Goal: Task Accomplishment & Management: Use online tool/utility

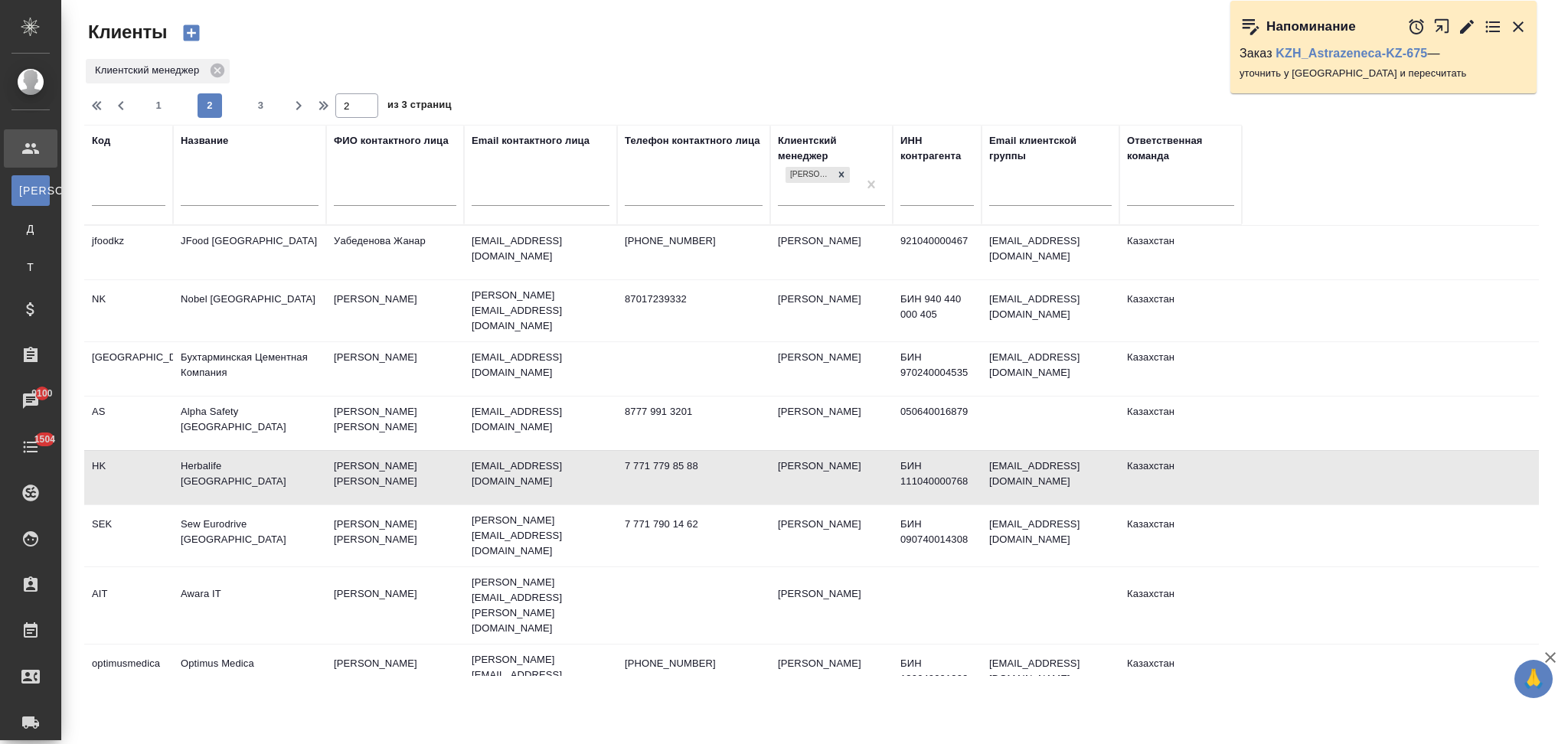
select select "RU"
click at [235, 201] on input "text" at bounding box center [249, 196] width 138 height 20
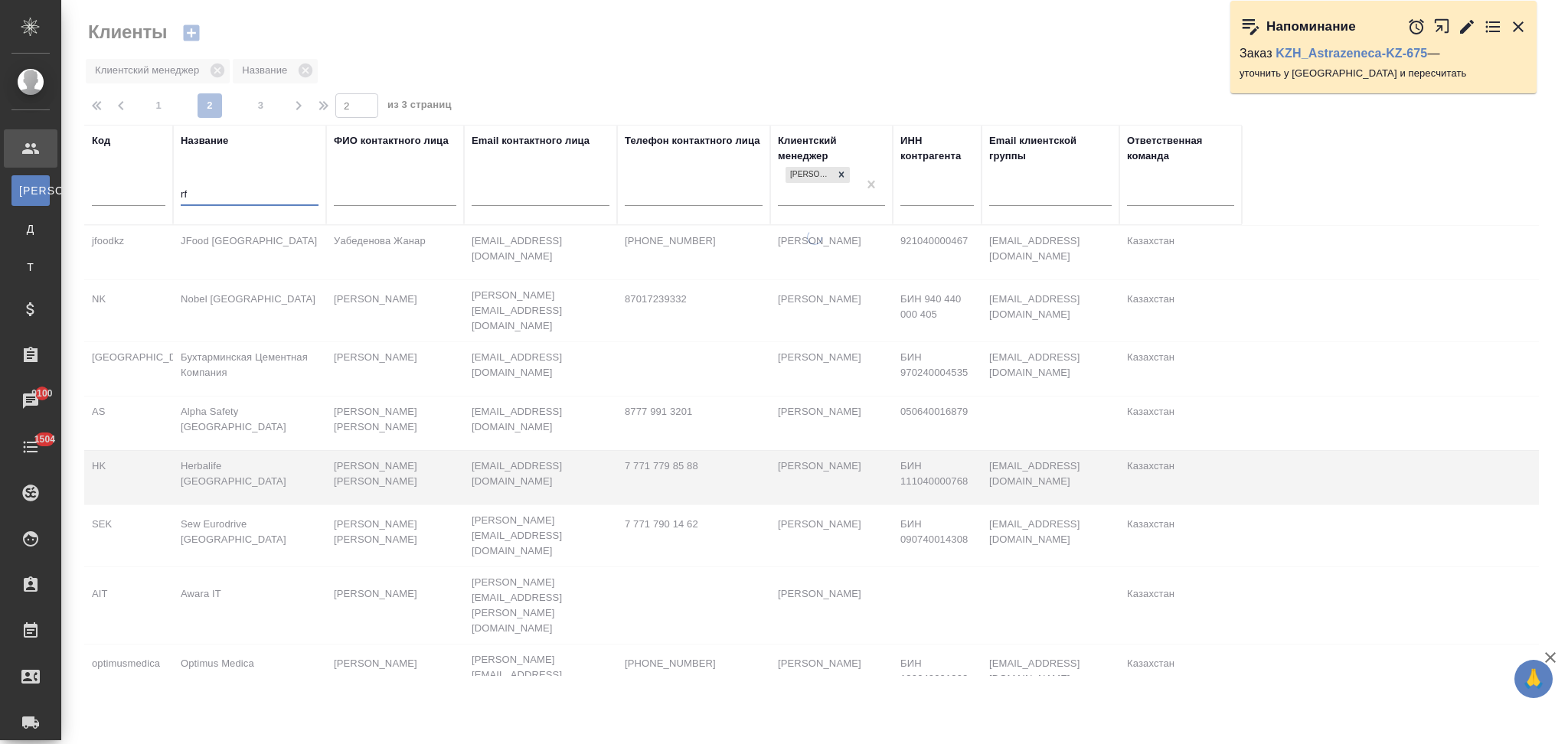
type input "rfs"
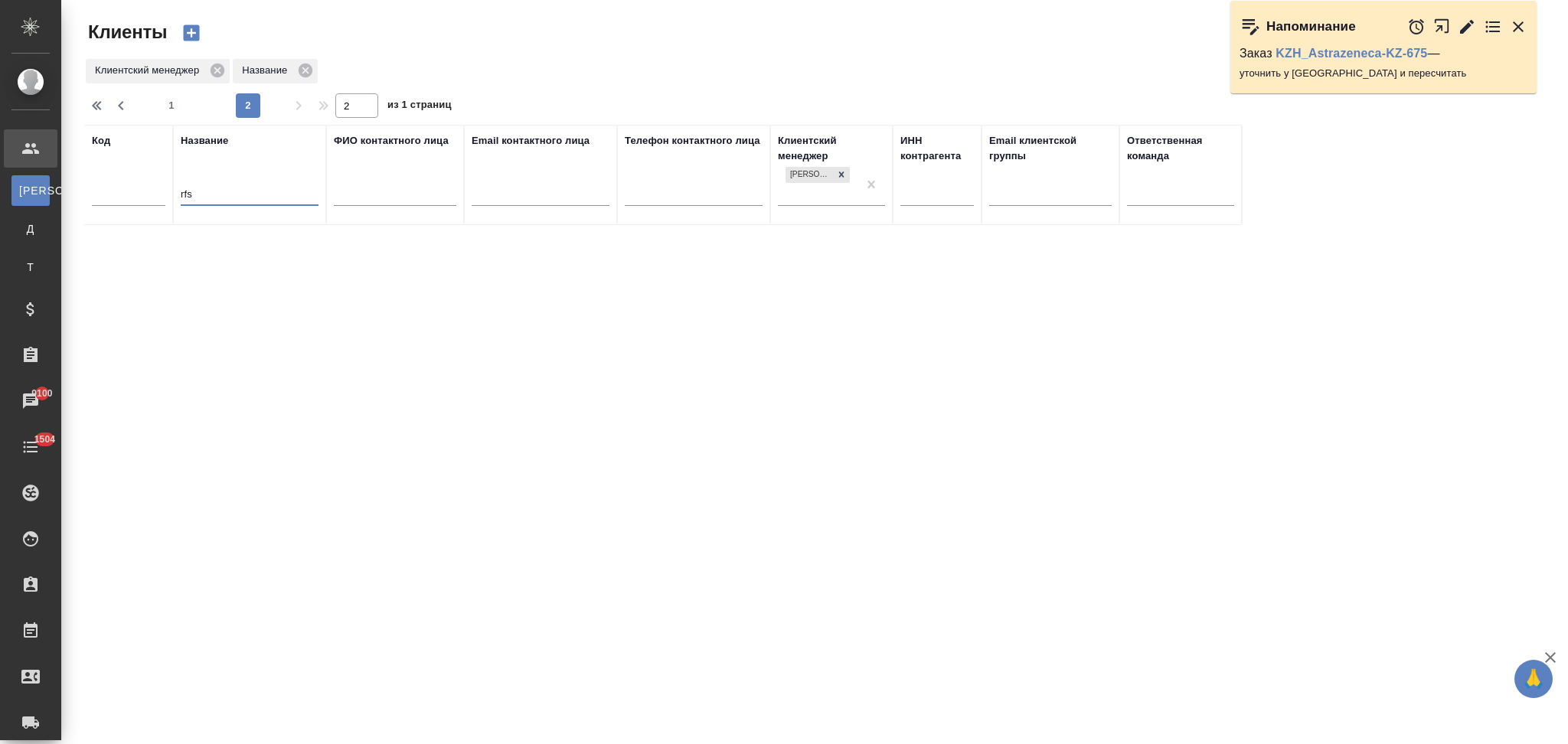
type input "1"
type input "r"
type input "л"
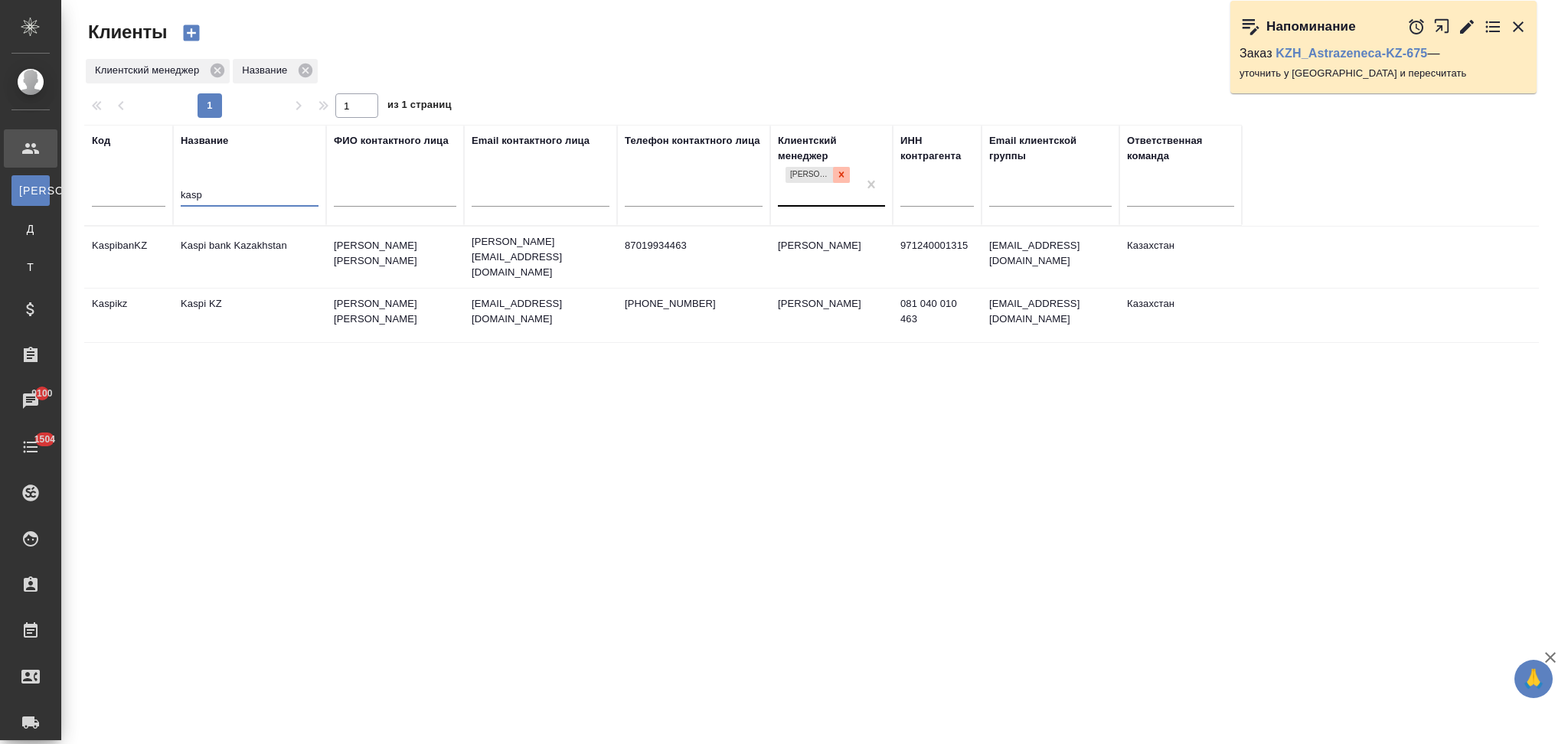
click at [840, 179] on icon at bounding box center [841, 174] width 11 height 11
type input "kasp"
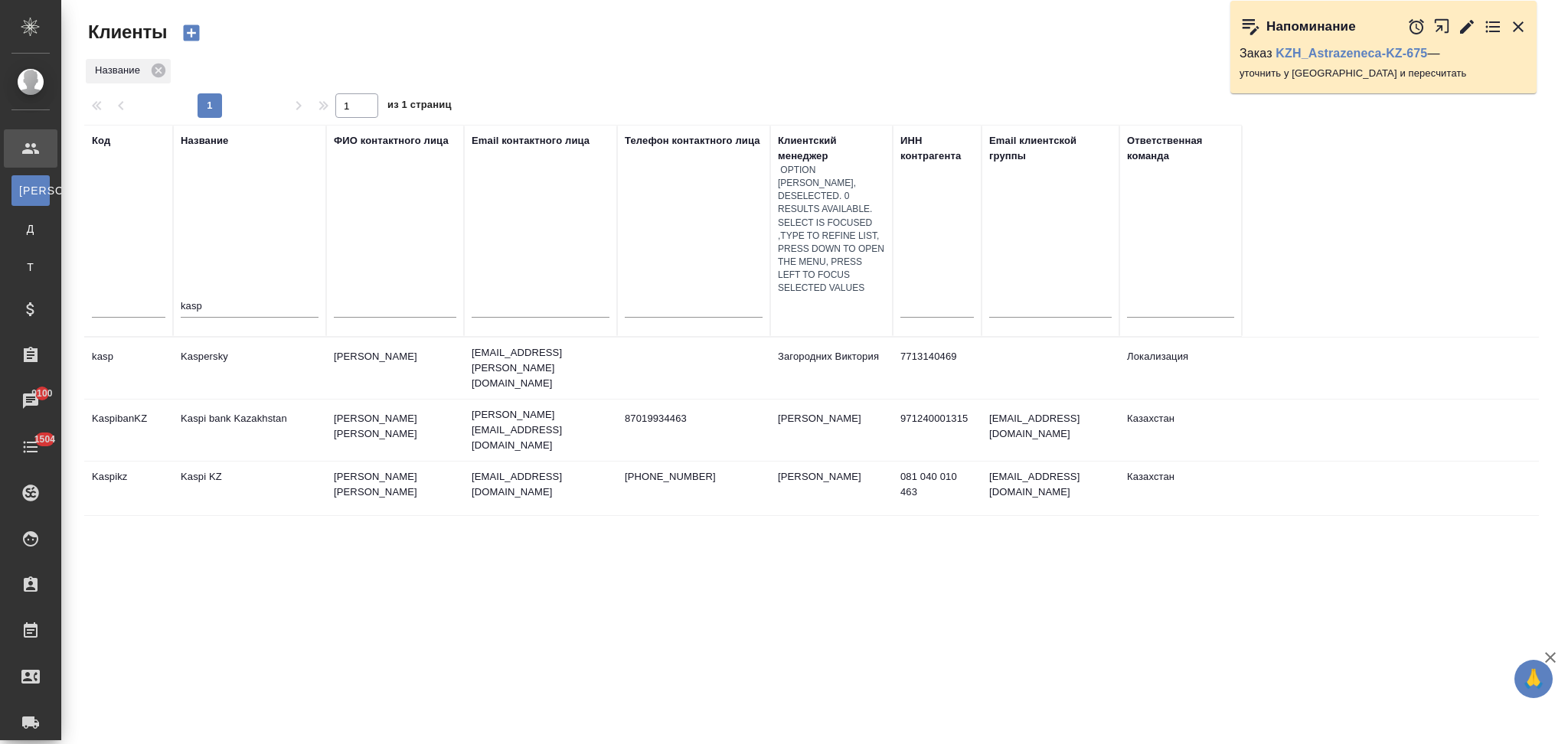
click at [315, 403] on td "Kaspi bank Kazakhstan" at bounding box center [249, 429] width 153 height 54
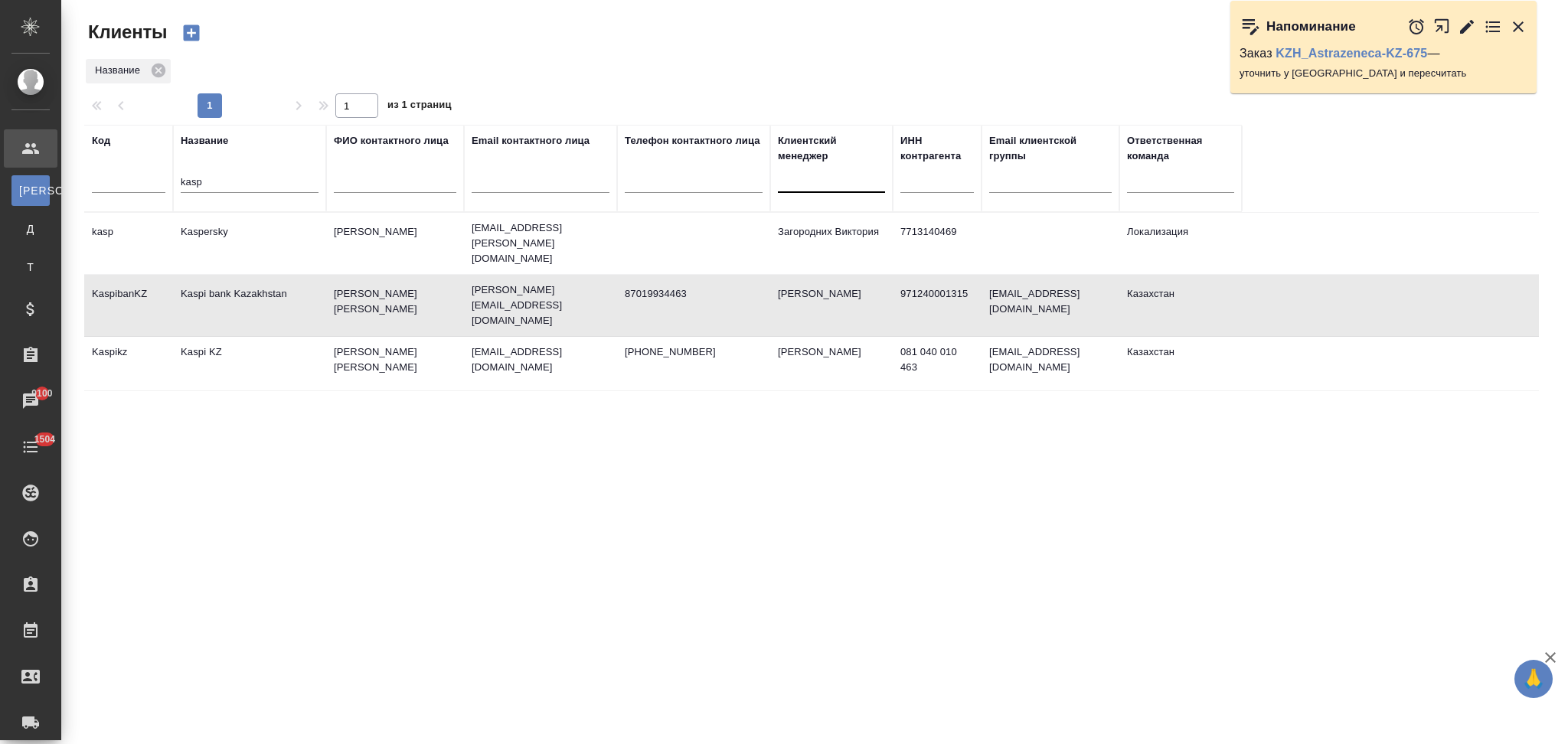
click at [315, 292] on td "Kaspi bank Kazakhstan" at bounding box center [249, 305] width 153 height 54
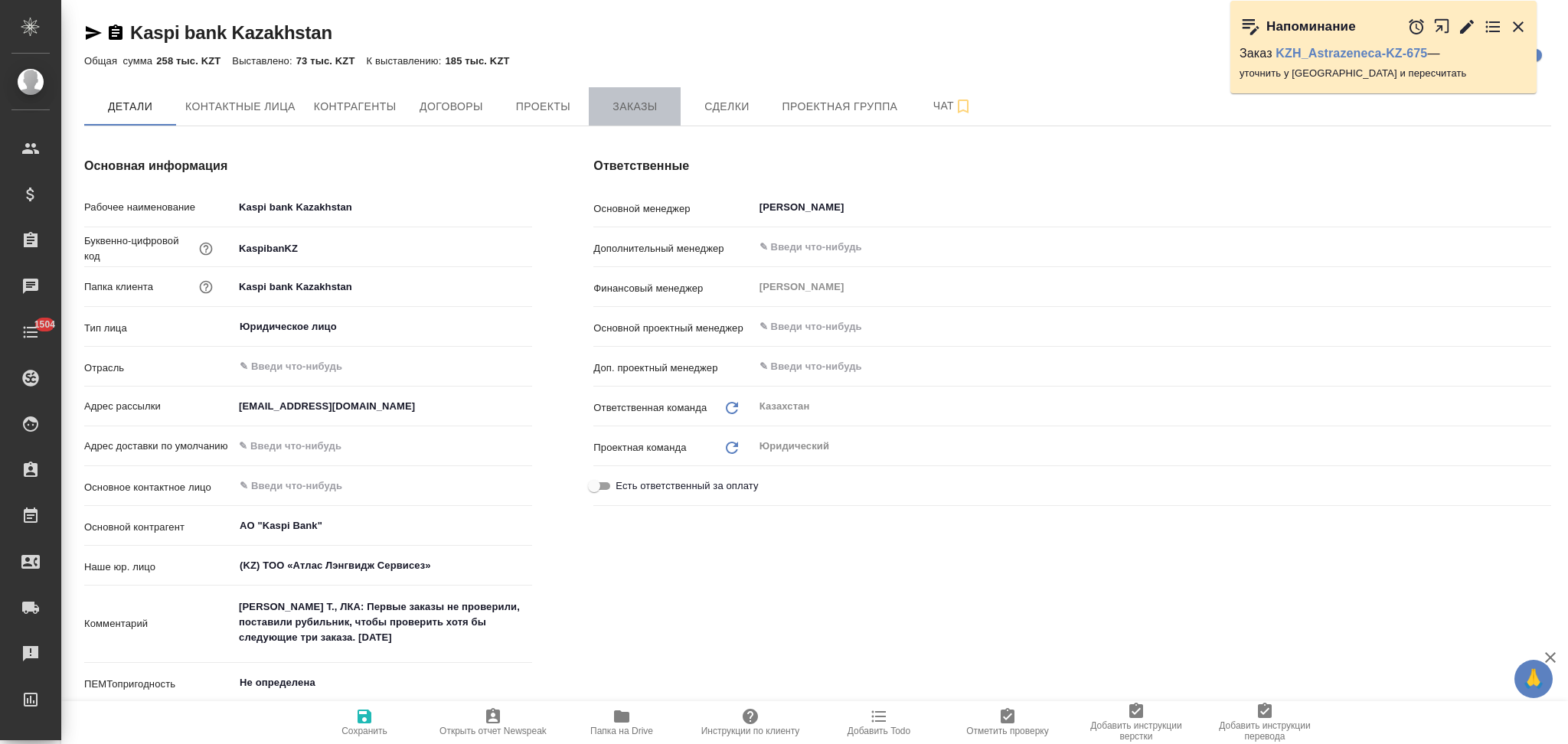
click at [625, 104] on span "Заказы" at bounding box center [634, 106] width 73 height 20
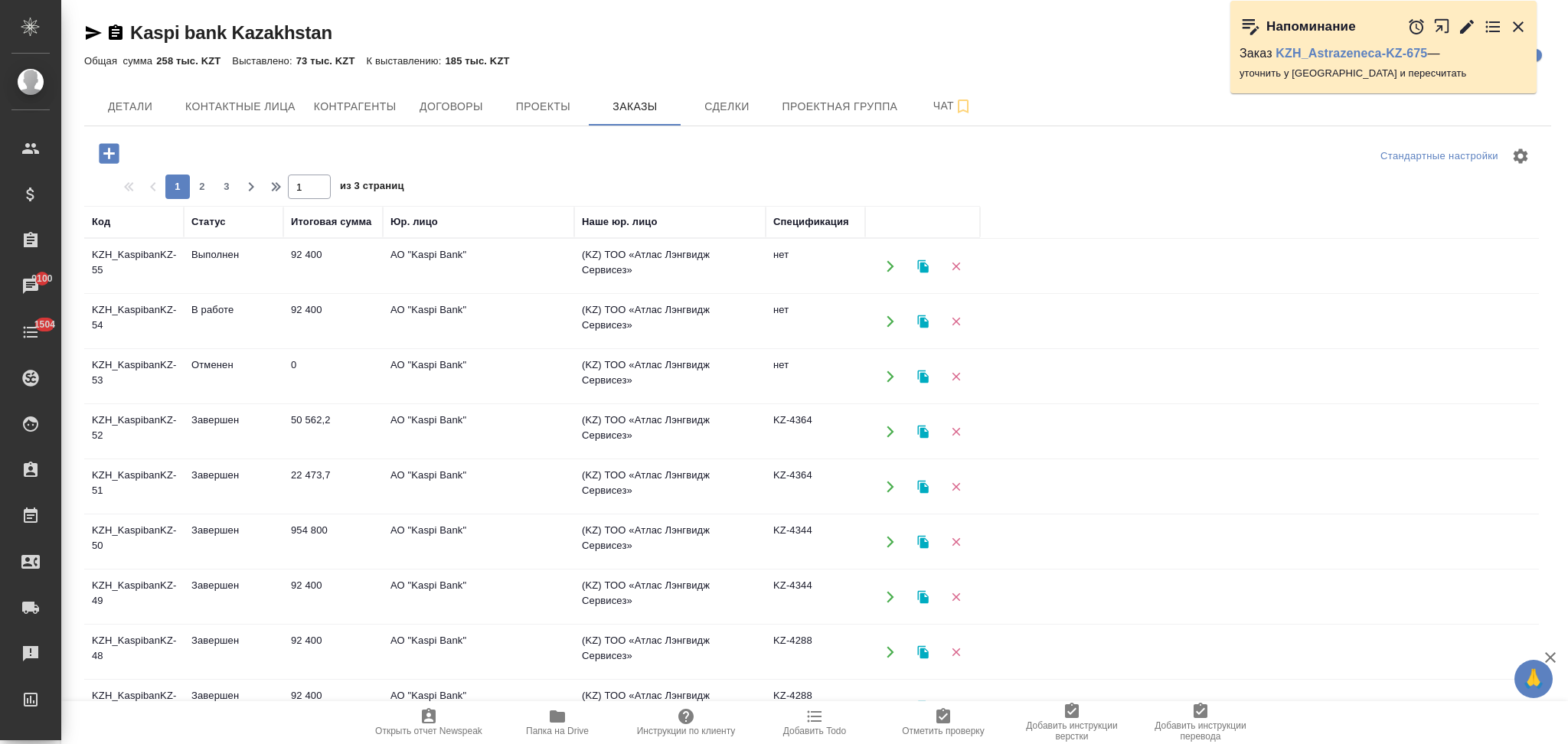
click at [923, 263] on icon "button" at bounding box center [923, 265] width 11 height 13
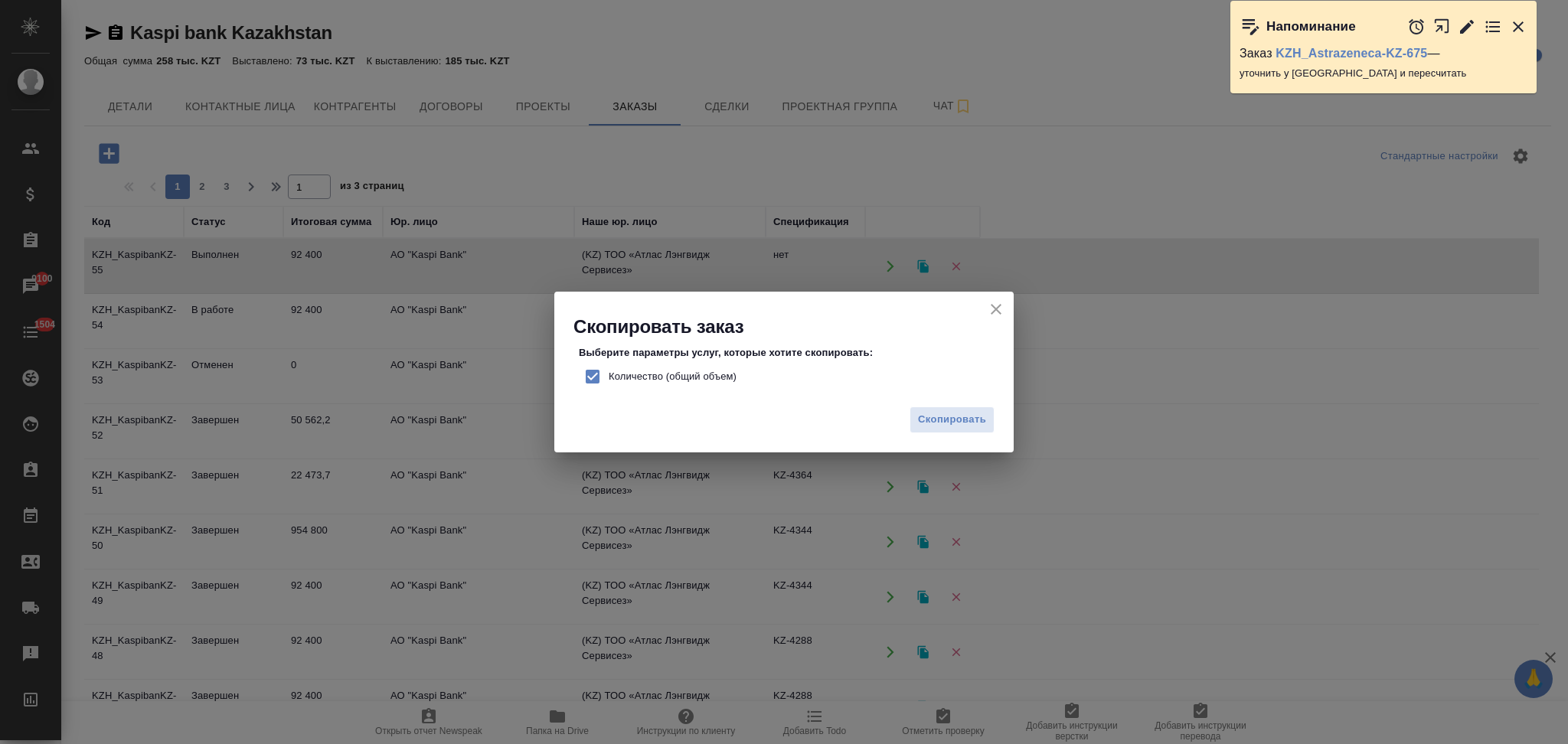
click at [594, 375] on input "Количество (общий объем)" at bounding box center [593, 377] width 32 height 32
checkbox input "false"
click at [931, 415] on span "Скопировать" at bounding box center [952, 419] width 68 height 18
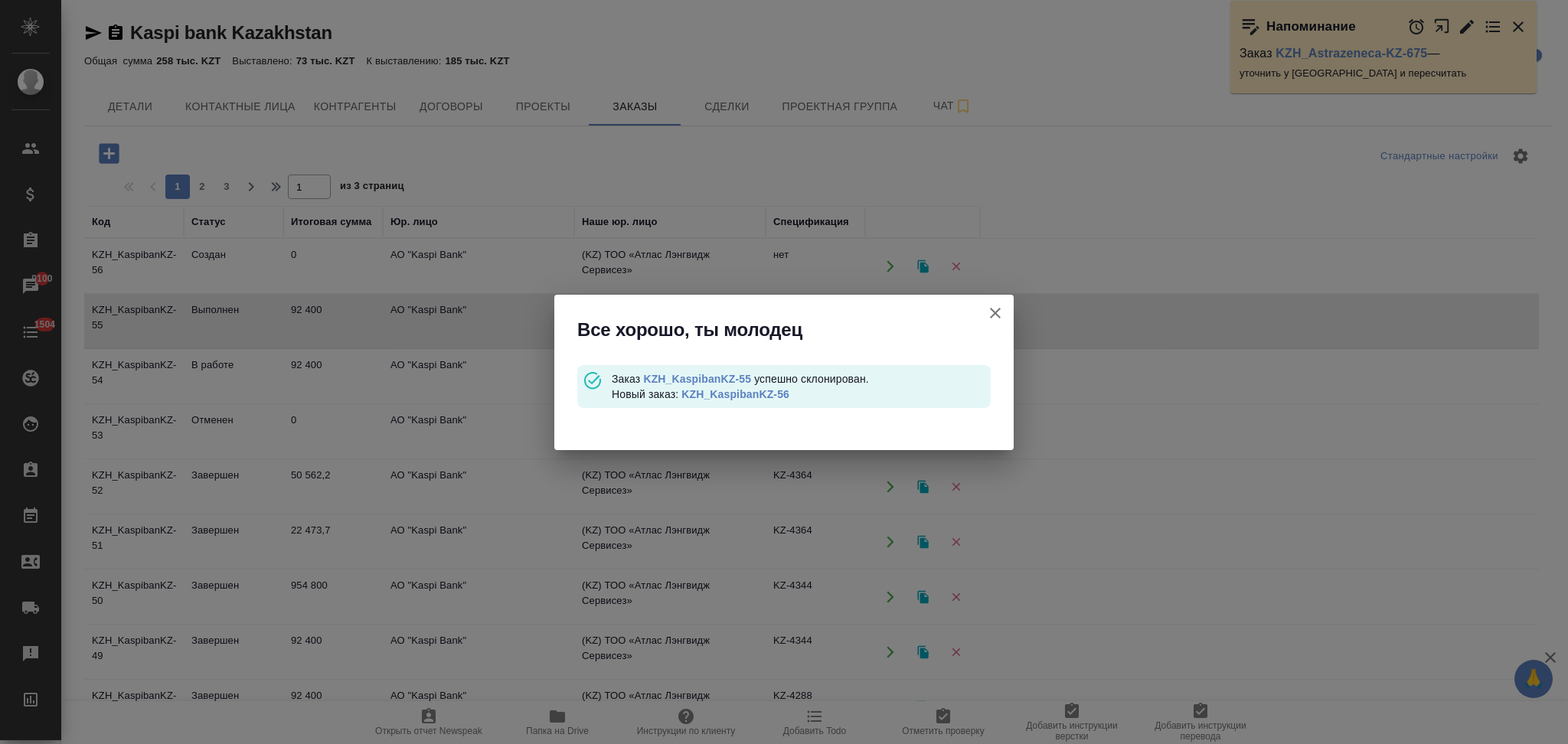
click at [741, 394] on link "KZH_KaspibanKZ-56" at bounding box center [735, 394] width 108 height 12
click at [757, 394] on link "KZH_KaspibanKZ-56" at bounding box center [735, 394] width 108 height 12
click at [756, 397] on link "KZH_KaspibanKZ-56" at bounding box center [735, 394] width 108 height 12
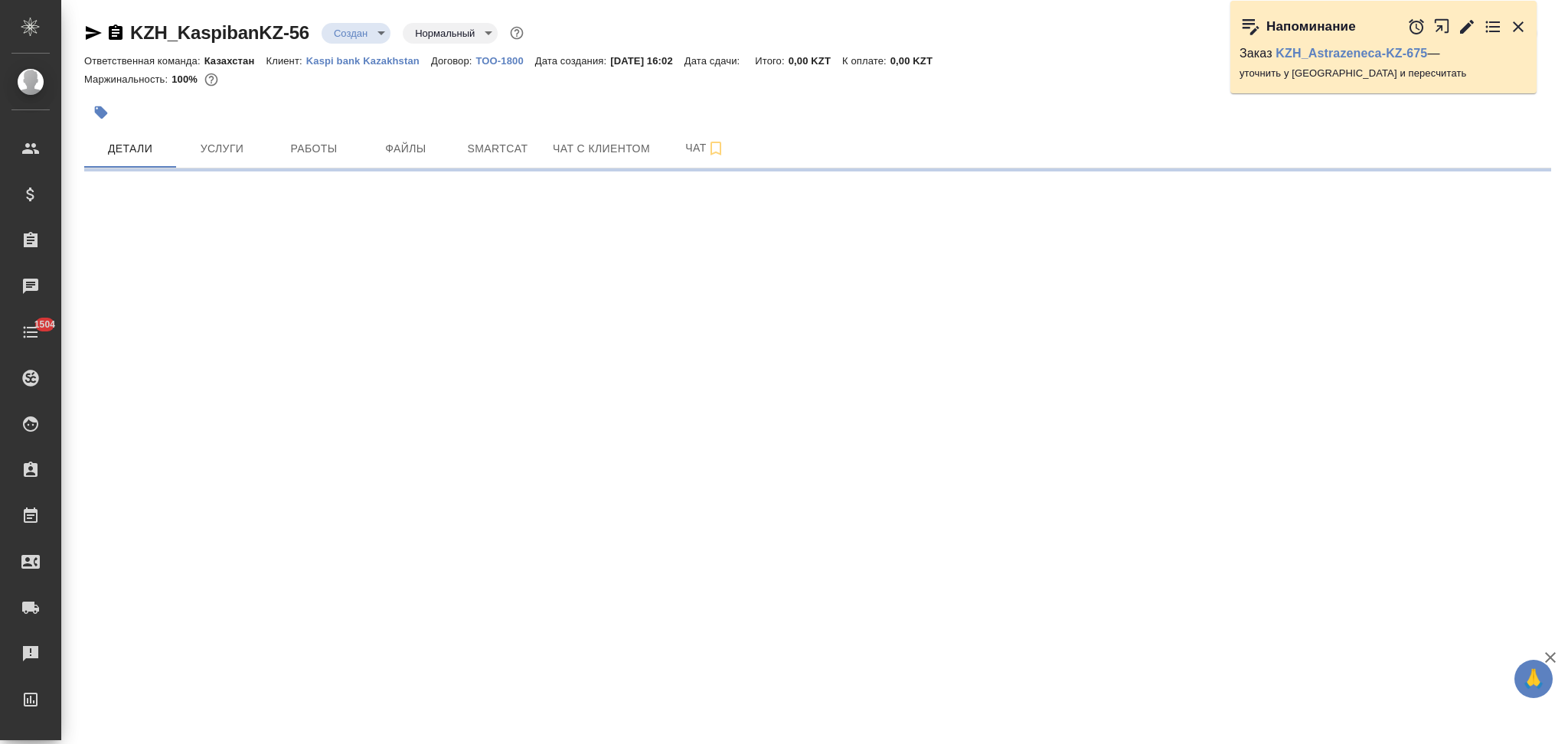
select select "RU"
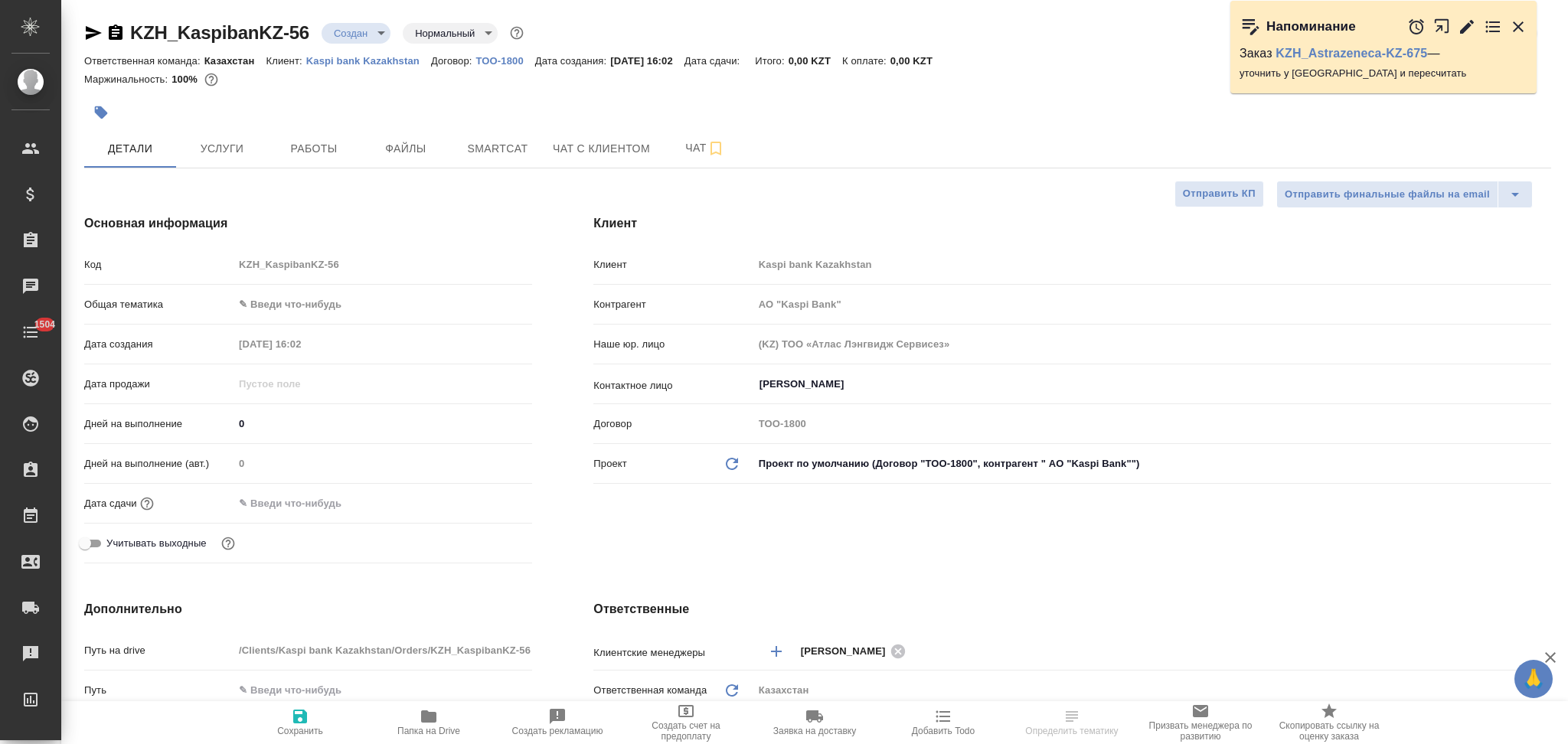
type input "АО "Kaspi Bank""
type textarea "x"
type input "АО "Kaspi Bank""
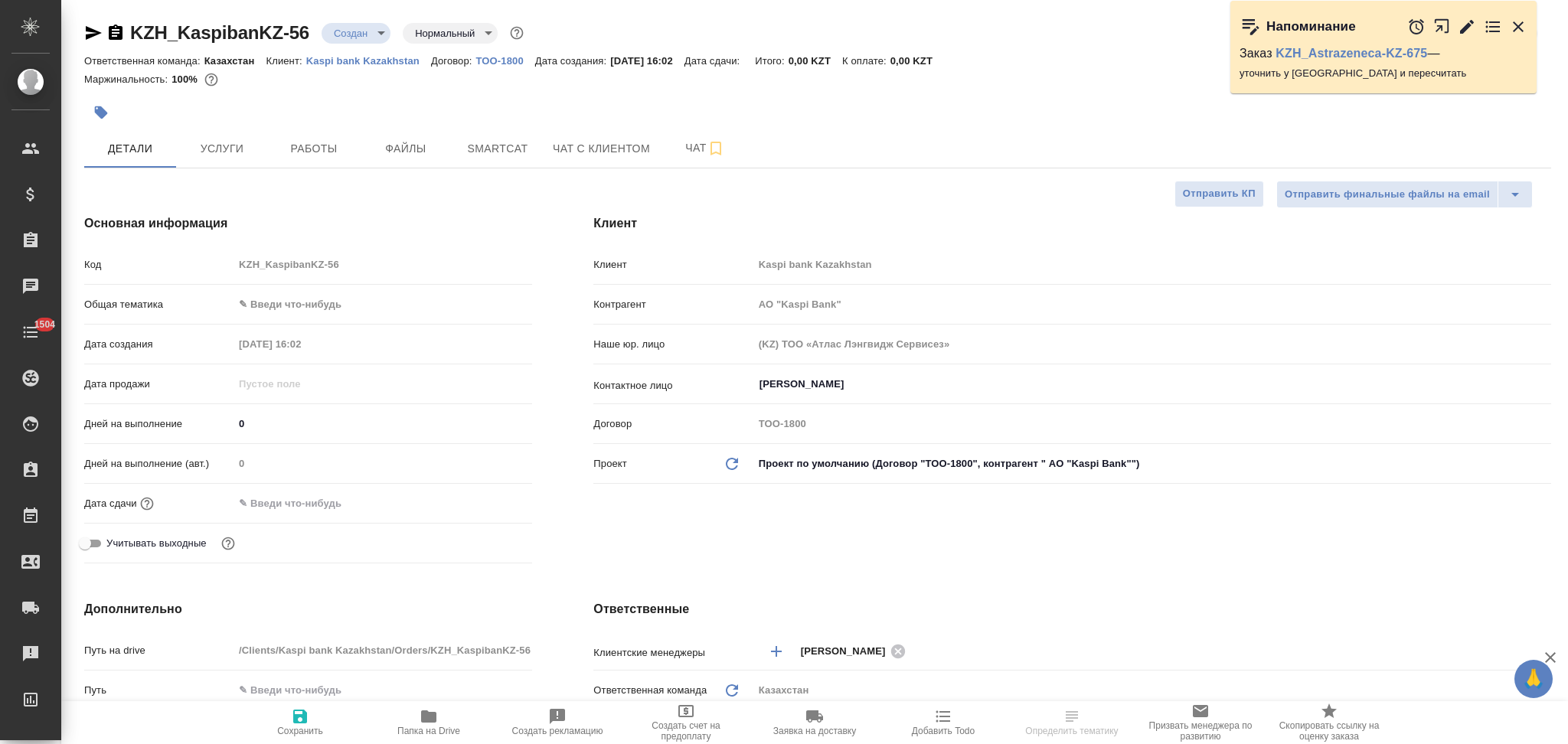
type textarea "x"
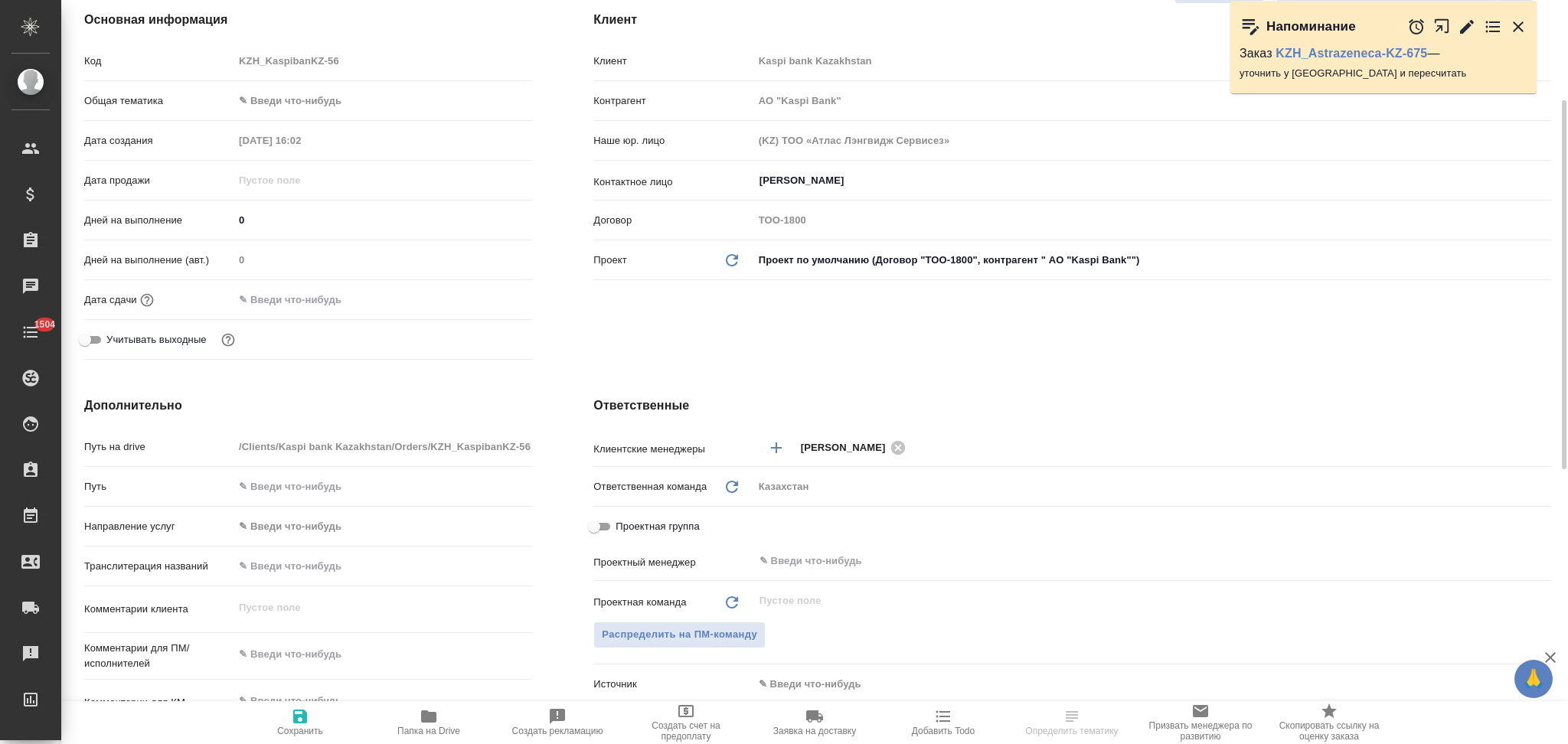
scroll to position [306, 0]
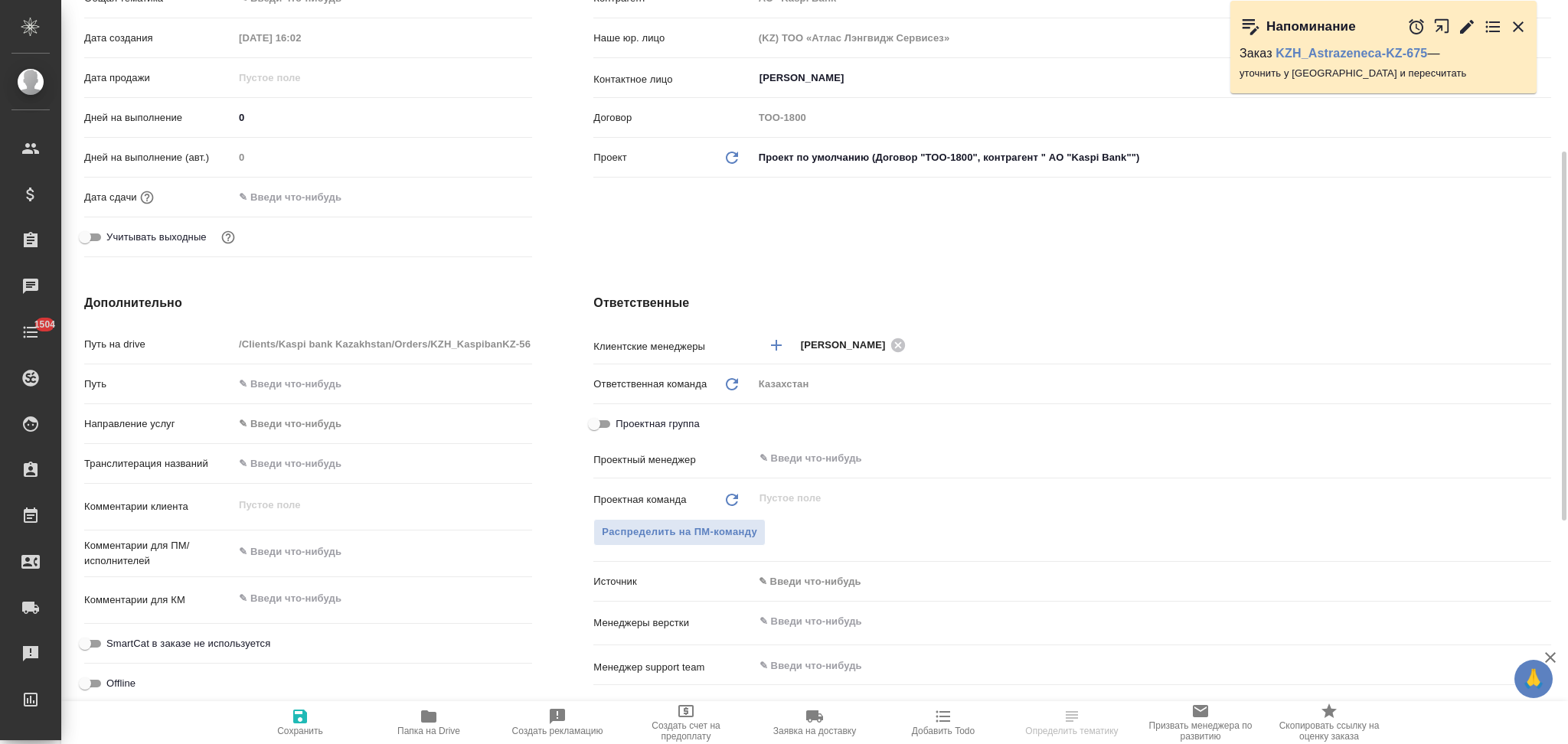
type input "АО "Kaspi Bank""
type textarea "x"
type input "АО "Kaspi Bank""
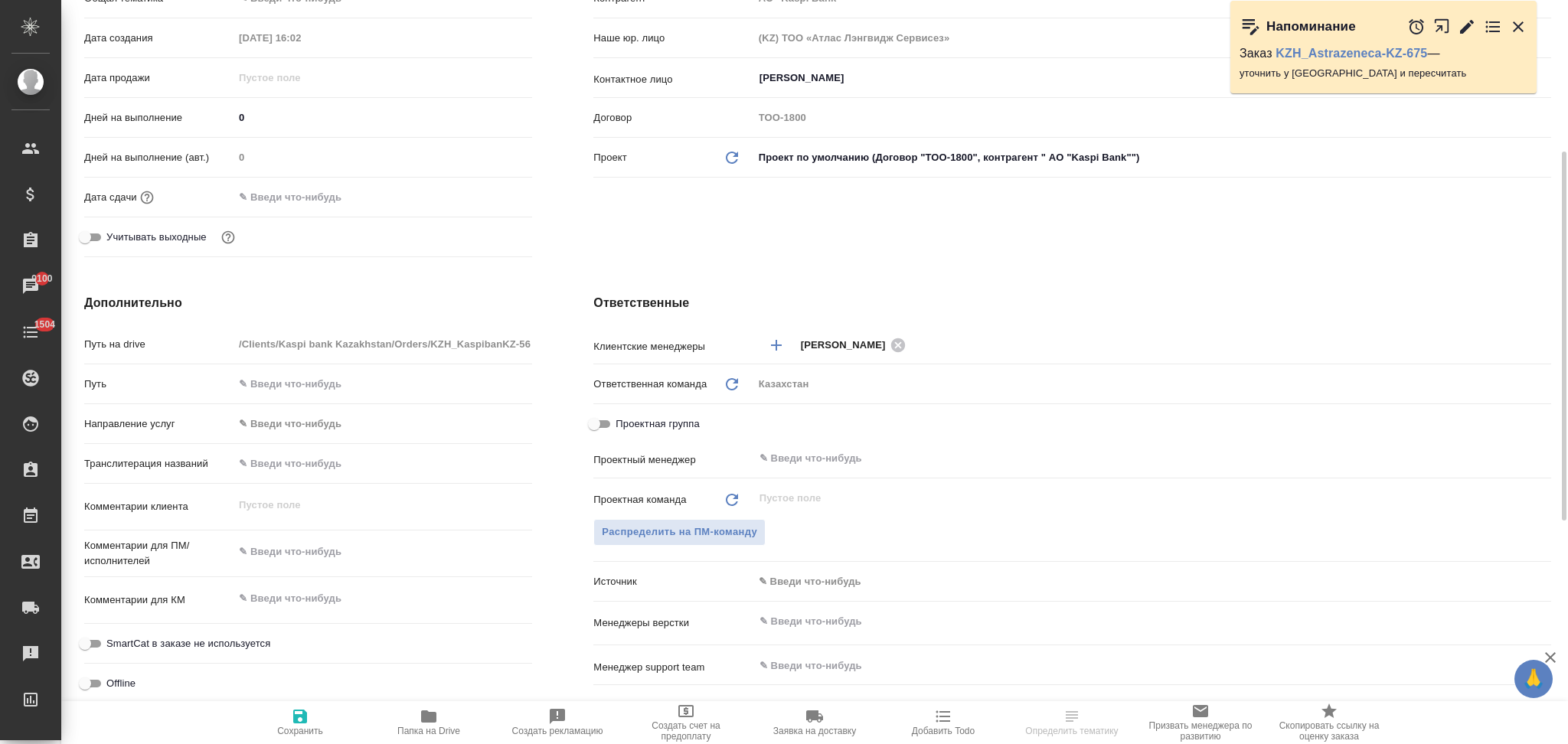
type textarea "x"
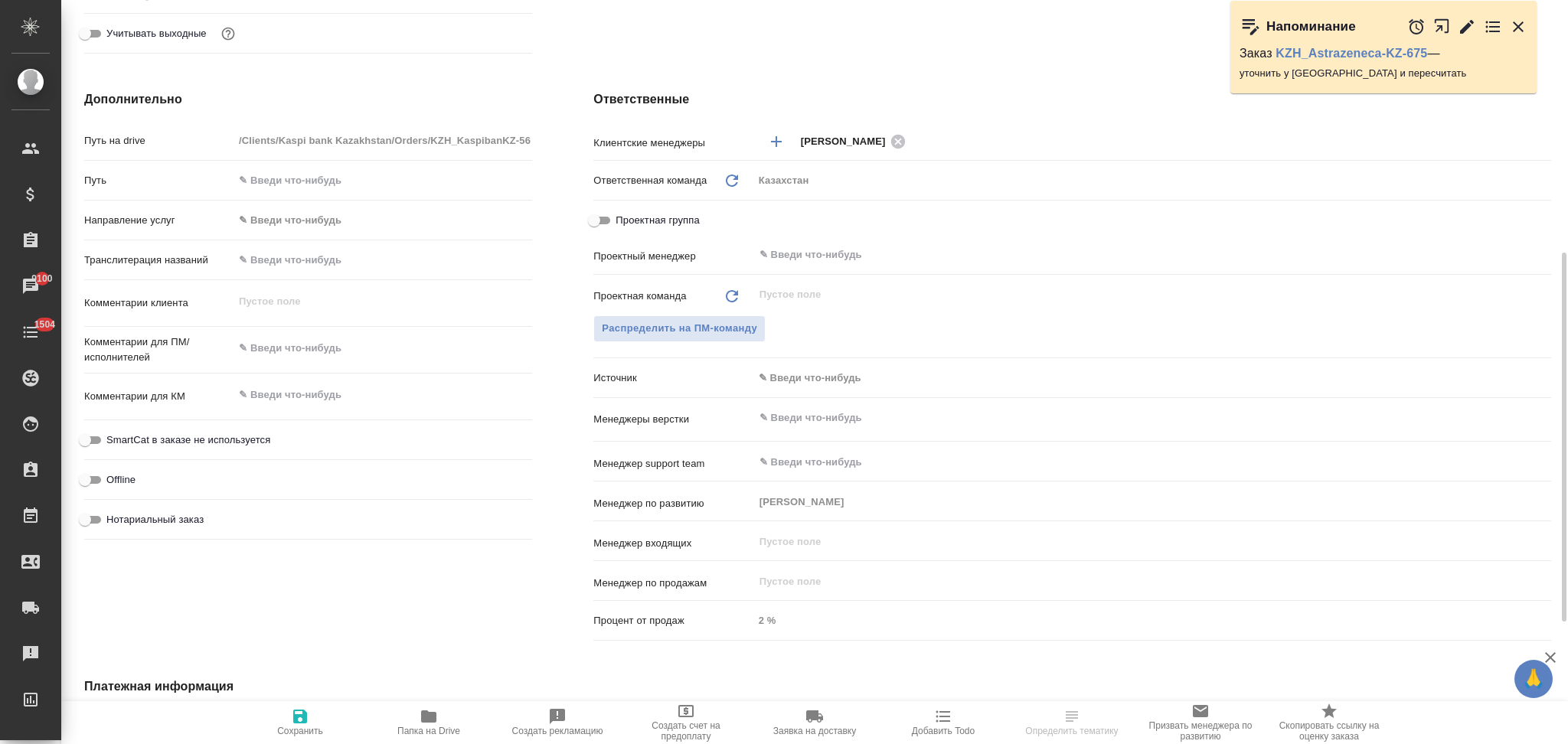
type textarea "x"
click at [304, 355] on textarea at bounding box center [383, 348] width 298 height 26
paste textarea "Нам на завтра нужен переводчик англ-рус онлайн, с 11:00 до 12:00 по времени алм…"
type input "АО "Kaspi Bank""
type textarea "x"
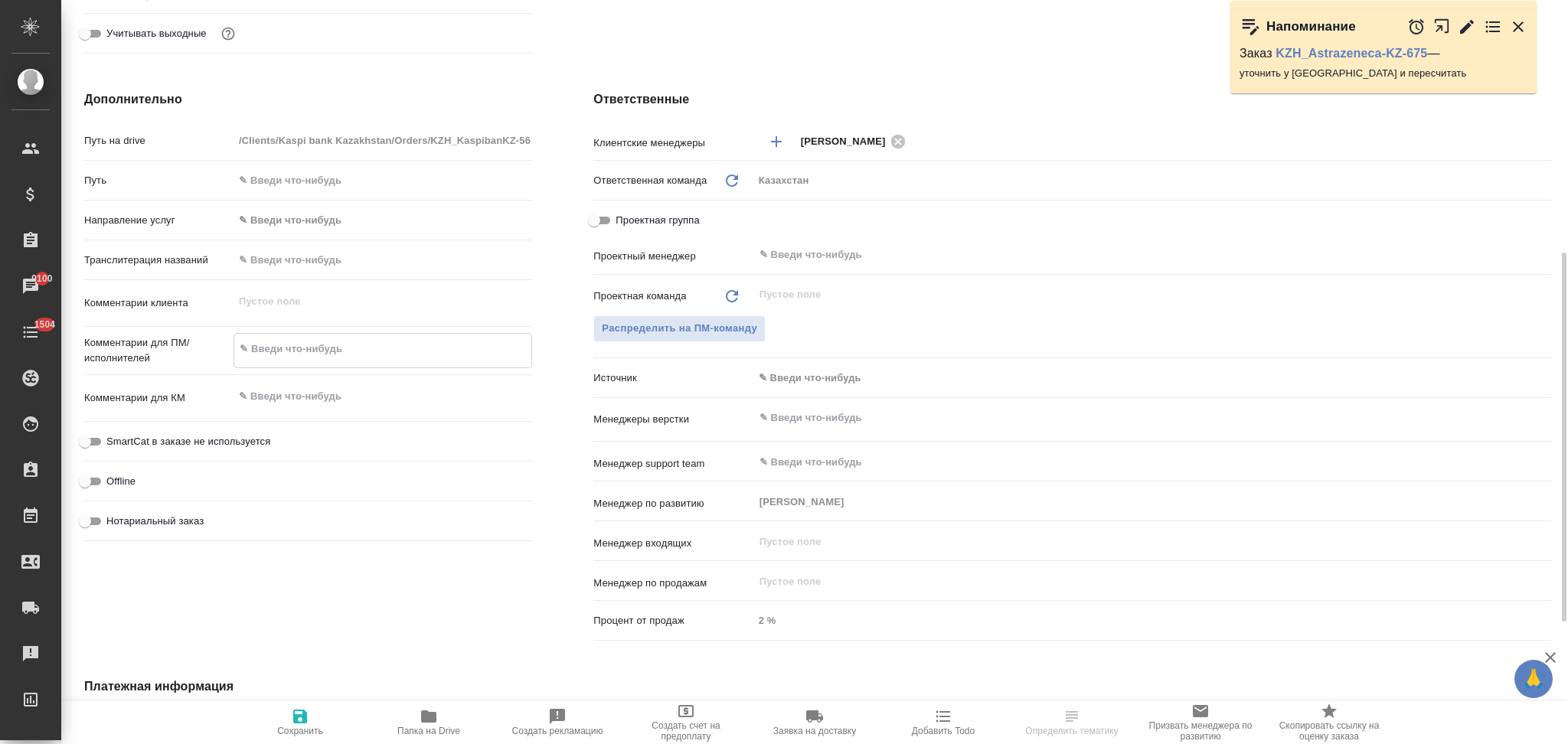
type textarea "Нам на завтра нужен переводчик англ-рус онлайн, с 11:00 до 12:00 по времени алм…"
type textarea "x"
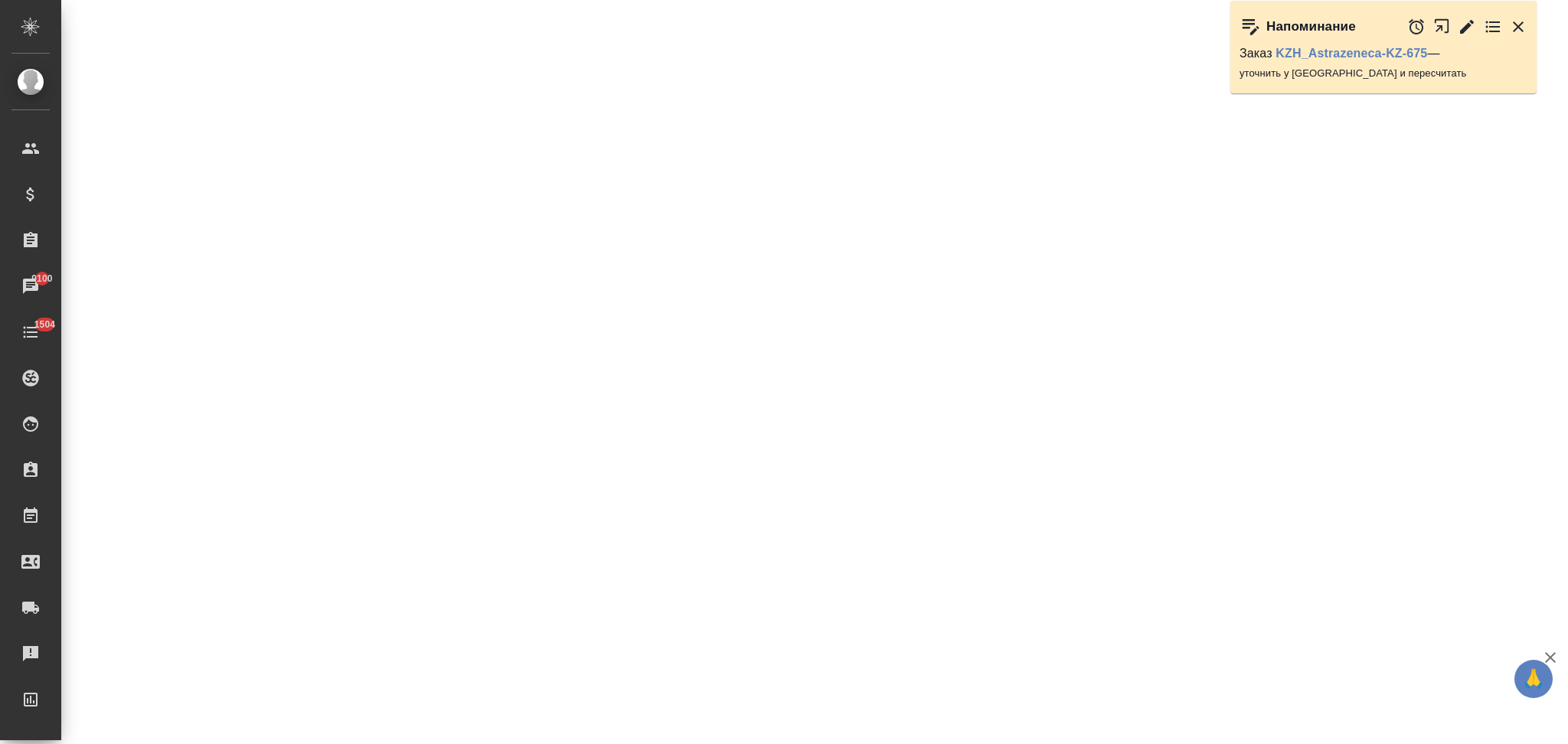
select select "RU"
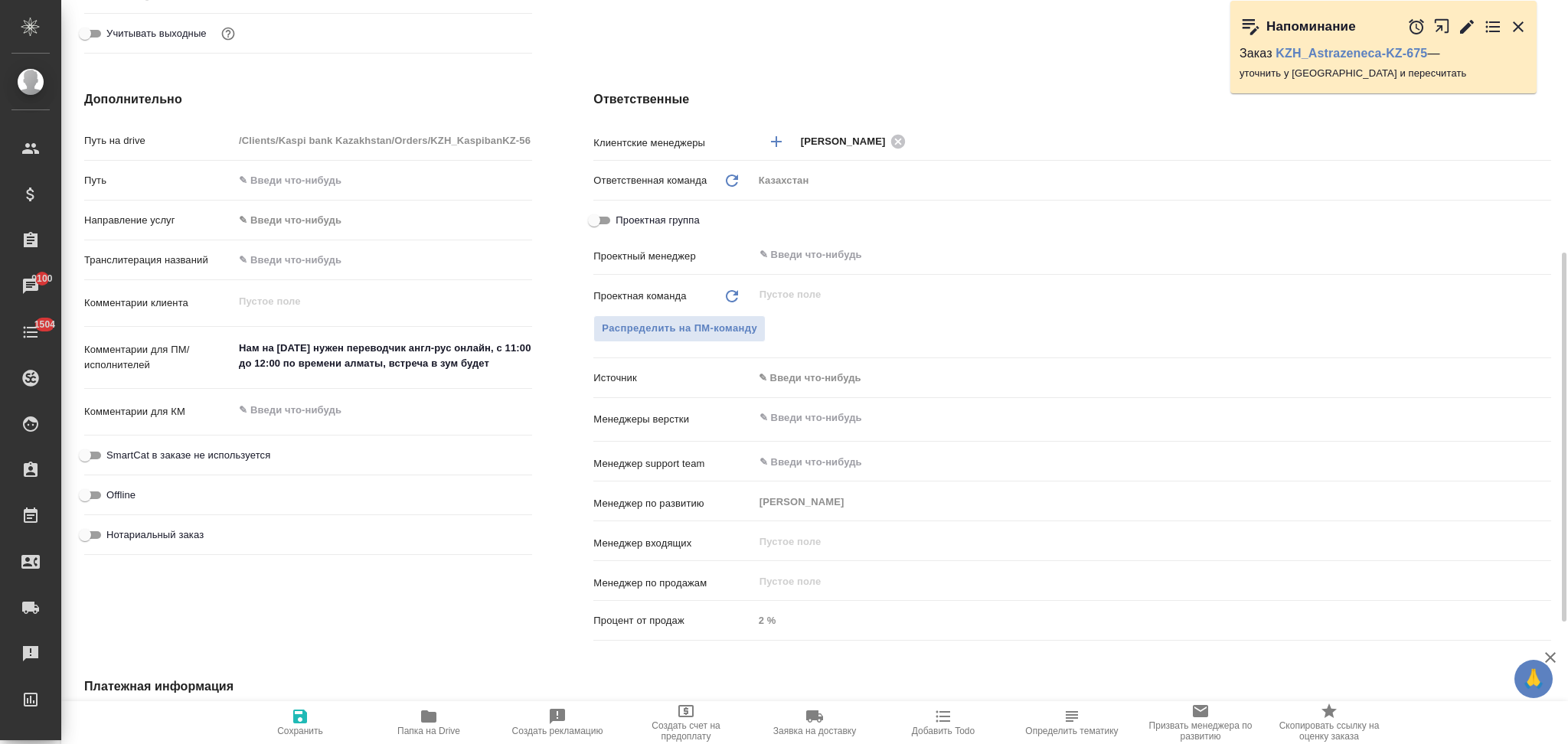
type textarea "x"
click at [301, 723] on icon "button" at bounding box center [300, 717] width 14 height 14
type input "АО "Kaspi Bank""
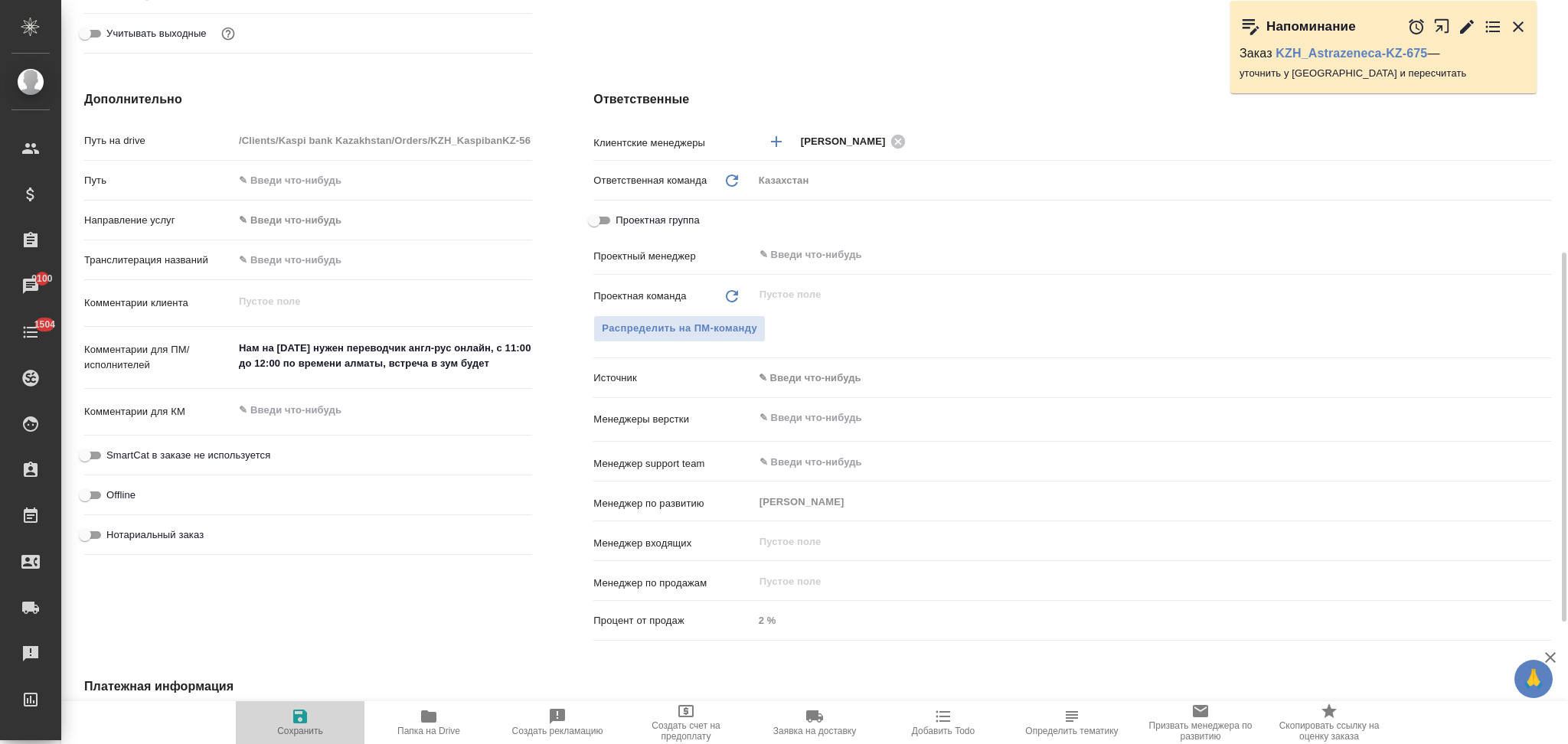
type textarea "x"
type input "АО "Kaspi Bank""
type textarea "x"
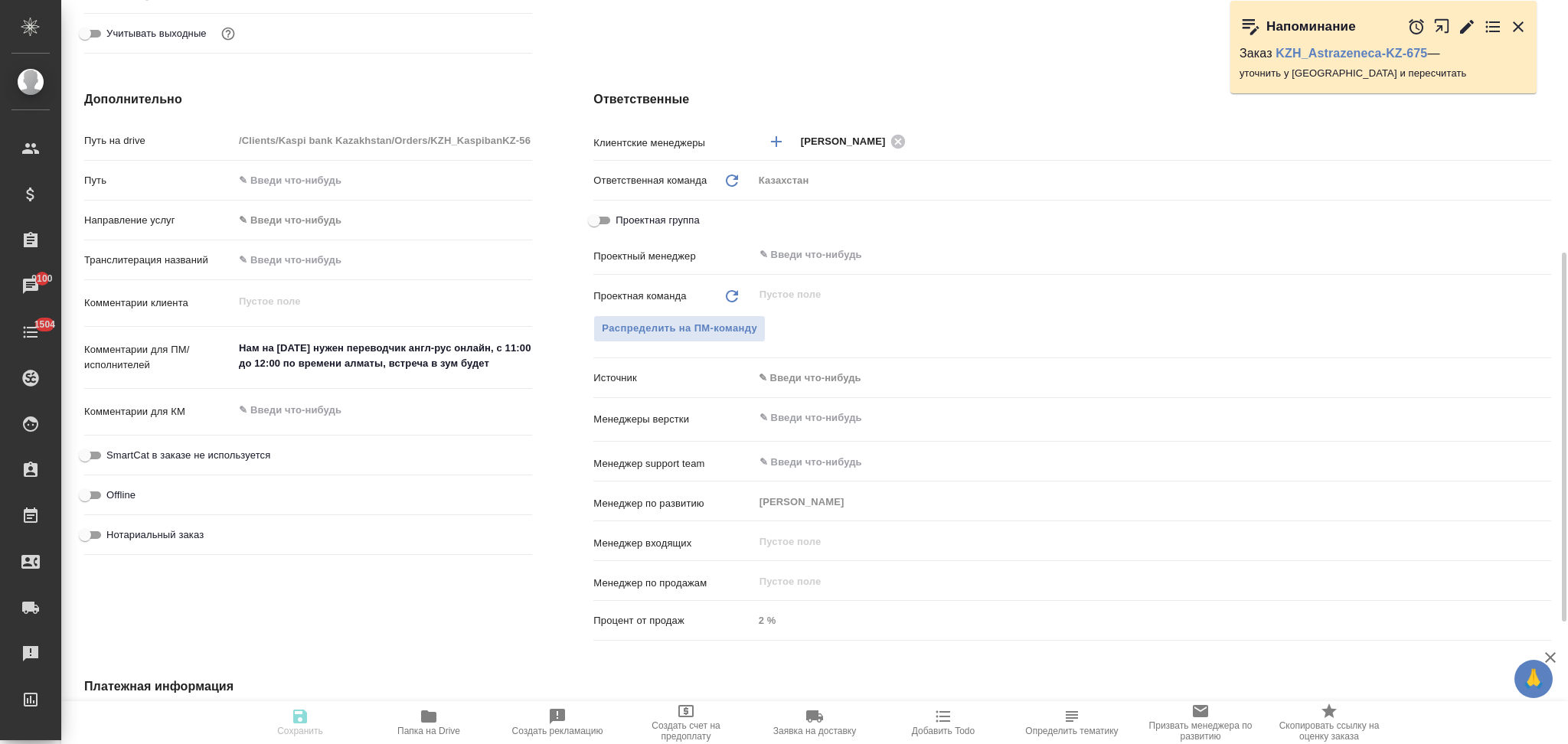
type textarea "x"
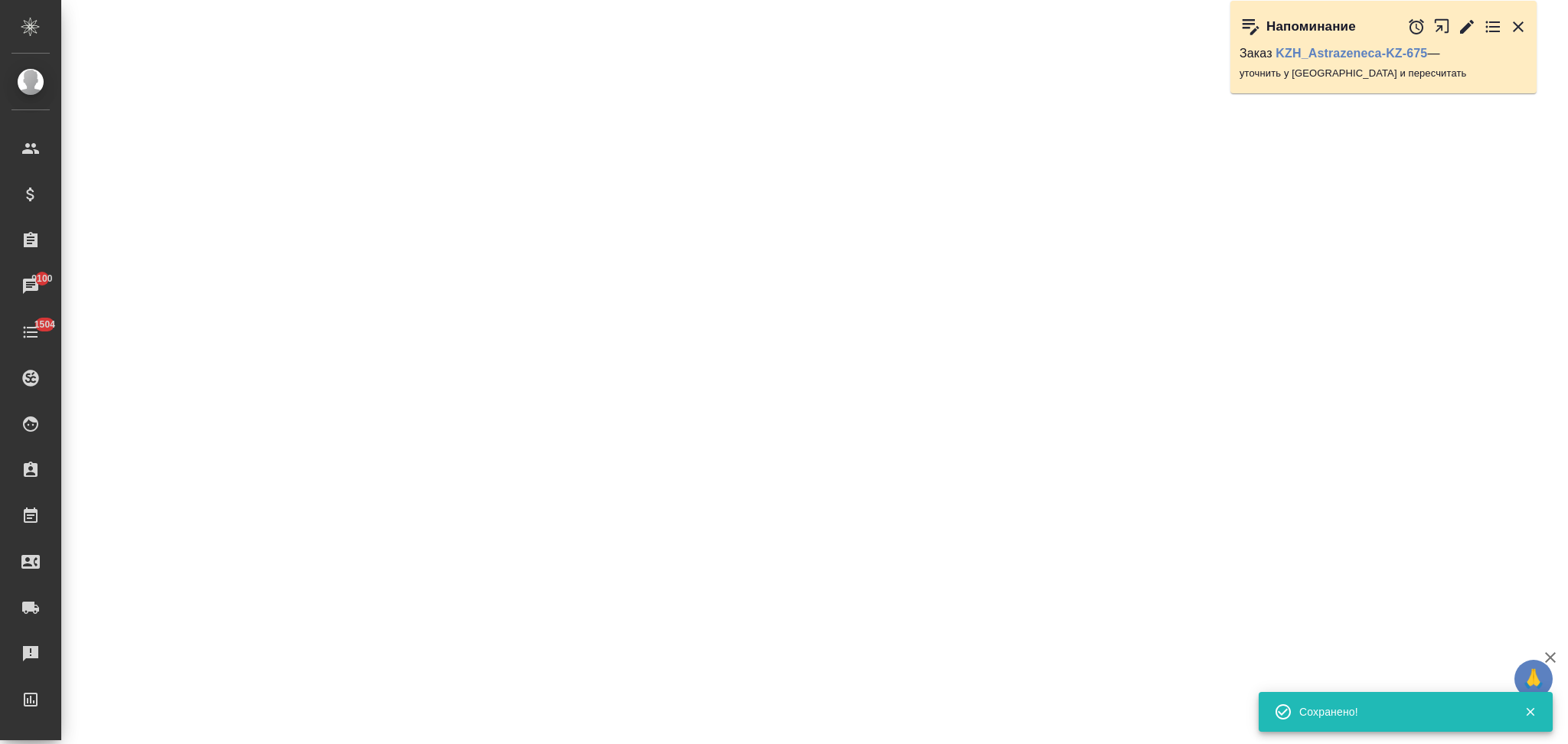
select select "RU"
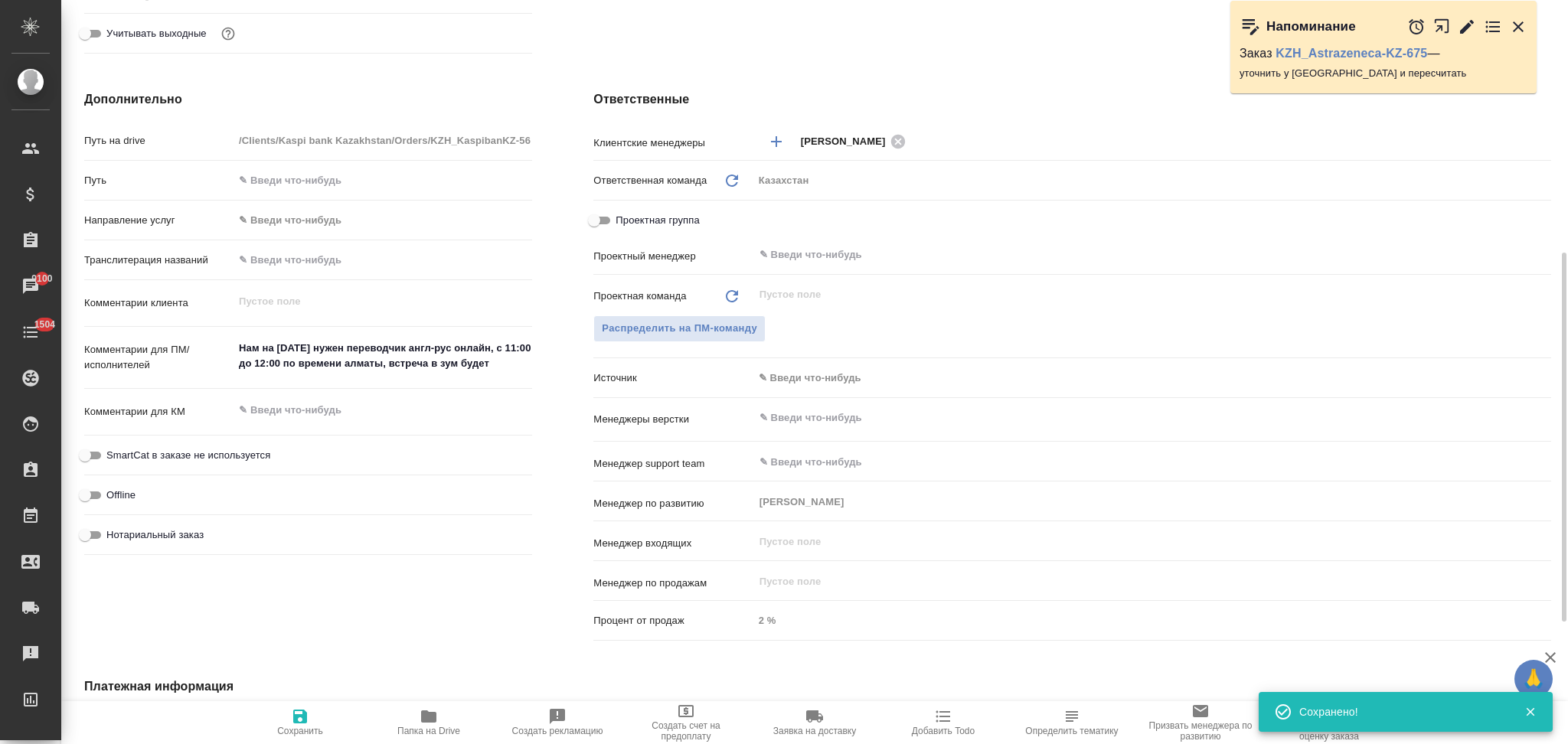
type textarea "x"
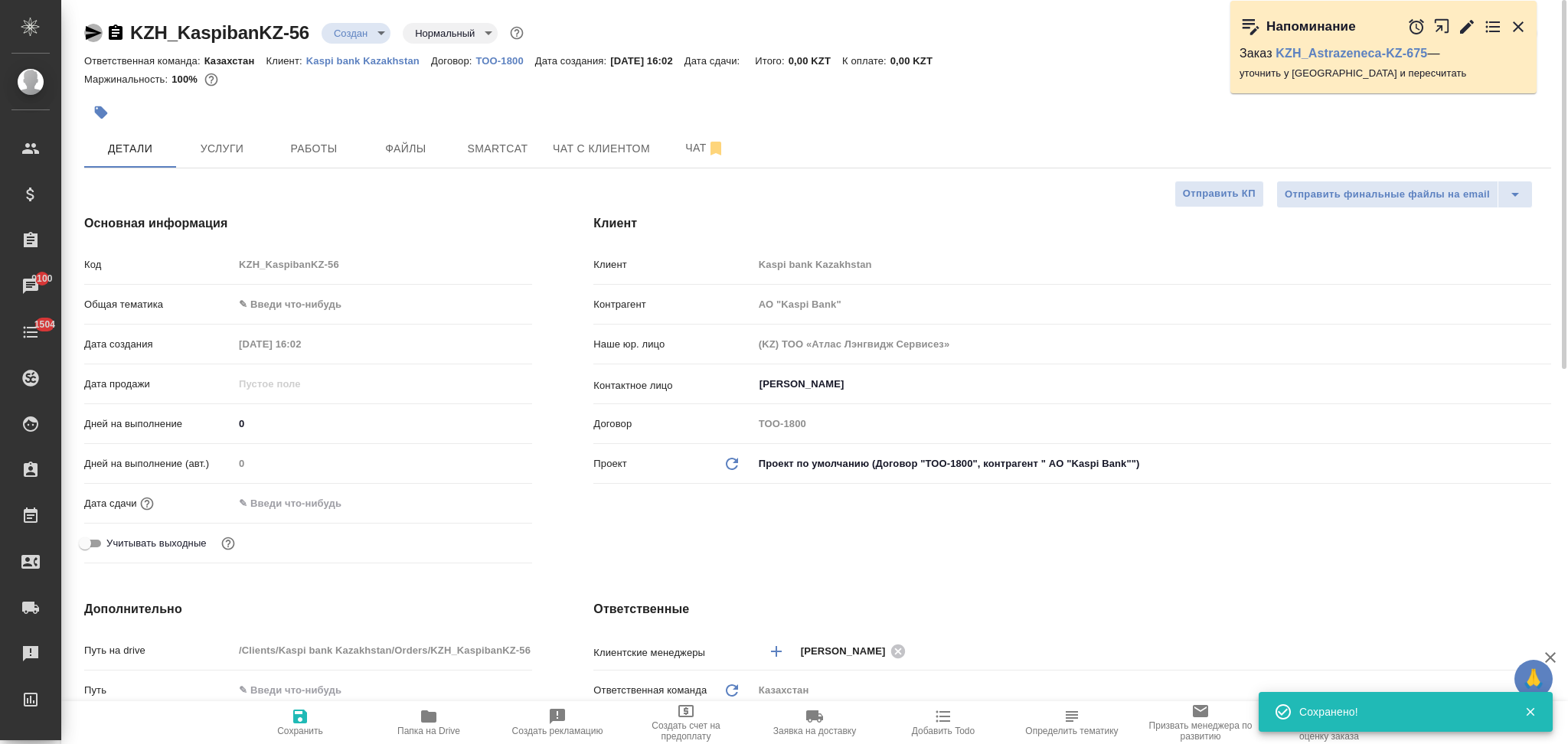
click at [88, 34] on icon "button" at bounding box center [94, 33] width 19 height 19
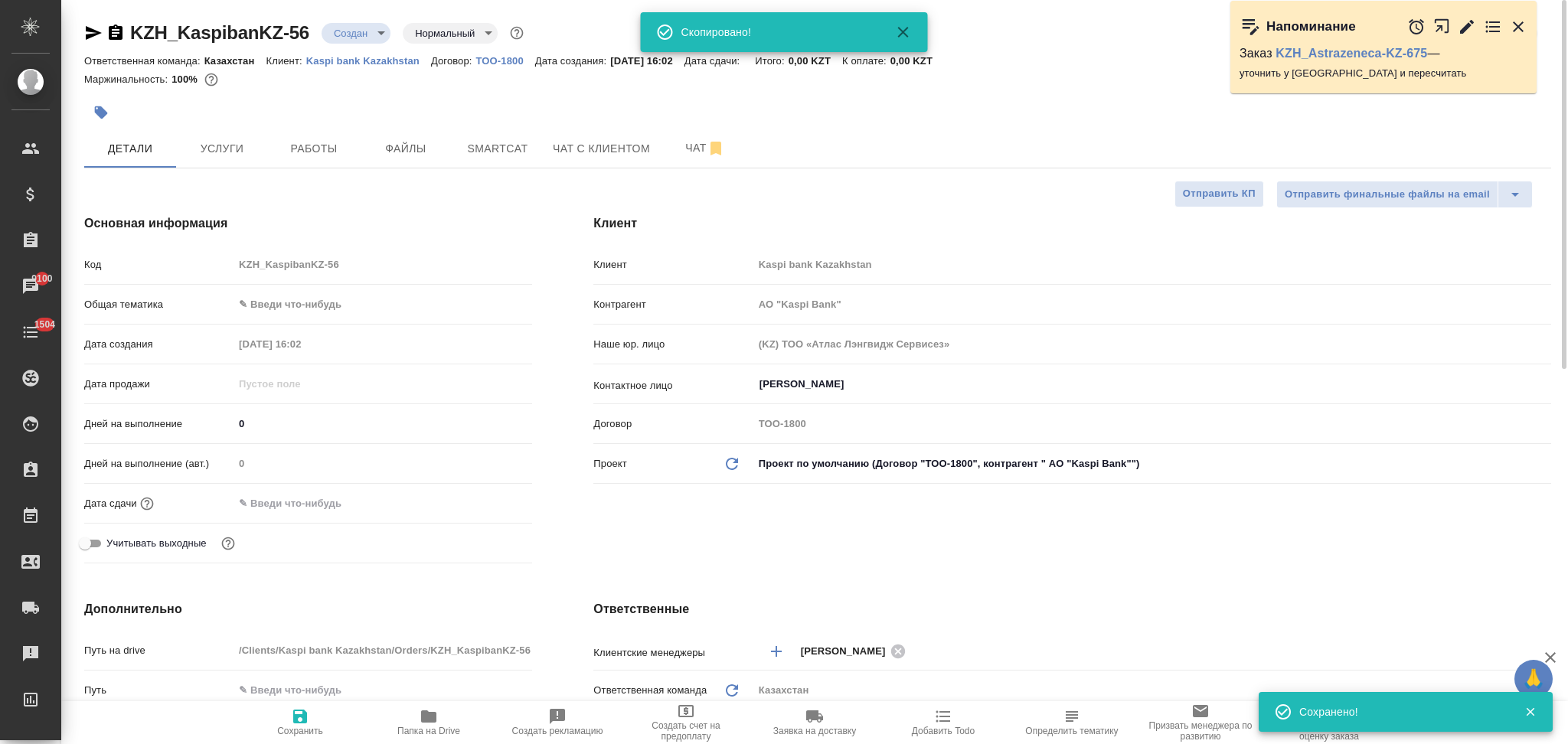
type input "АО "Kaspi Bank""
type textarea "x"
type input "АО "Kaspi Bank""
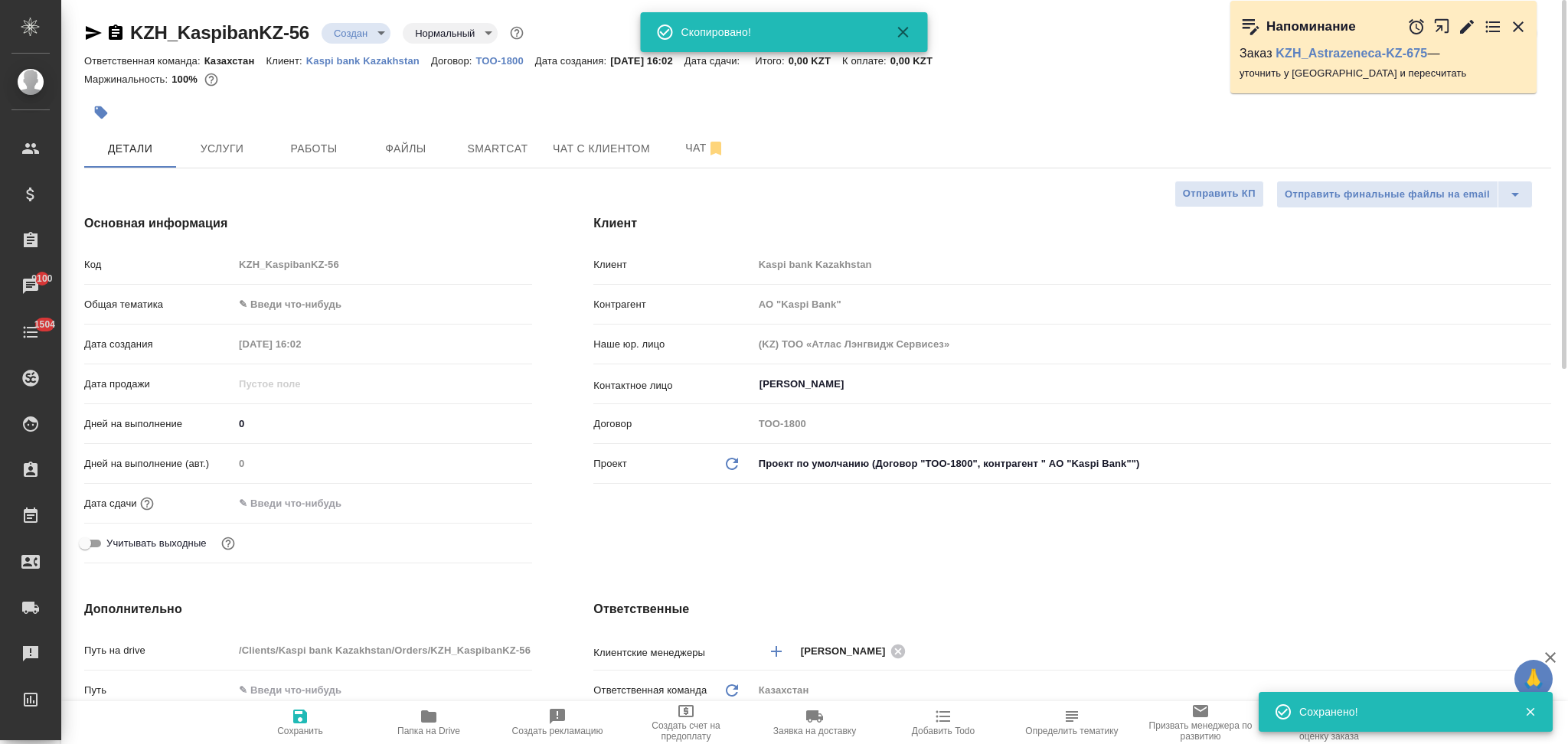
type textarea "x"
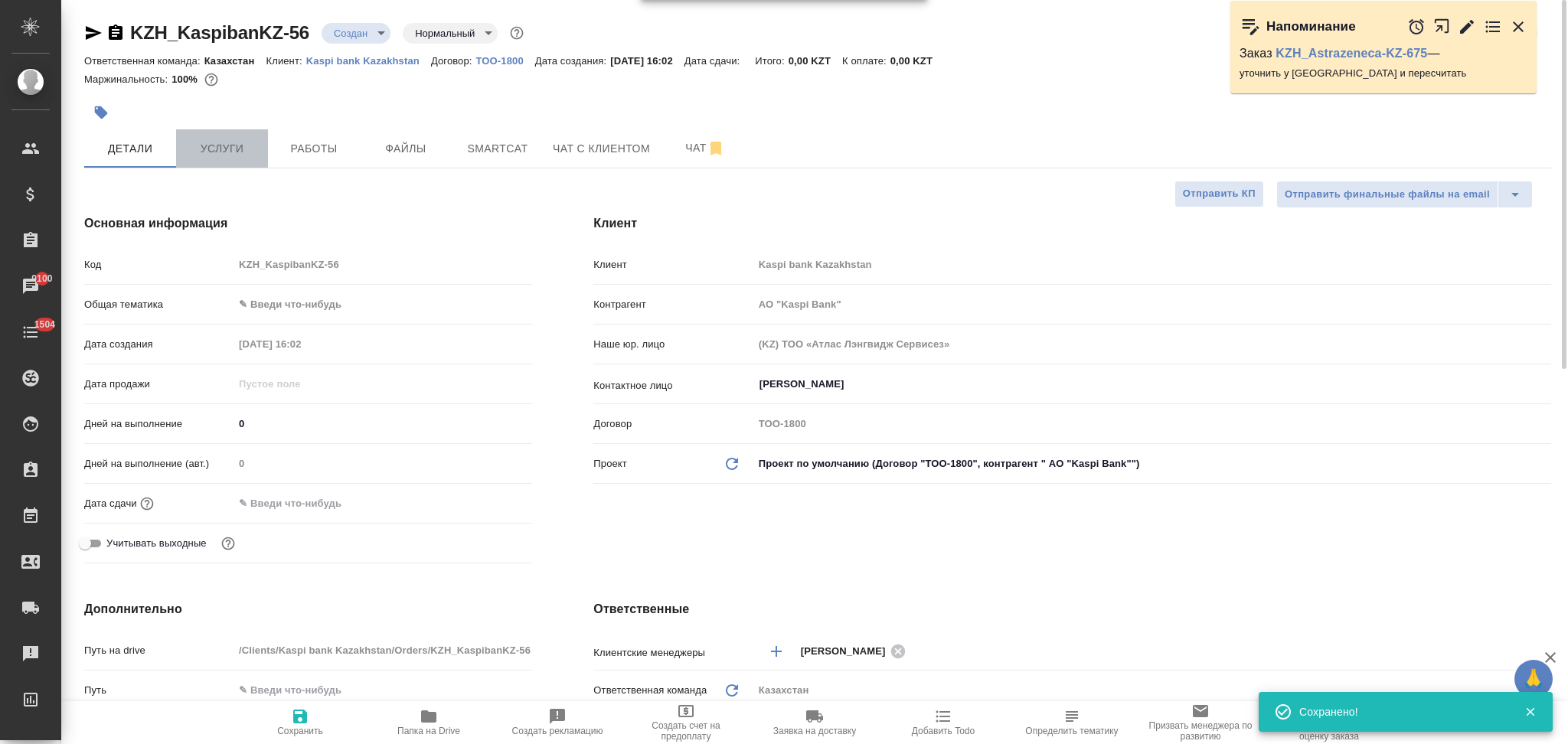
click at [245, 155] on span "Услуги" at bounding box center [222, 149] width 73 height 20
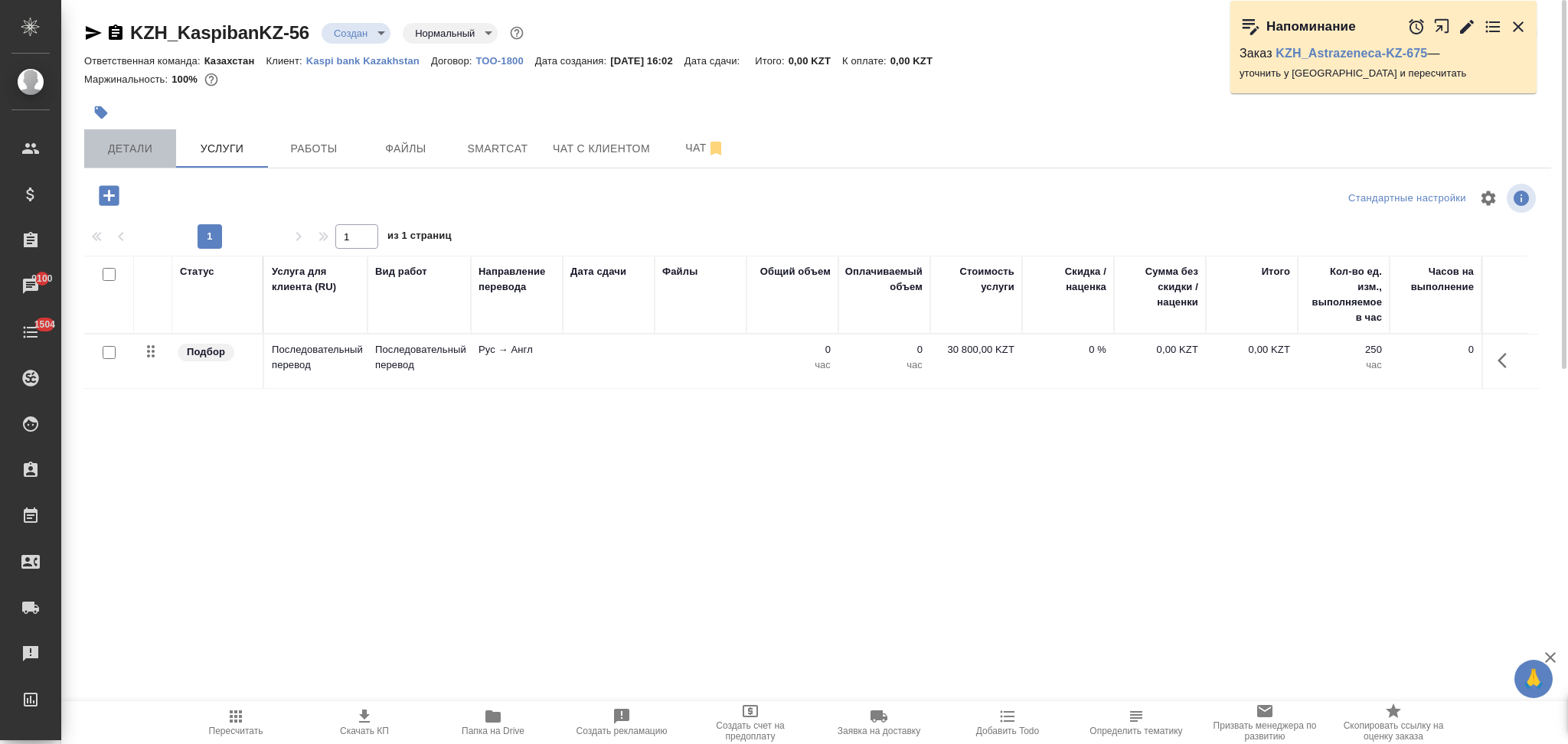
click at [137, 154] on span "Детали" at bounding box center [130, 149] width 73 height 20
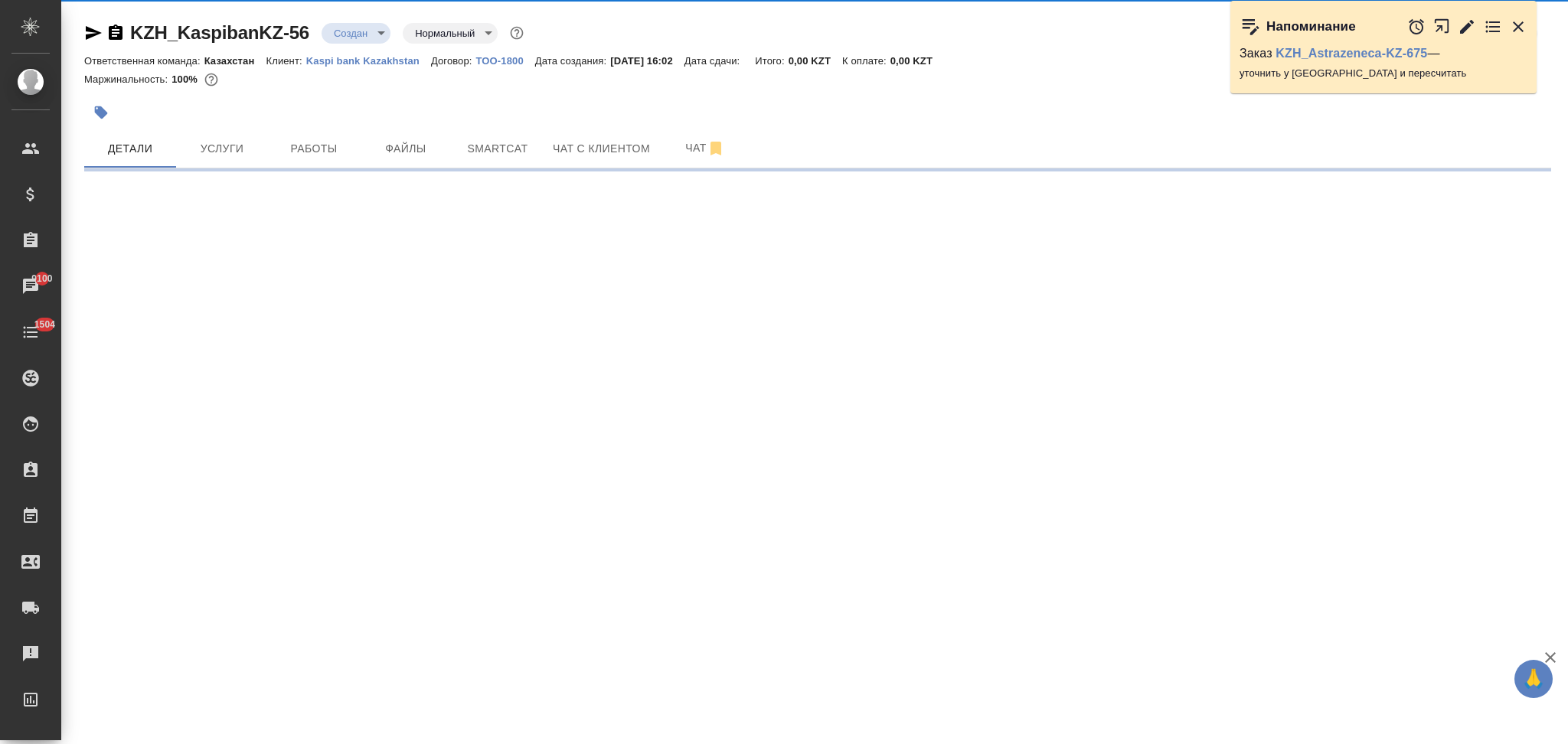
select select "RU"
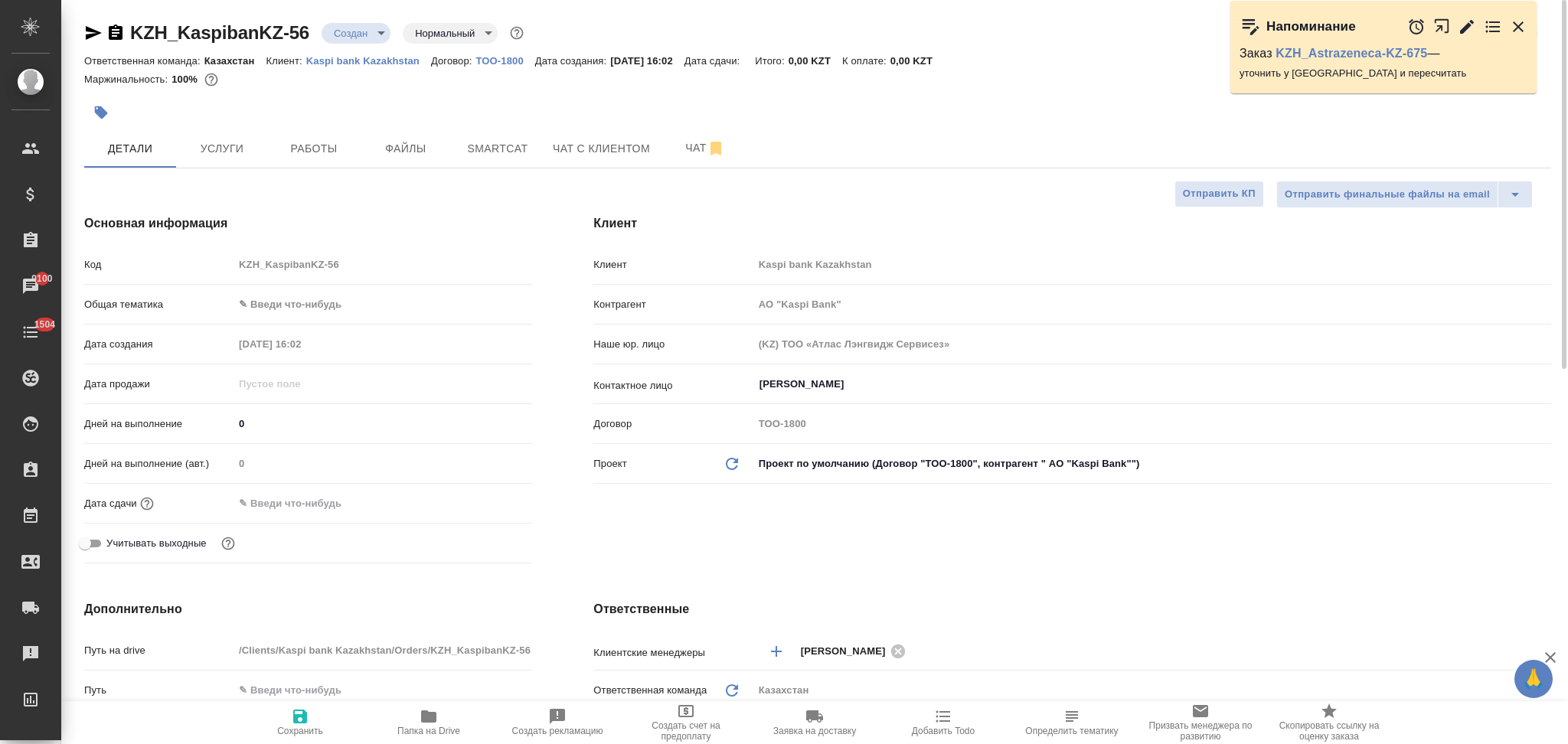
type textarea "x"
click at [237, 153] on span "Услуги" at bounding box center [222, 149] width 73 height 20
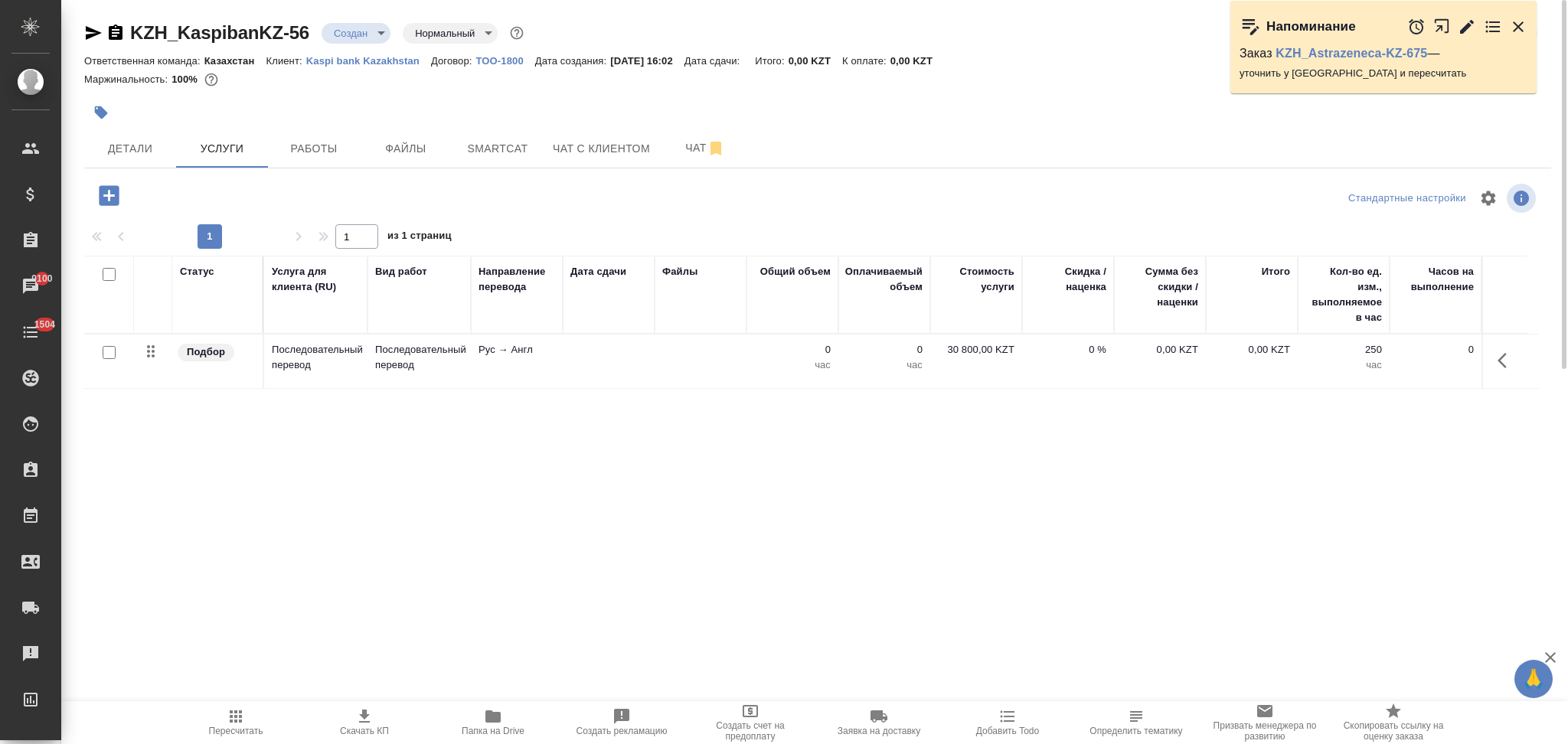
click at [669, 361] on td at bounding box center [701, 361] width 92 height 54
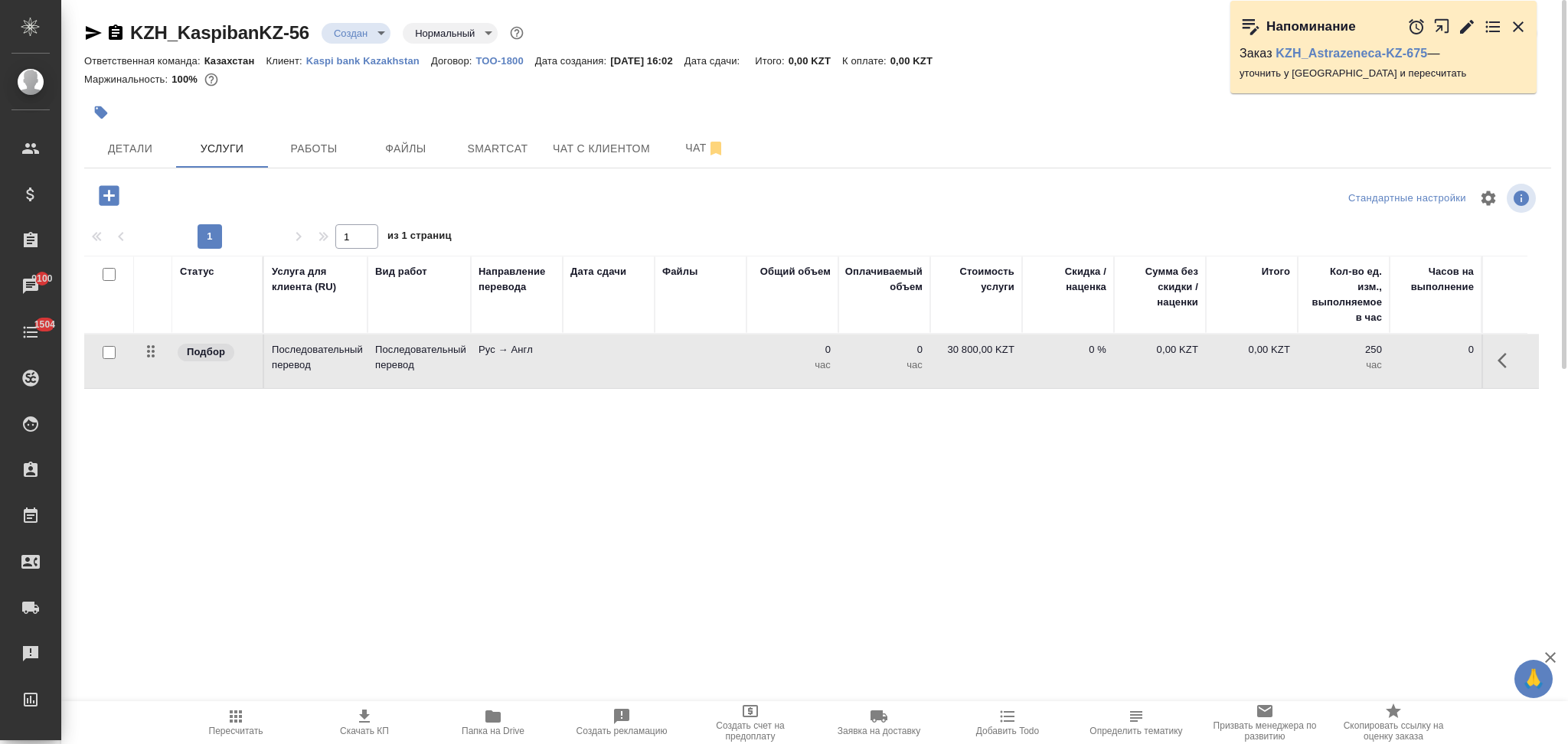
click at [669, 361] on td at bounding box center [701, 361] width 92 height 54
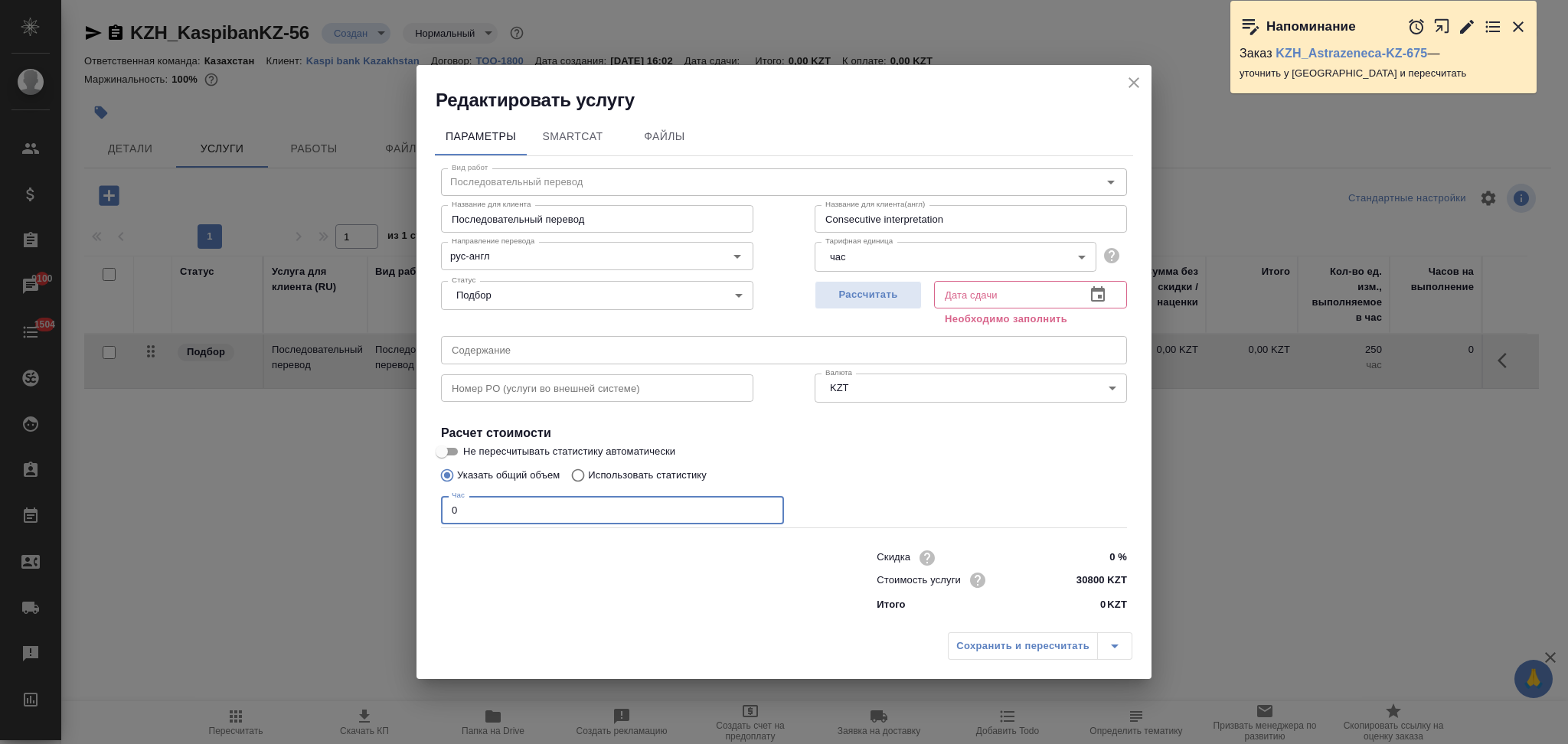
drag, startPoint x: 471, startPoint y: 503, endPoint x: 411, endPoint y: 500, distance: 60.1
click at [411, 500] on div "Редактировать услугу Параметры SmartCat Файлы Вид работ Последовательный перево…" at bounding box center [784, 372] width 1568 height 744
type input "3"
click at [839, 296] on span "Рассчитать" at bounding box center [868, 295] width 90 height 18
type input "15.10.2025 16:07"
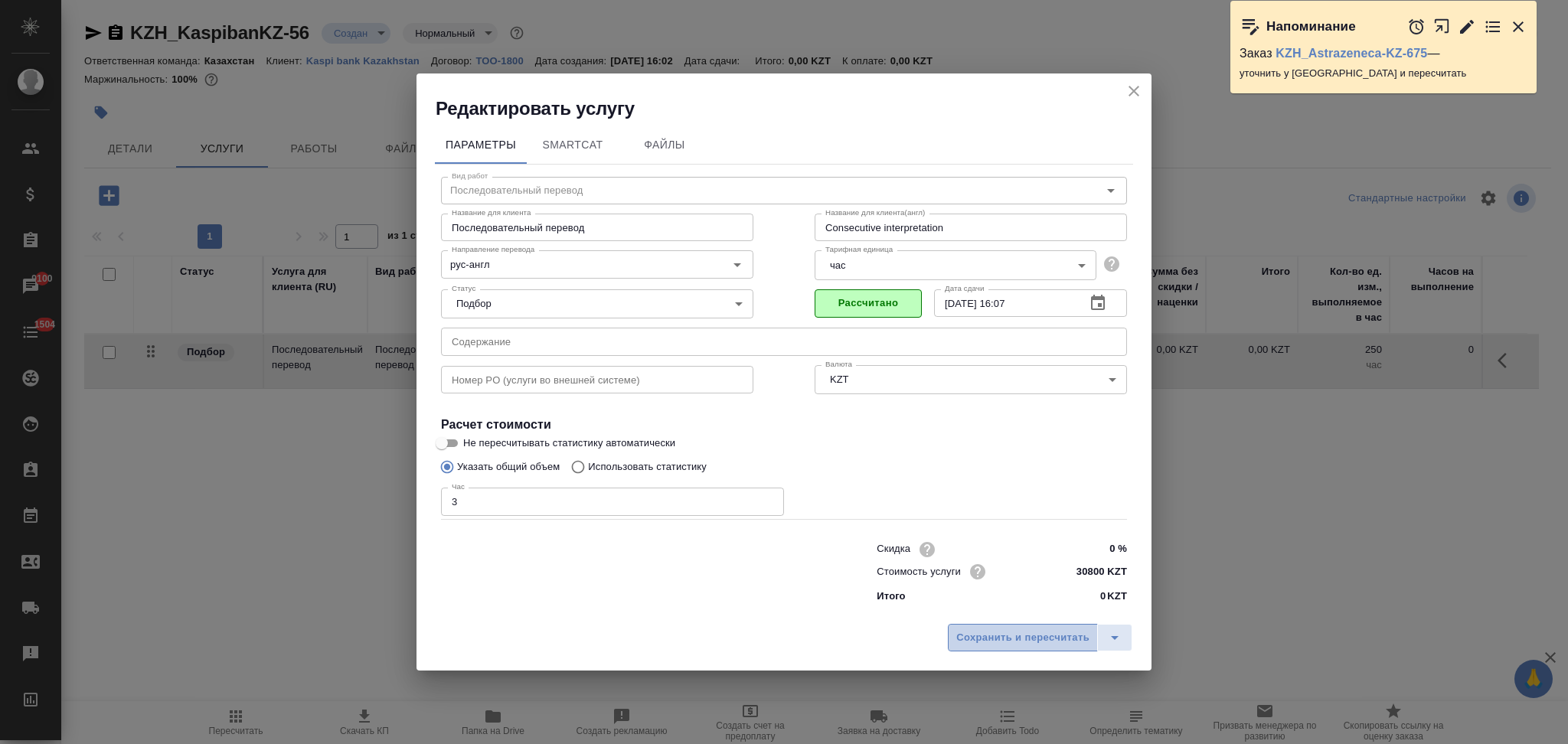
click at [1009, 627] on button "Сохранить и пересчитать" at bounding box center [1023, 638] width 150 height 27
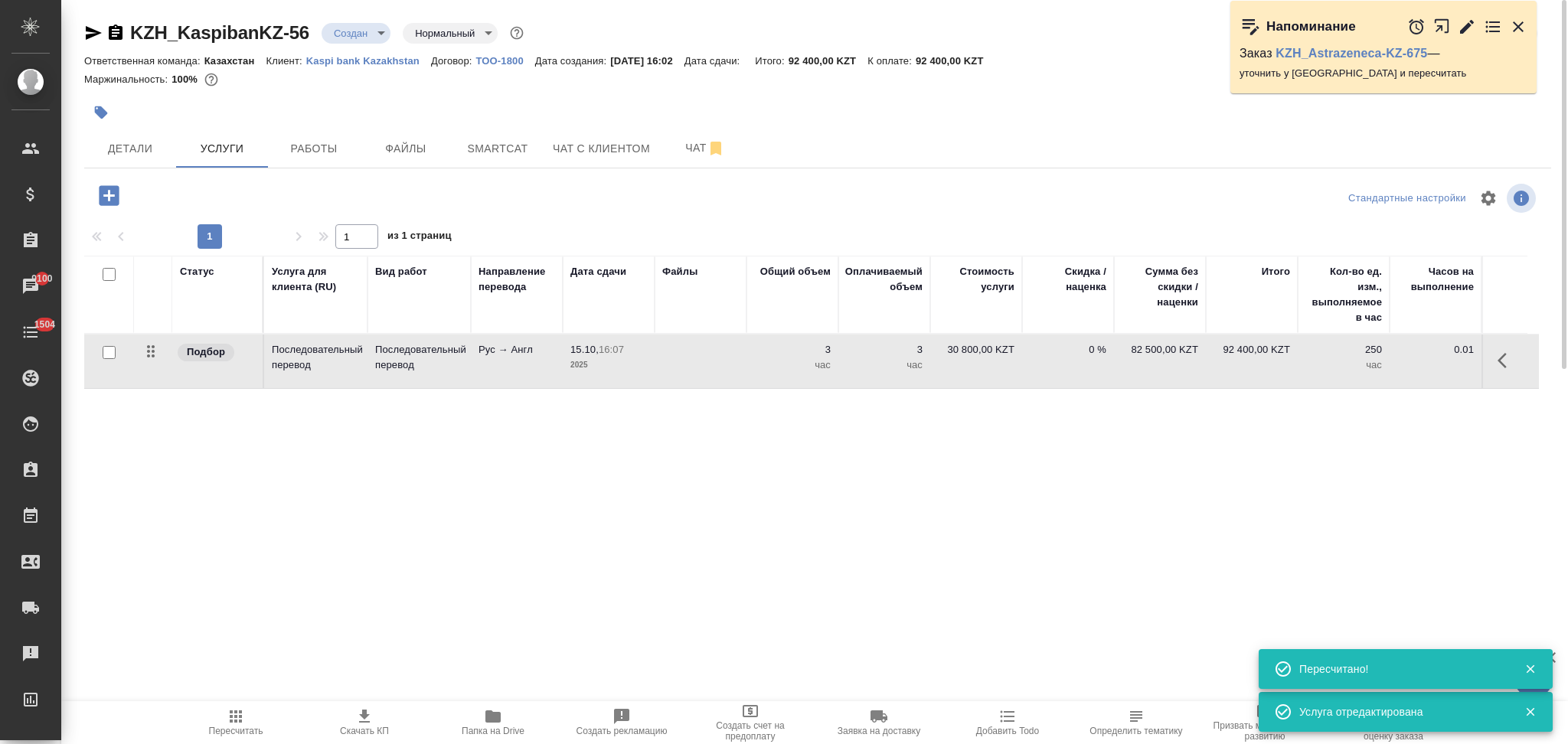
click at [239, 721] on icon "button" at bounding box center [236, 716] width 12 height 12
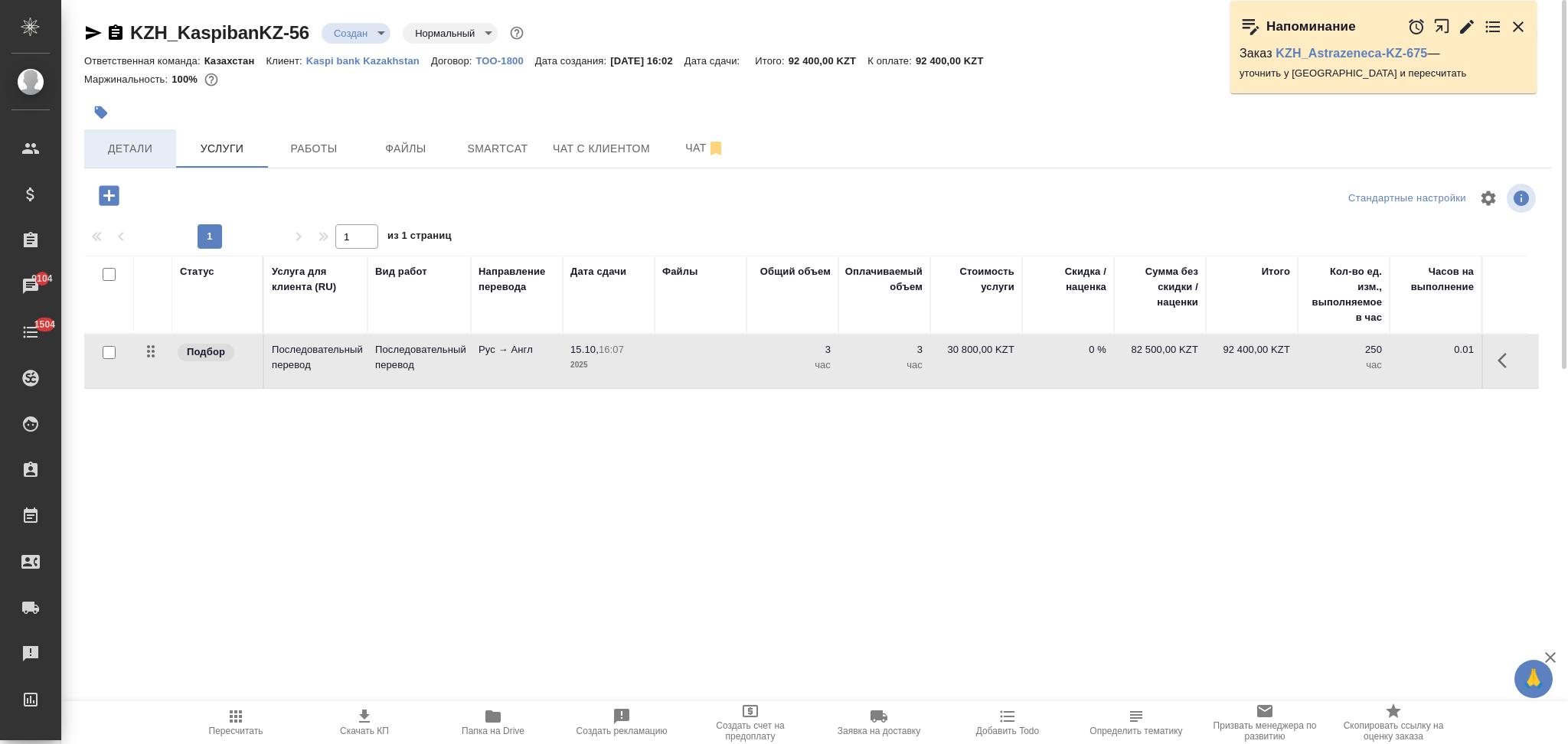
click at [133, 139] on span "Детали" at bounding box center [130, 149] width 73 height 20
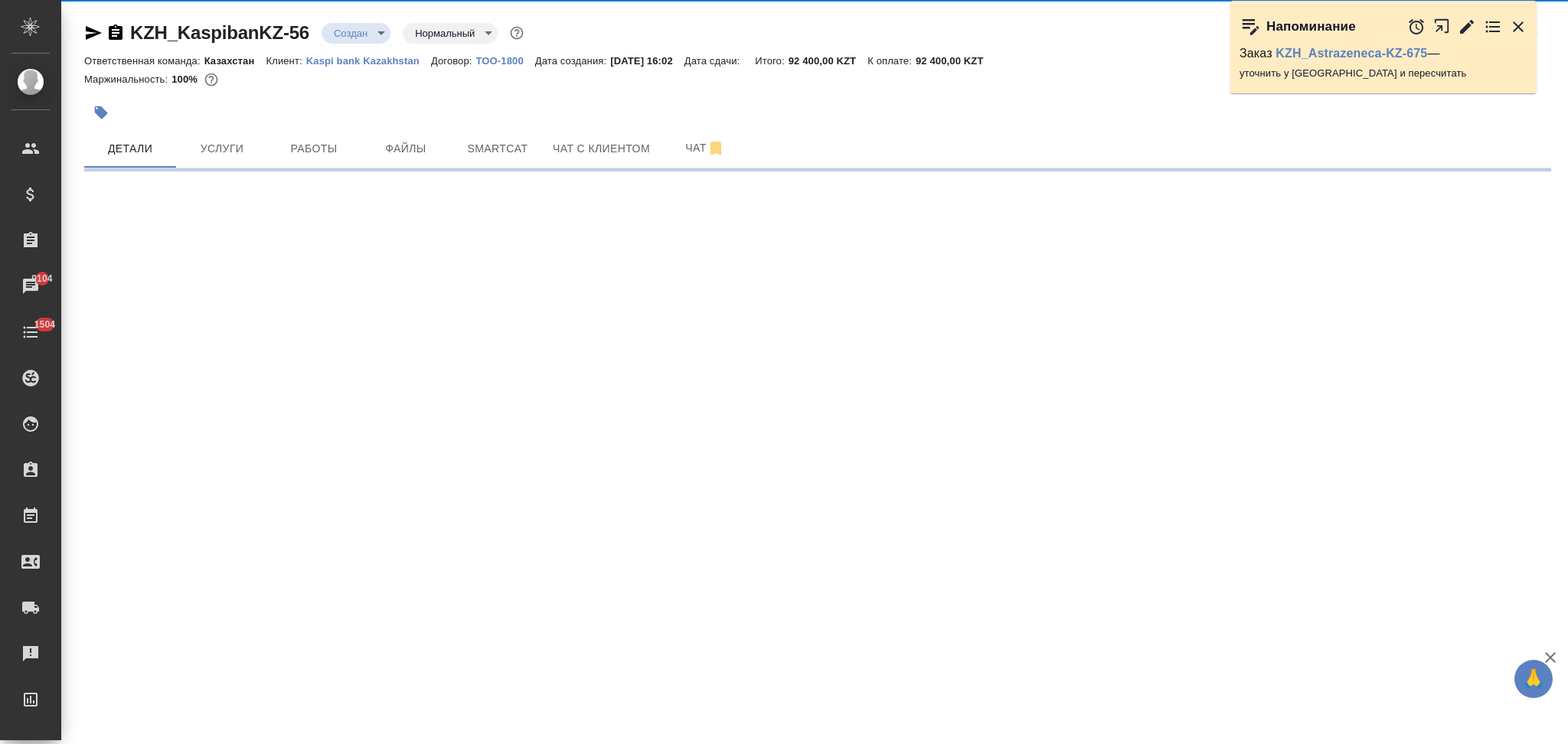
select select "RU"
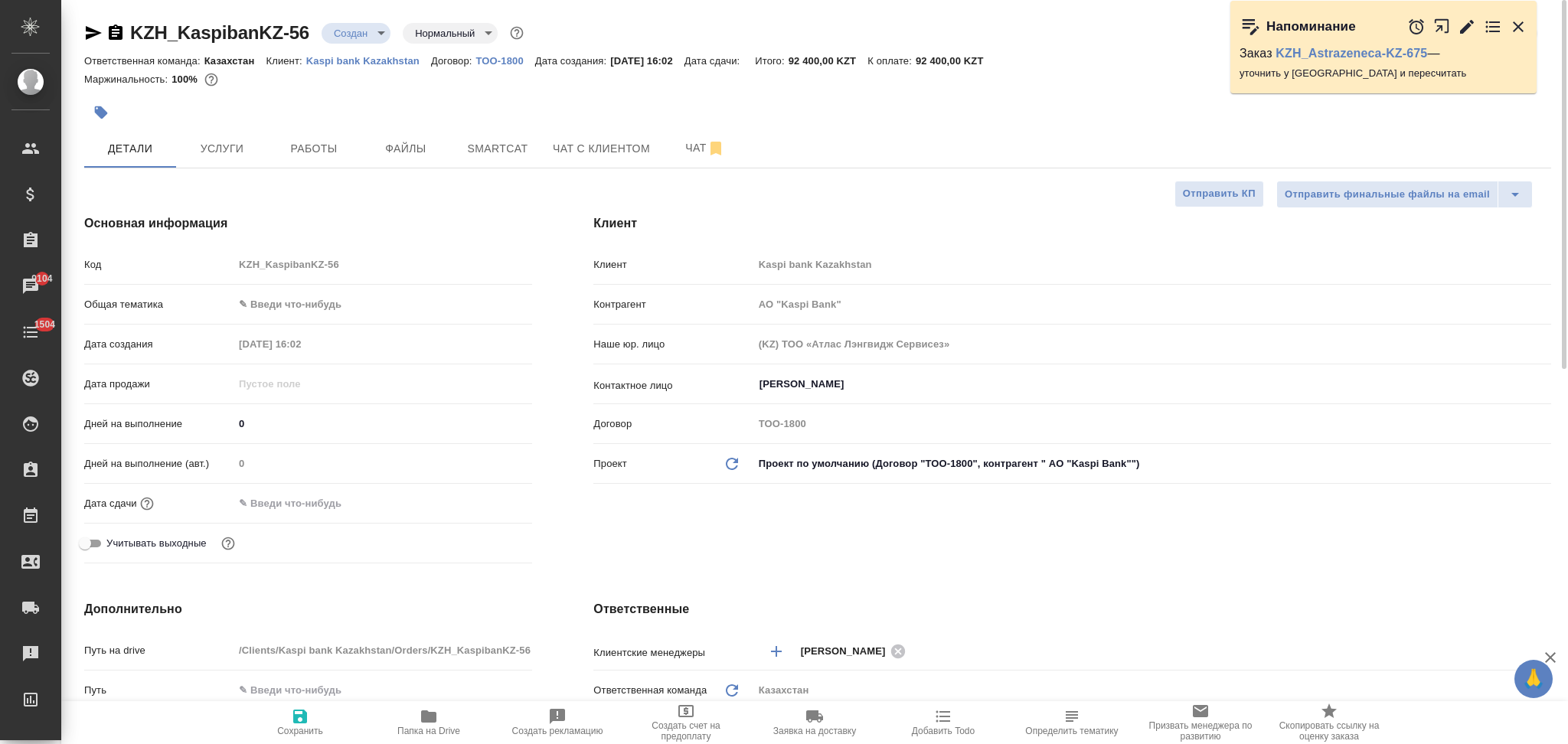
type textarea "x"
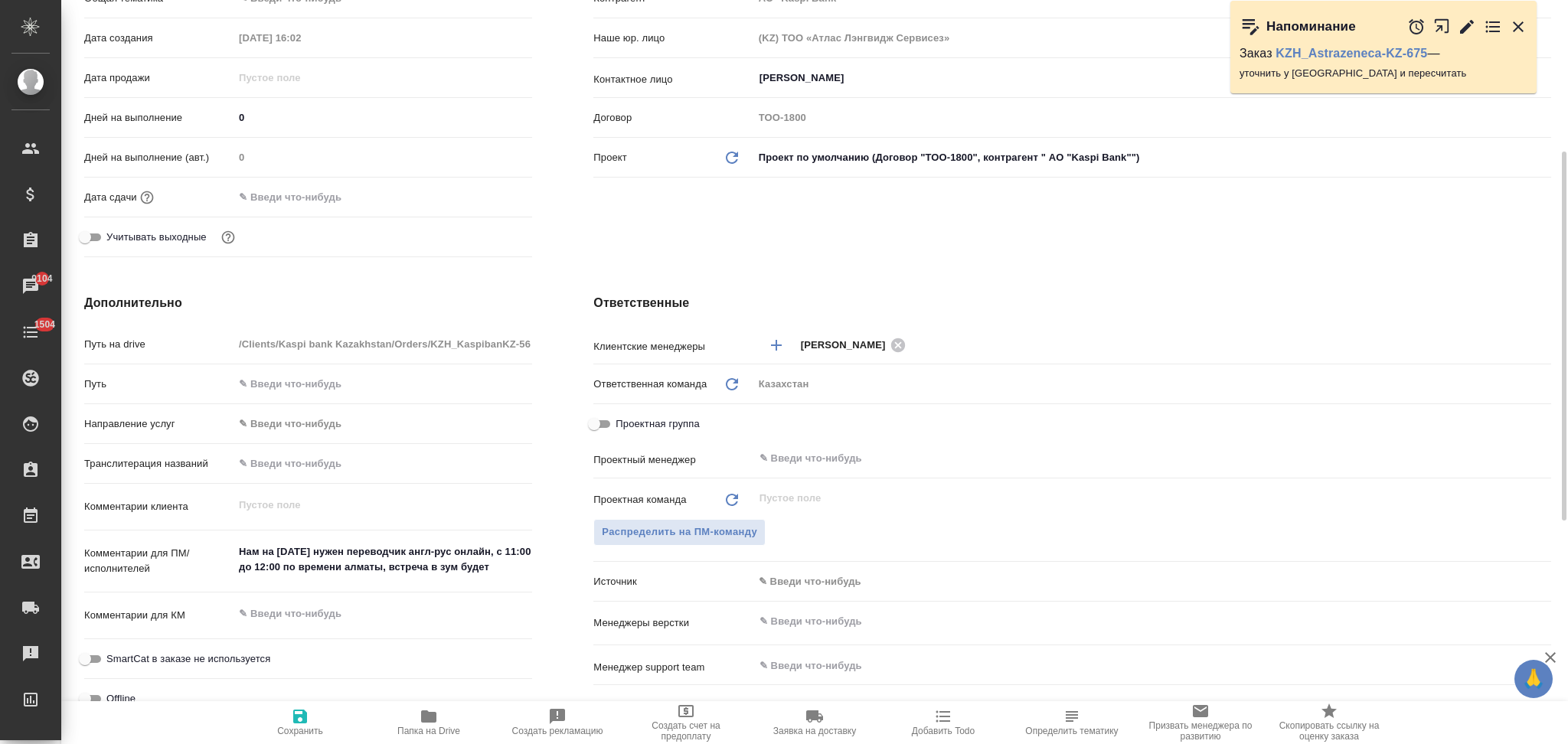
click at [497, 580] on div "Нам на завтра нужен переводчик англ-рус онлайн, с 11:00 до 12:00 по времени алм…" at bounding box center [383, 561] width 298 height 49
type textarea "x"
click at [506, 566] on textarea "Нам на завтра нужен переводчик англ-рус онлайн, с 11:00 до 12:00 по времени алм…" at bounding box center [382, 560] width 297 height 42
type textarea "Нам на завтра нужен переводчик англ-рус онлайн, с 11:00 до 12:00 по времени алм…"
type input "АО "Kaspi Bank""
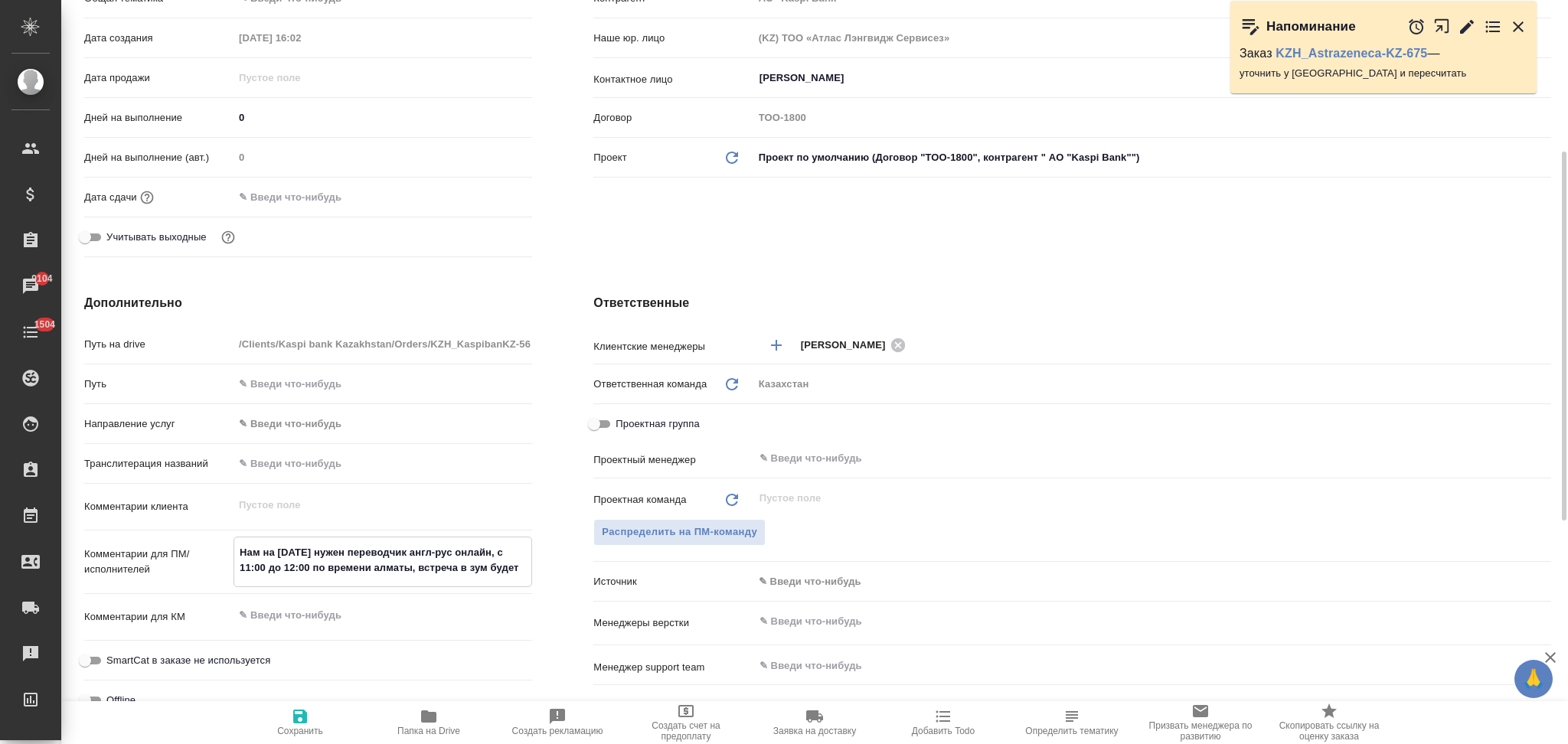
type textarea "x"
type textarea "Нам на завтра нужен переводчик англ-рус онлайн, с 11:00 до 12:00 по времени алм…"
type input "АО "Kaspi Bank""
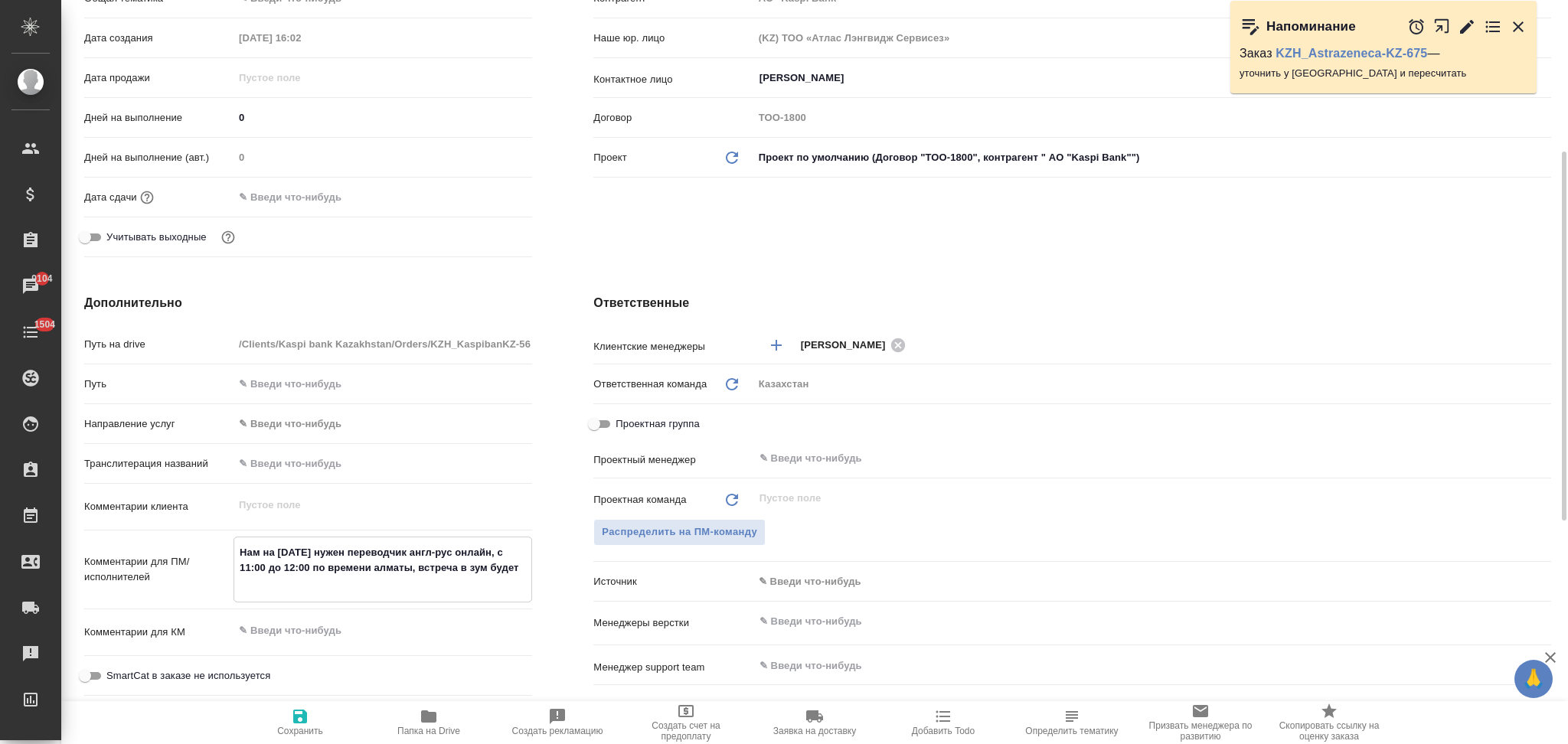
type textarea "x"
paste textarea "https://us04web.zoom.us/j/77812852549?pwd=BiYVYbUU5Apcwg48DcoYCn5OLxm7wa.1"
type input "АО "Kaspi Bank""
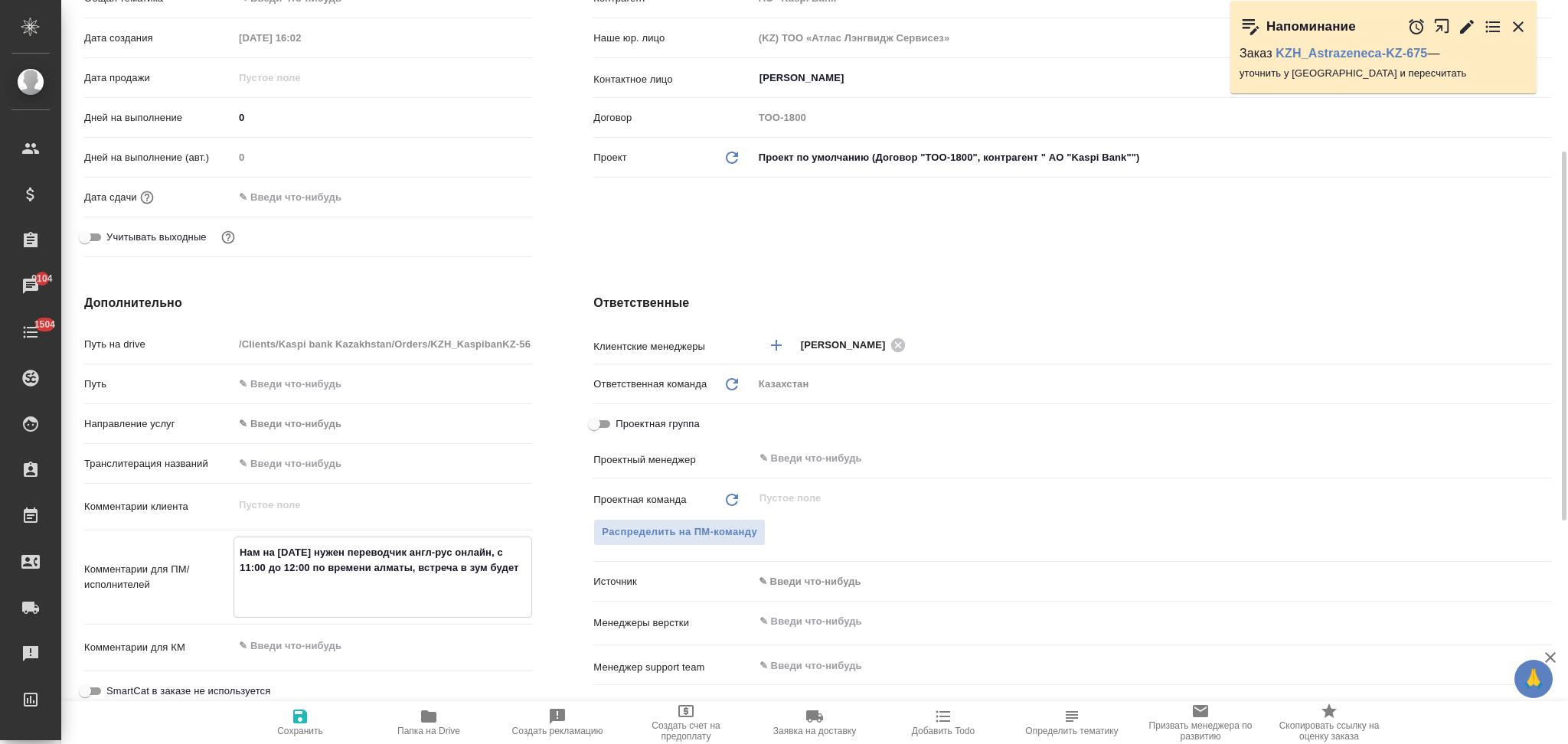
type textarea "x"
type textarea "Нам на завтра нужен переводчик англ-рус онлайн, с 11:00 до 12:00 по времени алм…"
type textarea "x"
type textarea "Нам на завтра нужен переводчик англ-рус онлайн, с 11:00 до 12:00 по времени алм…"
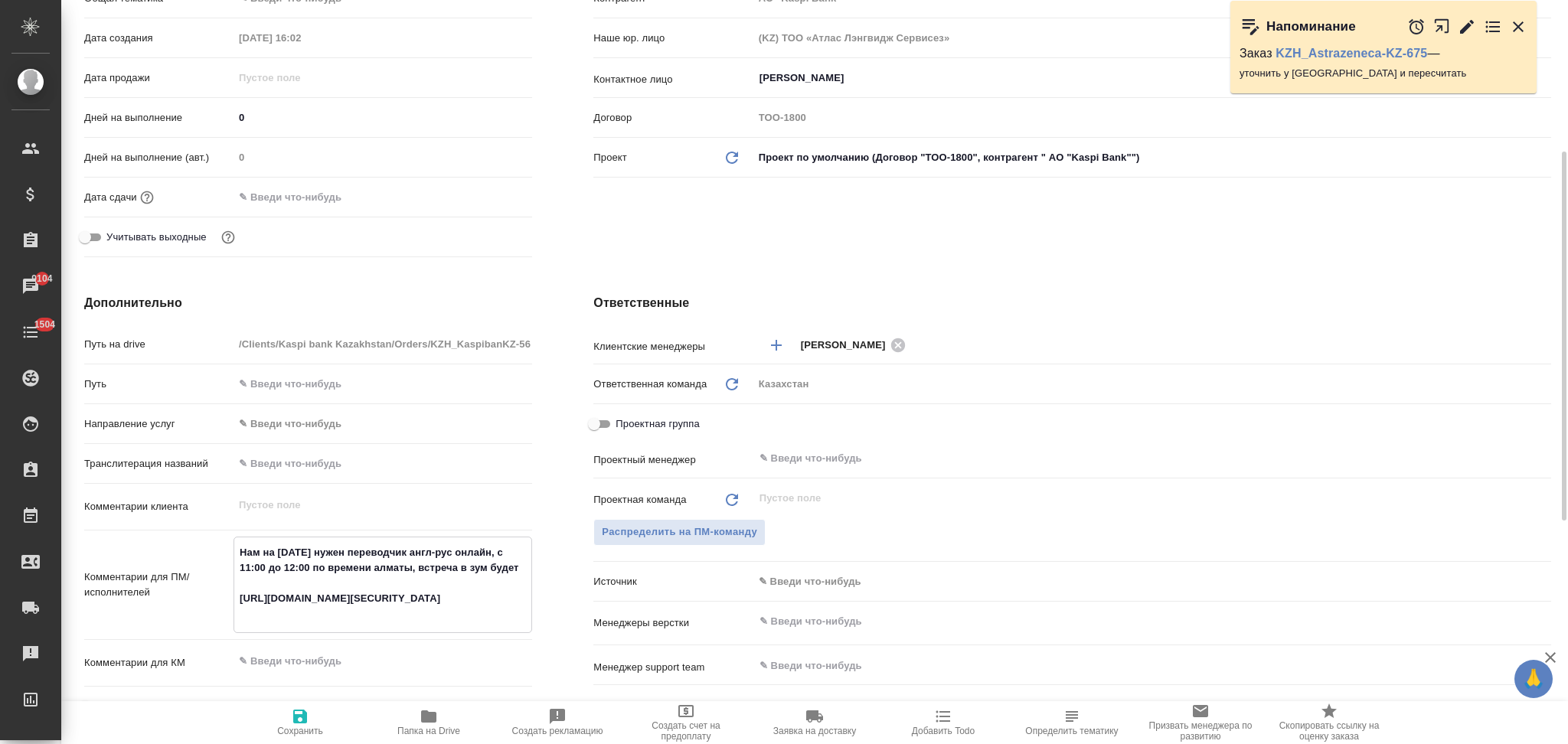
type textarea "x"
click at [302, 723] on icon "button" at bounding box center [300, 717] width 14 height 14
type input "АО "Kaspi Bank""
type textarea "x"
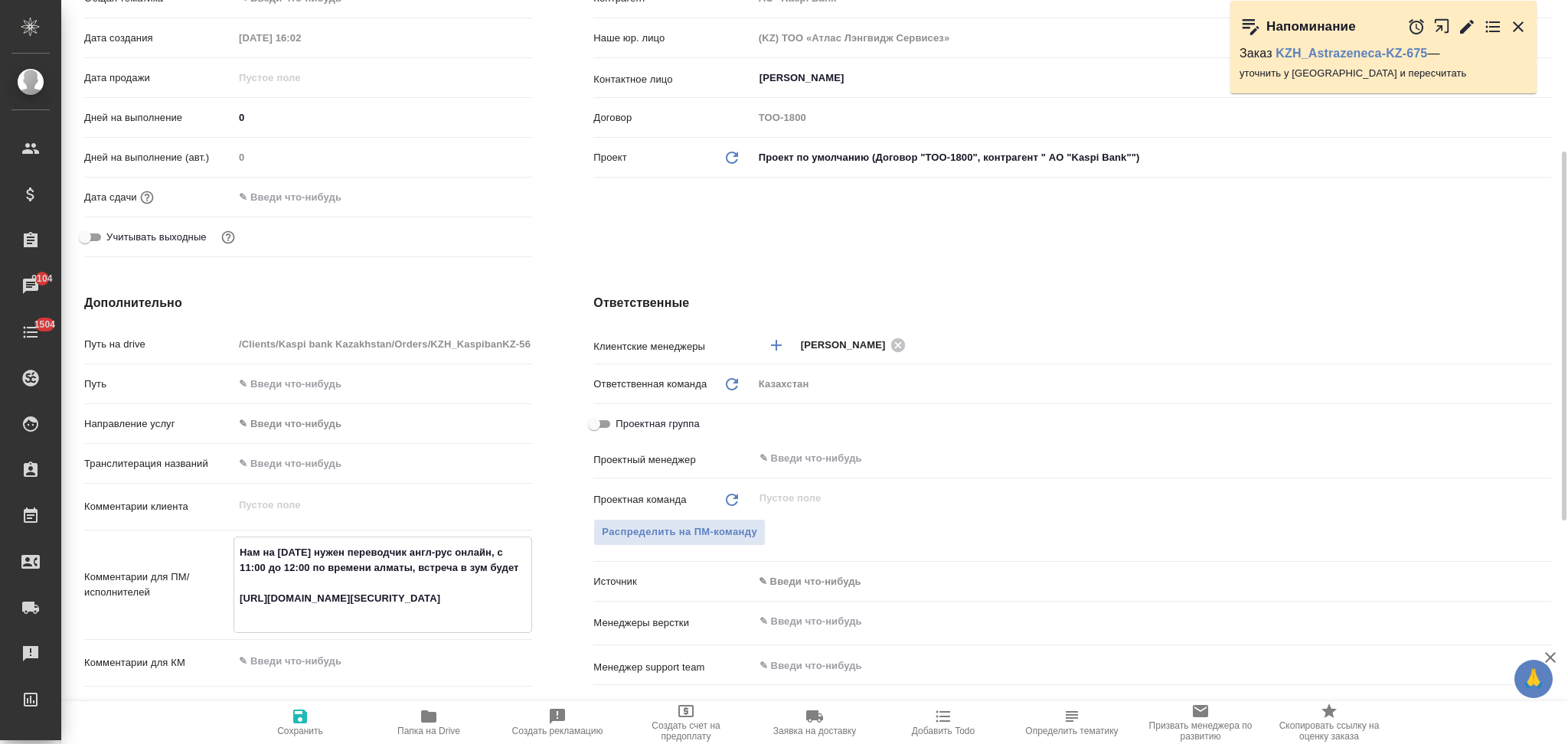
type textarea "x"
type input "АО "Kaspi Bank""
type textarea "x"
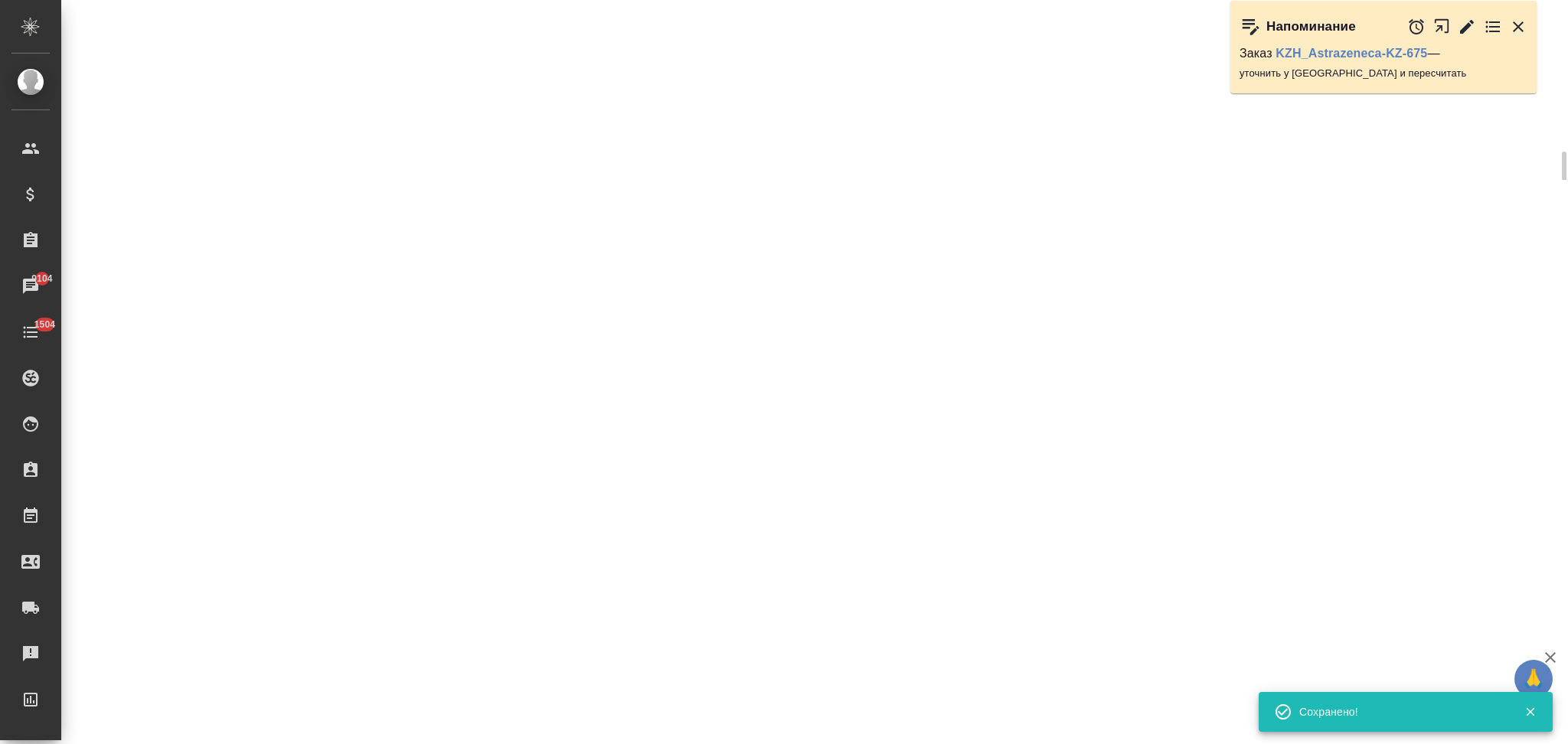
select select "RU"
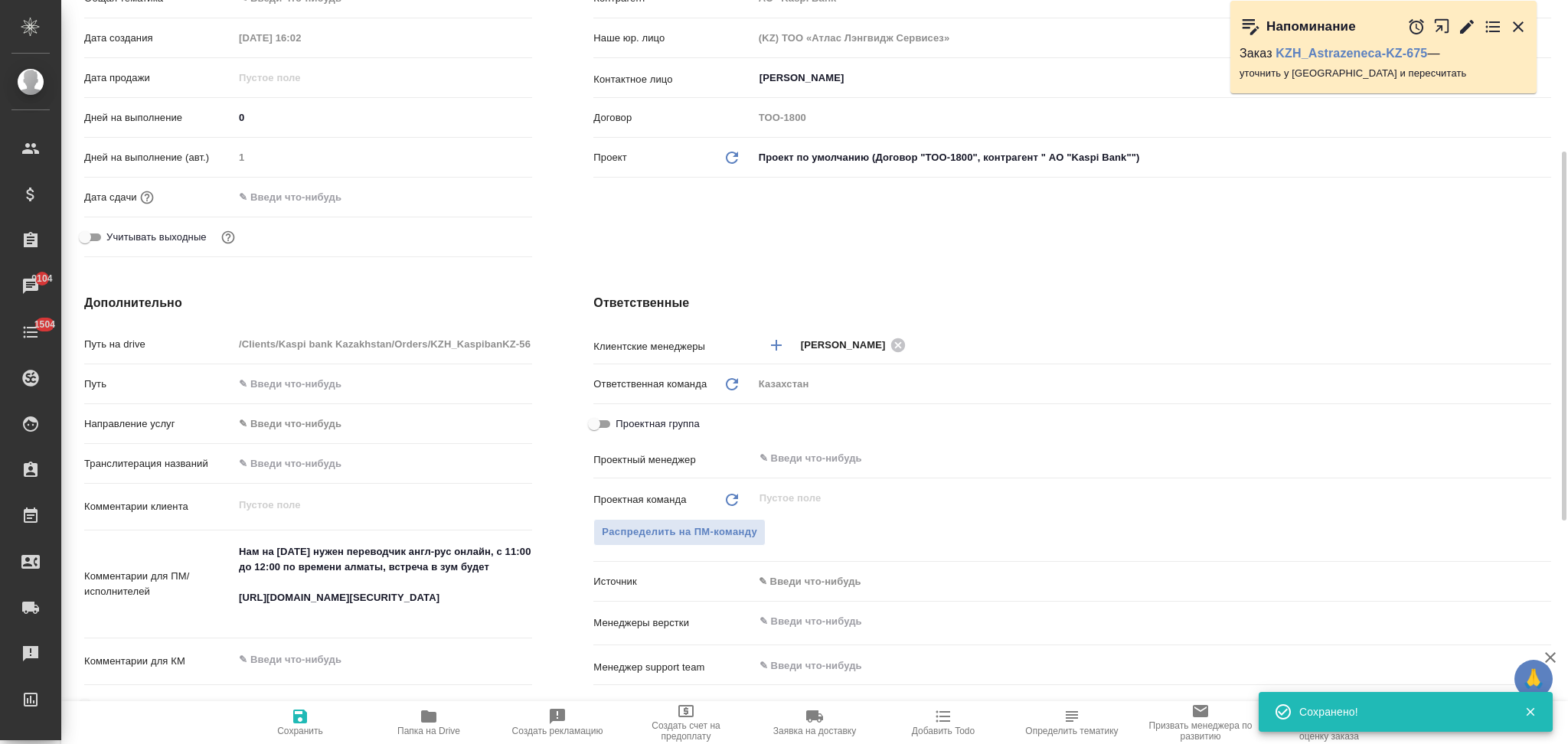
type textarea "x"
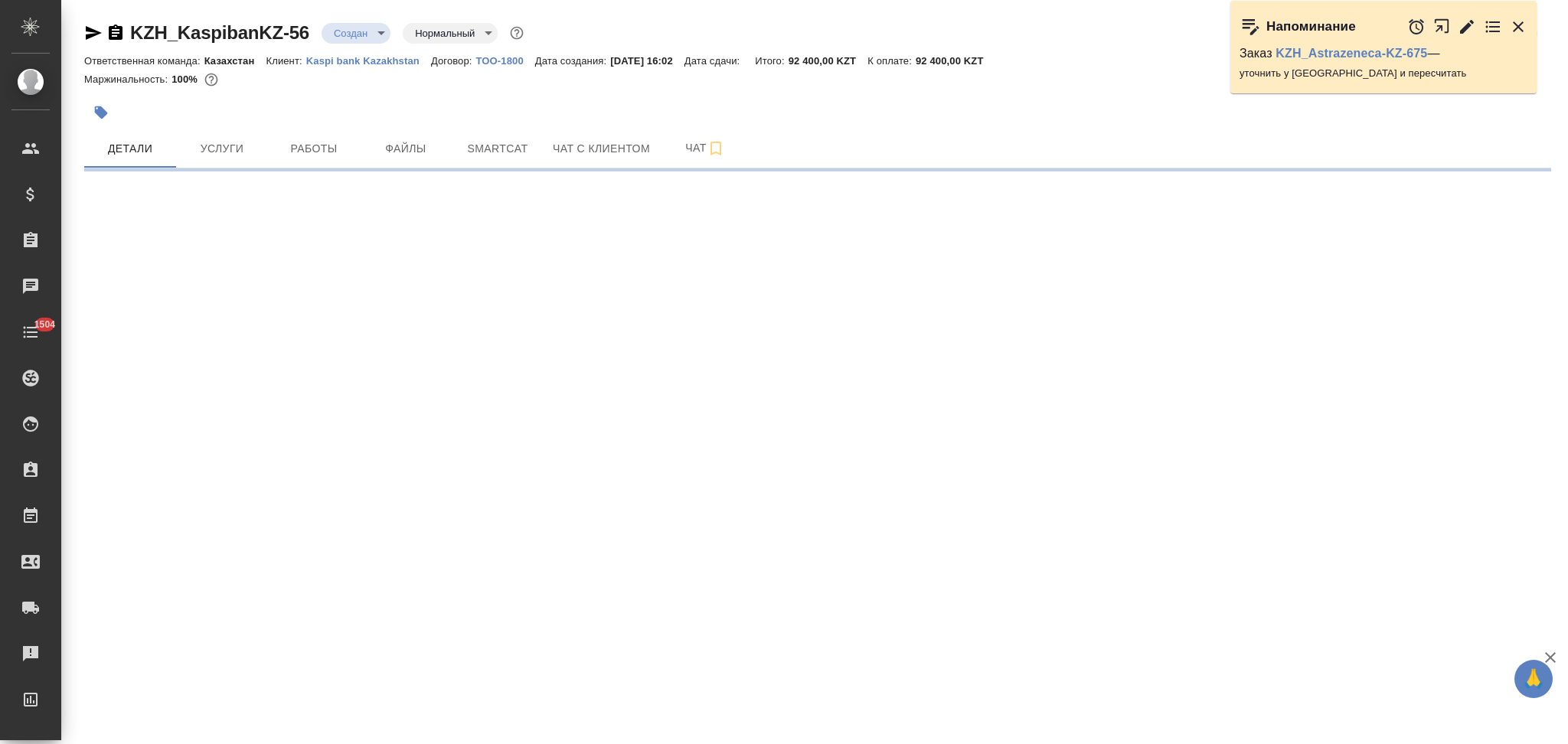
select select "RU"
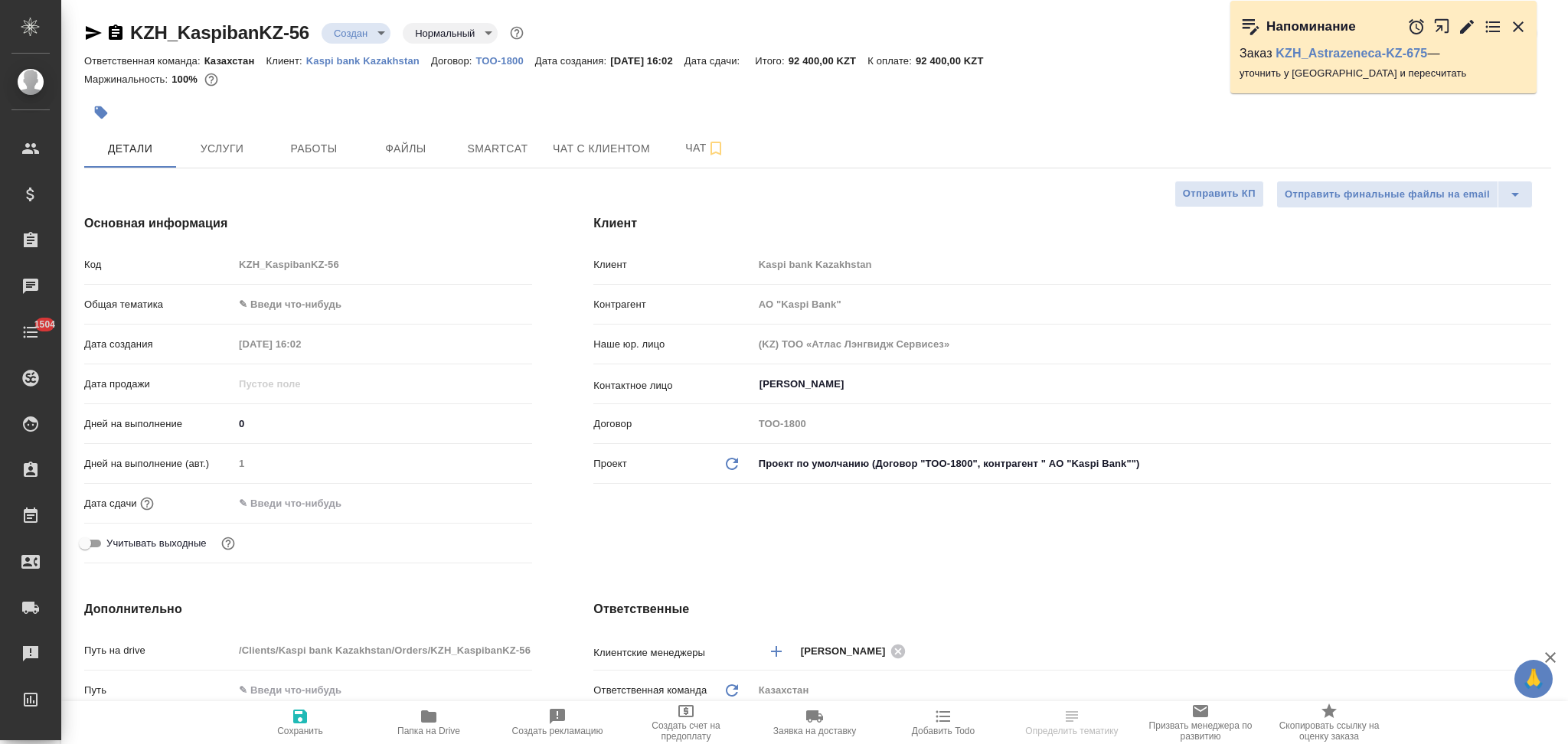
type textarea "x"
type input "АО "Kaspi Bank""
type textarea "x"
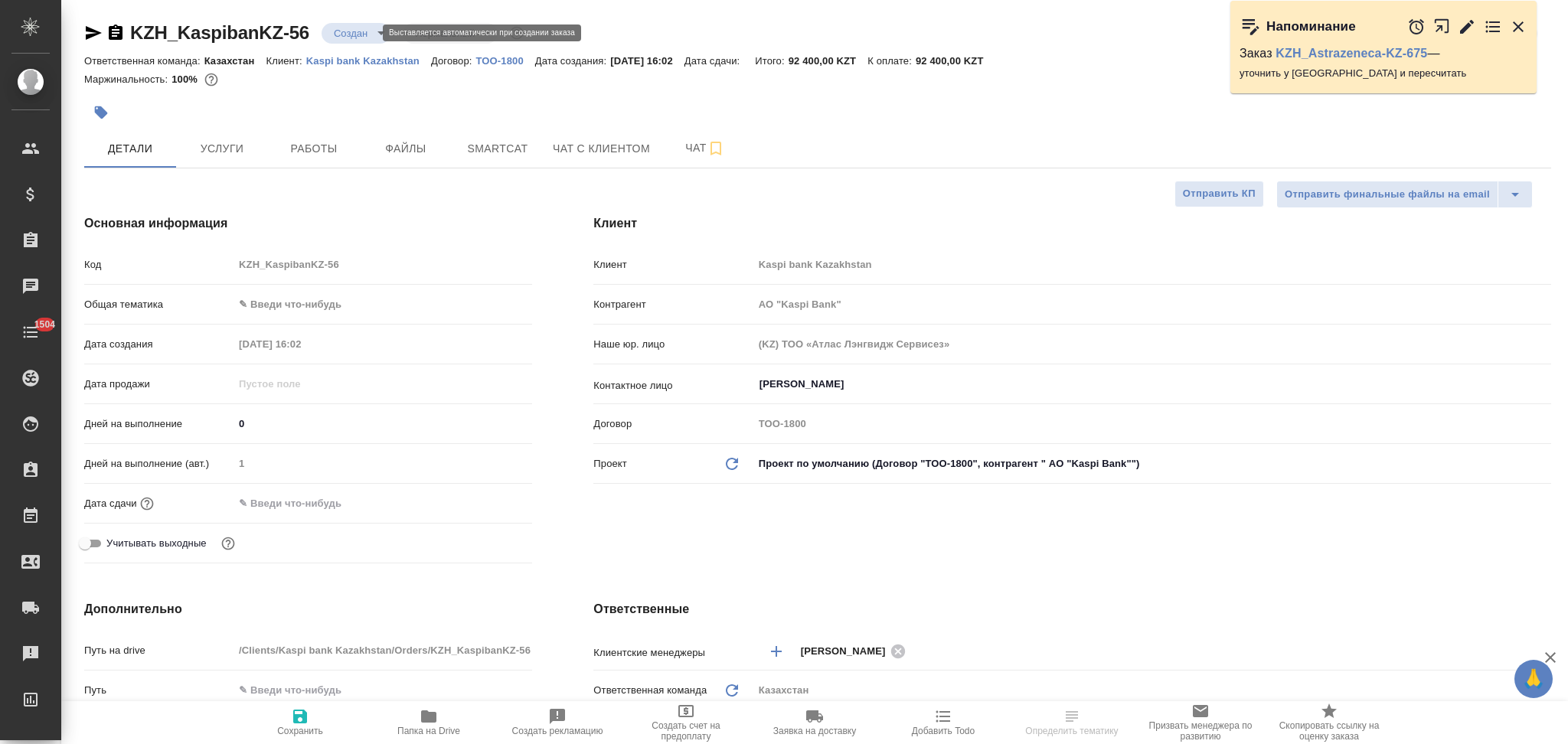
type textarea "x"
type input "АО "Kaspi Bank""
type textarea "x"
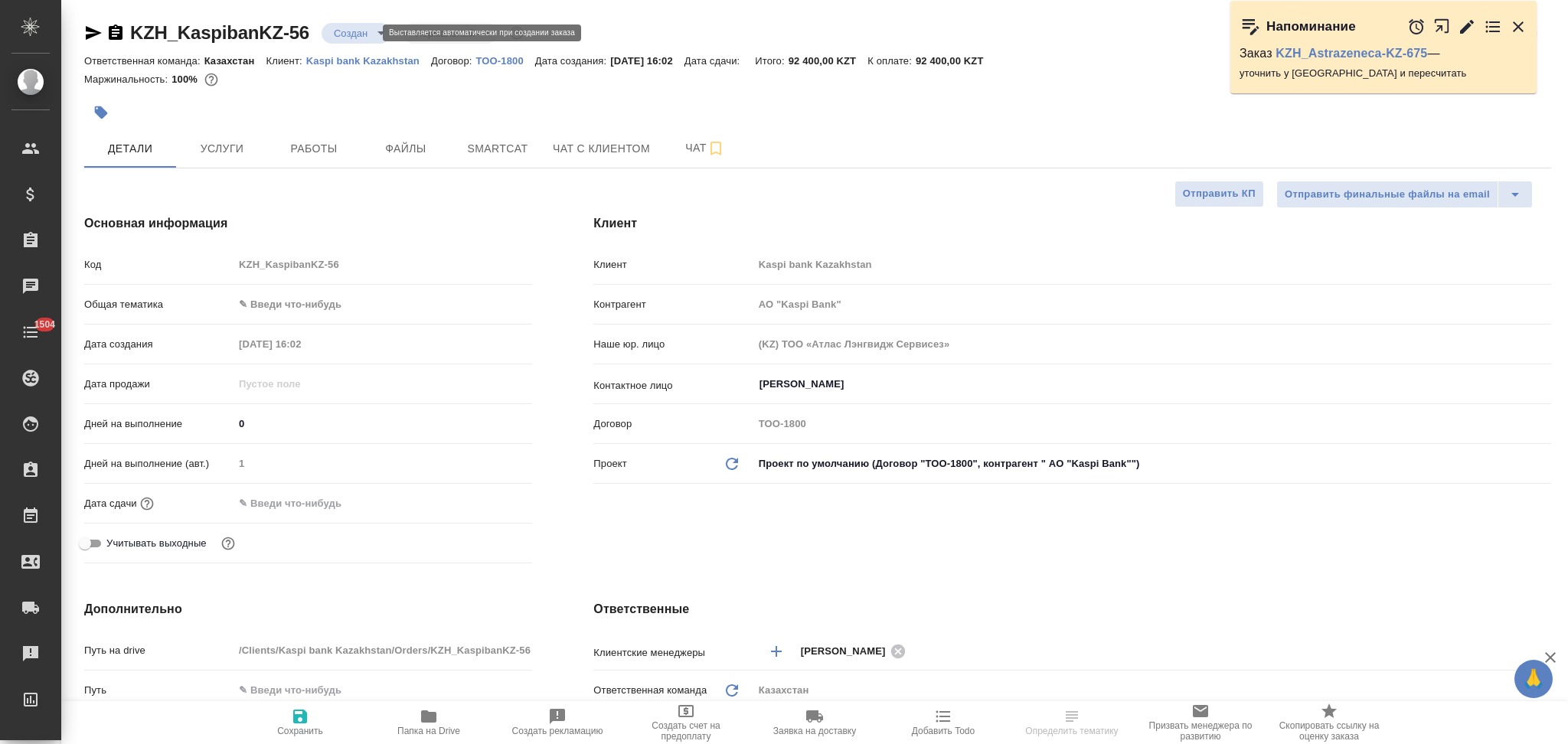
type textarea "x"
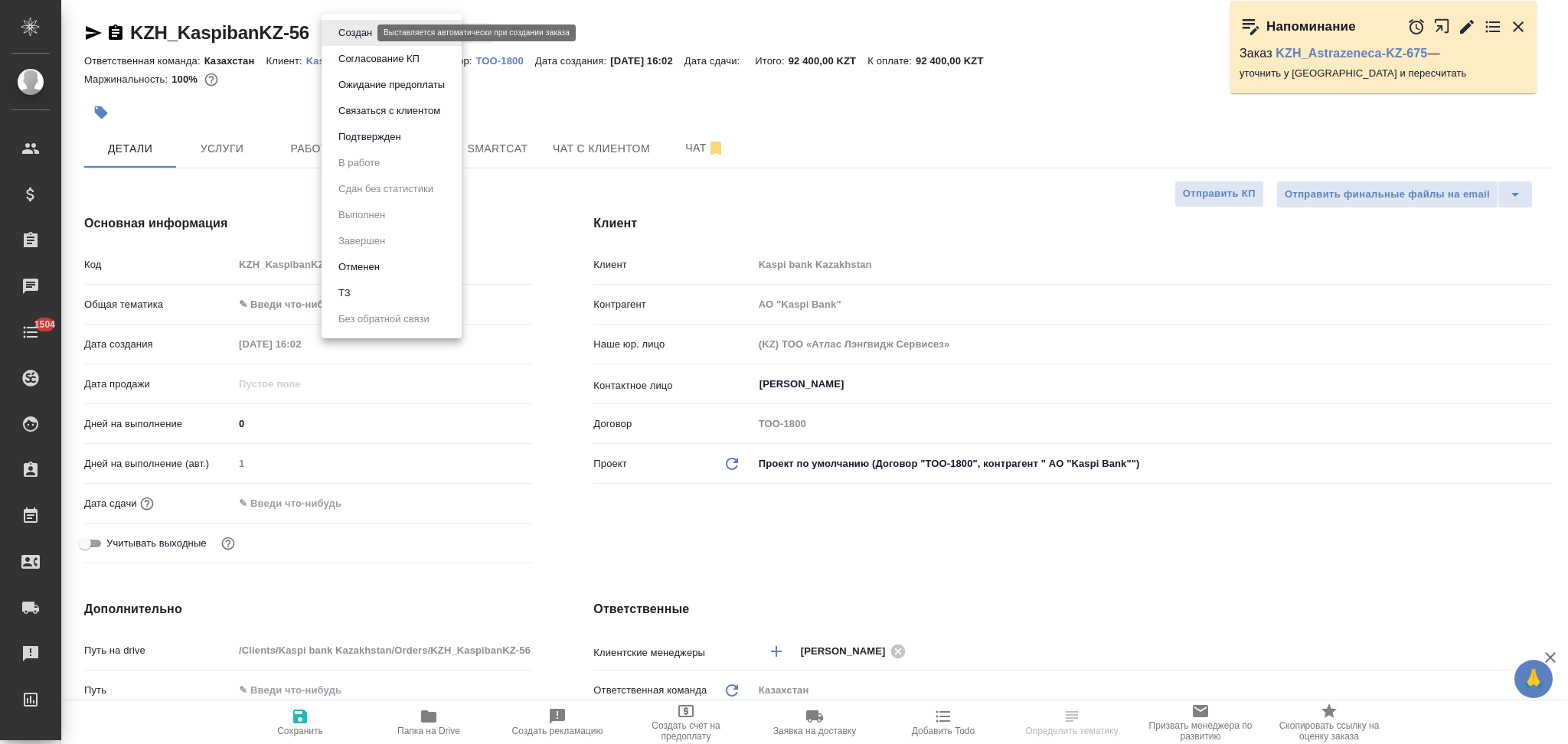
click at [349, 36] on body "🙏 .cls-1 fill:#fff; AWATERA Aslanukova Sati Клиенты Спецификации Заказы Чаты 15…" at bounding box center [784, 372] width 1568 height 744
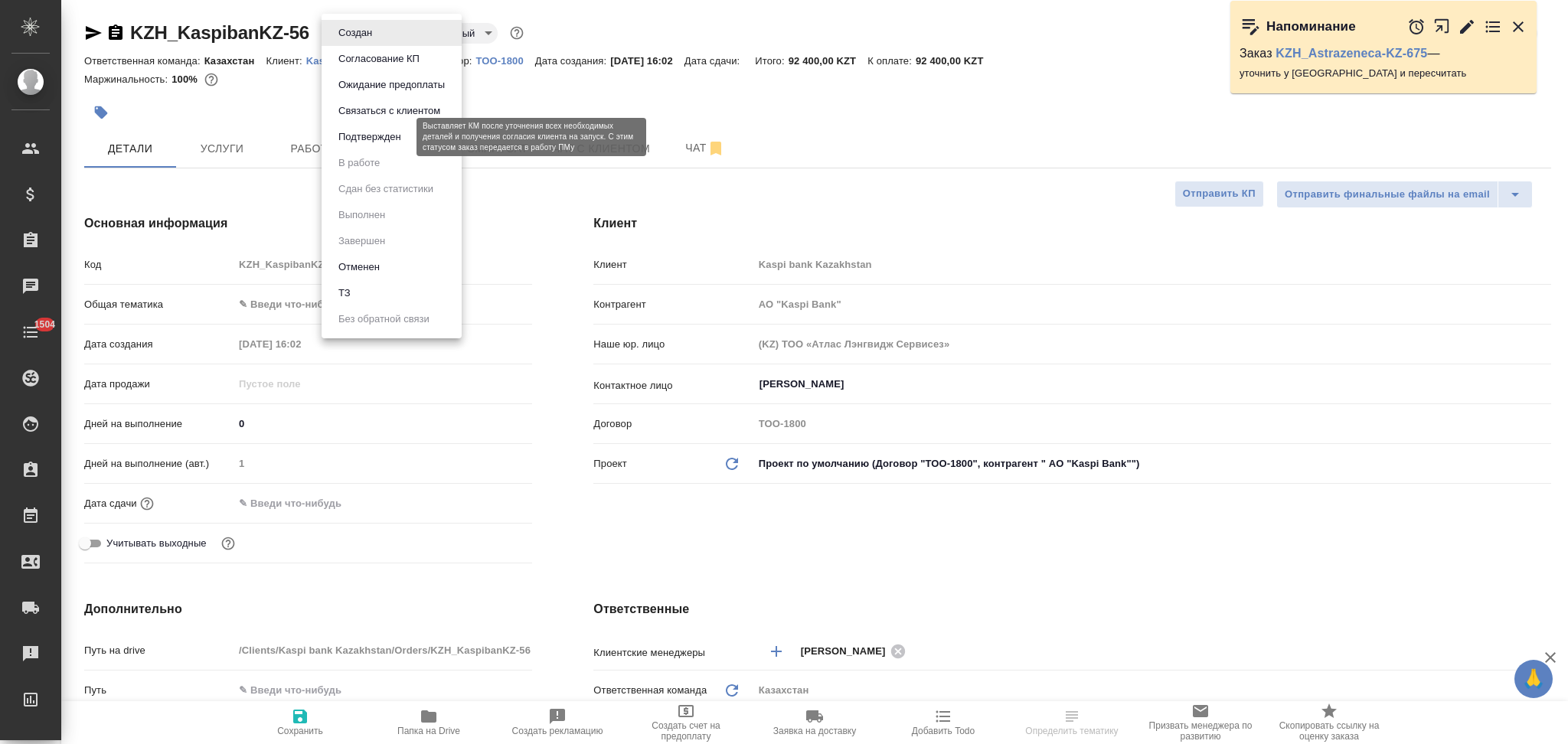
click at [341, 139] on button "Подтвержден" at bounding box center [370, 137] width 72 height 17
type input "АО "Kaspi Bank""
type textarea "x"
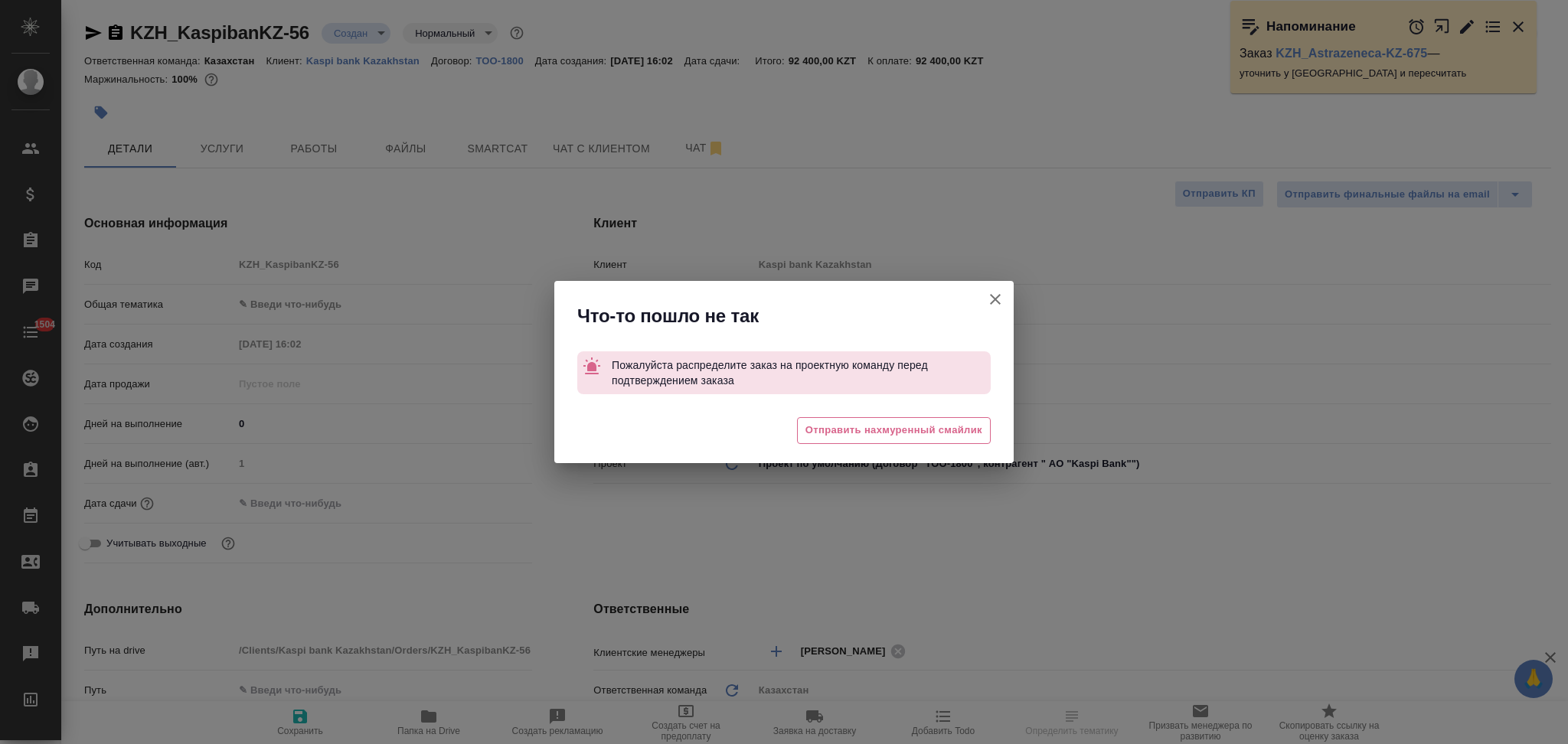
click at [995, 296] on icon "button" at bounding box center [996, 299] width 19 height 19
type input "АО "Kaspi Bank""
type textarea "x"
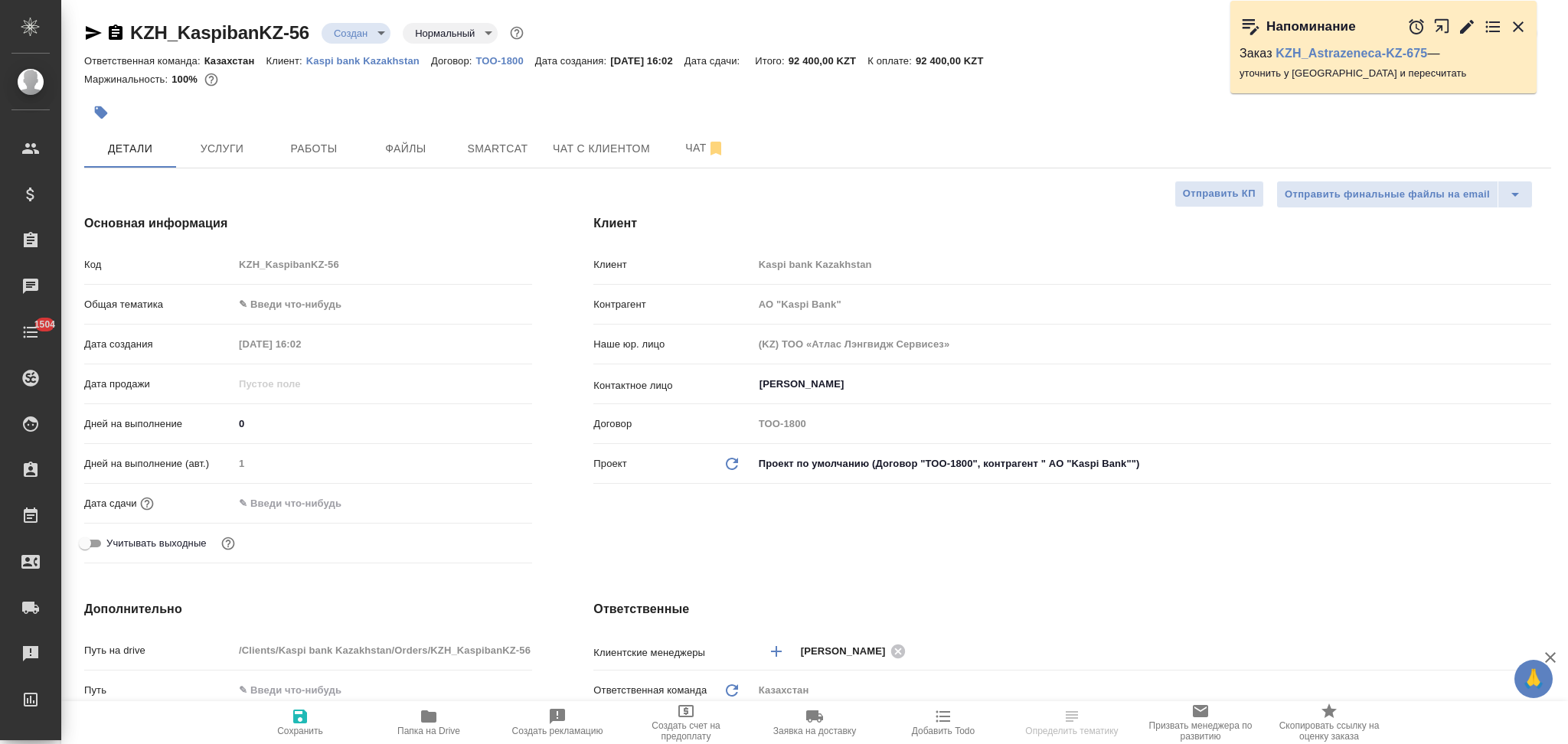
click at [338, 504] on input "text" at bounding box center [301, 503] width 134 height 22
click at [483, 503] on icon "button" at bounding box center [488, 503] width 19 height 19
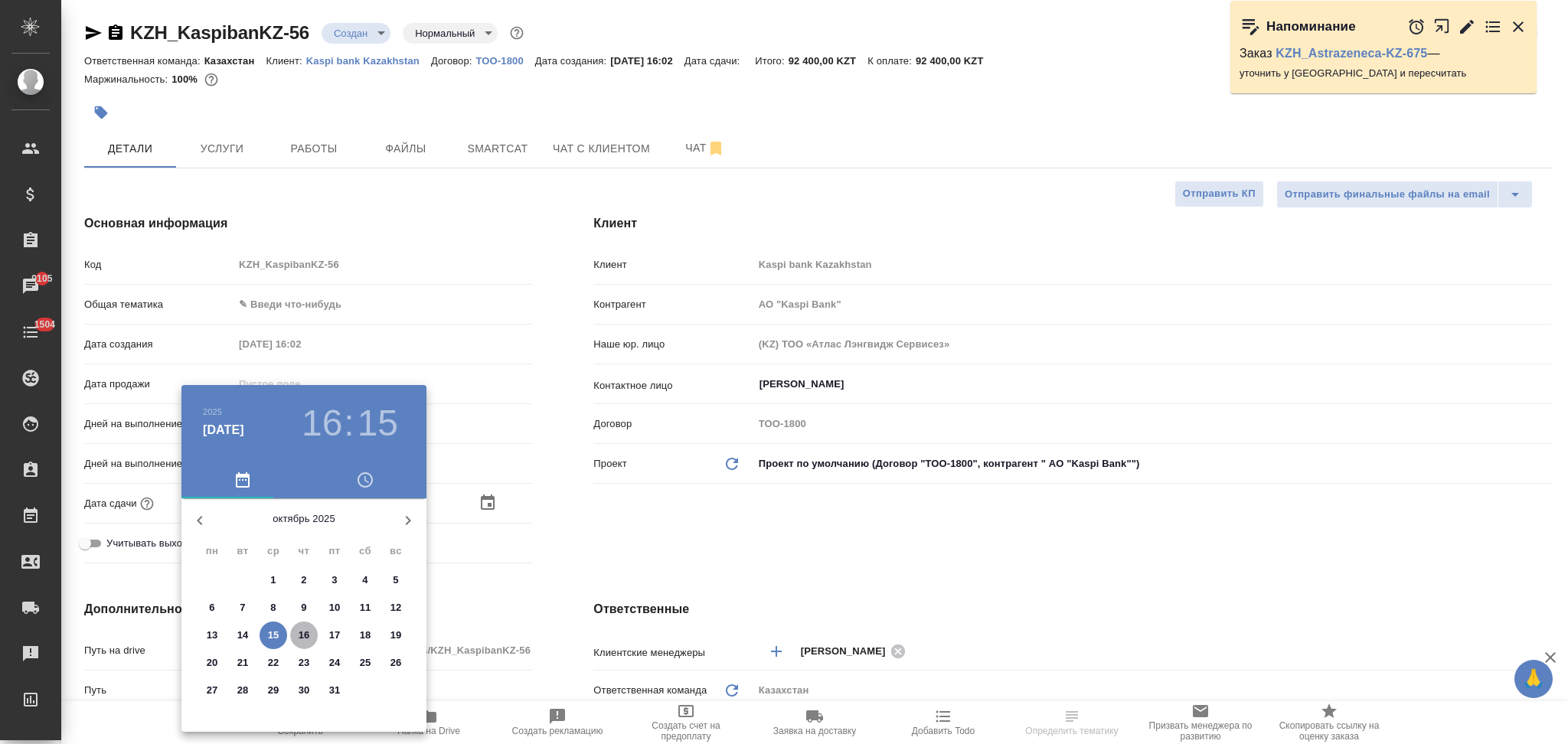
click at [306, 633] on p "16" at bounding box center [304, 635] width 12 height 15
type input "16.10.2025 16:15"
type input "АО "Kaspi Bank""
type textarea "x"
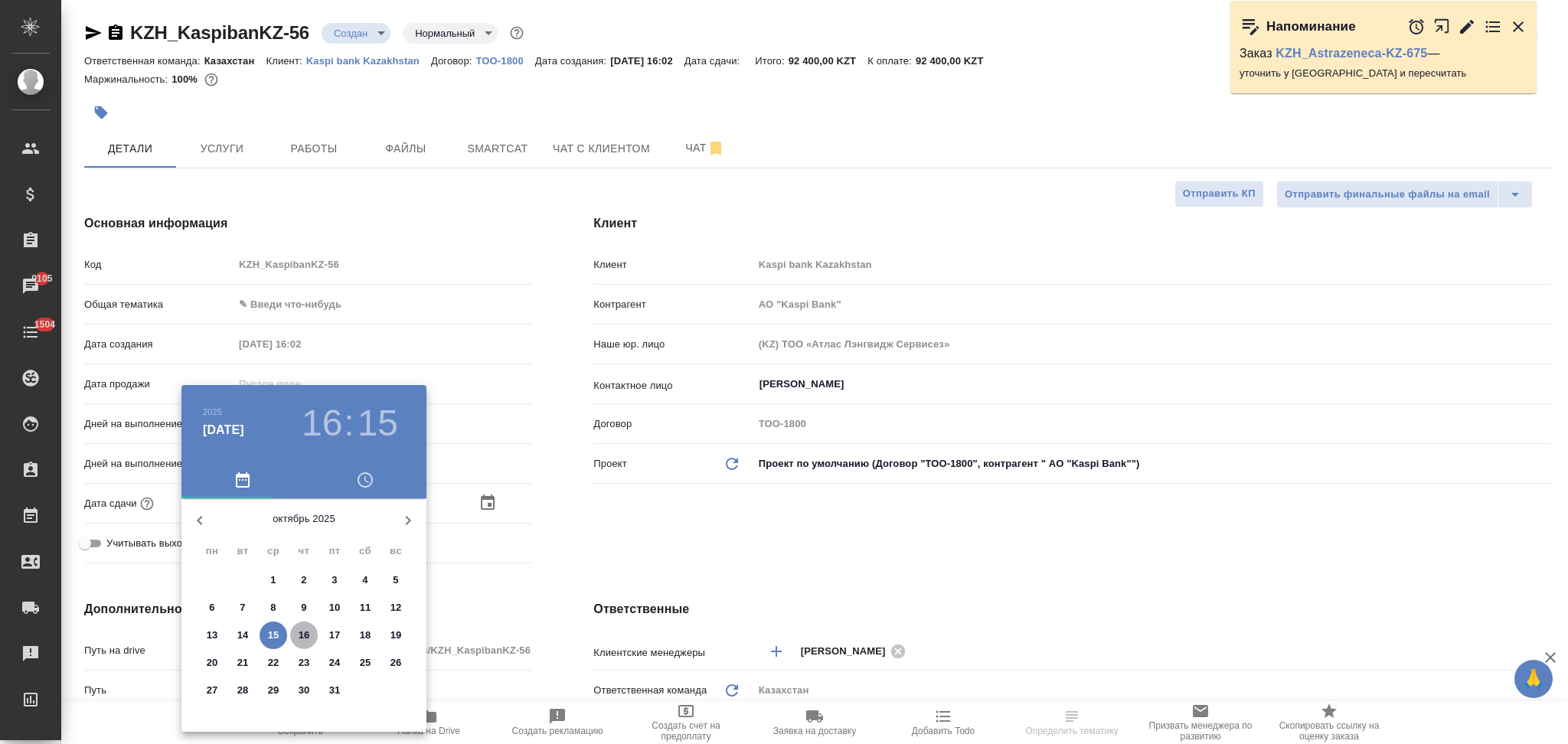
type textarea "x"
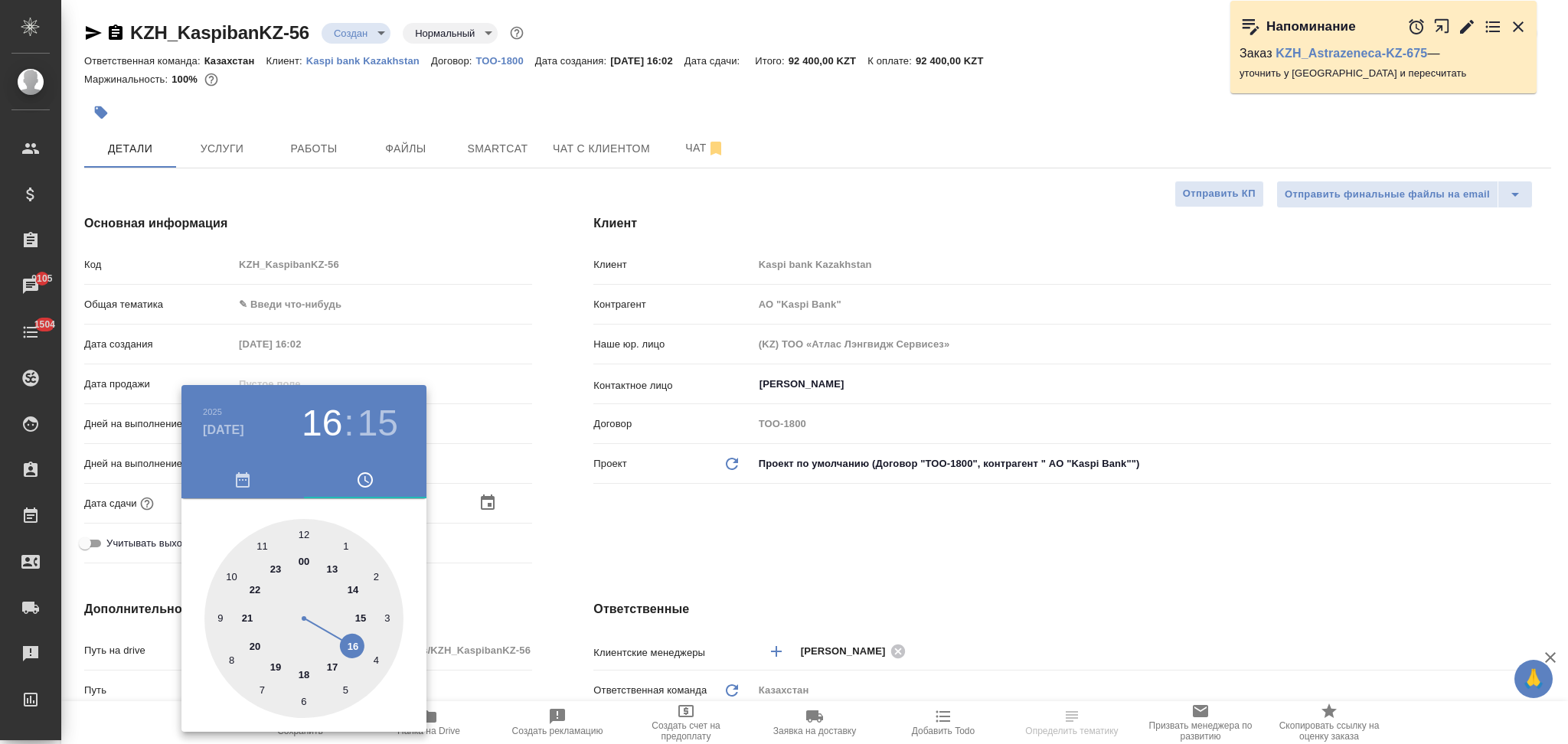
click at [304, 534] on div at bounding box center [304, 618] width 199 height 199
type input "16.10.2025 12:15"
type input "АО "Kaspi Bank""
type textarea "x"
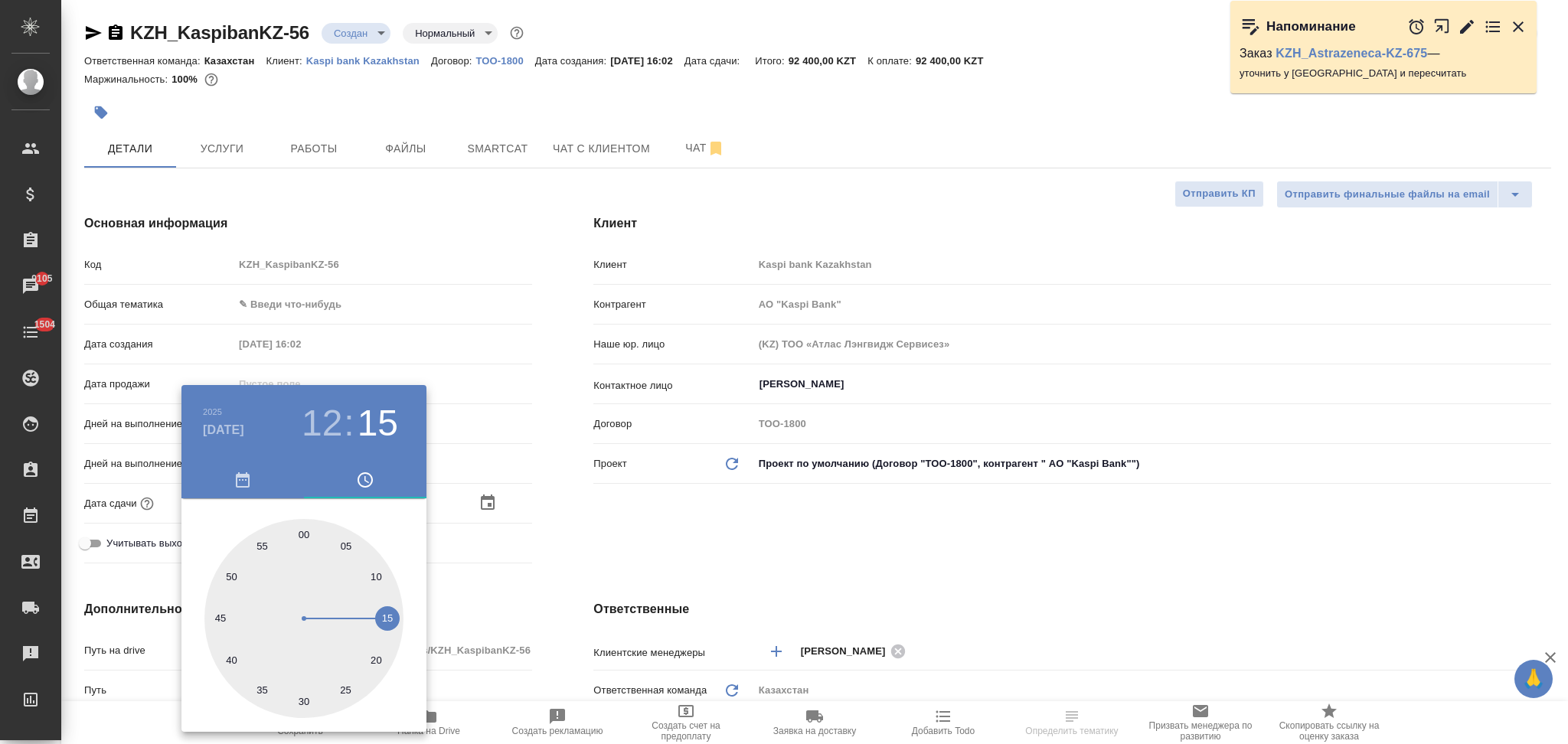
type textarea "x"
click at [304, 534] on div at bounding box center [304, 618] width 199 height 199
type input "16.10.2025 12:00"
type input "АО "Kaspi Bank""
type textarea "x"
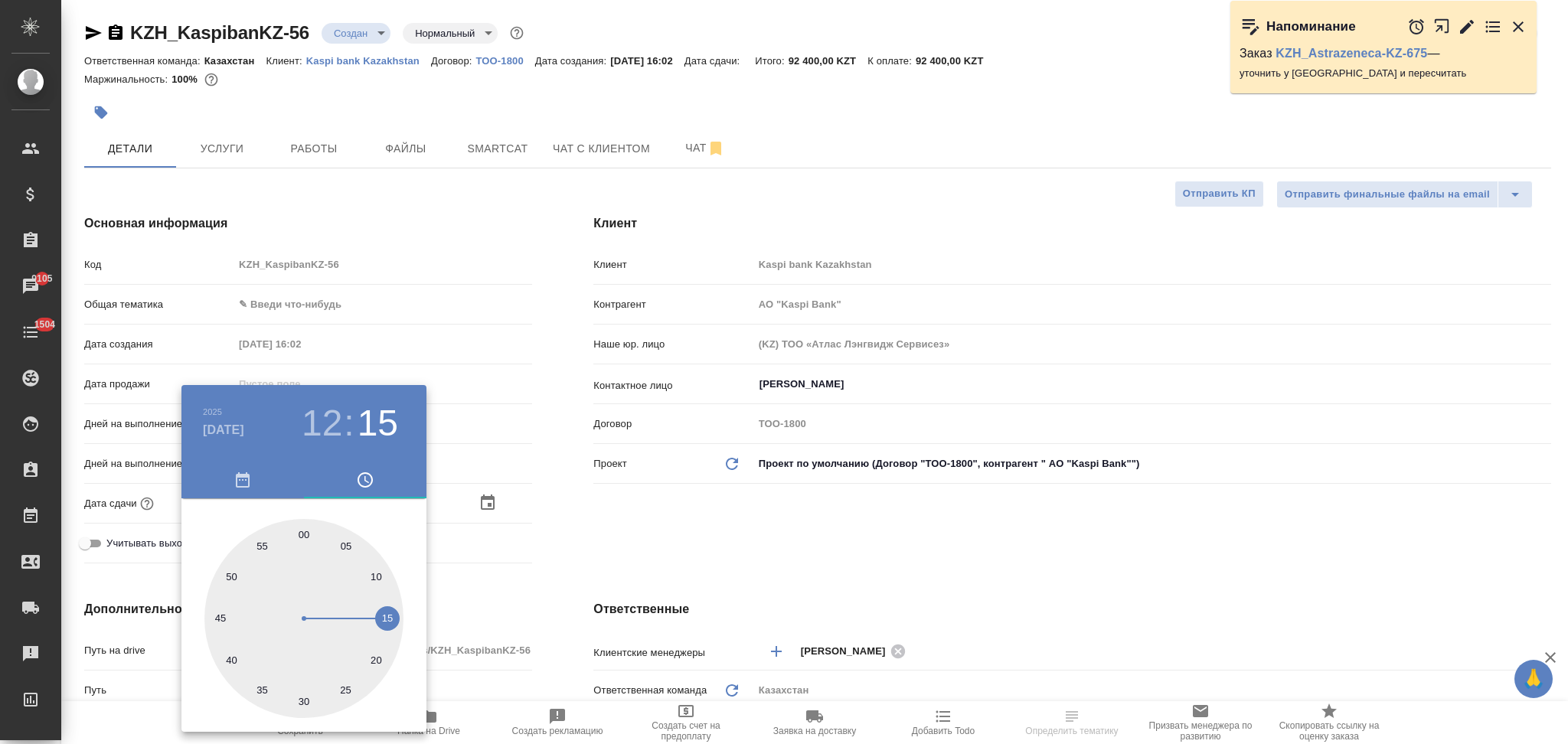
type textarea "x"
click at [521, 593] on div at bounding box center [784, 372] width 1568 height 744
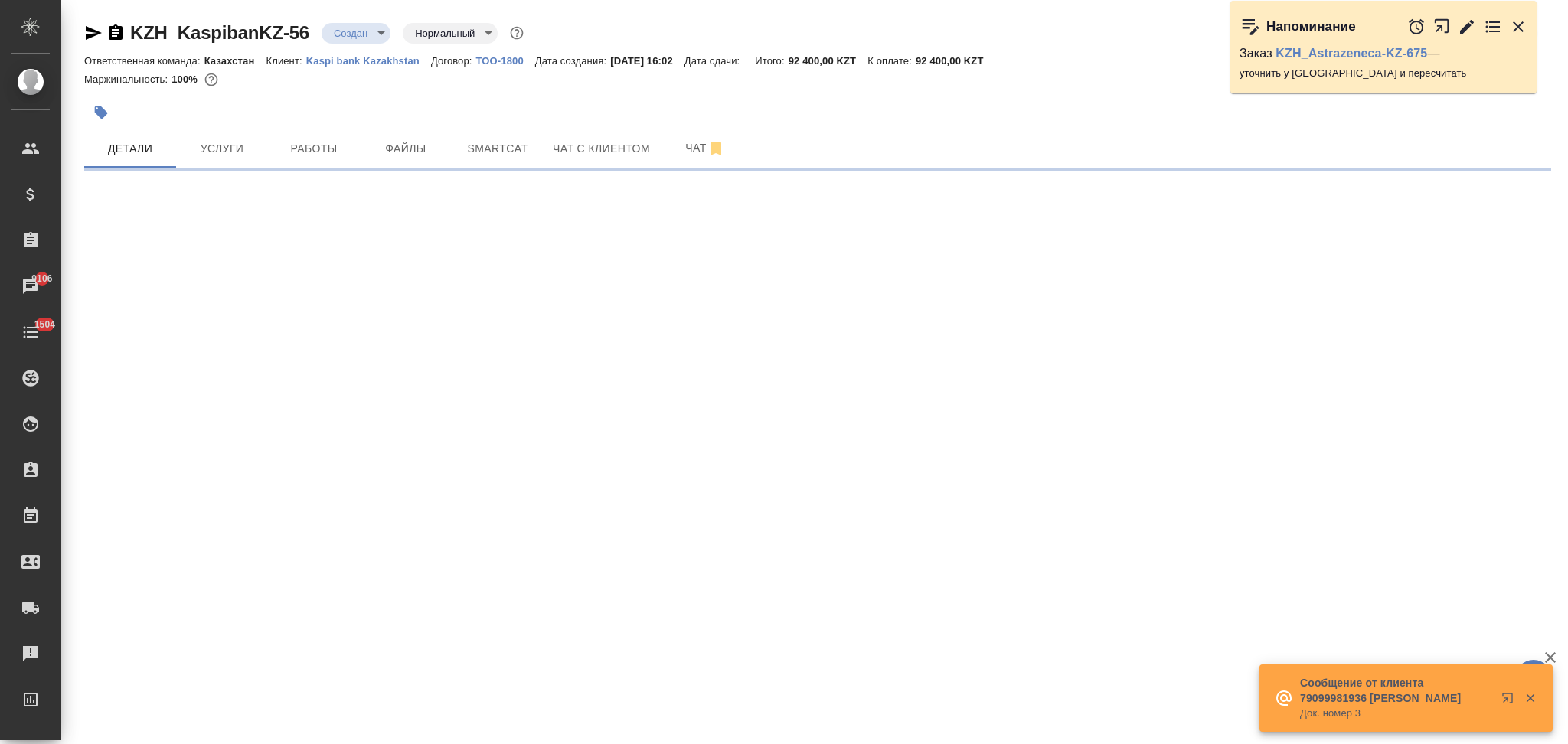
select select "RU"
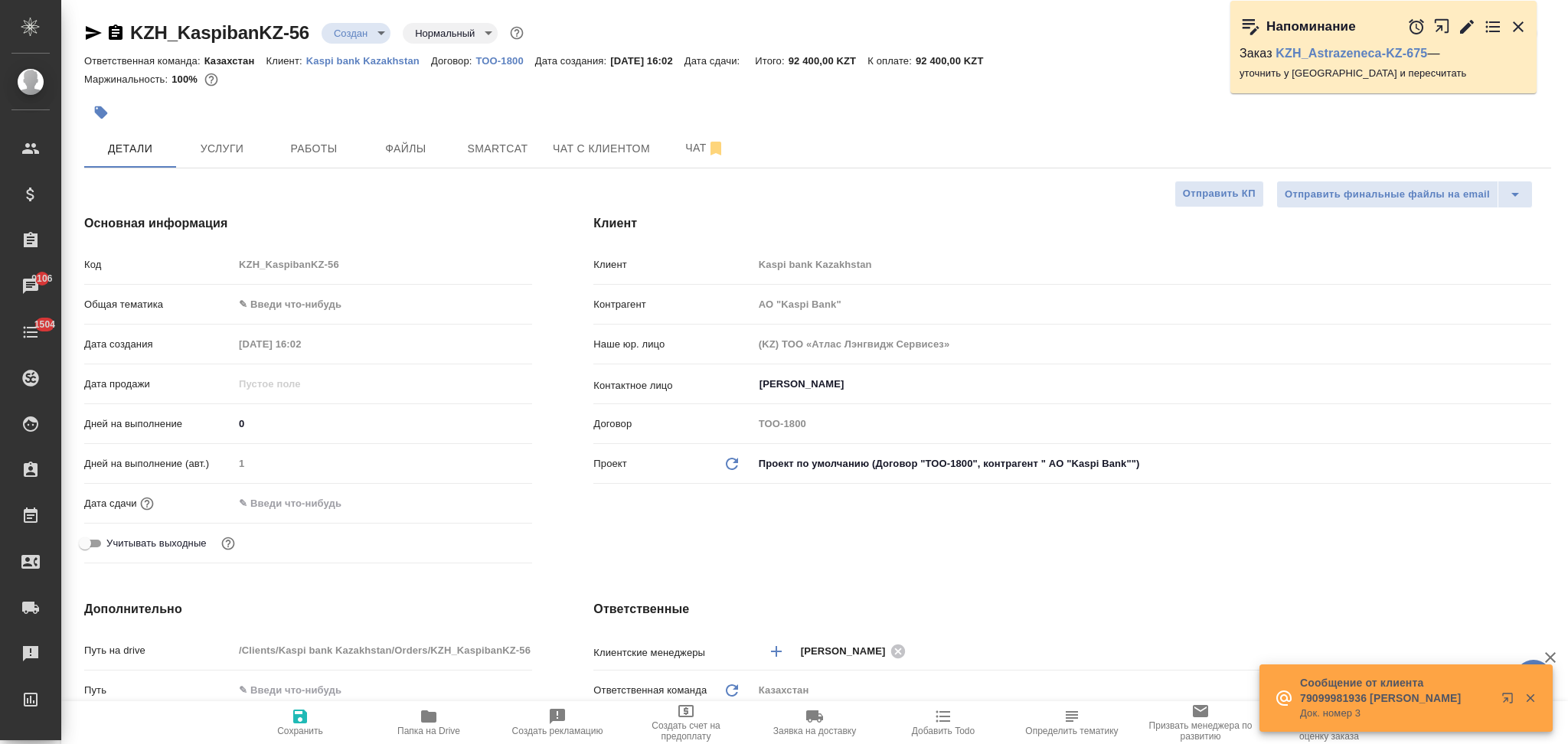
type textarea "x"
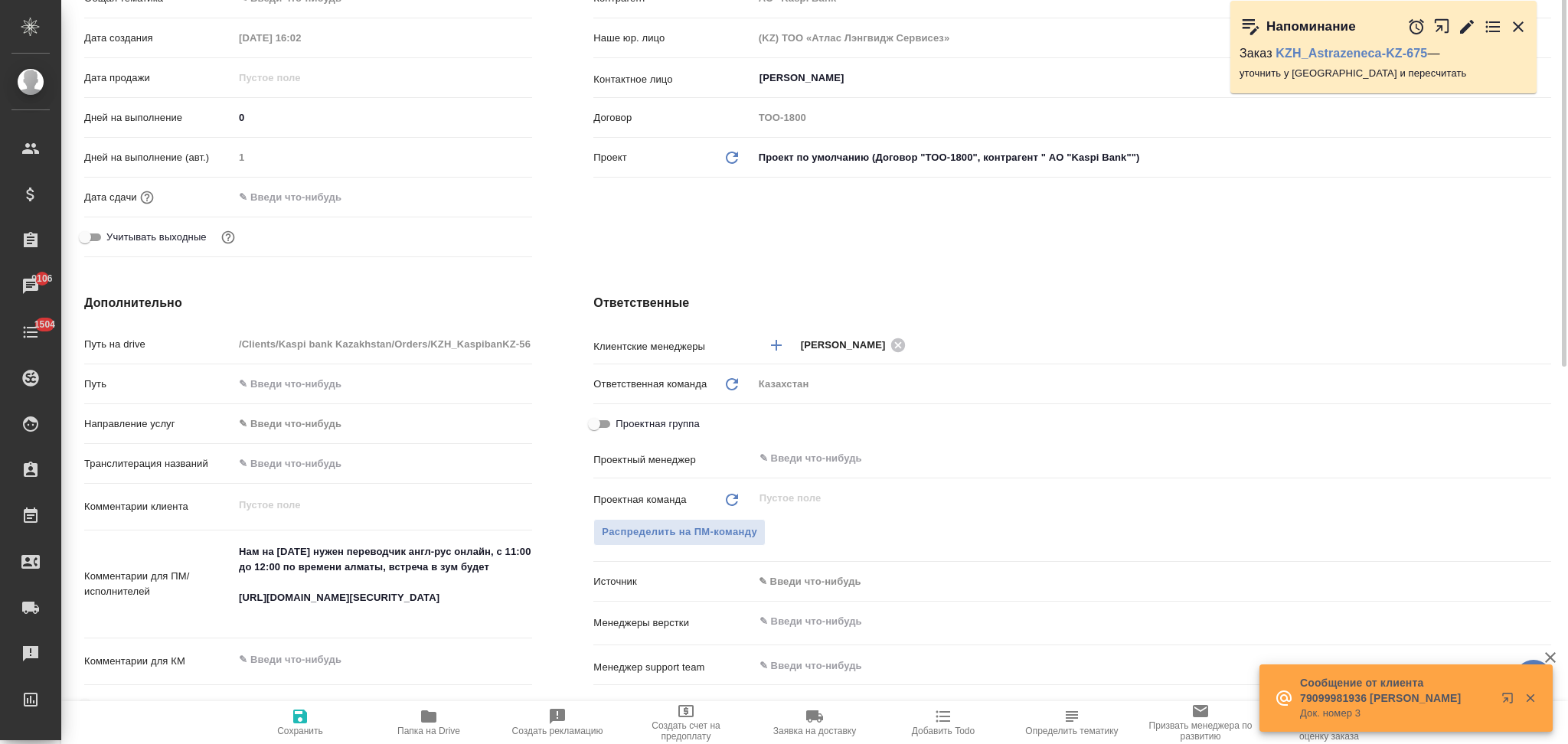
scroll to position [203, 0]
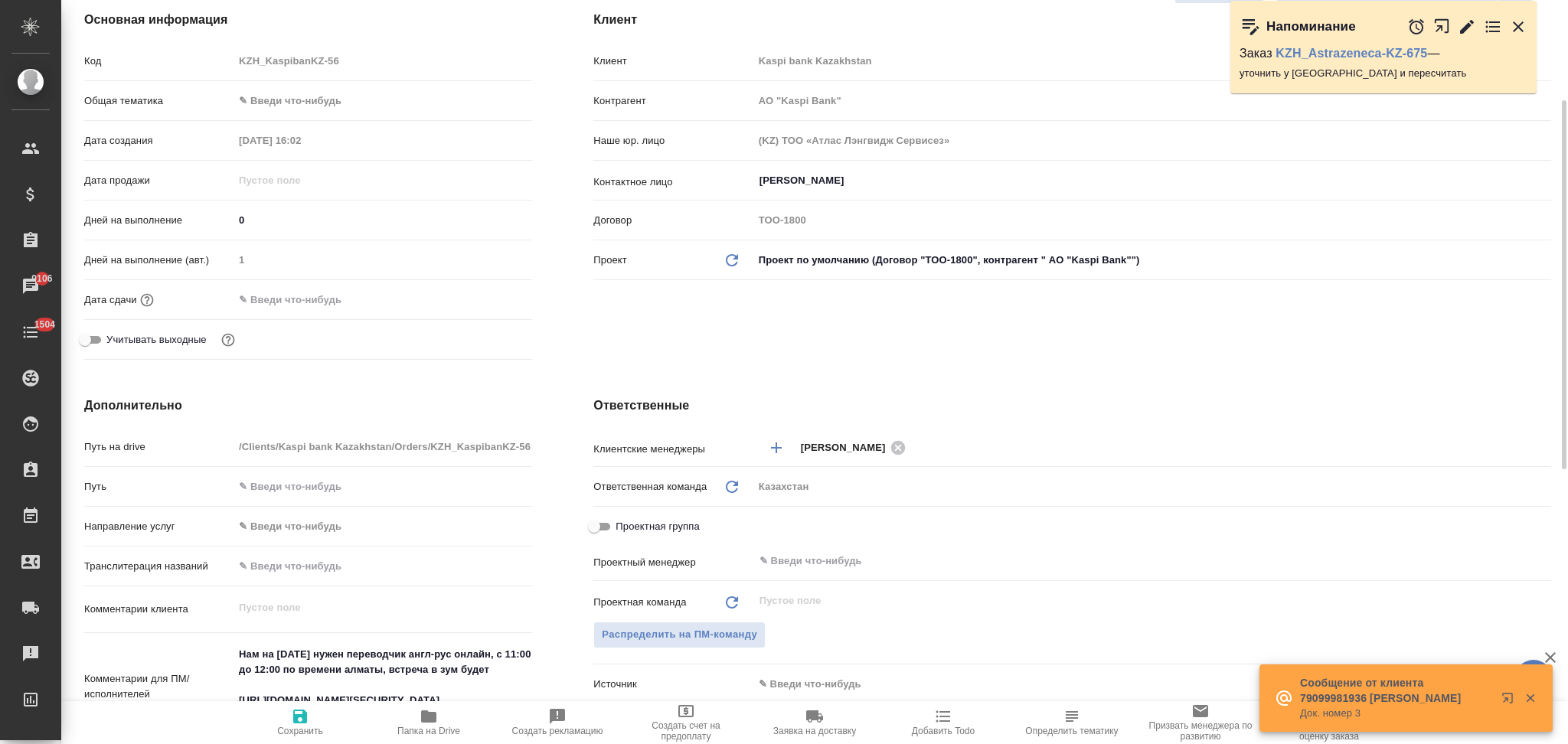
click at [270, 304] on input "text" at bounding box center [301, 299] width 134 height 22
click at [485, 298] on icon "button" at bounding box center [488, 298] width 19 height 19
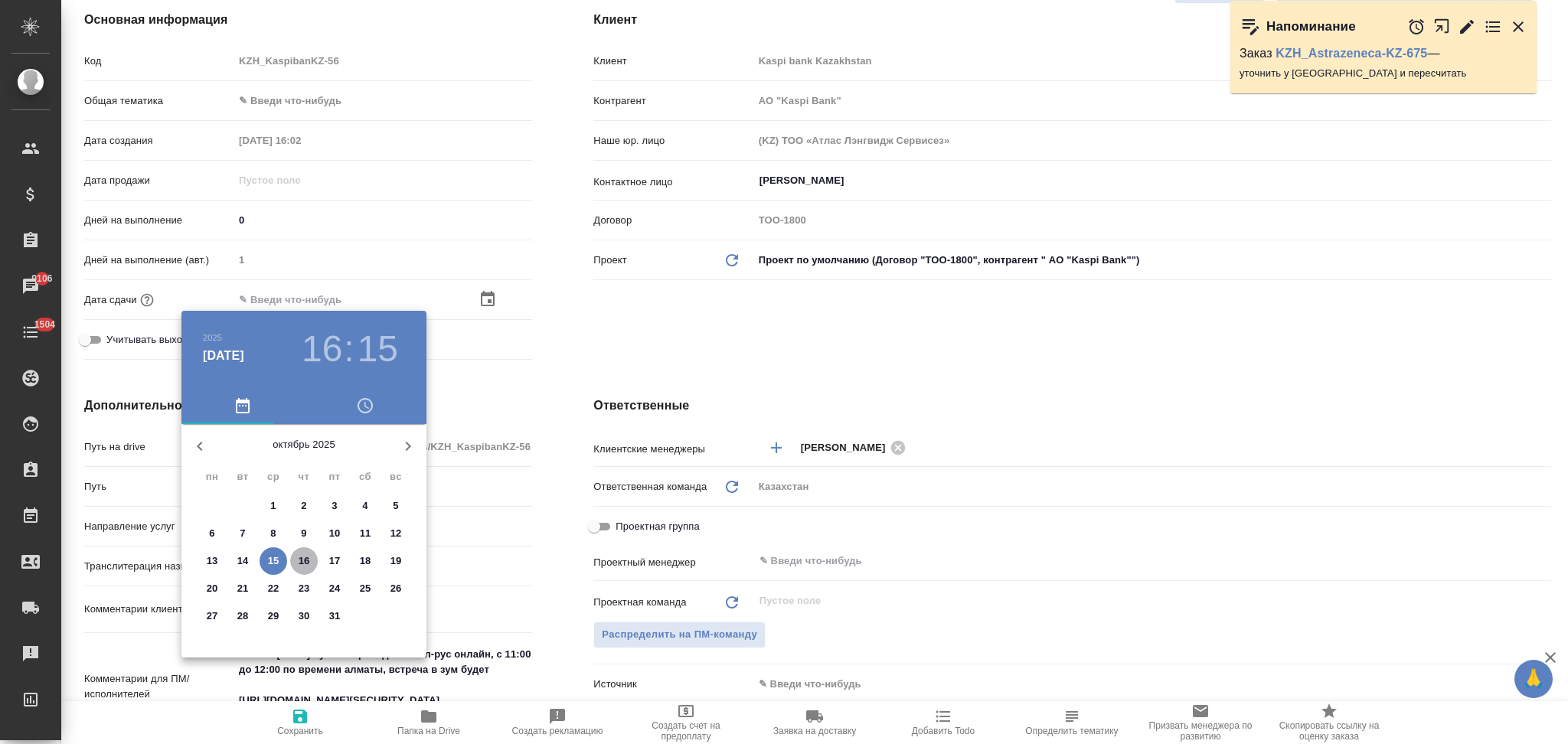
click at [297, 561] on span "16" at bounding box center [304, 561] width 27 height 15
type input "16.10.2025 16:15"
type input "АО "Kaspi Bank""
type textarea "x"
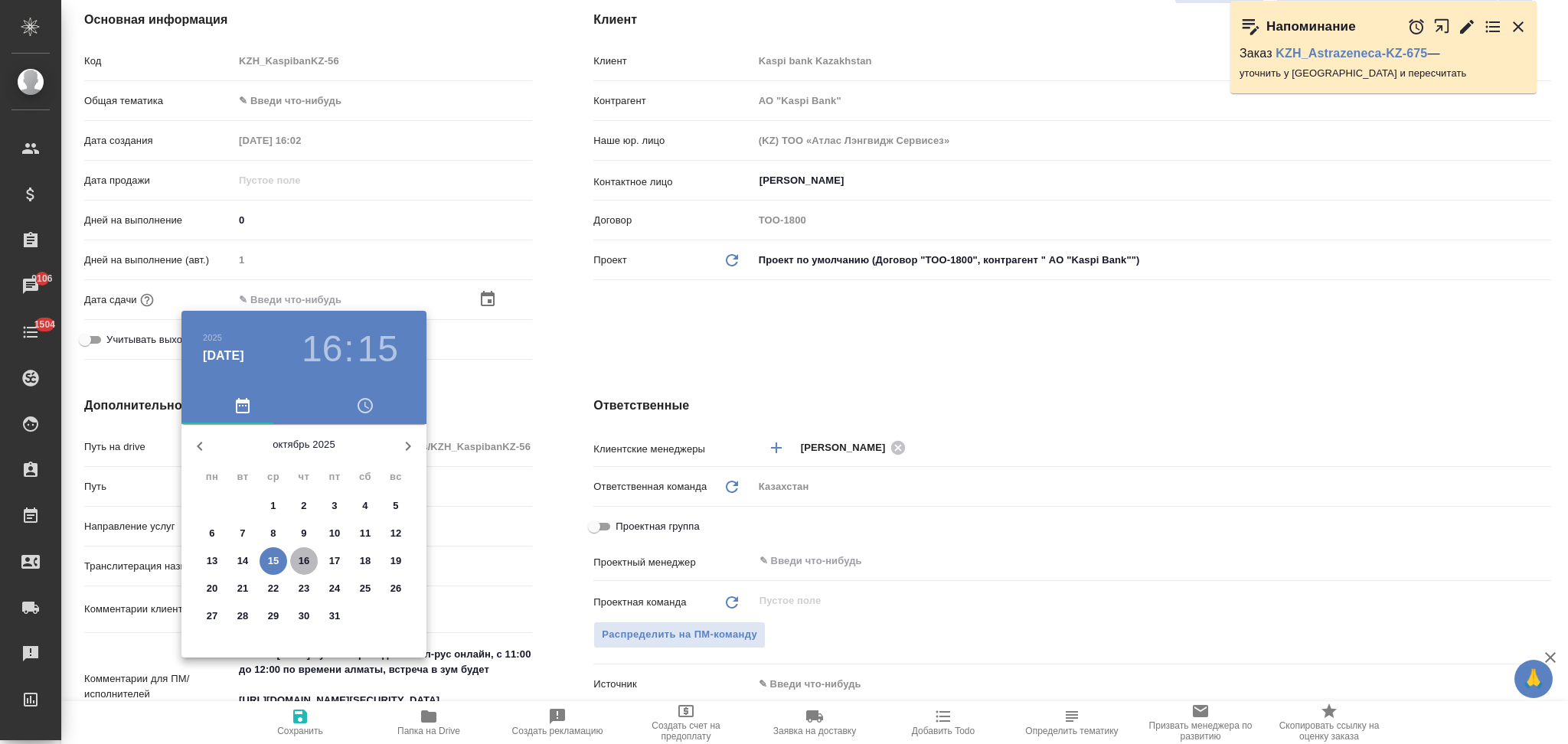
type textarea "x"
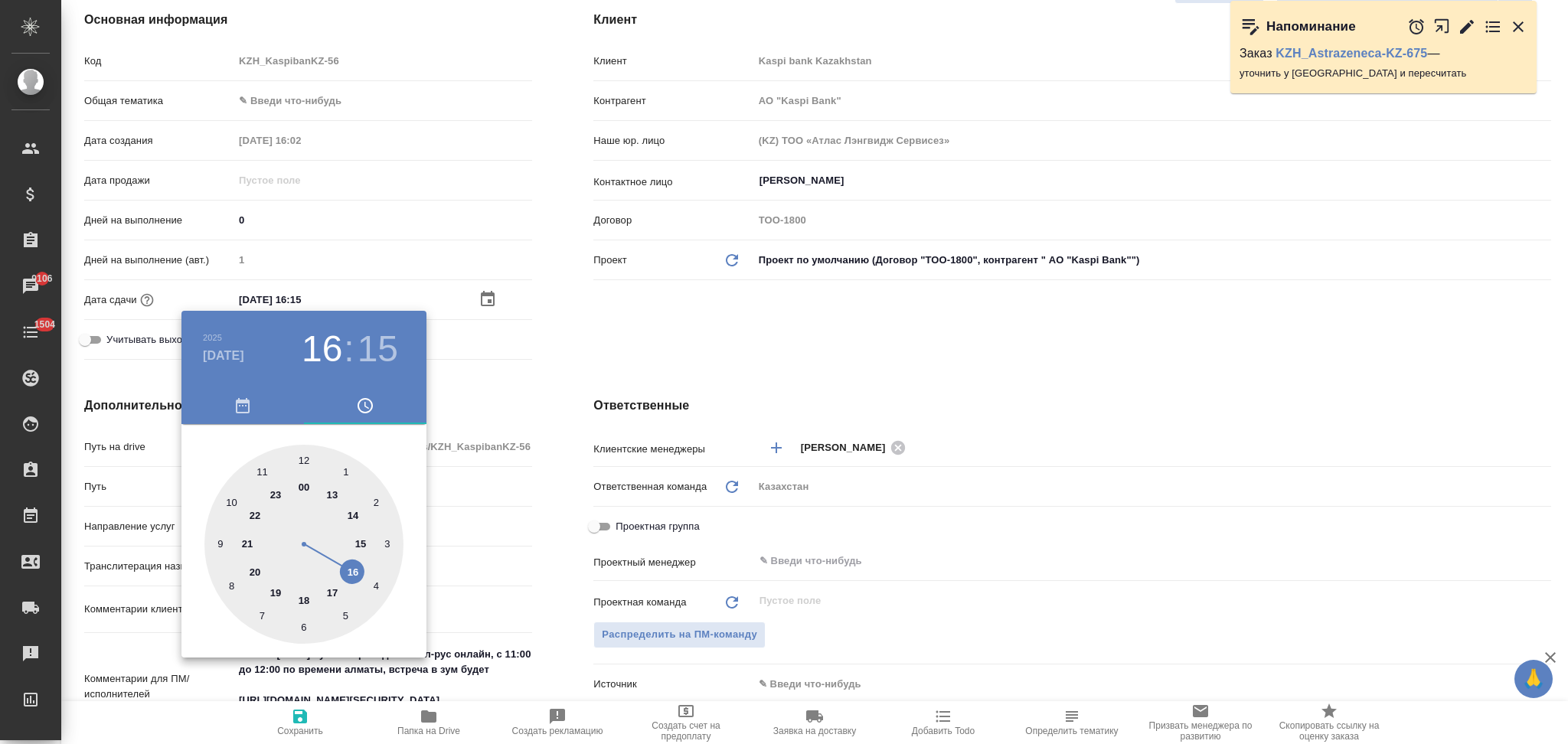
click at [306, 457] on div at bounding box center [304, 544] width 199 height 199
type input "16.10.2025 12:15"
type input "АО "Kaspi Bank""
type textarea "x"
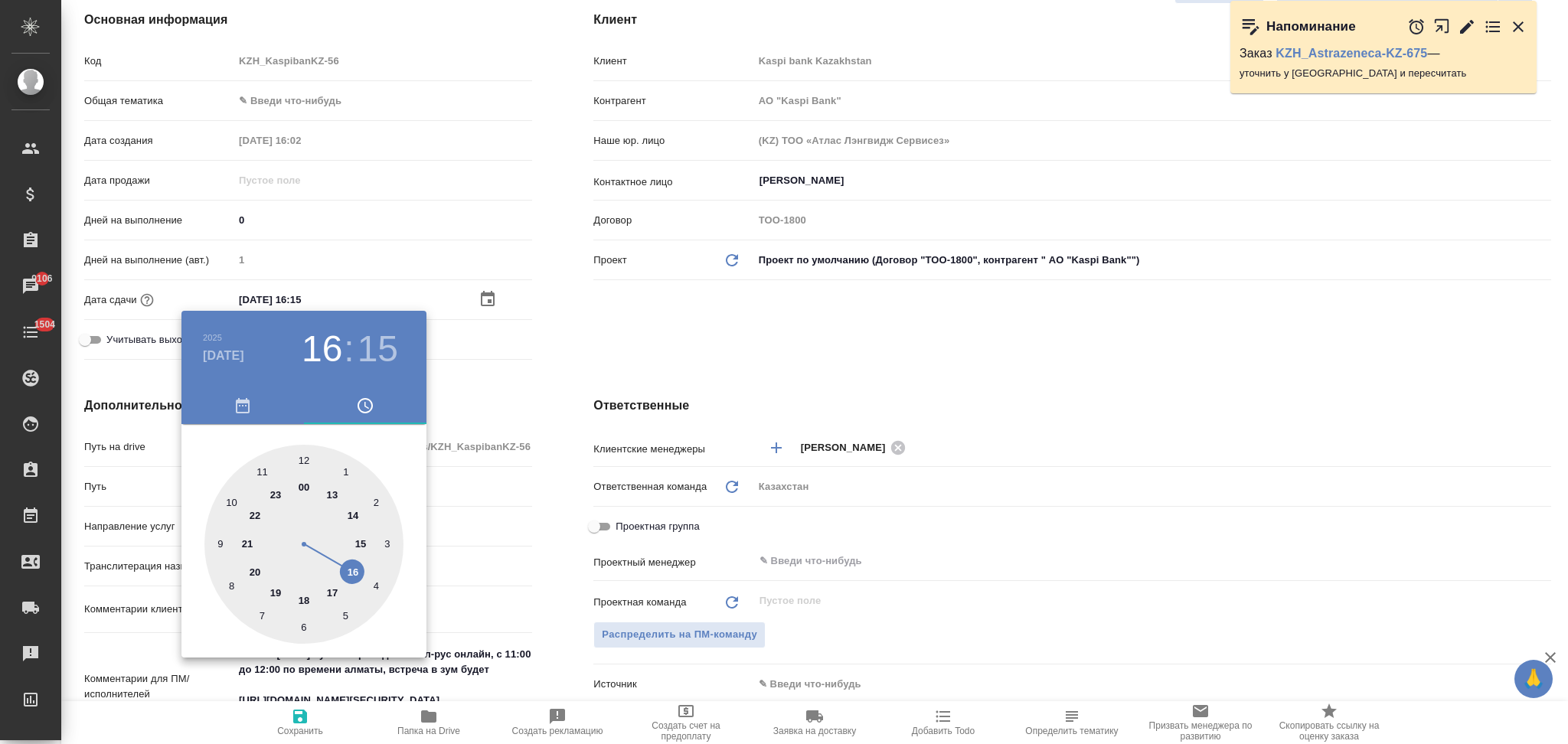
type textarea "x"
click at [301, 457] on div at bounding box center [304, 544] width 199 height 199
type input "16.10.2025 12:00"
type input "АО "Kaspi Bank""
type textarea "x"
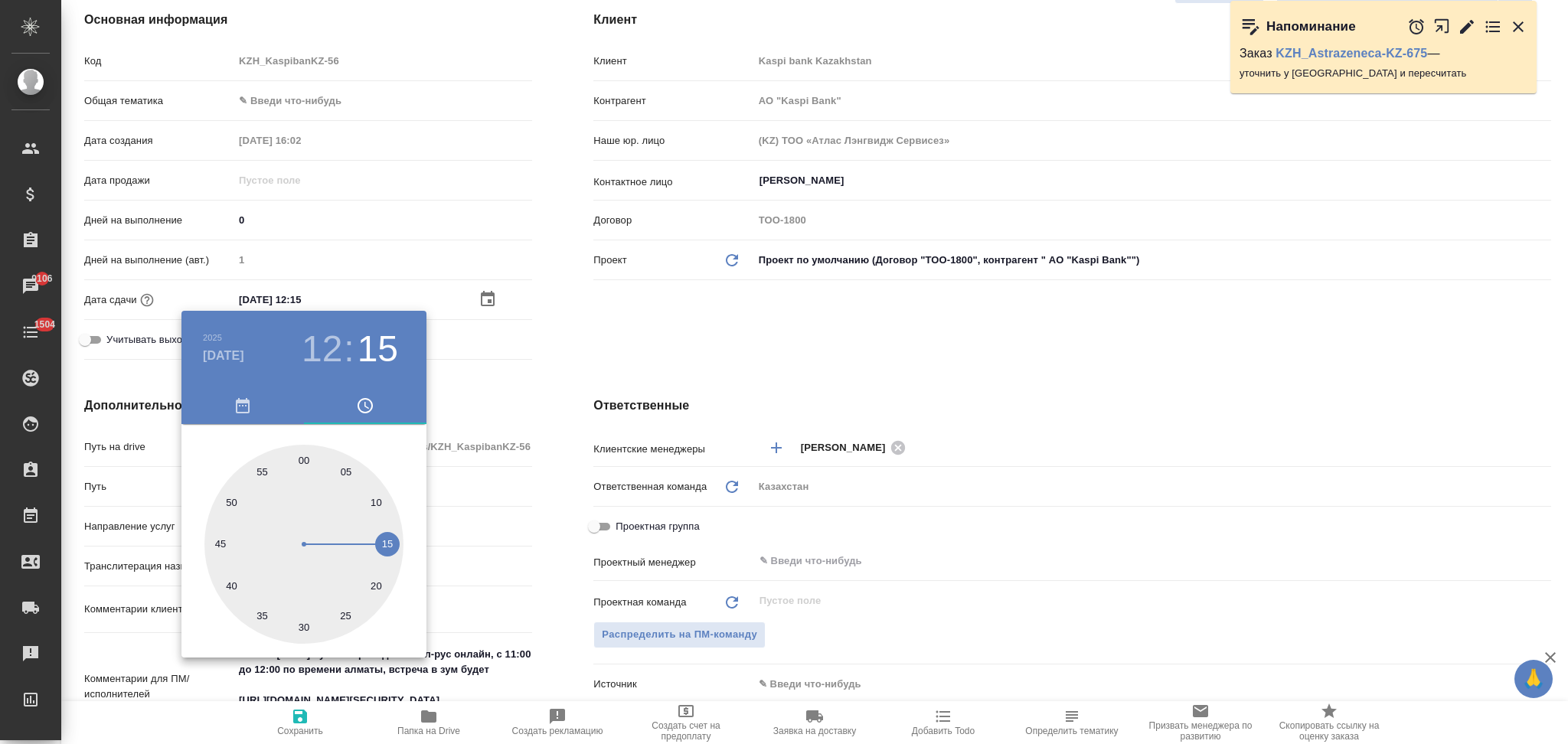
type textarea "x"
click at [561, 521] on div at bounding box center [784, 372] width 1568 height 744
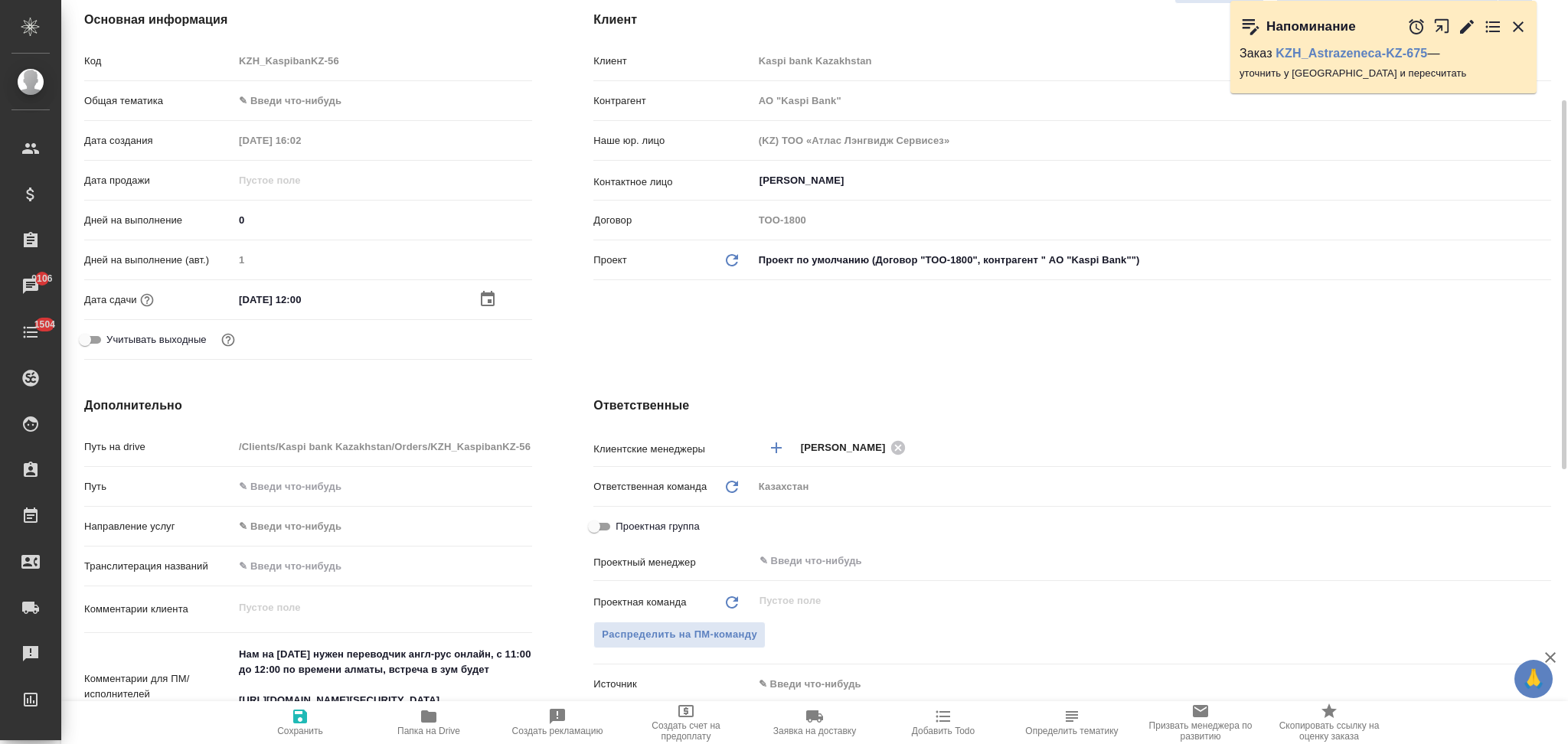
click at [300, 716] on icon "button" at bounding box center [300, 717] width 14 height 14
type input "АО "Kaspi Bank""
type textarea "x"
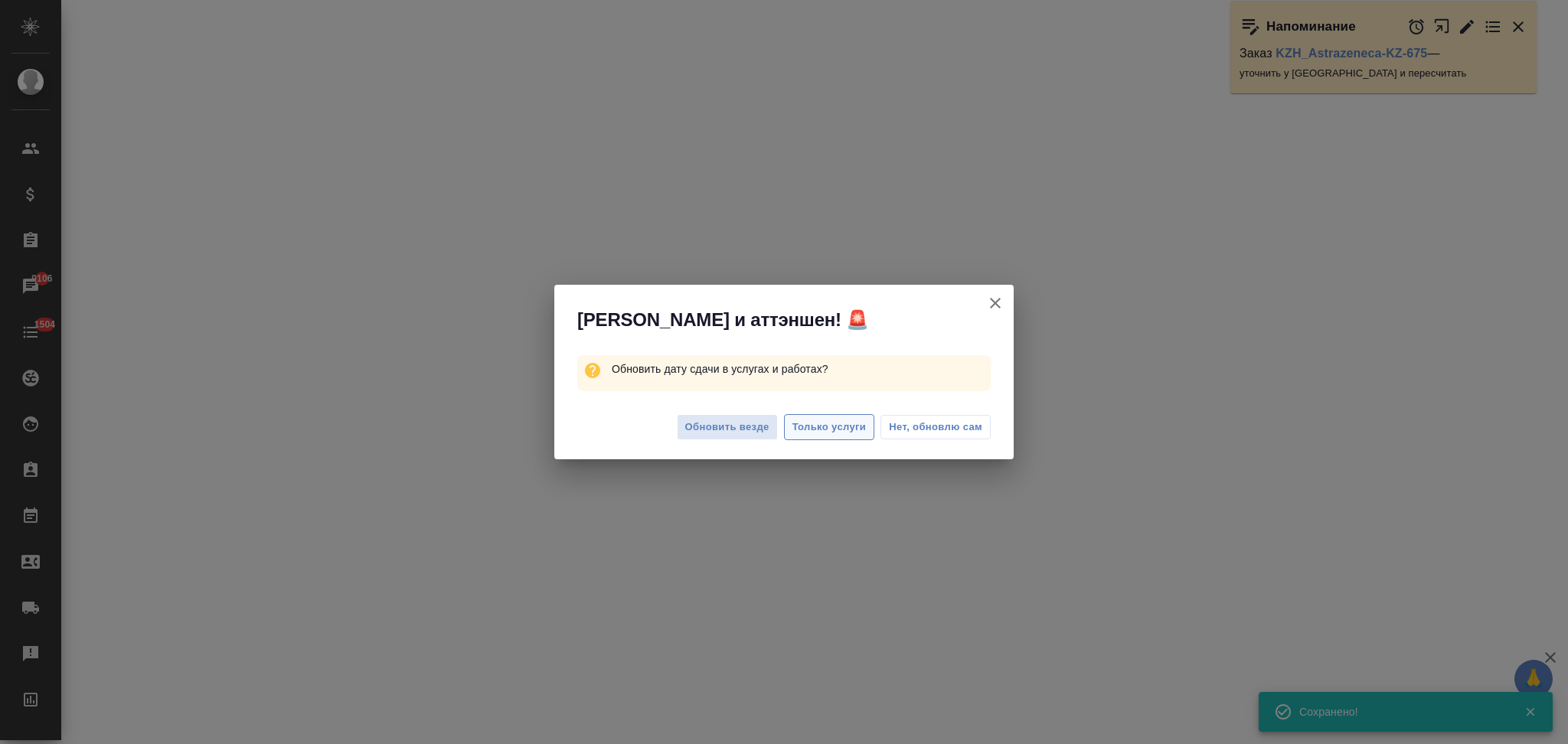
select select "RU"
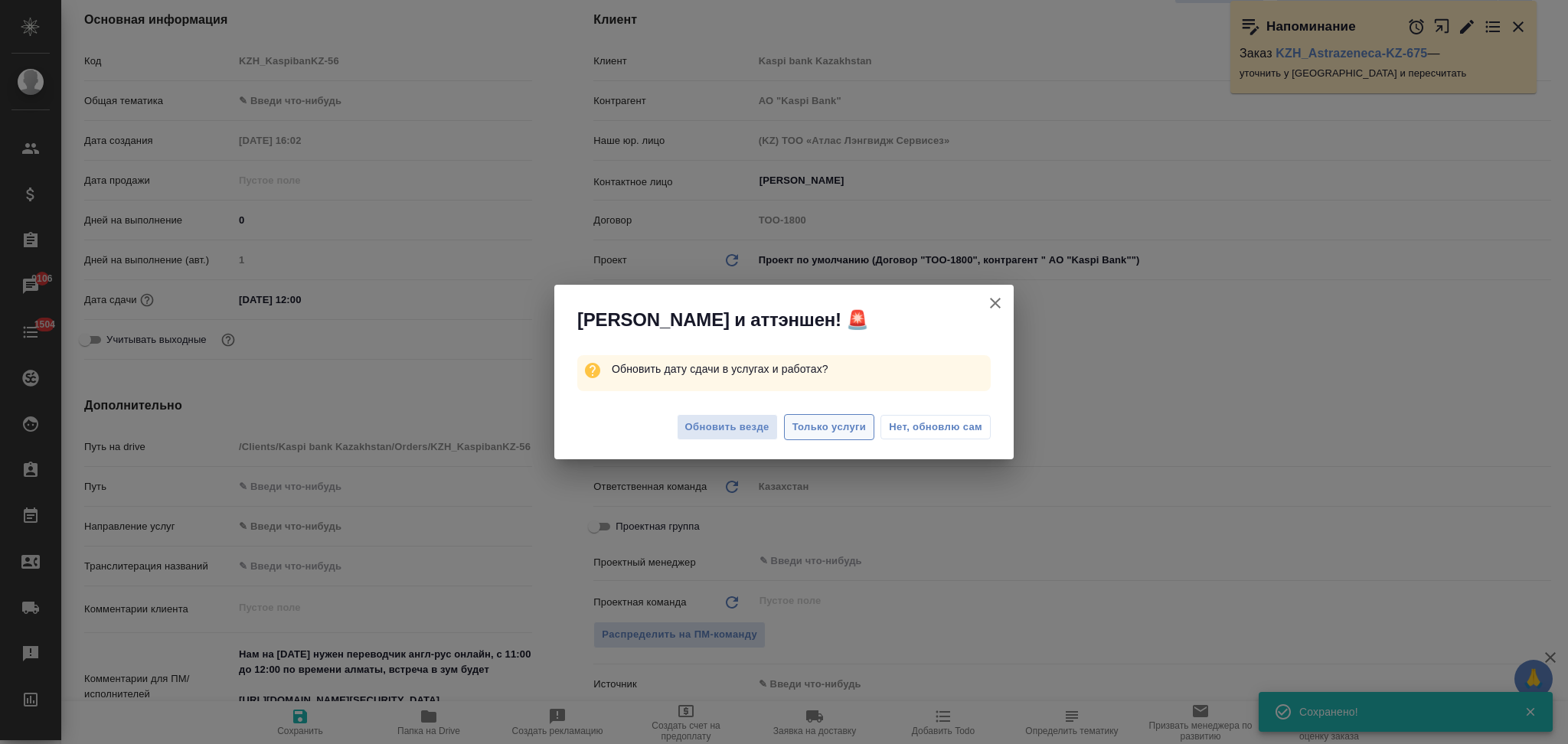
type textarea "x"
click at [796, 426] on span "Только услуги" at bounding box center [829, 427] width 74 height 18
type input "АО "Kaspi Bank""
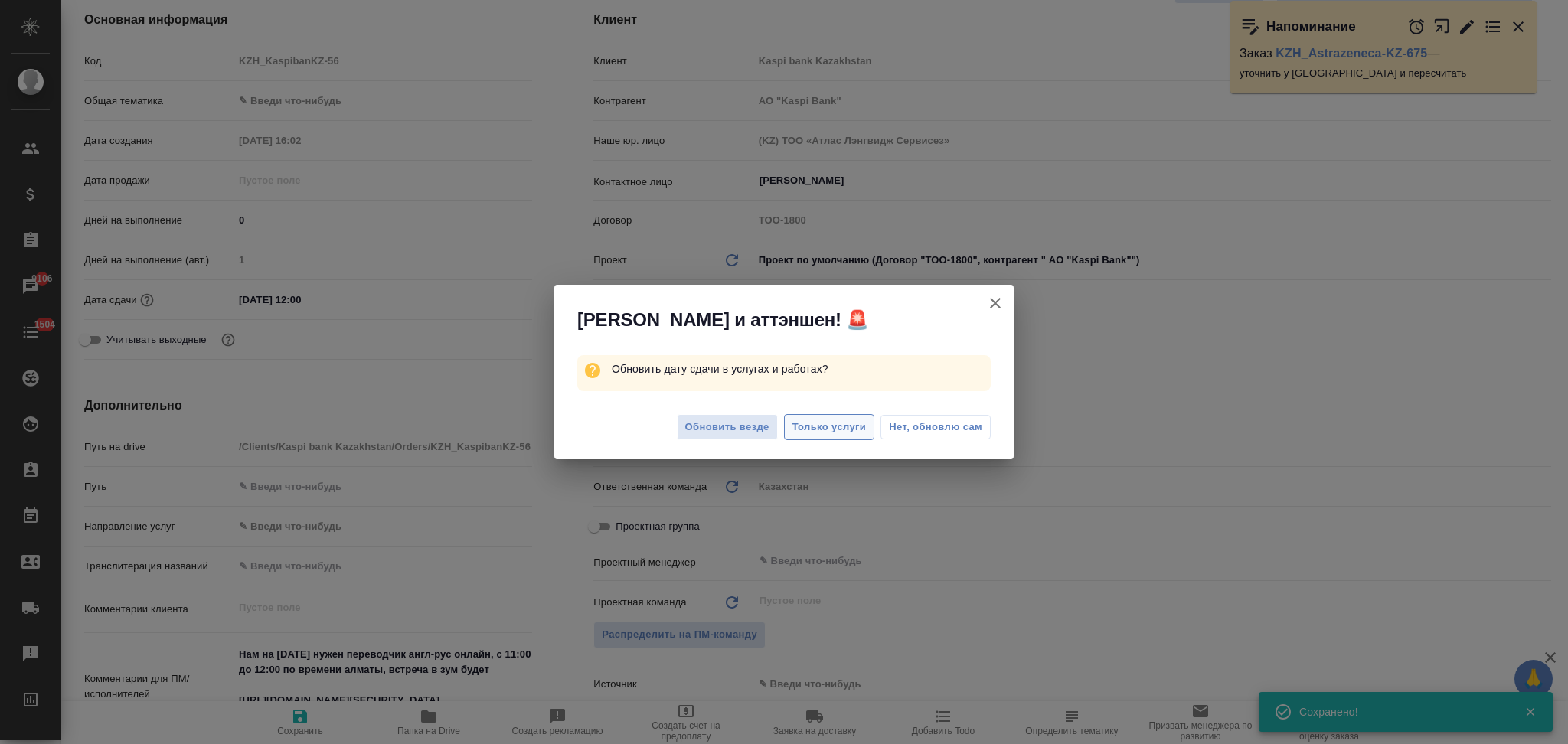
type textarea "x"
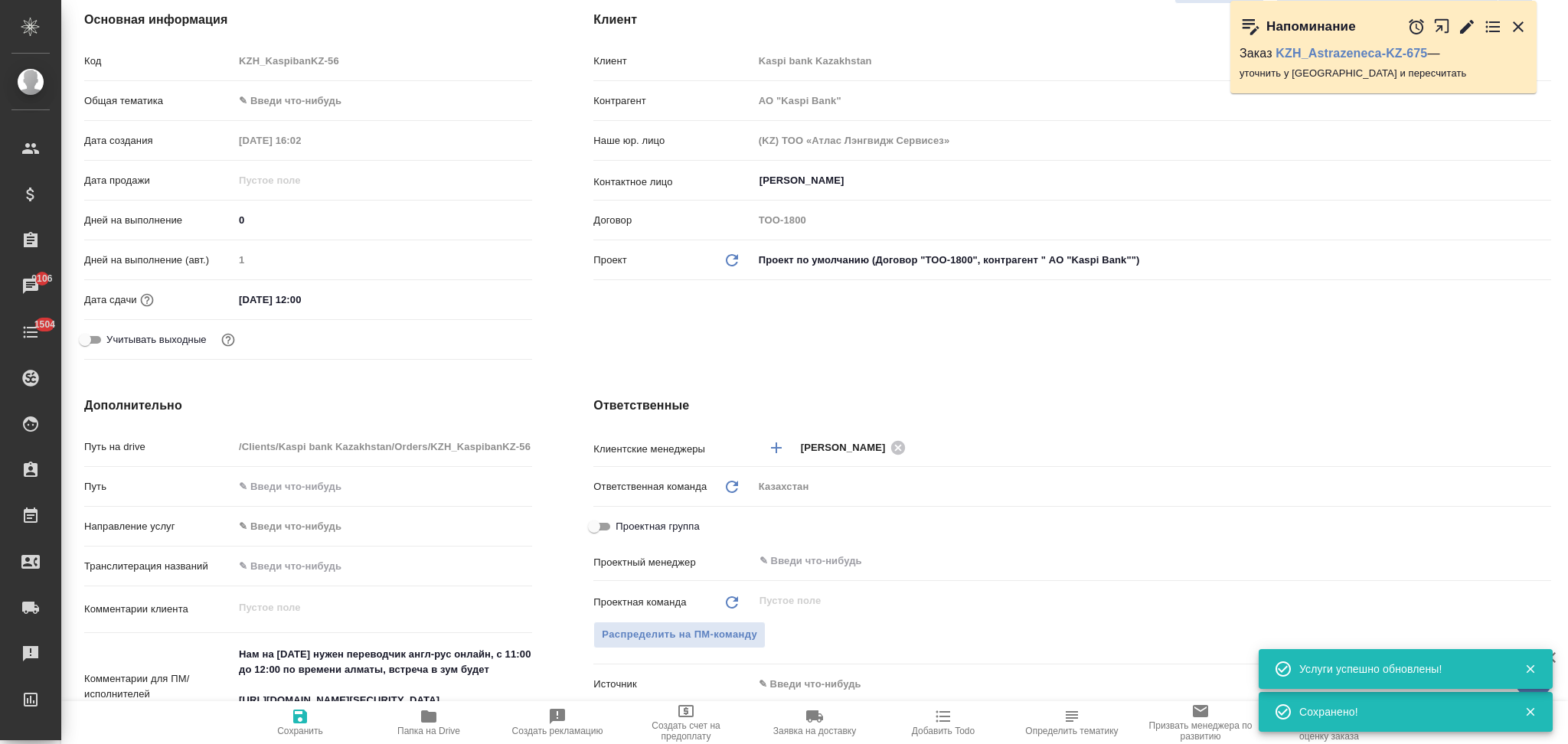
scroll to position [306, 0]
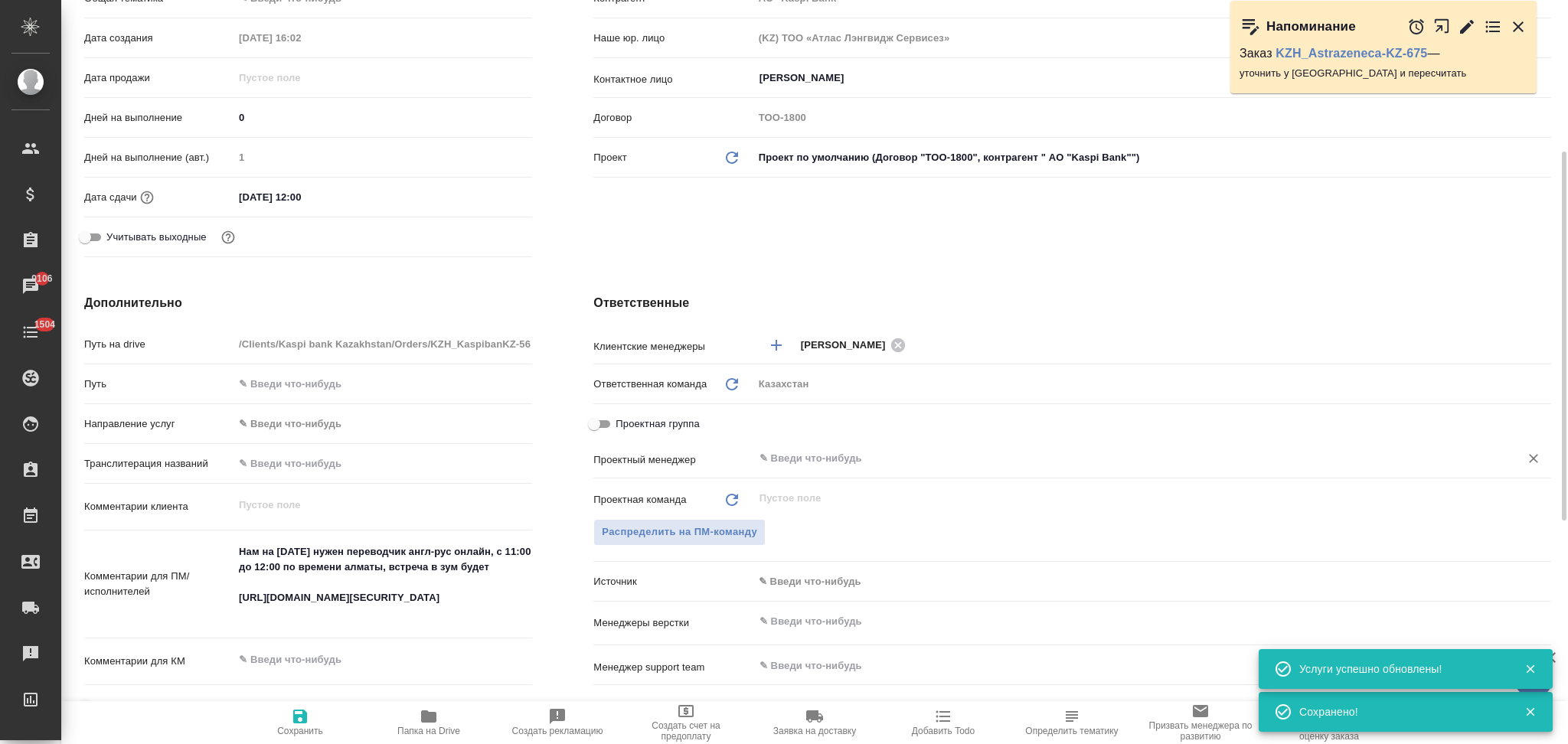
click at [789, 460] on input "text" at bounding box center [1126, 458] width 737 height 19
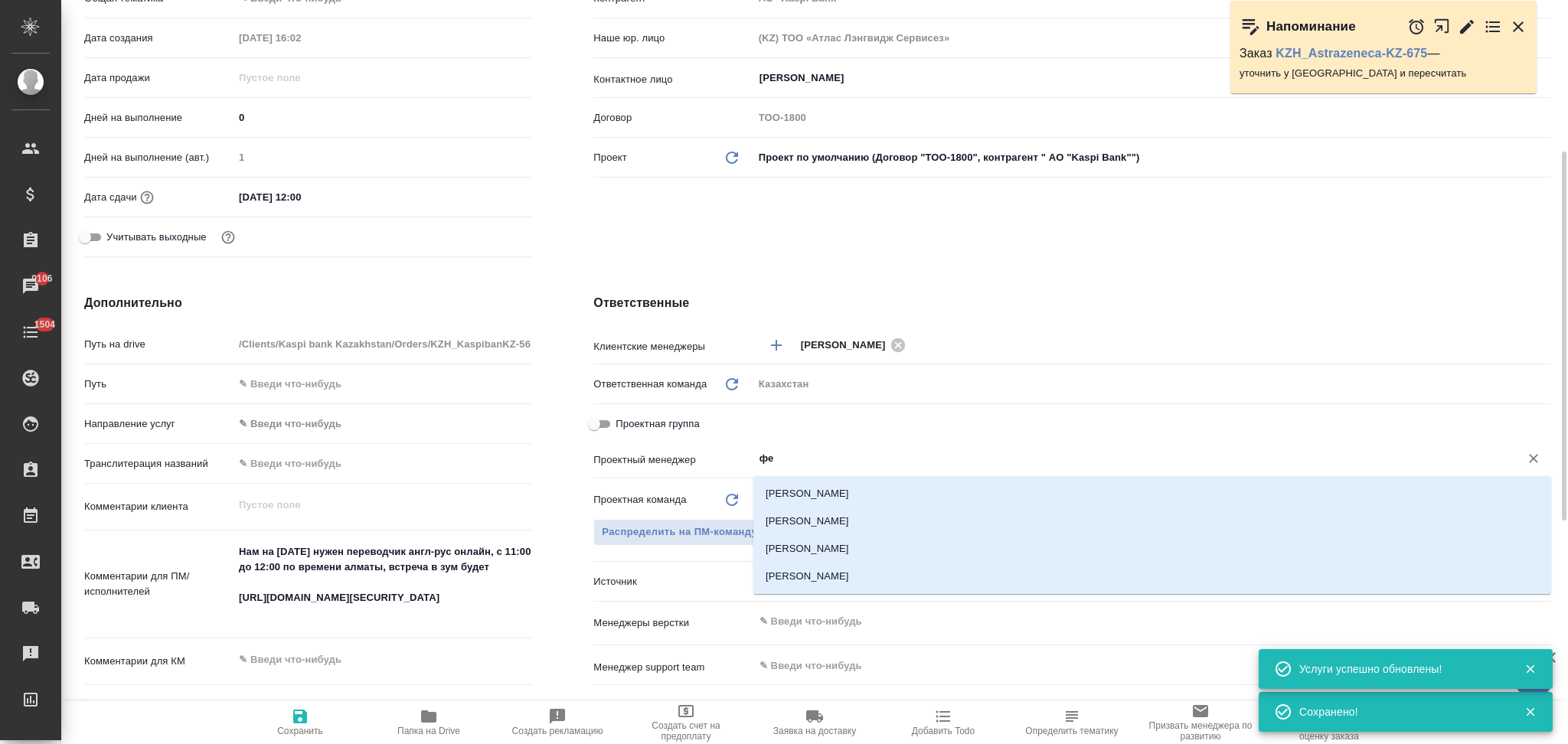
type input "фед"
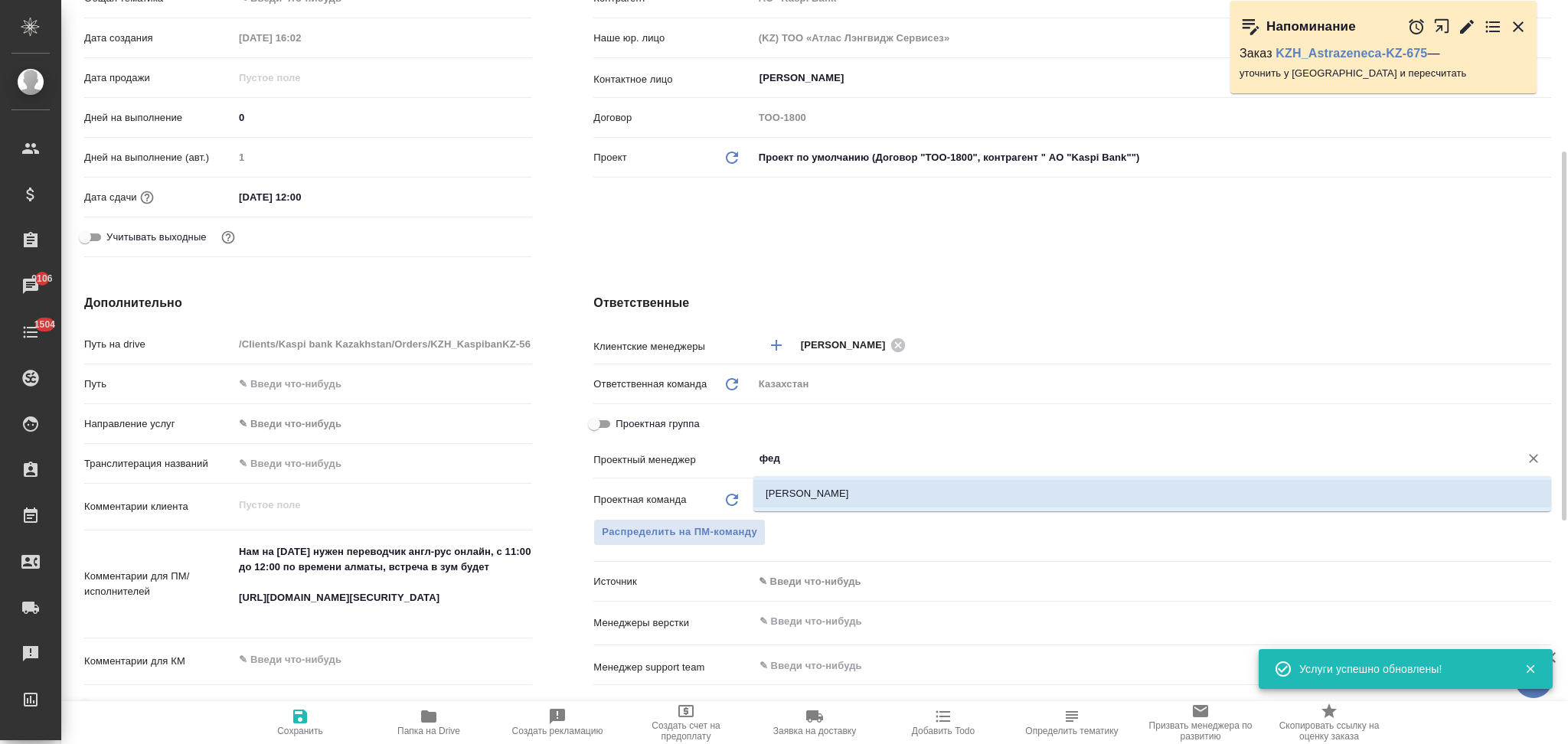
drag, startPoint x: 790, startPoint y: 490, endPoint x: 748, endPoint y: 508, distance: 45.7
click at [790, 491] on li "Федотова Ирина" at bounding box center [1152, 493] width 798 height 27
type input "АО "Kaspi Bank""
type textarea "x"
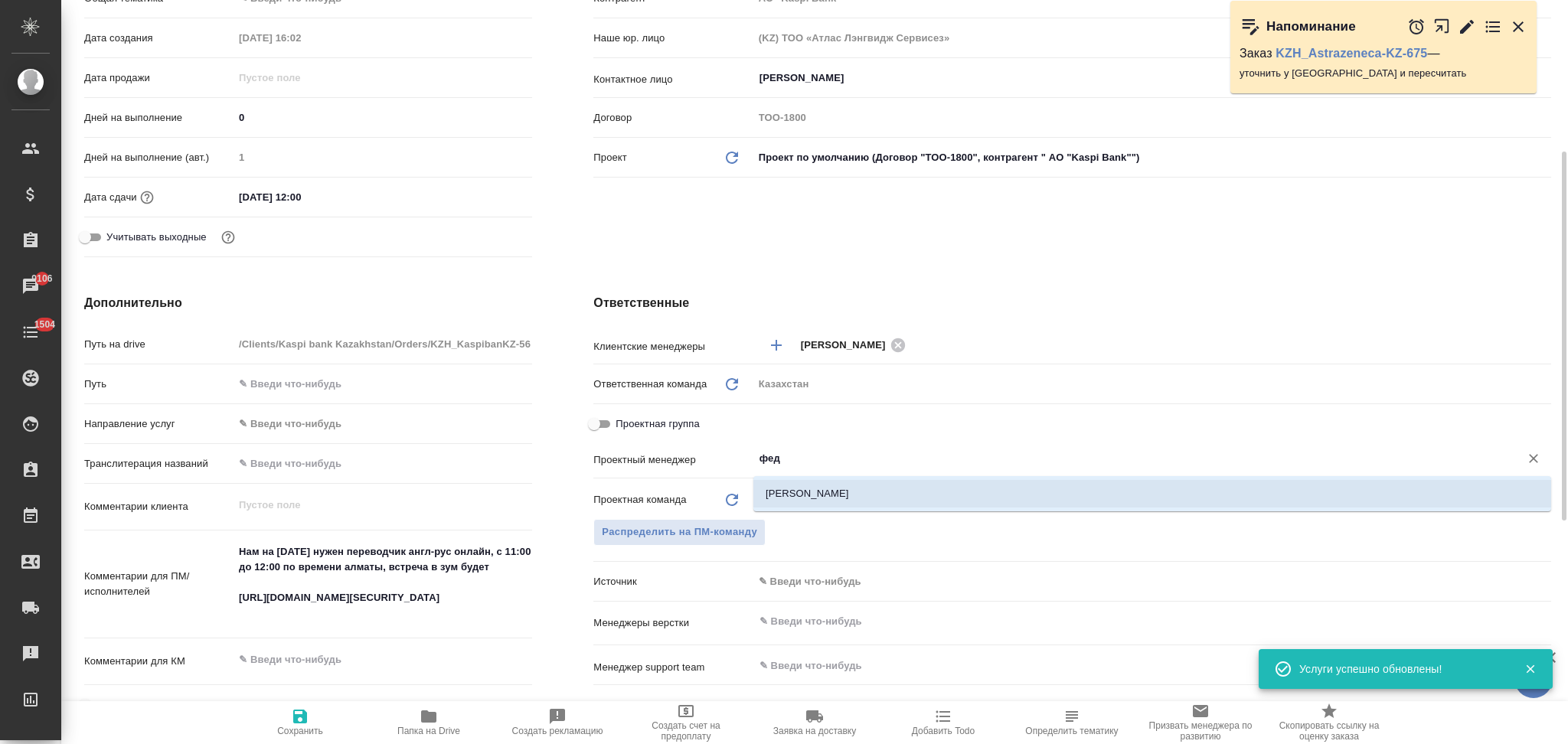
type textarea "x"
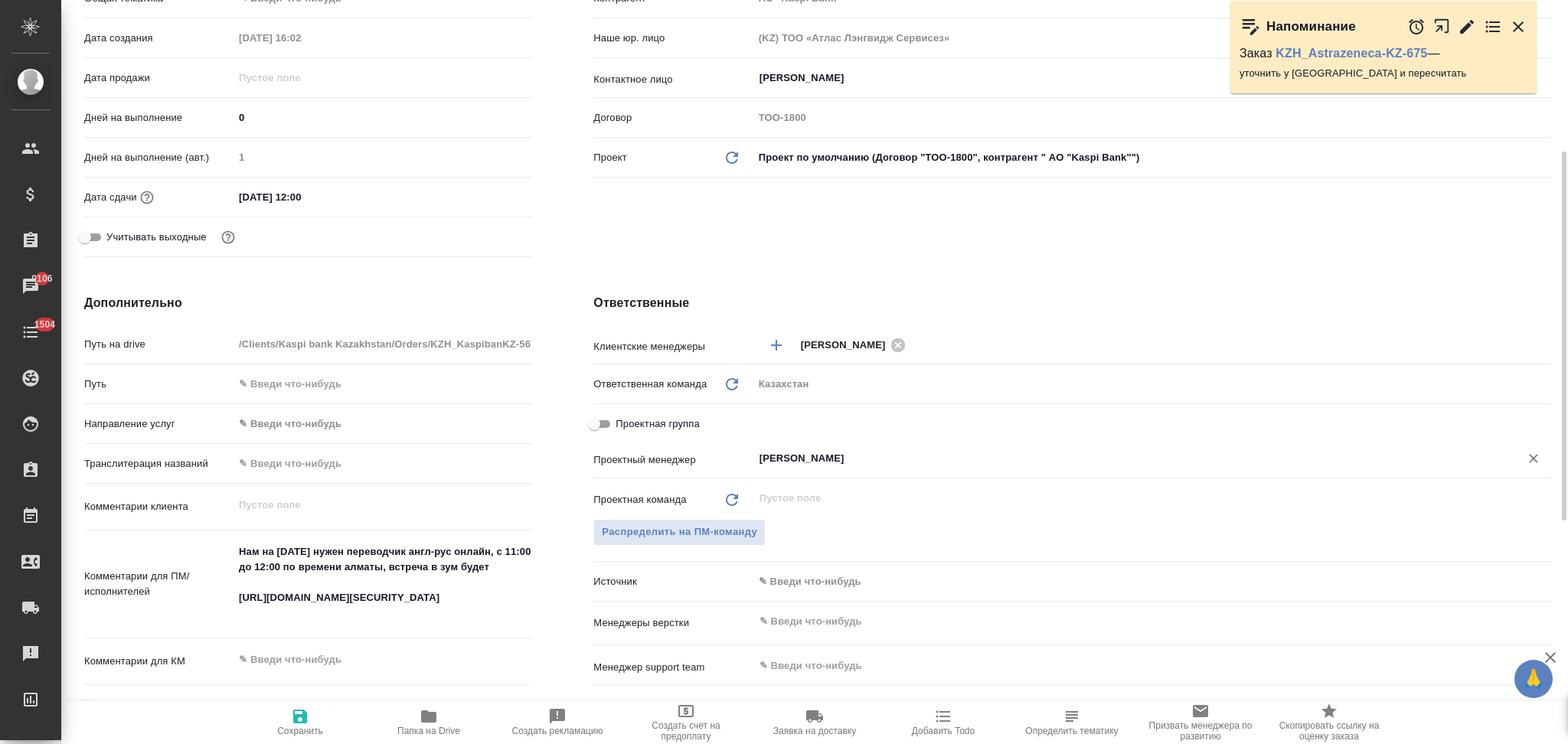
type input "Федотова Ирина"
click at [298, 718] on icon "button" at bounding box center [300, 717] width 14 height 14
type input "АО "Kaspi Bank""
type textarea "x"
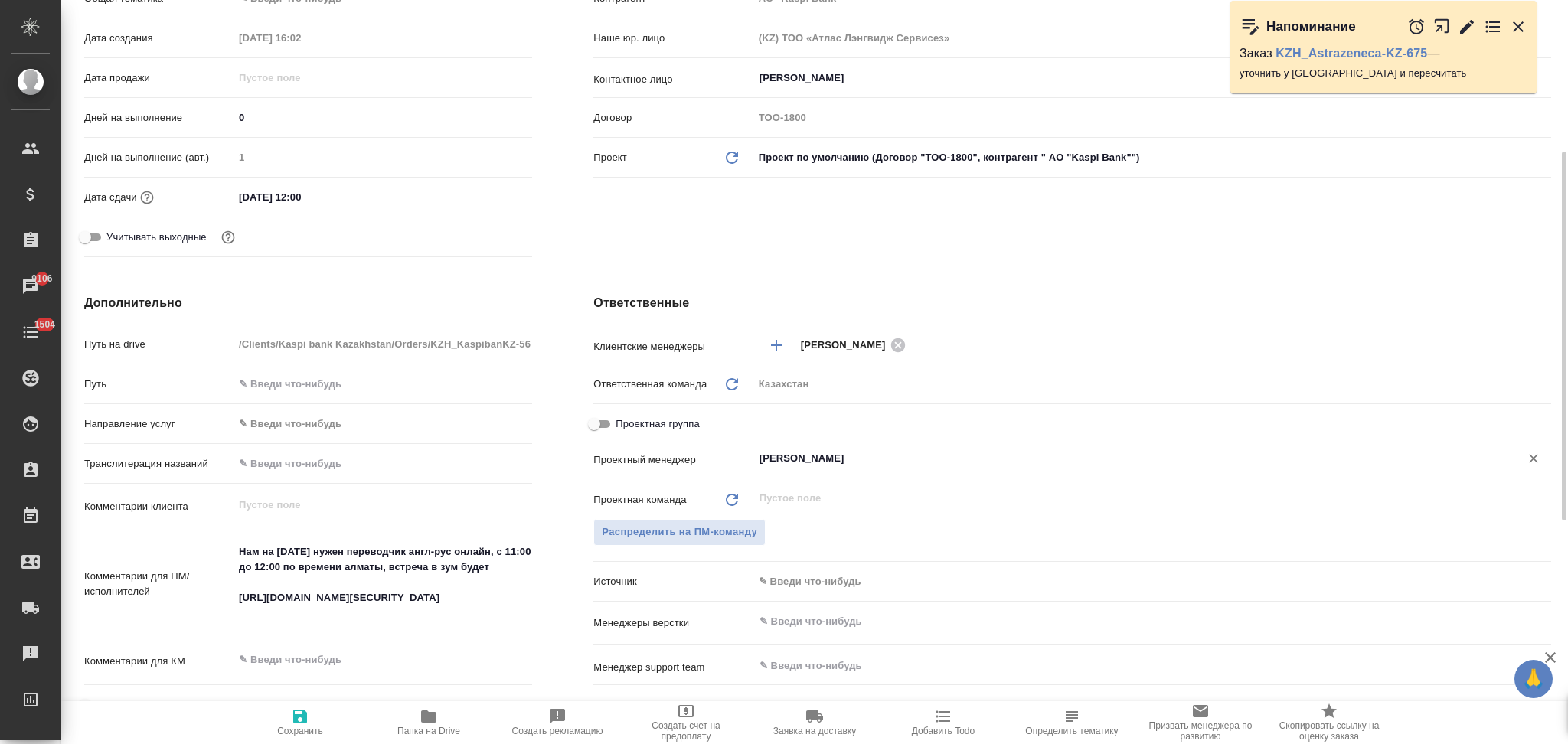
type textarea "x"
type input "АО "Kaspi Bank""
type textarea "x"
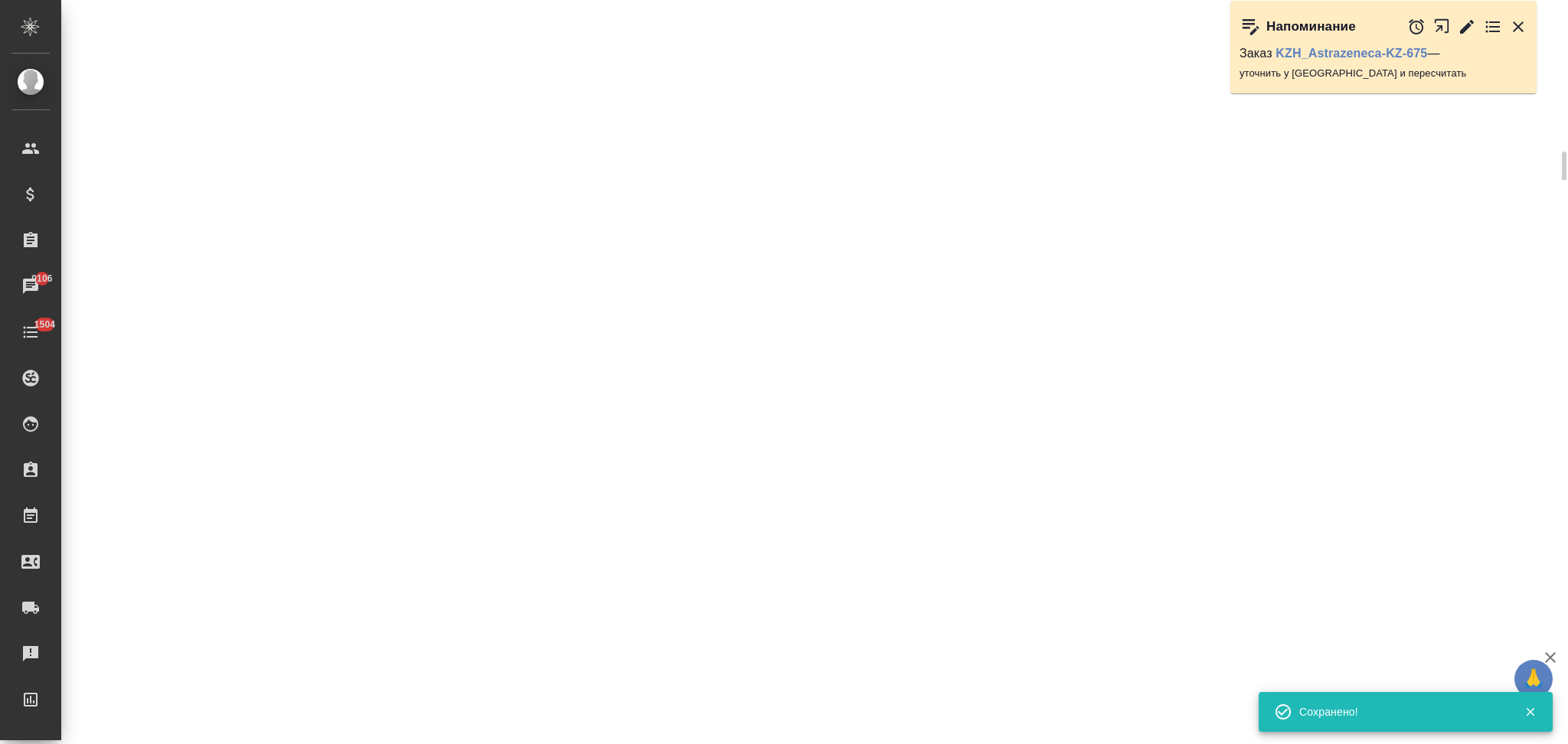
select select "RU"
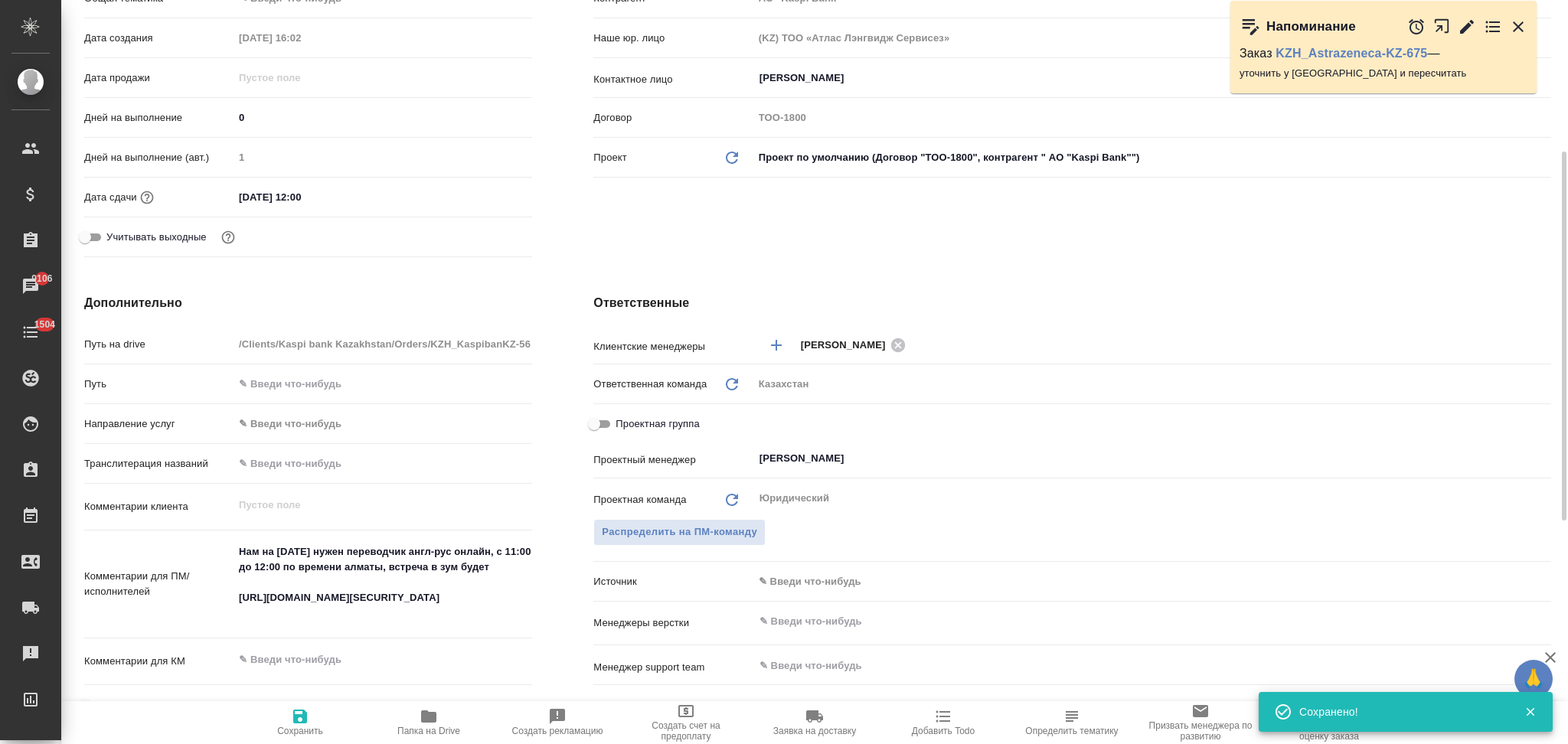
type textarea "x"
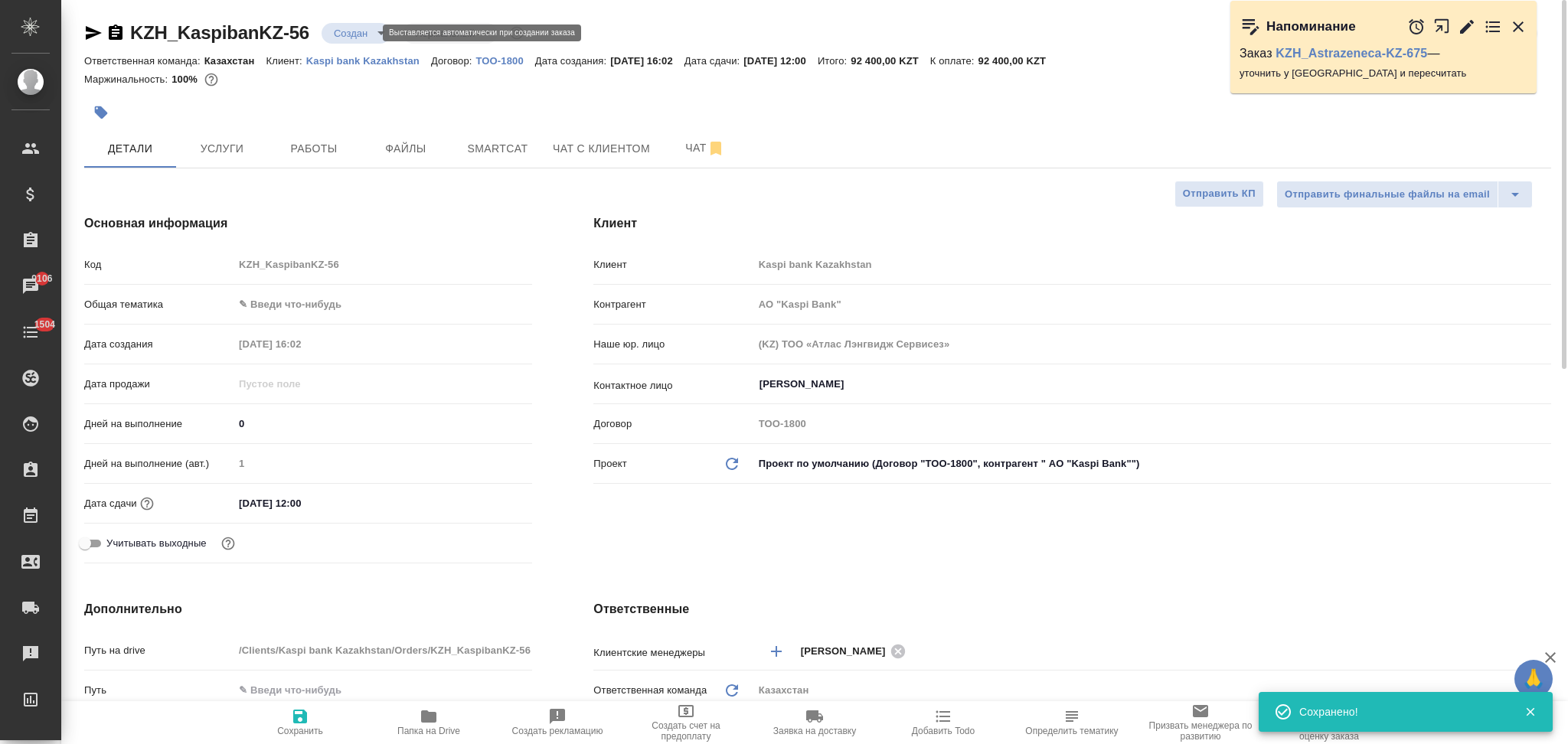
click at [333, 36] on body "🙏 .cls-1 fill:#fff; AWATERA Aslanukova Sati Клиенты Спецификации Заказы 9106 Ча…" at bounding box center [784, 372] width 1568 height 744
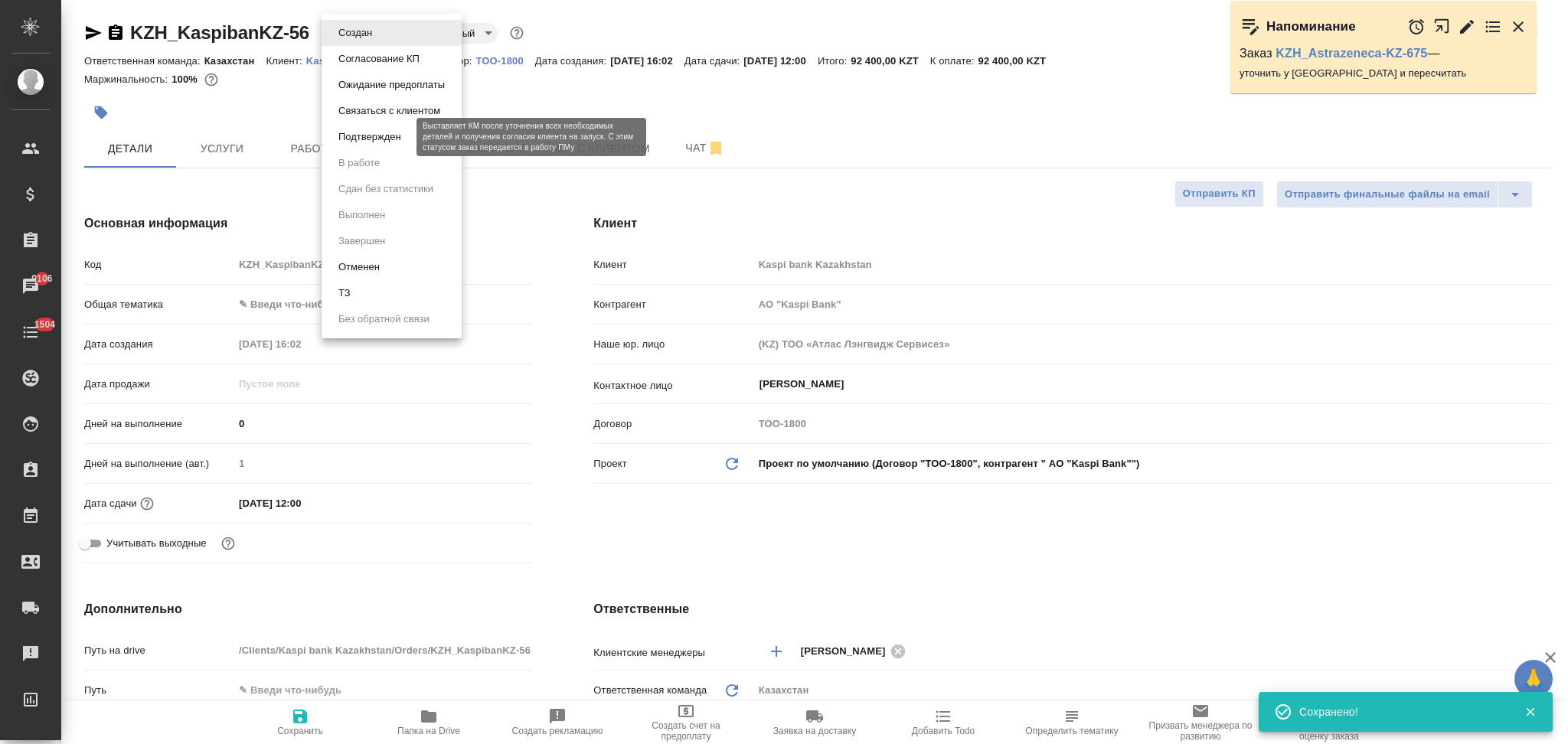
click at [357, 130] on button "Подтвержден" at bounding box center [370, 137] width 72 height 17
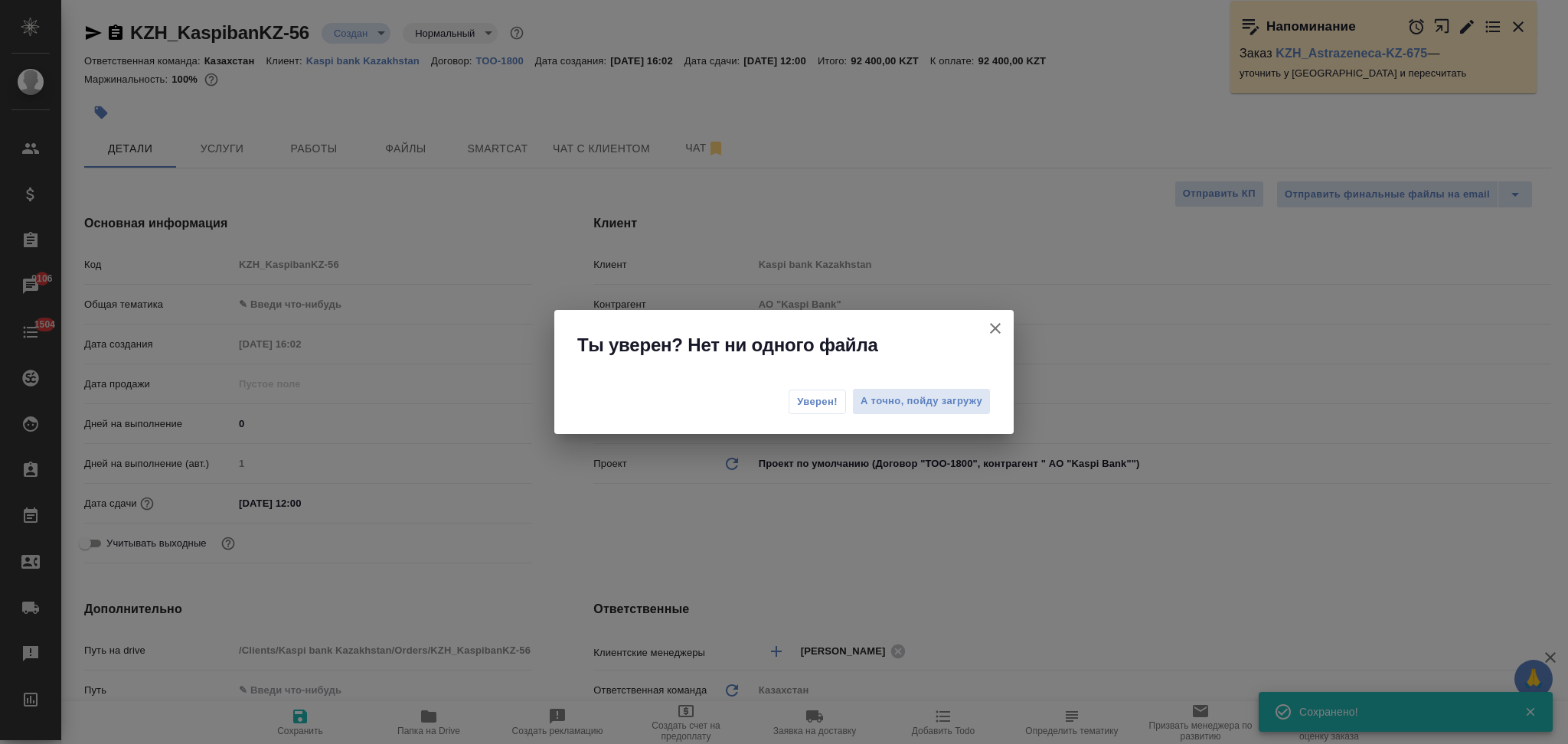
click at [828, 403] on span "Уверен!" at bounding box center [817, 402] width 41 height 15
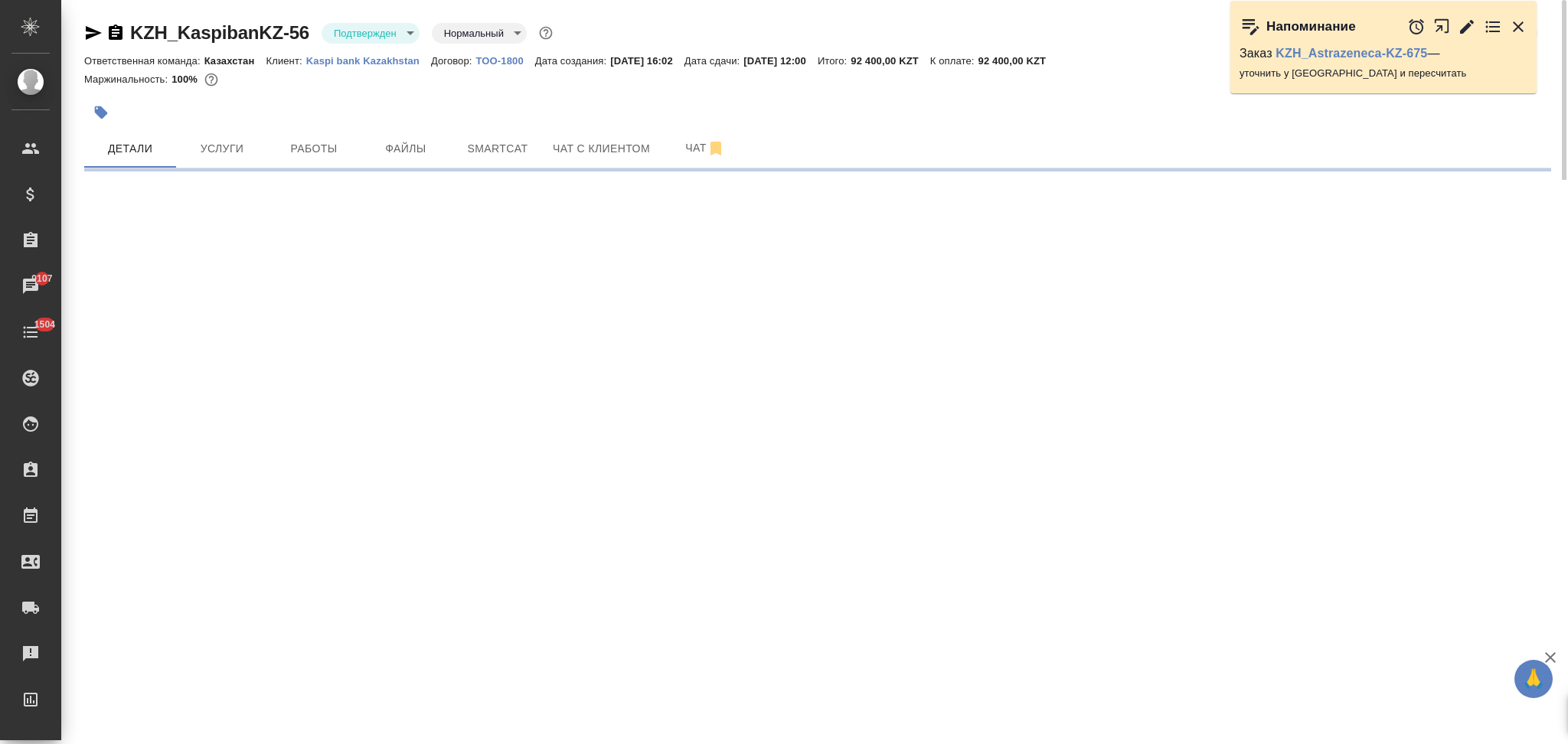
select select "RU"
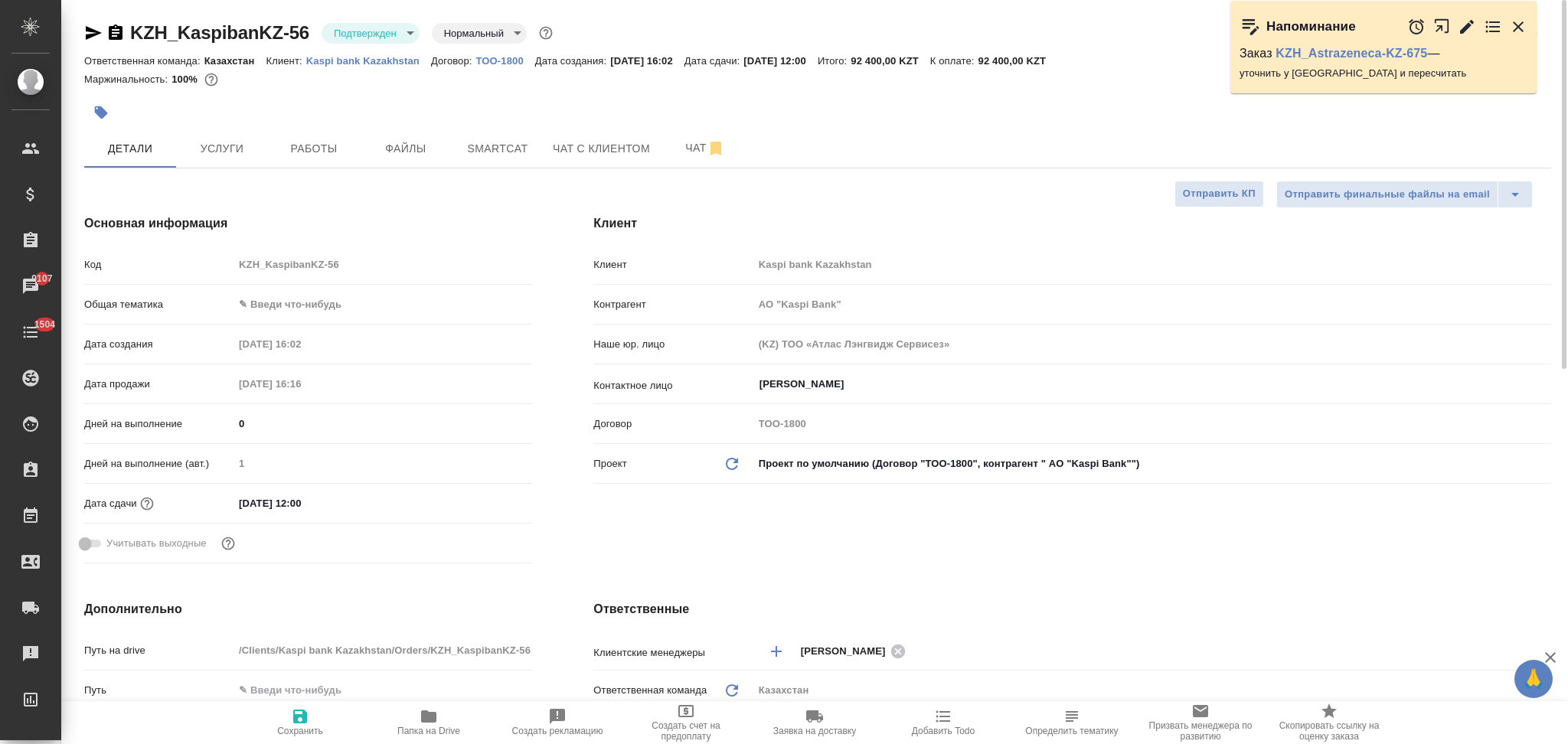
type textarea "x"
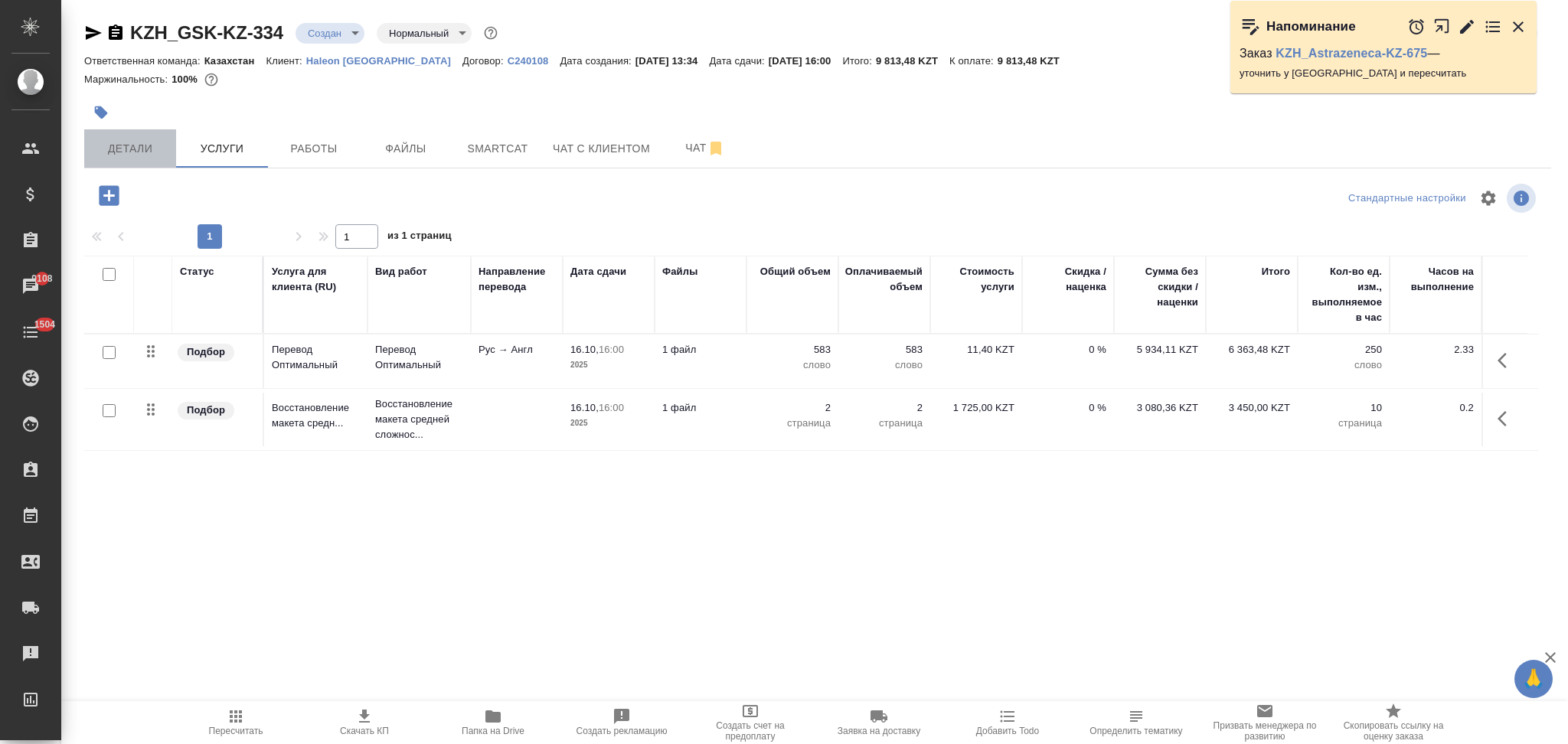
click at [147, 141] on span "Детали" at bounding box center [130, 149] width 73 height 20
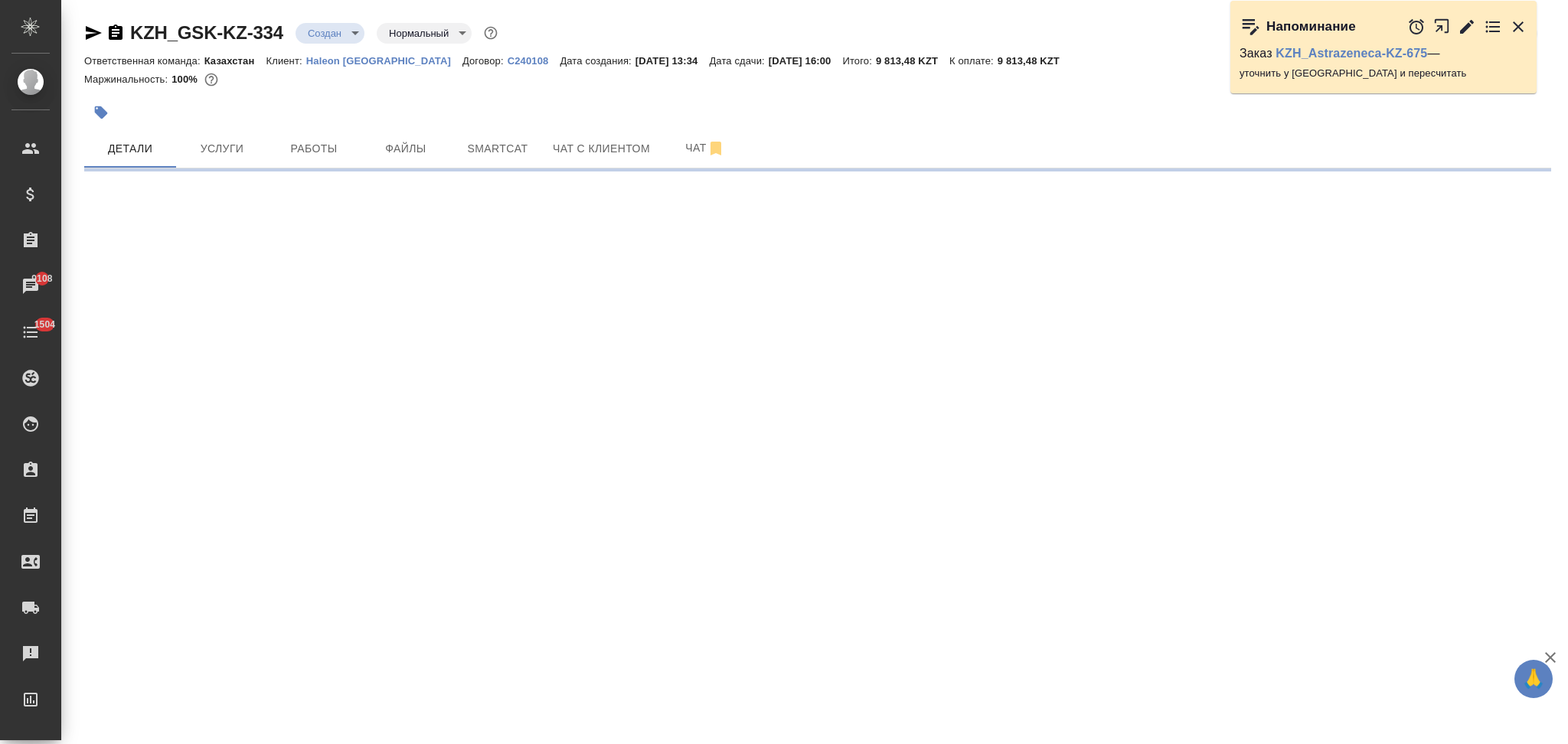
select select "RU"
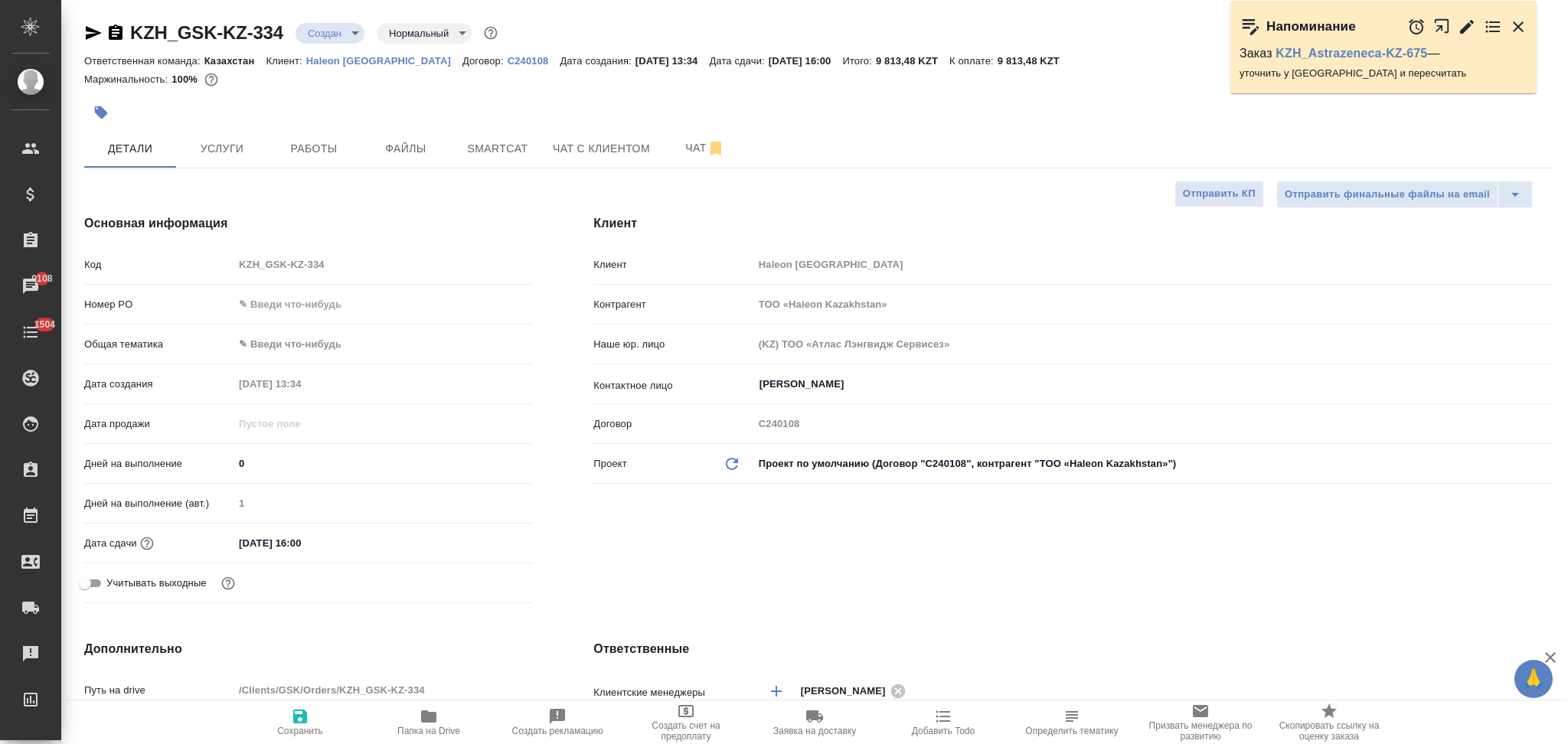
type textarea "x"
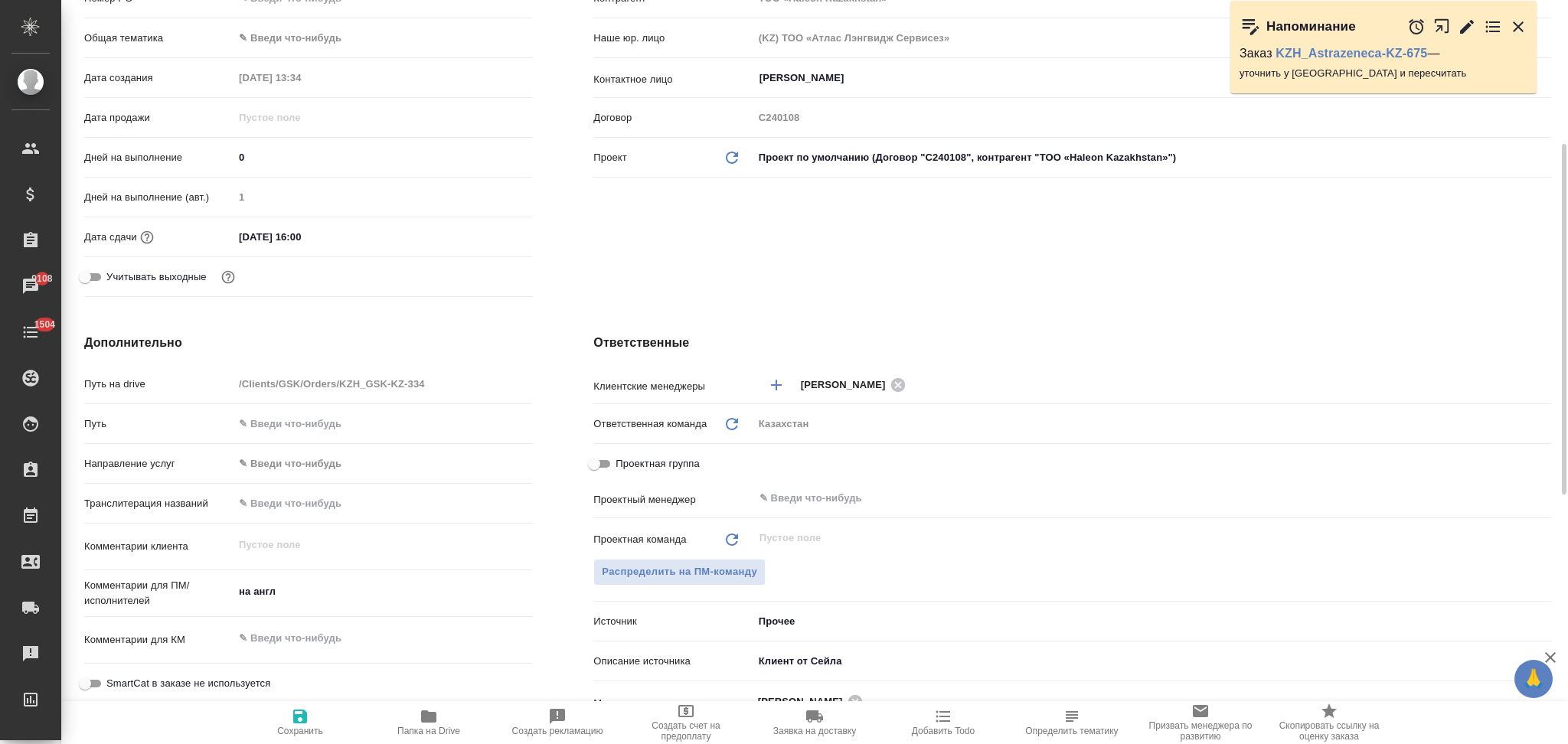
scroll to position [408, 0]
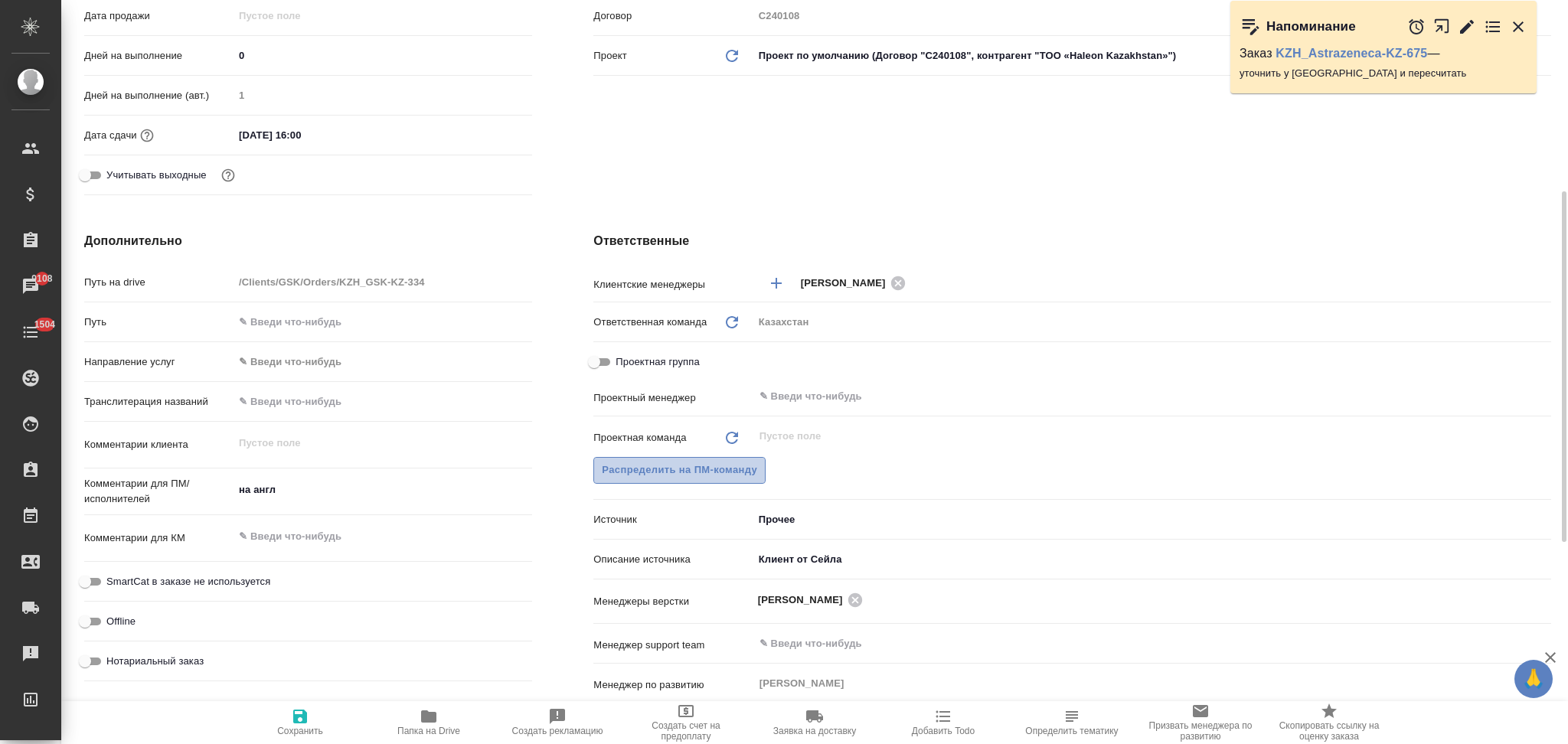
click at [665, 466] on span "Распределить на ПМ-команду" at bounding box center [679, 470] width 156 height 18
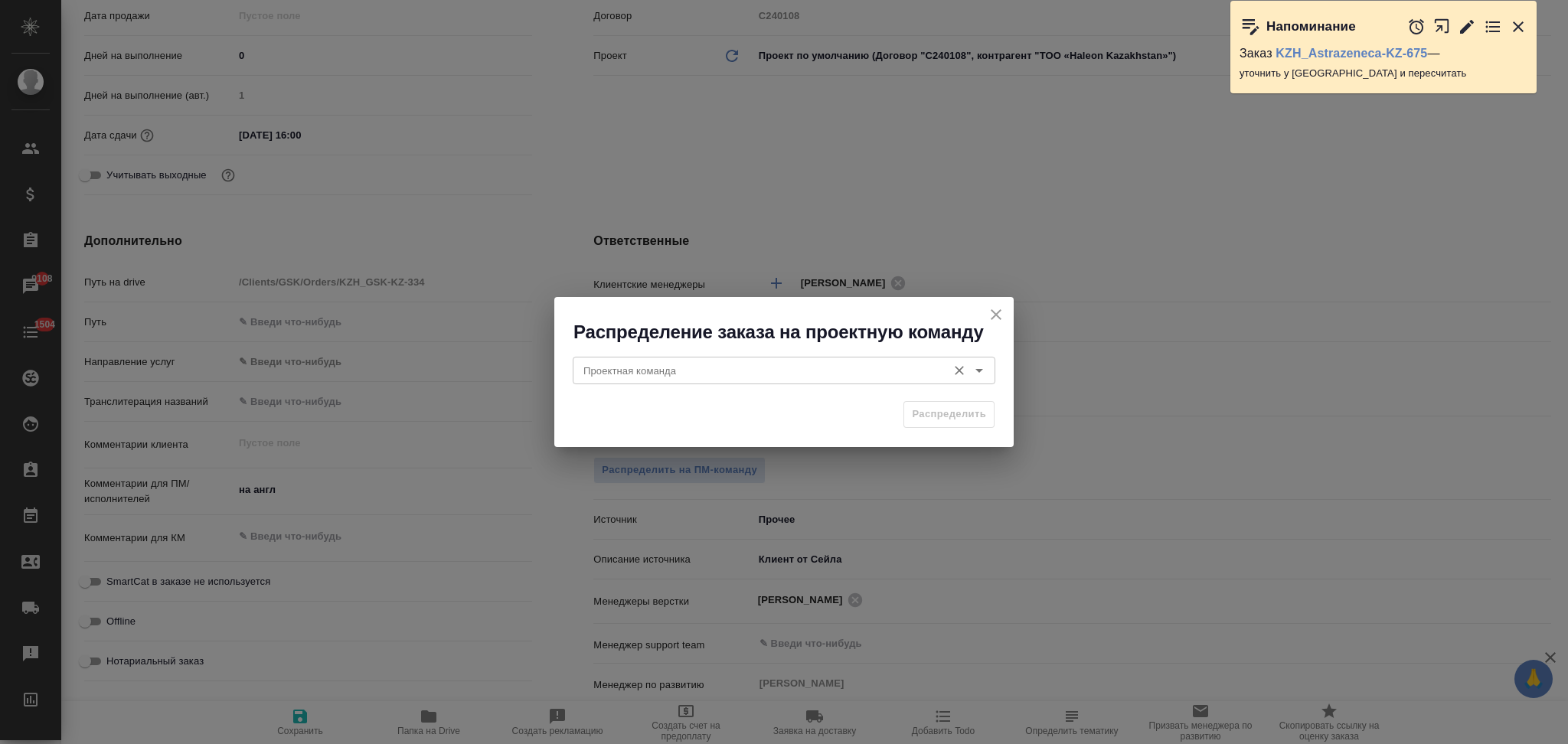
click at [656, 372] on input "Проектная команда" at bounding box center [758, 371] width 362 height 19
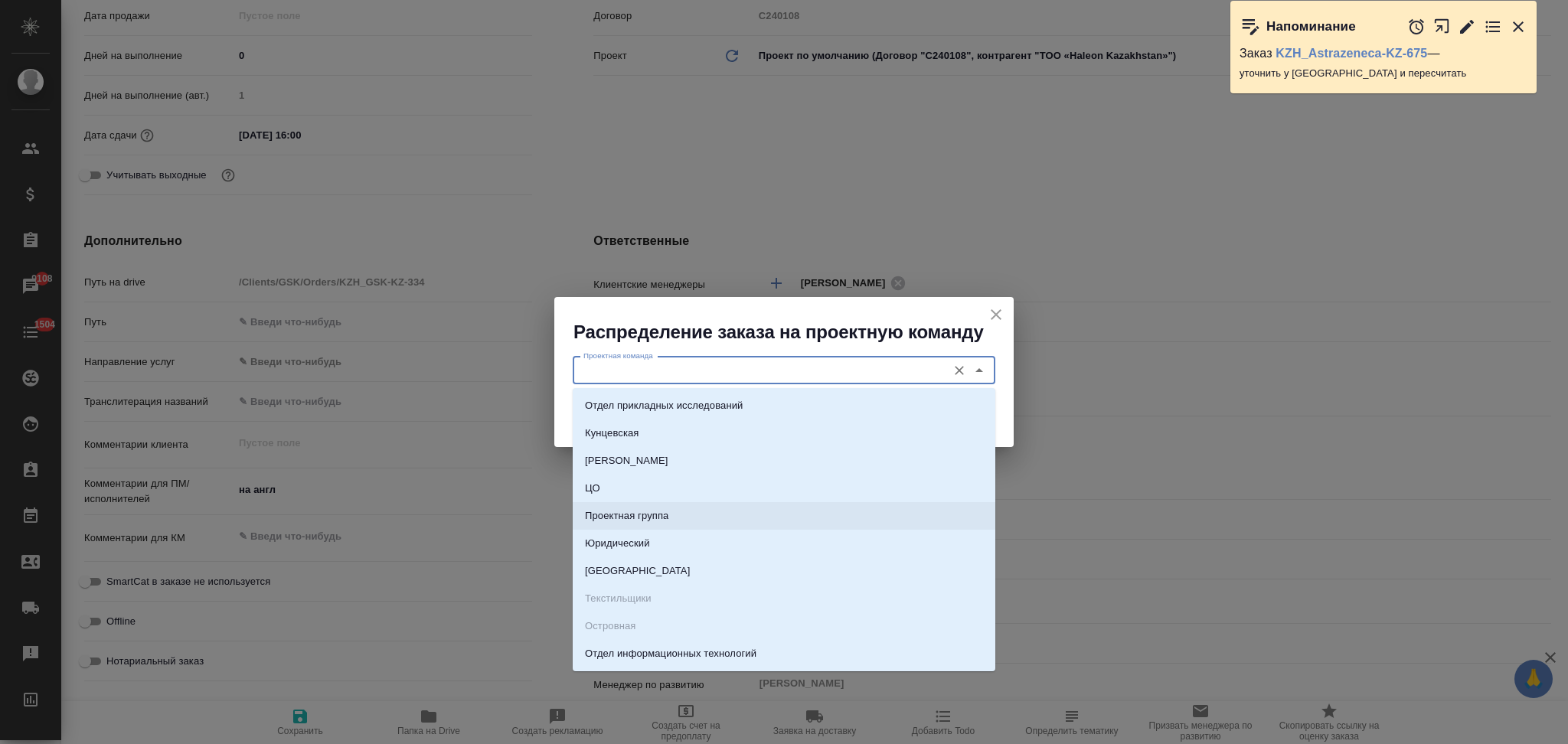
click at [618, 547] on p "Юридический" at bounding box center [617, 543] width 65 height 15
type input "Юридический"
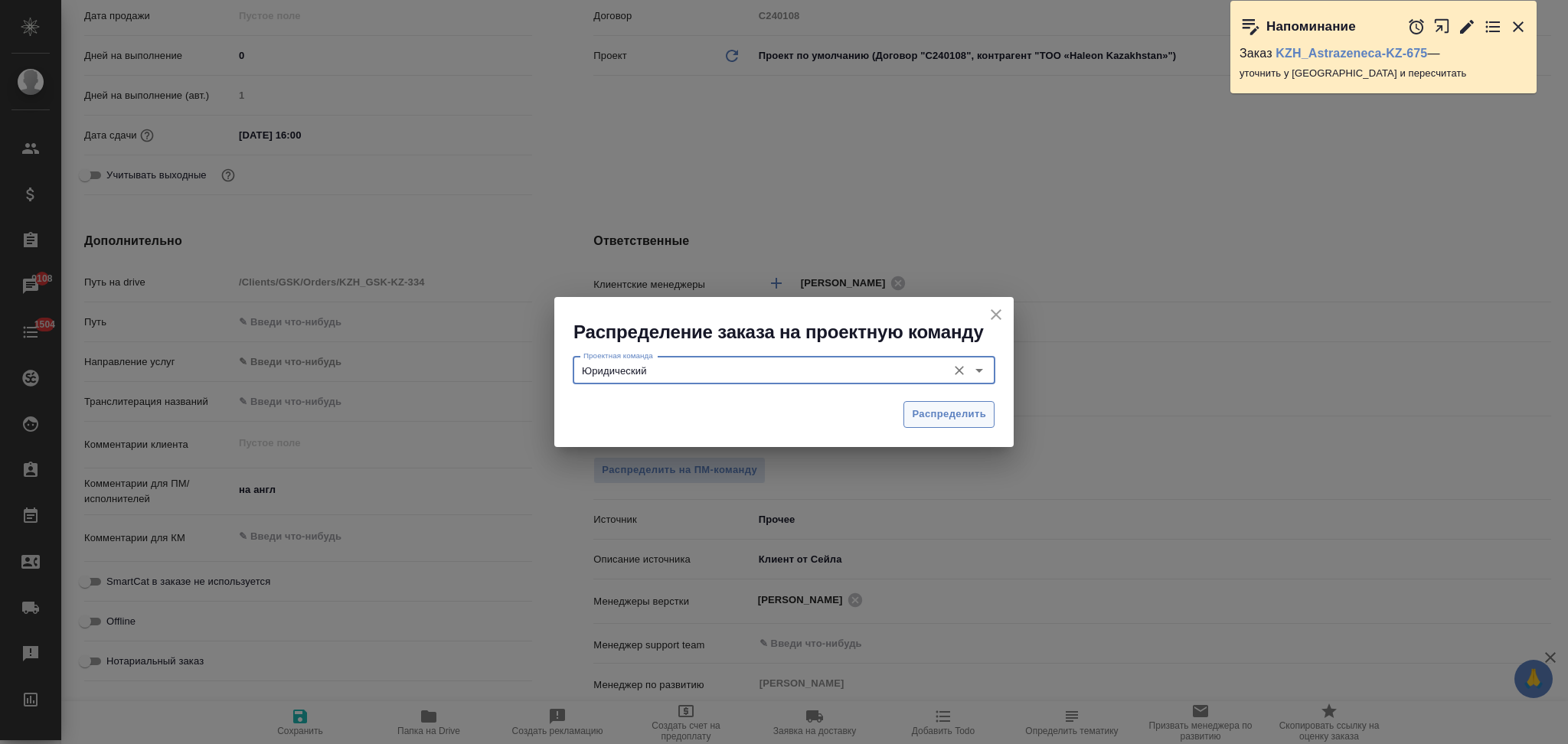
click at [923, 412] on span "Распределить" at bounding box center [948, 414] width 74 height 18
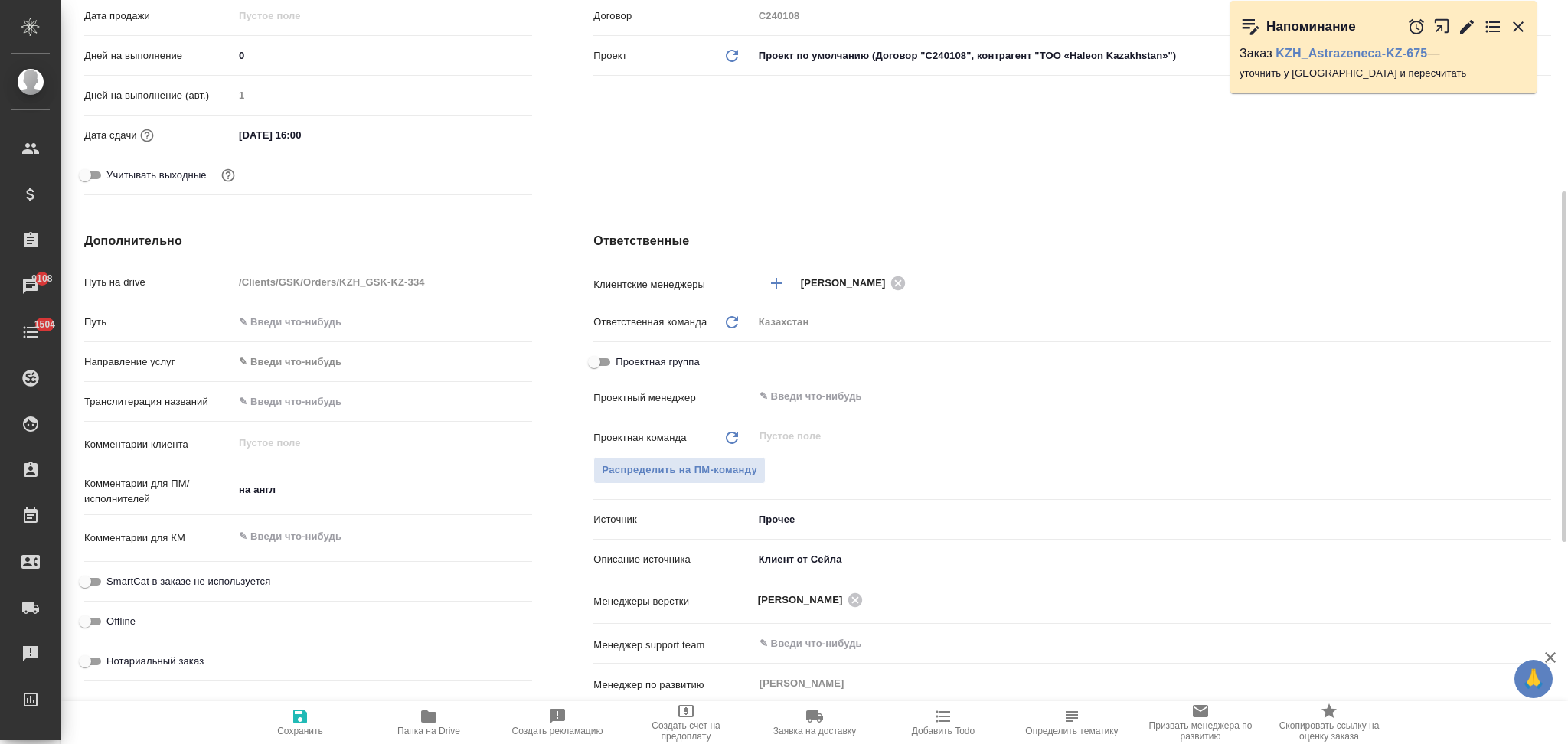
type textarea "x"
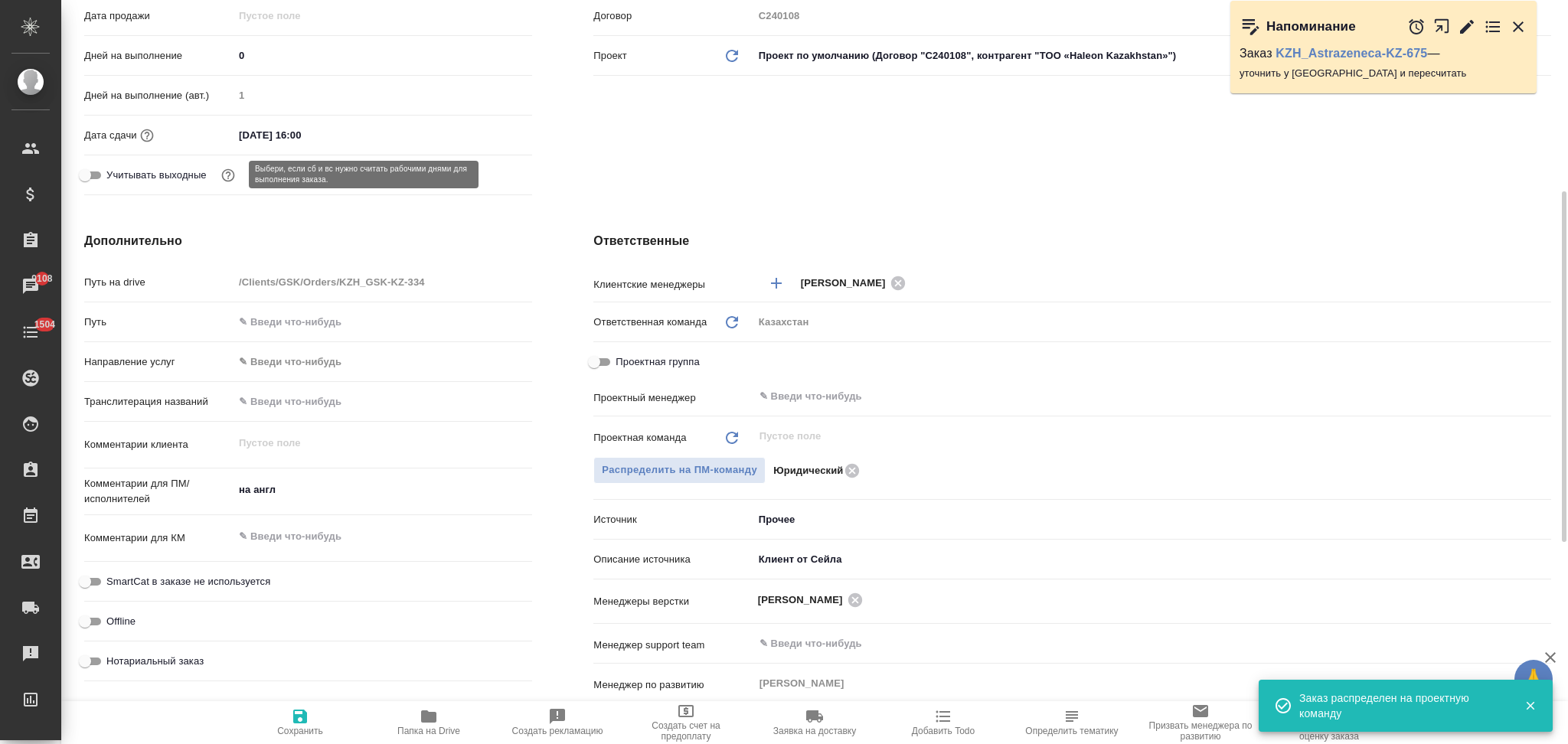
scroll to position [0, 0]
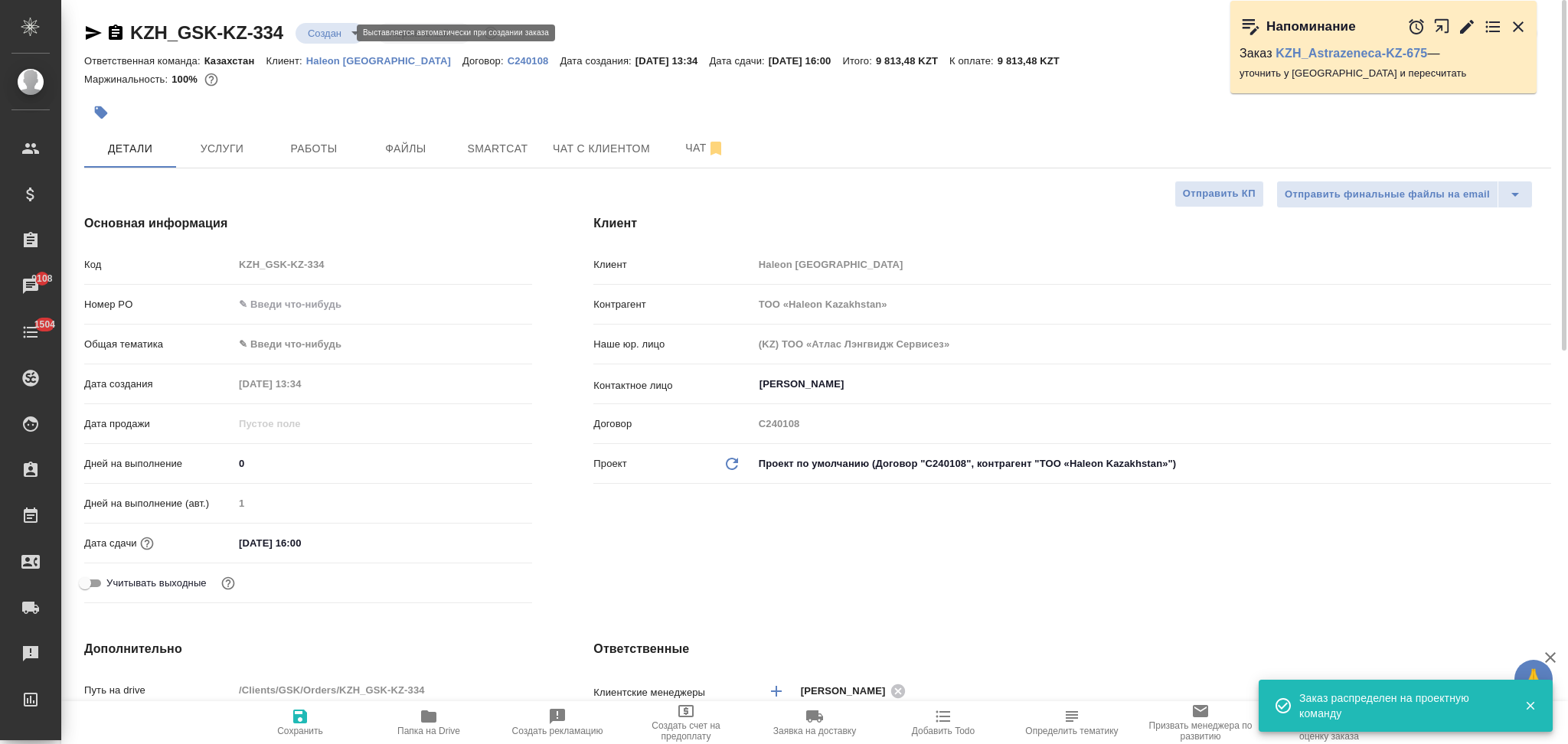
click at [321, 30] on body "🙏 .cls-1 fill:#fff; AWATERA Aslanukova Sati Клиенты Спецификации Заказы 9108 Ча…" at bounding box center [784, 372] width 1568 height 744
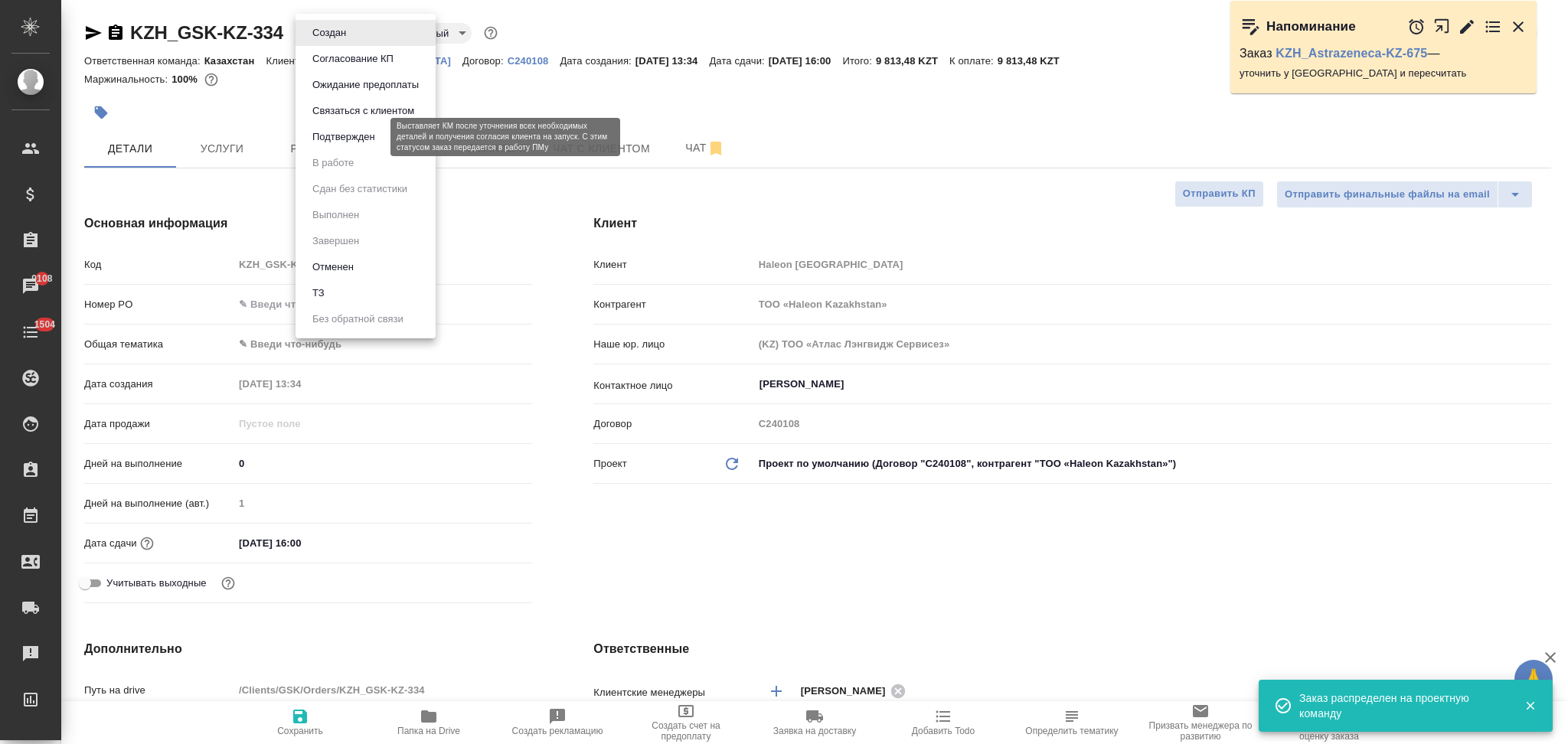
click at [328, 134] on button "Подтвержден" at bounding box center [344, 137] width 72 height 17
type textarea "x"
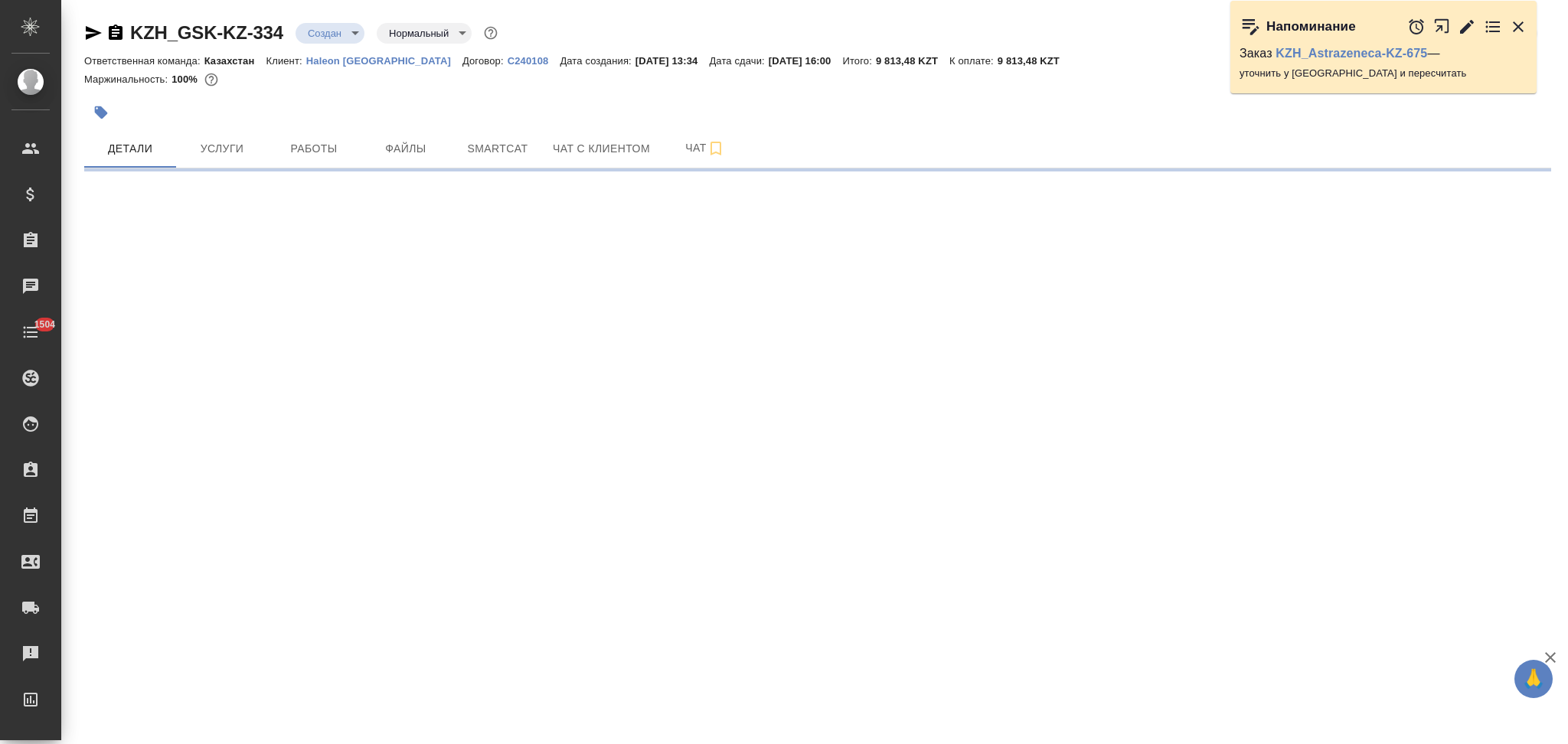
select select "RU"
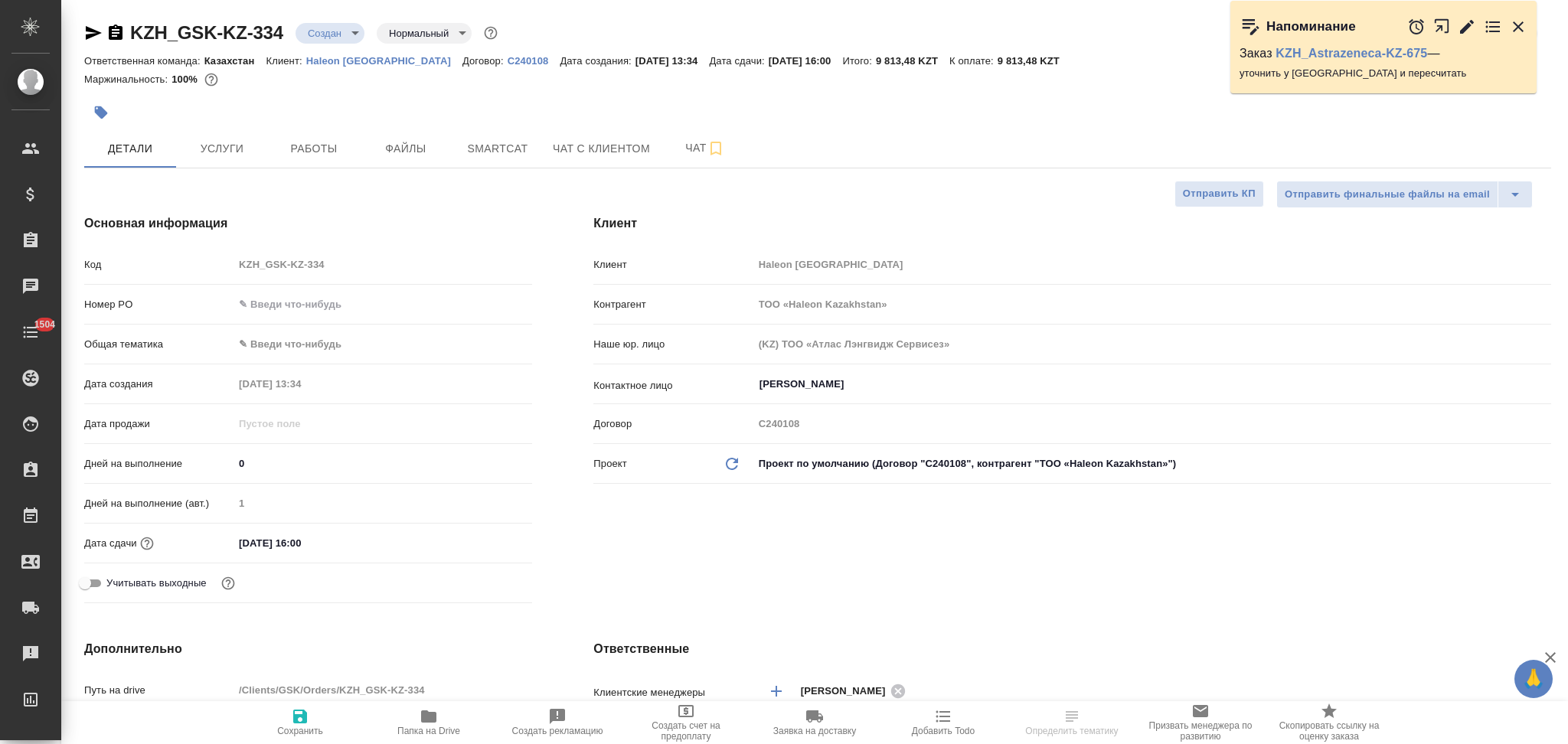
type textarea "x"
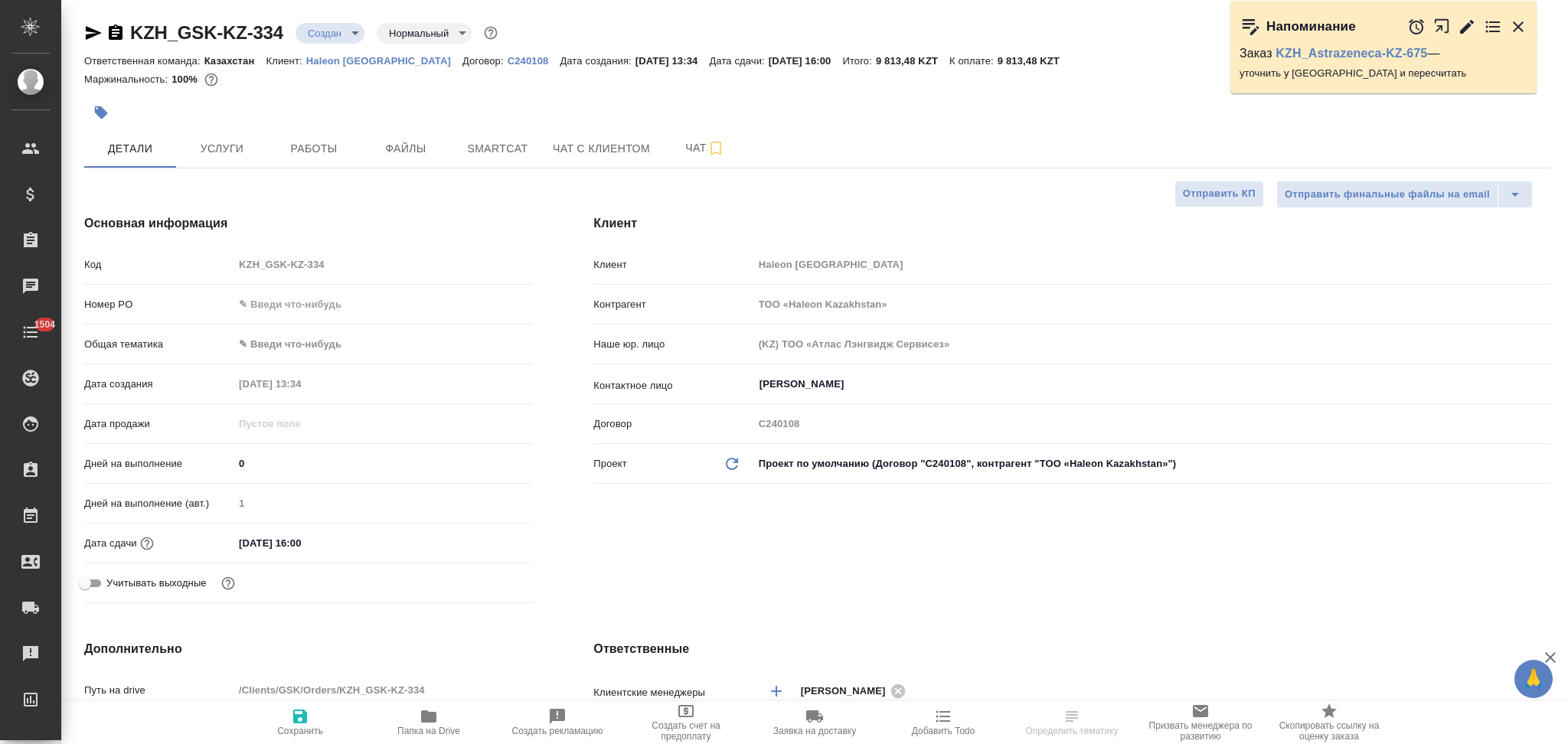
type textarea "x"
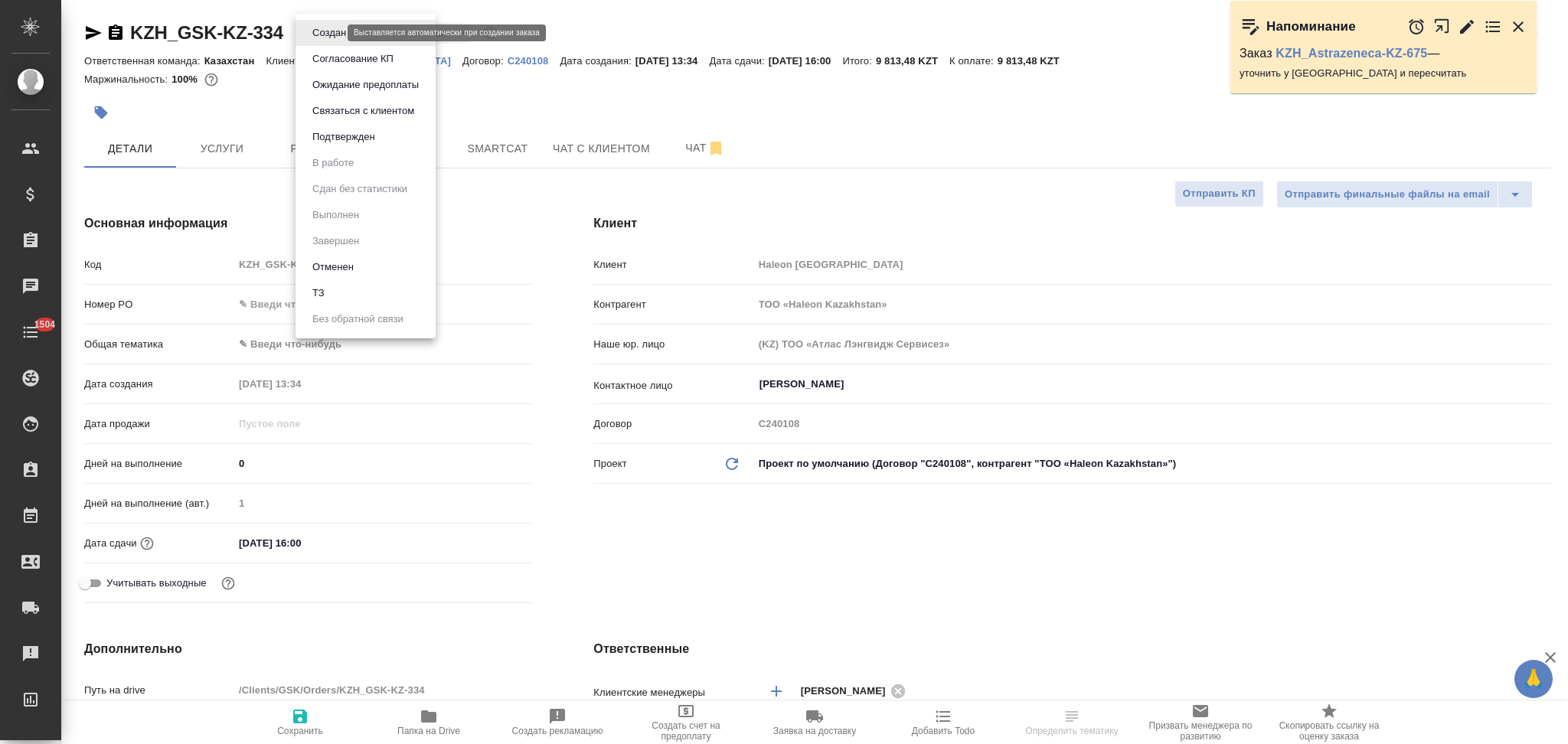
click at [321, 35] on body "🙏 .cls-1 fill:#fff; AWATERA Aslanukova Sati Клиенты Спецификации Заказы Чаты 15…" at bounding box center [784, 372] width 1568 height 744
click at [321, 133] on button "Подтвержден" at bounding box center [344, 137] width 72 height 17
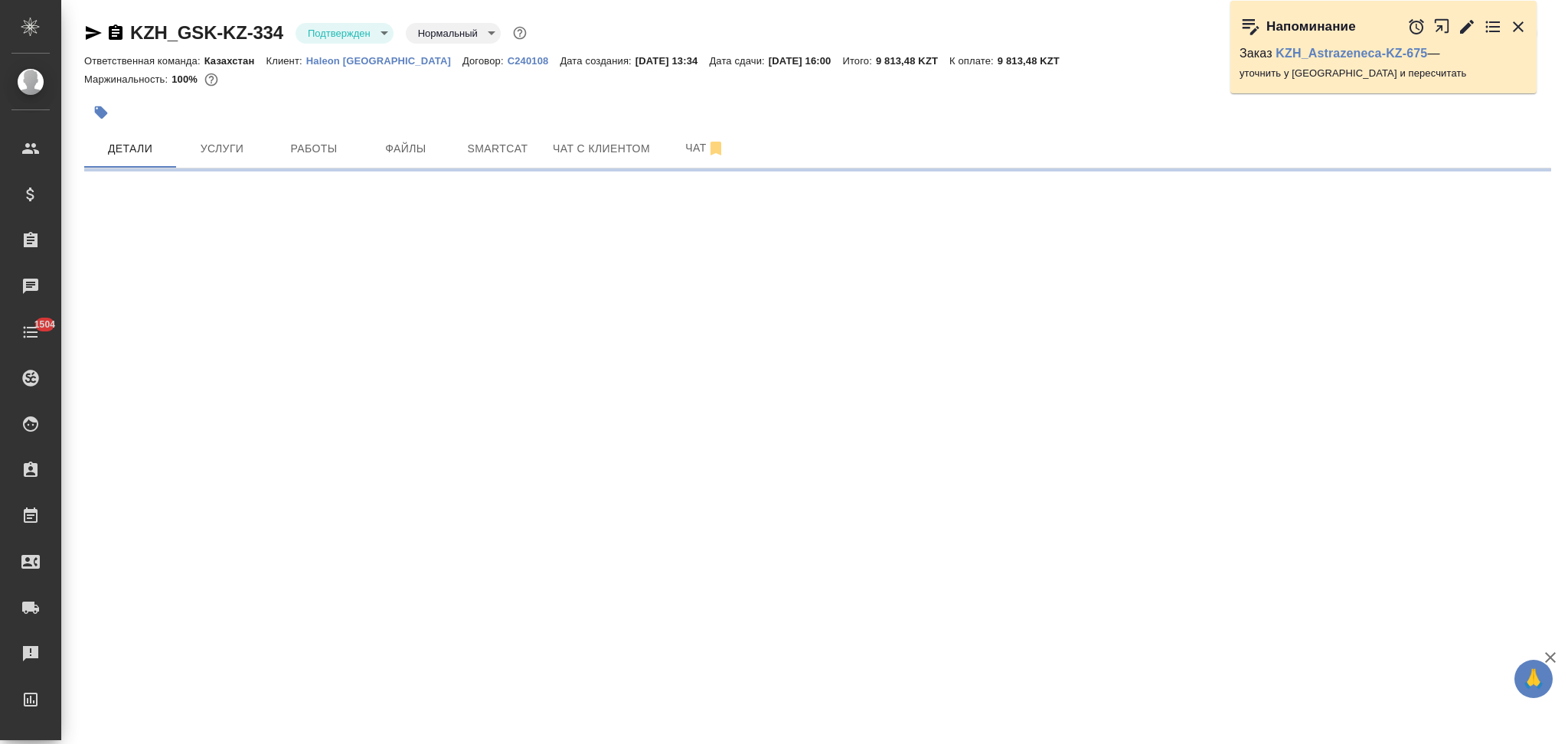
select select "RU"
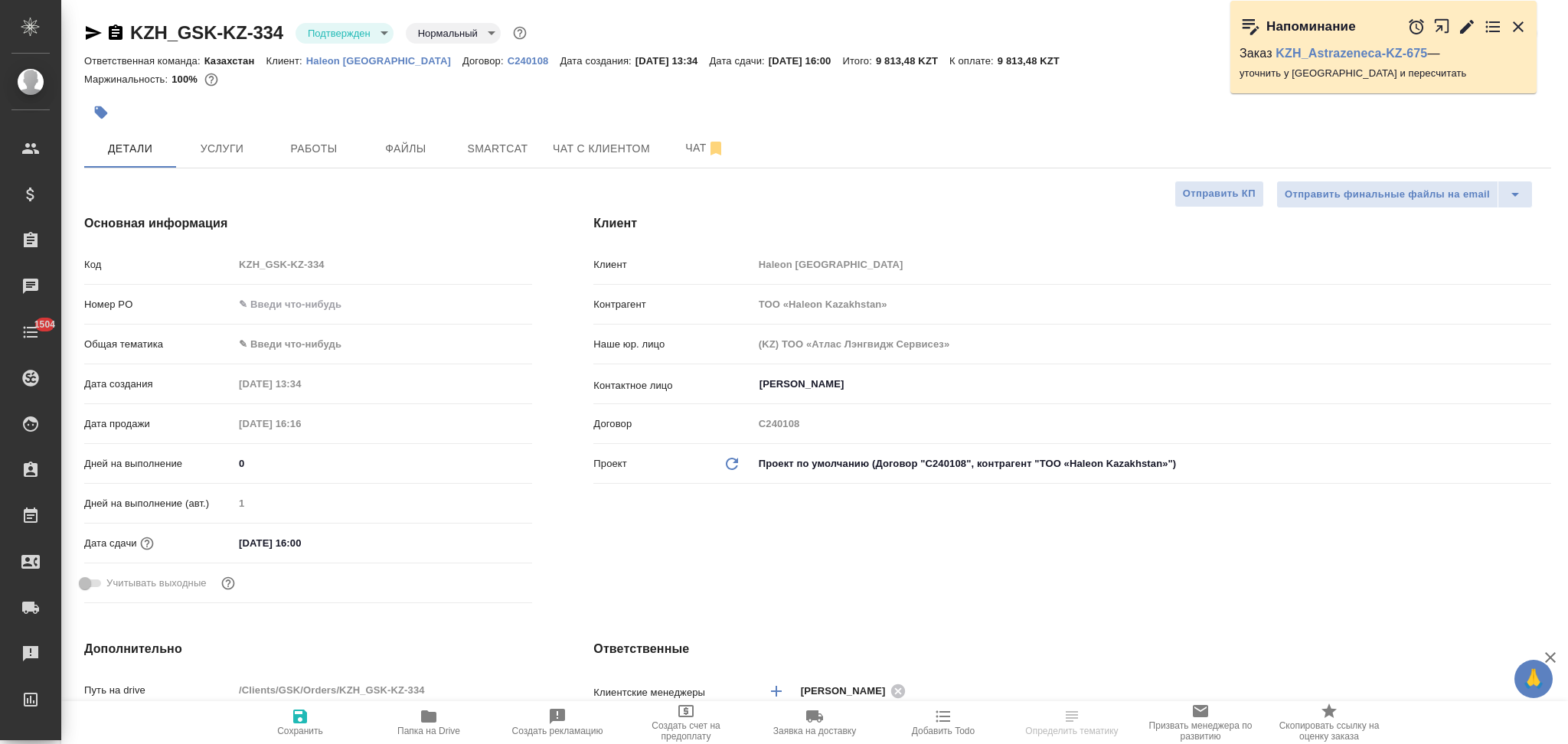
type textarea "x"
click at [90, 31] on icon "button" at bounding box center [94, 33] width 19 height 19
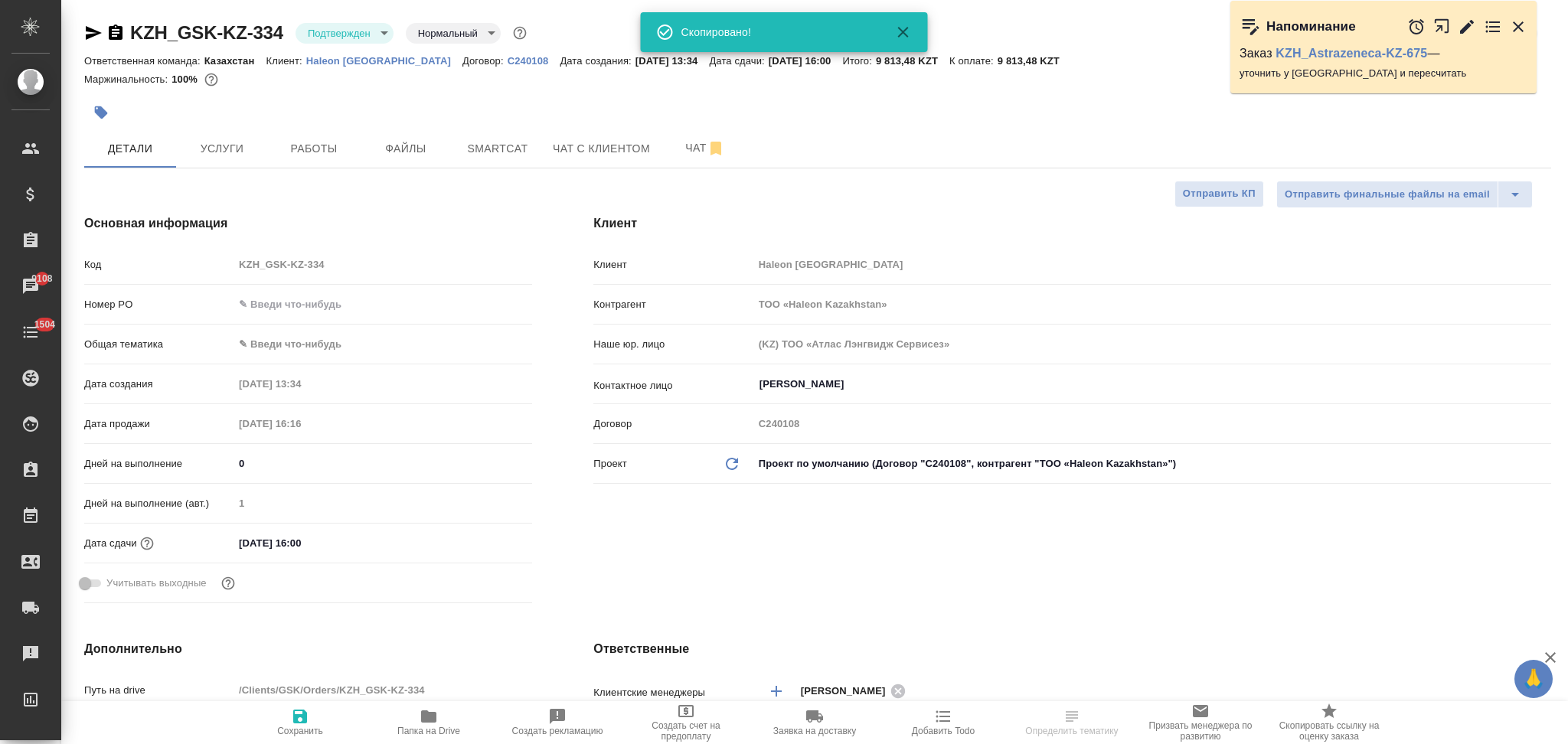
select select "RU"
type textarea "x"
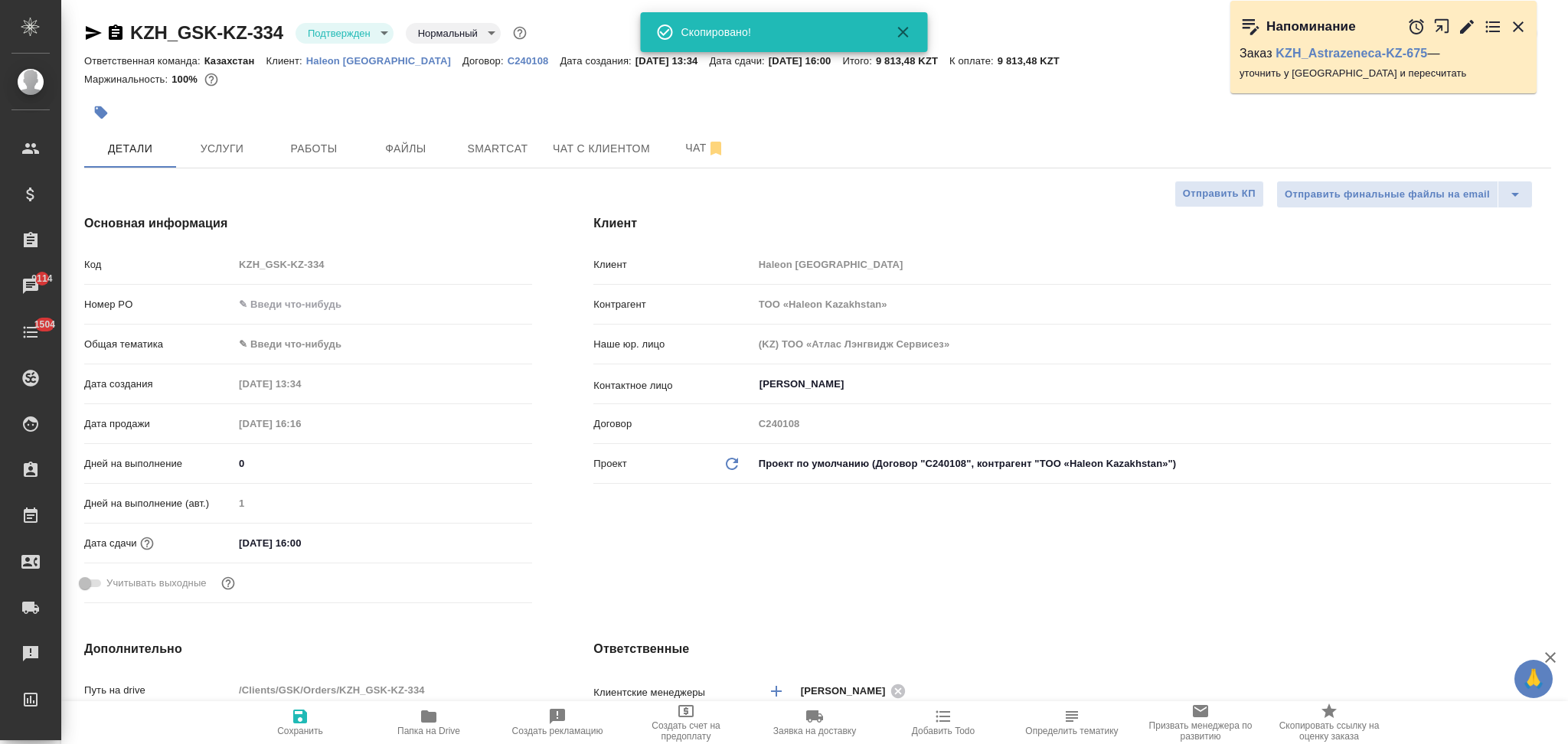
type textarea "x"
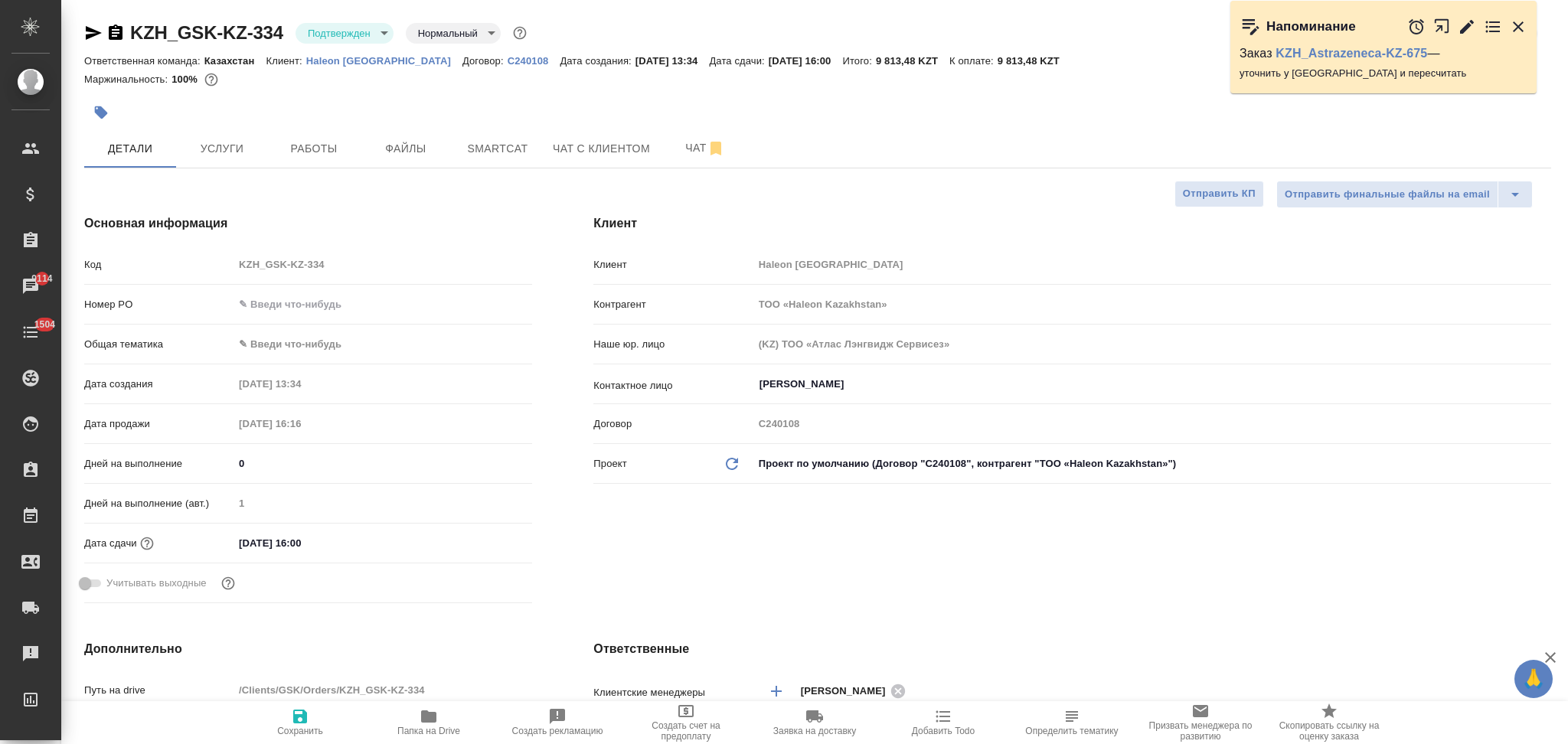
click at [951, 724] on icon "button" at bounding box center [943, 717] width 19 height 19
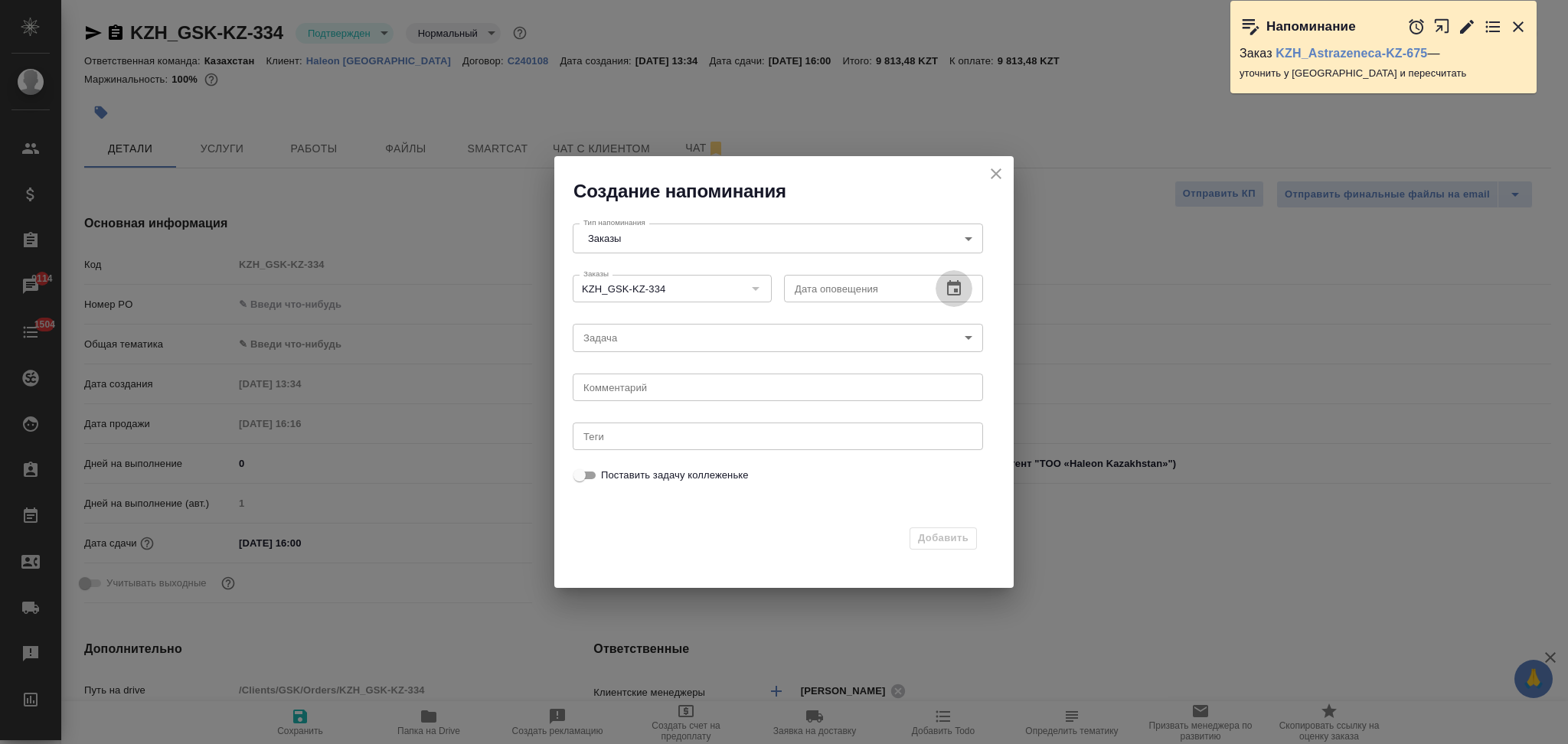
click at [958, 288] on icon "button" at bounding box center [954, 289] width 19 height 19
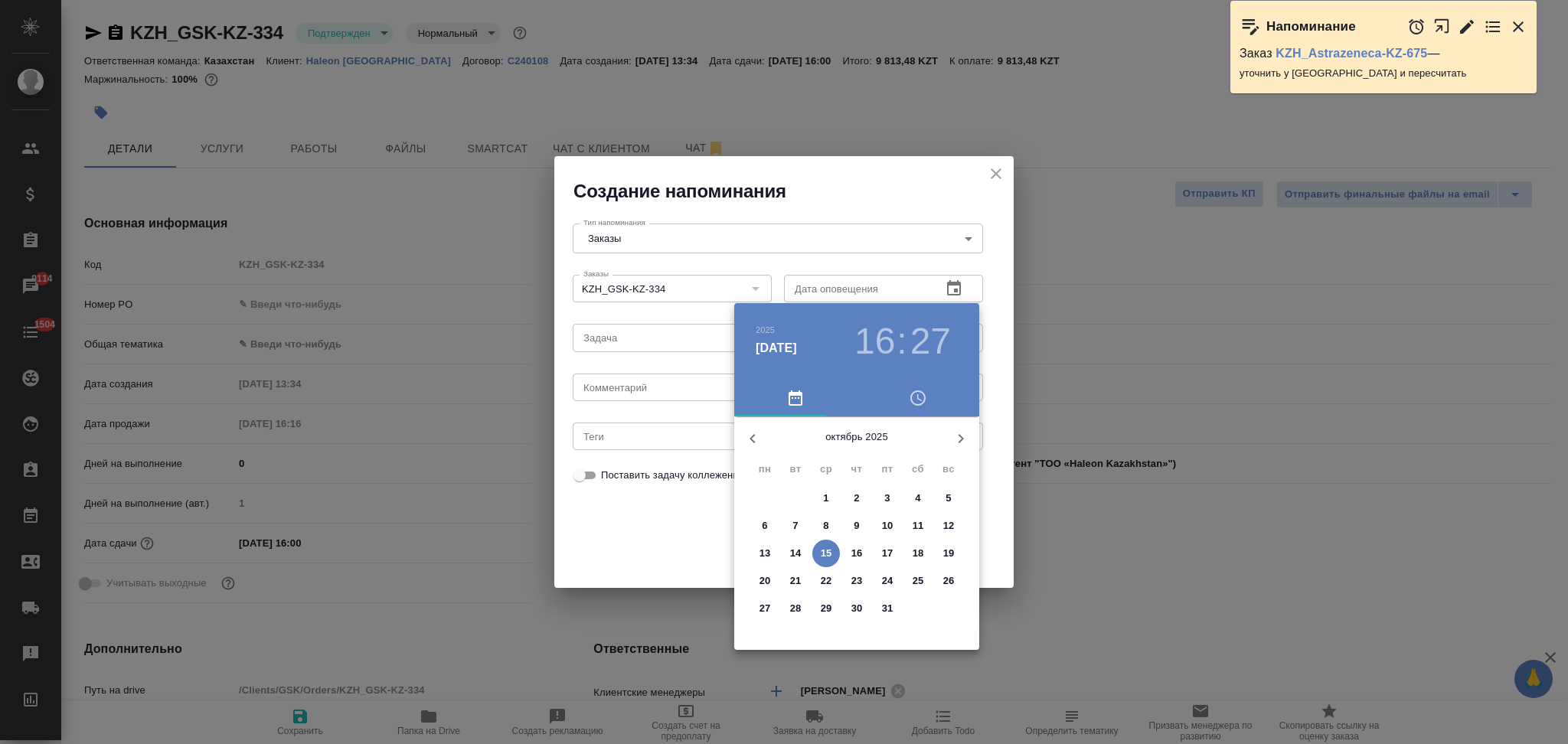
click at [860, 550] on p "16" at bounding box center [857, 554] width 12 height 15
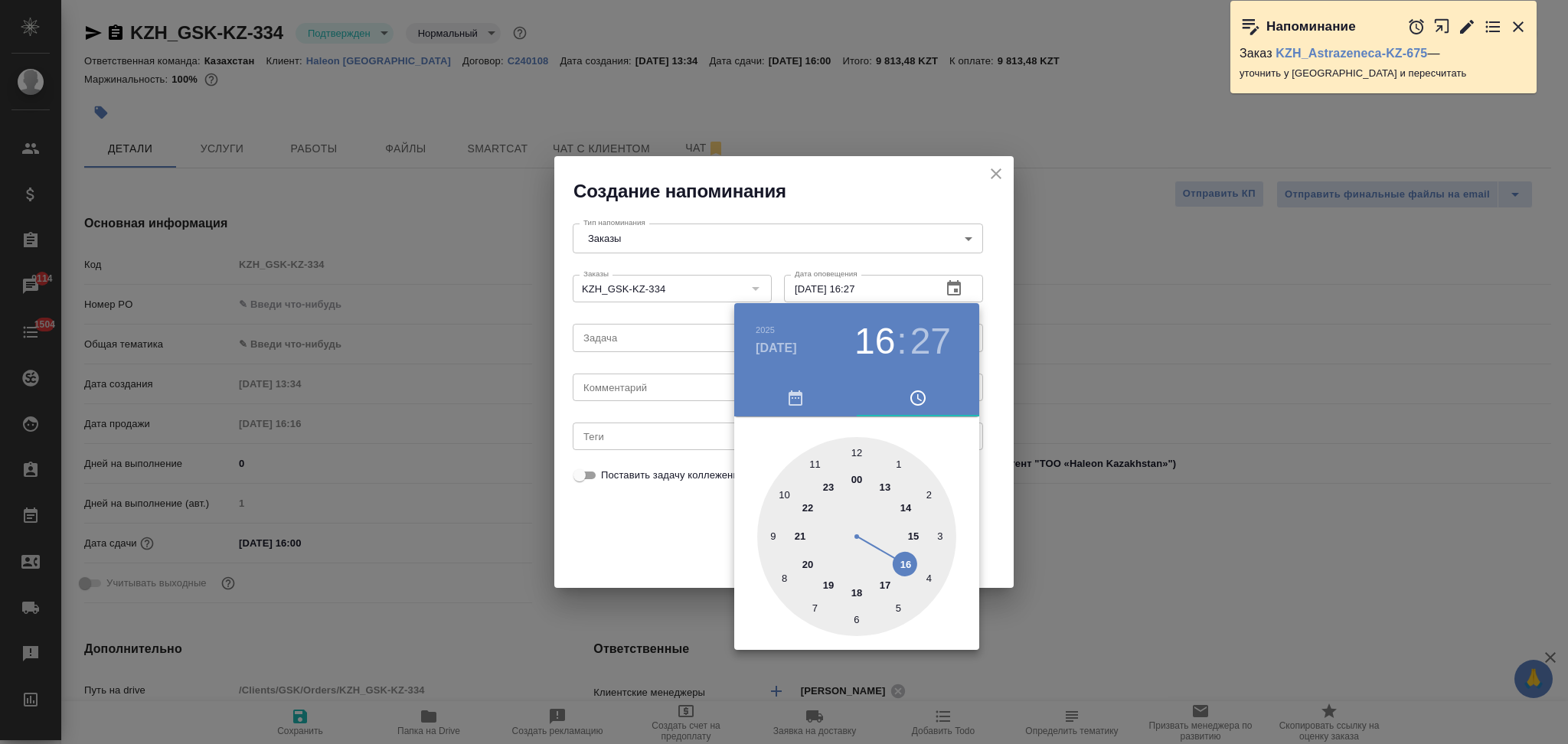
click at [905, 565] on div at bounding box center [856, 537] width 199 height 199
drag, startPoint x: 857, startPoint y: 451, endPoint x: 826, endPoint y: 472, distance: 37.4
click at [856, 449] on div at bounding box center [856, 537] width 199 height 199
type input "16.10.2025 16:00"
click at [686, 517] on div at bounding box center [784, 372] width 1568 height 744
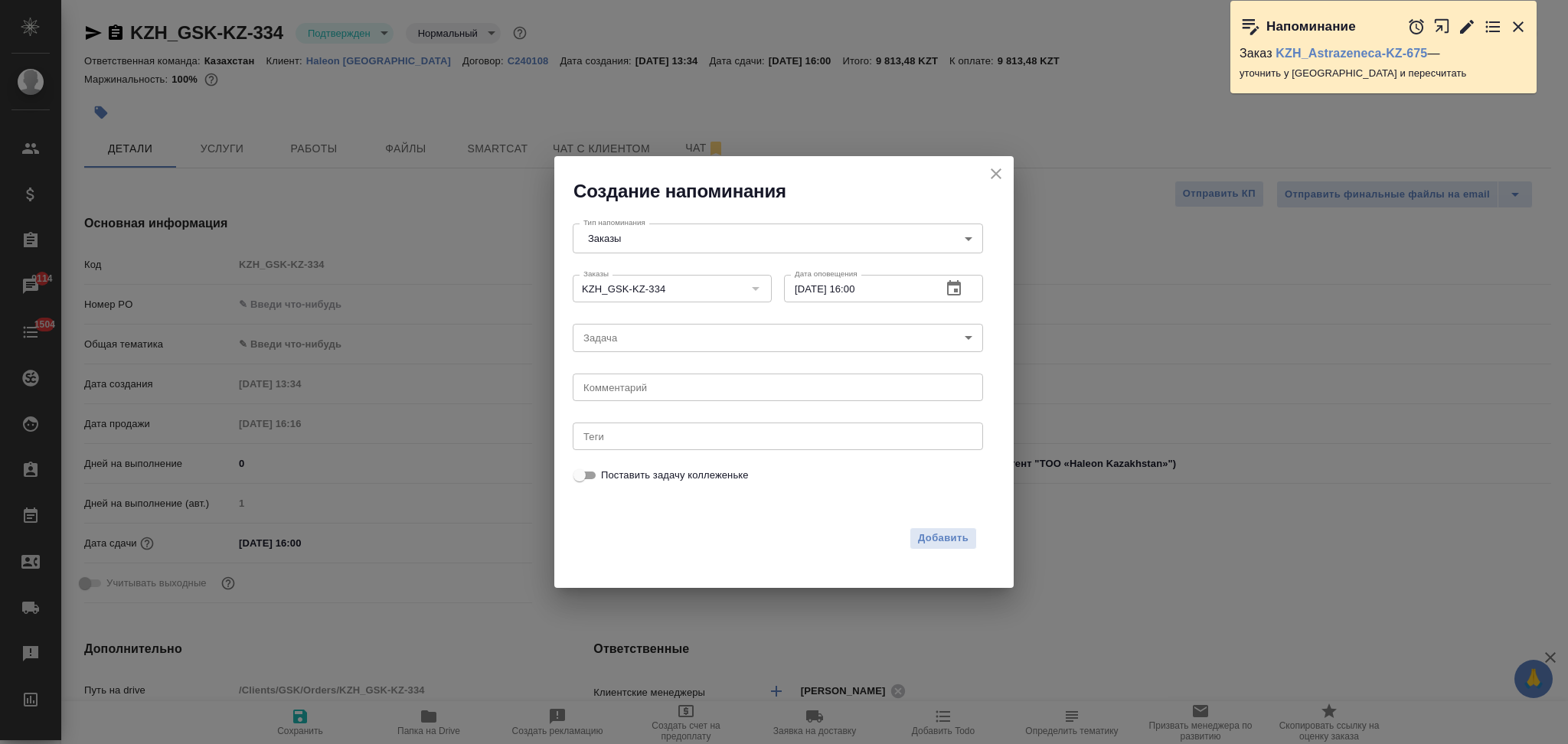
click at [632, 338] on body "🙏 .cls-1 fill:#fff; AWATERA Aslanukova Sati Клиенты Спецификации Заказы 9114 Ча…" at bounding box center [784, 372] width 1568 height 744
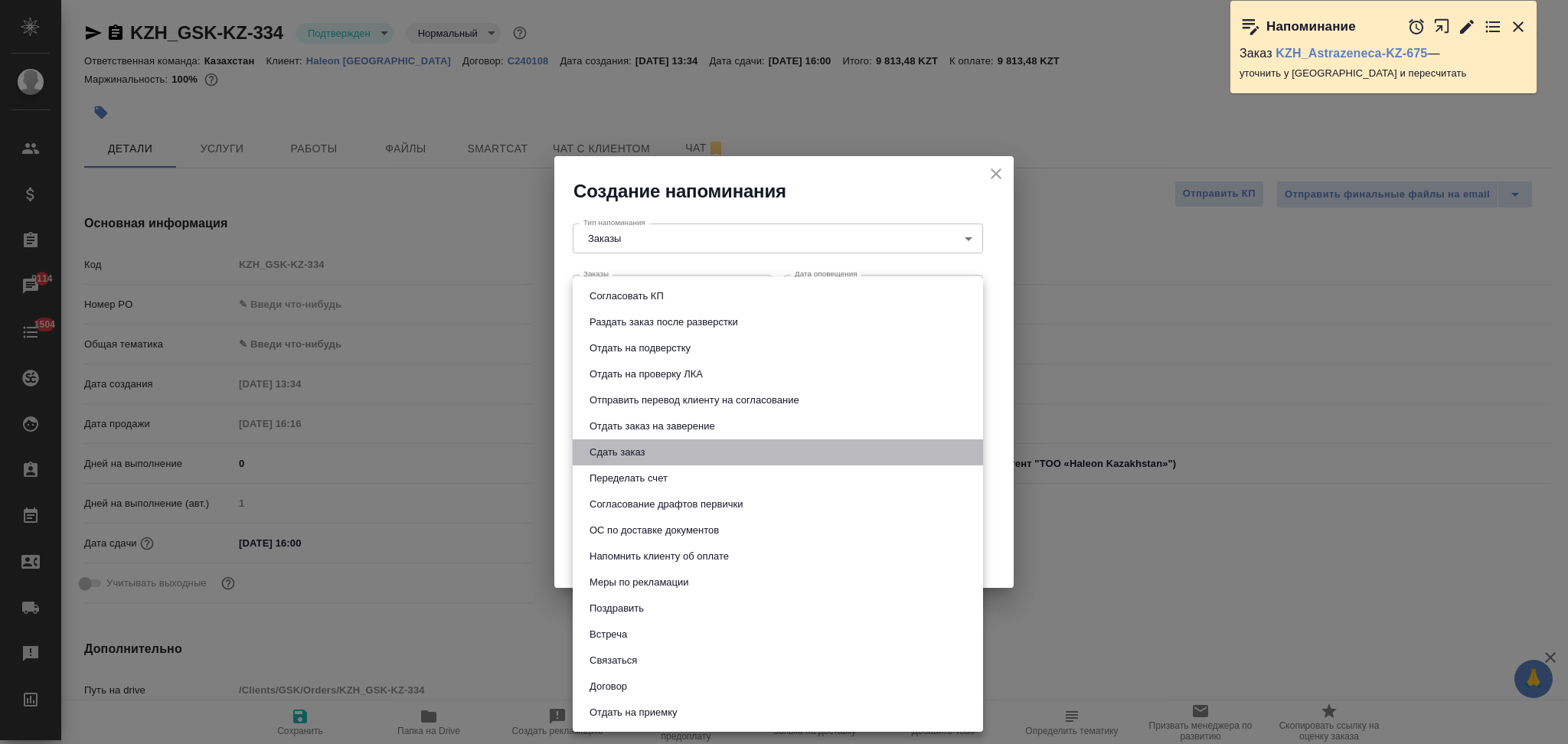
drag, startPoint x: 622, startPoint y: 452, endPoint x: 645, endPoint y: 452, distance: 23.0
click at [623, 452] on button "Сдать заказ" at bounding box center [617, 452] width 65 height 17
type input "Сдать заказ"
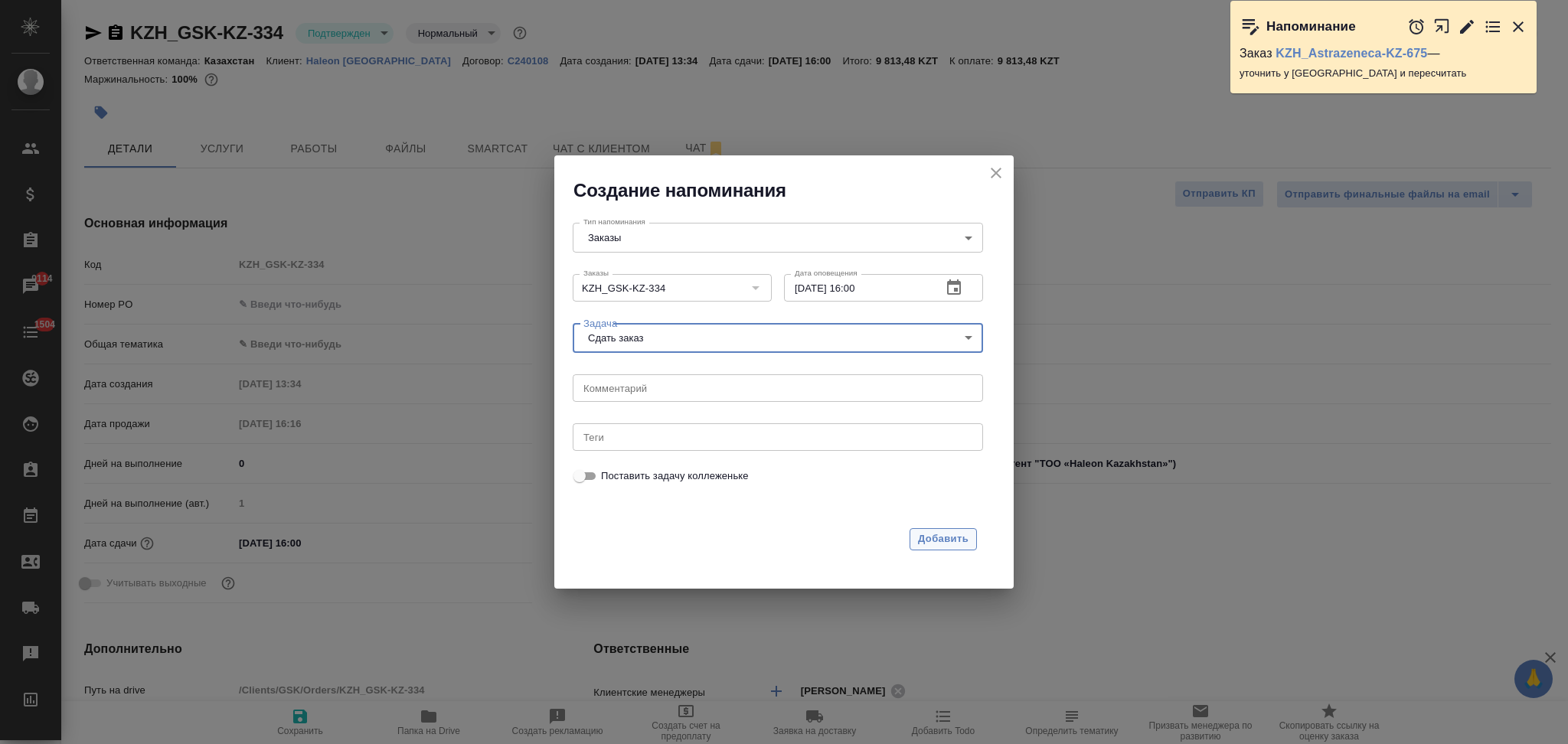
click at [940, 534] on span "Добавить" at bounding box center [942, 539] width 50 height 18
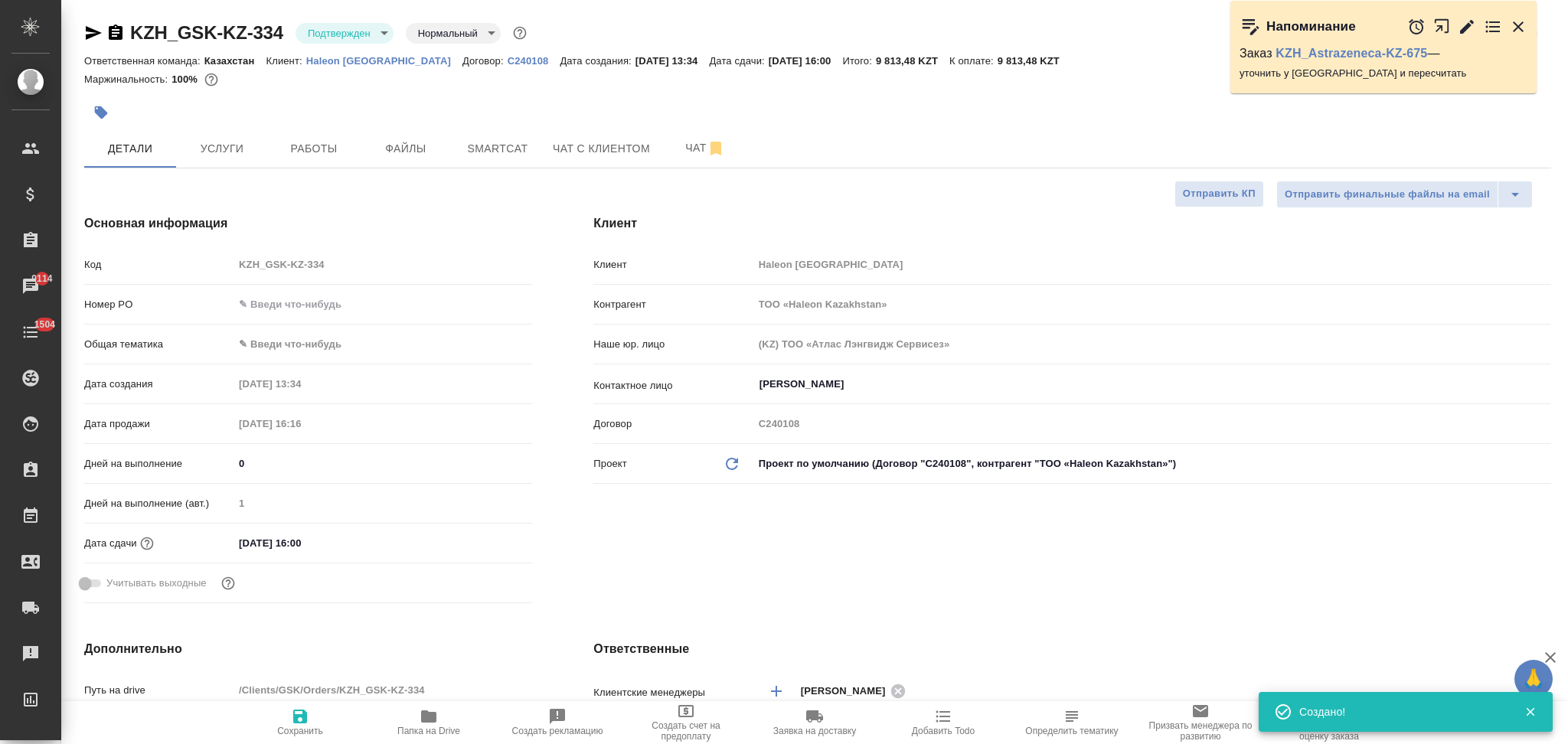
type textarea "x"
click at [226, 147] on span "Услуги" at bounding box center [222, 149] width 73 height 20
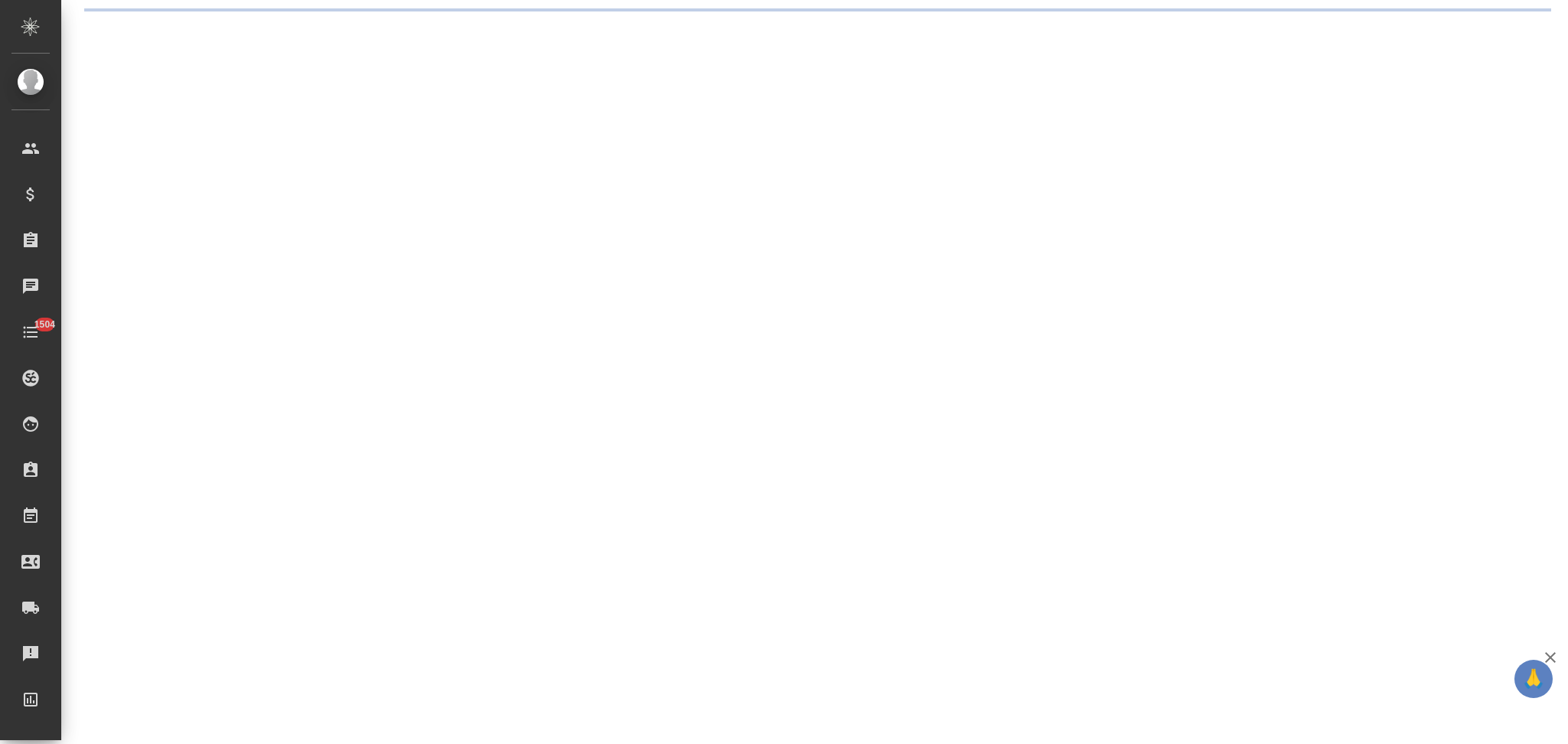
select select "RU"
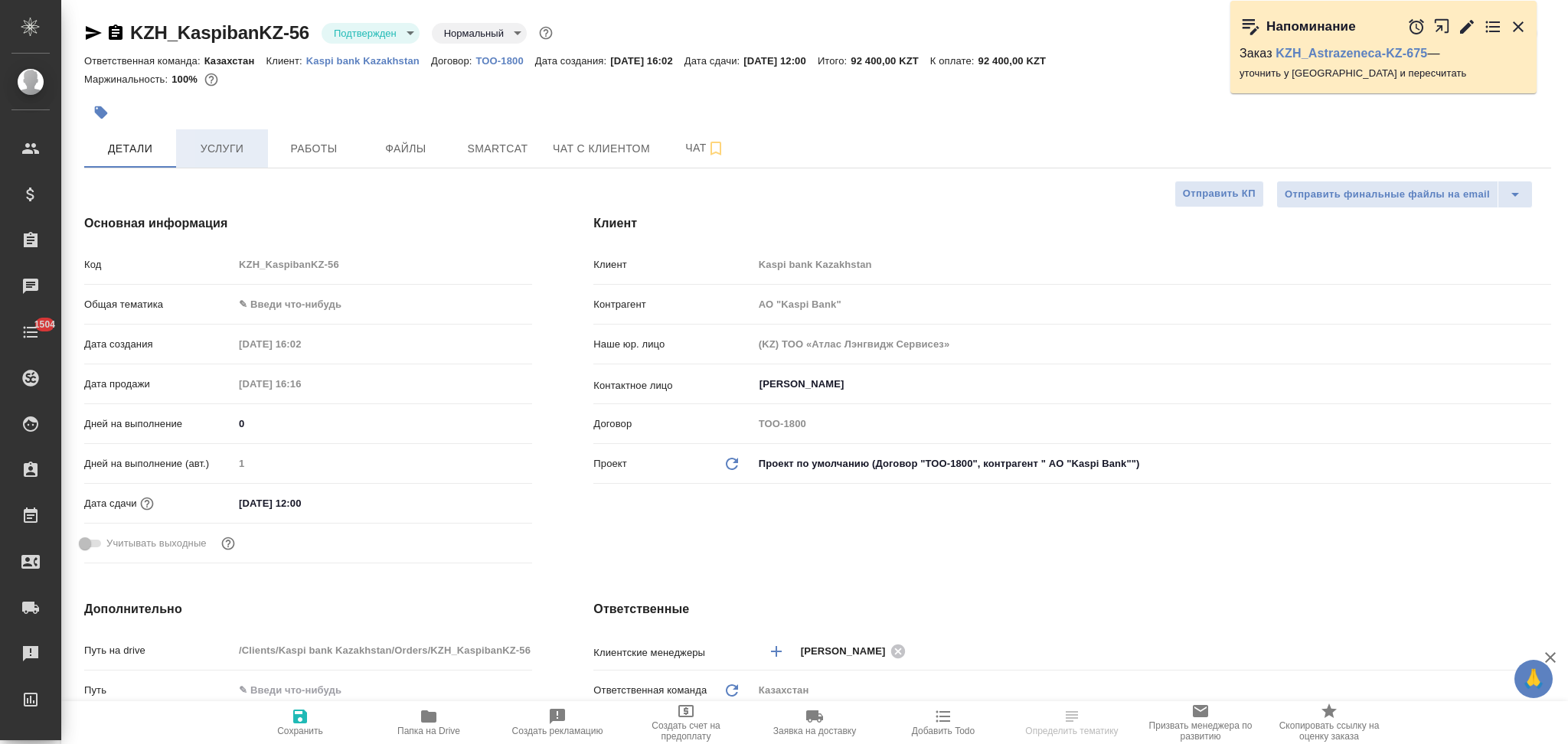
type textarea "x"
type input "АО "Kaspi Bank""
type textarea "x"
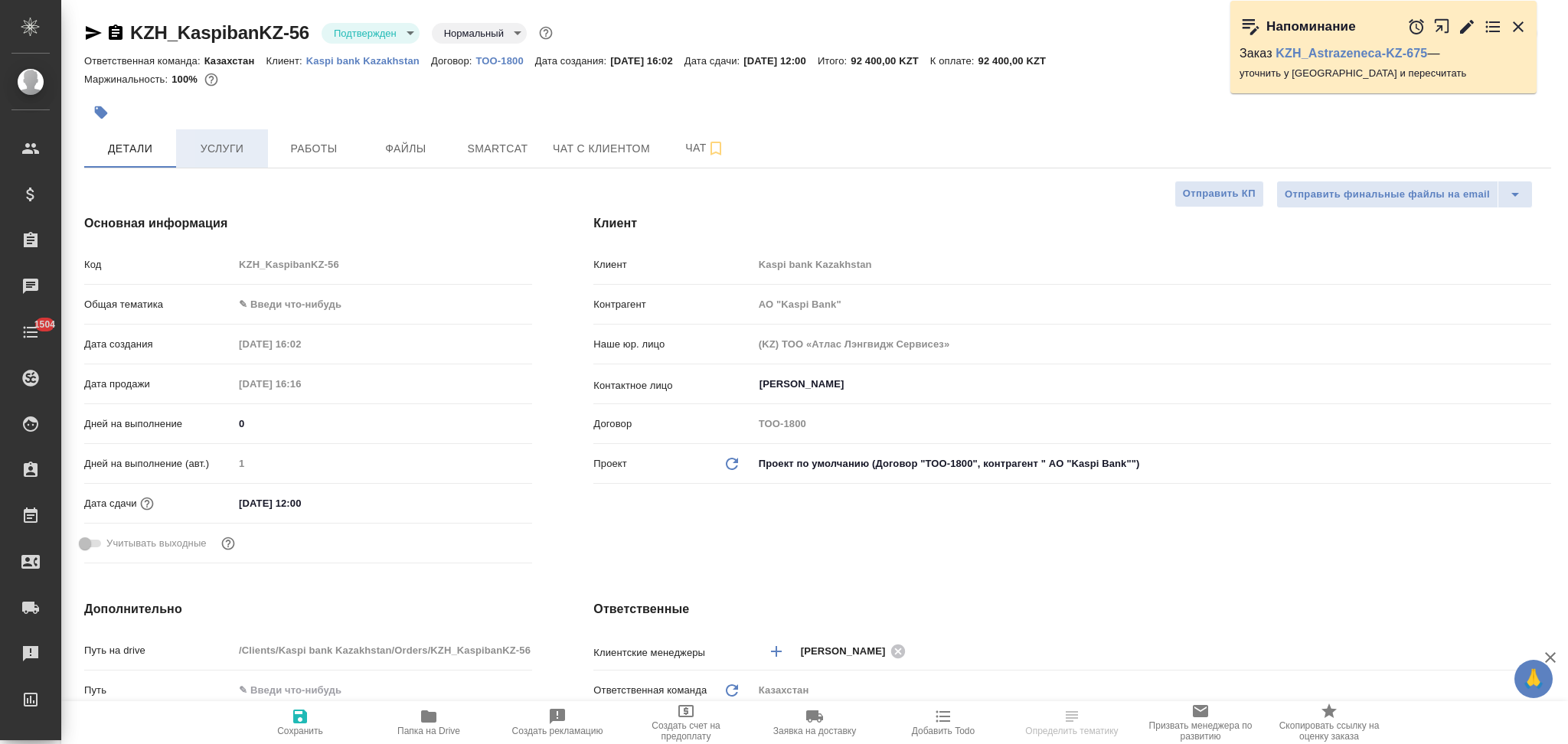
type textarea "x"
type input "АО "Kaspi Bank""
type textarea "x"
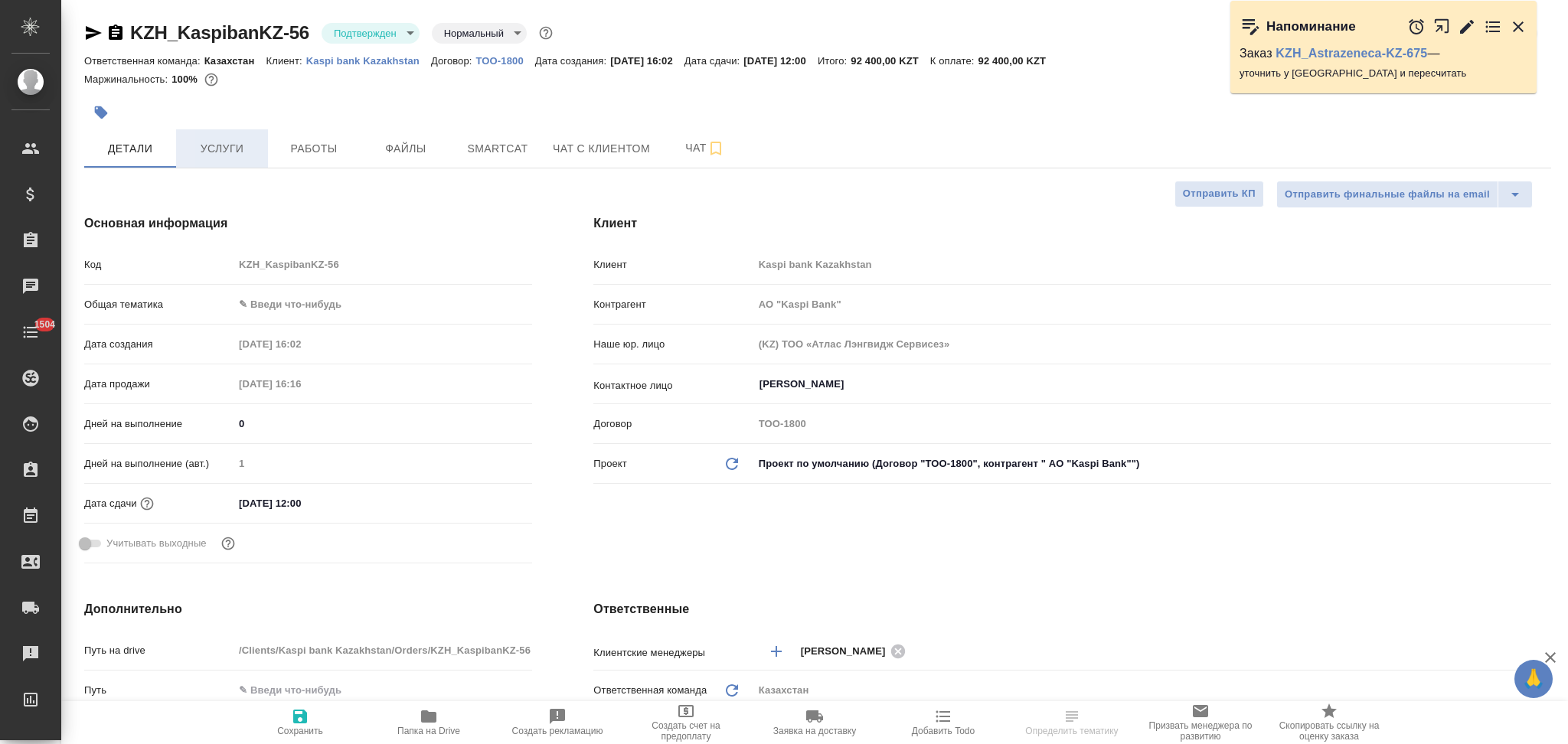
type textarea "x"
click at [236, 139] on span "Услуги" at bounding box center [222, 149] width 73 height 20
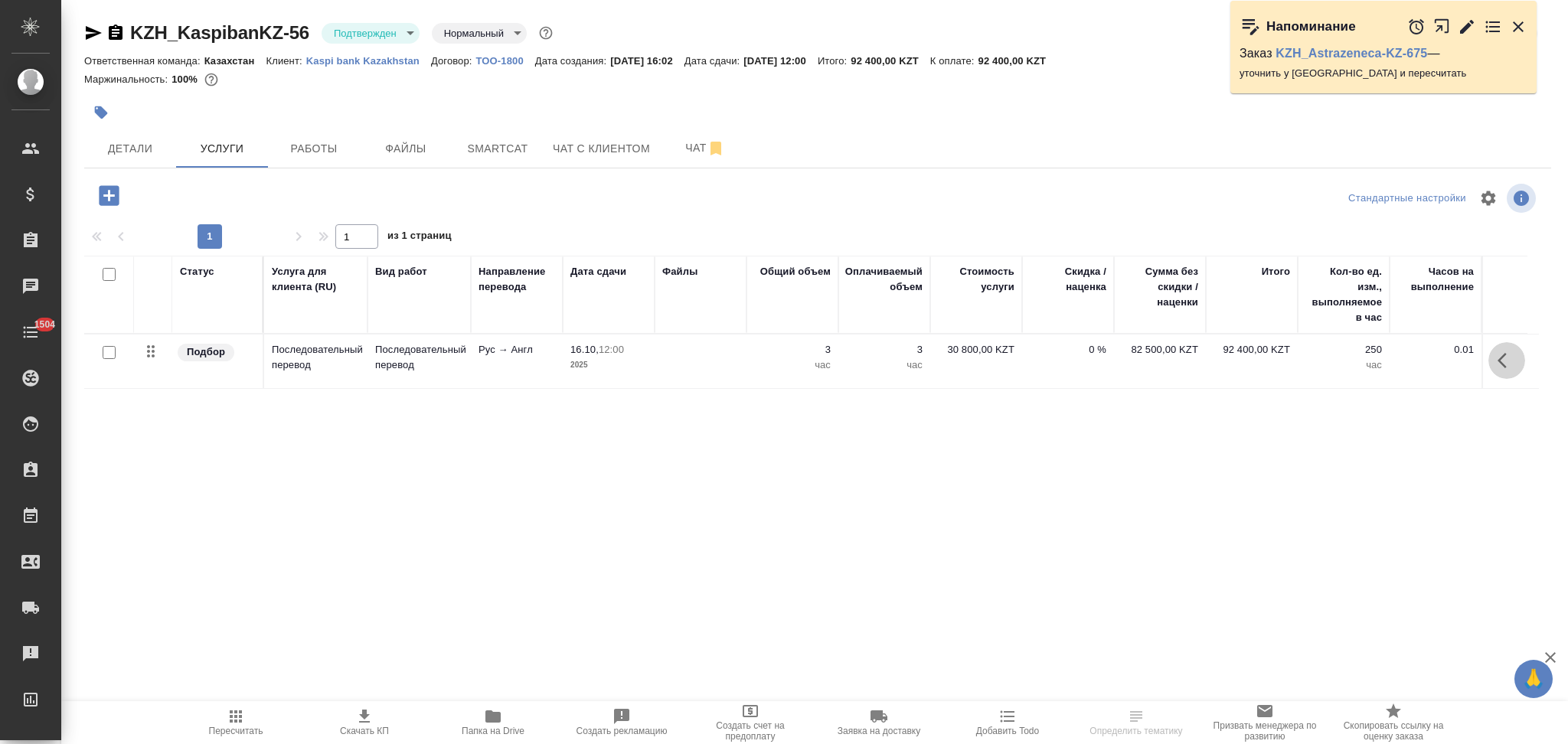
click at [1502, 361] on icon "button" at bounding box center [1507, 361] width 19 height 19
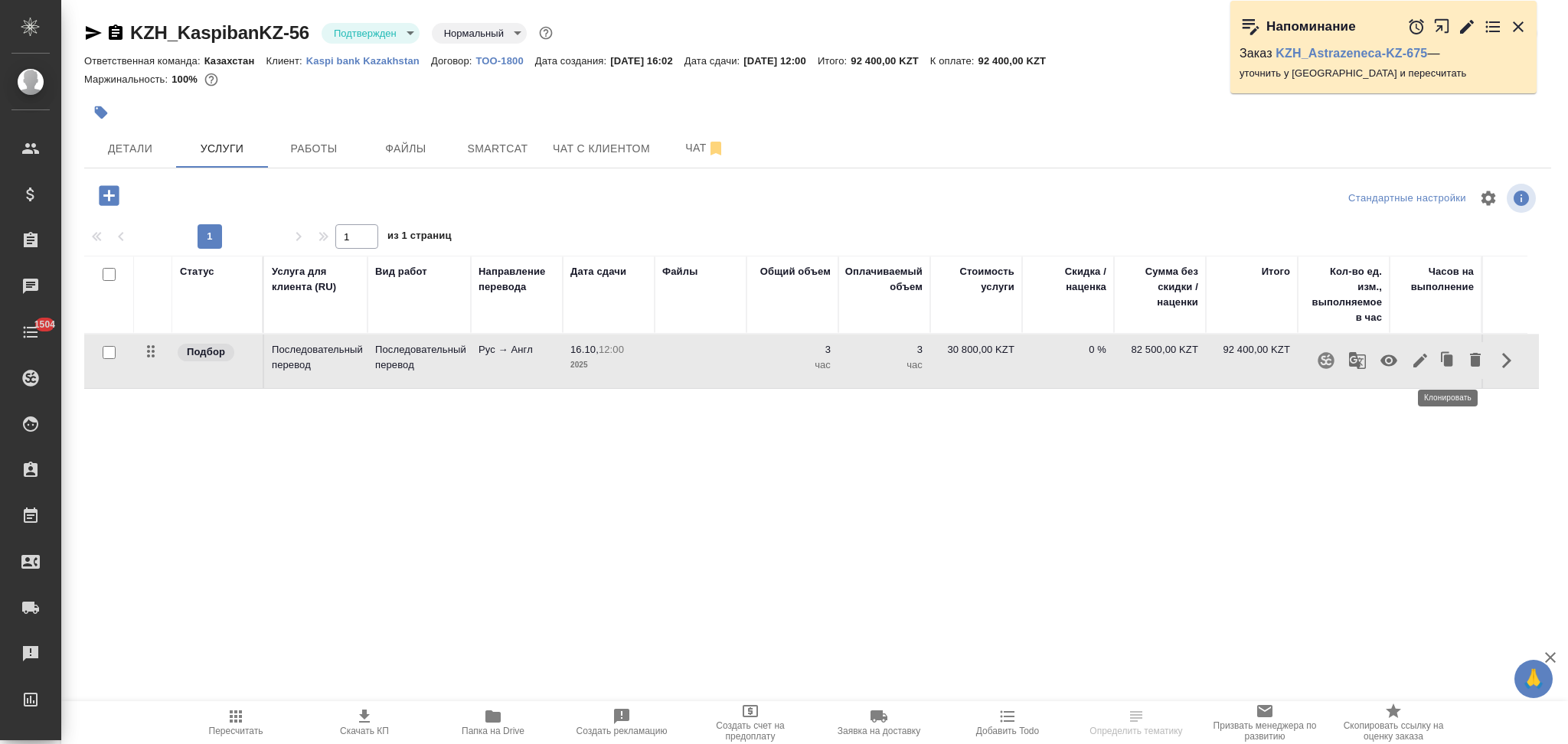
click at [1452, 360] on icon "button" at bounding box center [1448, 361] width 9 height 12
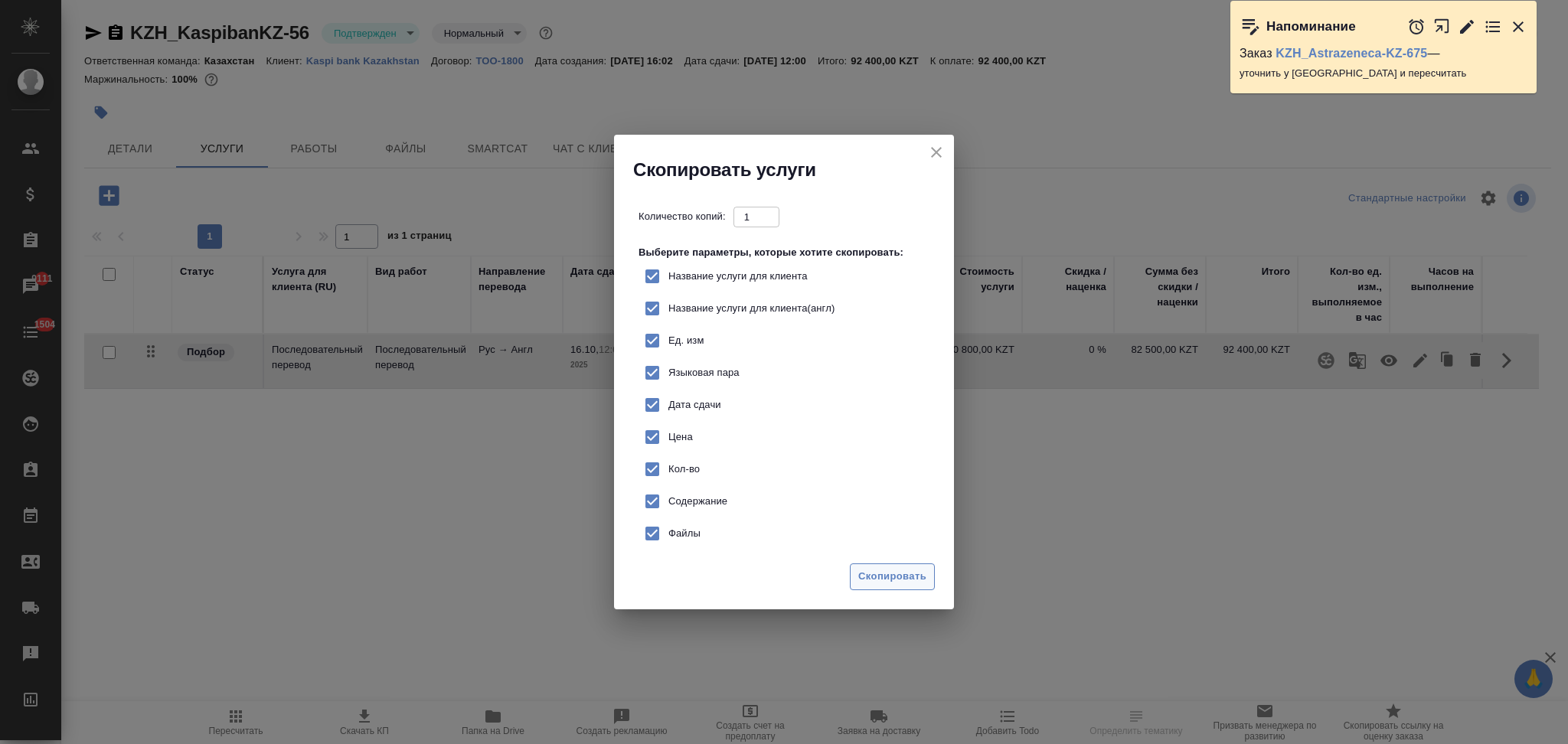
click at [879, 568] on span "Скопировать" at bounding box center [892, 576] width 68 height 18
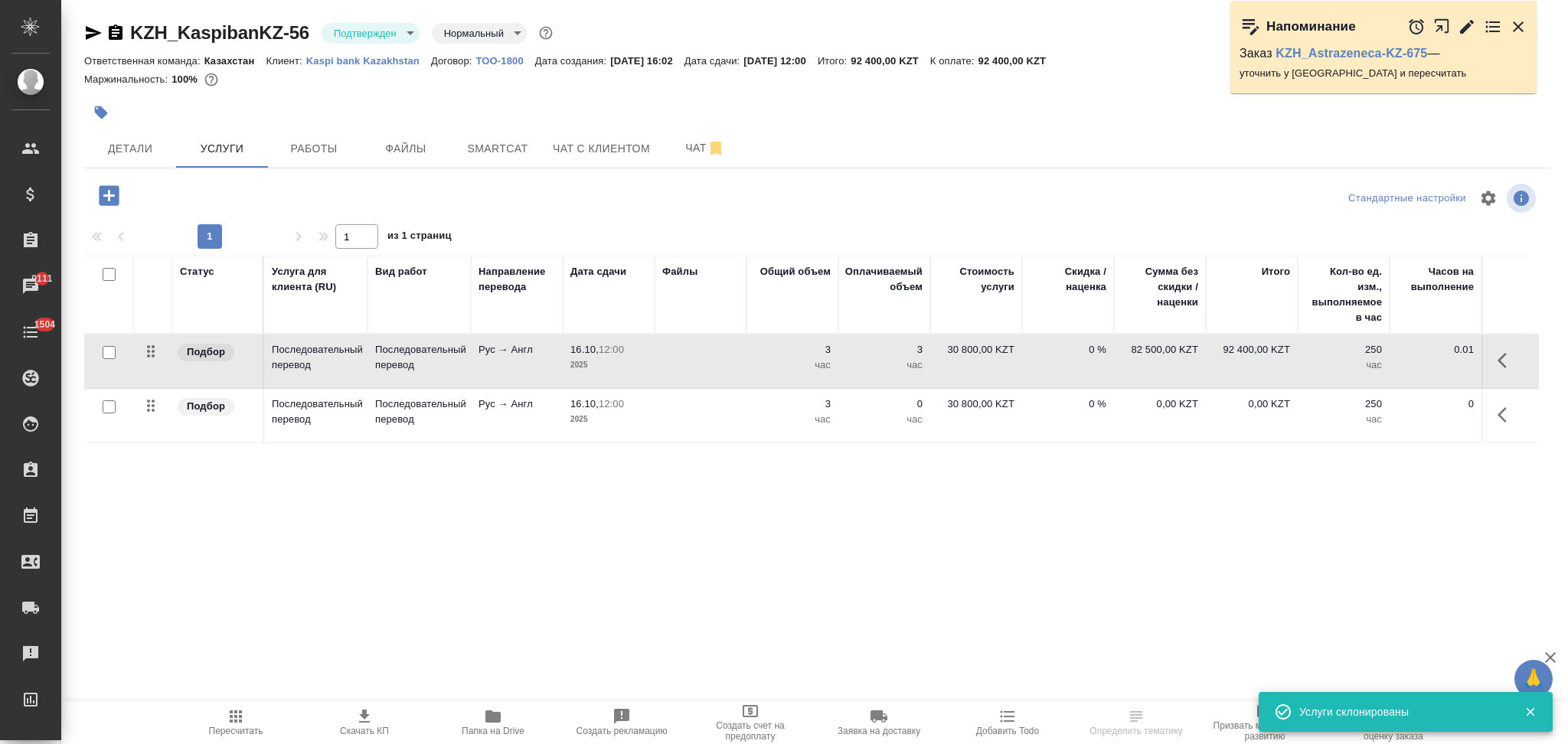
click at [234, 719] on icon "button" at bounding box center [236, 717] width 19 height 19
drag, startPoint x: 162, startPoint y: 157, endPoint x: 172, endPoint y: 165, distance: 12.8
click at [162, 157] on span "Детали" at bounding box center [130, 149] width 73 height 20
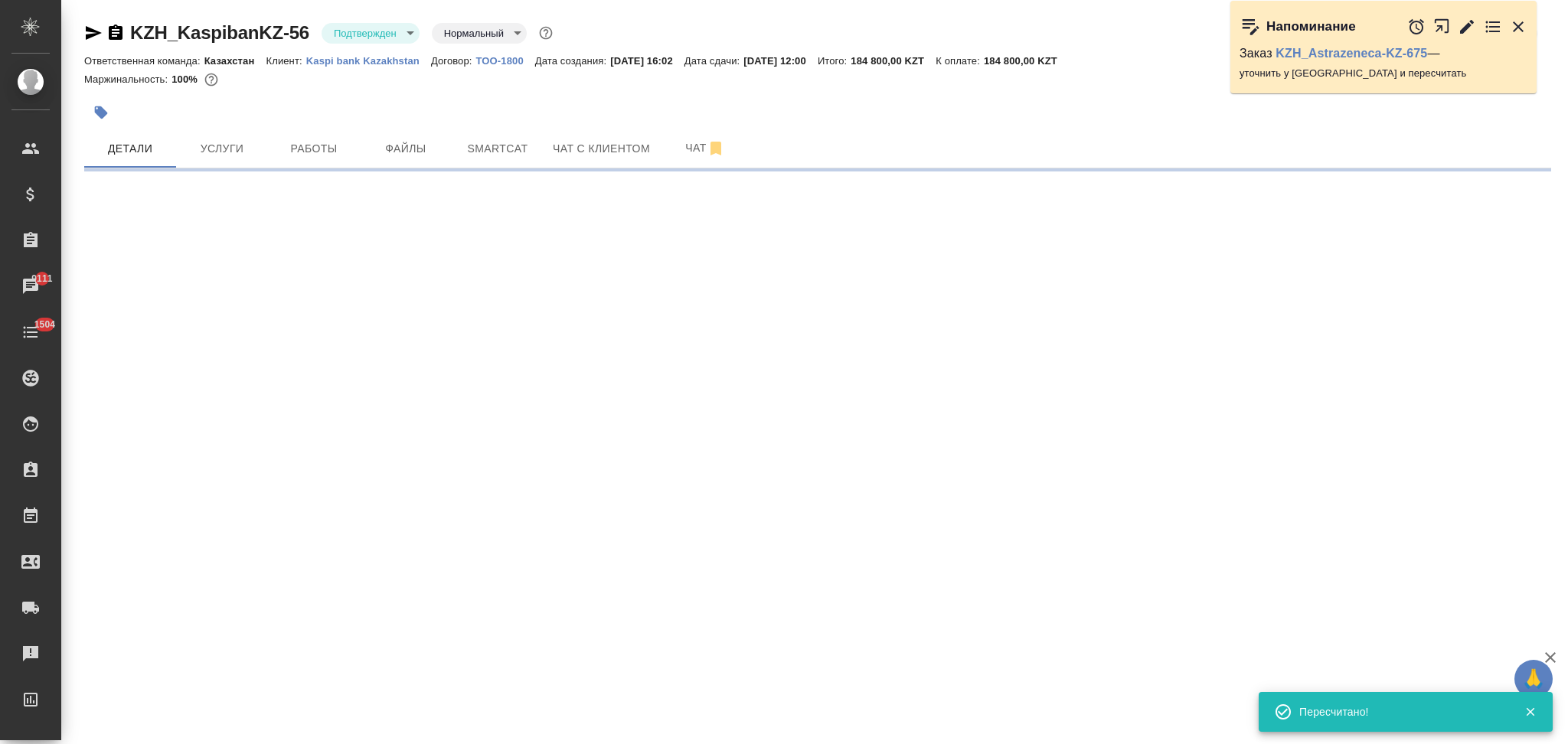
select select "RU"
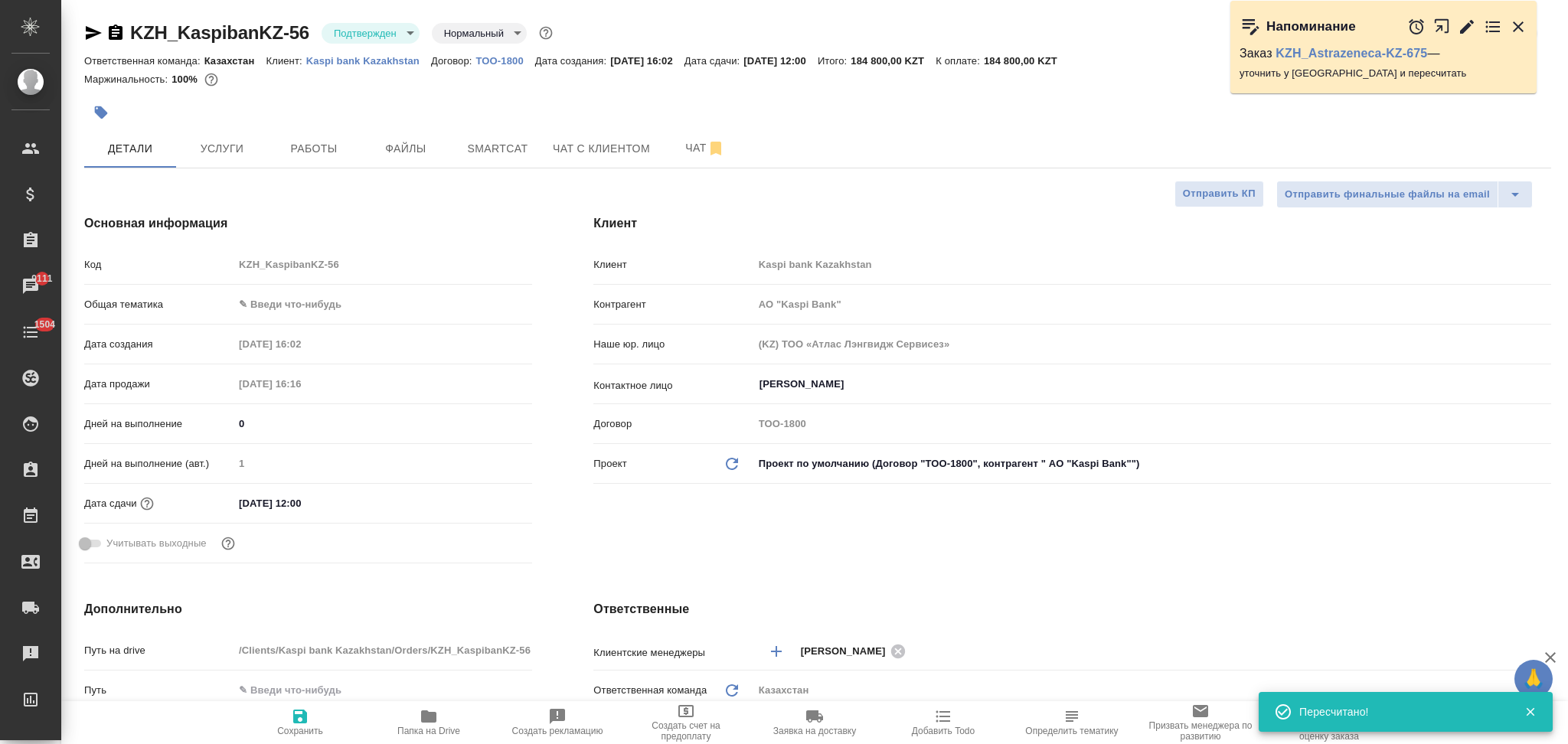
type textarea "x"
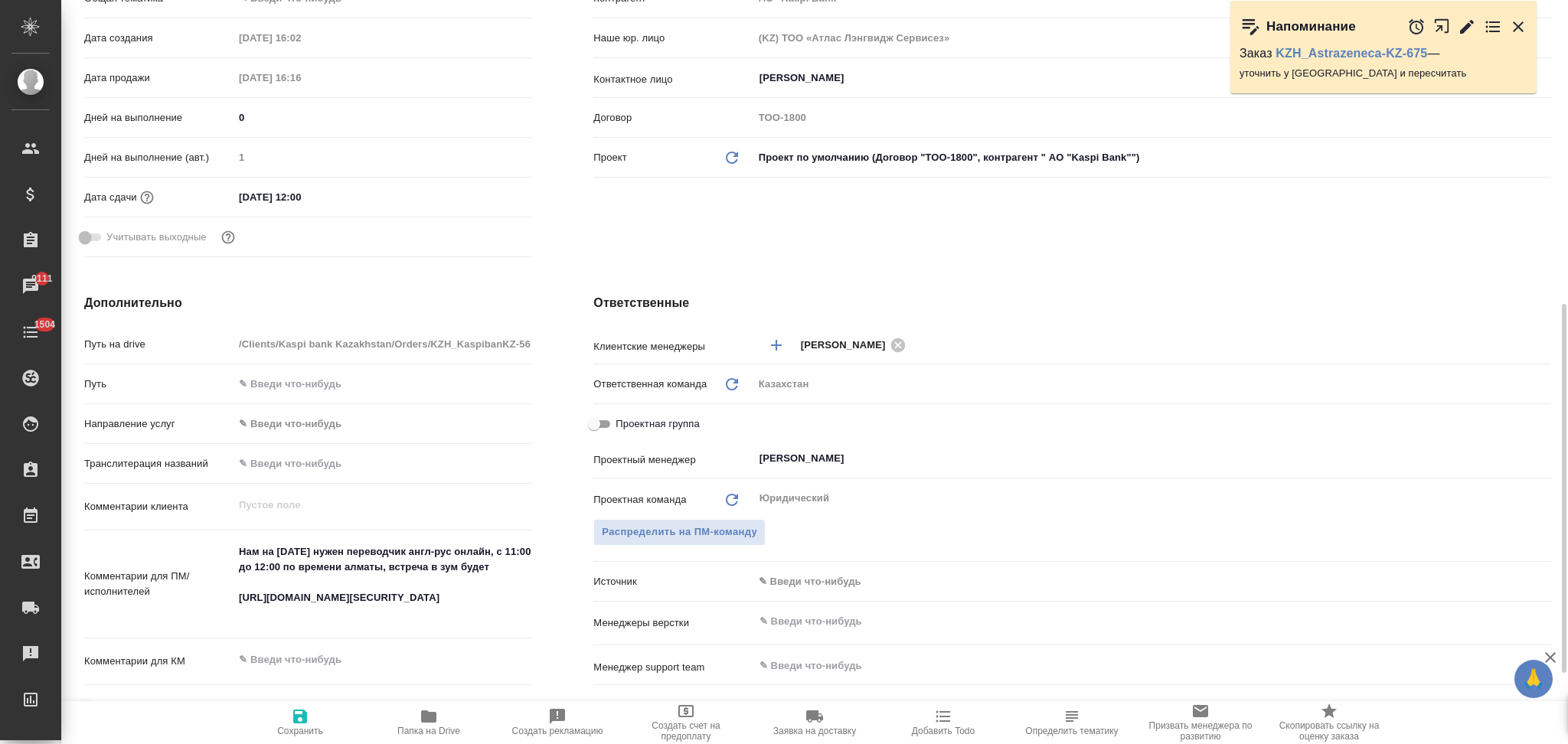
scroll to position [408, 0]
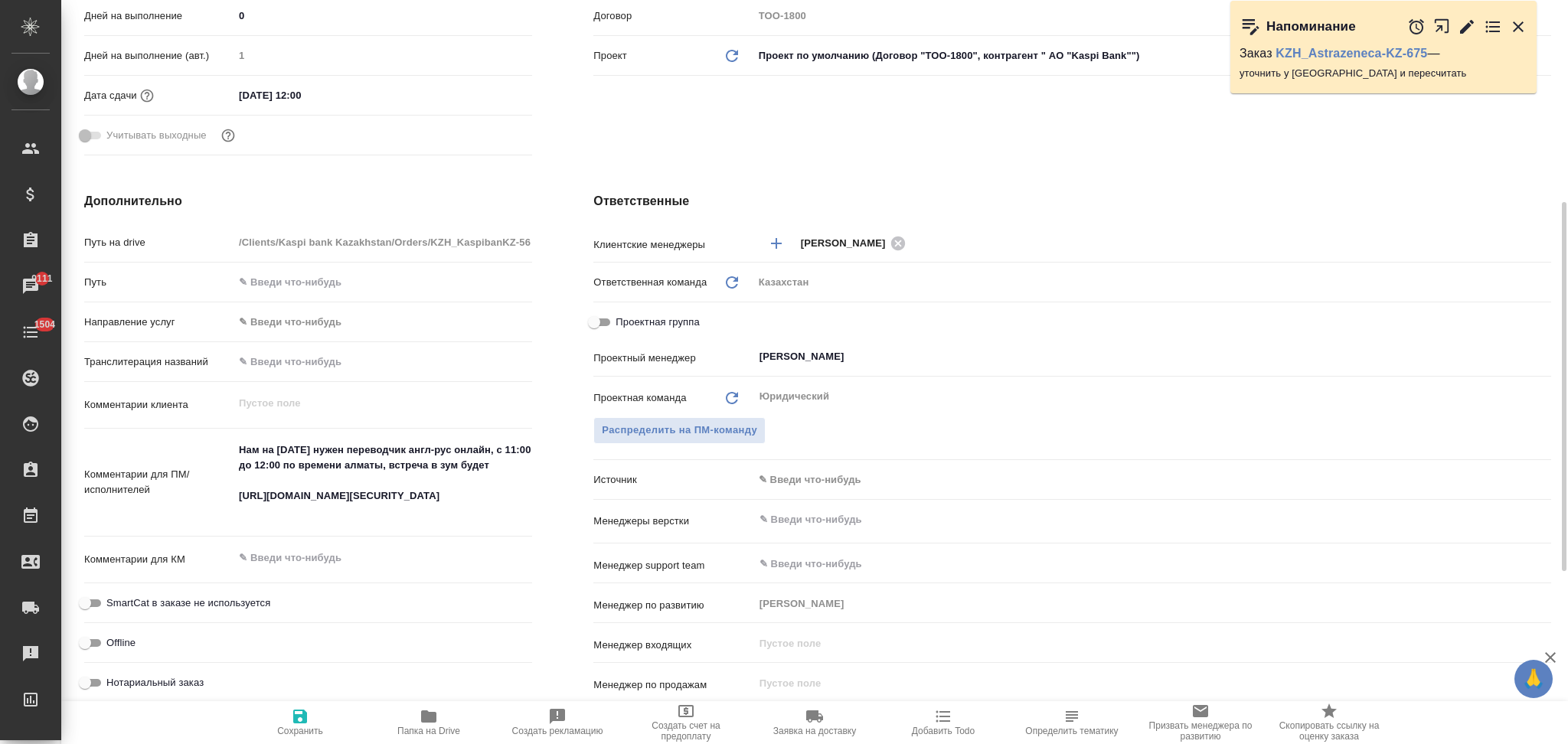
type textarea "x"
click at [481, 519] on textarea "Нам на завтра нужен переводчик англ-рус онлайн, с 11:00 до 12:00 по времени алм…" at bounding box center [382, 481] width 297 height 88
type textarea "Нам на завтра нужен переводчик англ-рус онлайн, с 11:00 до 12:00 по времени алм…"
type input "АО "Kaspi Bank""
type textarea "x"
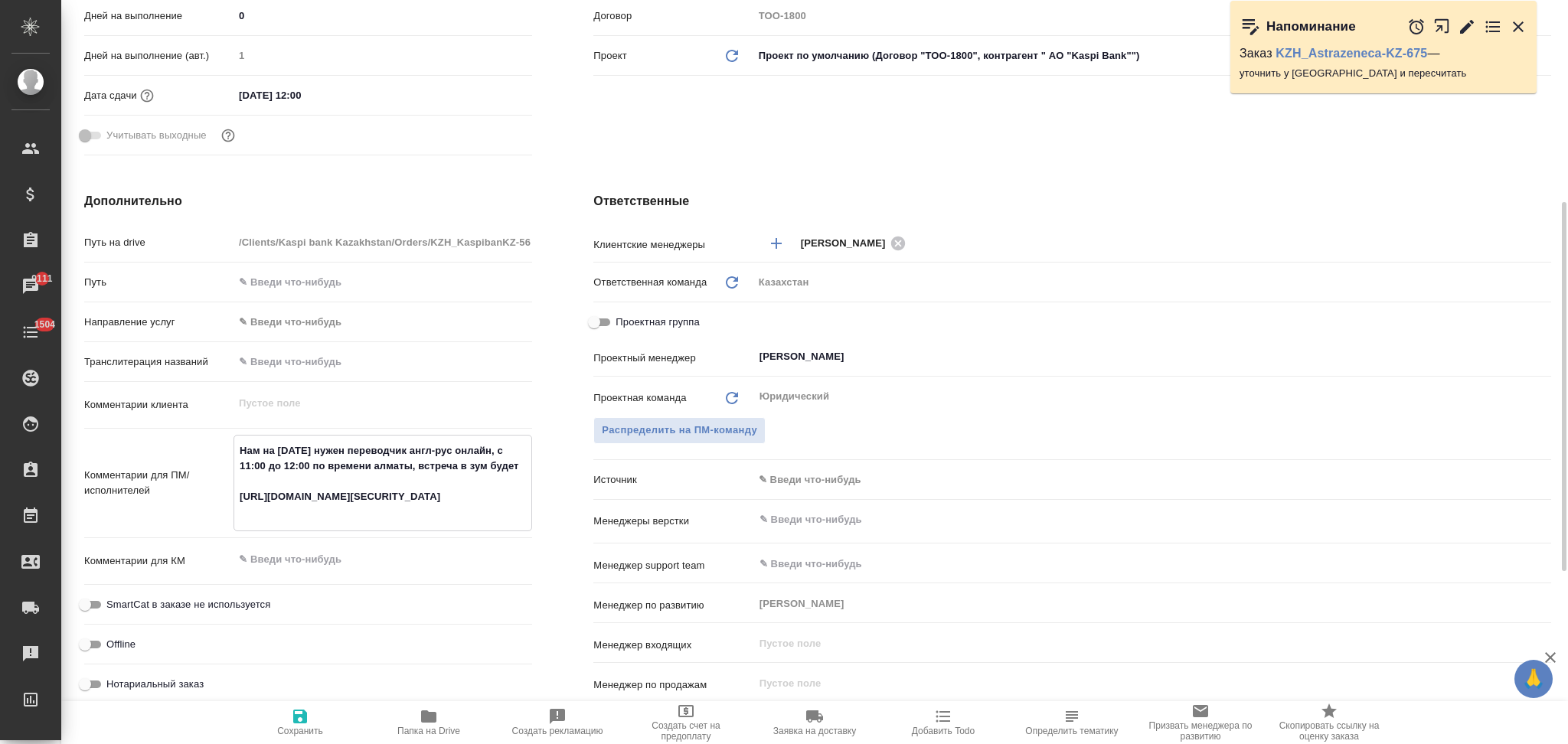
type textarea "x"
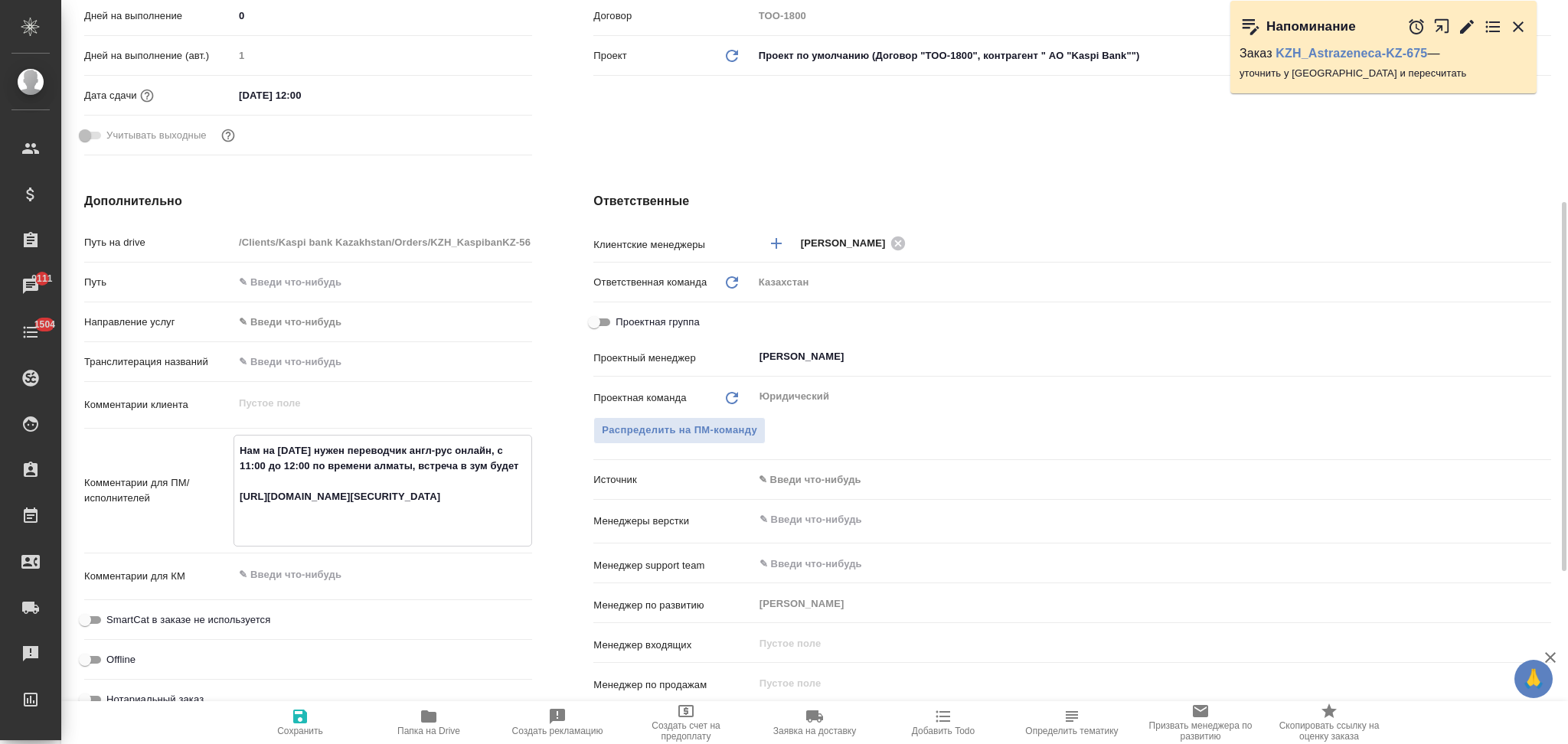
type textarea "Нам на завтра нужен переводчик англ-рус онлайн, с 11:00 до 12:00 по времени алм…"
type input "АО "Kaspi Bank""
type textarea "x"
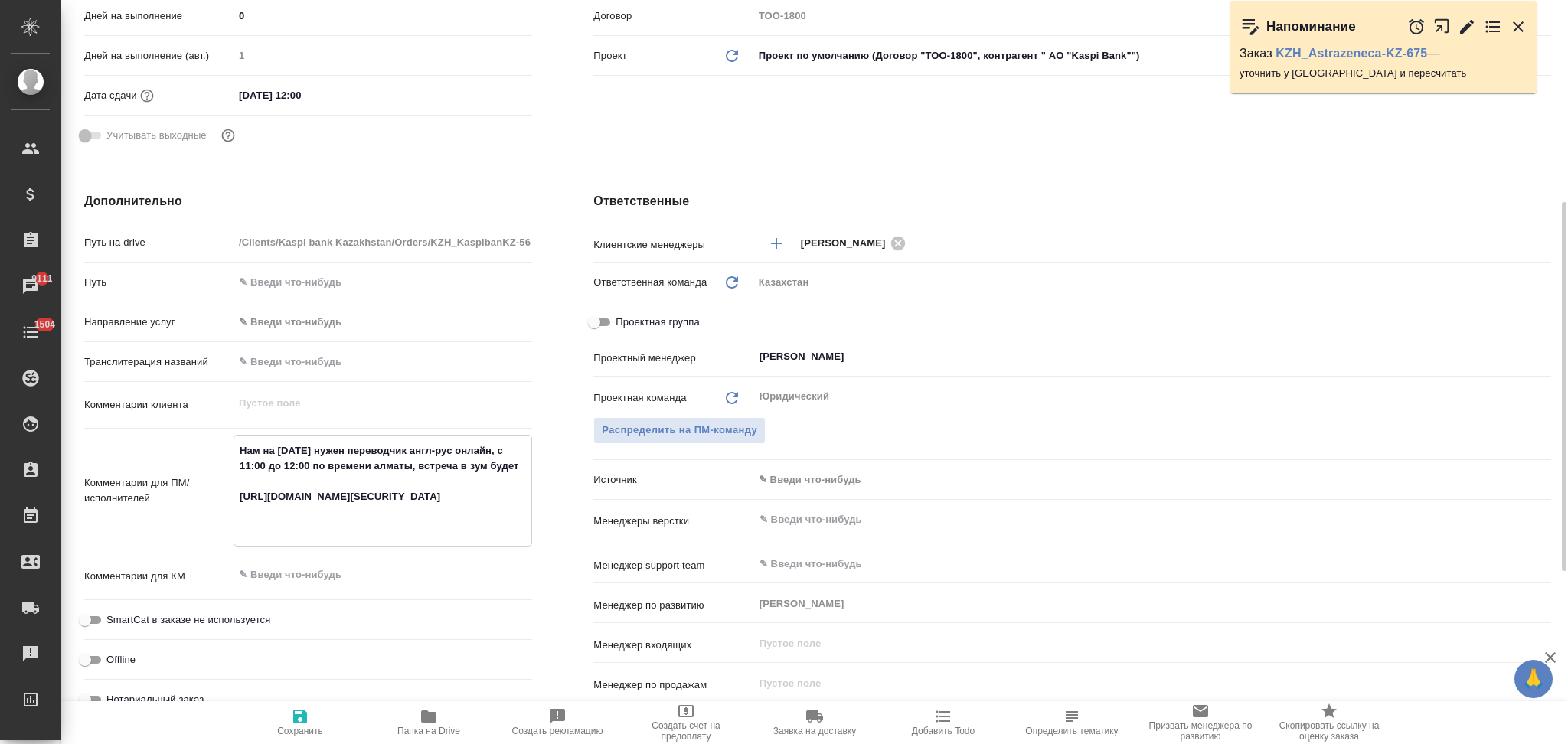
type input "АО "Kaspi Bank""
type textarea "x"
type textarea "Нам на завтра нужен переводчик англ-рус онлайн, с 11:00 до 12:00 по времени алм…"
type textarea "x"
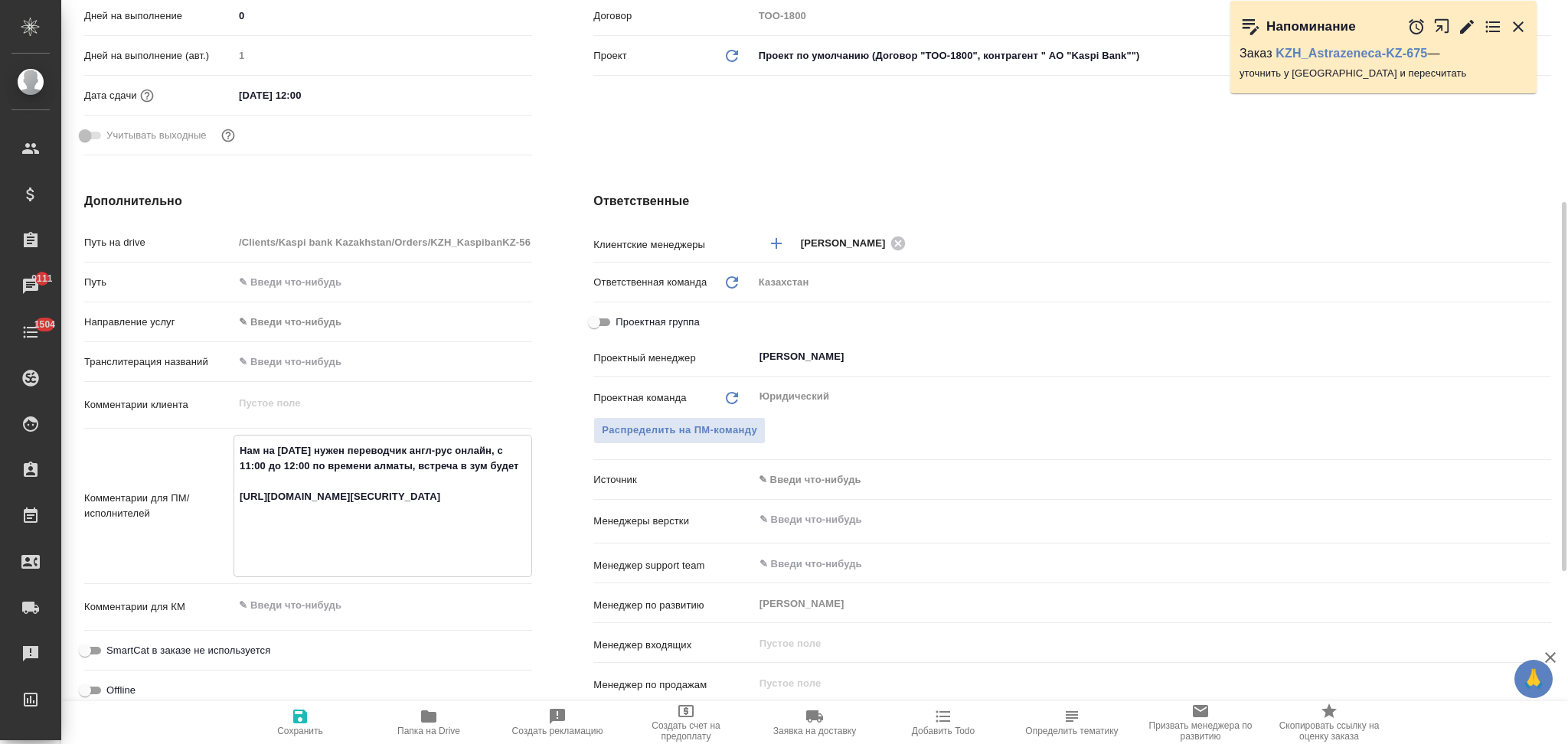
type input "АО "Kaspi Bank""
type textarea "x"
type textarea "Нам на завтра нужен переводчик англ-рус онлайн, с 11:00 до 12:00 по времени алм…"
type textarea "x"
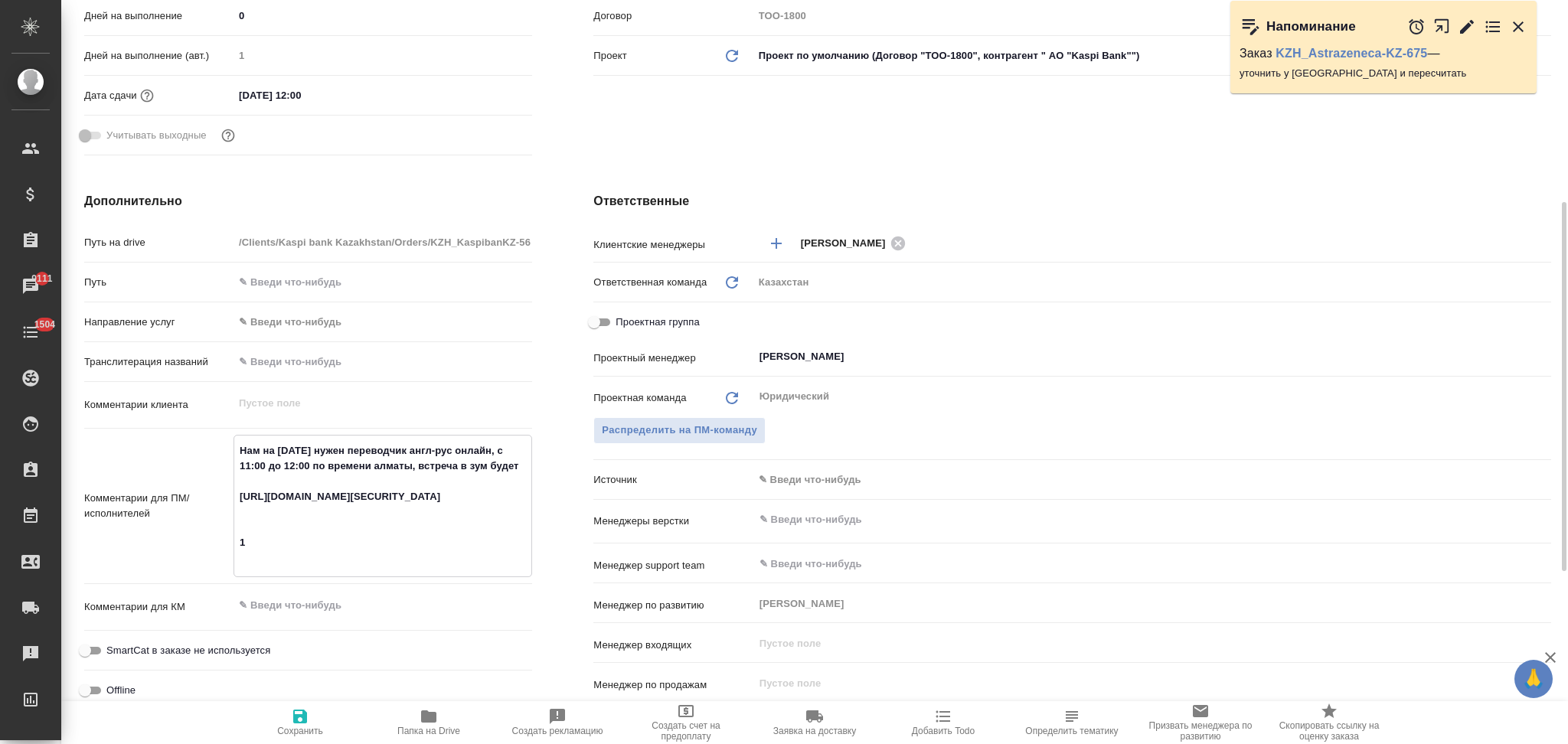
type input "АО "Kaspi Bank""
type textarea "x"
type textarea "Нам на завтра нужен переводчик англ-рус онлайн, с 11:00 до 12:00 по времени алм…"
type textarea "x"
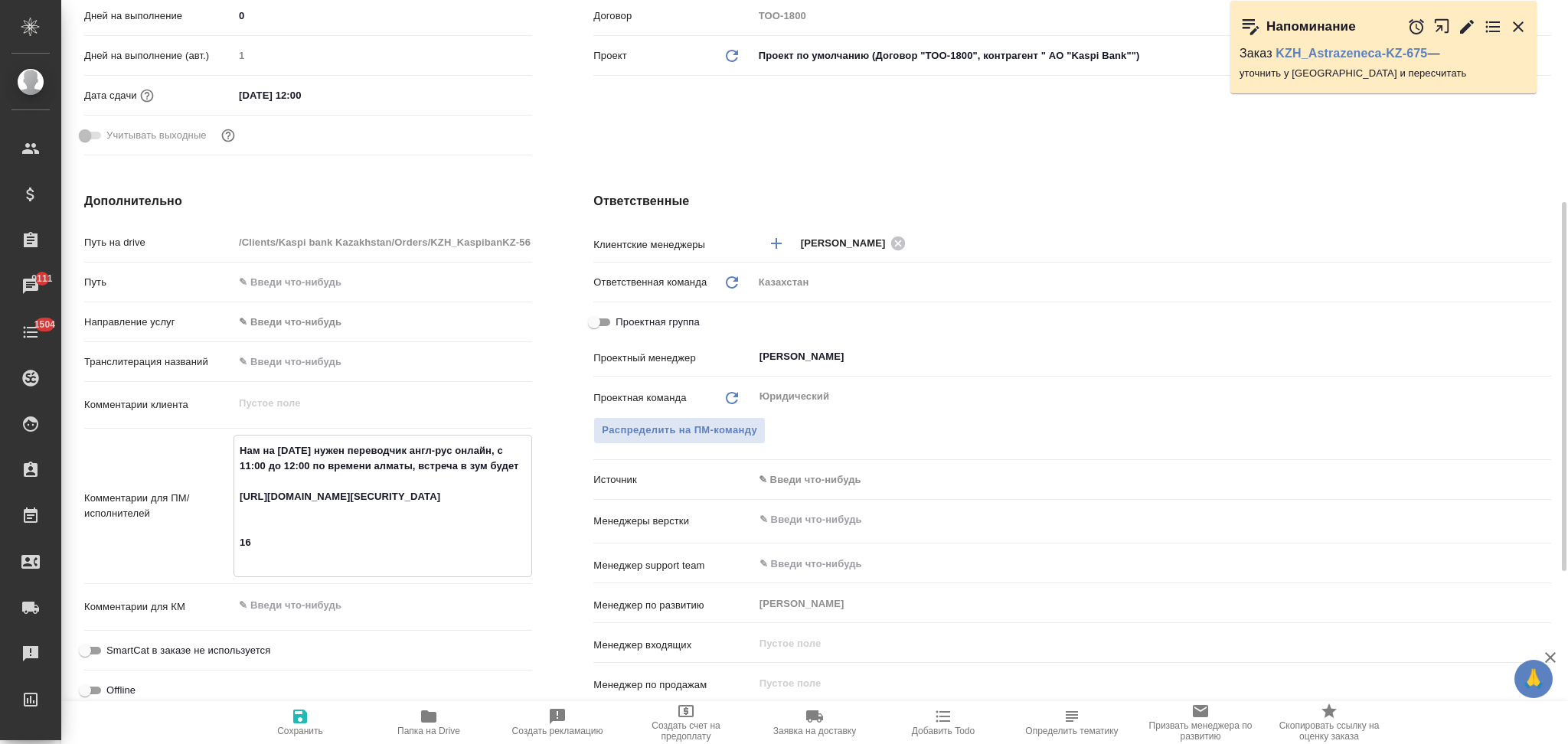
type input "АО "Kaspi Bank""
type textarea "x"
type textarea "Нам на завтра нужен переводчик англ-рус онлайн, с 11:00 до 12:00 по времени алм…"
type textarea "x"
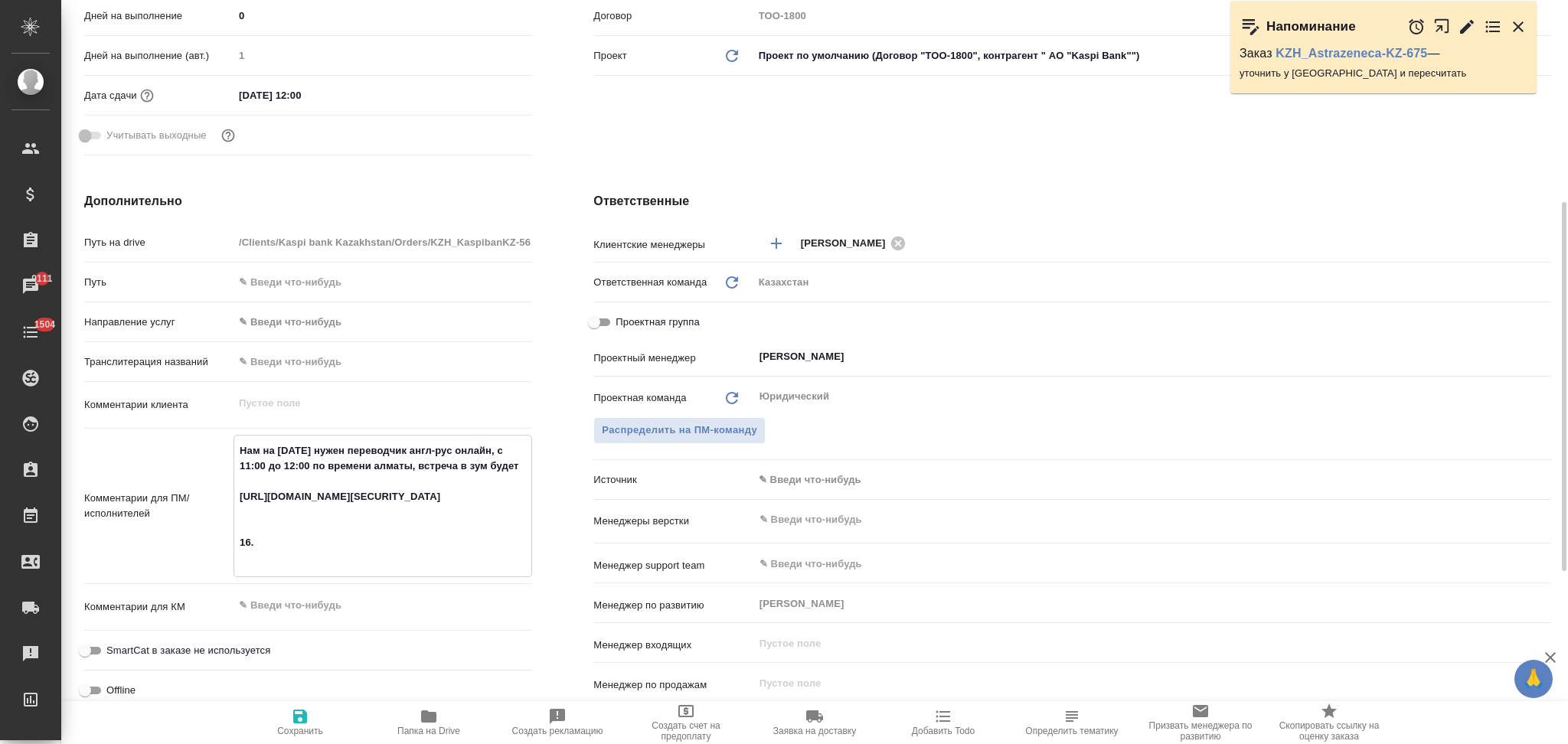
type input "АО "Kaspi Bank""
type textarea "x"
type textarea "Нам на завтра нужен переводчик англ-рус онлайн, с 11:00 до 12:00 по времени алм…"
type textarea "x"
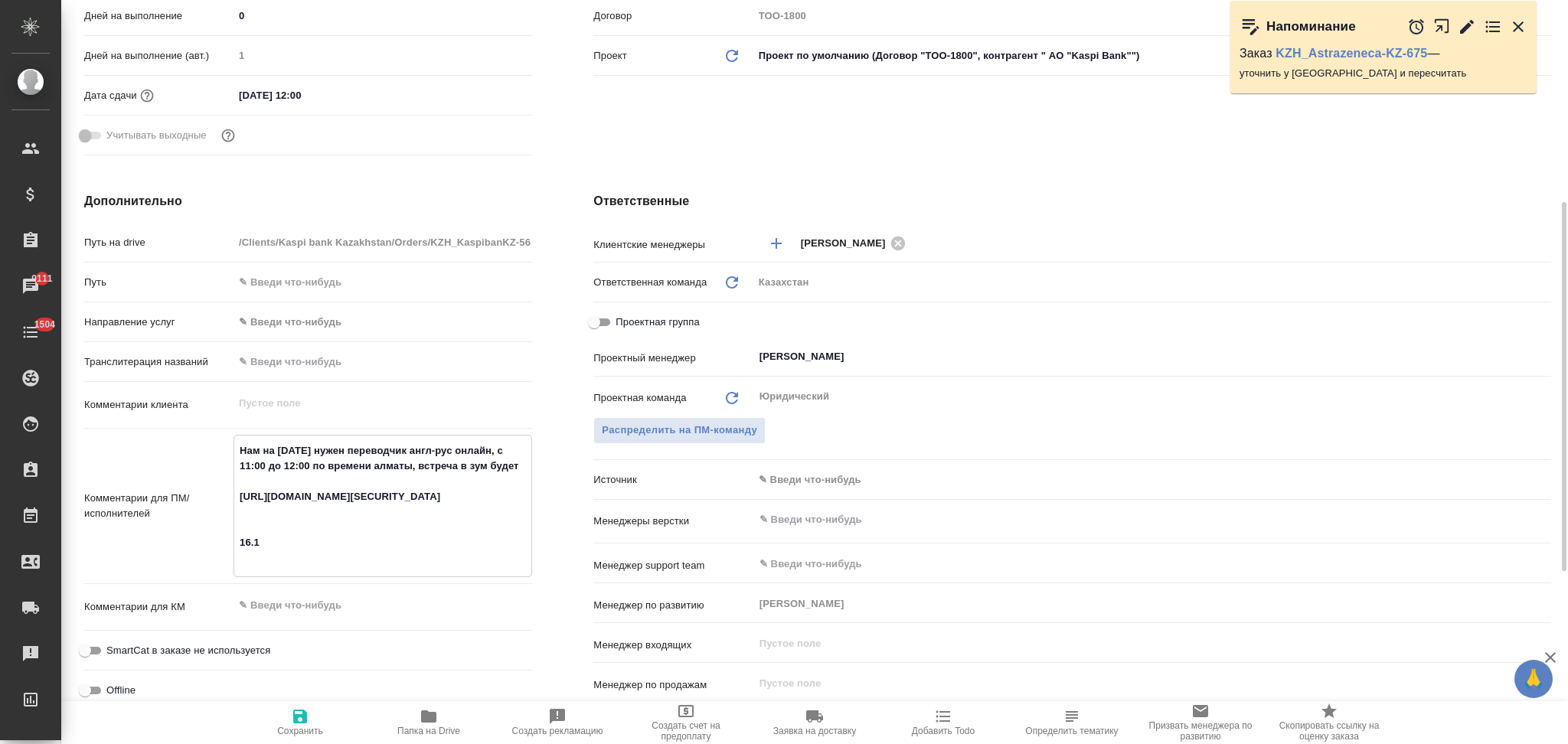
type input "АО "Kaspi Bank""
type textarea "x"
type textarea "Нам на завтра нужен переводчик англ-рус онлайн, с 11:00 до 12:00 по времени алм…"
type textarea "x"
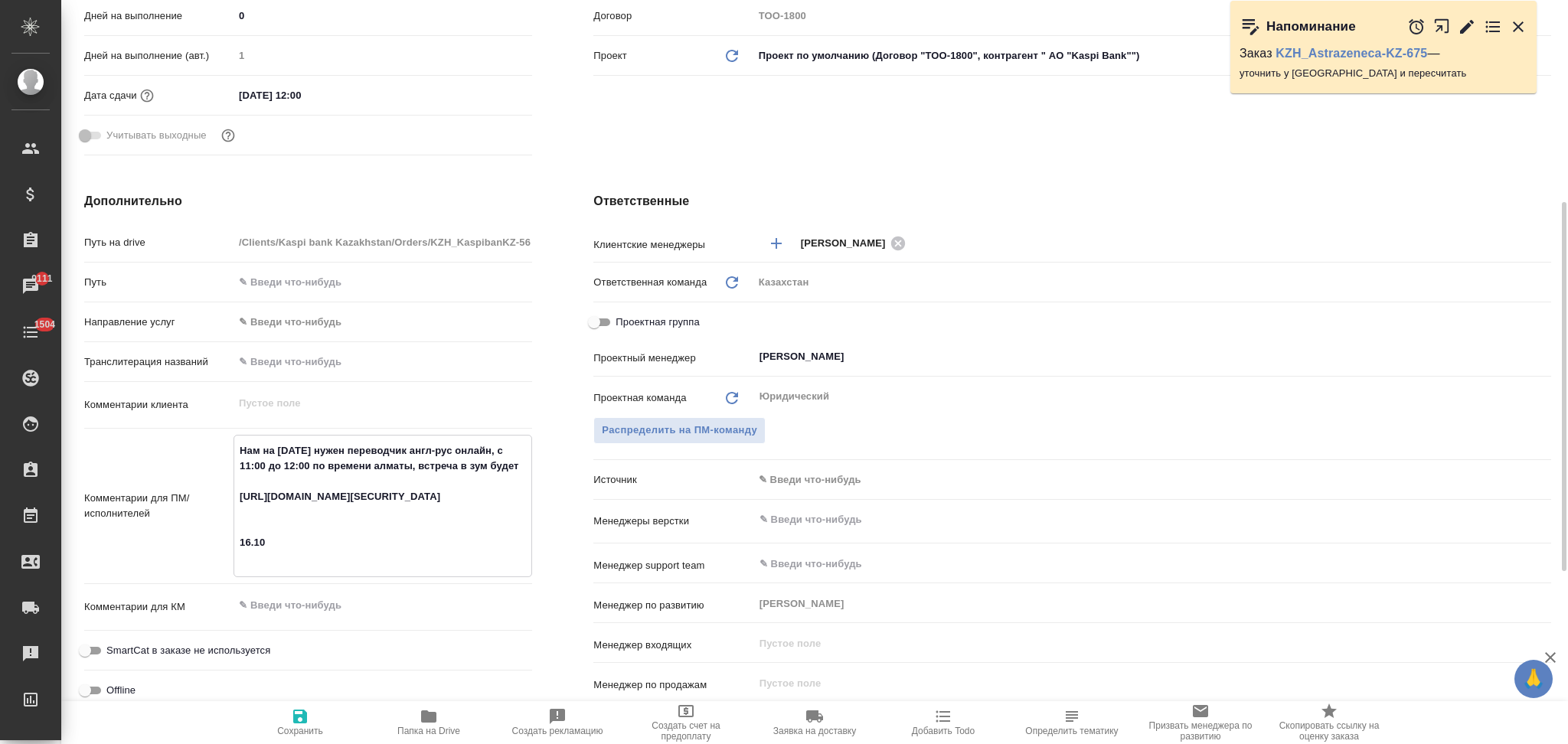
type input "АО "Kaspi Bank""
type textarea "x"
type textarea "Нам на завтра нужен переводчик англ-рус онлайн, с 11:00 до 12:00 по времени алм…"
type textarea "x"
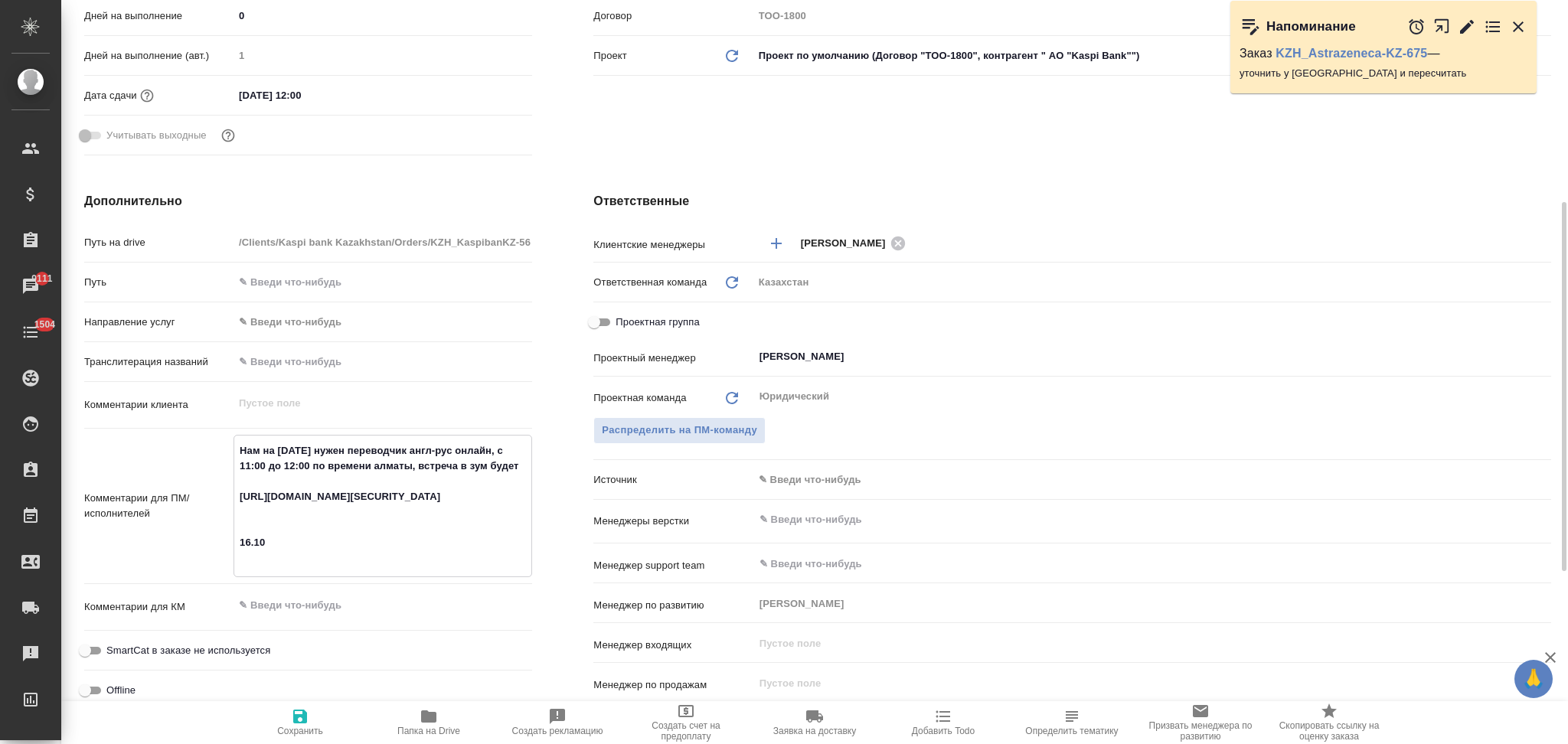
paste textarea "завтра еще нужно на 18:00, также на 1 час, англ-рус, онлайн, по зум"
type input "АО "Kaspi Bank""
type textarea "x"
type textarea "Нам на завтра нужен переводчик англ-рус онлайн, с 11:00 до 12:00 по времени алм…"
type textarea "x"
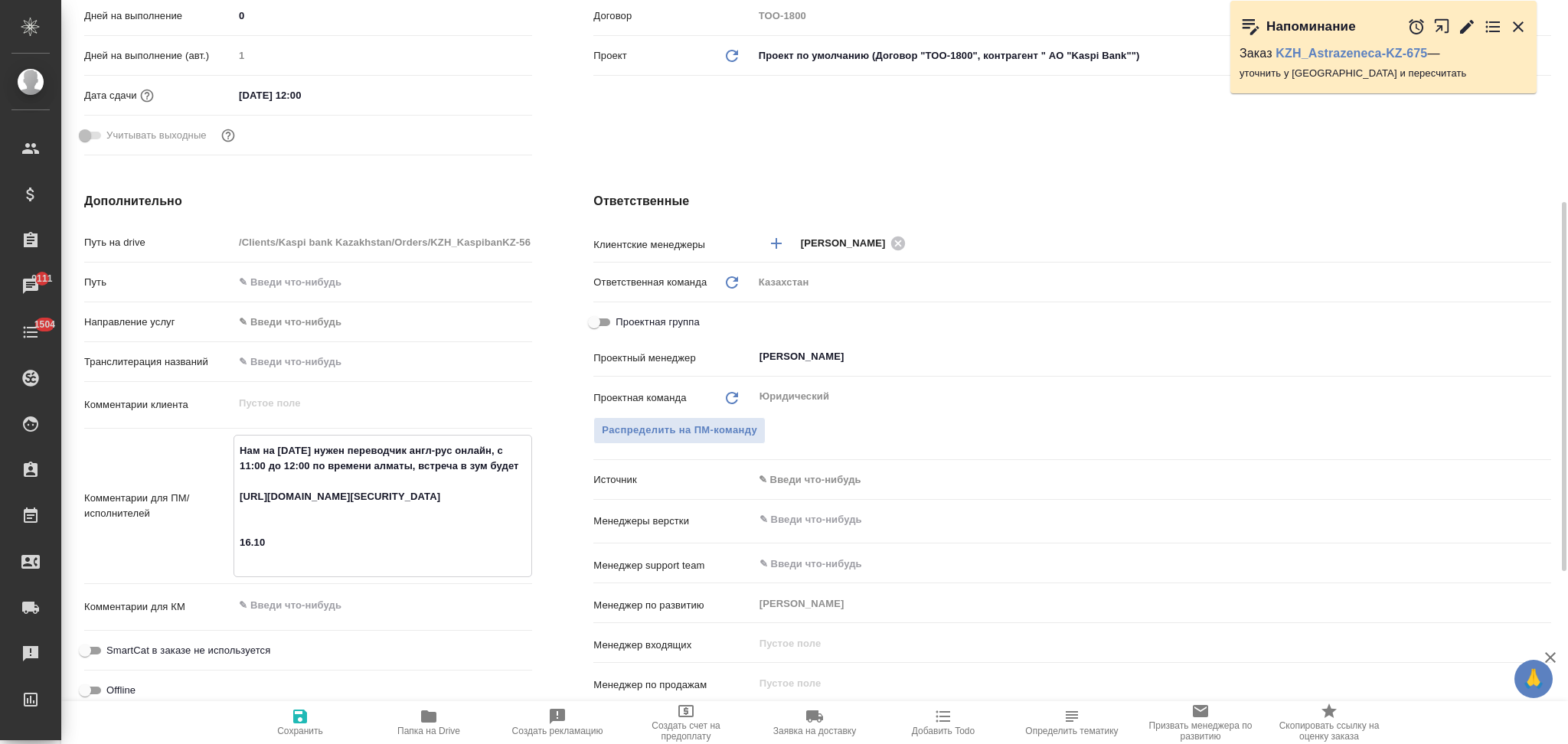
type textarea "x"
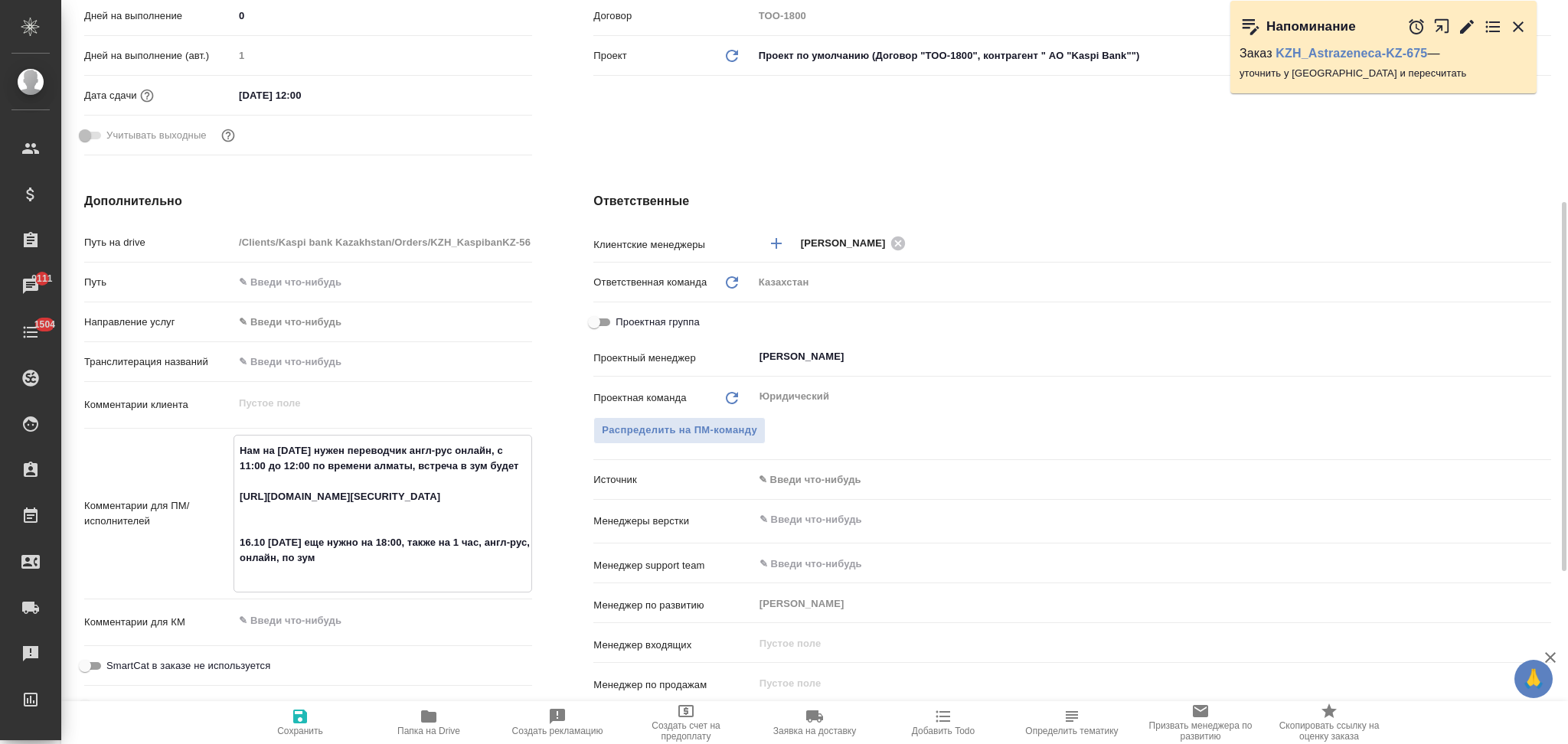
drag, startPoint x: 327, startPoint y: 560, endPoint x: 270, endPoint y: 553, distance: 57.4
click at [270, 553] on textarea "Нам на завтра нужен переводчик англ-рус онлайн, с 11:00 до 12:00 по времени алм…" at bounding box center [382, 512] width 297 height 149
type input "АО "Kaspi Bank""
type textarea "x"
type textarea "Нам на завтра нужен переводчик англ-рус онлайн, с 11:00 до 12:00 по времени алм…"
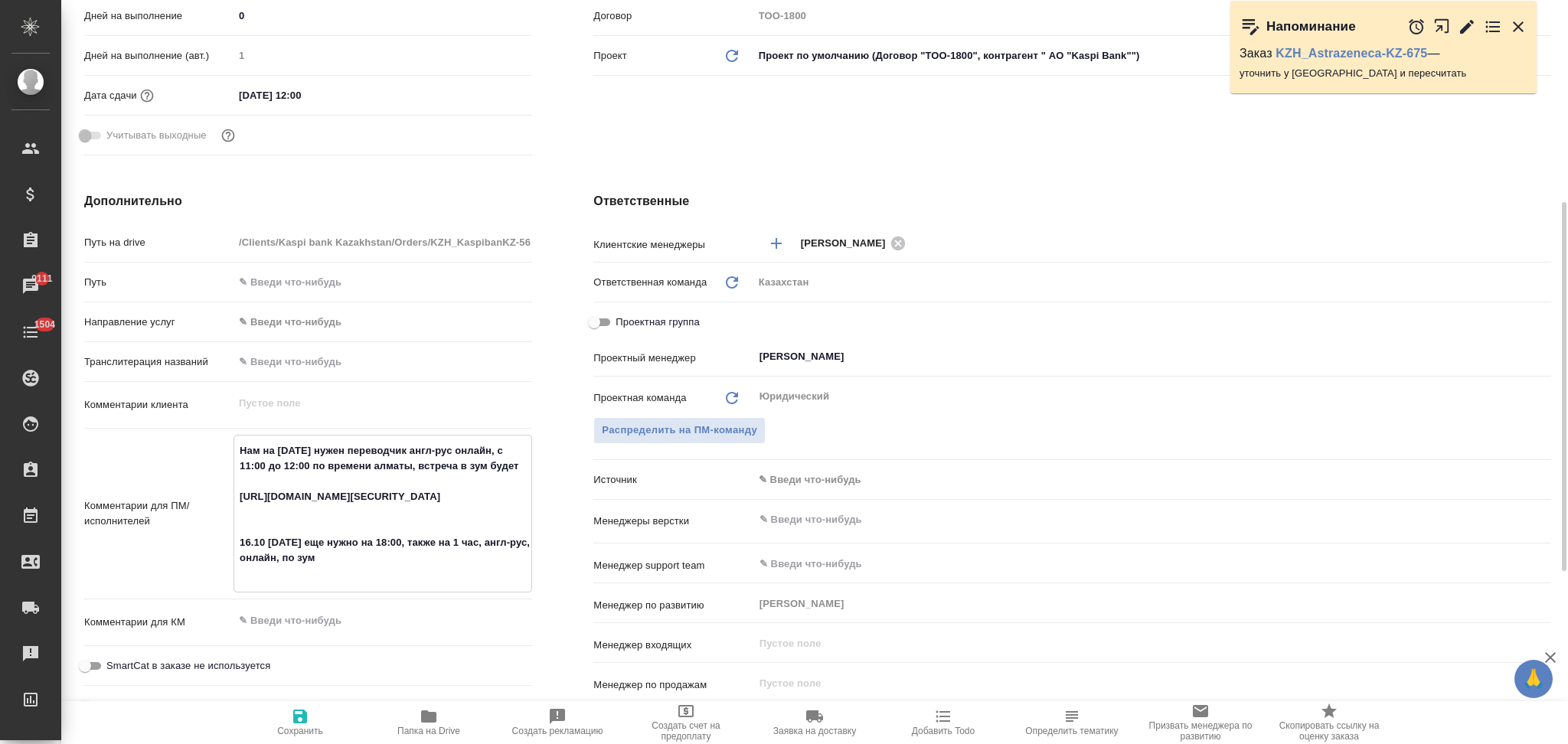
type textarea "x"
type textarea "Нам на завтра нужен переводчик англ-рус онлайн, с 11:00 до 12:00 по времени алм…"
type input "АО "Kaspi Bank""
type textarea "x"
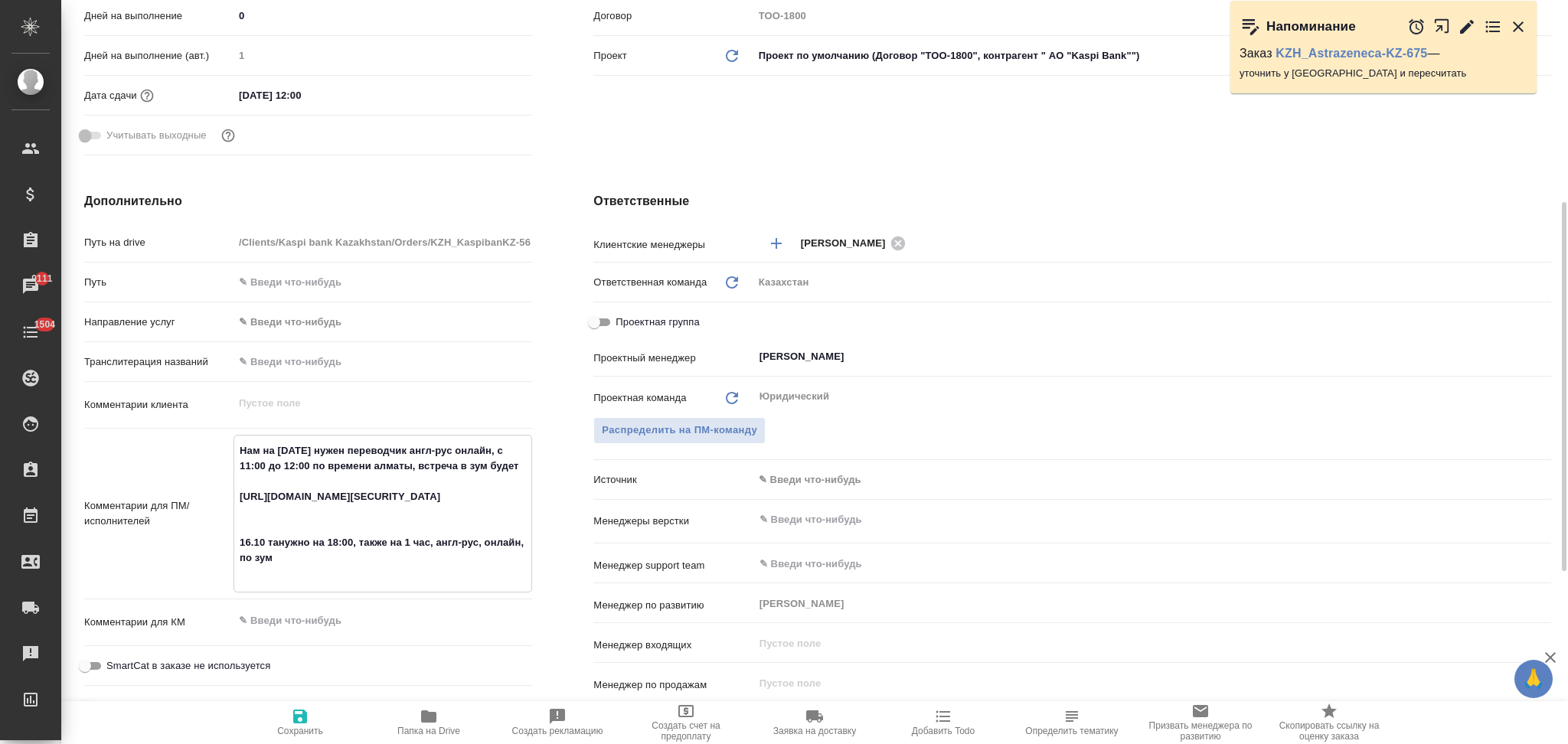
type textarea "x"
type input "АО "Kaspi Bank""
type textarea "x"
type textarea "Нам на завтра нужен переводчик англ-рус онлайн, с 11:00 до 12:00 по времени алм…"
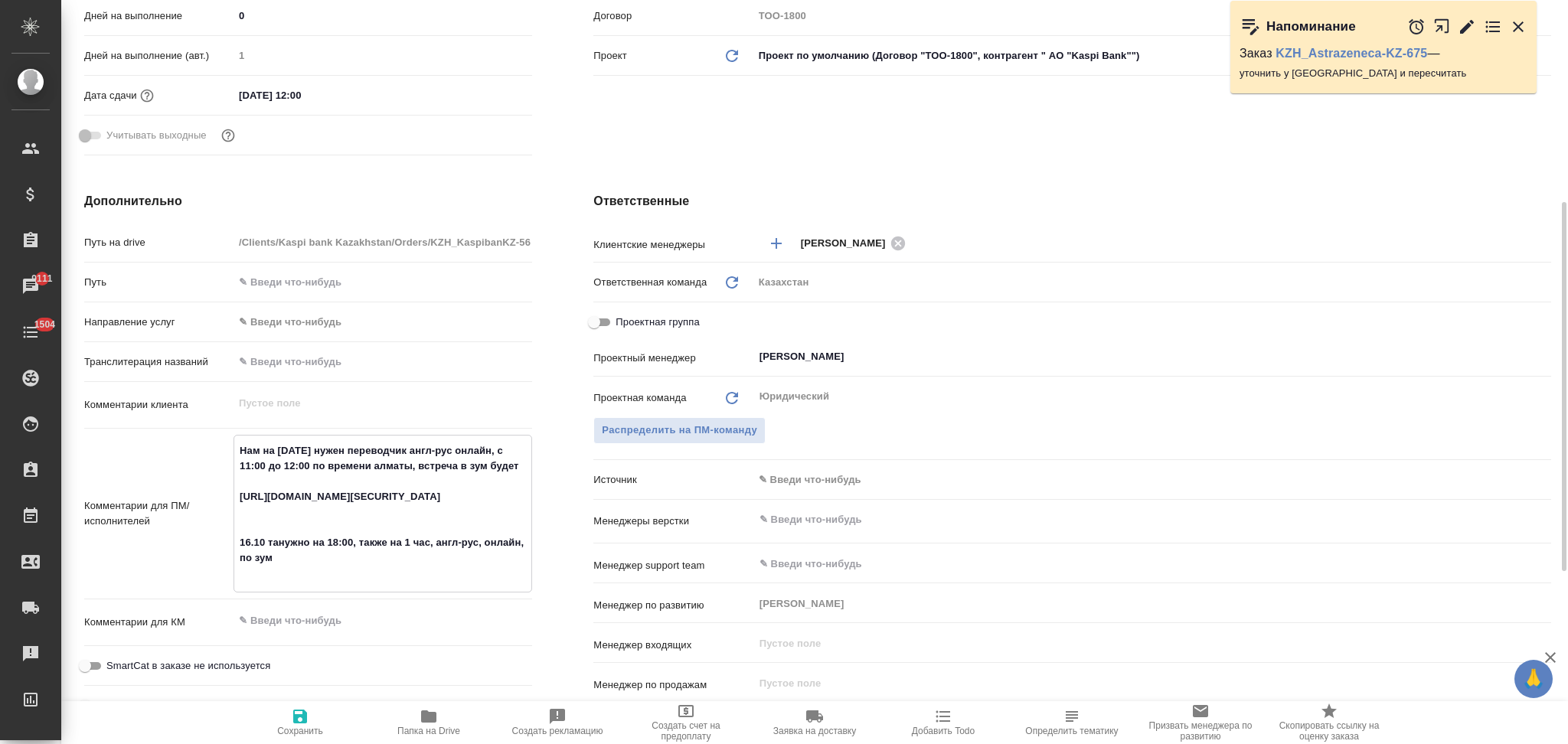
type textarea "x"
type input "АО "Kaspi Bank""
type textarea "x"
type textarea "Нам на завтра нужен переводчик англ-рус онлайн, с 11:00 до 12:00 по времени алм…"
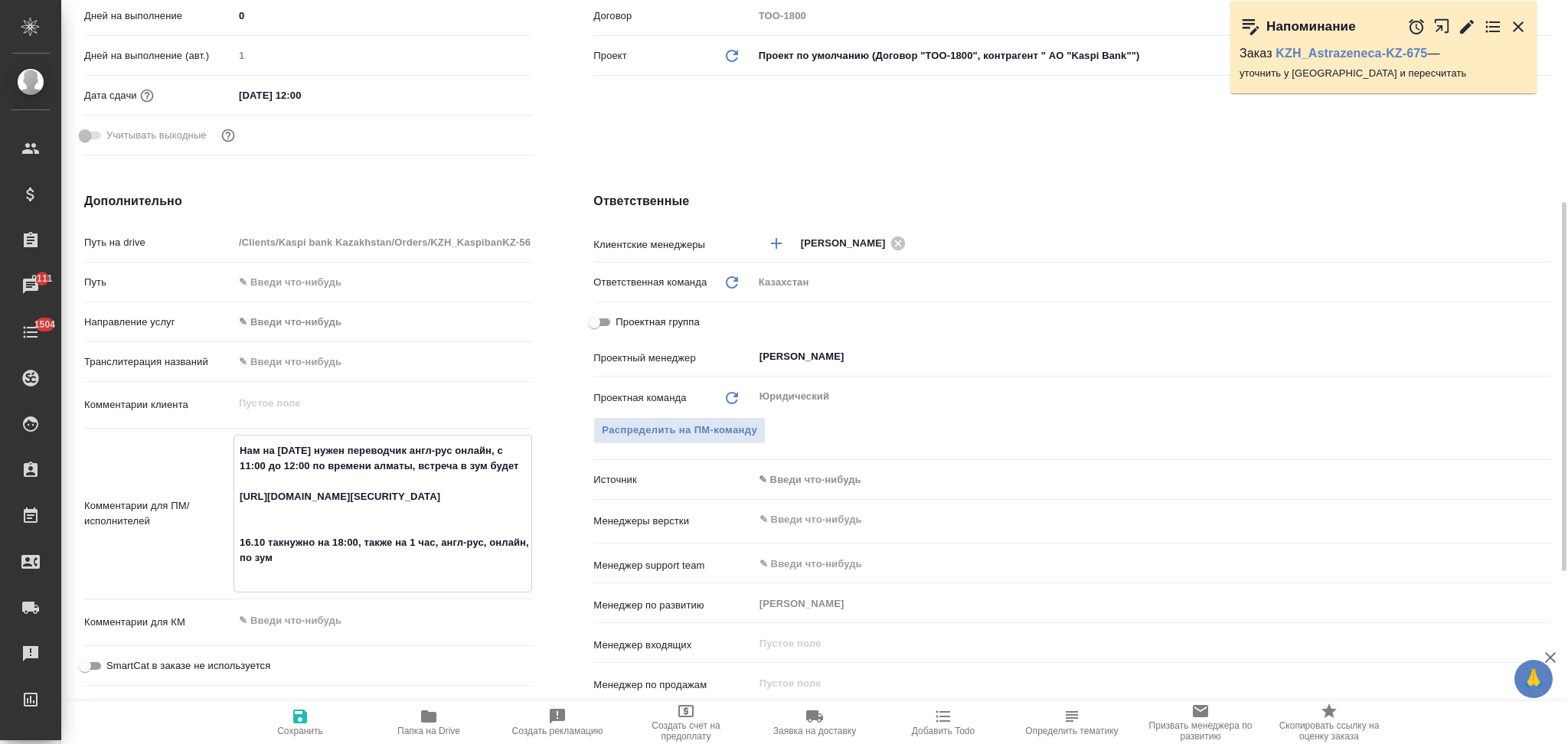
type textarea "x"
type input "АО "Kaspi Bank""
type textarea "x"
type textarea "Нам на завтра нужен переводчик англ-рус онлайн, с 11:00 до 12:00 по времени алм…"
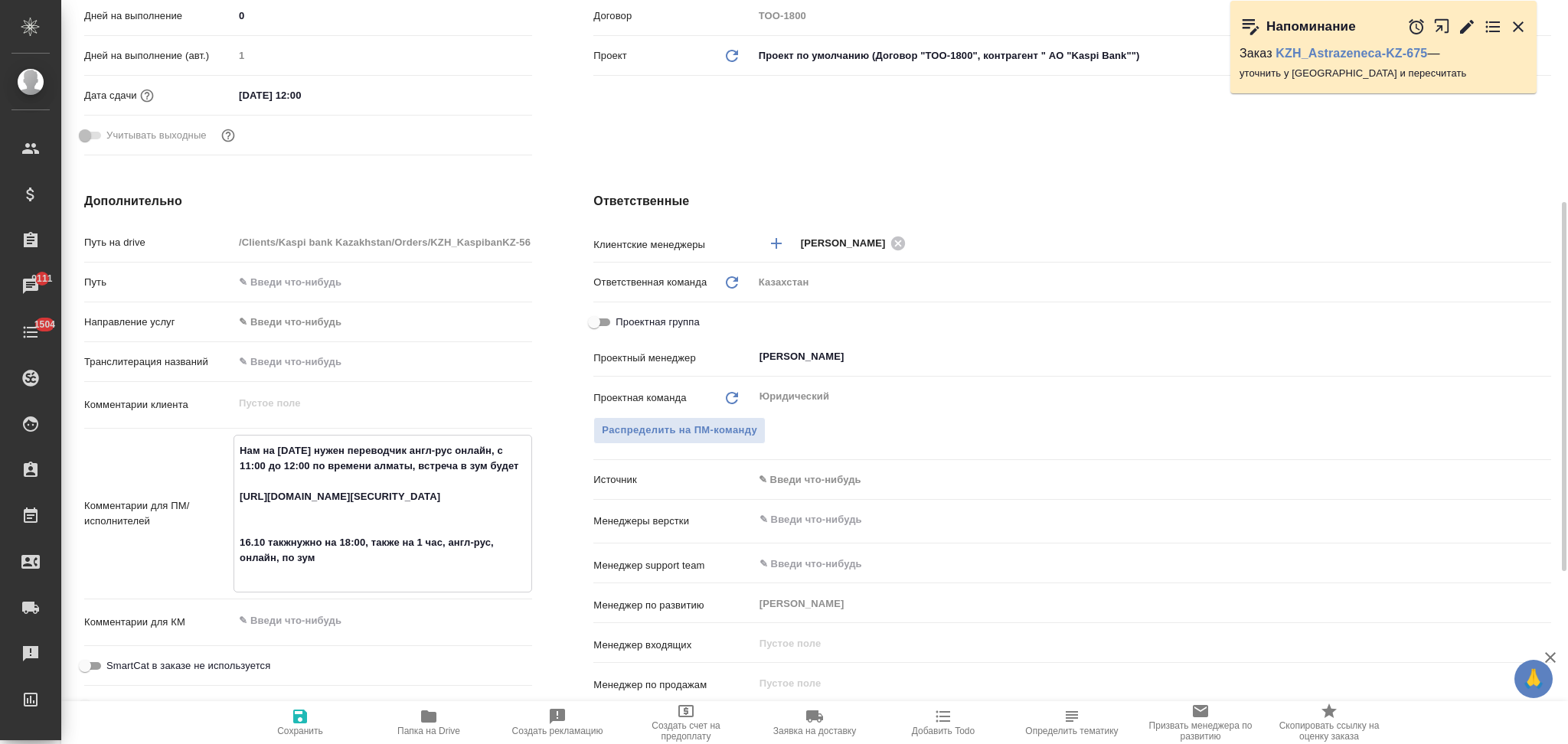
type textarea "x"
type input "АО "Kaspi Bank""
type textarea "x"
type textarea "Нам на завтра нужен переводчик англ-рус онлайн, с 11:00 до 12:00 по времени алм…"
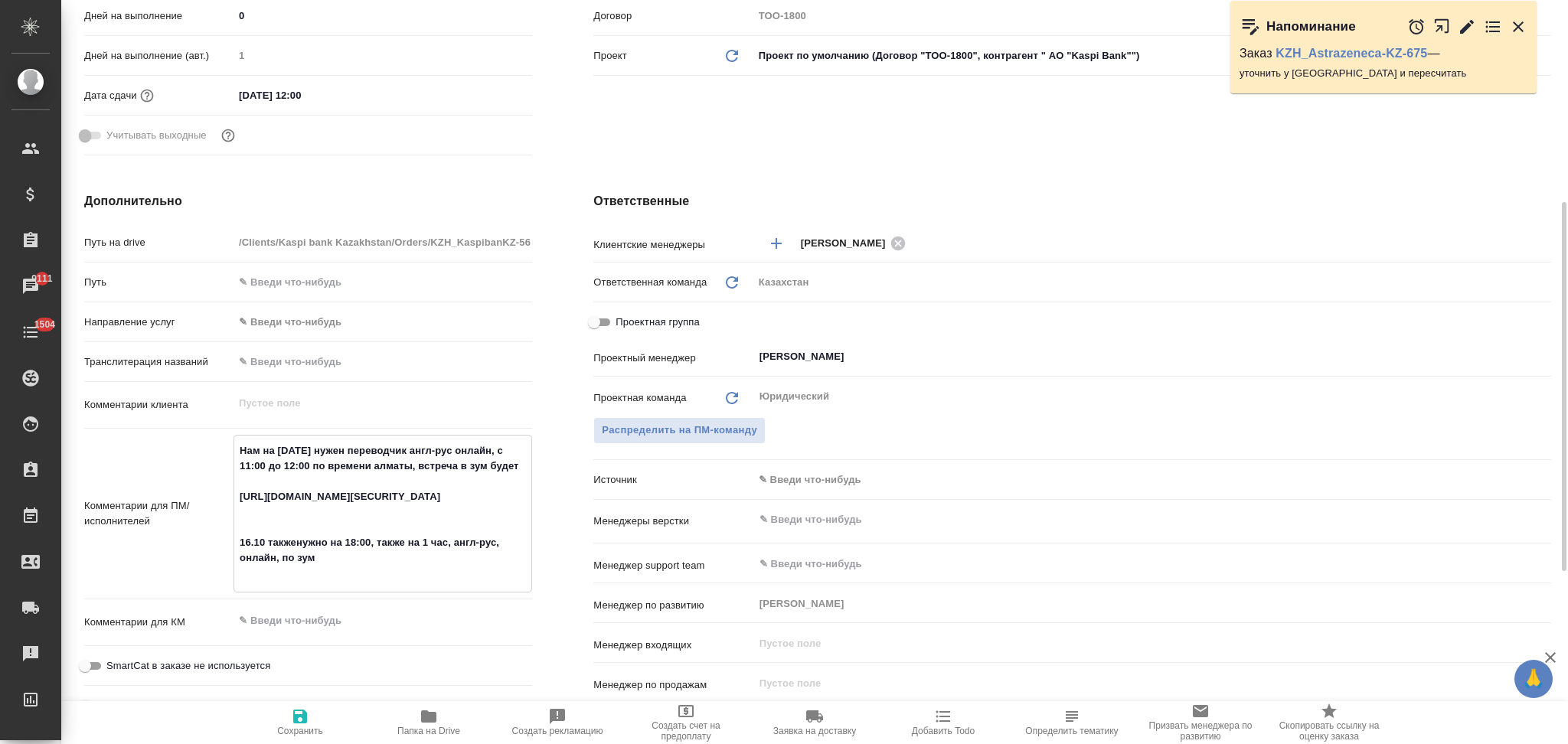
type textarea "x"
click at [406, 560] on textarea "Нам на завтра нужен переводчик англ-рус онлайн, с 11:00 до 12:00 по времени алм…" at bounding box center [382, 512] width 297 height 149
type input "АО "Kaspi Bank""
type textarea "x"
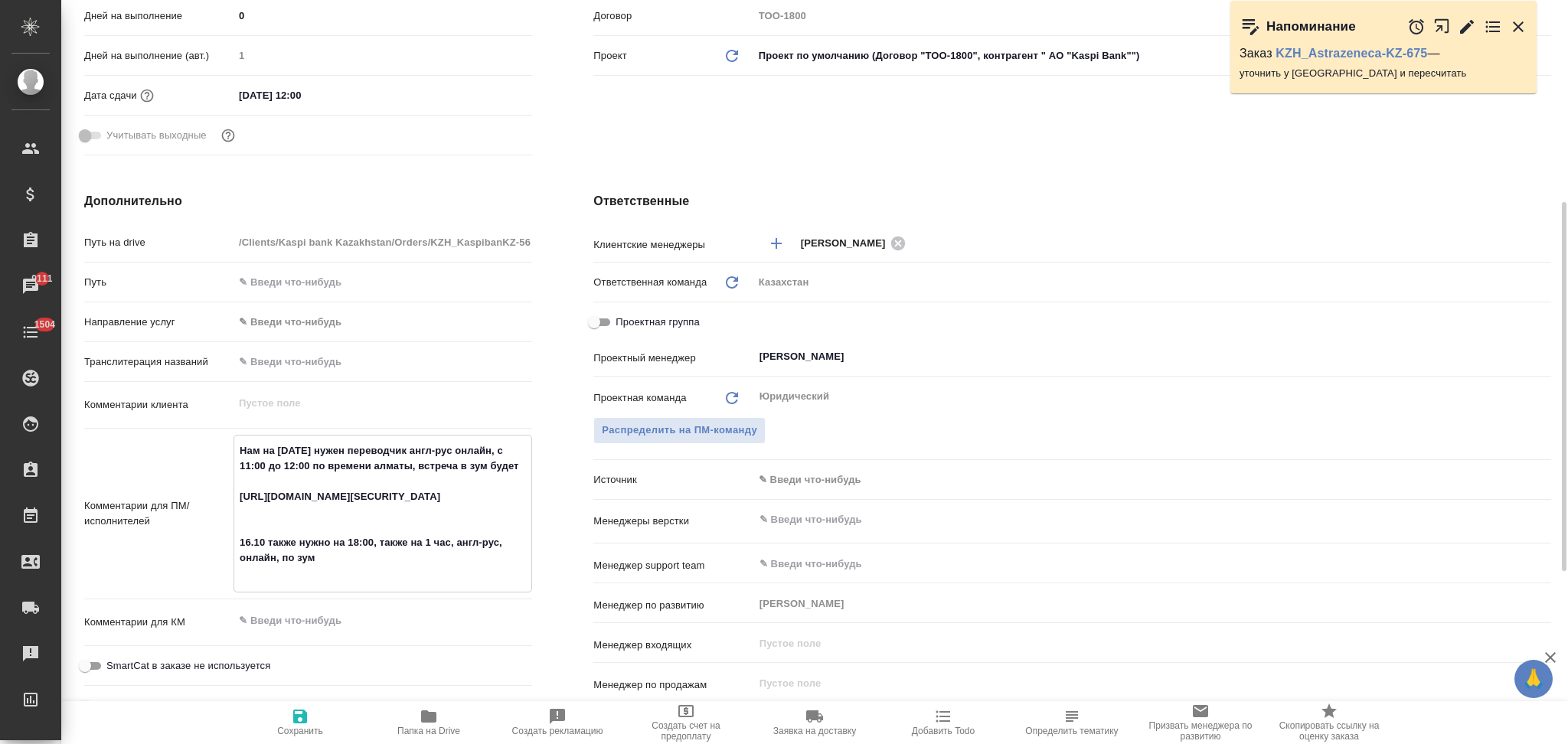
type textarea "Нам на завтра нужен переводчик англ-рус онлайн, с 11:00 до 12:00 по времени алм…"
type textarea "x"
type input "АО "Kaspi Bank""
type textarea "x"
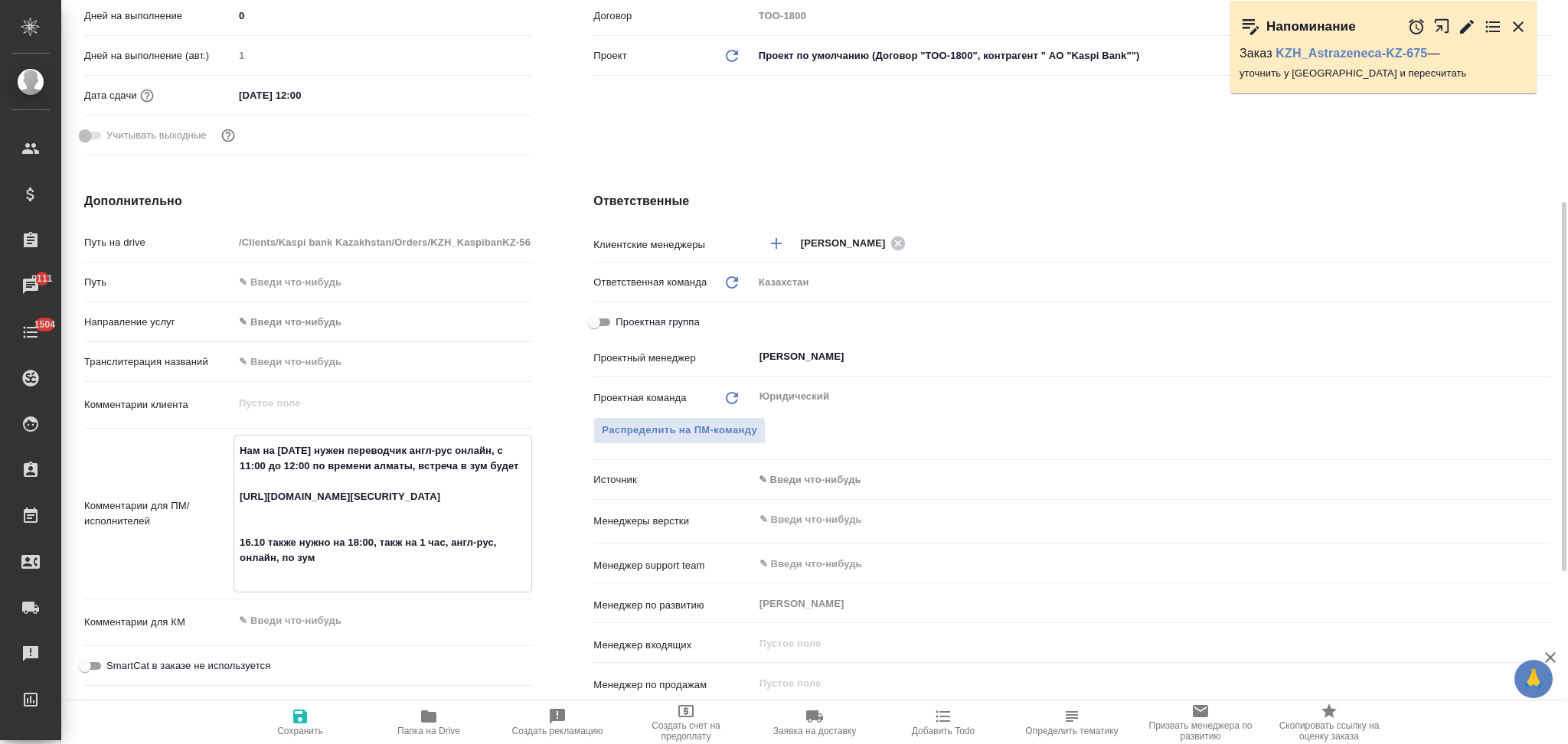
type textarea "Нам на завтра нужен переводчик англ-рус онлайн, с 11:00 до 12:00 по времени алм…"
type textarea "x"
type input "АО "Kaspi Bank""
type textarea "x"
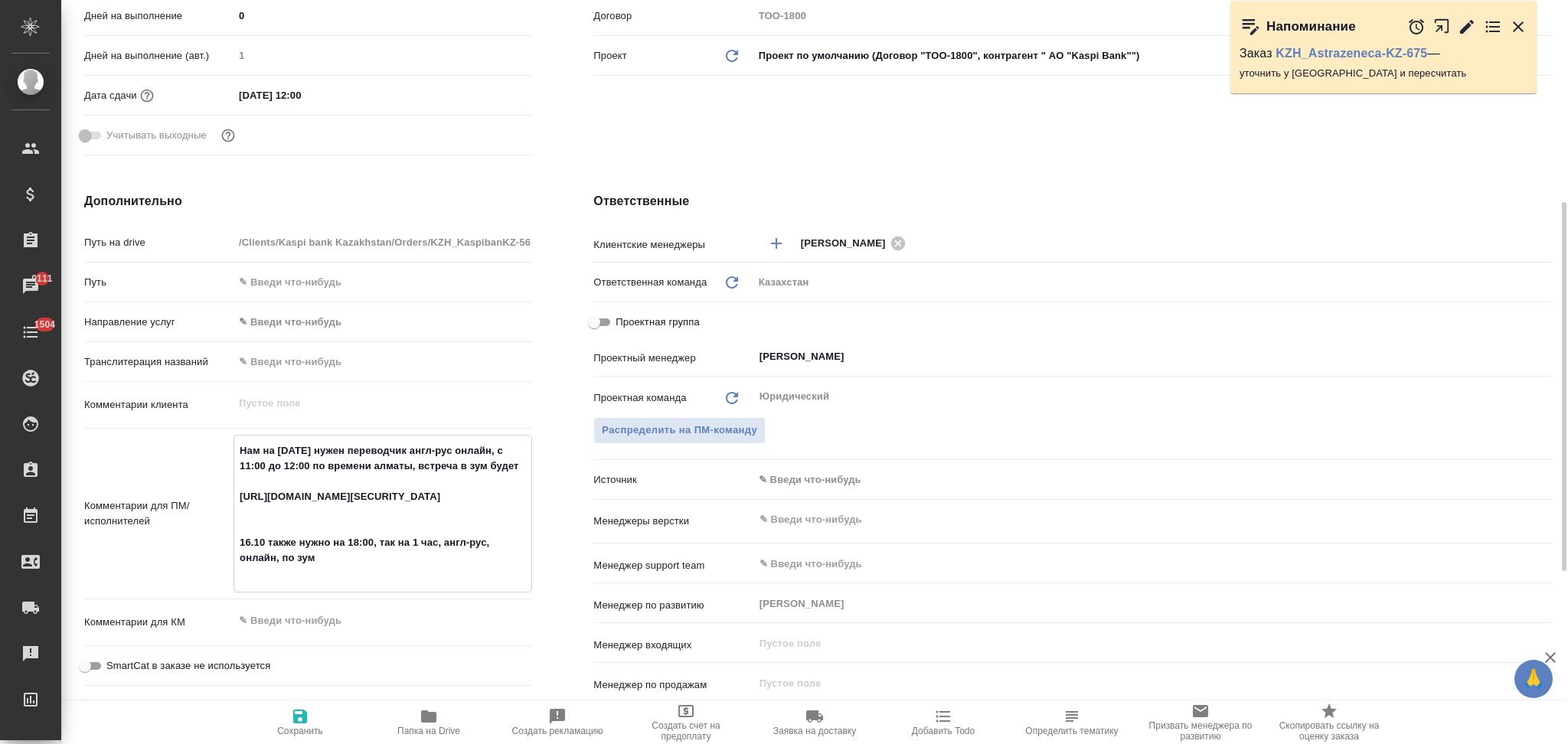
type textarea "Нам на завтра нужен переводчик англ-рус онлайн, с 11:00 до 12:00 по времени алм…"
type textarea "x"
type input "АО "Kaspi Bank""
type textarea "x"
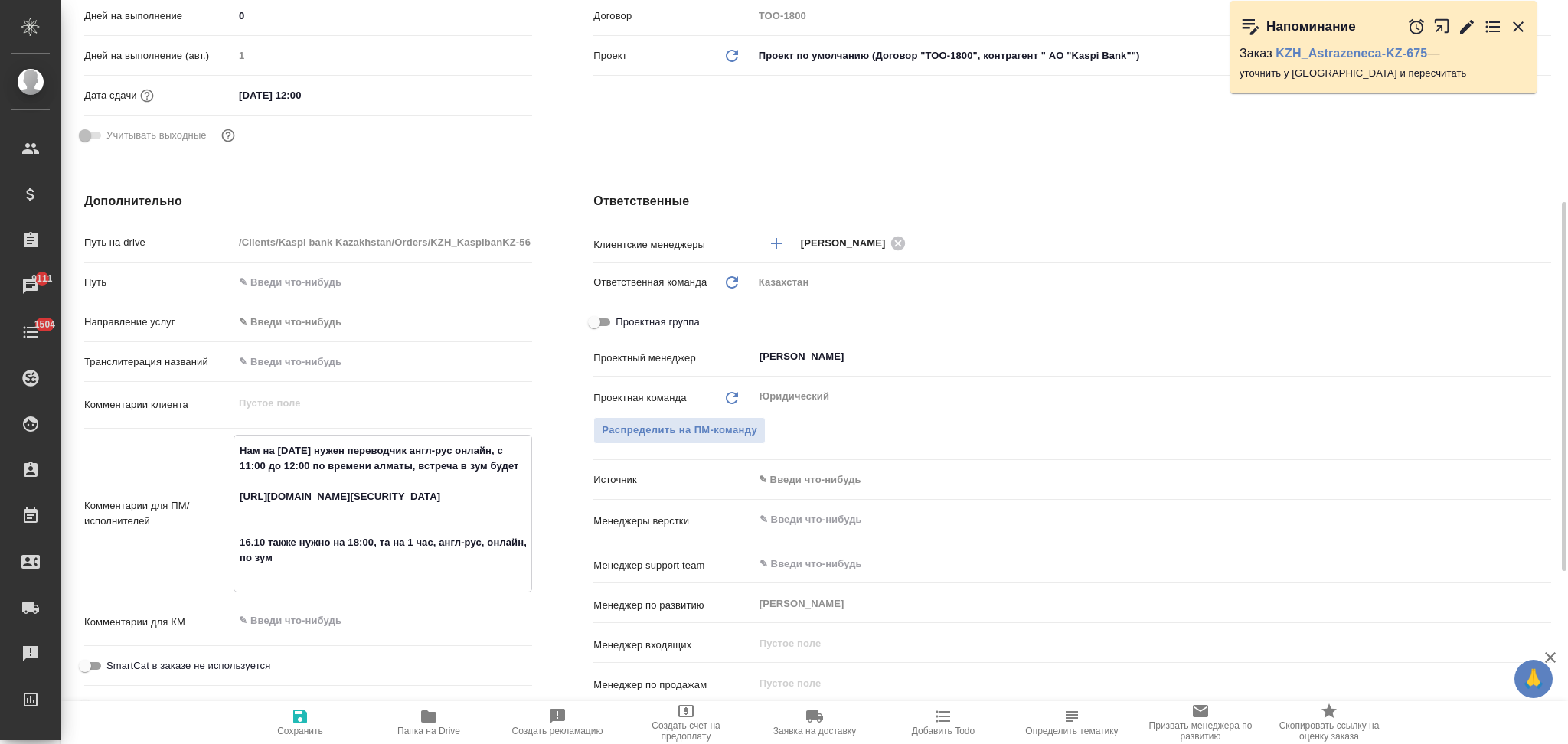
type textarea "Нам на завтра нужен переводчик англ-рус онлайн, с 11:00 до 12:00 по времени алм…"
type textarea "x"
type input "АО "Kaspi Bank""
type textarea "x"
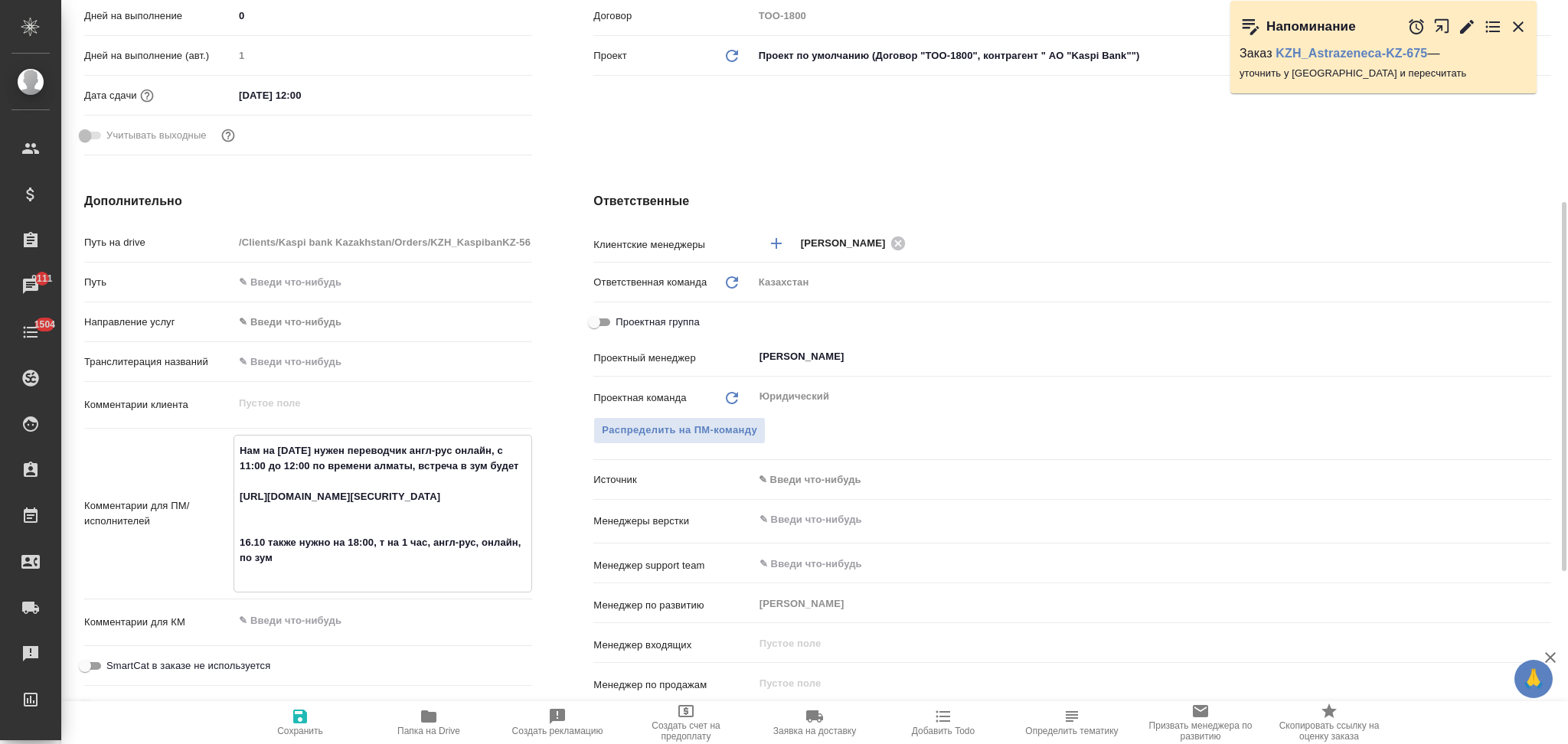
type textarea "Нам на завтра нужен переводчик англ-рус онлайн, с 11:00 до 12:00 по времени алм…"
type textarea "x"
type input "АО "Kaspi Bank""
type textarea "x"
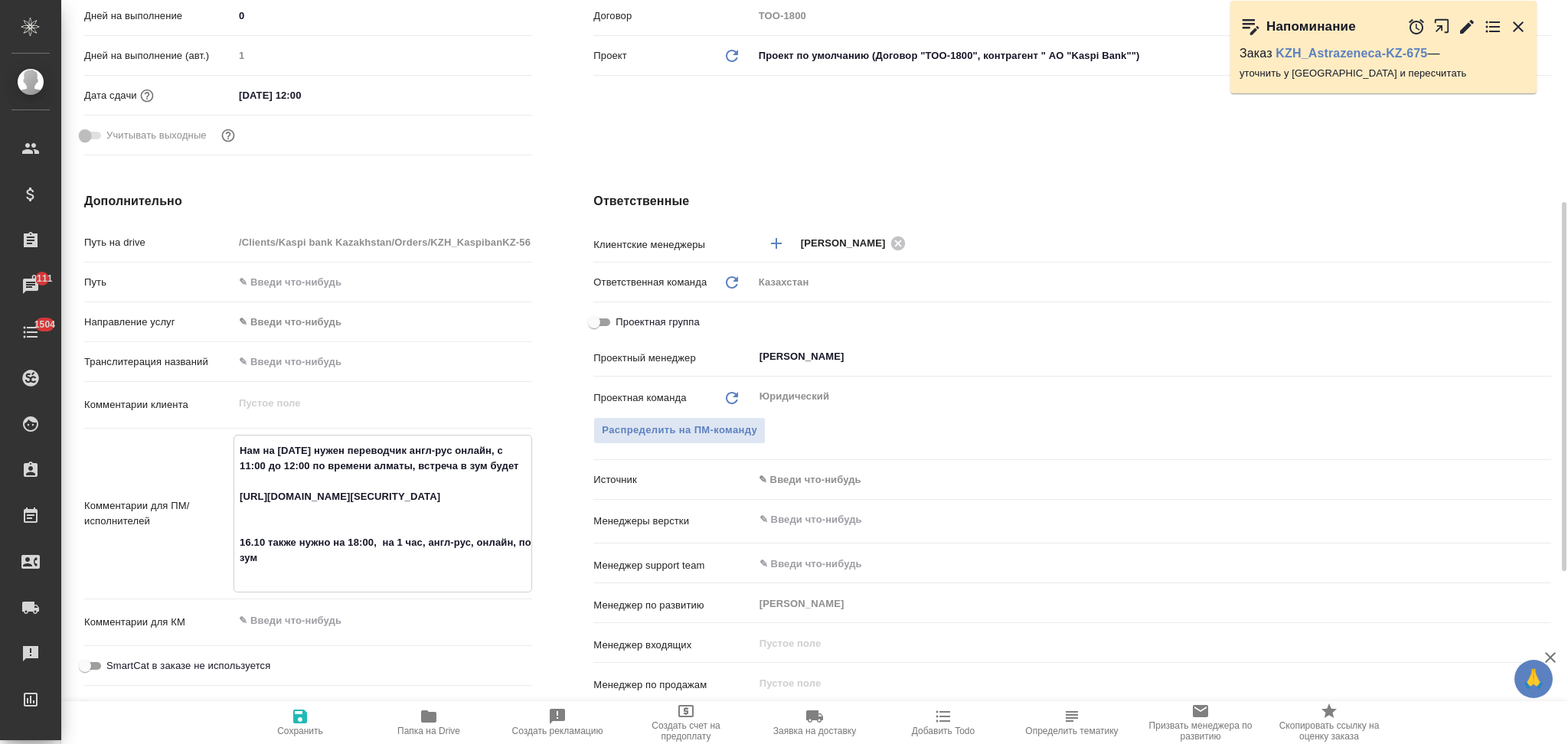
type textarea "Нам на завтра нужен переводчик англ-рус онлайн, с 11:00 до 12:00 по времени алм…"
type textarea "x"
type textarea "Нам на завтра нужен переводчик англ-рус онлайн, с 11:00 до 12:00 по времени алм…"
type textarea "x"
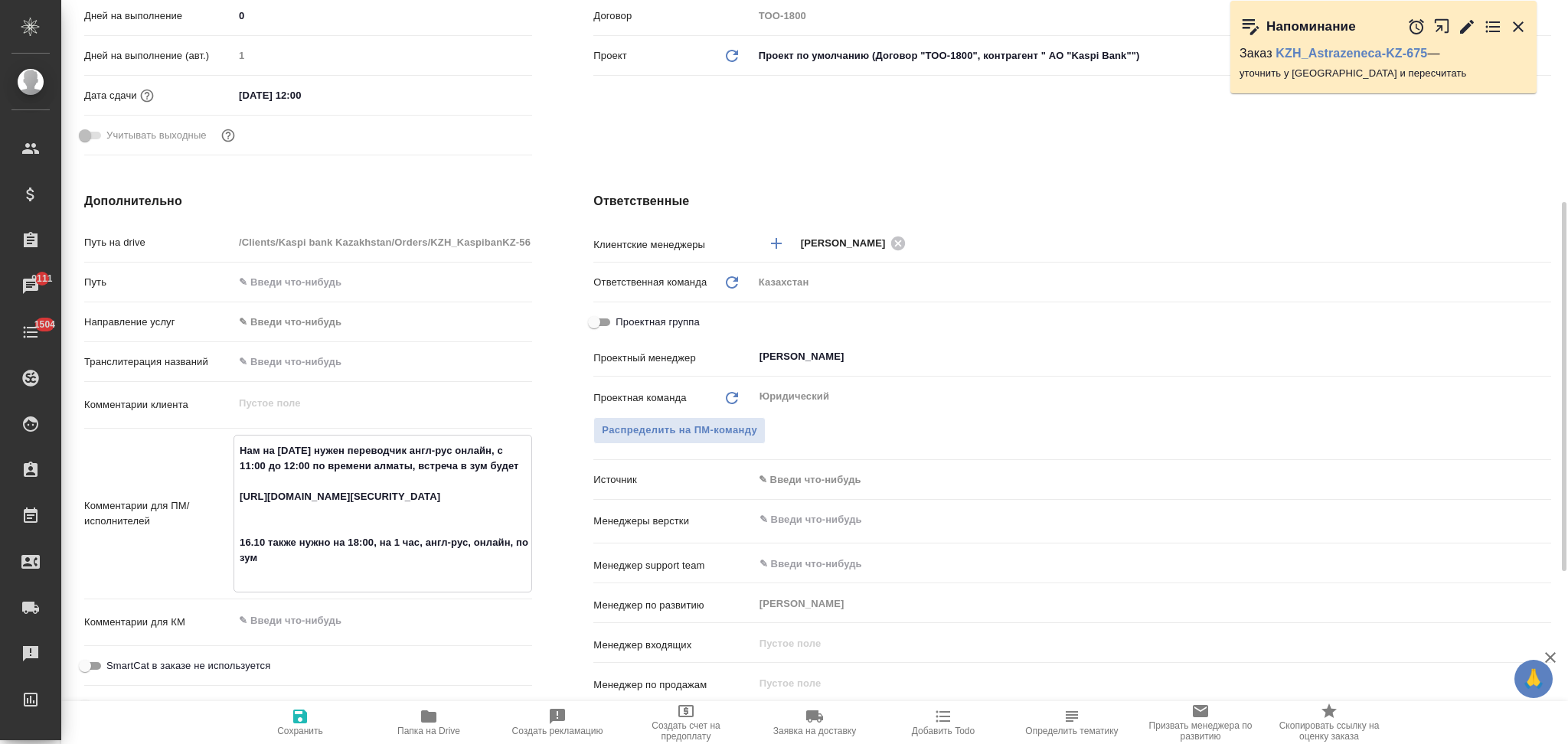
click at [298, 713] on icon "button" at bounding box center [300, 717] width 19 height 19
type input "АО "Kaspi Bank""
type textarea "x"
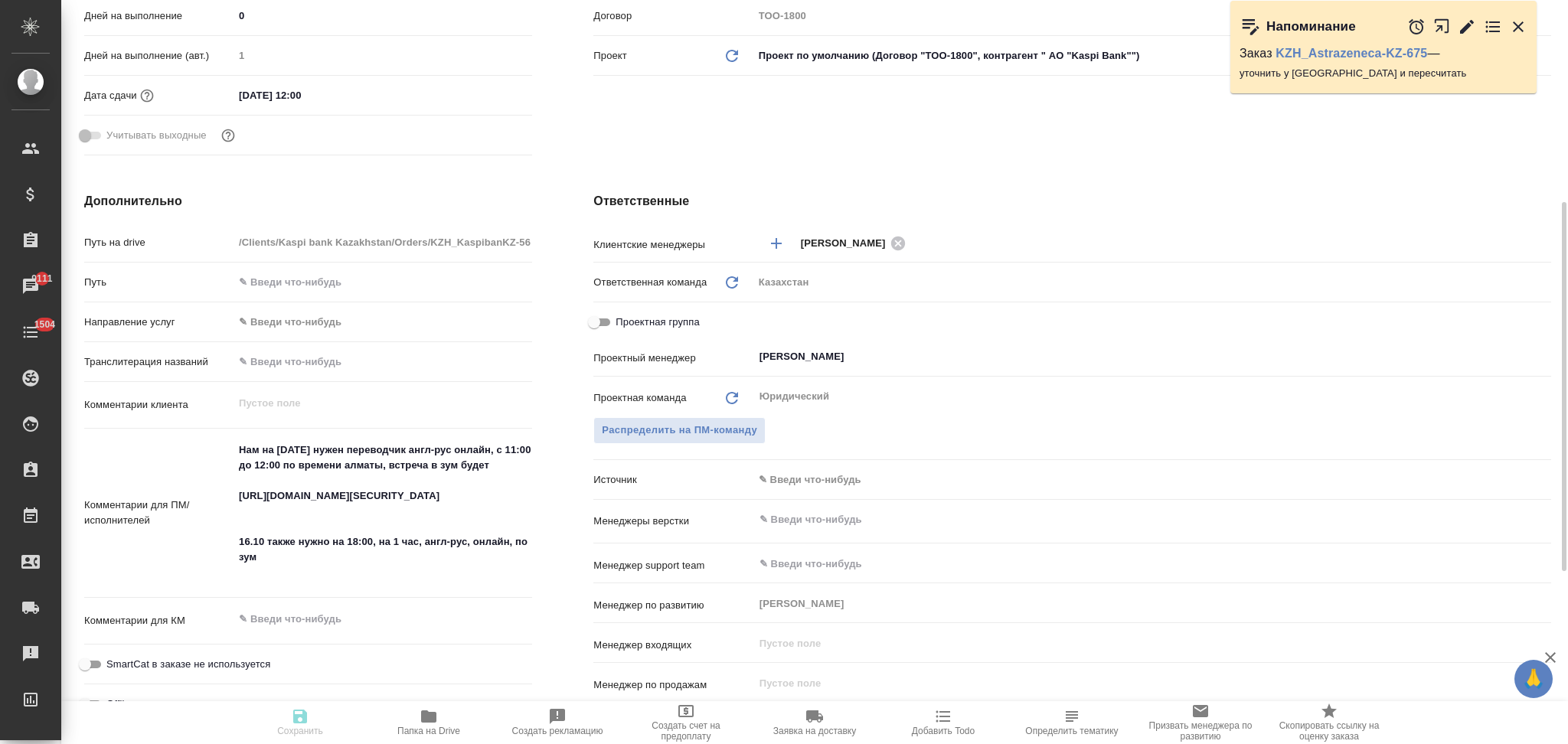
type input "АО "Kaspi Bank""
type textarea "x"
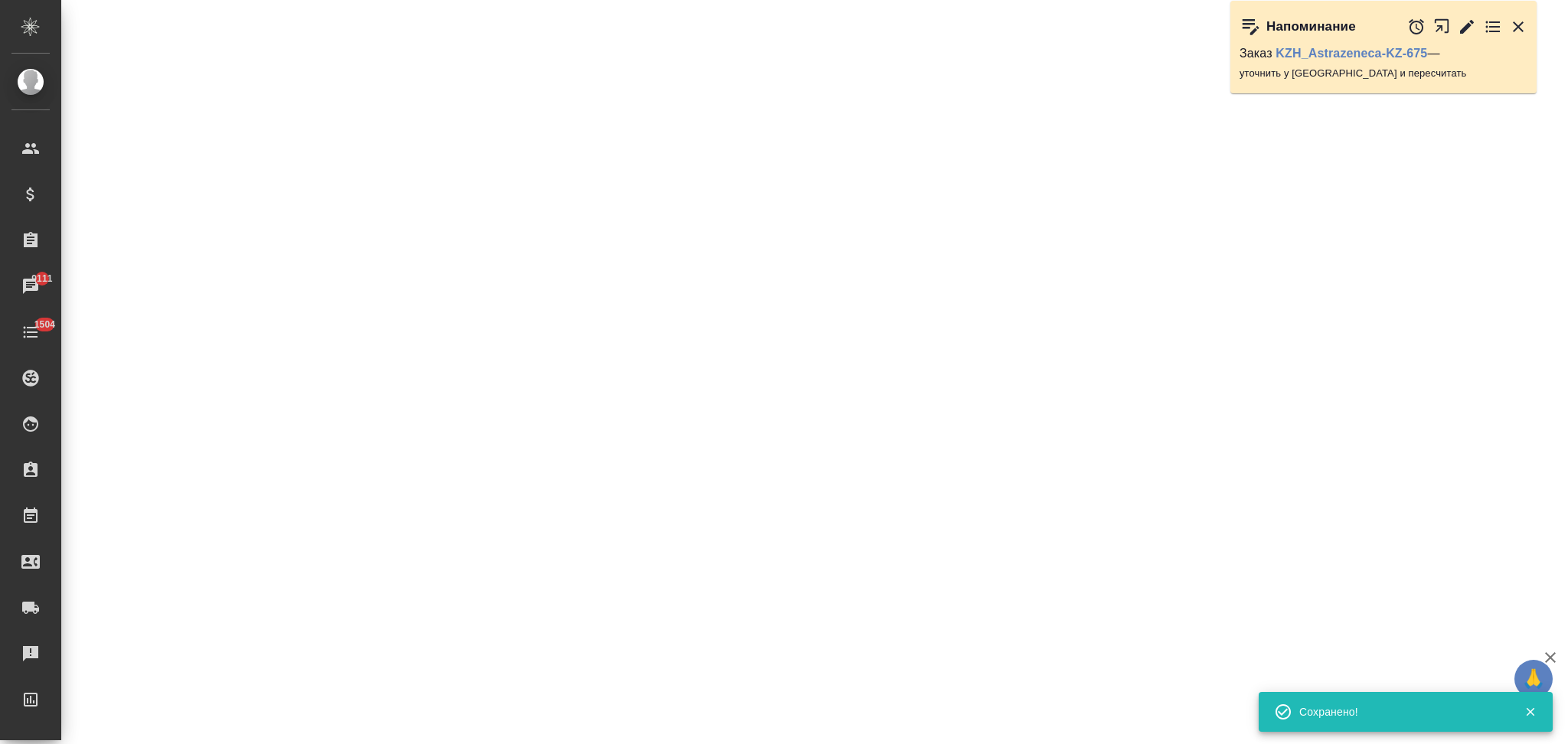
select select "RU"
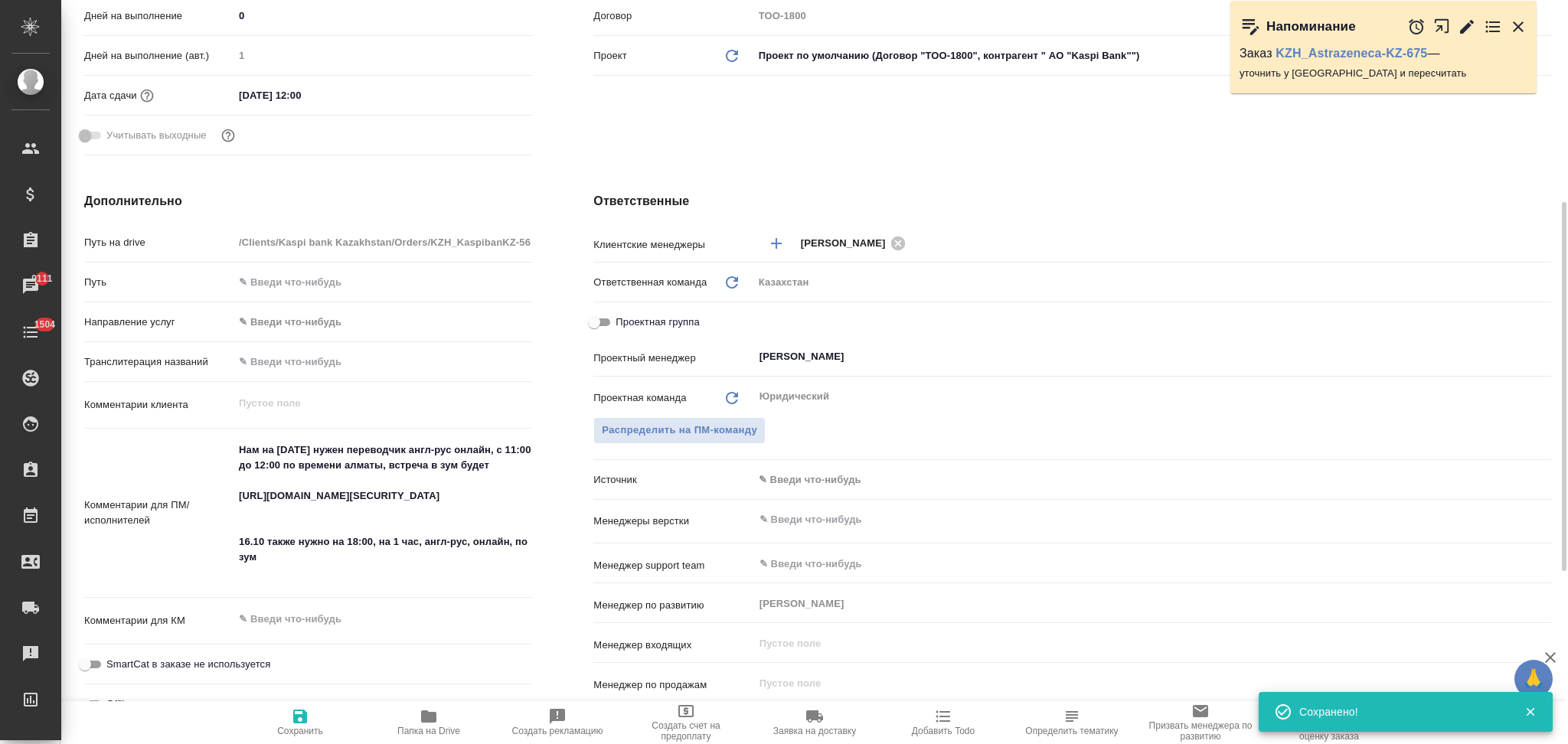
type textarea "x"
type input "АО "Kaspi Bank""
type textarea "x"
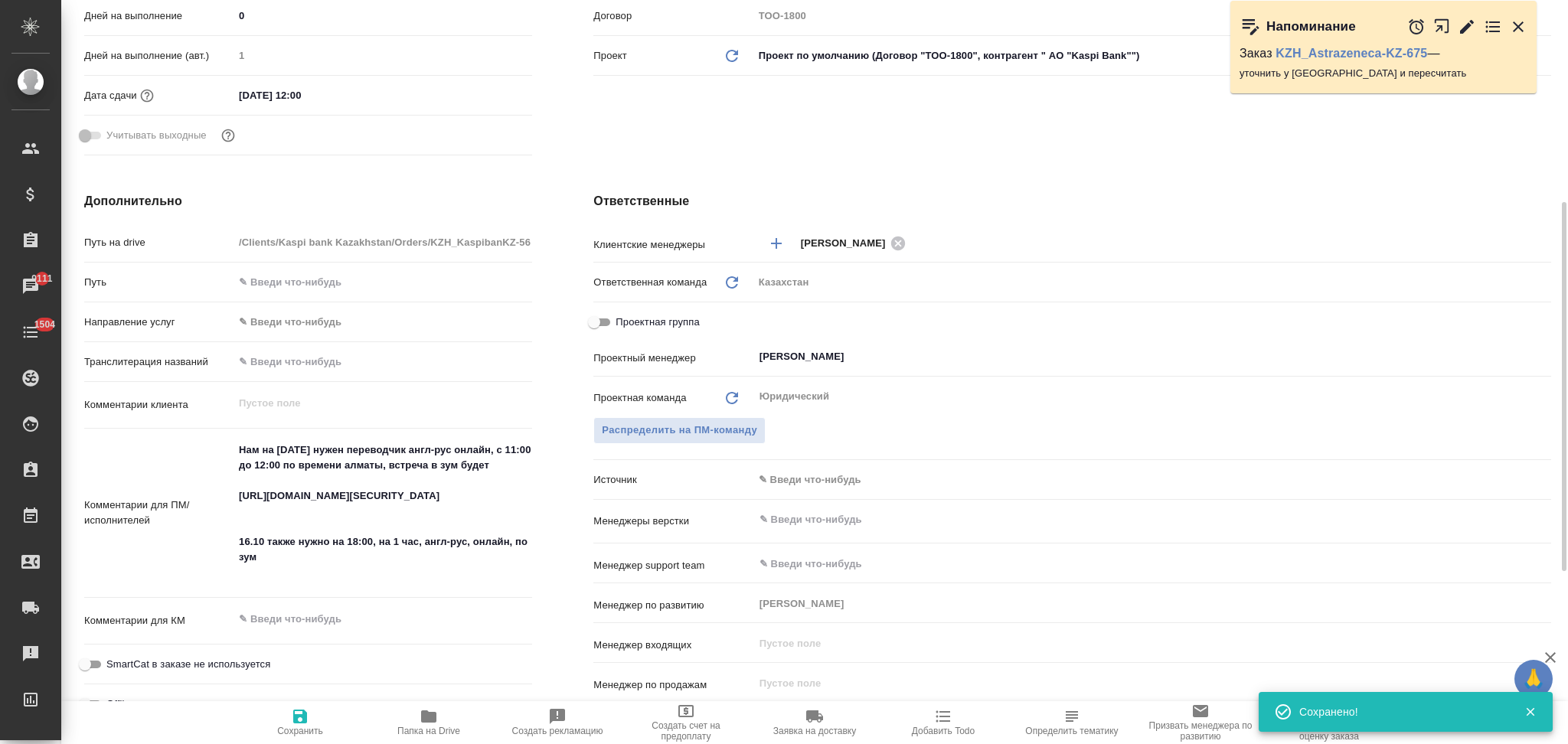
type textarea "x"
click at [311, 452] on textarea "Нам на завтра нужен переводчик англ-рус онлайн, с 11:00 до 12:00 по времени алм…" at bounding box center [383, 511] width 298 height 149
type input "АО "Kaspi Bank""
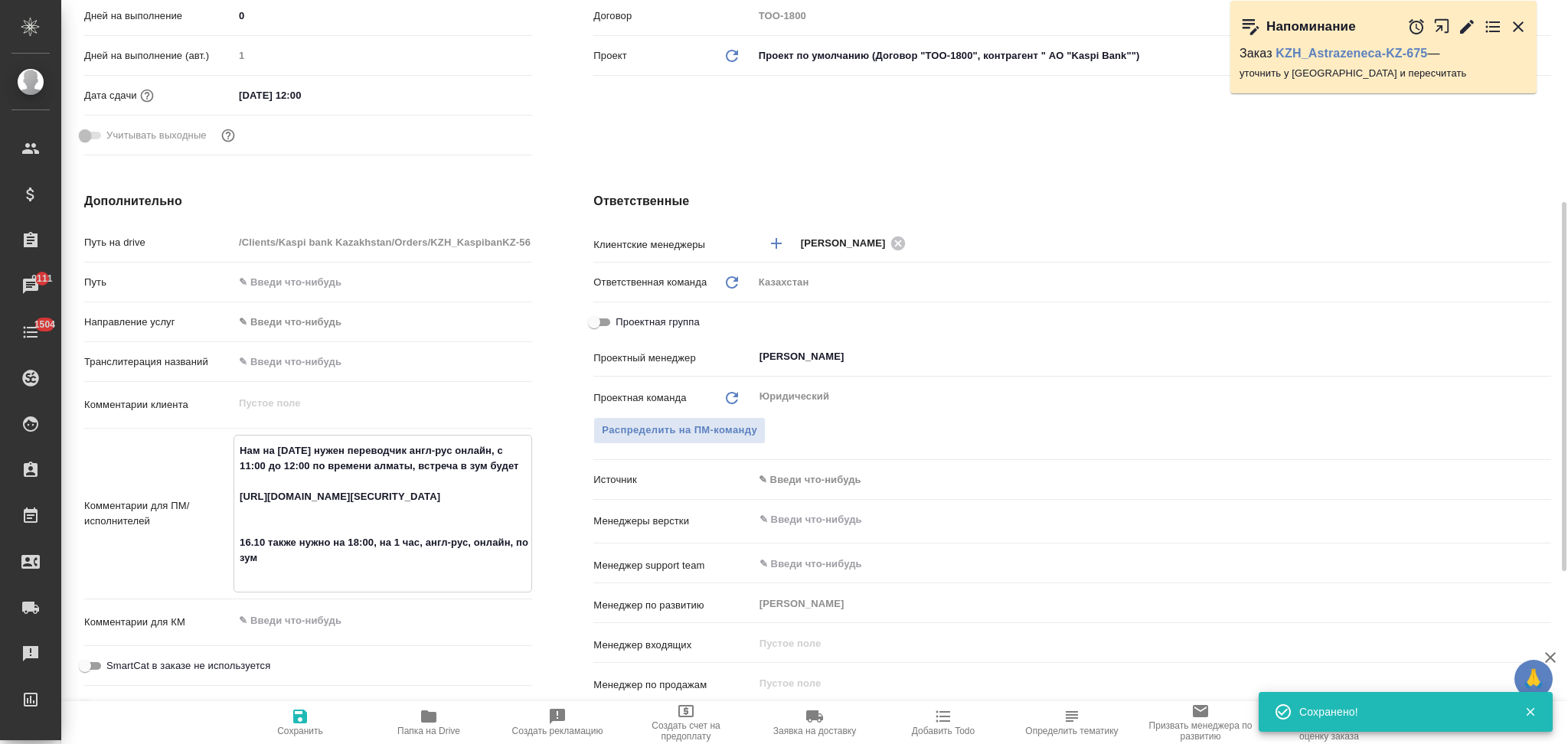
type textarea "x"
type textarea "Нам на завтра 1нужен переводчик англ-рус онлайн, с 11:00 до 12:00 по времени ал…"
type textarea "x"
type input "АО "Kaspi Bank""
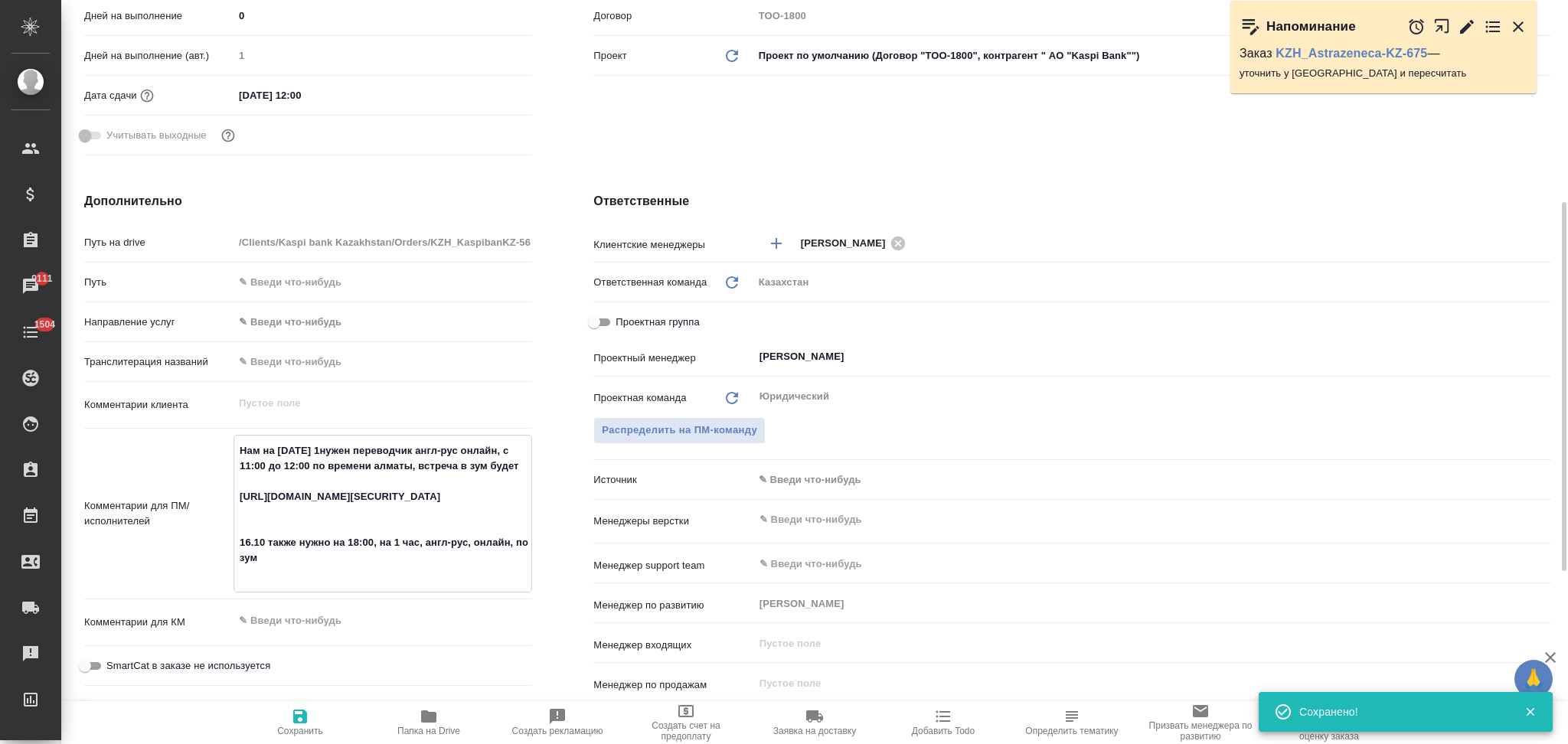
type textarea "x"
type textarea "Нам на завтра 16нужен переводчик англ-рус онлайн, с 11:00 до 12:00 по времени а…"
type textarea "x"
type input "АО "Kaspi Bank""
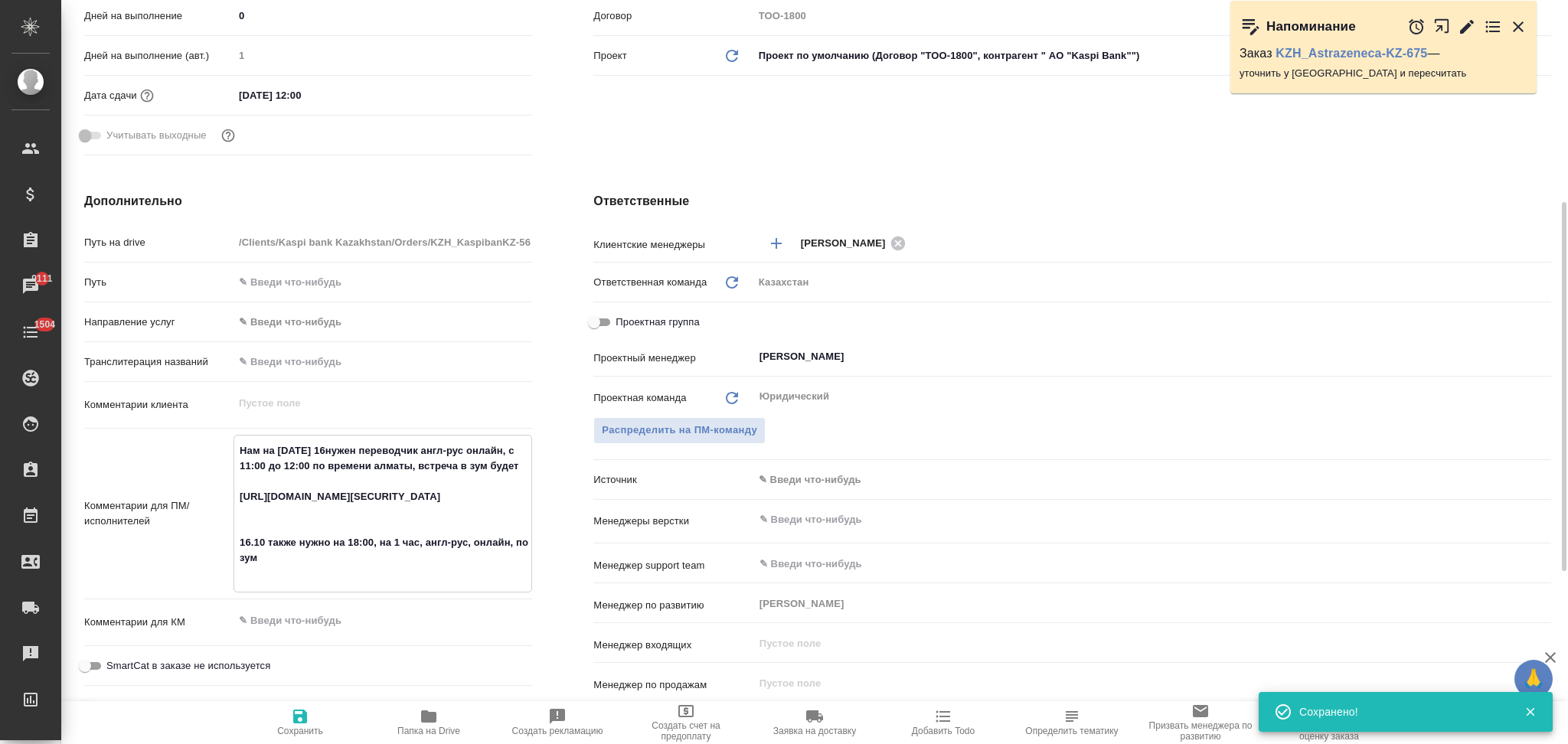
type textarea "x"
type textarea "Нам на завтра 16.нужен переводчик англ-рус онлайн, с 11:00 до 12:00 по времени …"
type textarea "x"
type input "АО "Kaspi Bank""
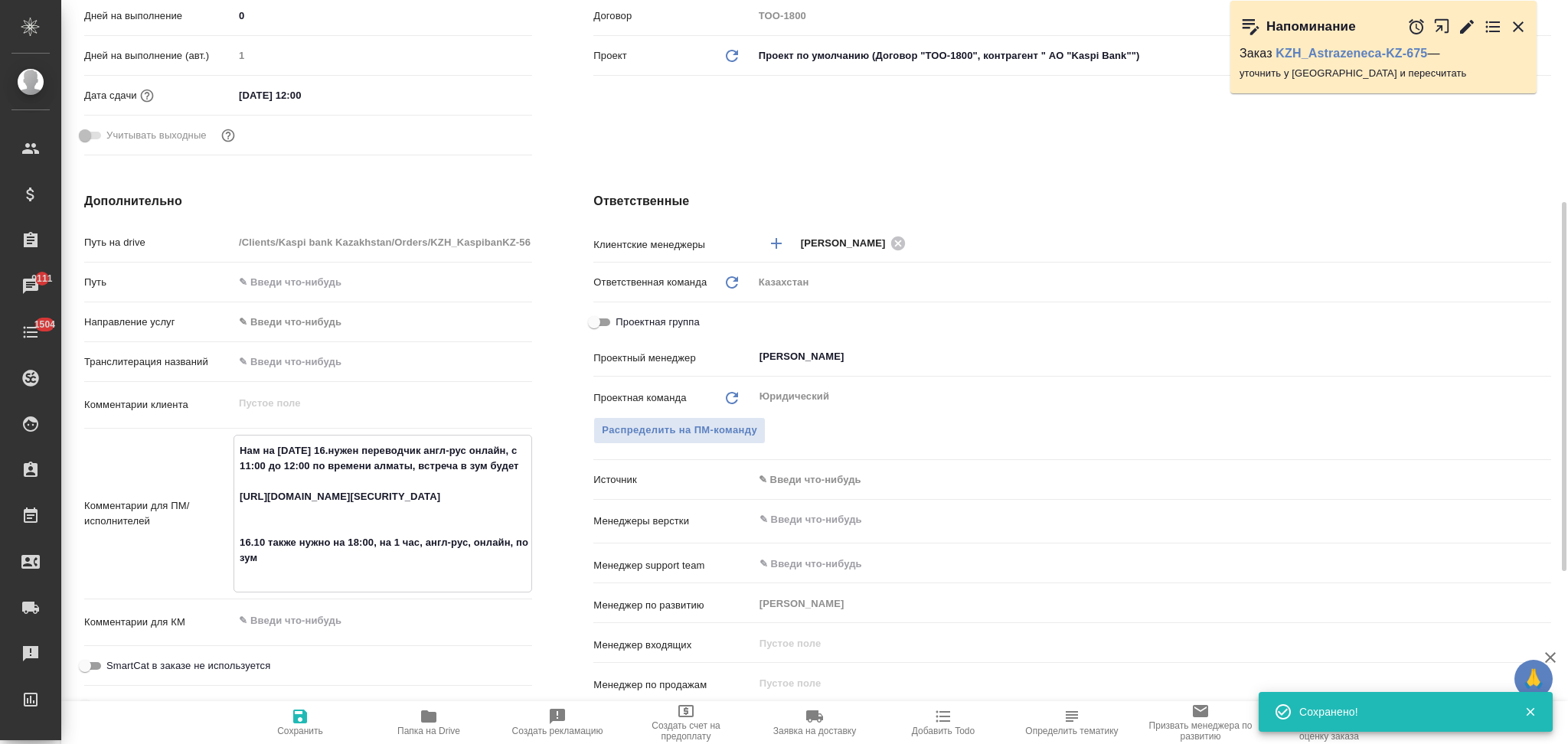
type textarea "x"
type textarea "Нам на завтра 16.1нужен переводчик англ-рус онлайн, с 11:00 до 12:00 по времени…"
type textarea "x"
type input "АО "Kaspi Bank""
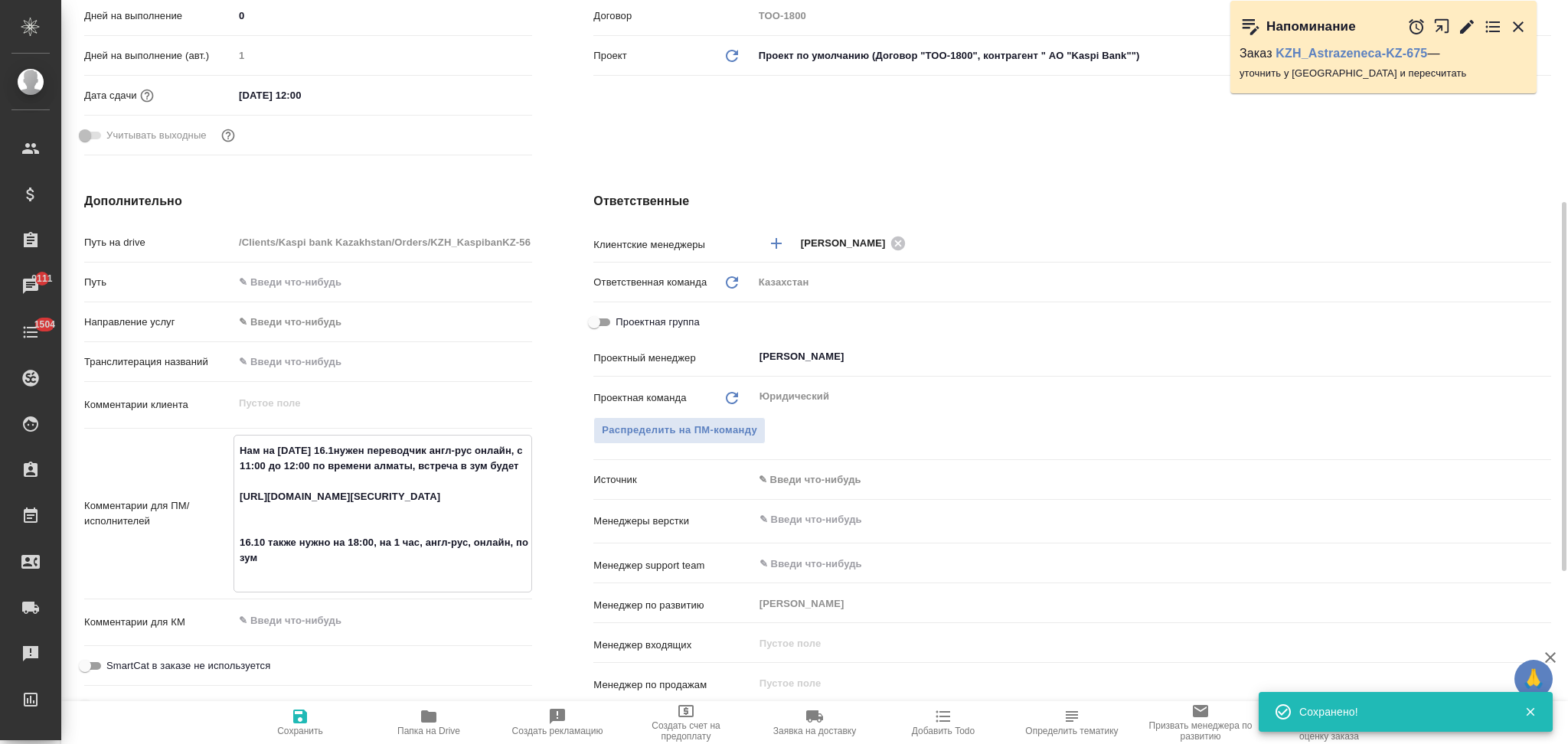
type textarea "x"
type textarea "Нам на завтра 16.10нужен переводчик англ-рус онлайн, с 11:00 до 12:00 по времен…"
type textarea "x"
type input "АО "Kaspi Bank""
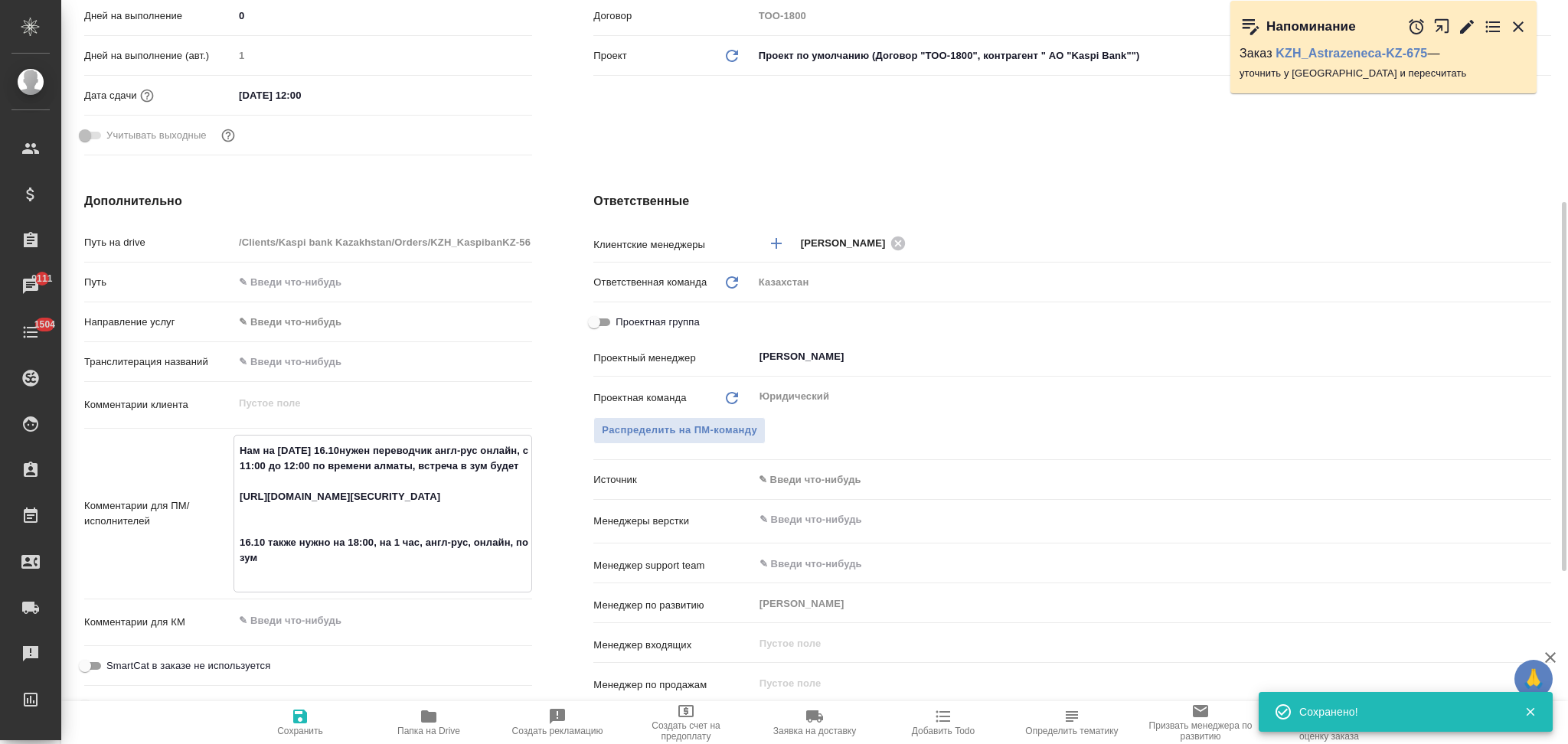
type textarea "x"
type textarea "Нам на завтра 16.10 нужен переводчик англ-рус онлайн, с 11:00 до 12:00 по време…"
type textarea "x"
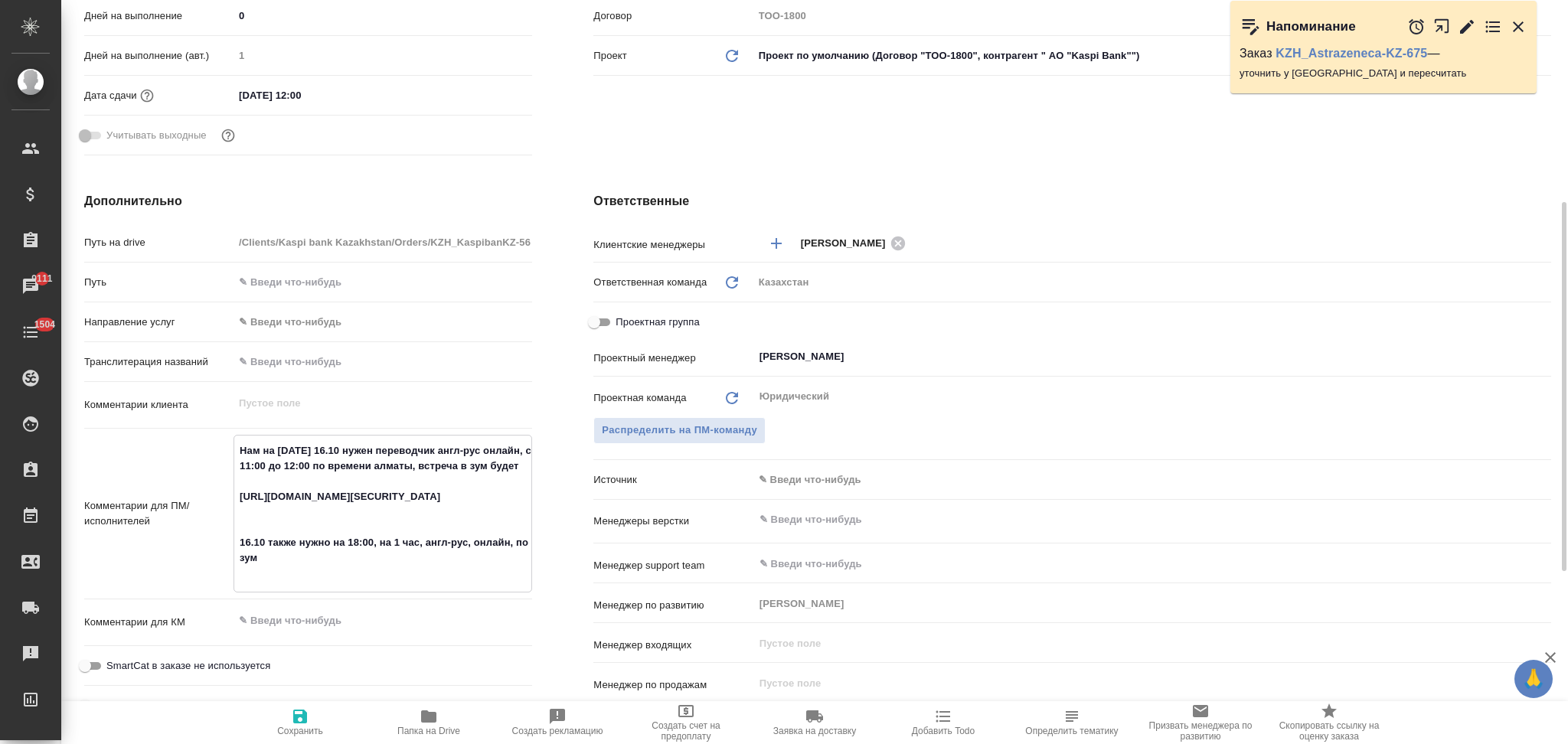
type textarea "Нам на завтра 16.10 нужен переводчик англ-рус онлайн, с 11:00 до 12:00 по време…"
type textarea "x"
click at [296, 725] on icon "button" at bounding box center [300, 717] width 19 height 19
type input "АО "Kaspi Bank""
type textarea "x"
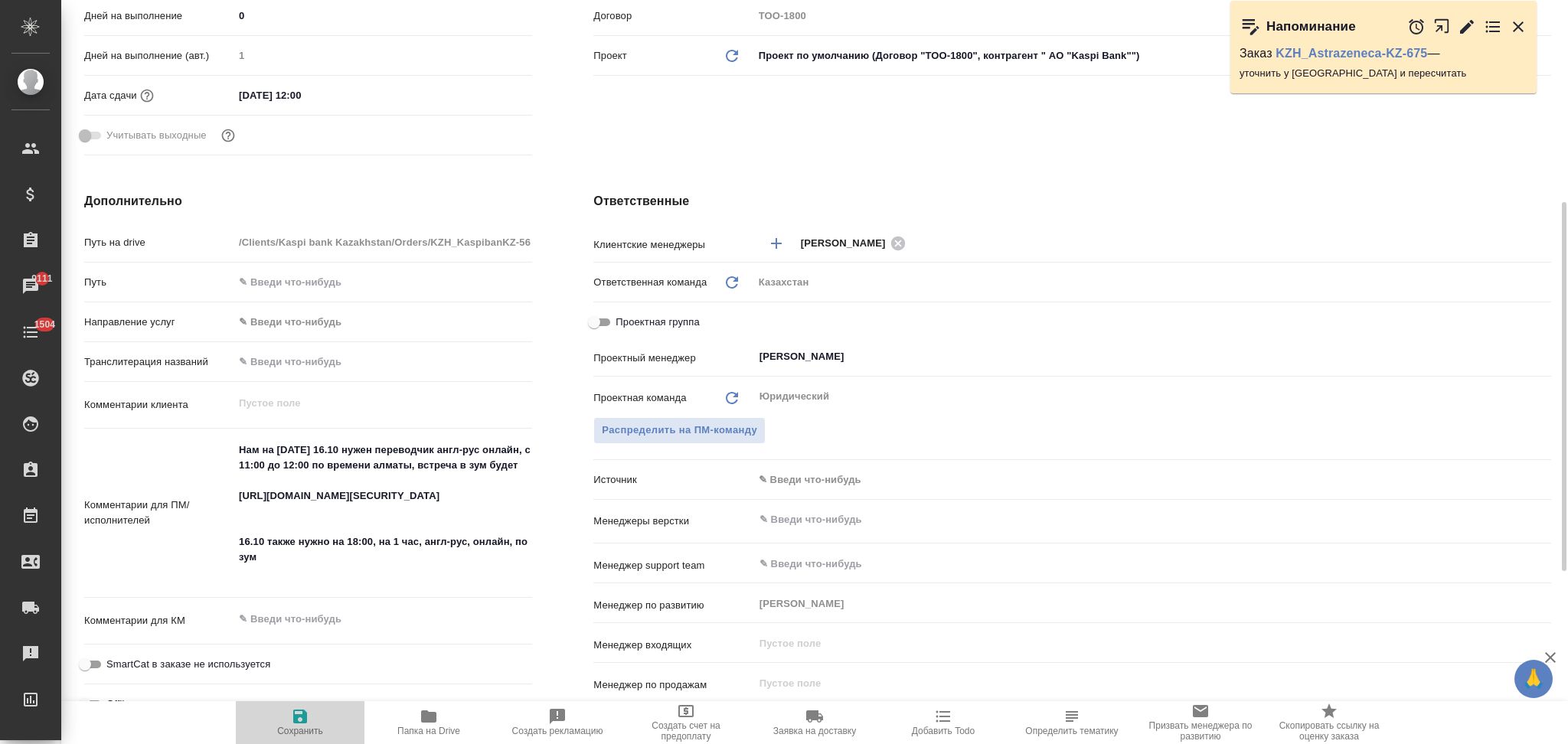
type textarea "x"
type input "АО "Kaspi Bank""
type textarea "x"
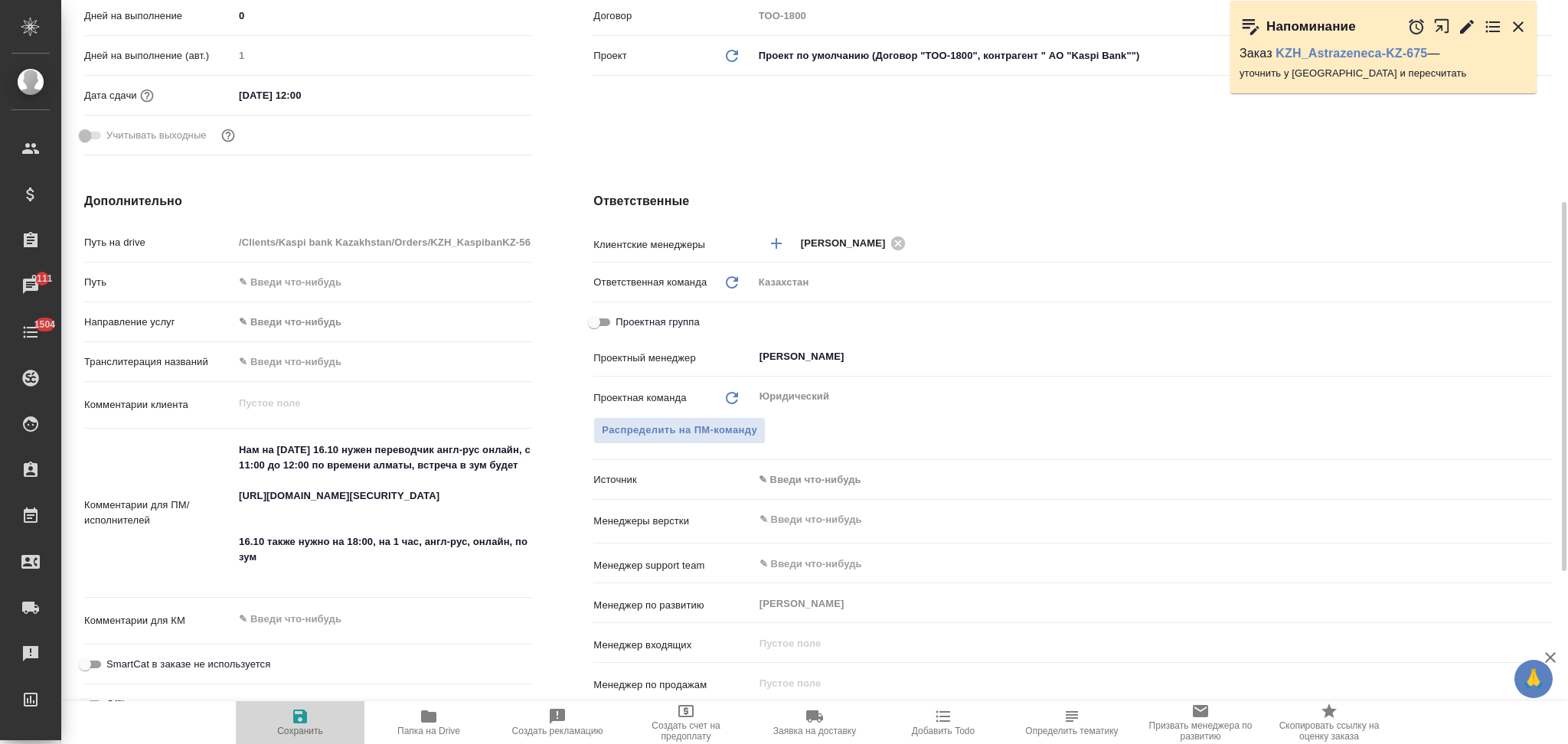
type textarea "x"
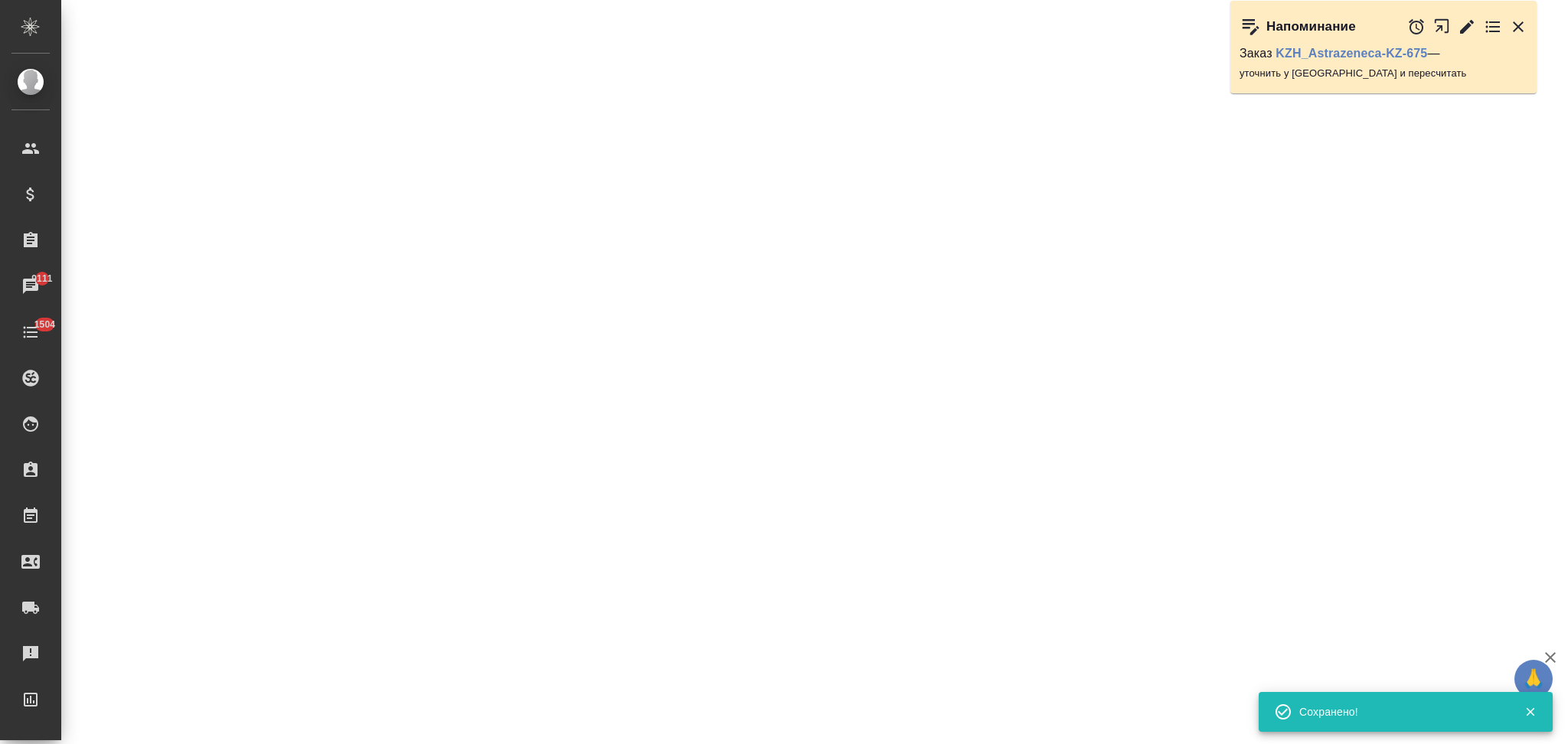
select select "RU"
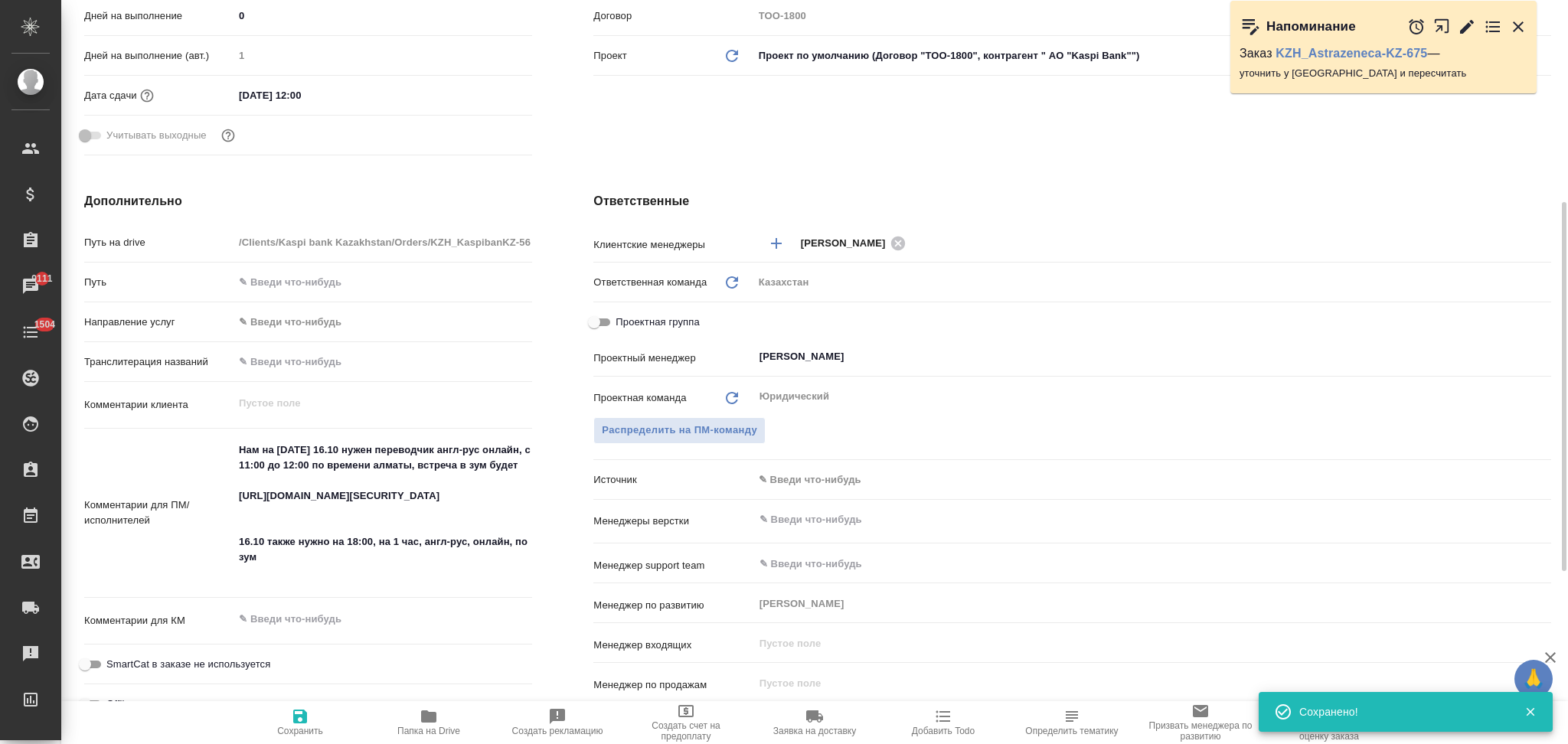
type textarea "x"
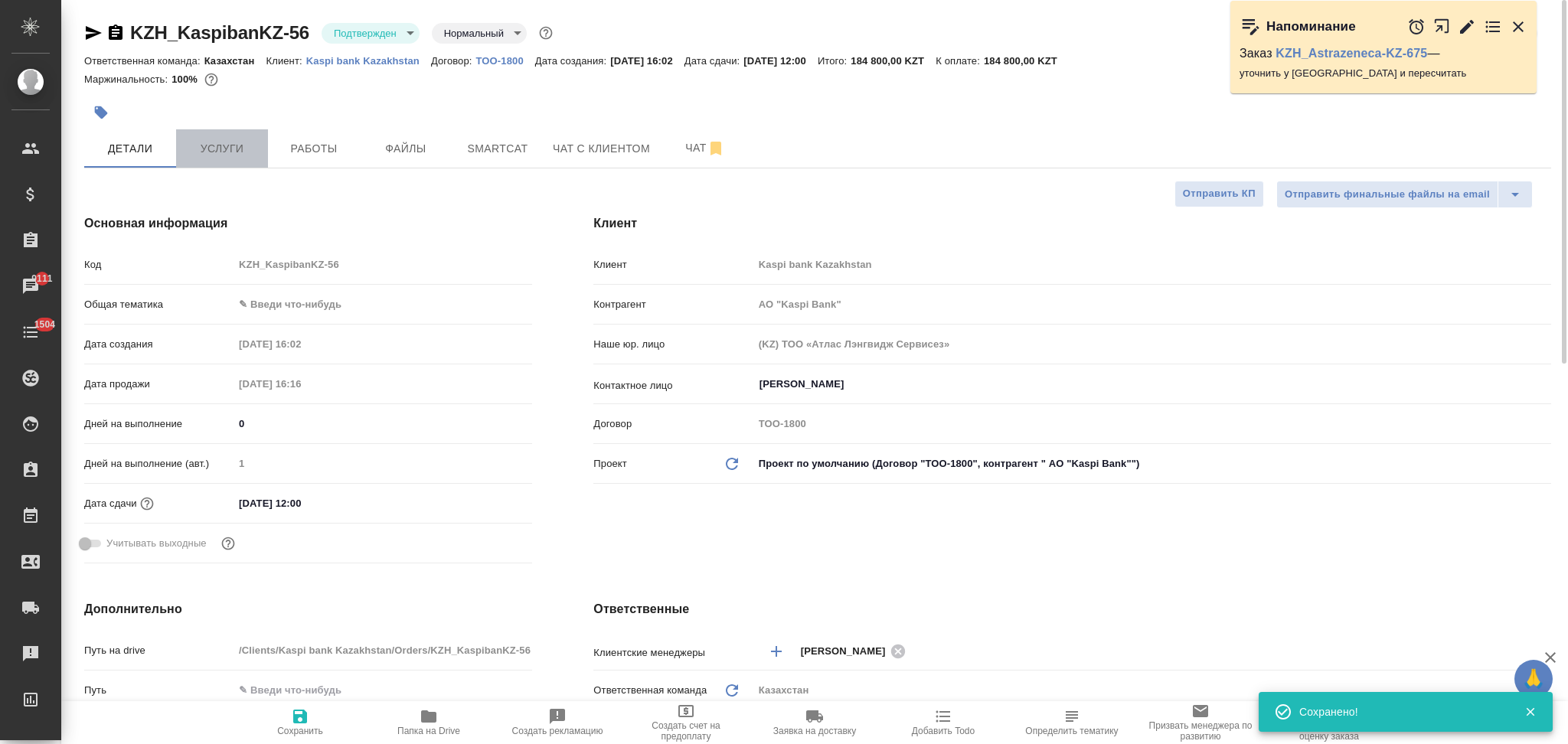
click at [233, 154] on span "Услуги" at bounding box center [222, 149] width 73 height 20
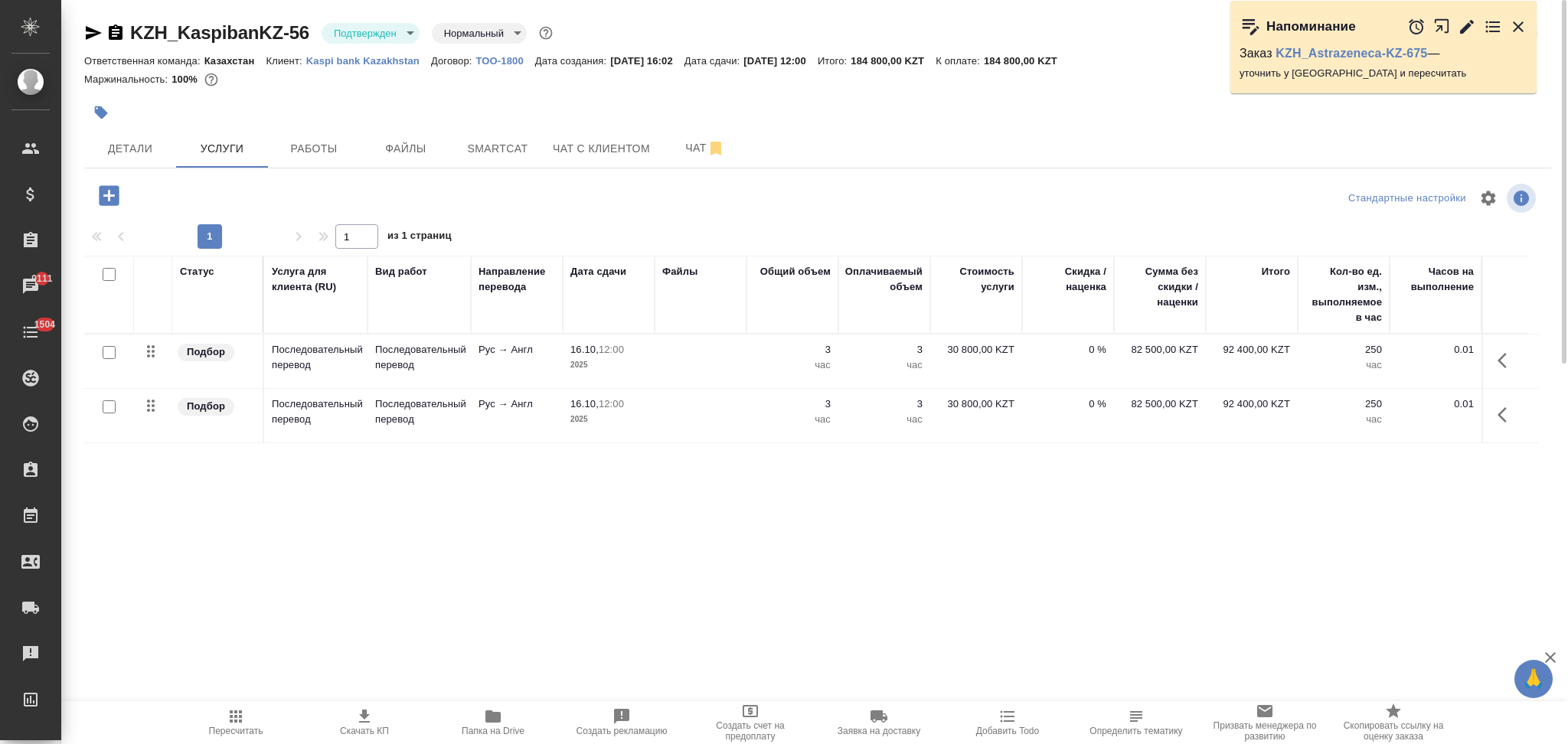
click at [717, 365] on td at bounding box center [701, 361] width 92 height 54
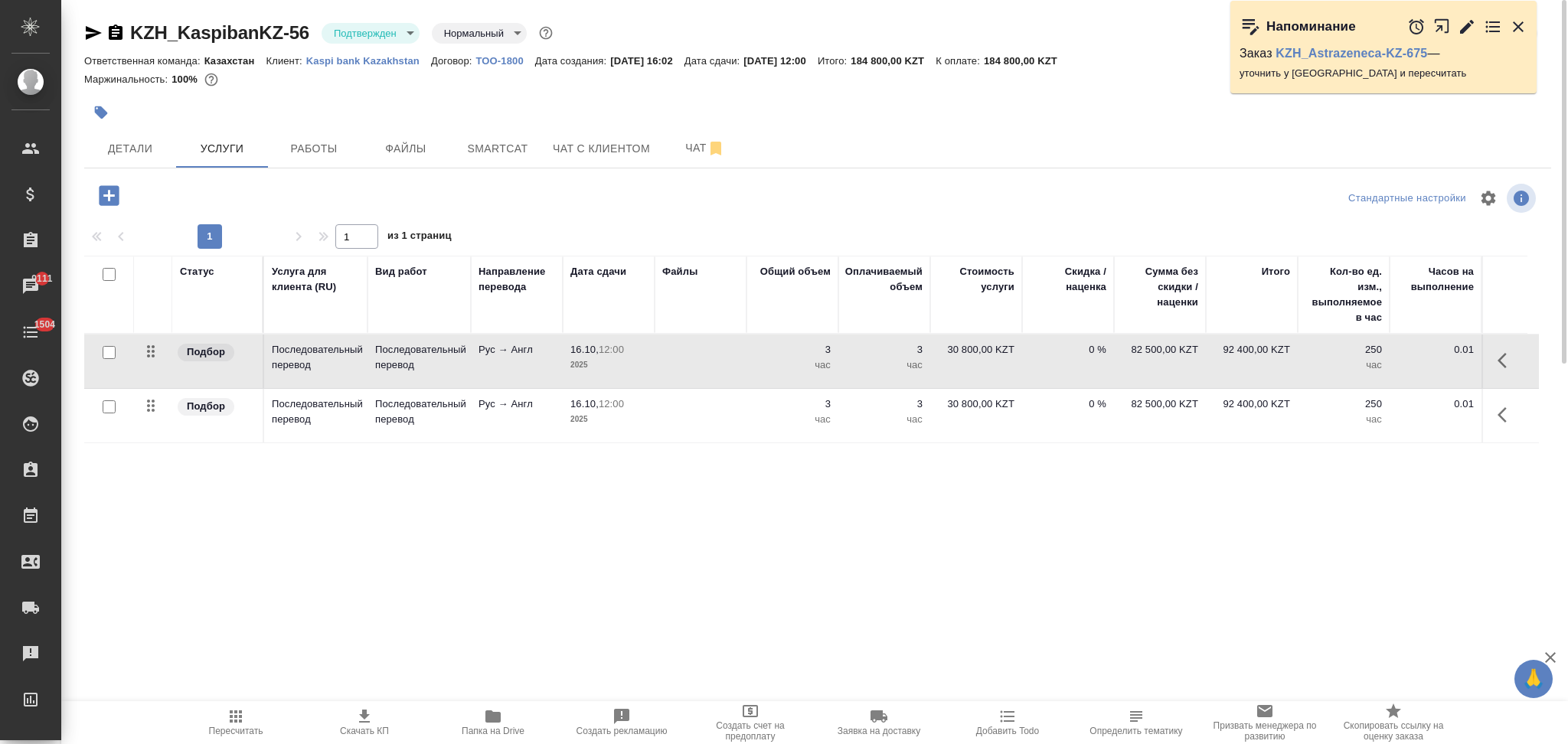
click at [717, 365] on td at bounding box center [701, 361] width 92 height 54
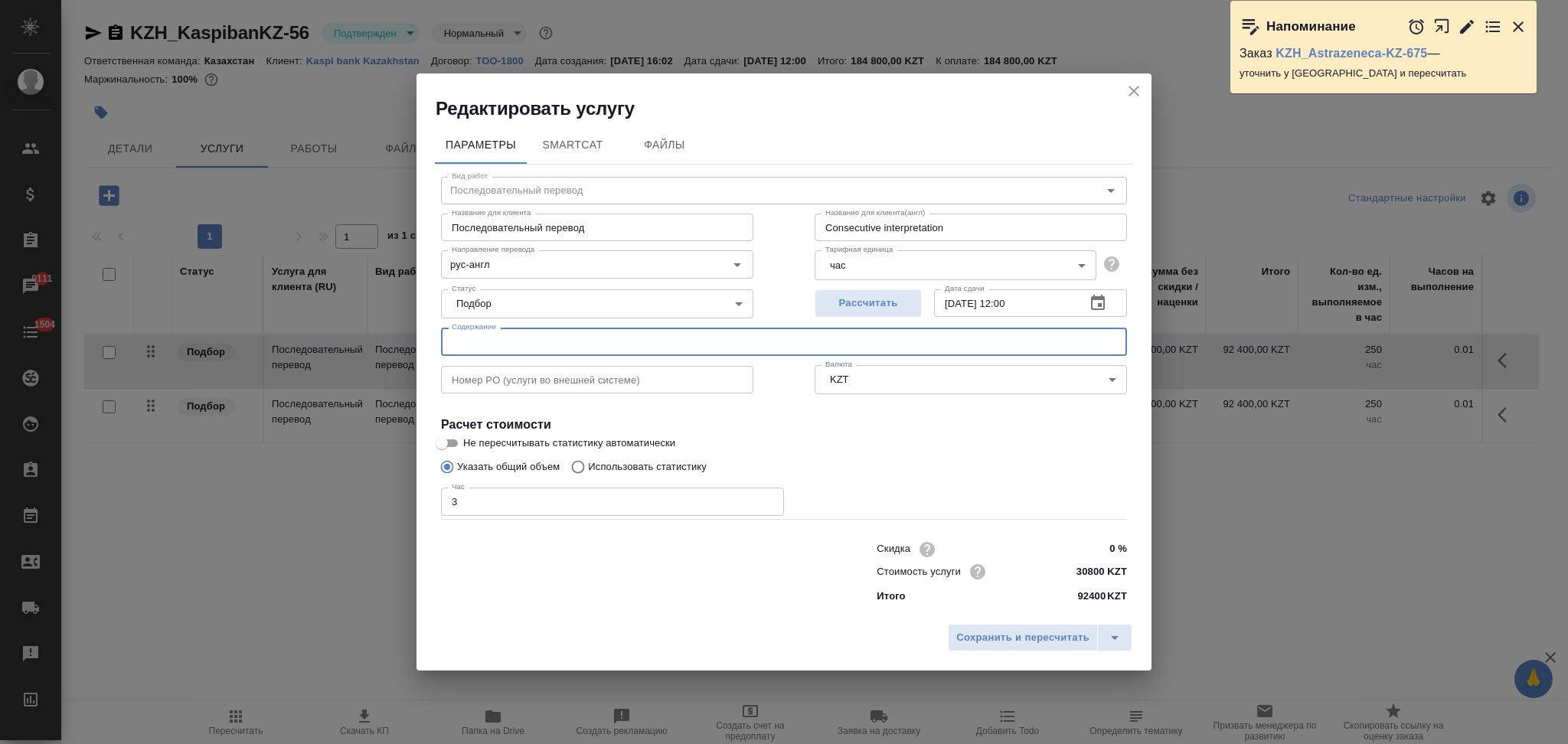
click at [549, 347] on input "text" at bounding box center [784, 341] width 686 height 27
type input "11:00-12:00"
click at [968, 639] on span "Сохранить и пересчитать" at bounding box center [1022, 638] width 134 height 18
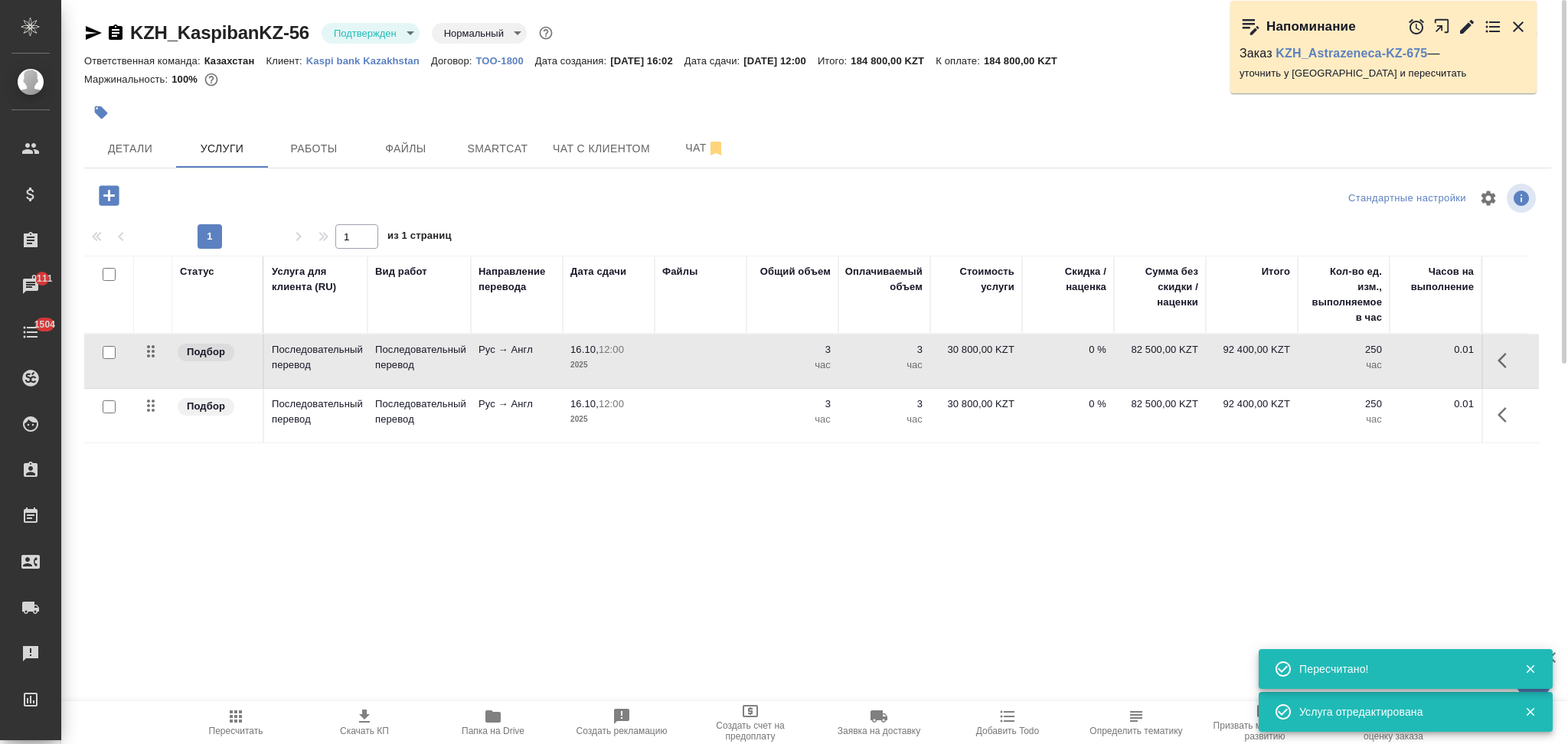
click at [641, 427] on p "2025" at bounding box center [609, 419] width 77 height 15
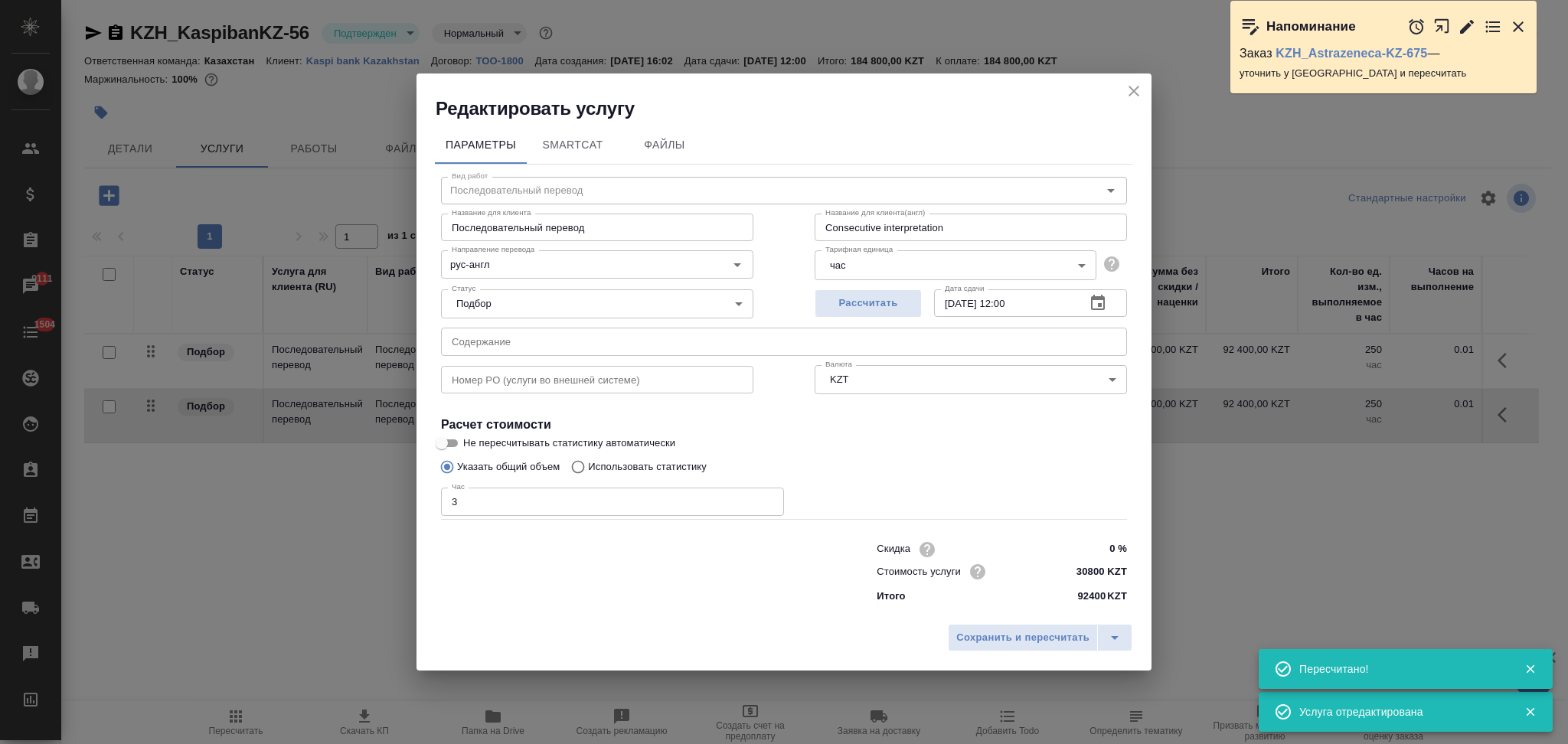
click at [491, 345] on input "text" at bounding box center [784, 341] width 686 height 27
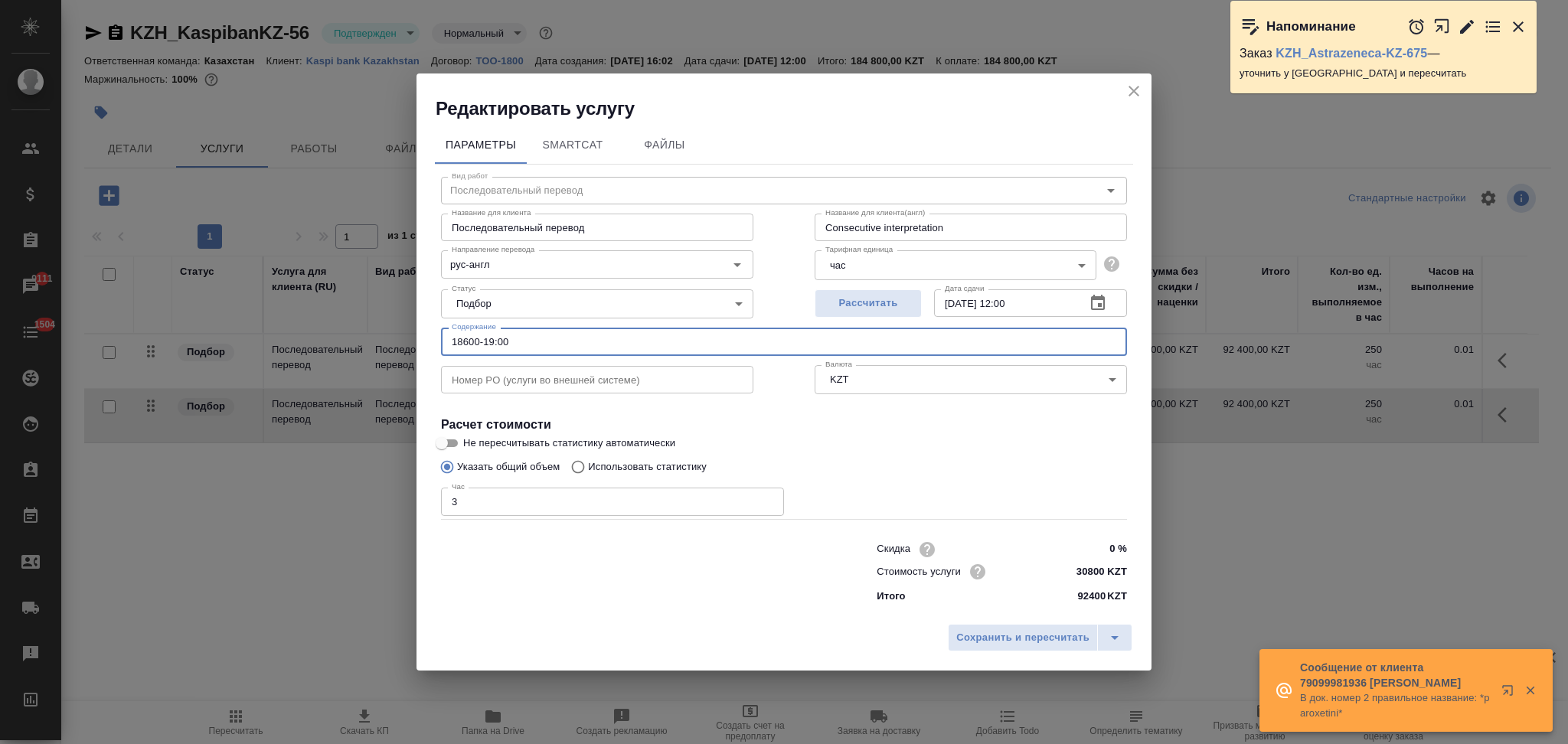
click at [467, 338] on input "18600-19:00" at bounding box center [784, 341] width 686 height 27
type input "18-00-19:00"
click at [988, 638] on span "Сохранить и пересчитать" at bounding box center [1022, 638] width 134 height 18
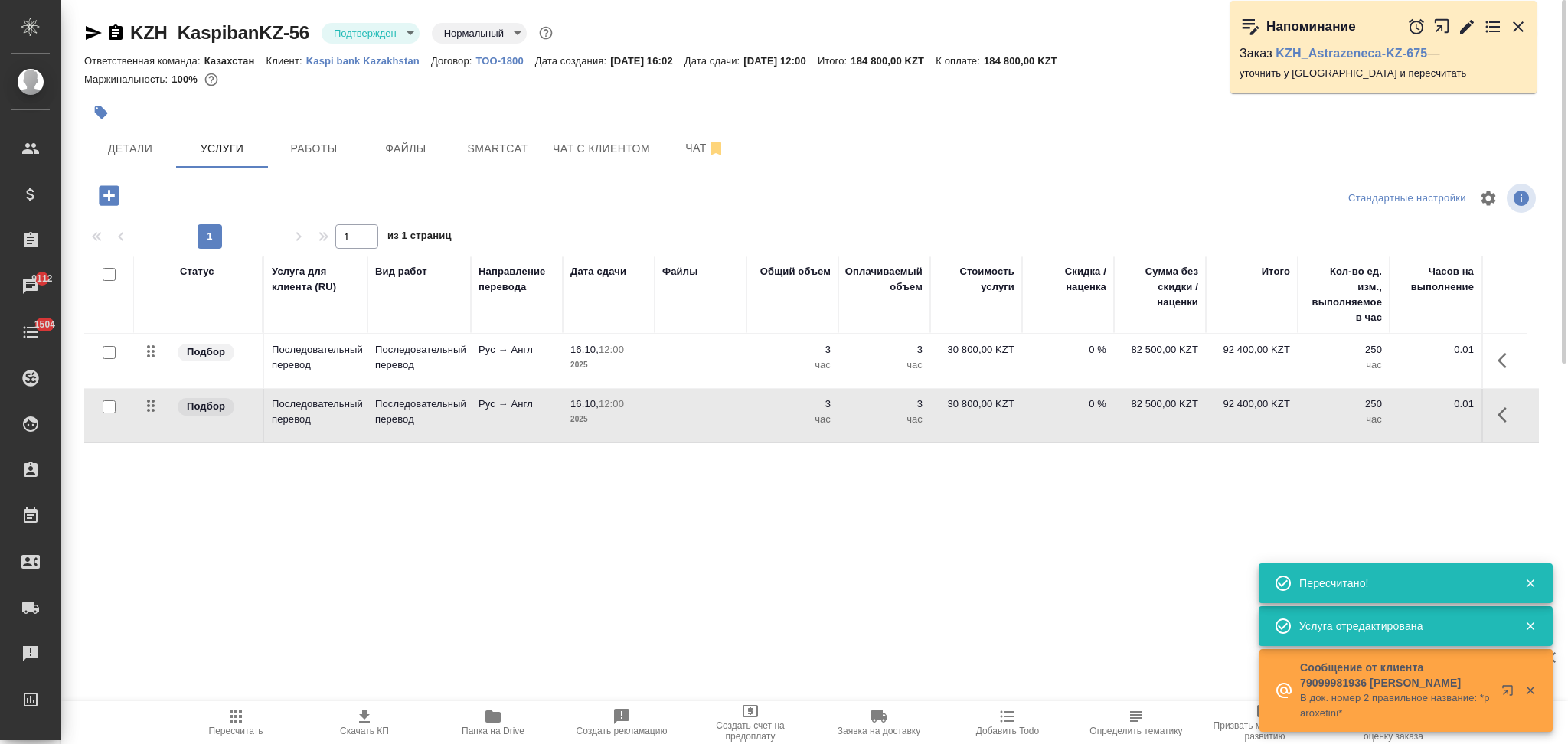
click at [672, 429] on td at bounding box center [701, 415] width 92 height 54
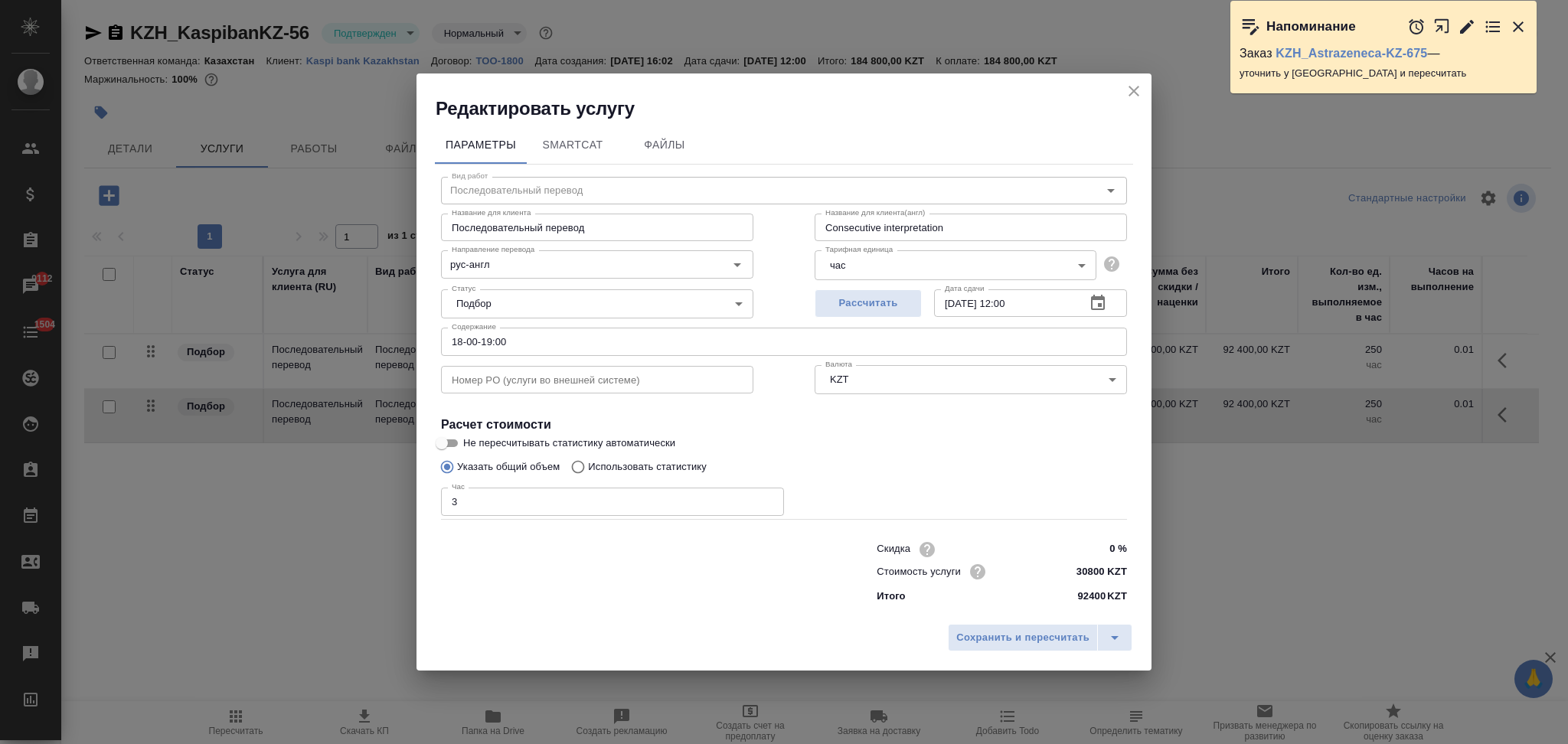
click at [466, 342] on input "18-00-19:00" at bounding box center [784, 341] width 686 height 27
type input "18:00-19:00"
click at [1008, 641] on span "Сохранить и пересчитать" at bounding box center [1022, 638] width 134 height 18
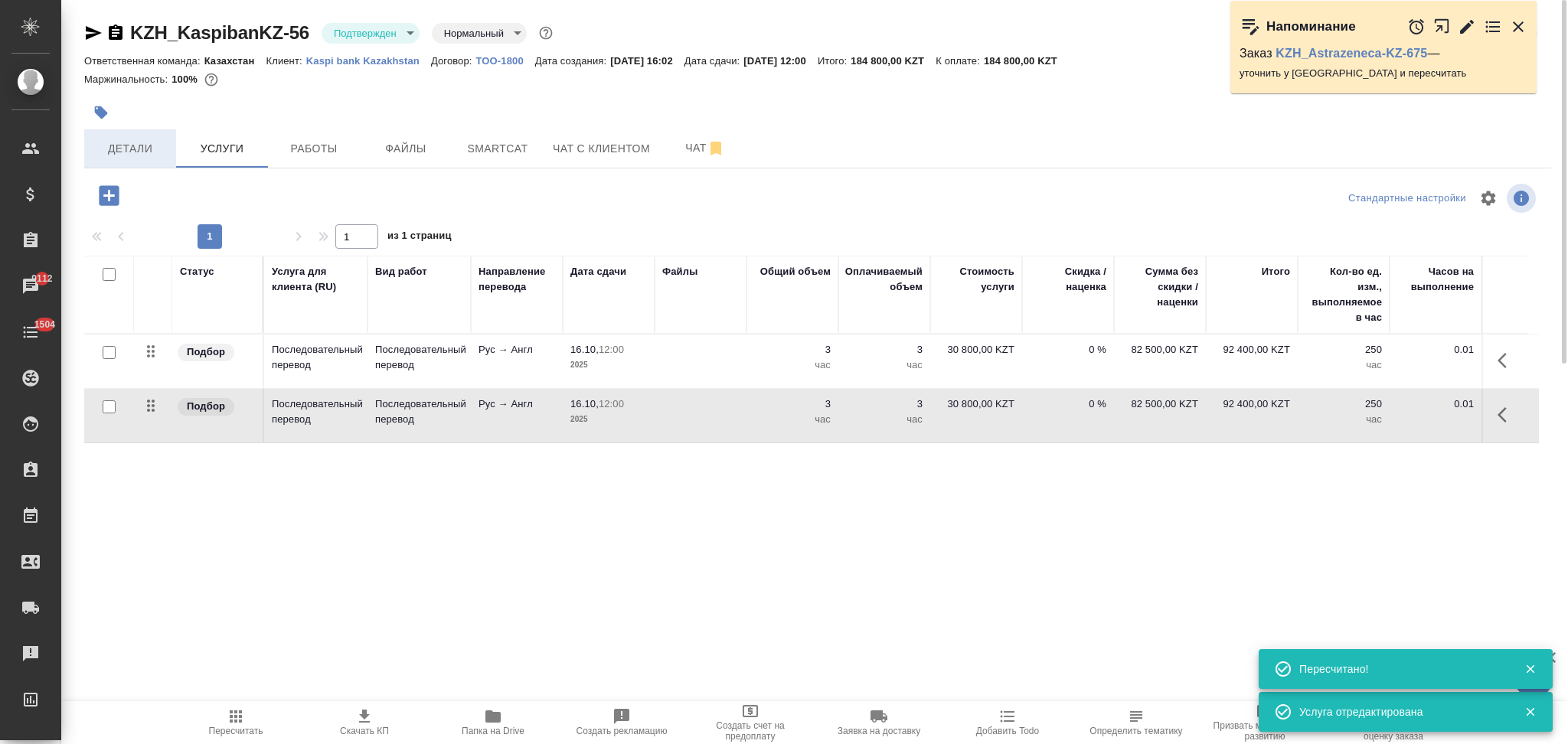
click at [130, 151] on span "Детали" at bounding box center [130, 149] width 73 height 20
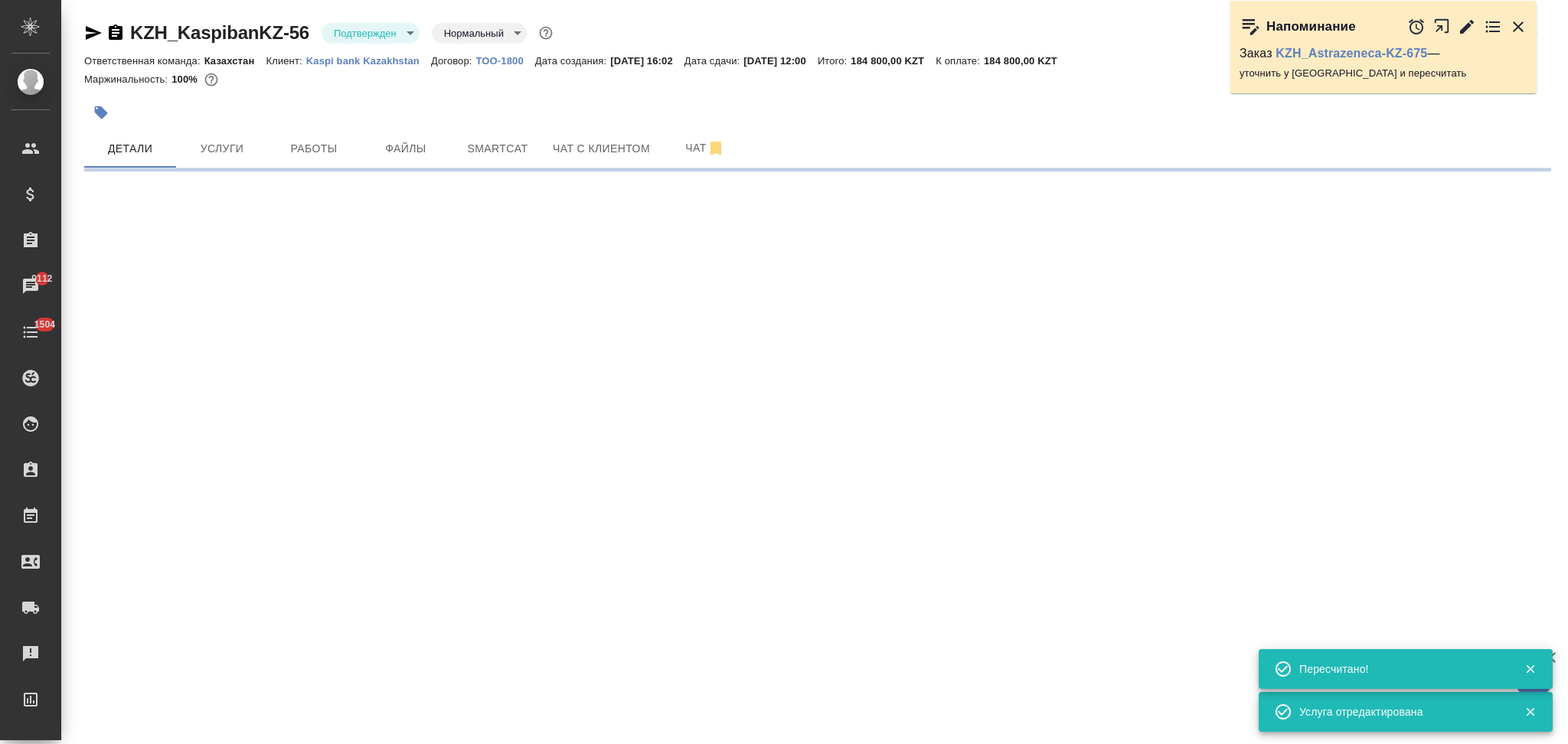
select select "RU"
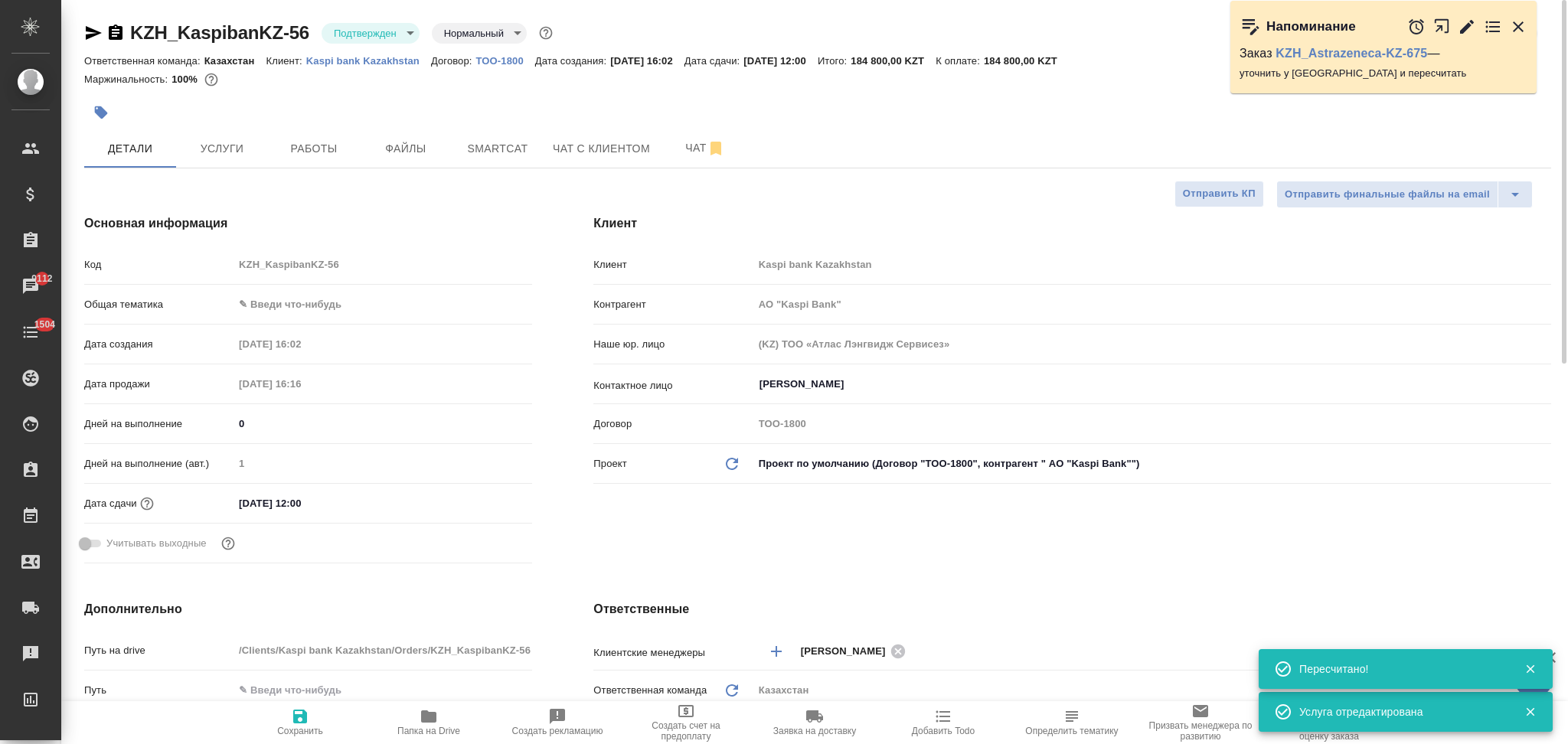
type textarea "x"
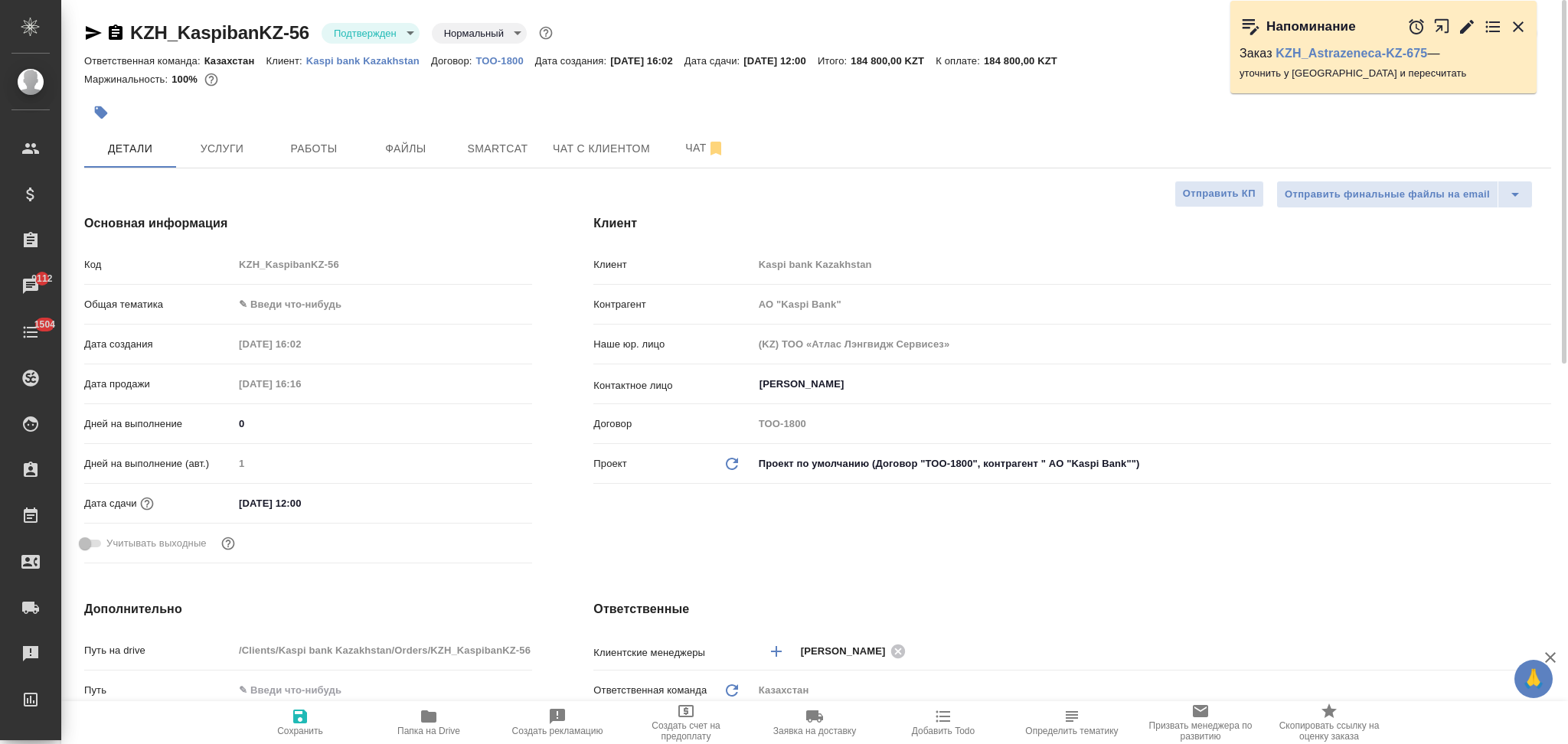
type input "АО "Kaspi Bank""
type textarea "x"
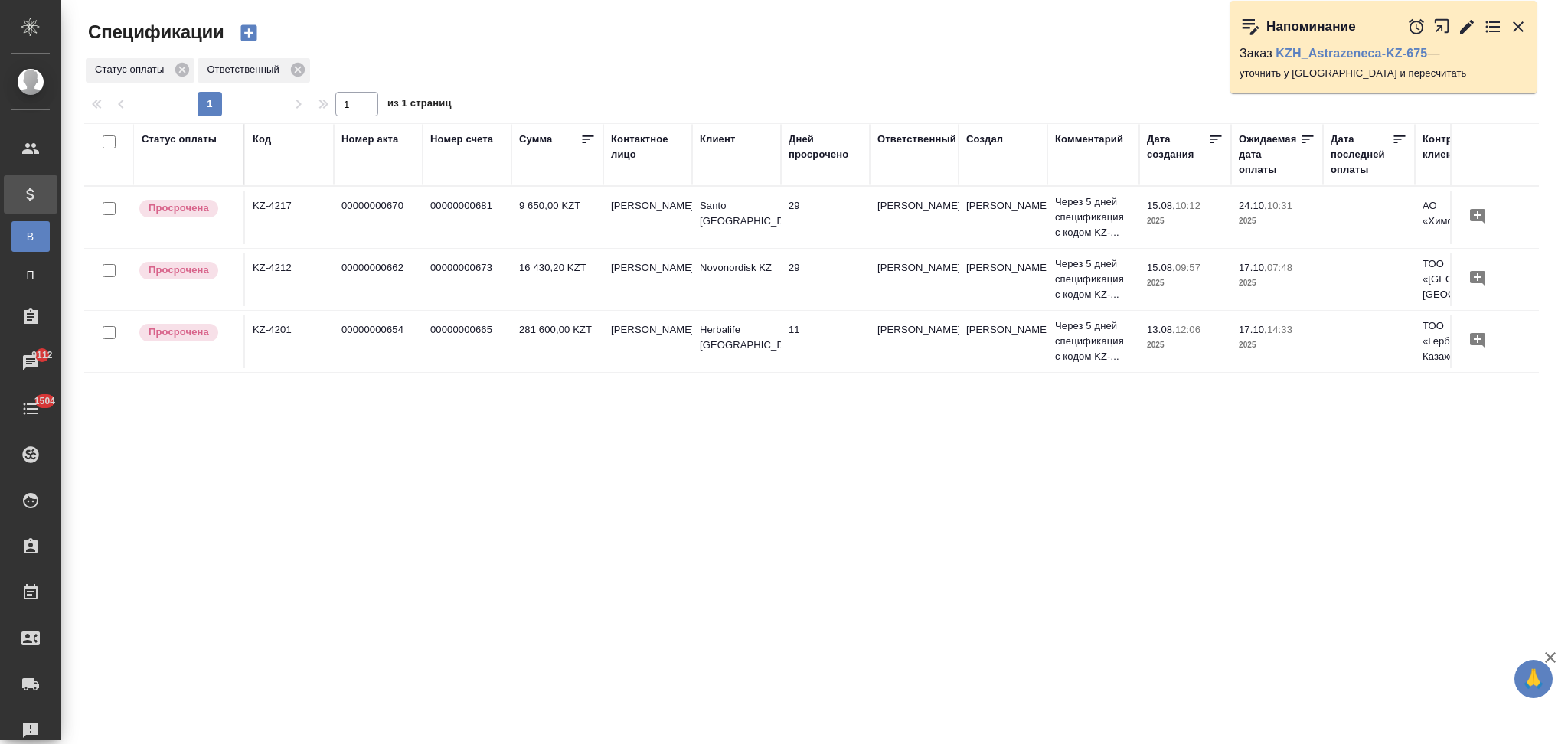
click at [668, 281] on td "[PERSON_NAME]" at bounding box center [647, 279] width 88 height 54
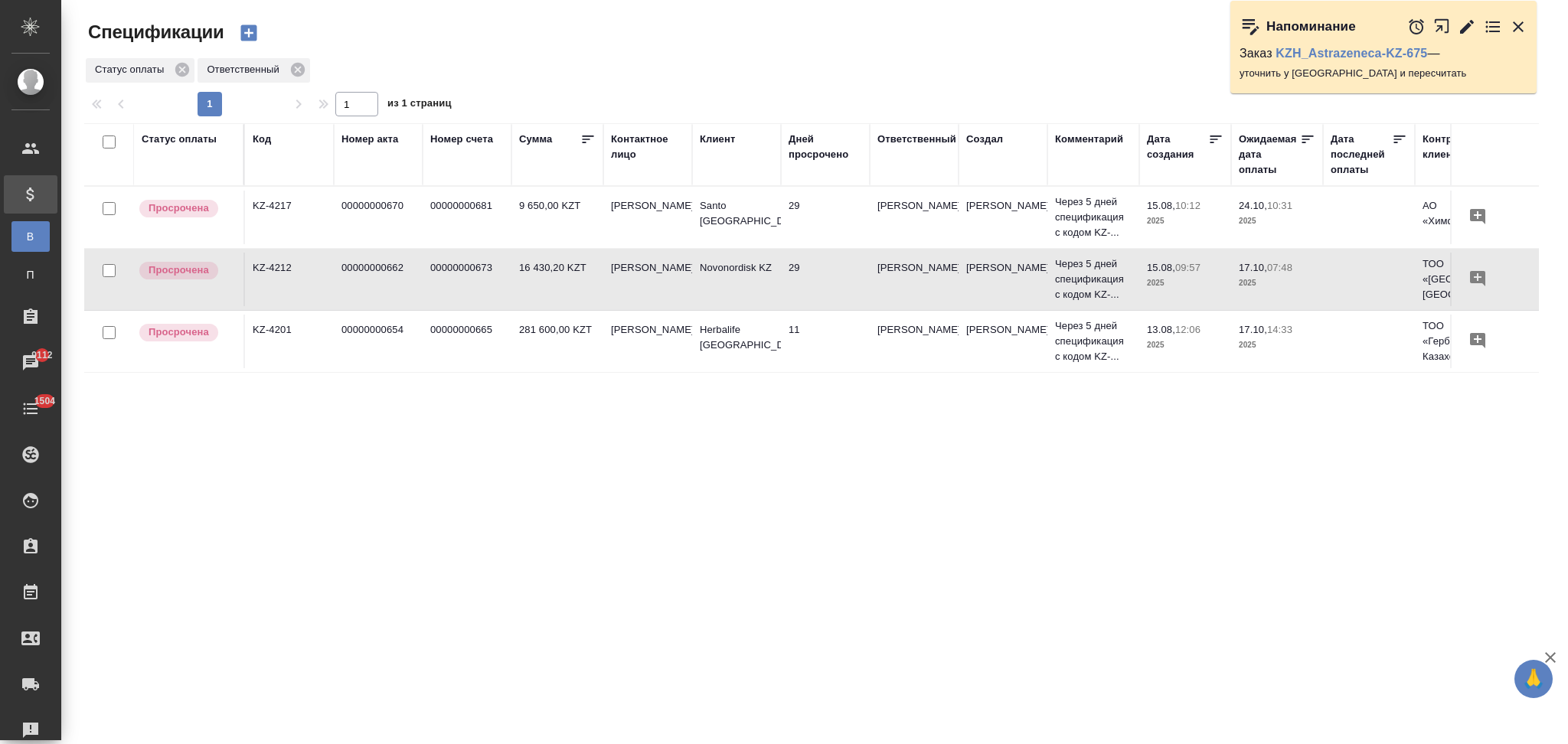
click at [668, 281] on td "[PERSON_NAME]" at bounding box center [647, 279] width 88 height 54
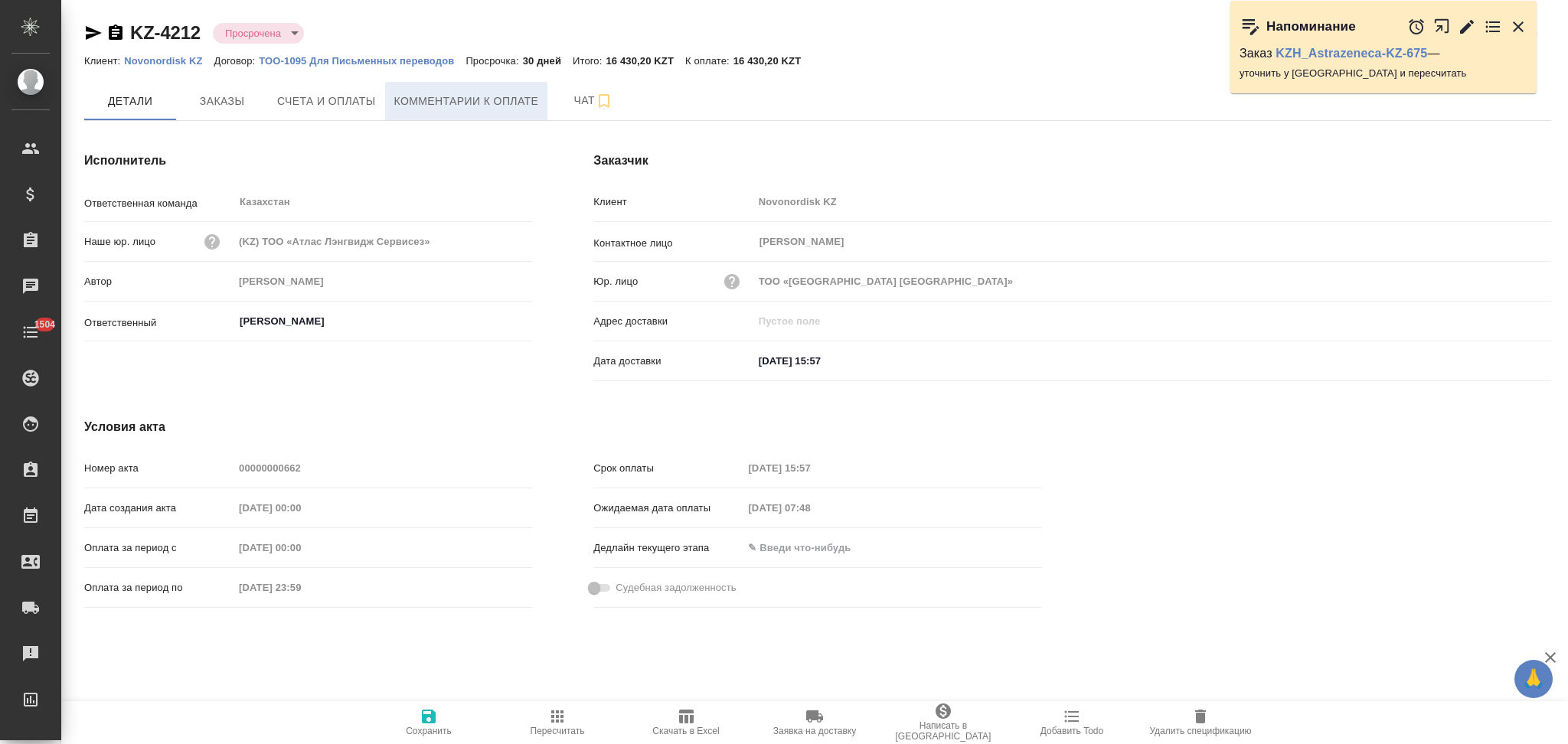
click at [449, 90] on button "Комментарии к оплате" at bounding box center [467, 100] width 163 height 38
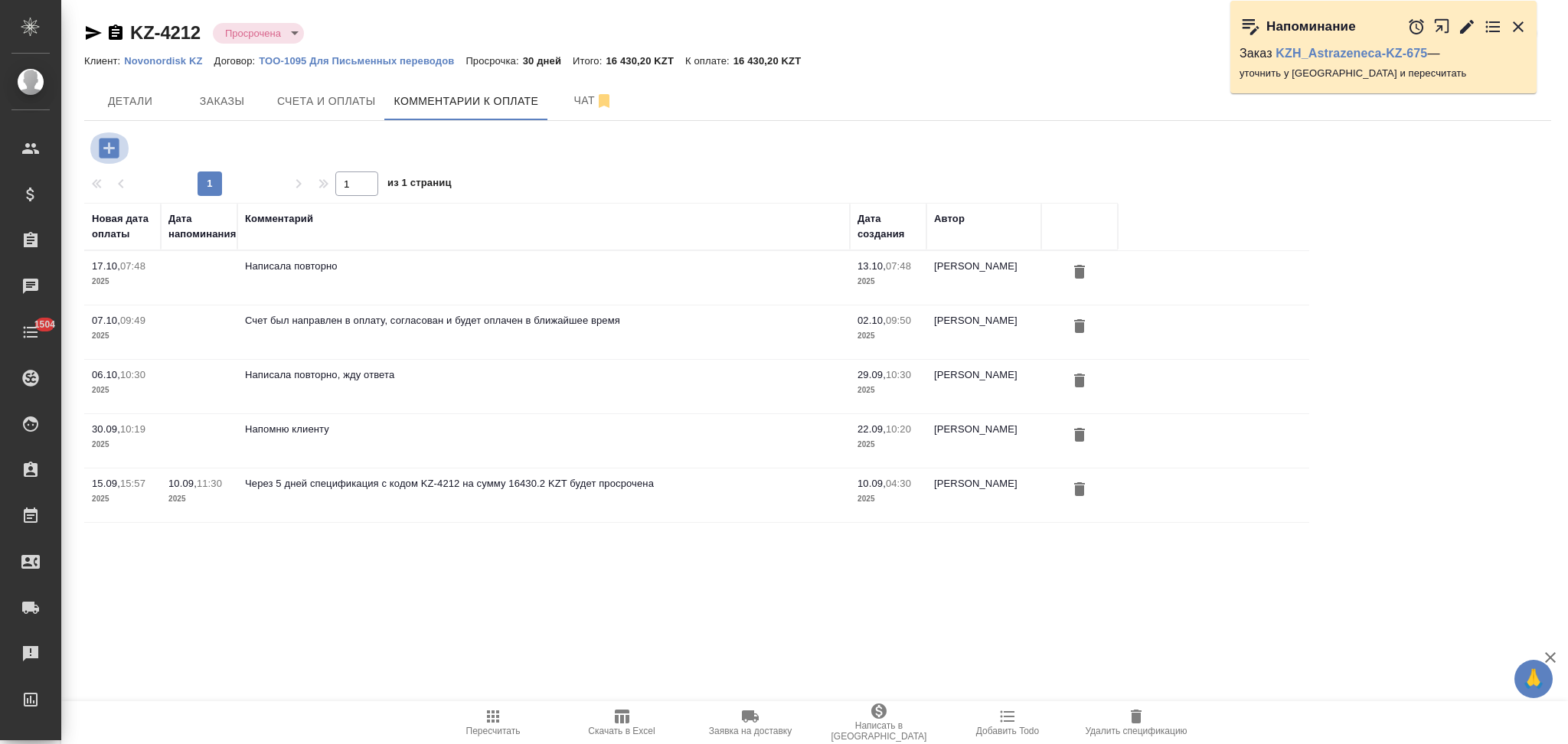
click at [109, 147] on icon "button" at bounding box center [110, 148] width 27 height 27
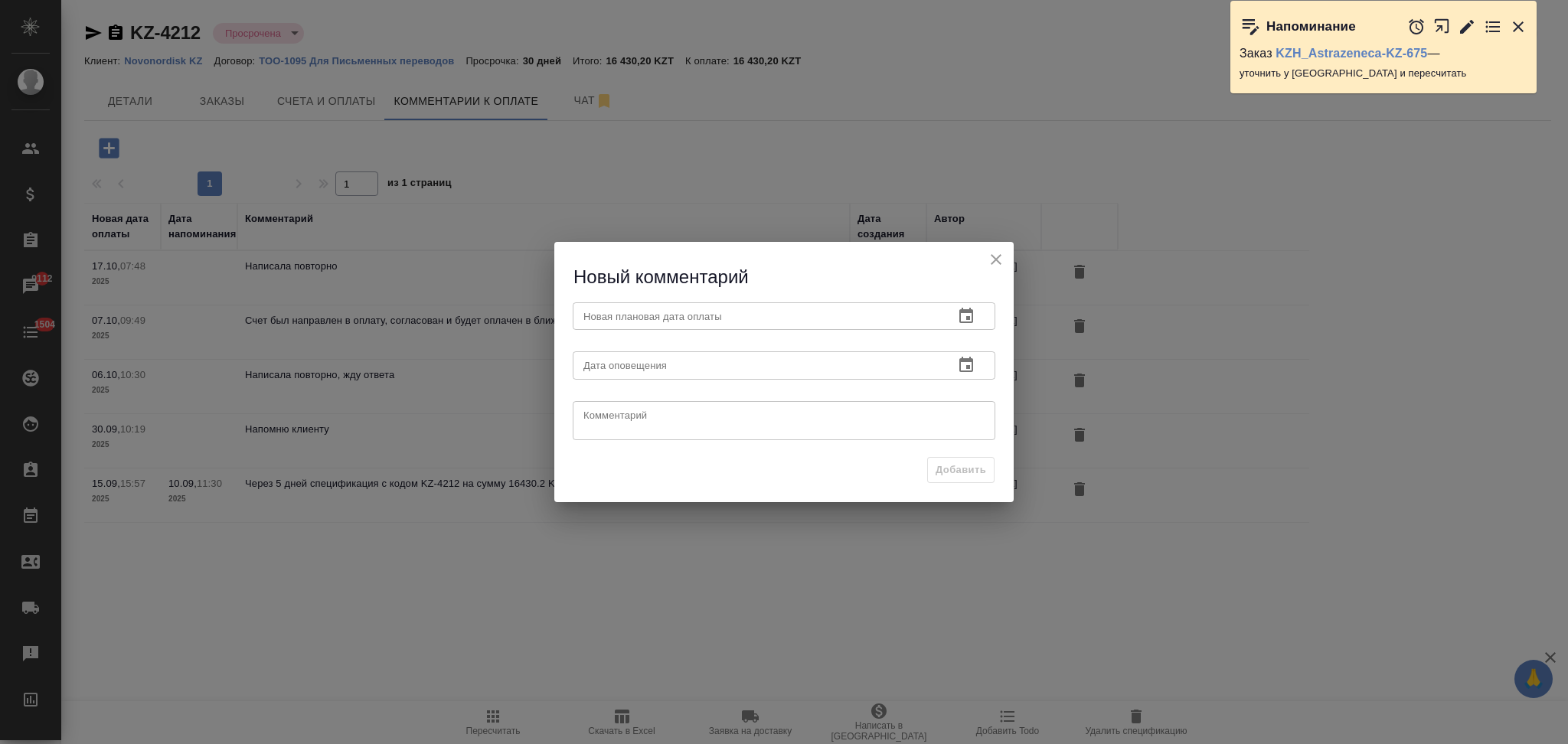
drag, startPoint x: 988, startPoint y: 267, endPoint x: 982, endPoint y: 281, distance: 15.2
click at [990, 266] on icon "close" at bounding box center [996, 259] width 19 height 19
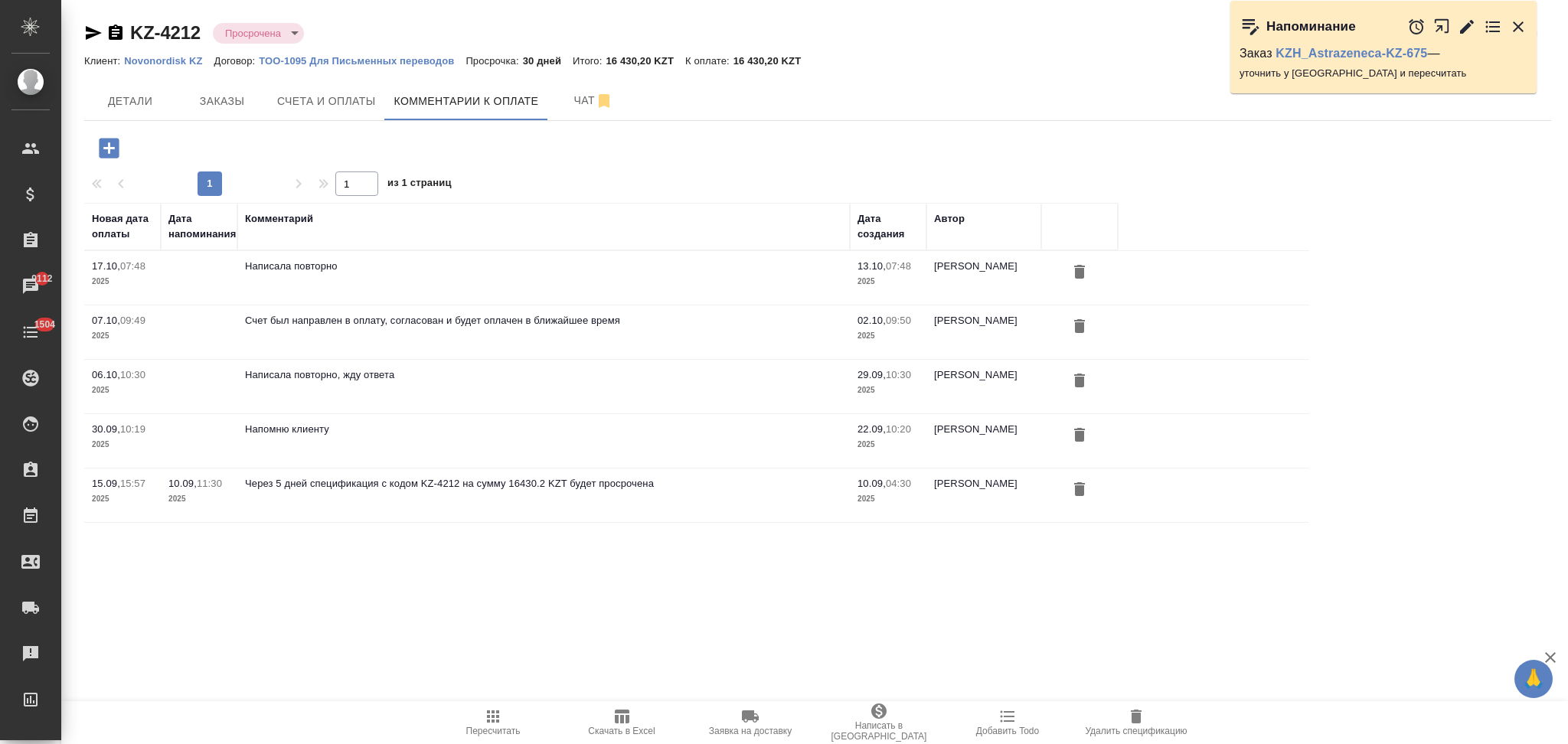
click at [105, 142] on icon "button" at bounding box center [108, 147] width 20 height 20
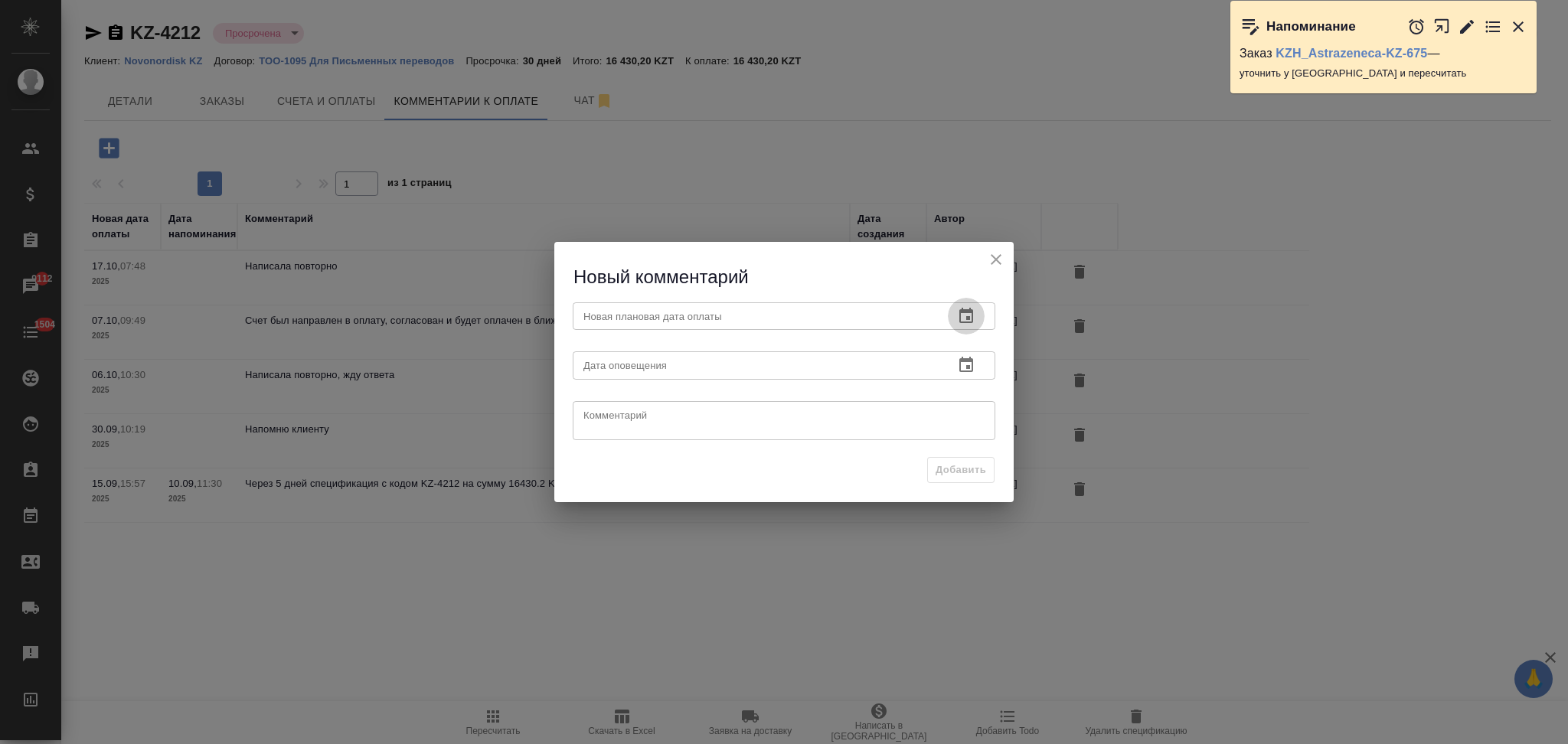
click at [971, 318] on icon "button" at bounding box center [966, 316] width 19 height 19
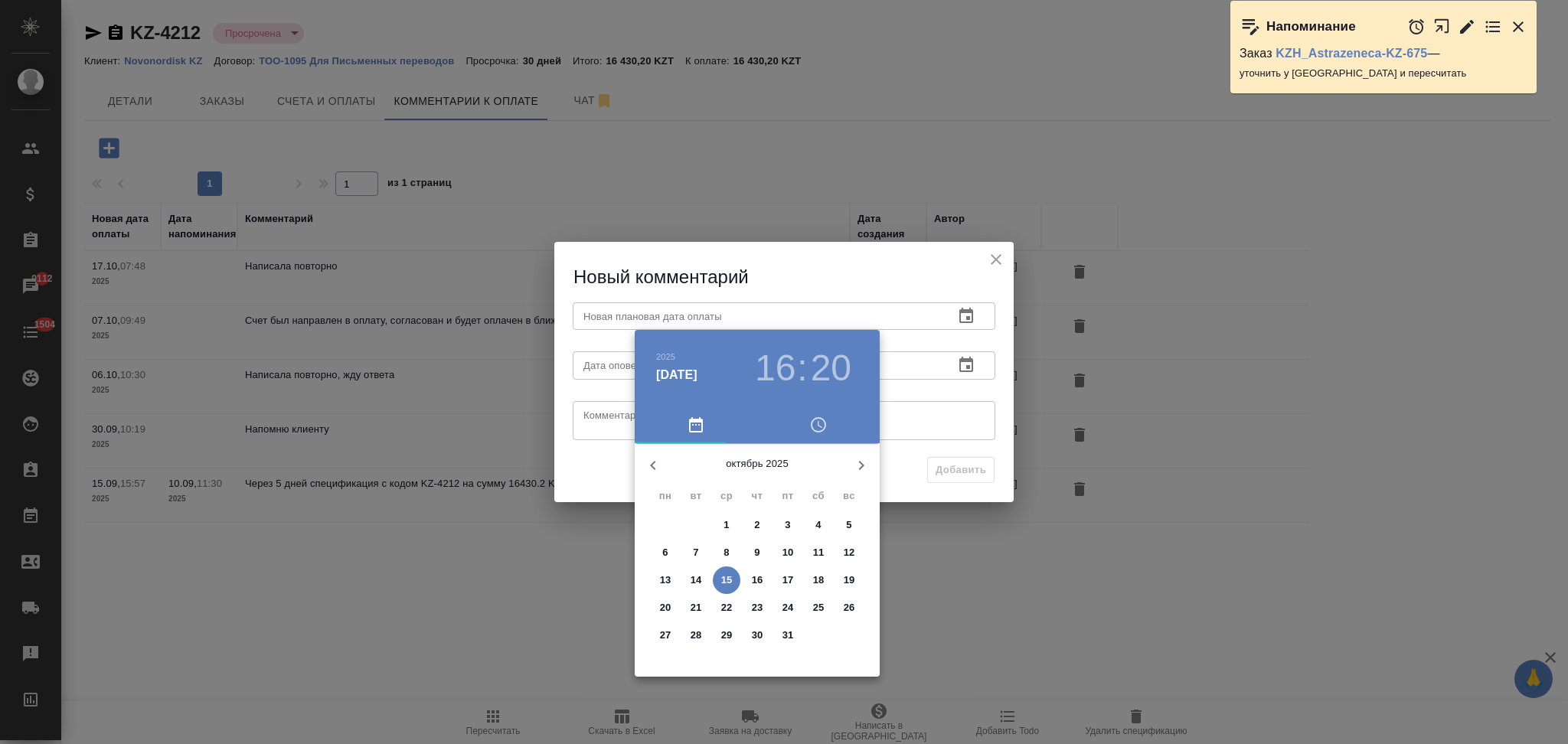
click at [785, 603] on p "24" at bounding box center [788, 608] width 12 height 15
type input "[DATE] 16:20"
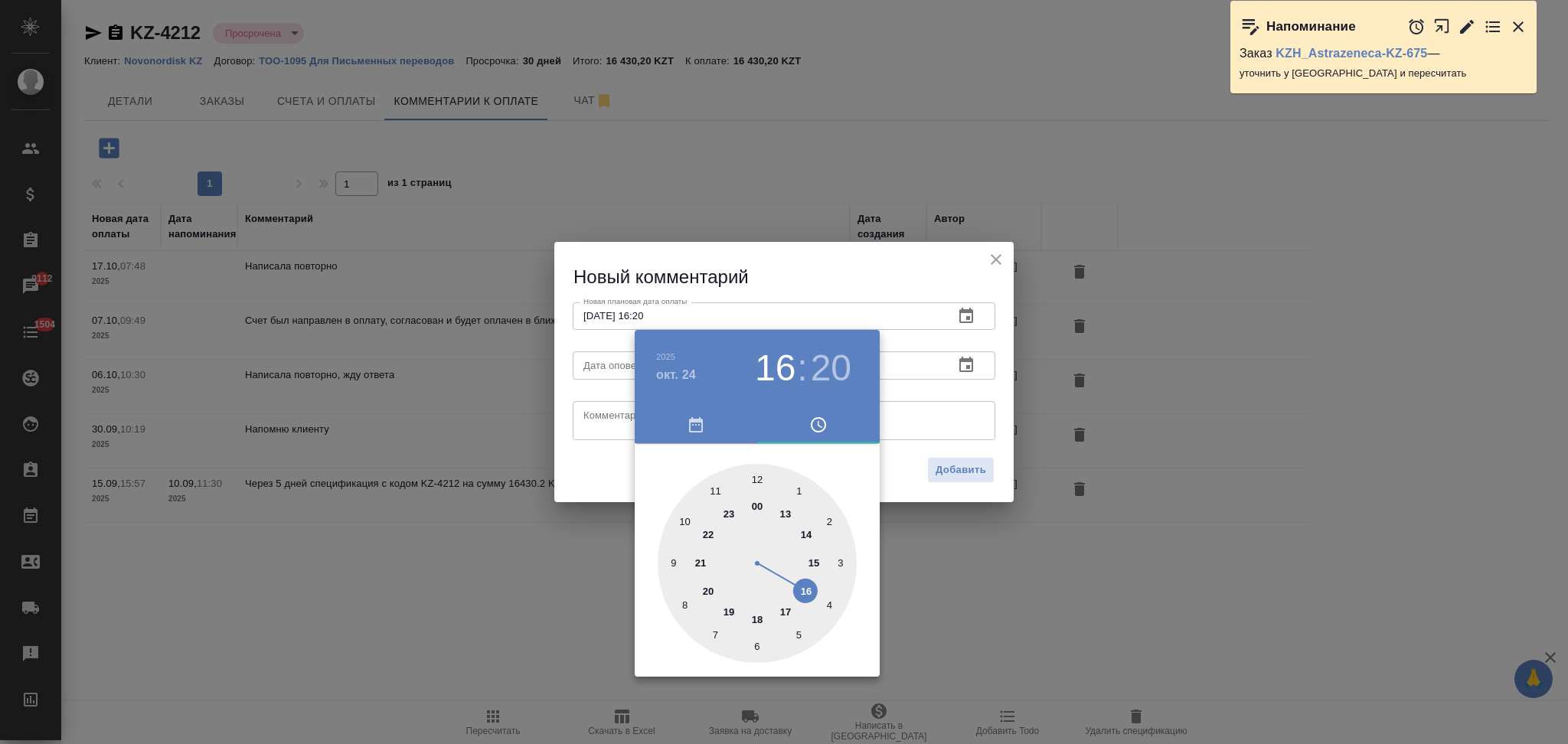
click at [587, 487] on div at bounding box center [784, 372] width 1568 height 744
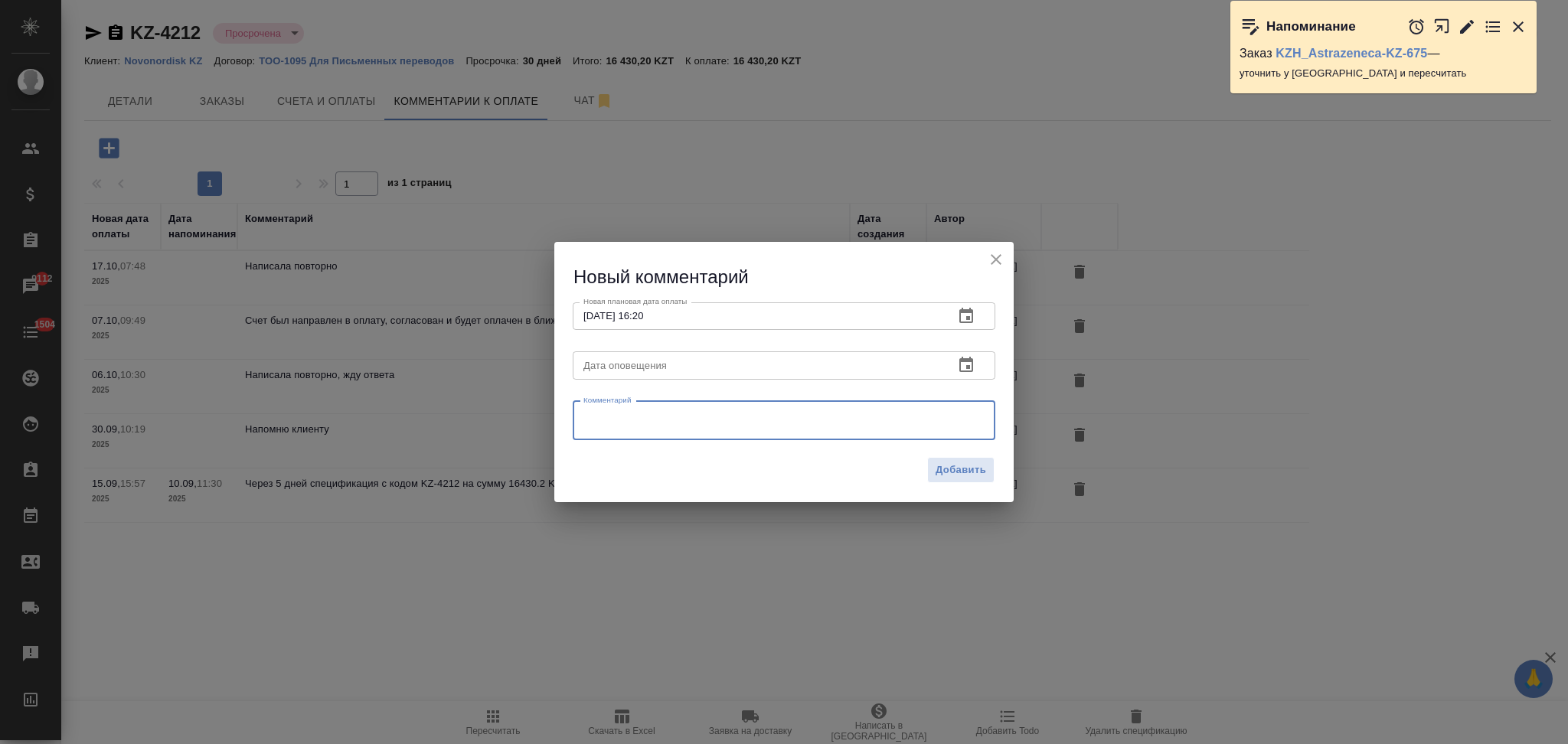
click at [616, 426] on textarea at bounding box center [784, 420] width 401 height 23
click at [900, 413] on textarea "Они спутали счета и оплатили не тот. Извиняются и просят ориги рподублировать, …" at bounding box center [784, 421] width 401 height 24
click at [821, 411] on textarea "Они спутали счета и оплатили не тот. Извиняются и просят ориги продублировать, …" at bounding box center [784, 421] width 401 height 24
click at [704, 429] on textarea "Они спутали счета и оплатили не тот. Извиняются и просят ориги продублировать, …" at bounding box center [784, 421] width 401 height 24
type textarea "Они спутали счета и оплатили не тот. Извиняются и просят ориги продублировать, …"
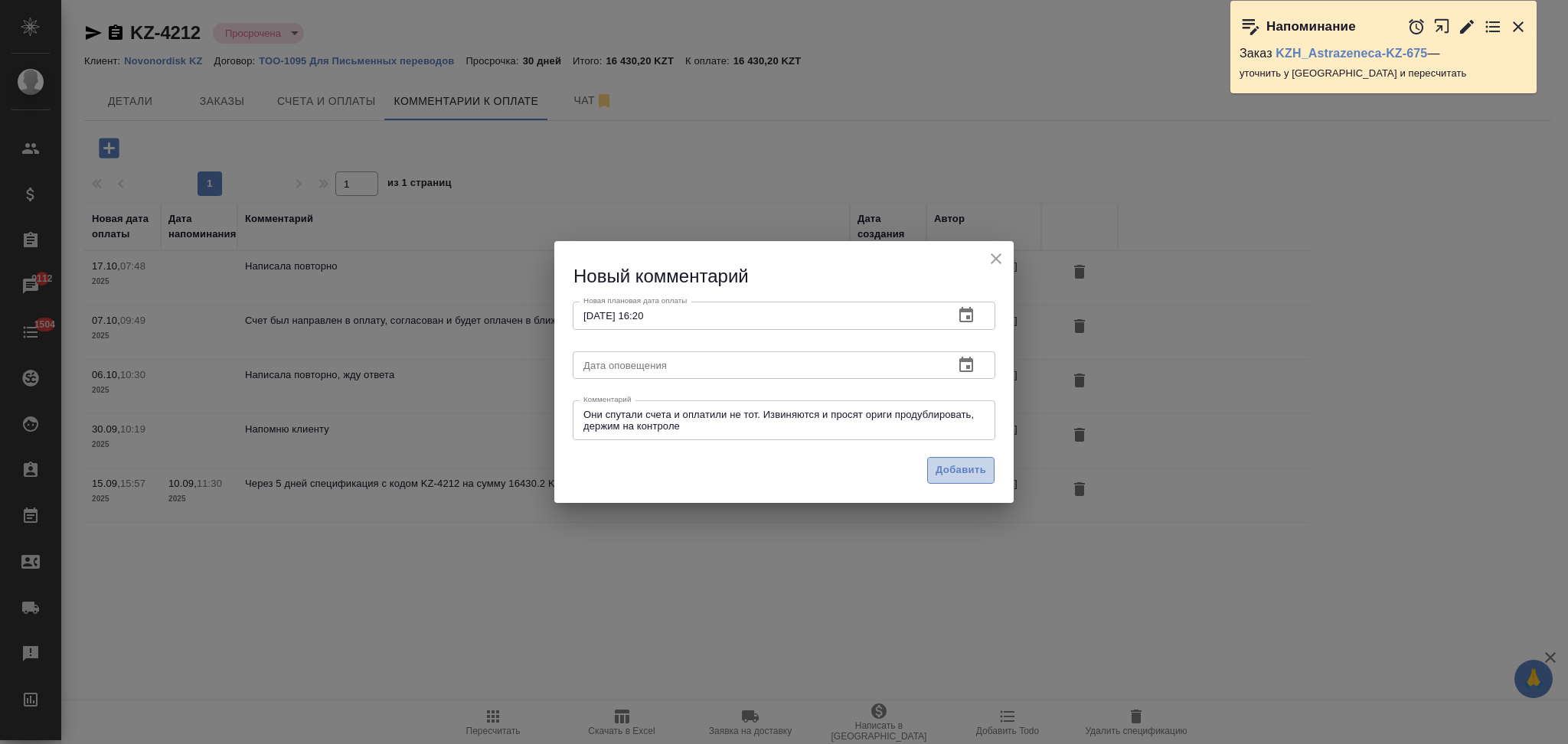
click at [956, 469] on span "Добавить" at bounding box center [960, 470] width 50 height 18
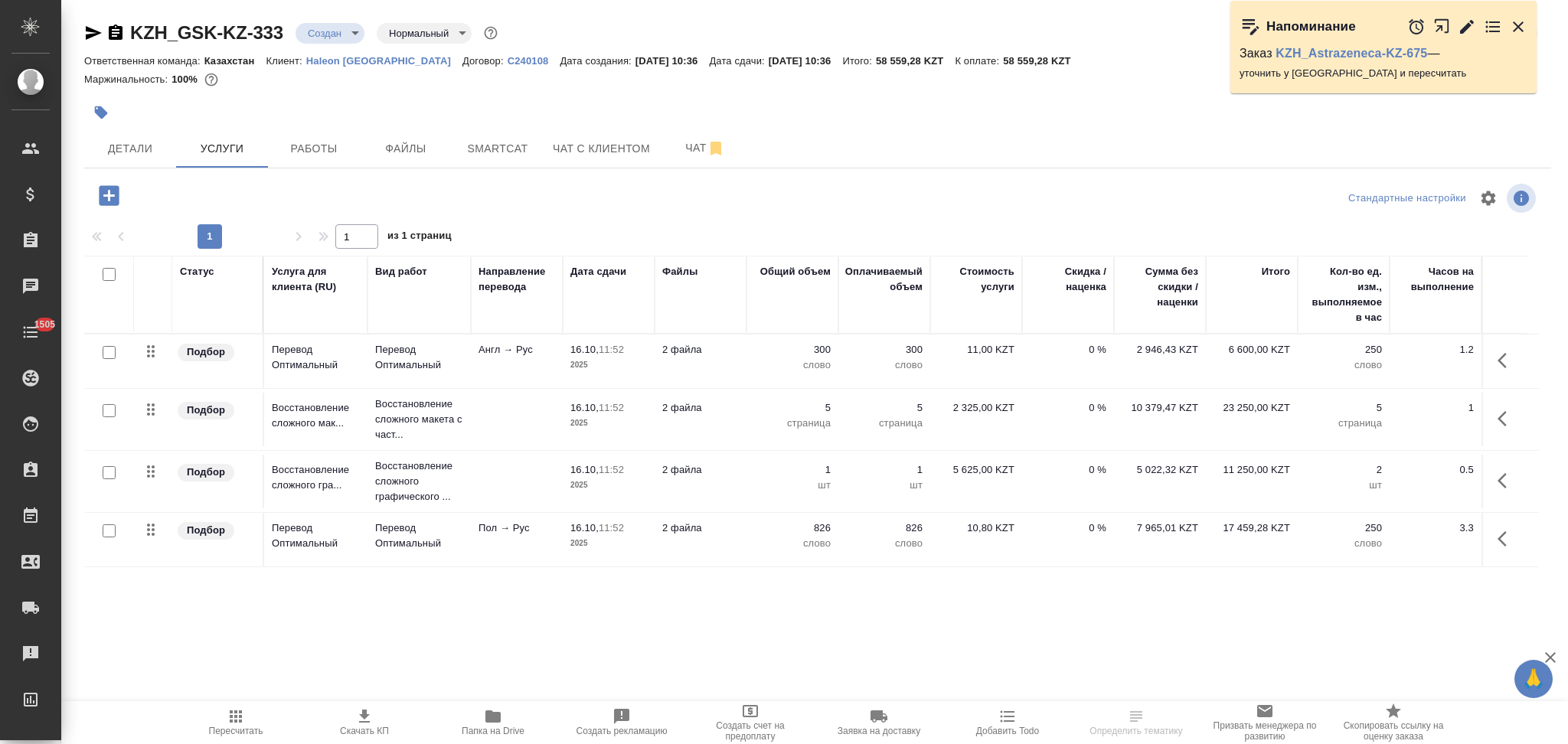
click at [362, 59] on p "Haleon [GEOGRAPHIC_DATA]" at bounding box center [384, 61] width 156 height 12
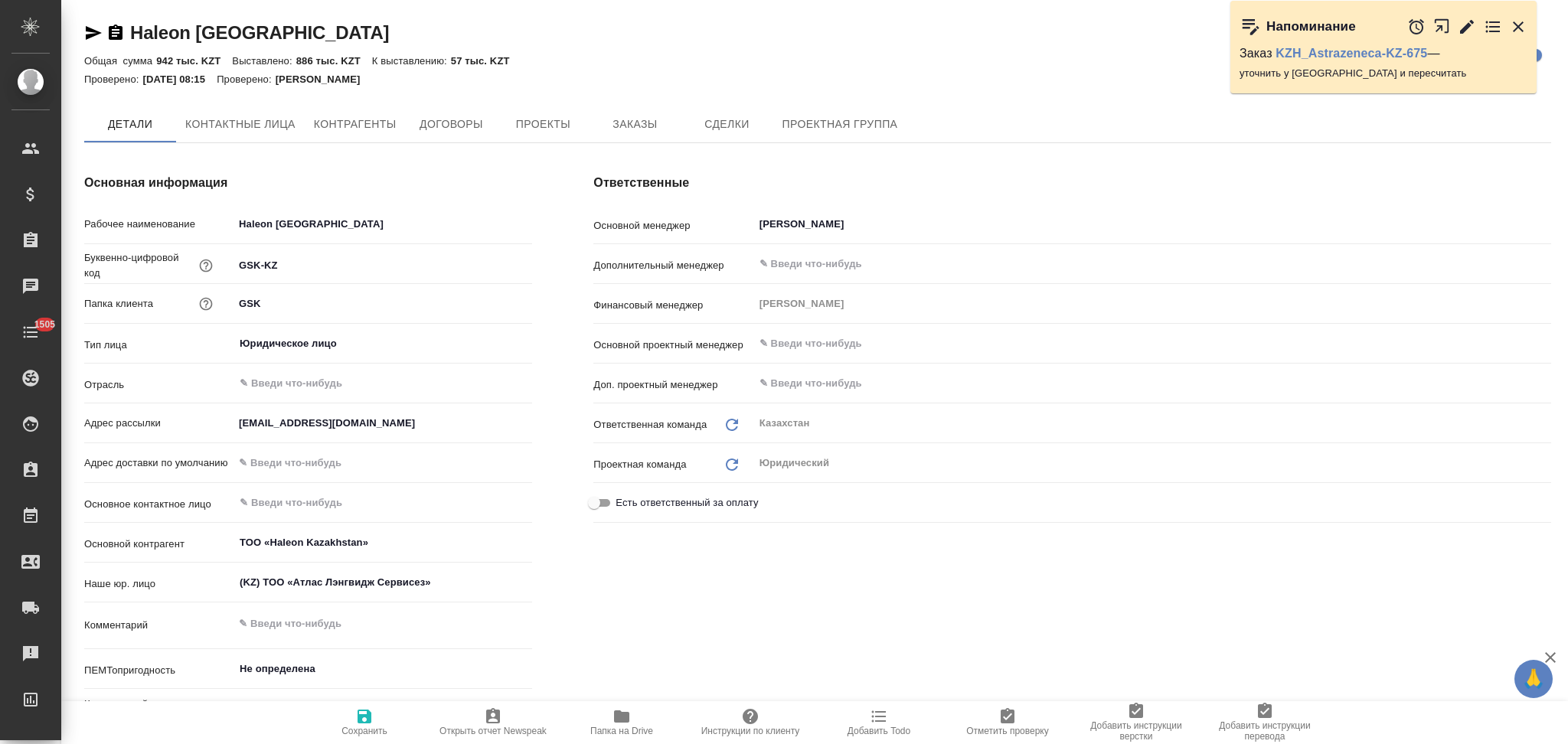
type textarea "x"
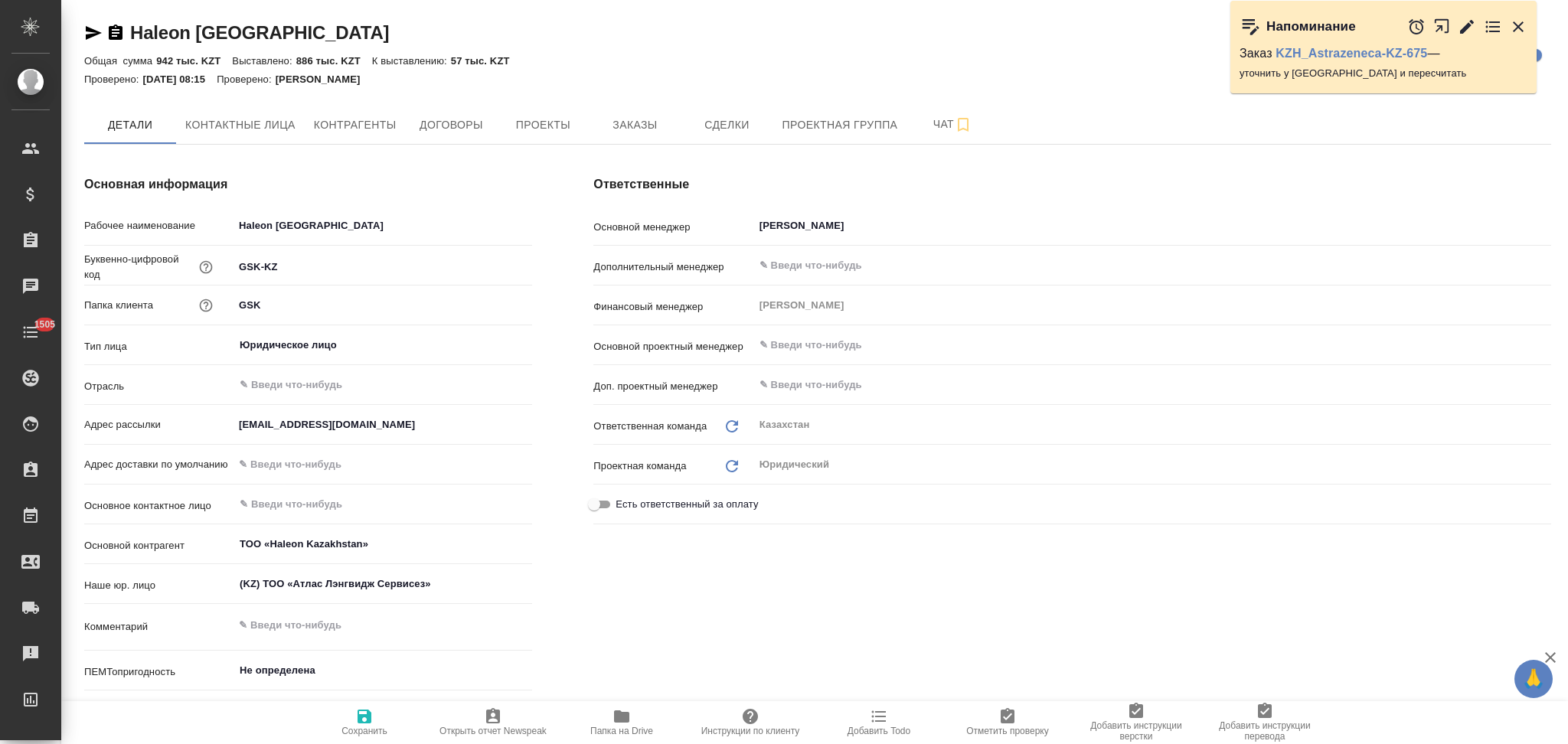
type textarea "x"
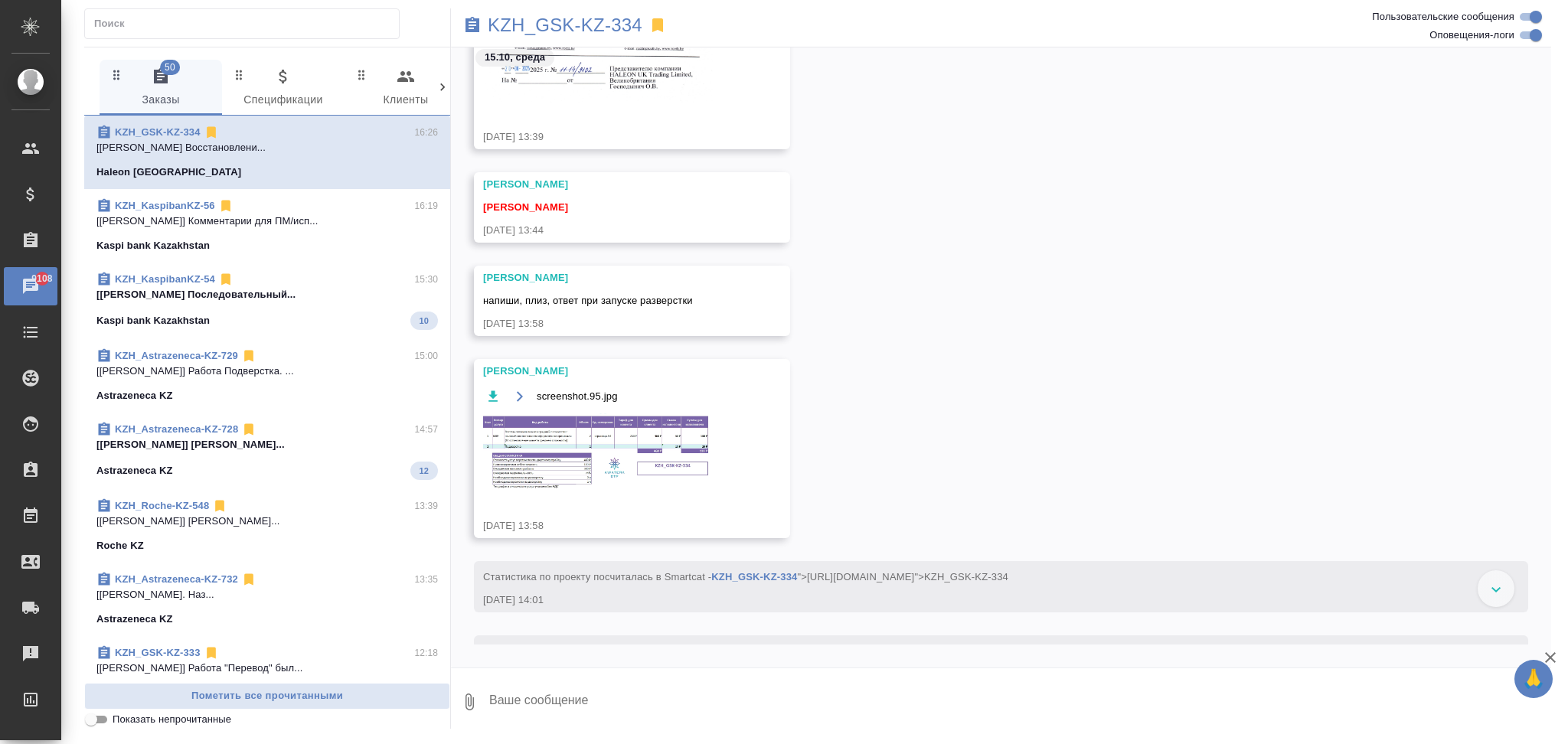
scroll to position [382, 0]
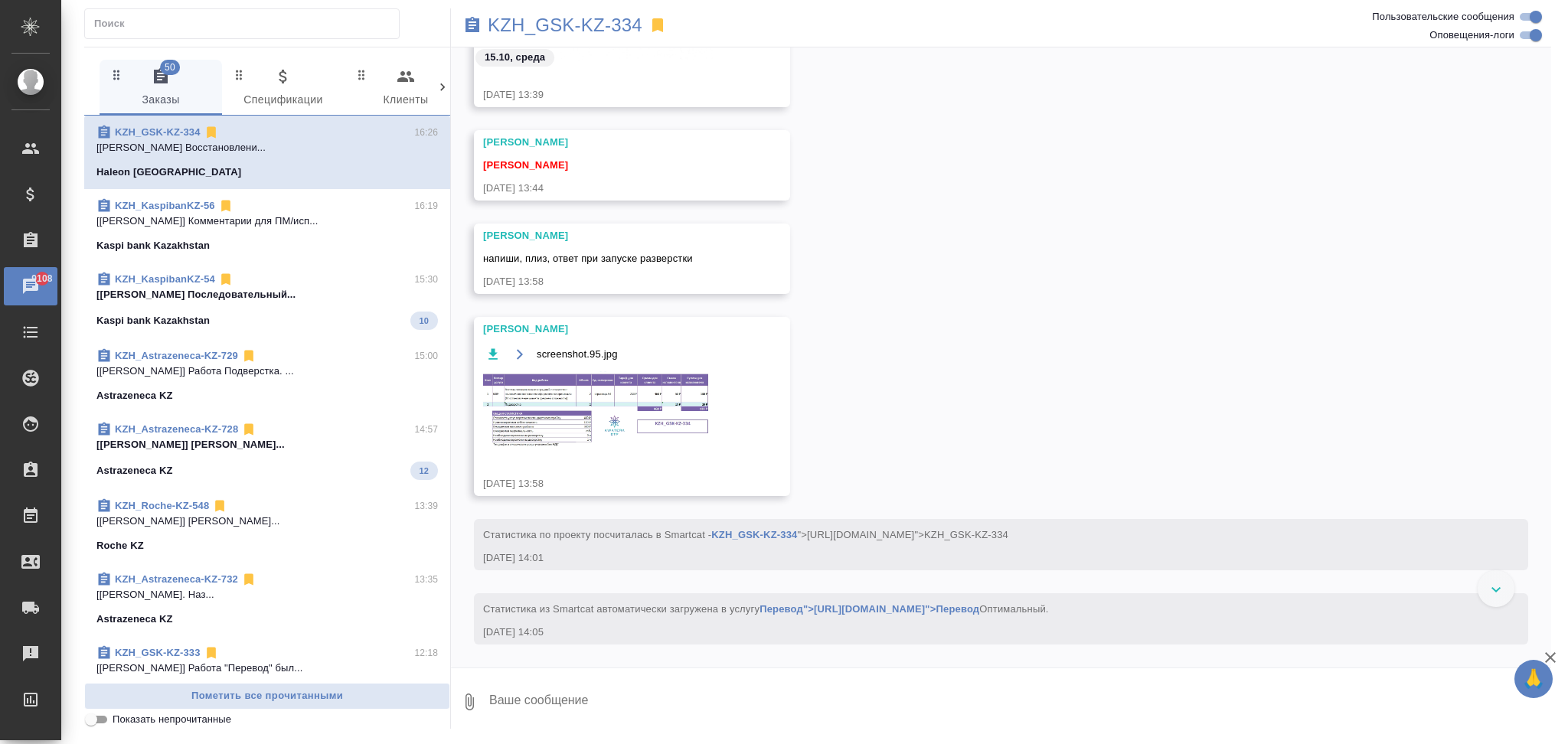
click at [591, 406] on img at bounding box center [598, 411] width 230 height 78
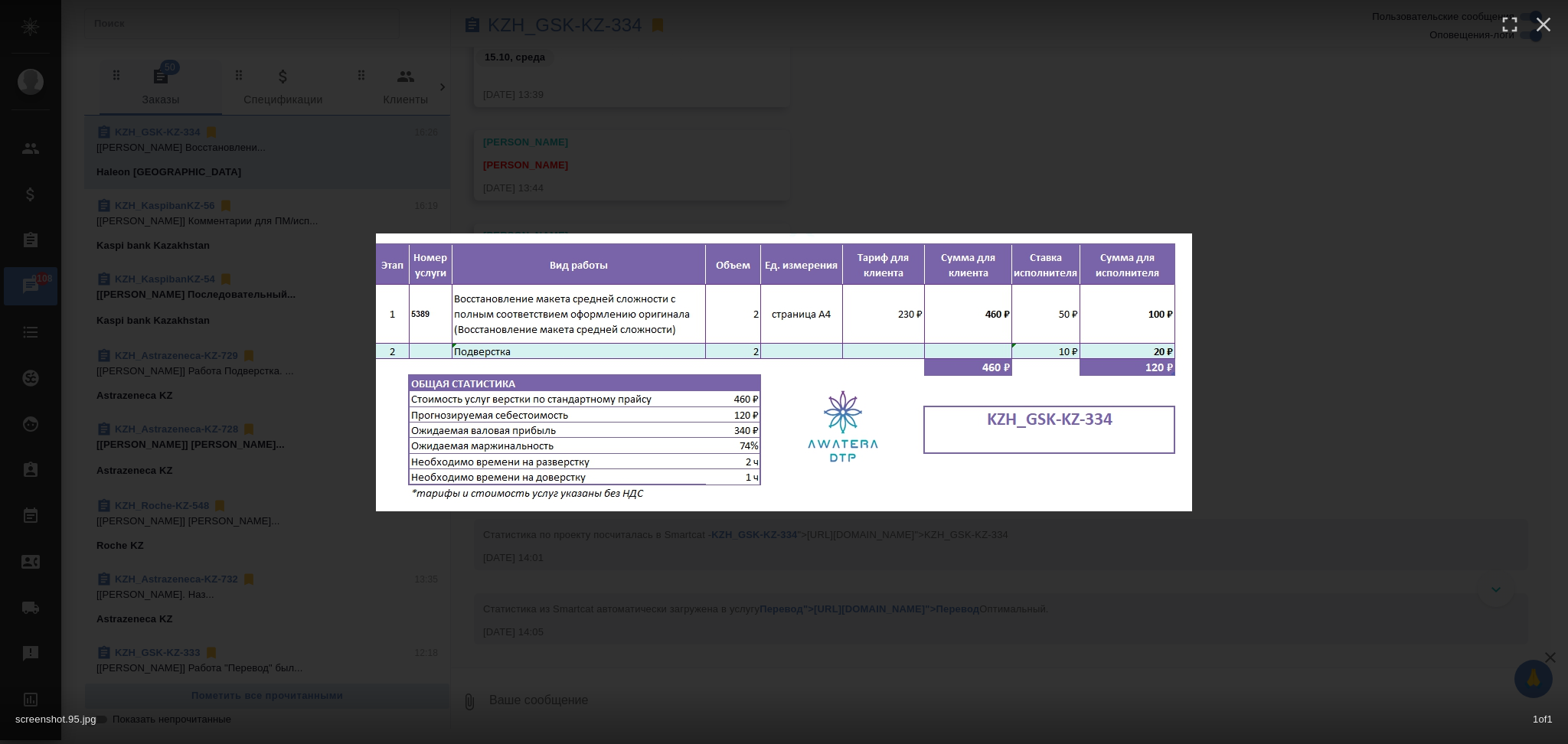
click at [701, 542] on div "screenshot.95.jpg 1 of 1" at bounding box center [784, 372] width 1568 height 744
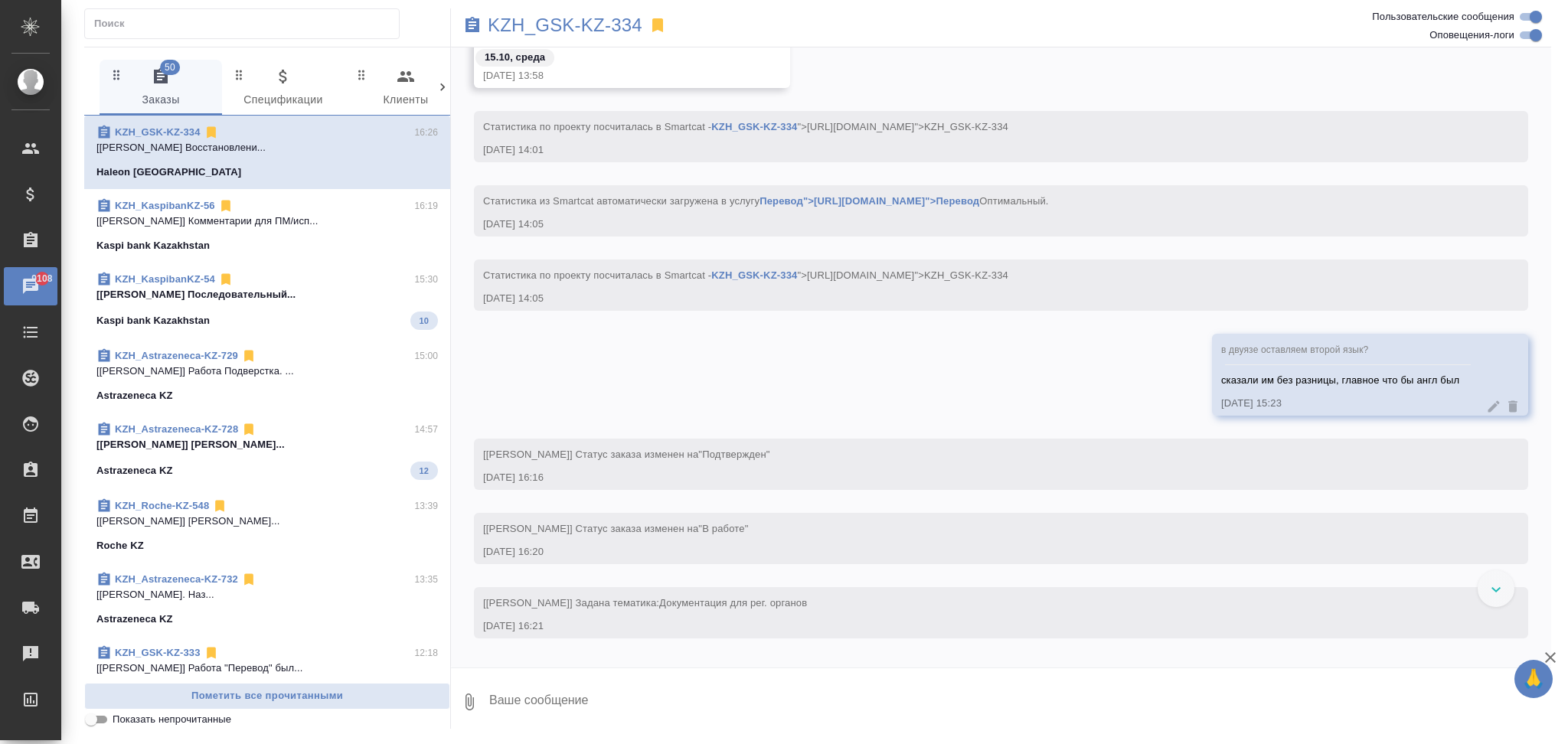
scroll to position [1096, 0]
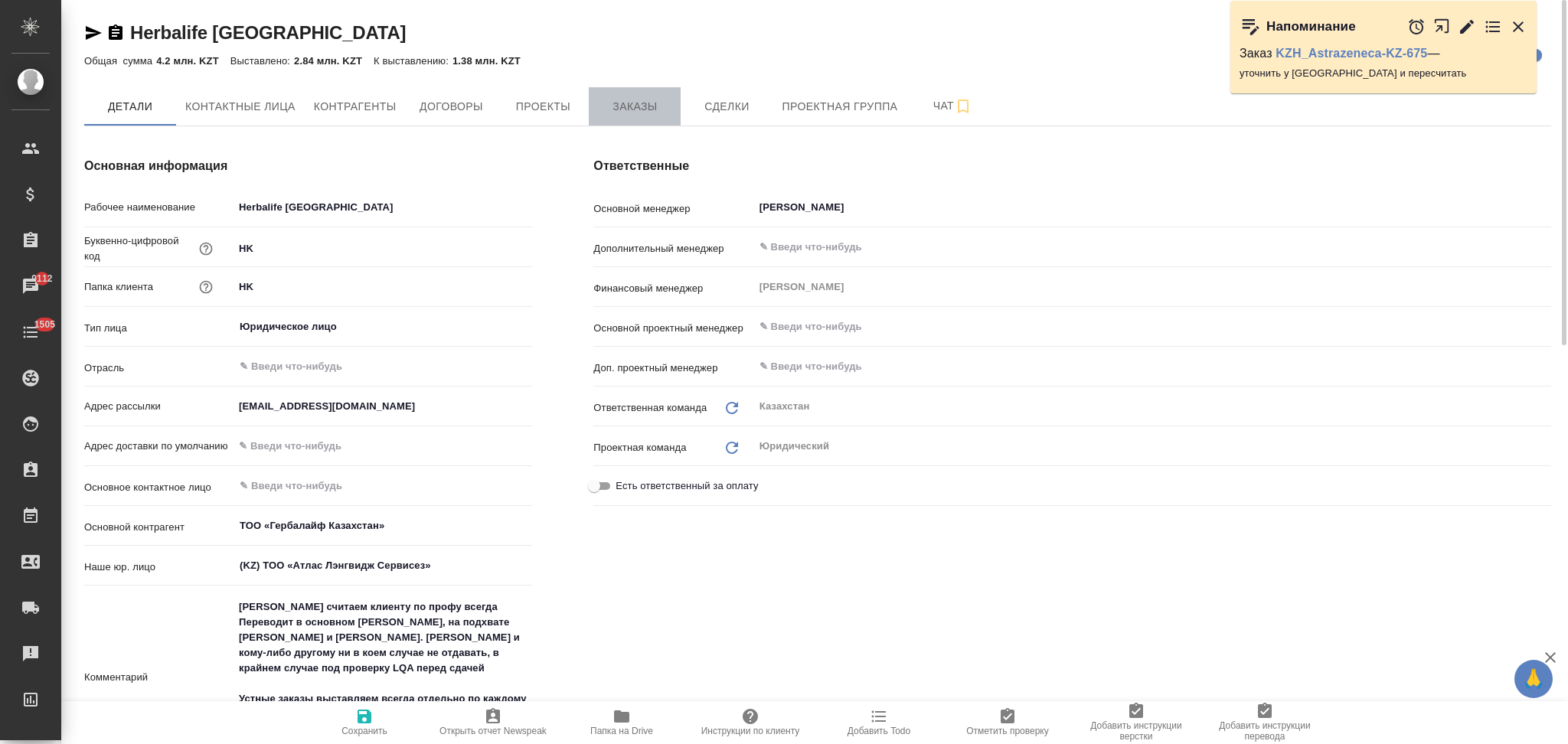
click at [639, 113] on span "Заказы" at bounding box center [634, 106] width 73 height 20
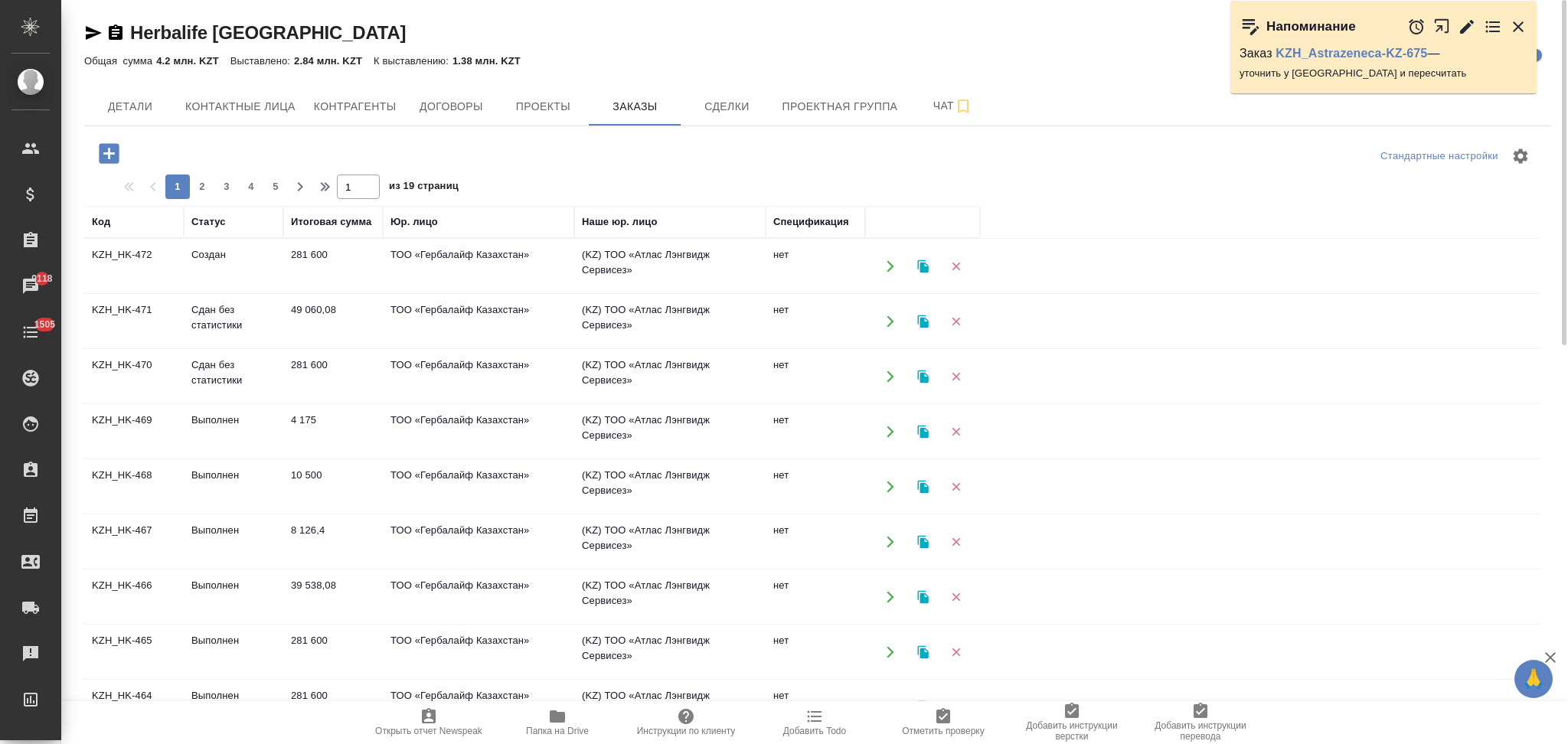
click at [103, 153] on icon "button" at bounding box center [108, 152] width 20 height 20
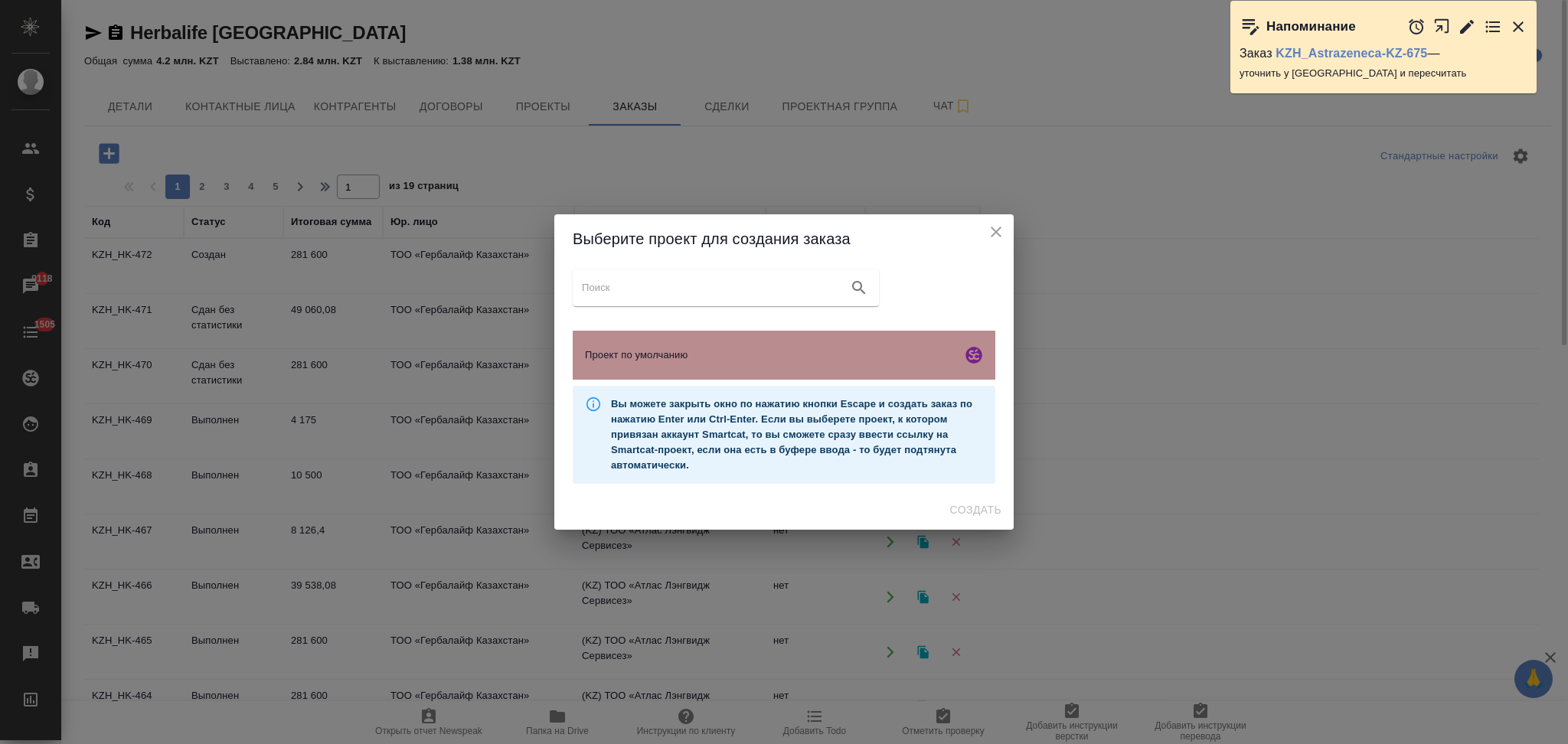
click at [689, 349] on span "Проект по умолчанию" at bounding box center [770, 355] width 371 height 15
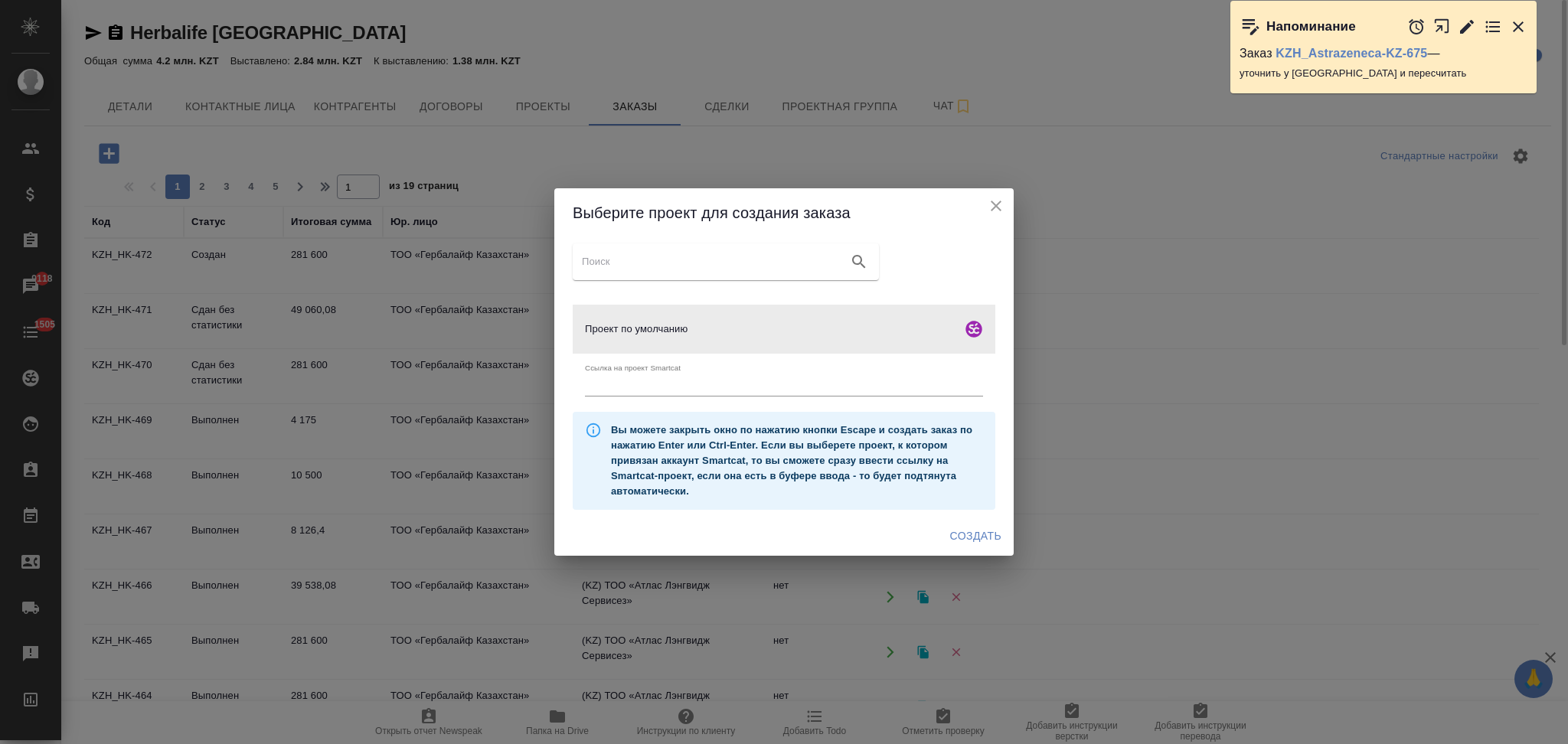
click at [960, 527] on span "Создать" at bounding box center [975, 536] width 51 height 20
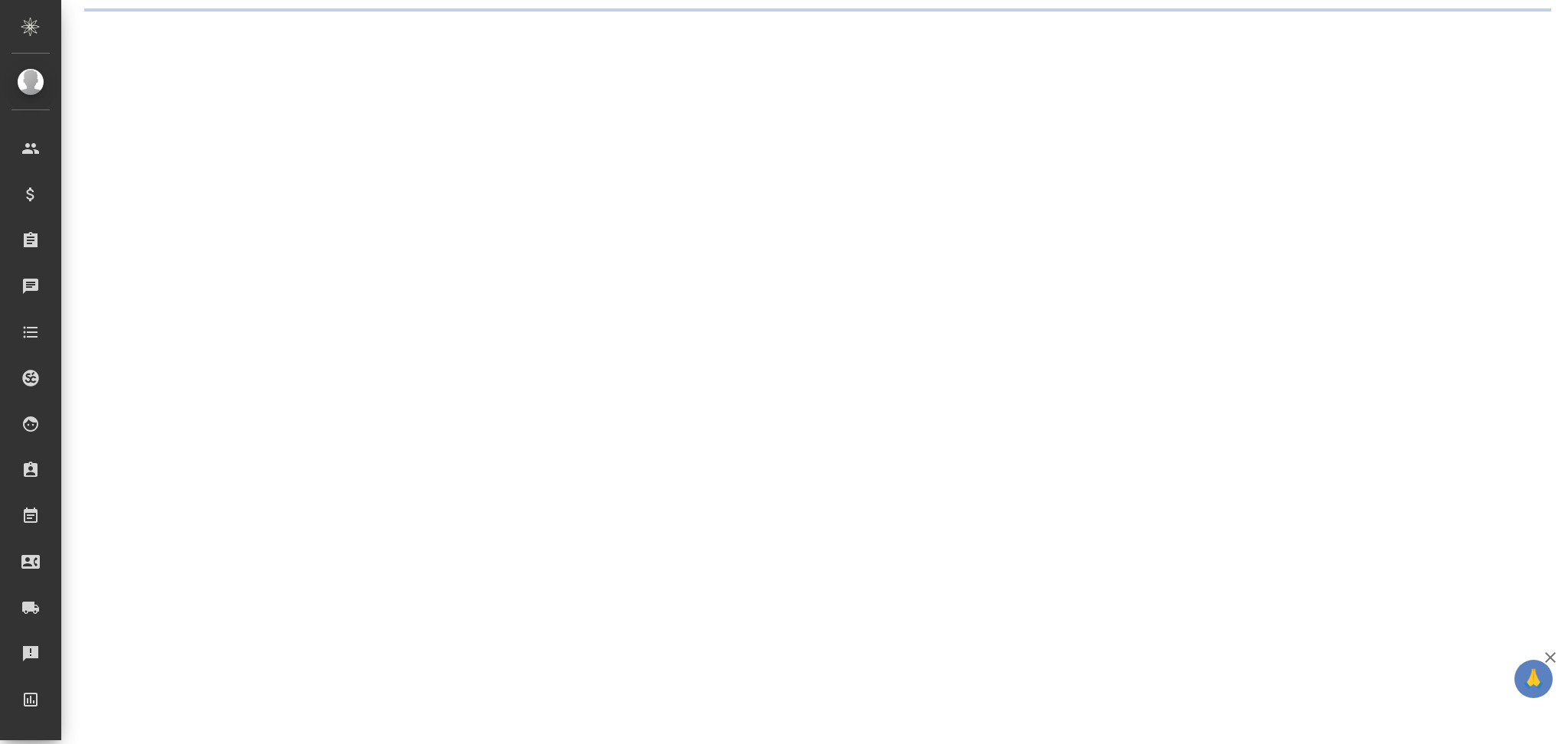
select select "RU"
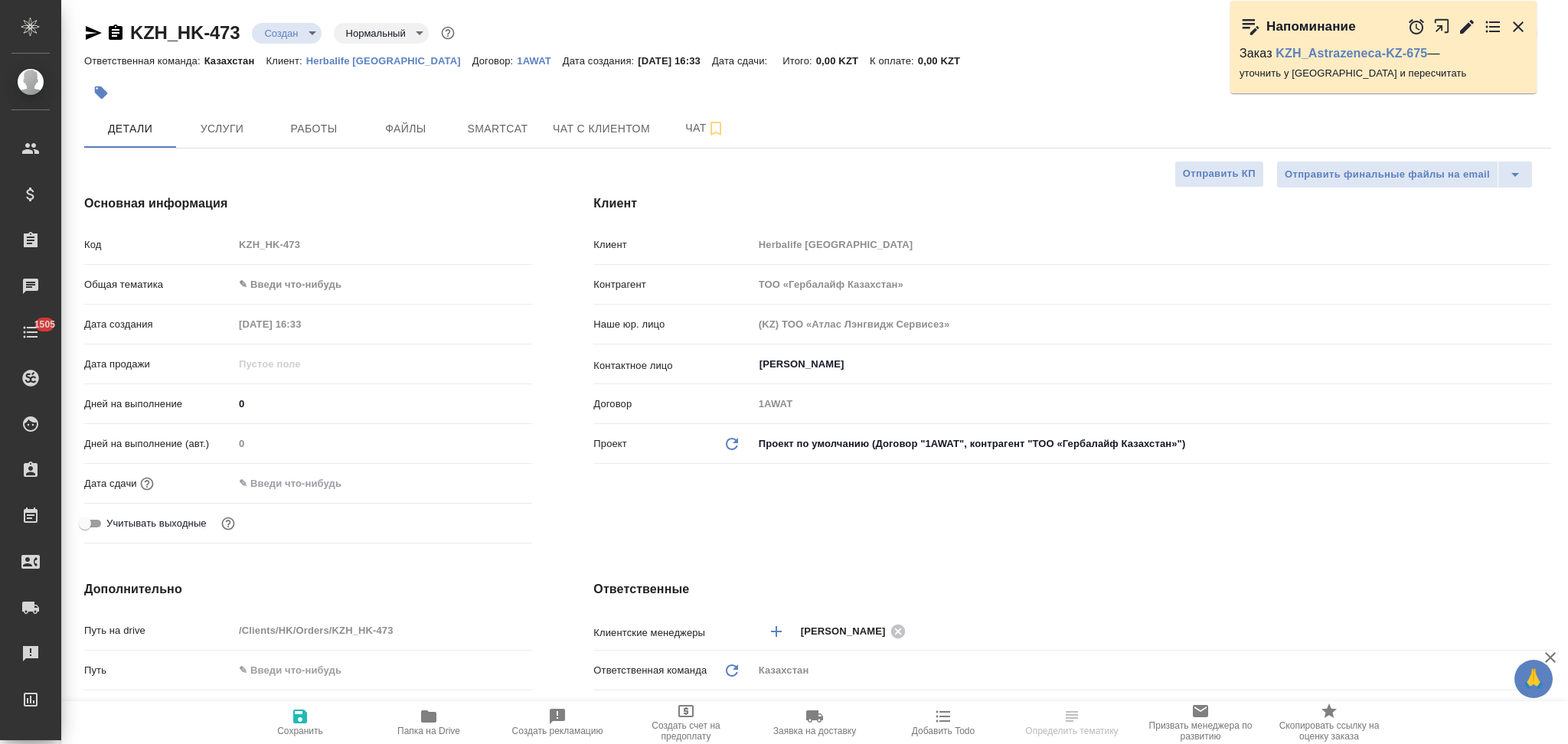
type textarea "x"
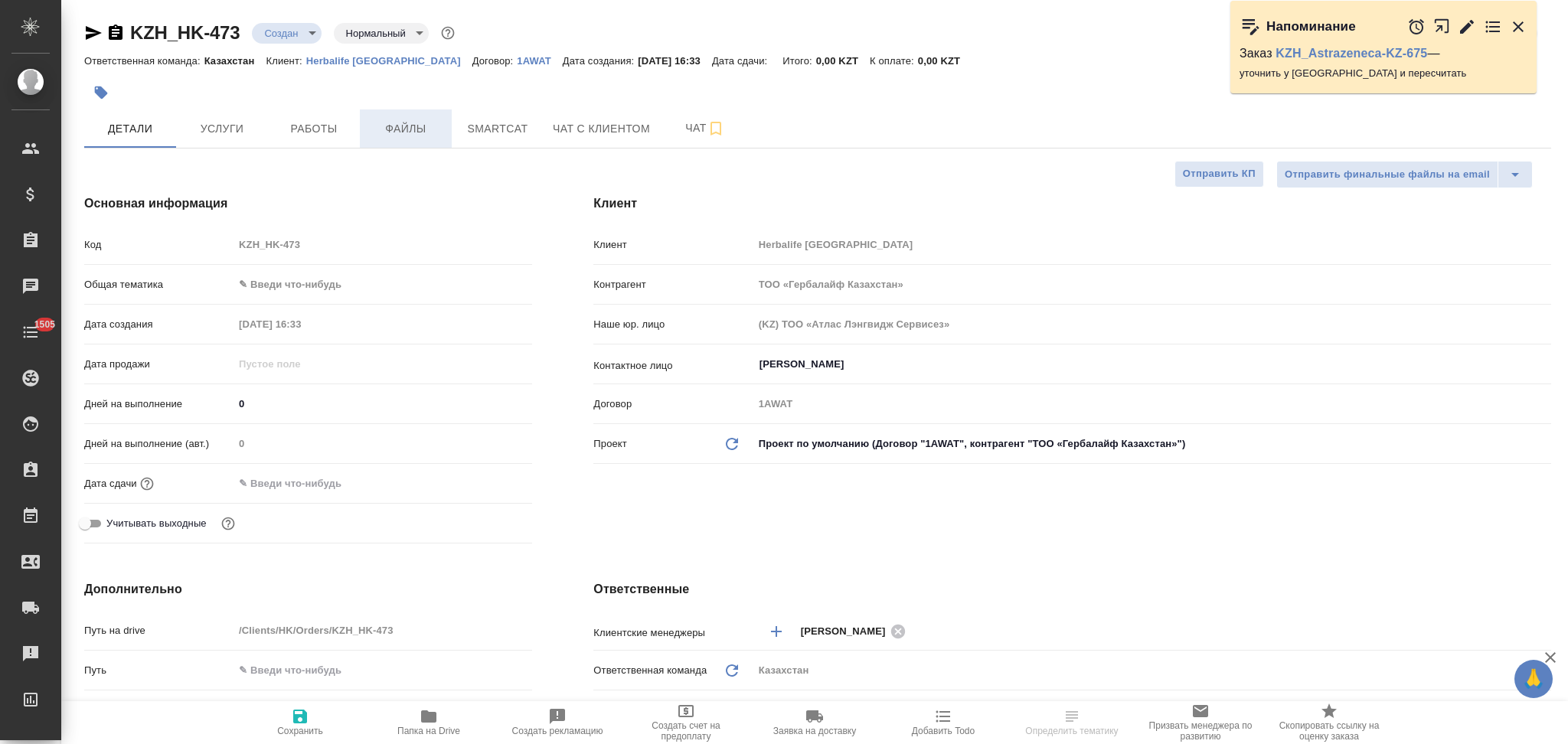
type textarea "x"
click at [412, 124] on span "Файлы" at bounding box center [406, 128] width 73 height 20
type textarea "x"
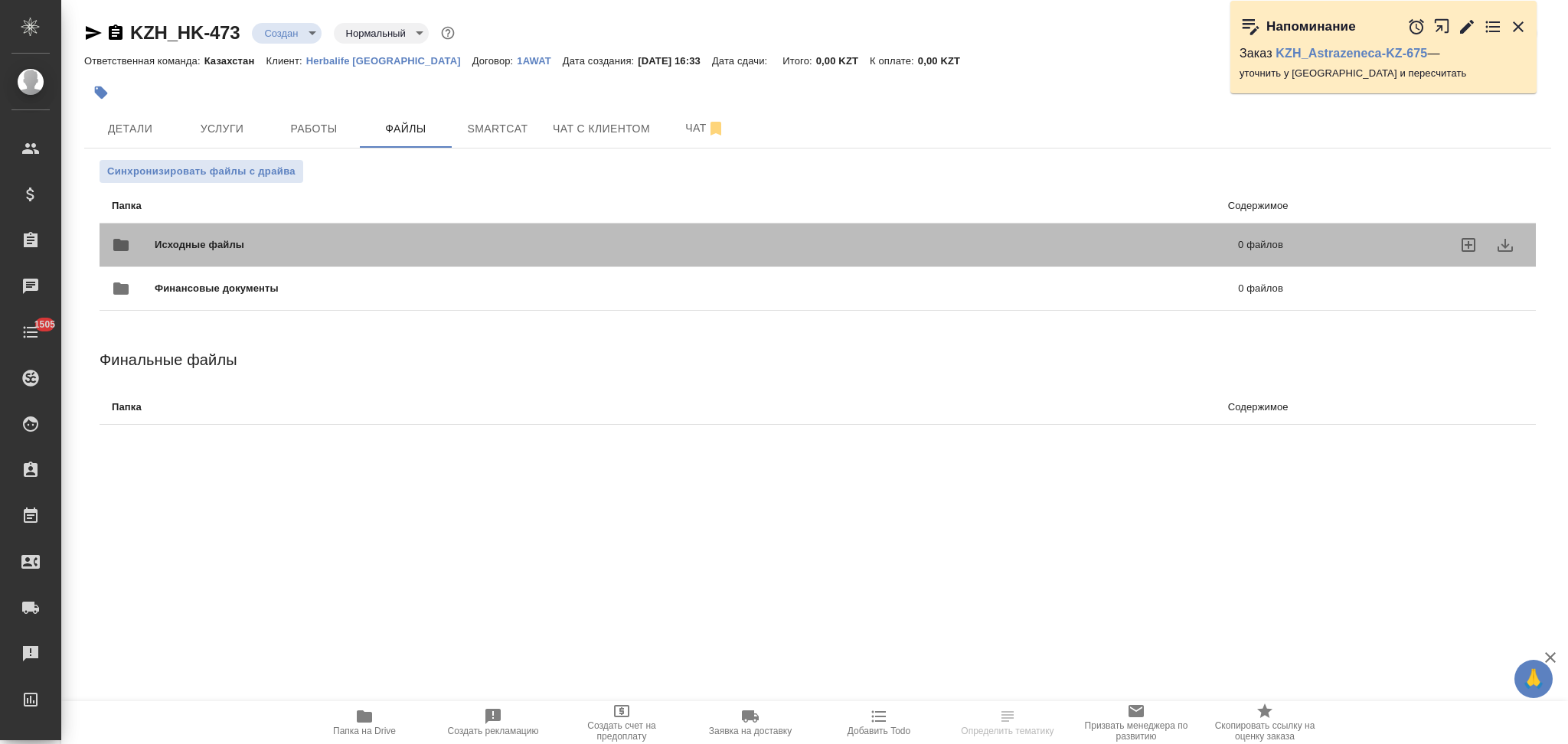
click at [202, 234] on div "Исходные файлы 0 файлов" at bounding box center [696, 244] width 1171 height 37
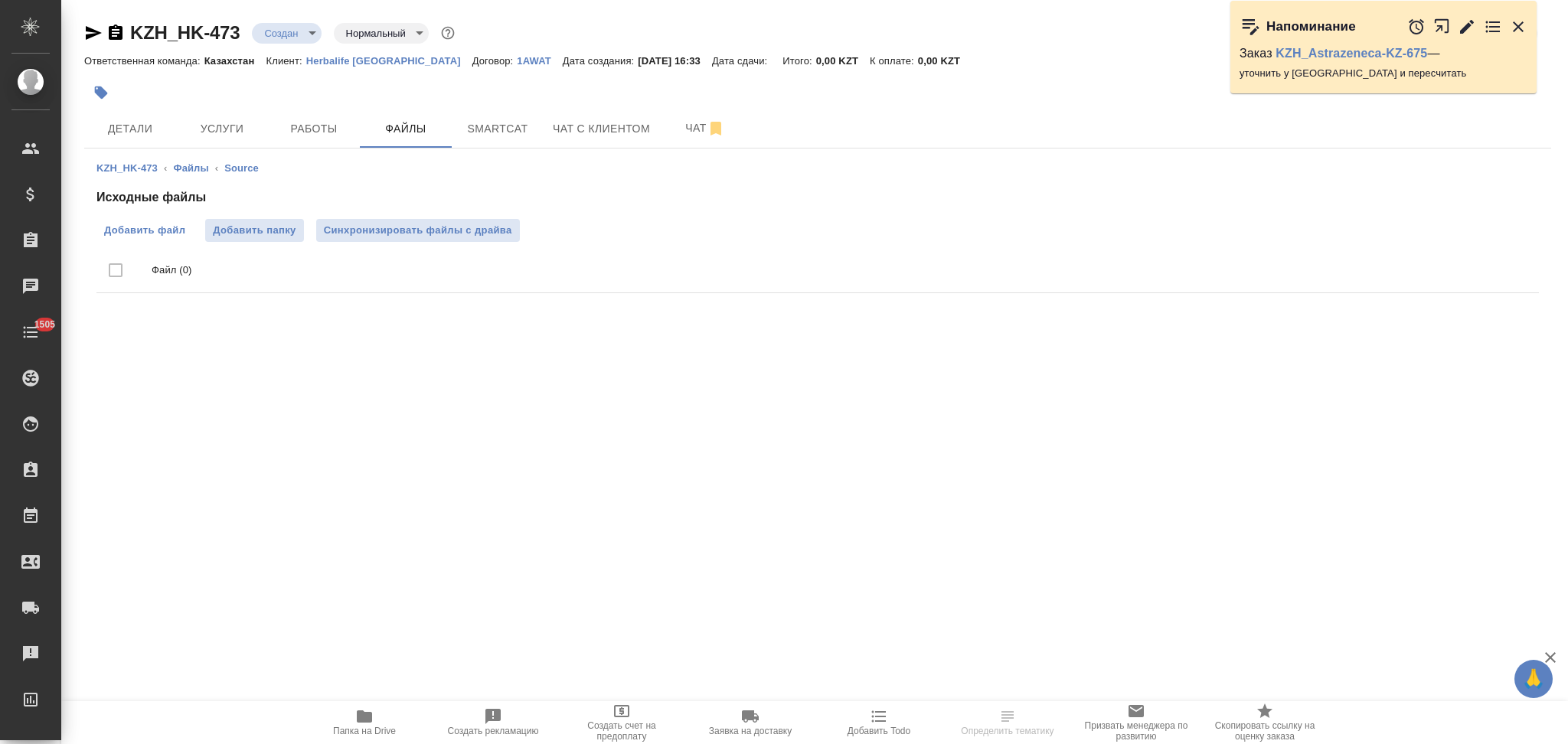
click at [162, 226] on span "Добавить файл" at bounding box center [144, 230] width 81 height 15
click at [0, 0] on input "Добавить файл" at bounding box center [0, 0] width 0 height 0
click at [150, 127] on span "Детали" at bounding box center [130, 128] width 73 height 20
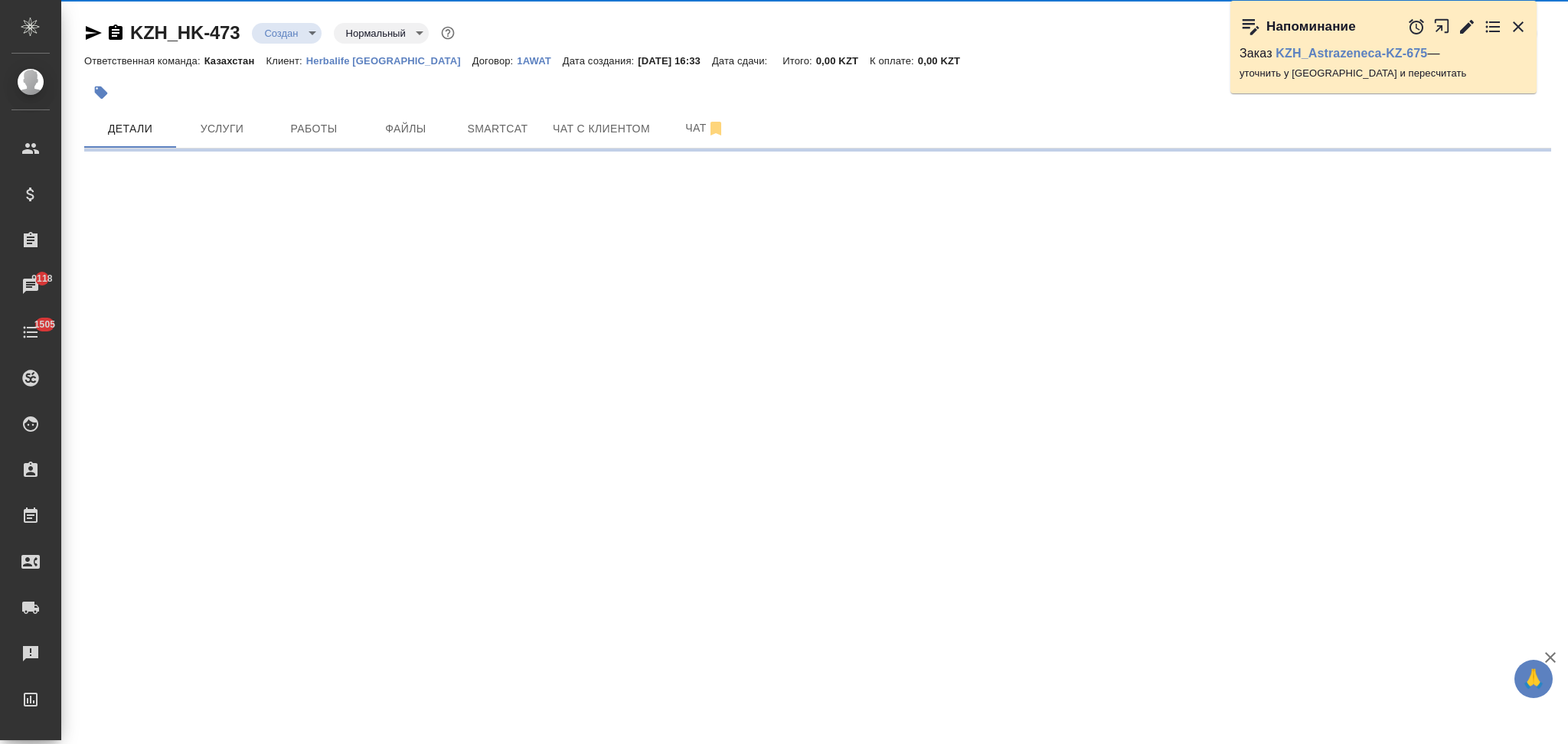
select select "RU"
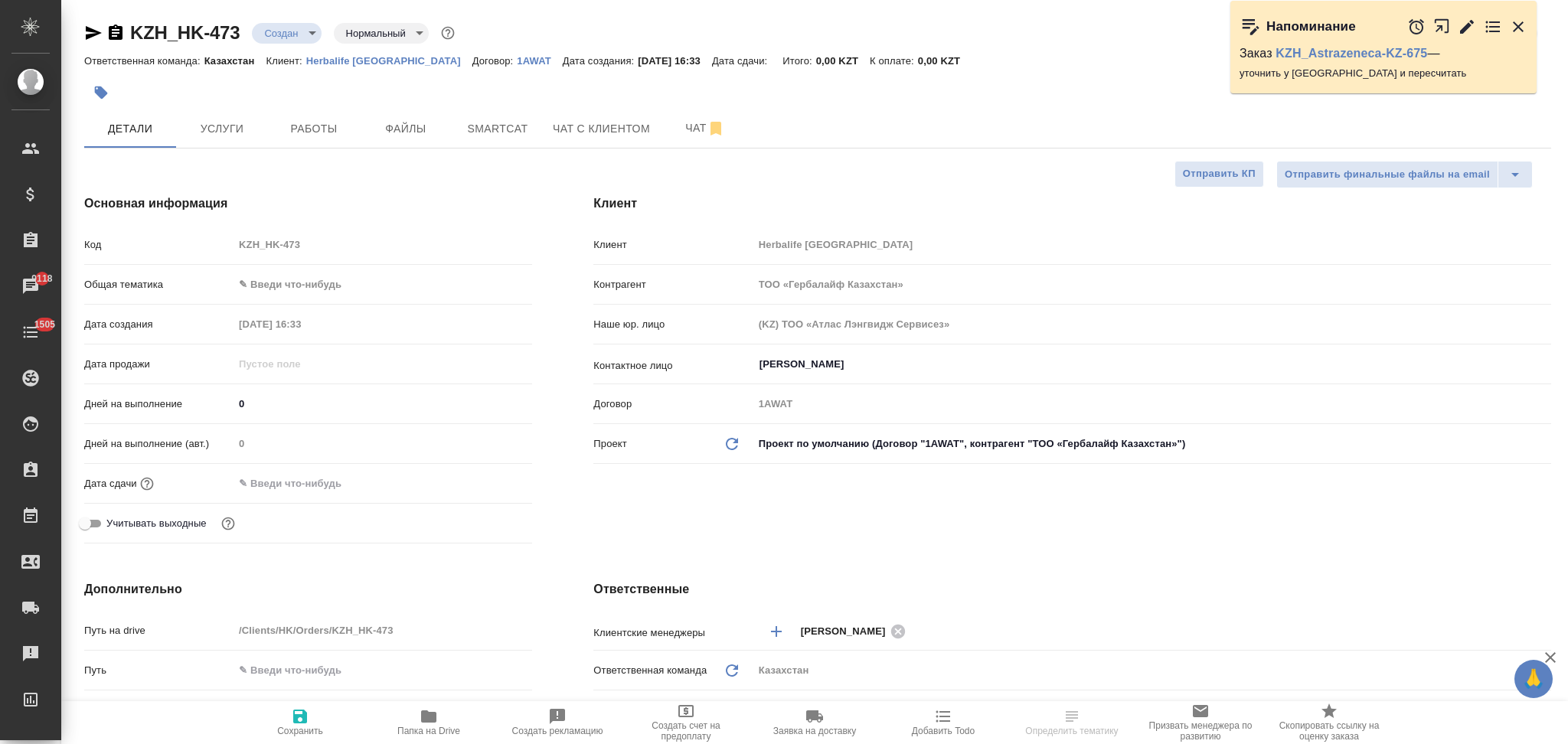
select select "RU"
type textarea "x"
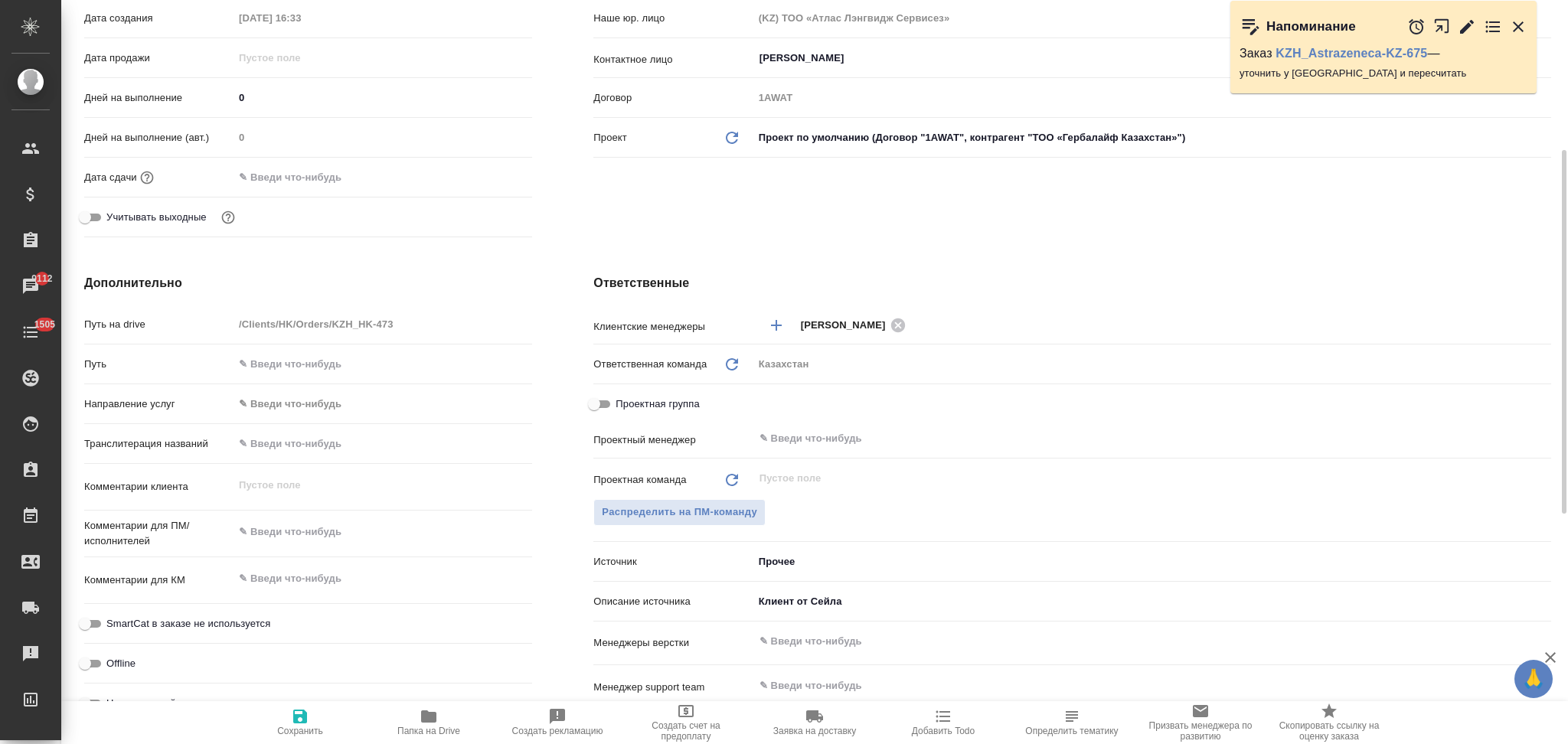
type textarea "x"
click at [304, 525] on textarea at bounding box center [383, 531] width 298 height 26
paste textarea "перевод и адаптацию презентаций на казахский, узбекский и кыргызский языки. Про…"
type textarea "x"
type textarea "перевод и адаптацию презентаций на казахский, узбекский и кыргызский языки. Про…"
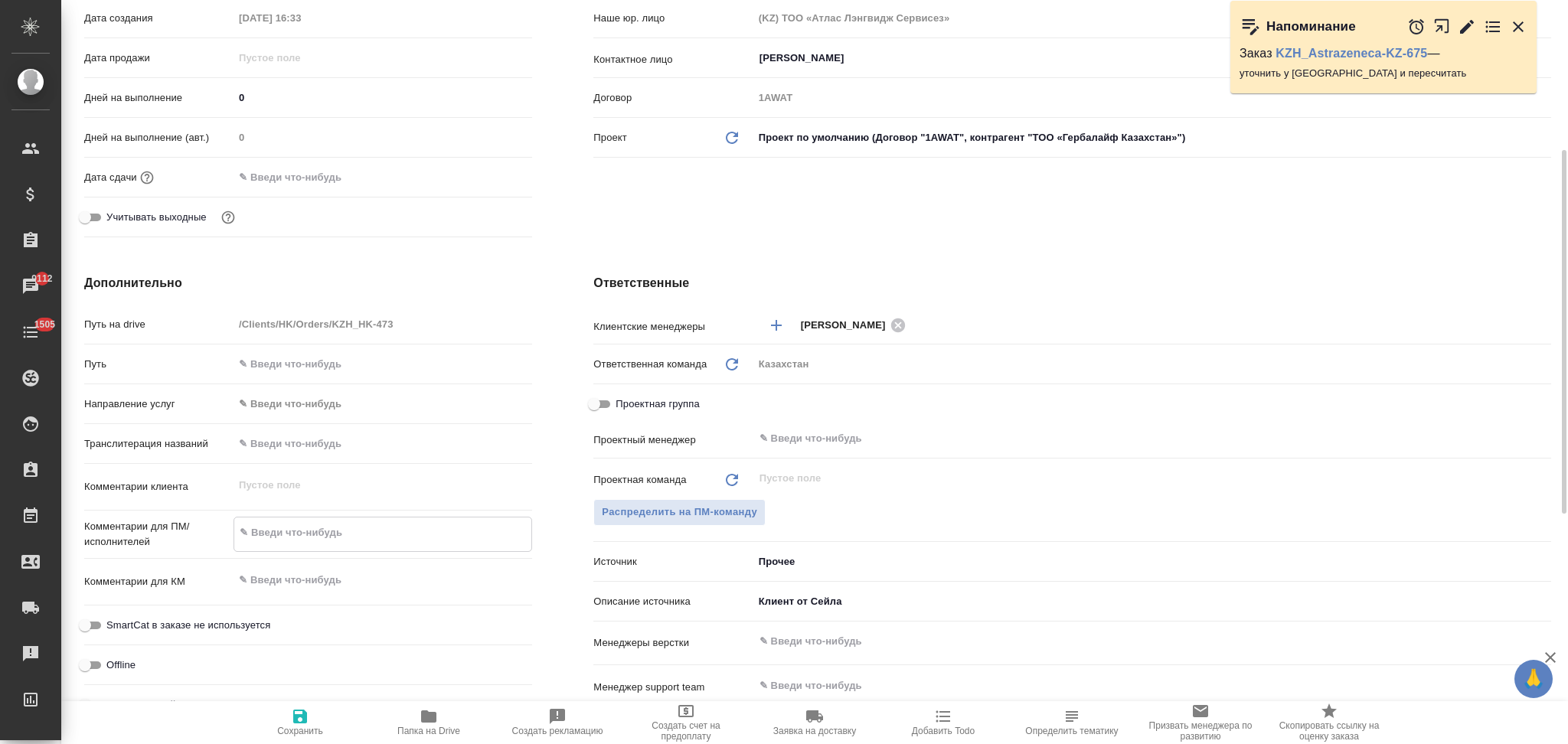
type textarea "x"
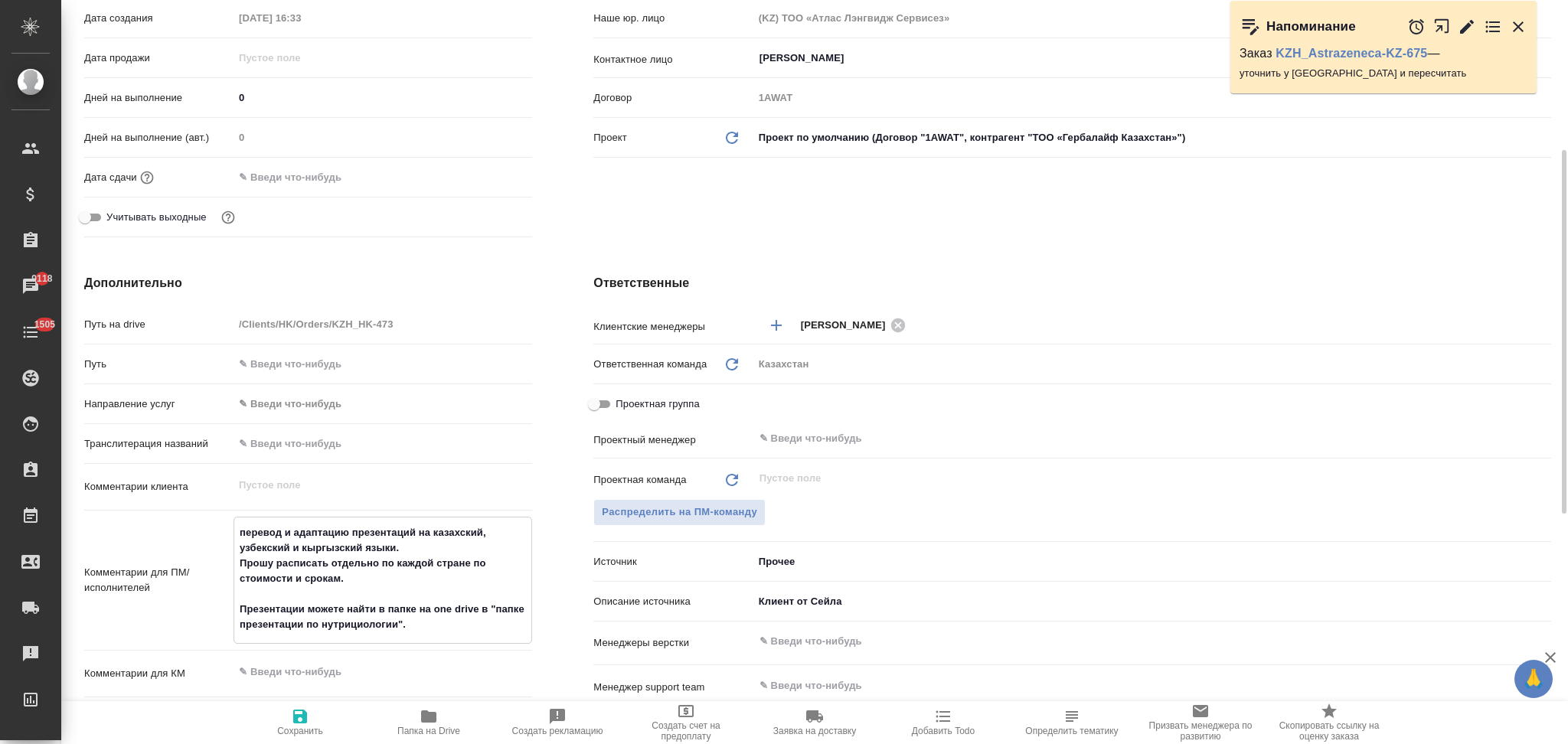
click at [342, 528] on textarea "перевод и адаптацию презентаций на казахский, узбекский и кыргызский языки. Про…" at bounding box center [382, 578] width 297 height 118
type textarea "перевод и адаптация презентаций на казахский, узбекский и кыргызский языки. Про…"
type textarea "x"
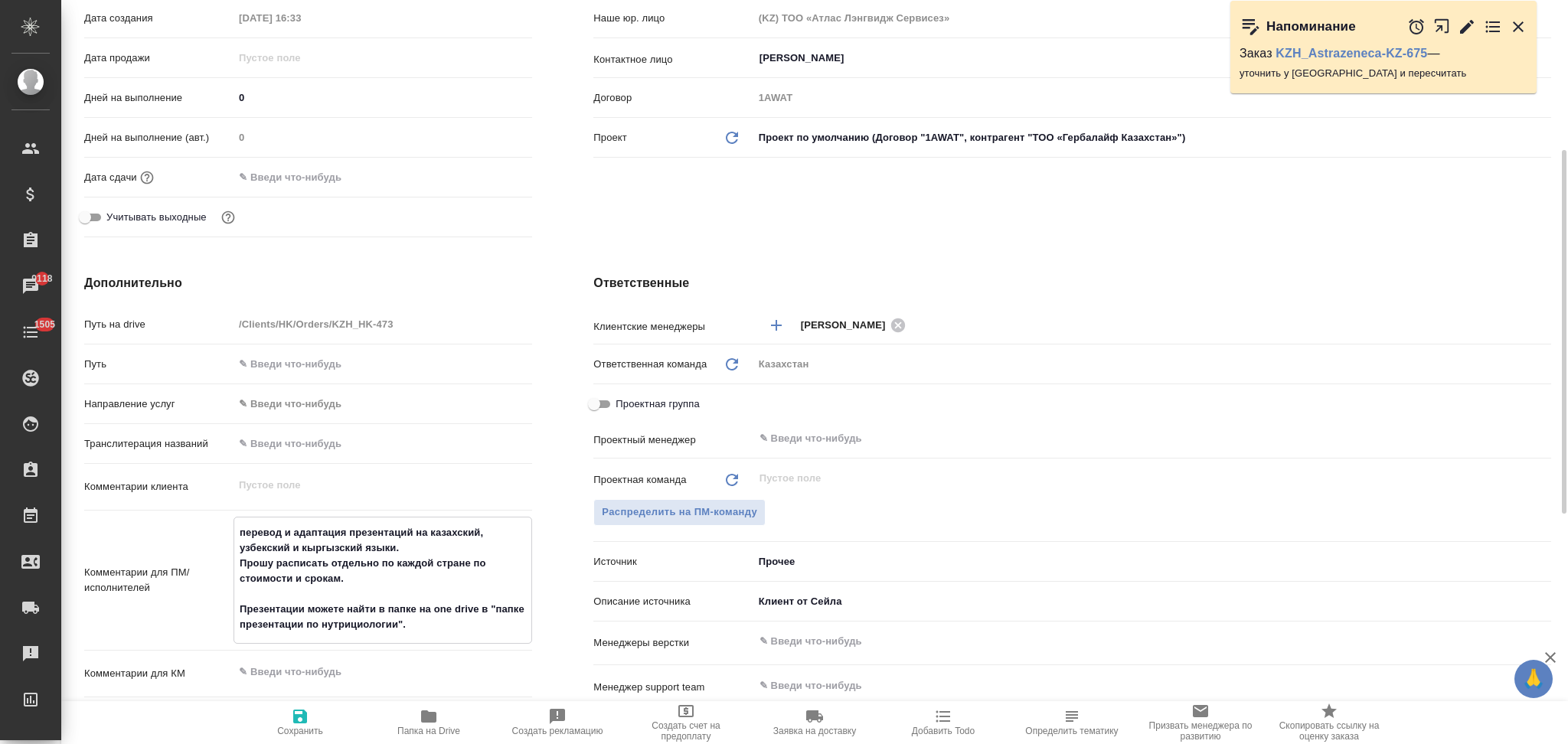
type textarea "перевод и адаптация презентаций на казахский, узбекский и кыргызский языки. Про…"
type textarea "x"
click at [304, 721] on icon "button" at bounding box center [300, 717] width 14 height 14
type textarea "x"
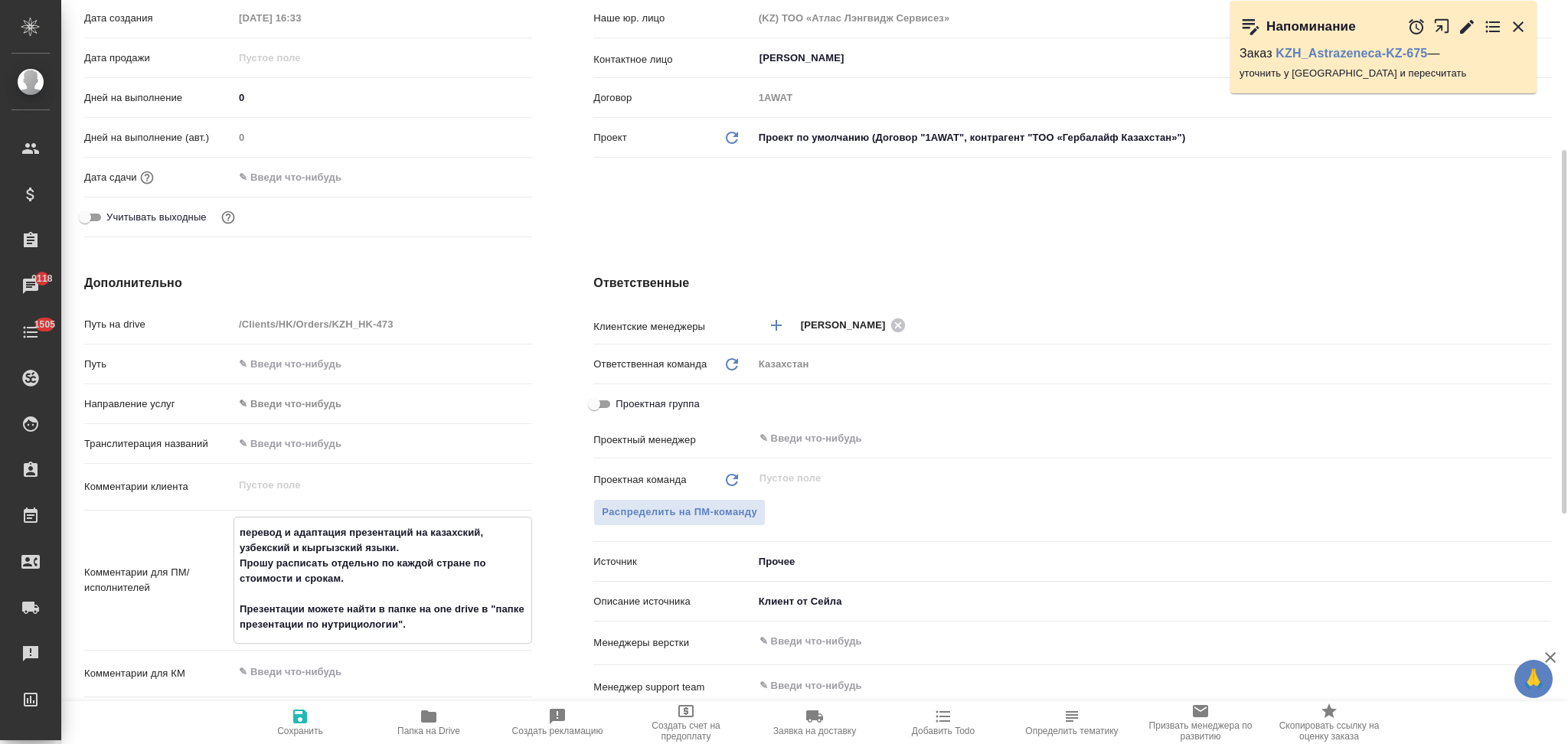
type textarea "x"
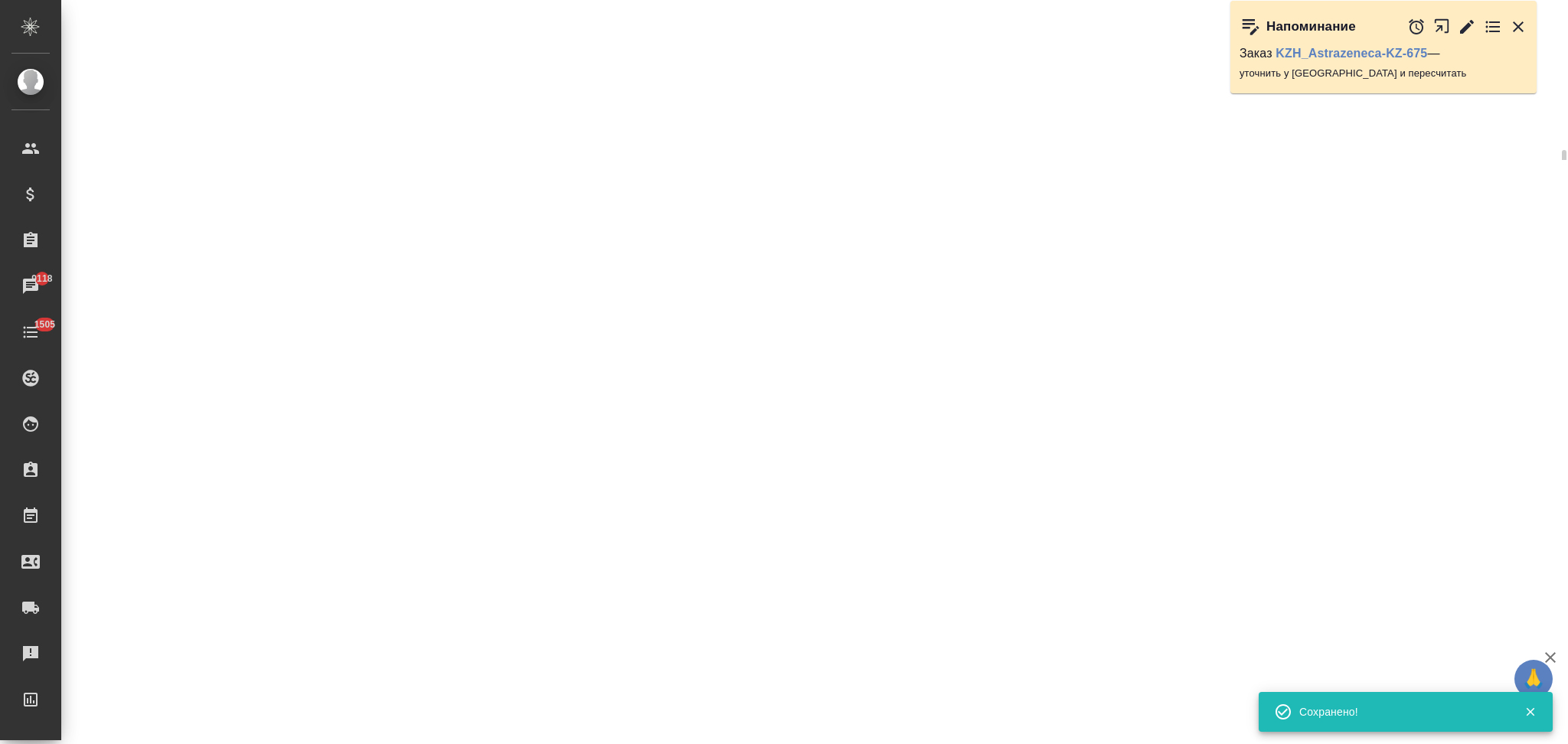
select select "RU"
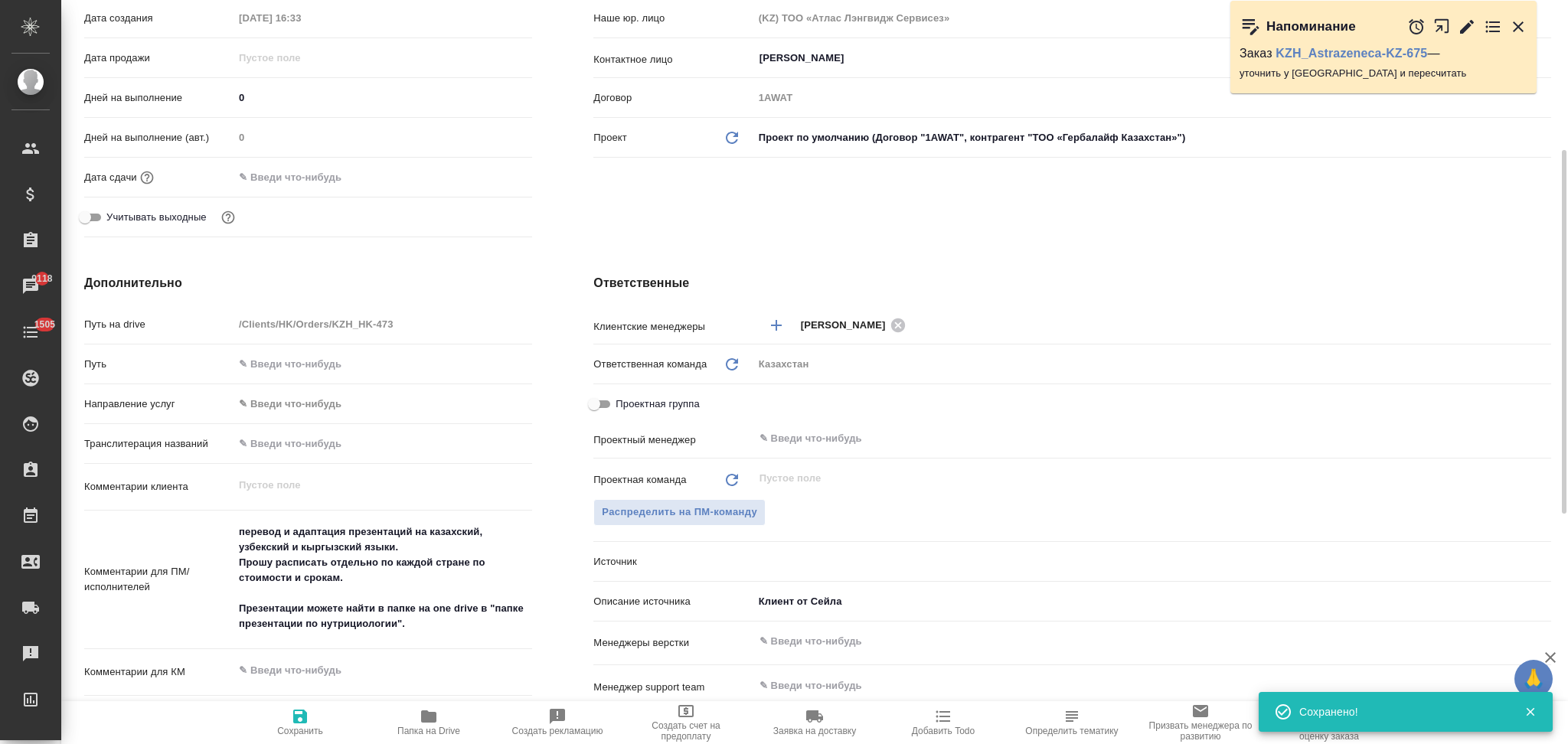
type textarea "x"
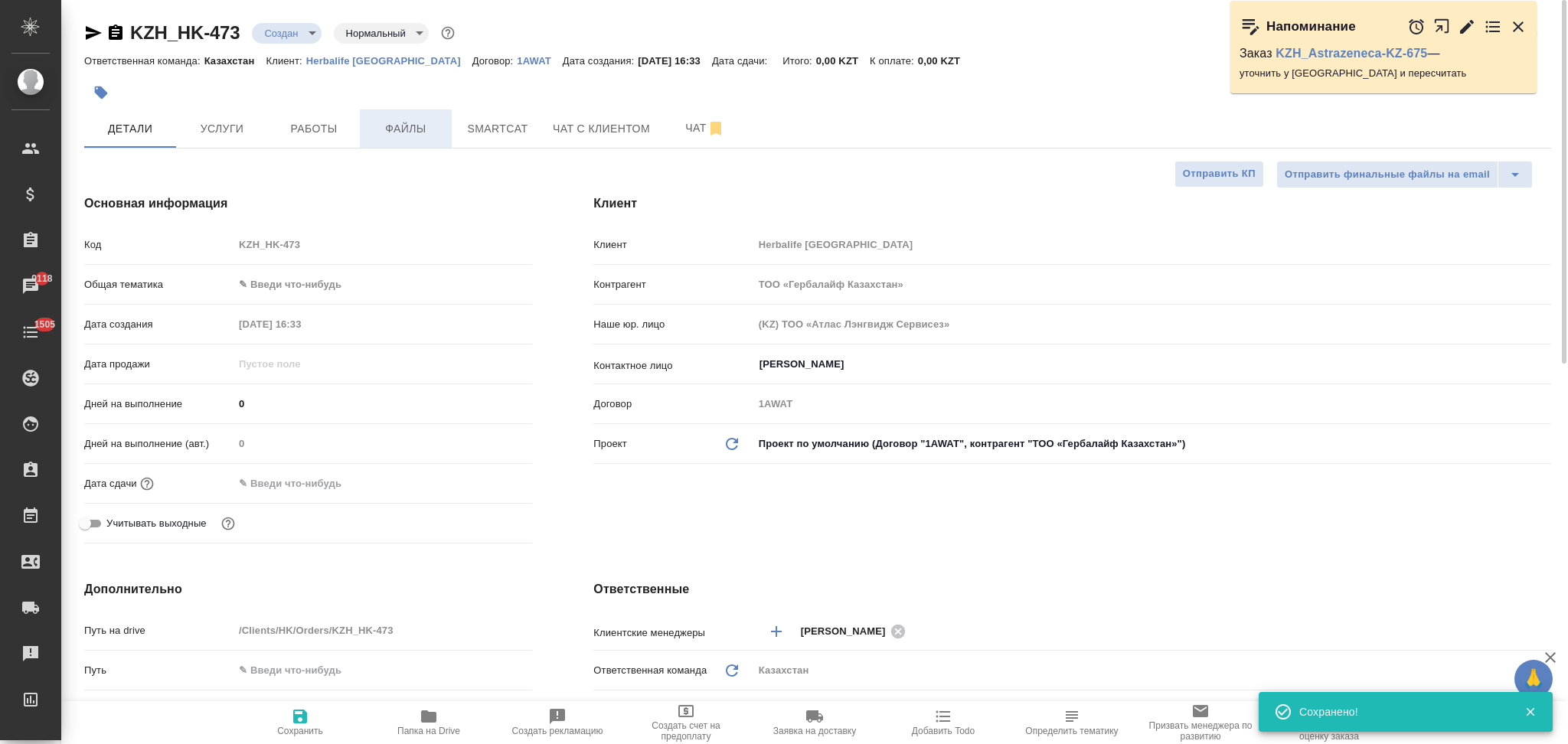
click at [412, 130] on span "Файлы" at bounding box center [406, 128] width 73 height 20
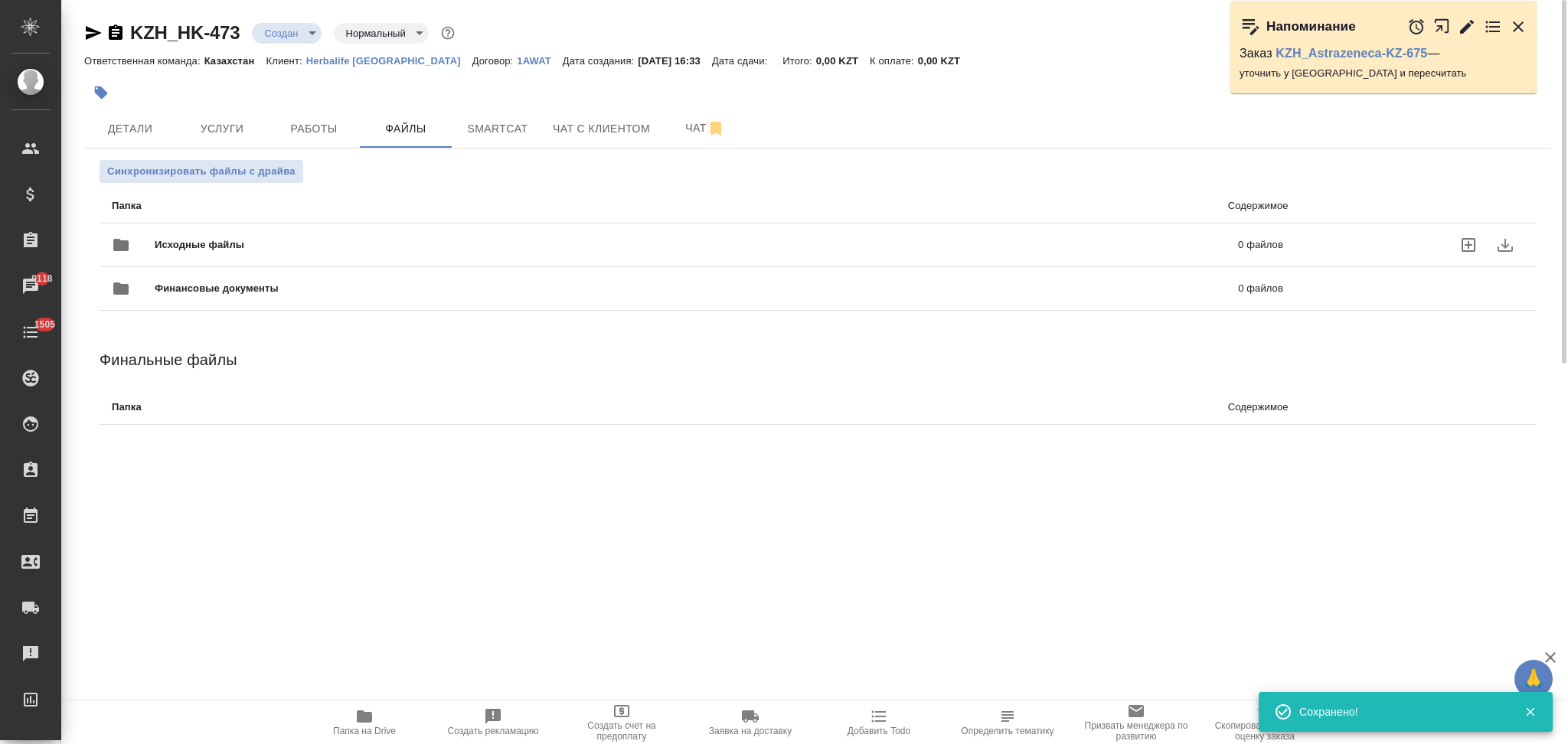
click at [209, 243] on span "Исходные файлы" at bounding box center [448, 245] width 587 height 15
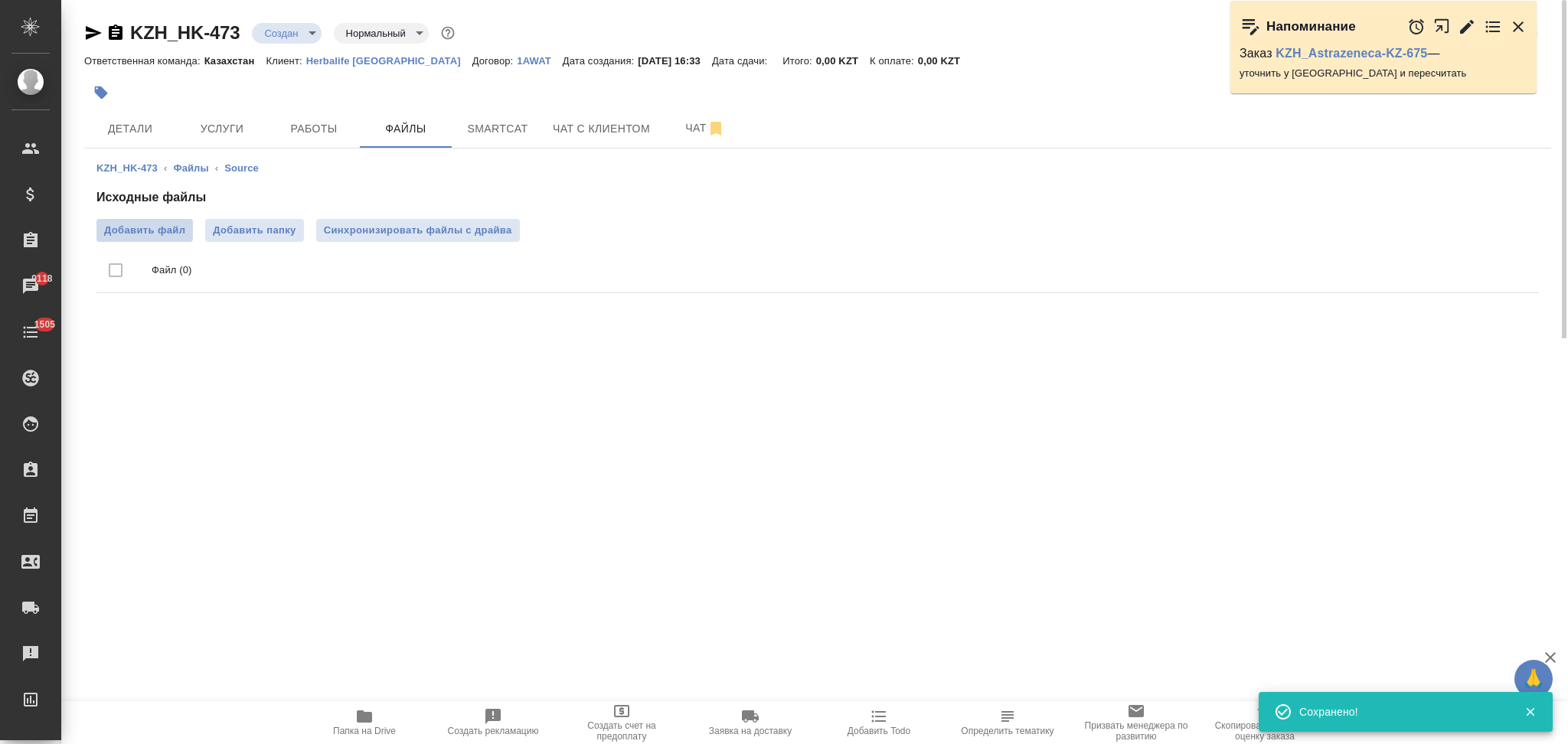
click at [162, 234] on span "Добавить файл" at bounding box center [144, 230] width 81 height 15
click at [0, 0] on input "Добавить файл" at bounding box center [0, 0] width 0 height 0
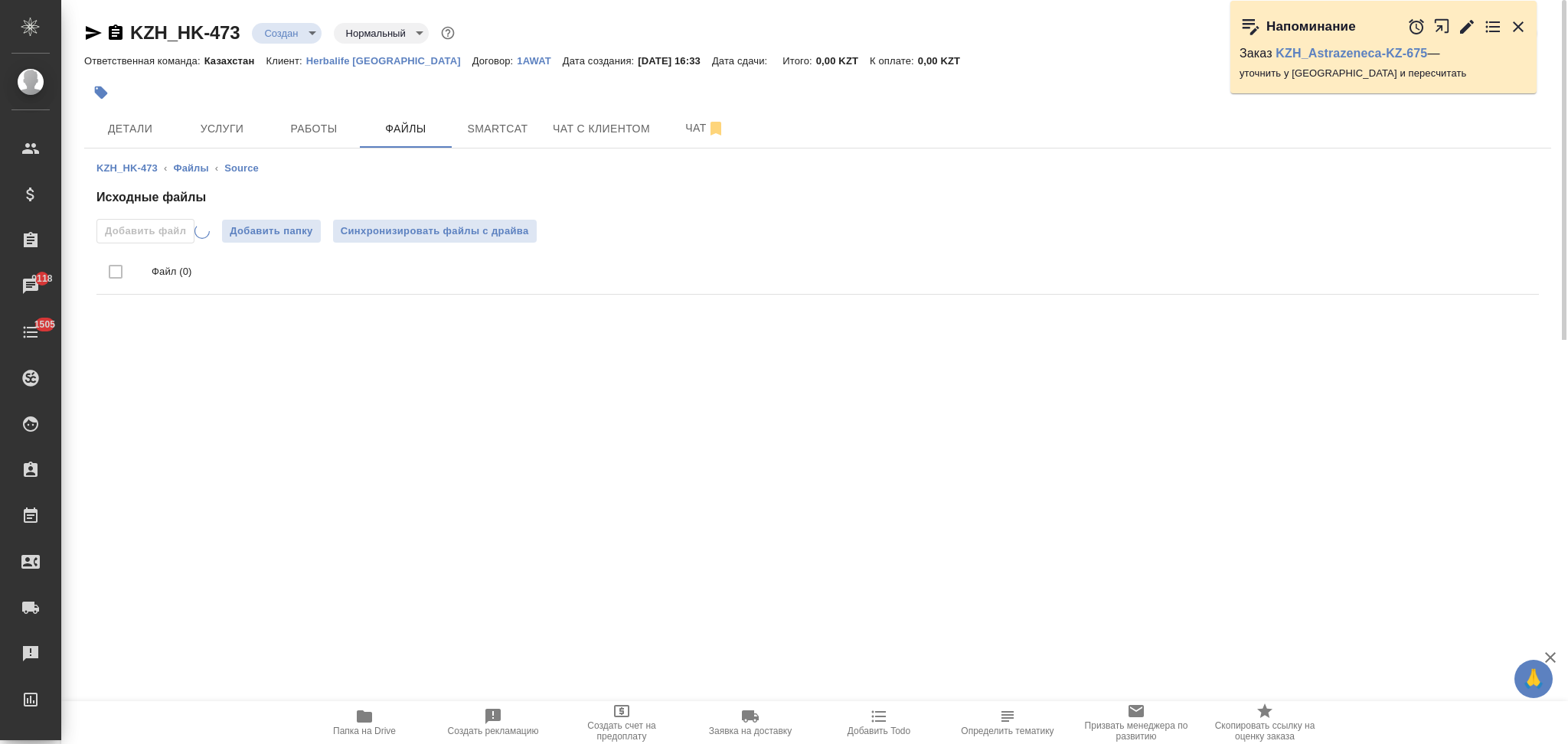
click at [357, 722] on icon "button" at bounding box center [365, 716] width 15 height 12
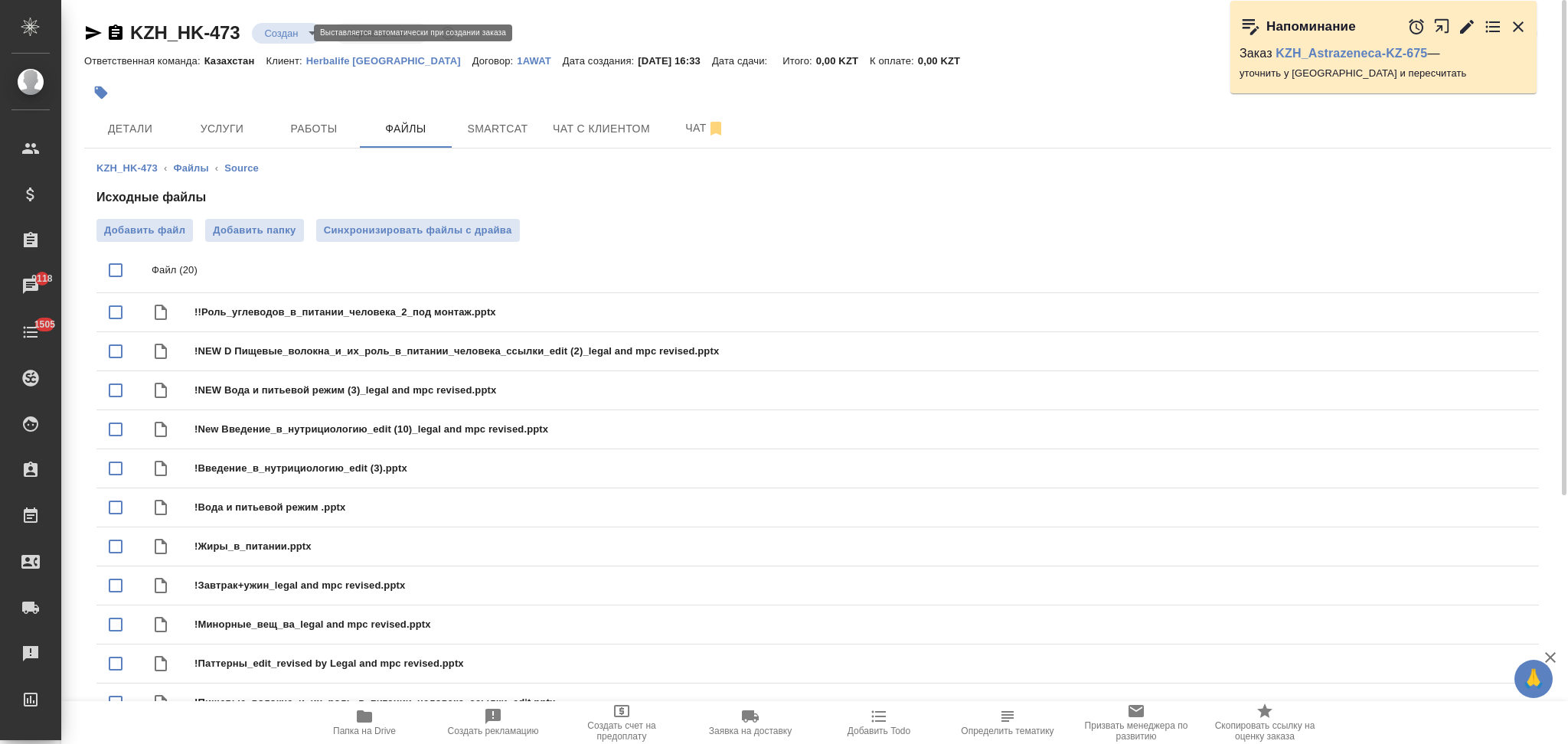
click at [280, 35] on body "🙏 .cls-1 fill:#fff; AWATERA Aslanukova Sati Клиенты Спецификации Заказы 9118 Ча…" at bounding box center [784, 372] width 1568 height 744
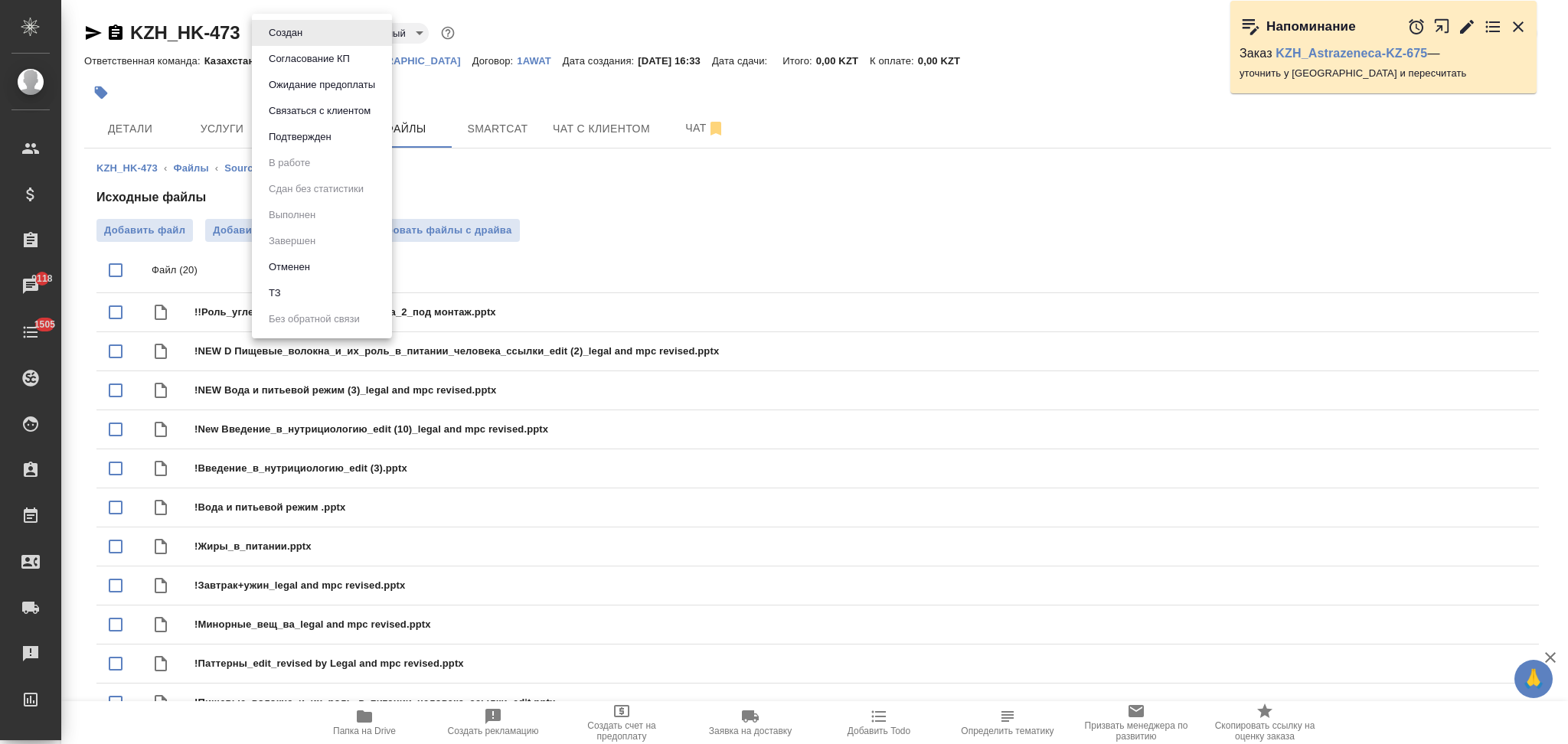
click at [294, 295] on li "ТЗ" at bounding box center [321, 293] width 140 height 26
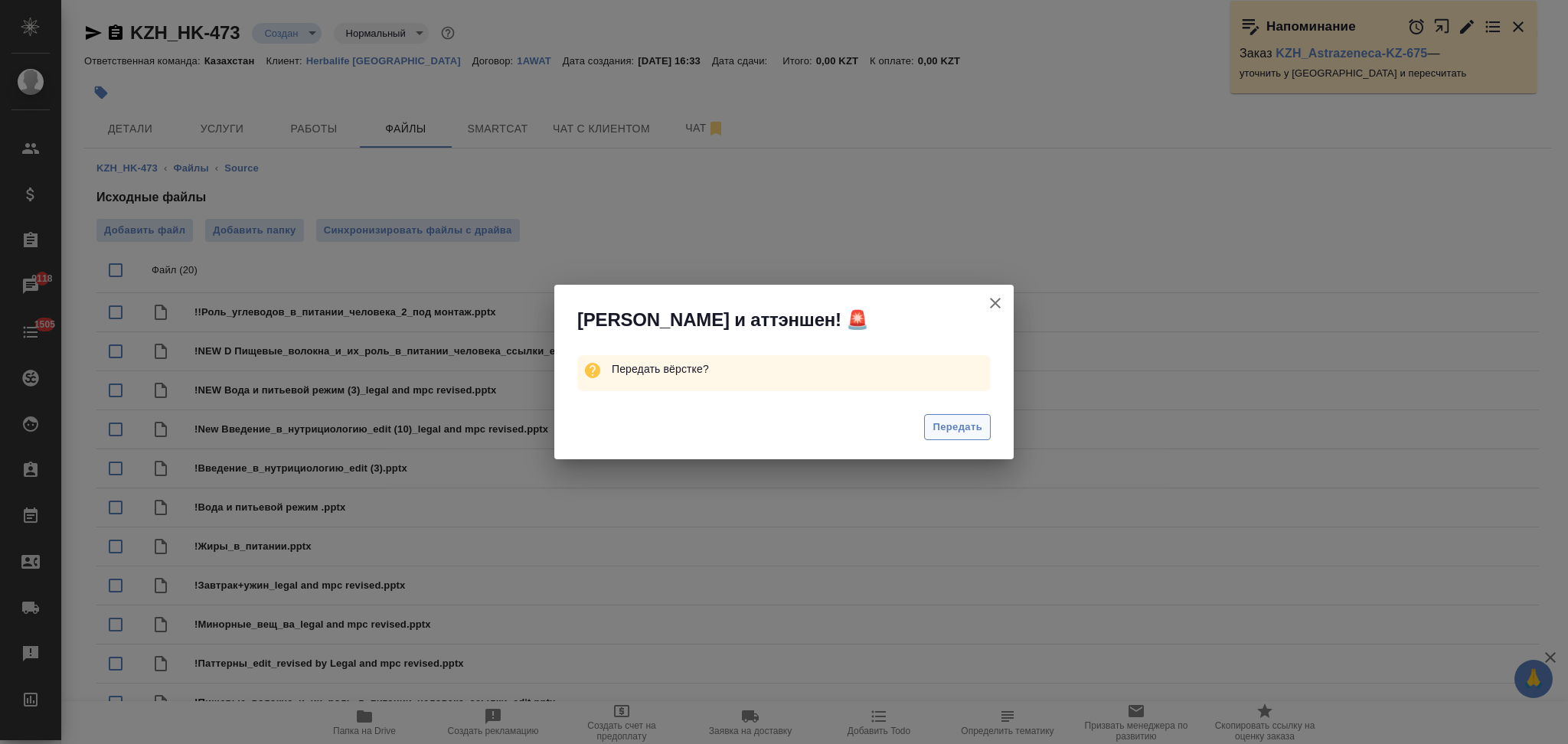
click at [976, 426] on span "Передать" at bounding box center [957, 427] width 50 height 18
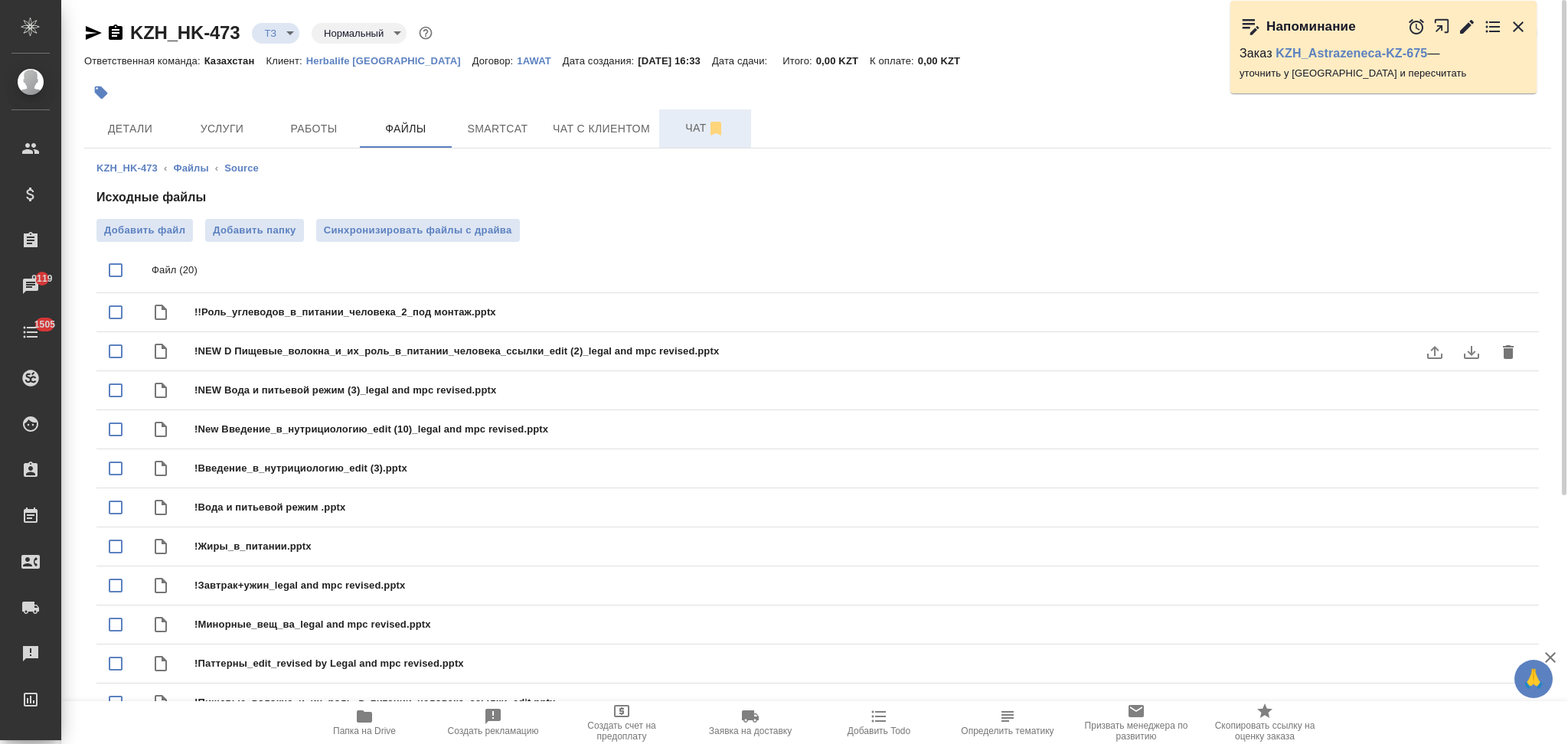
click at [677, 123] on span "Чат" at bounding box center [705, 128] width 73 height 20
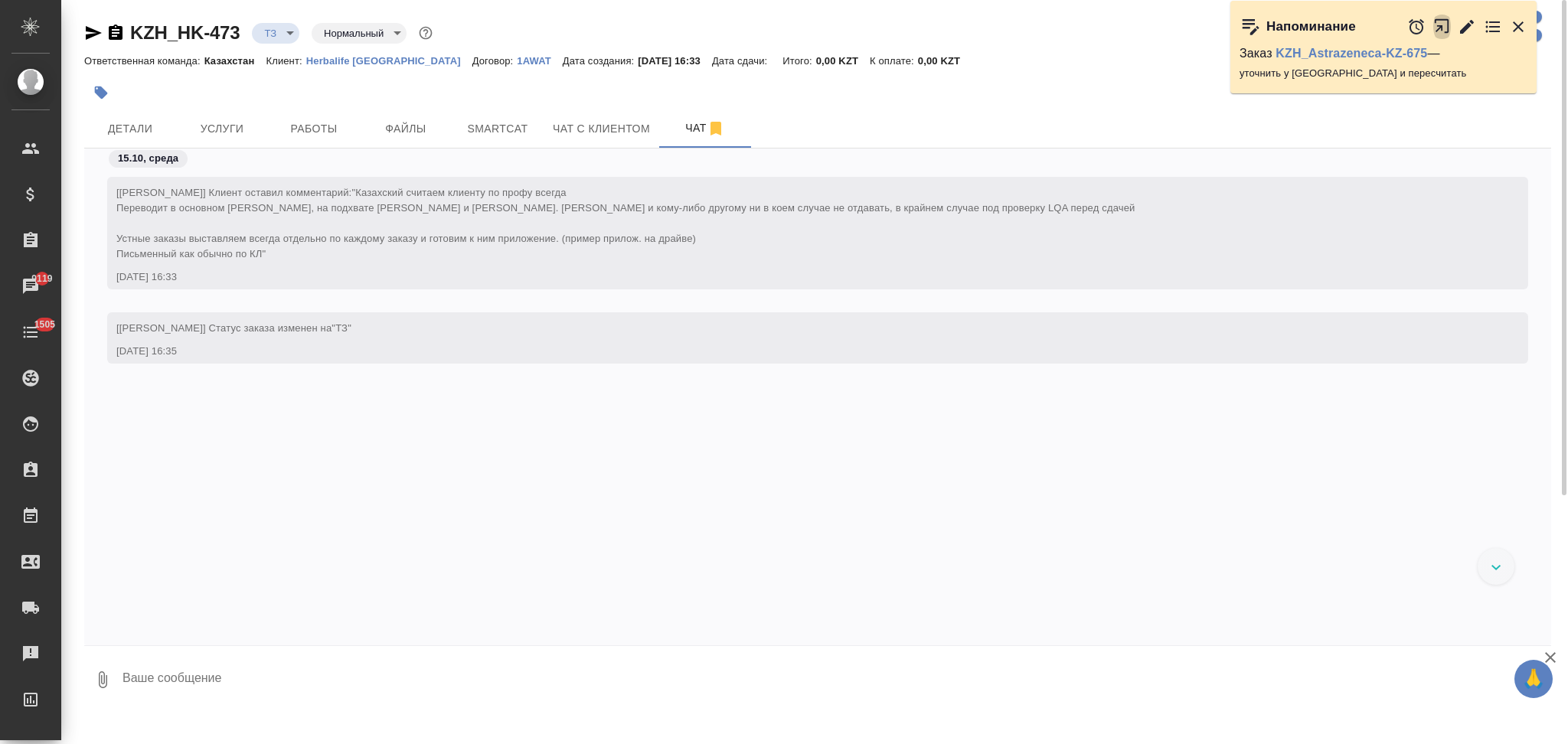
click at [1442, 24] on icon "button" at bounding box center [1446, 31] width 26 height 26
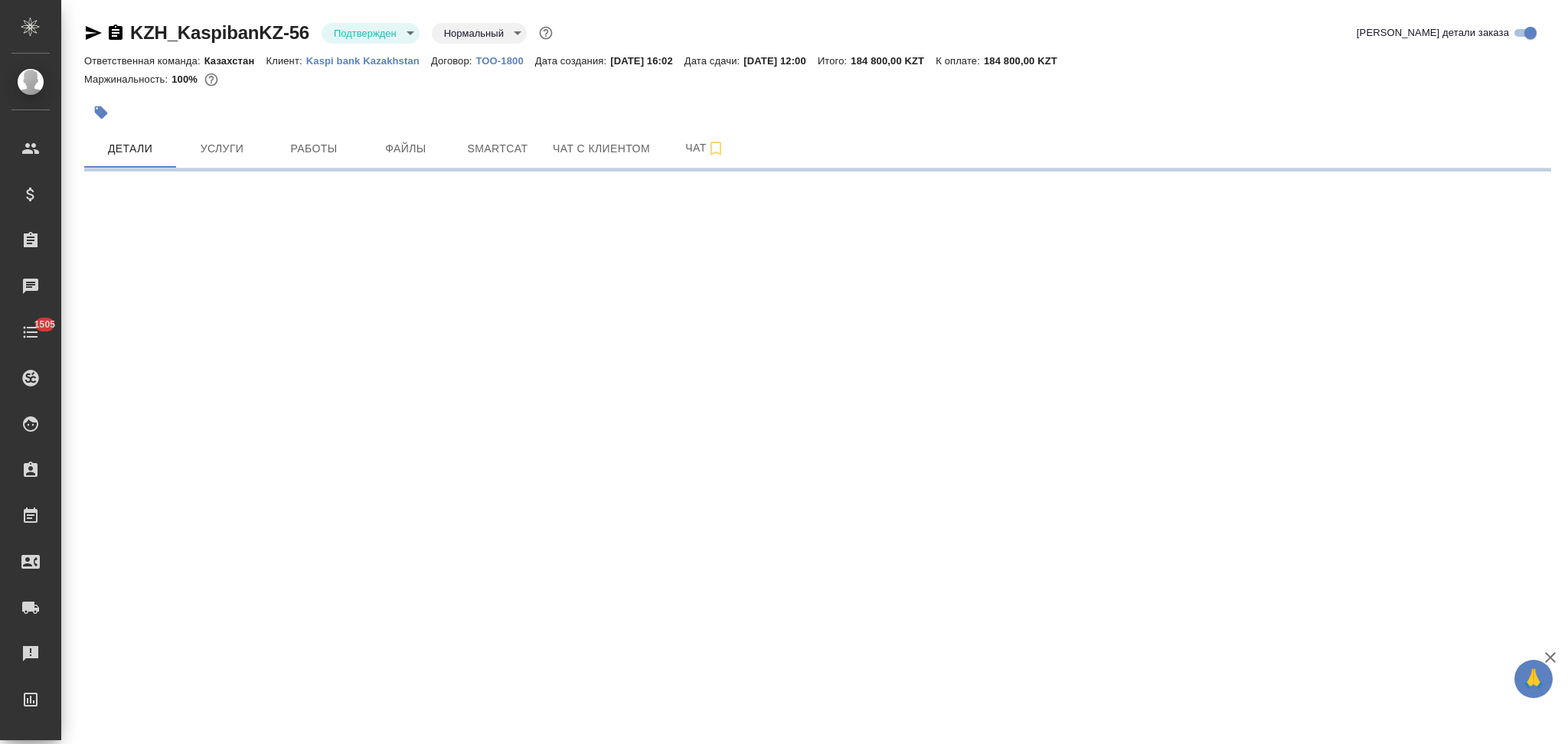
select select "RU"
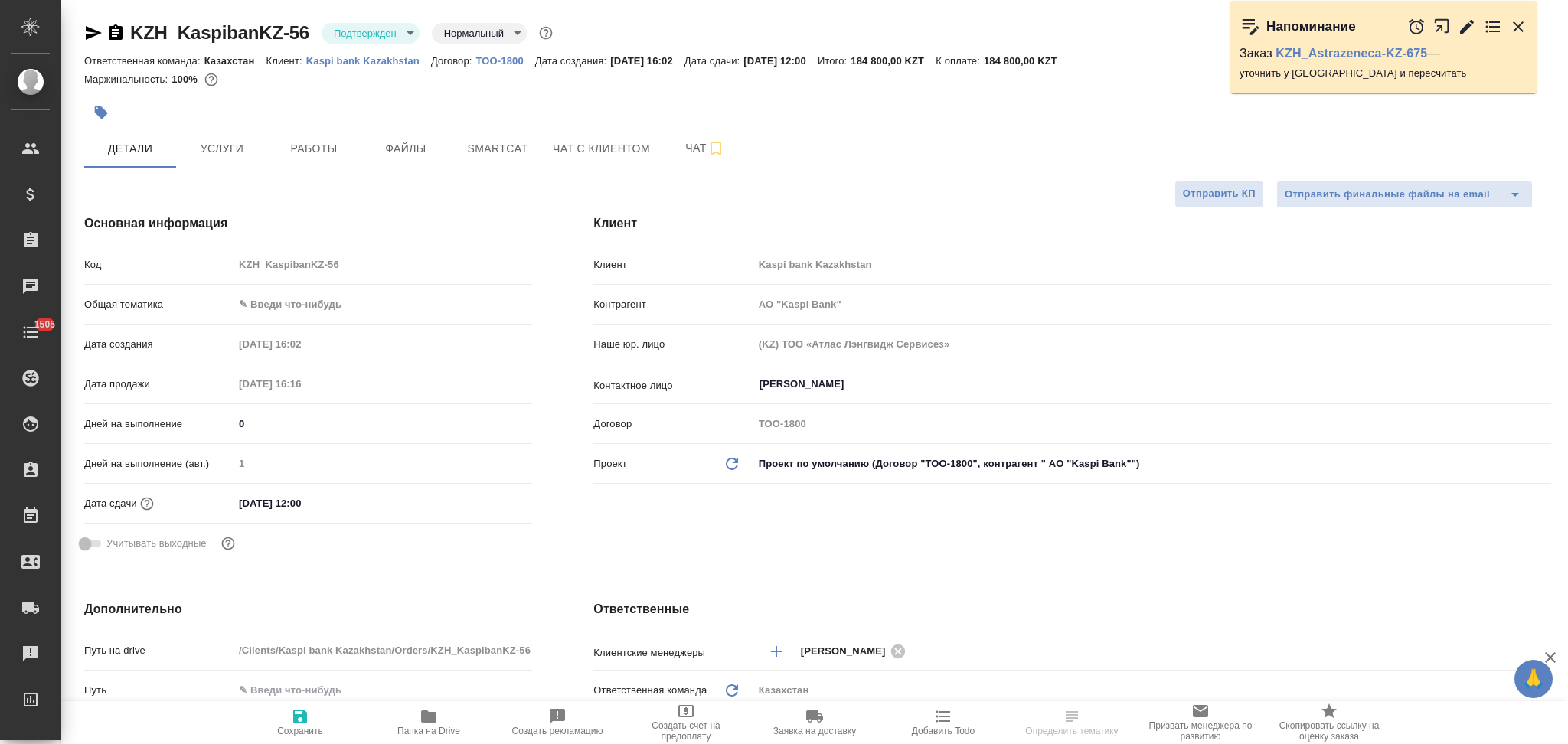
type textarea "x"
type input "АО "Kaspi Bank""
type textarea "x"
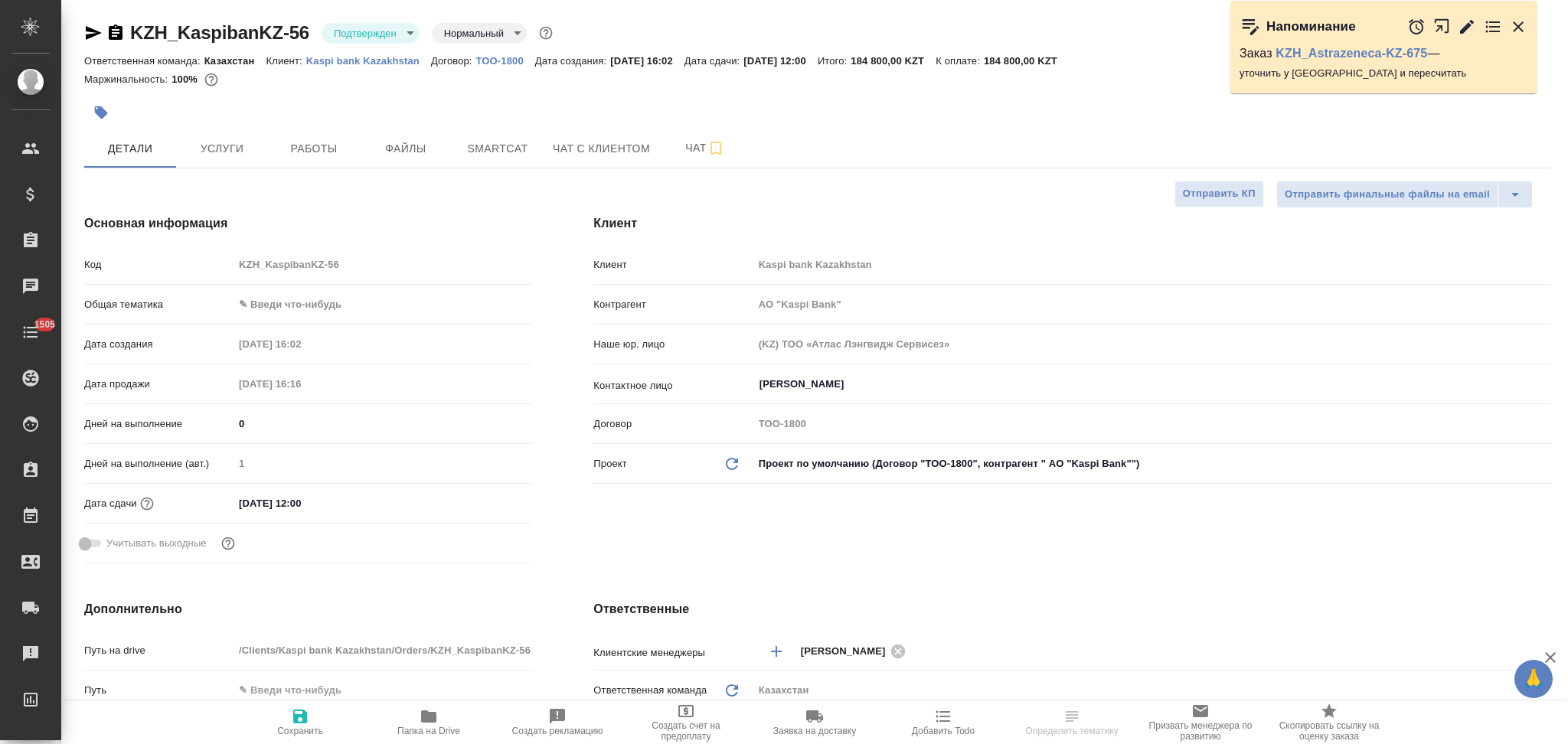
type textarea "x"
type input "АО "Kaspi Bank""
type textarea "x"
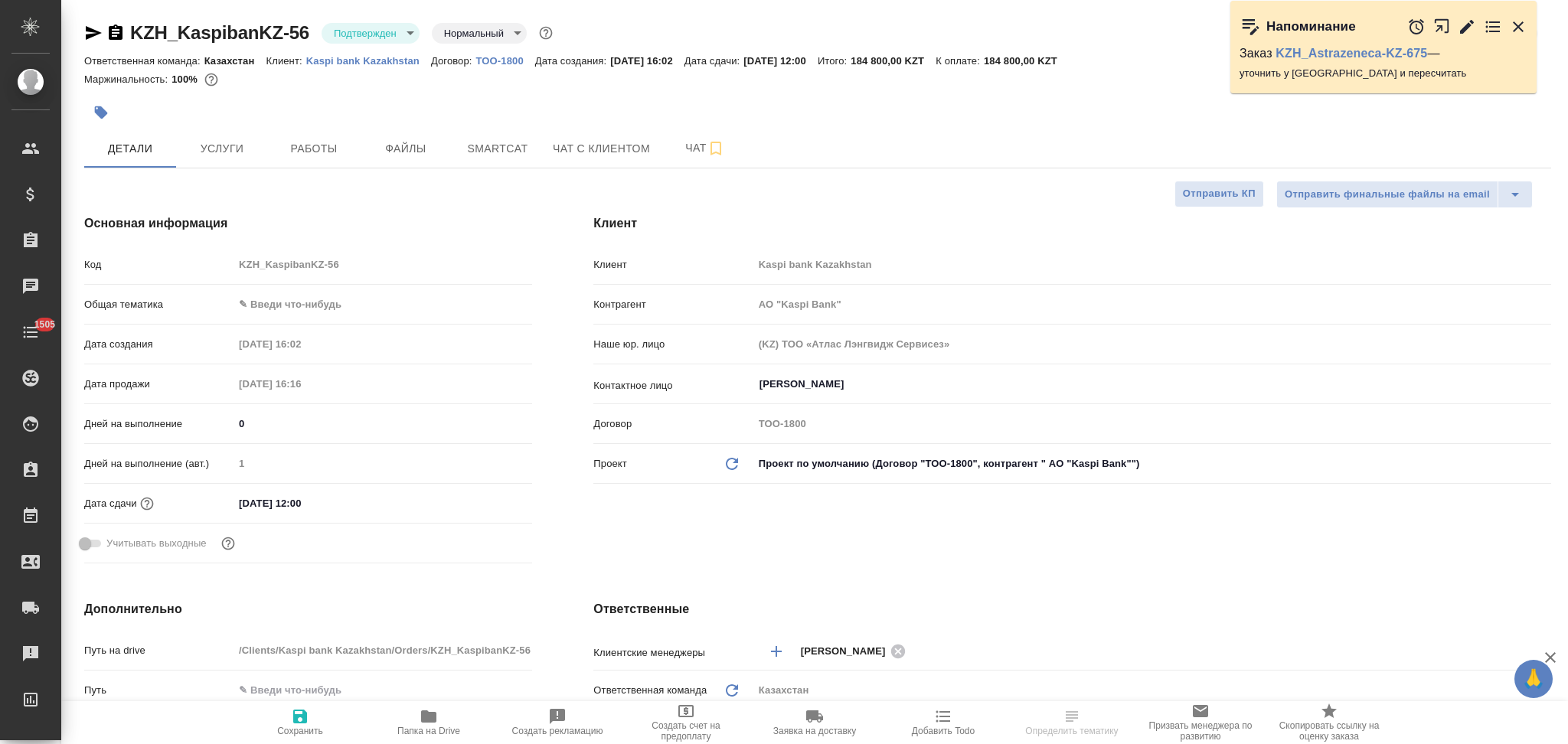
type textarea "x"
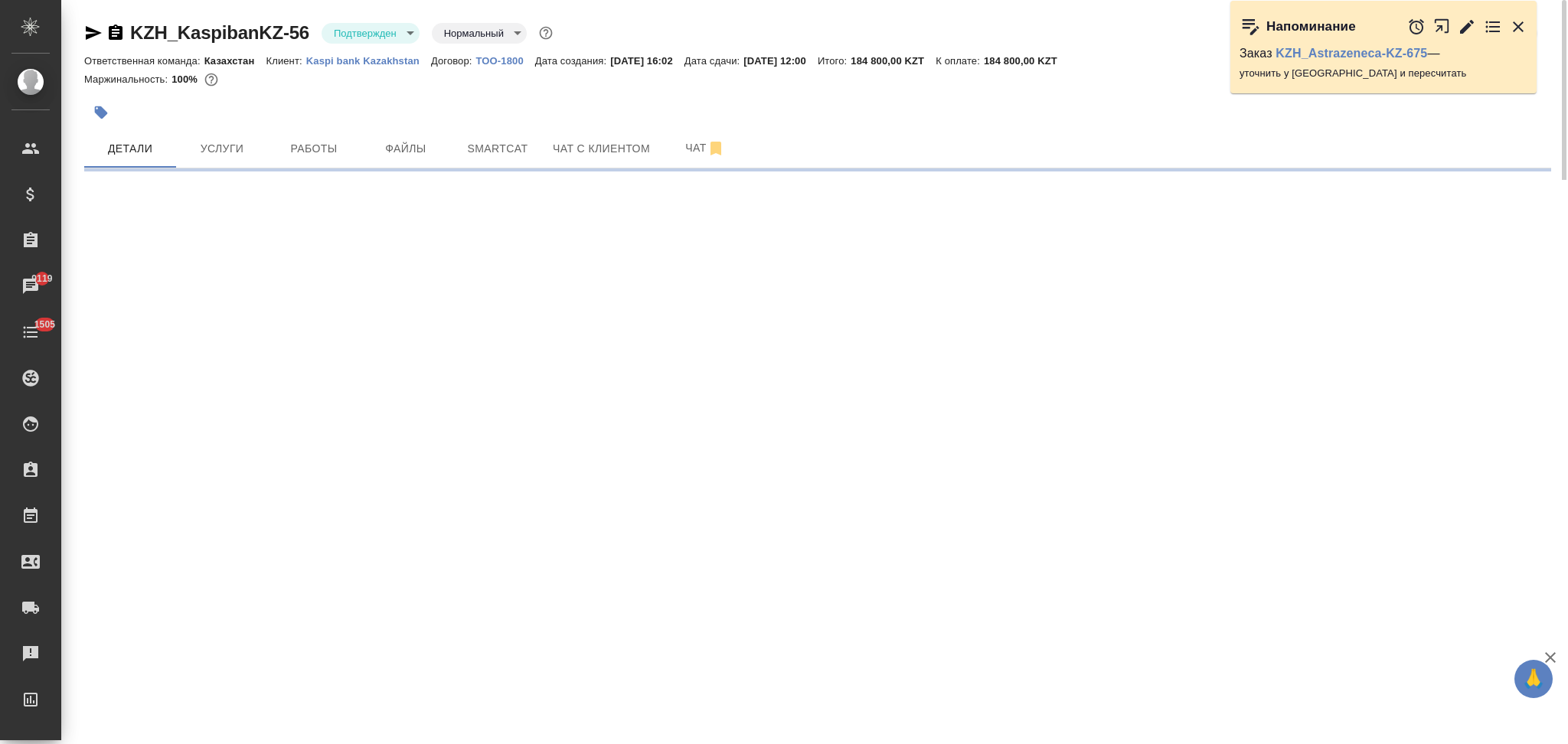
select select "RU"
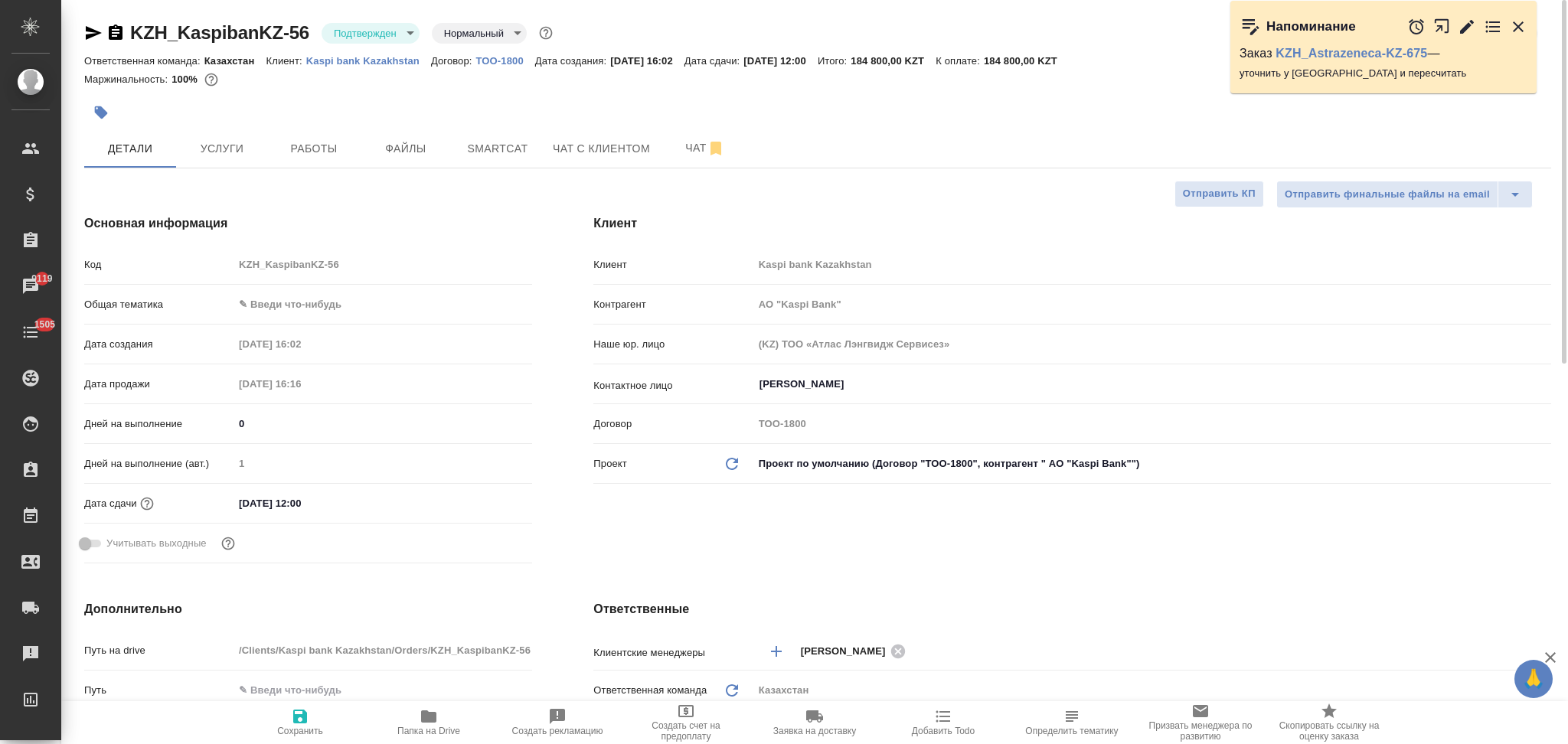
type textarea "x"
type input "АО "Kaspi Bank""
type textarea "x"
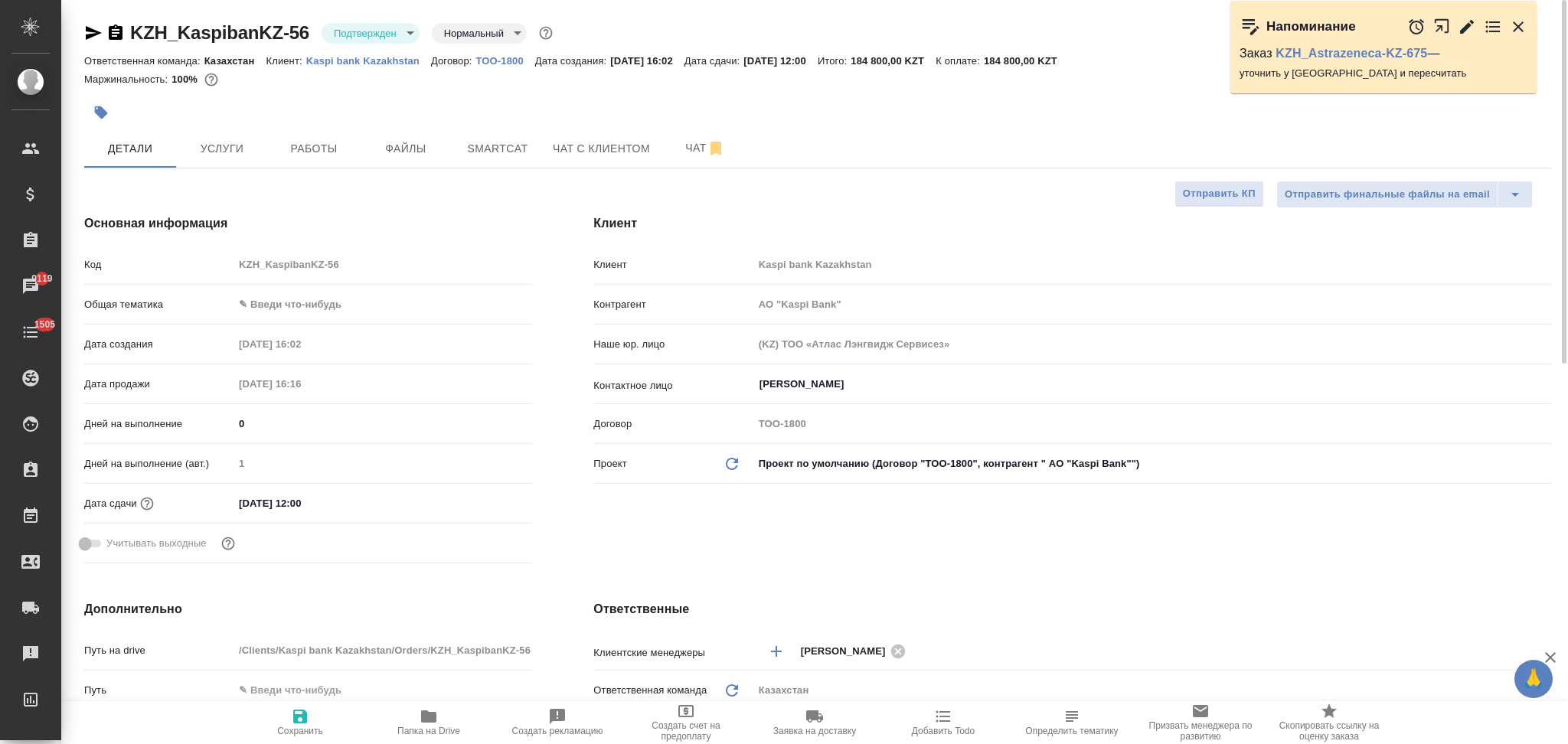
type textarea "x"
type input "АО "Kaspi Bank""
type textarea "x"
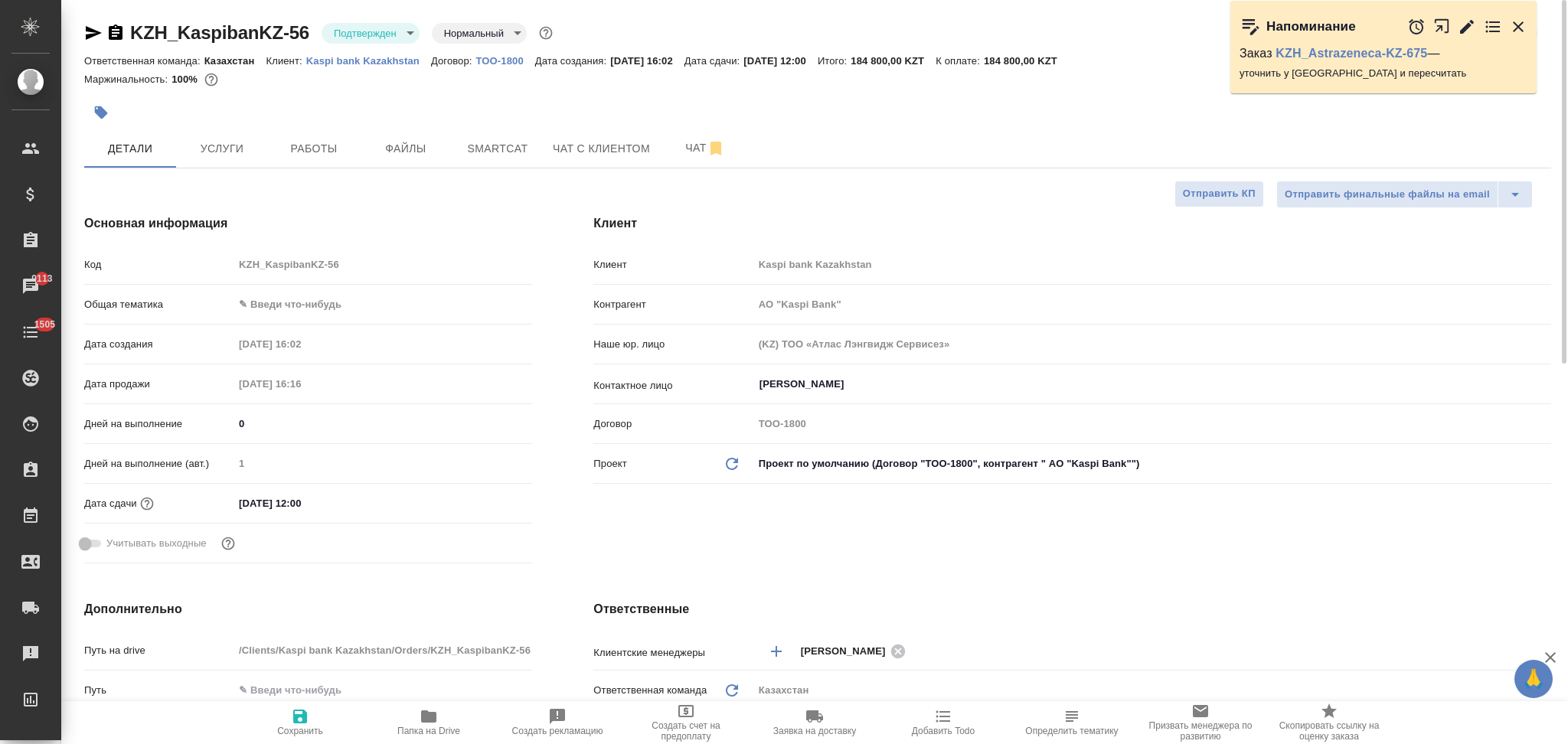
type textarea "x"
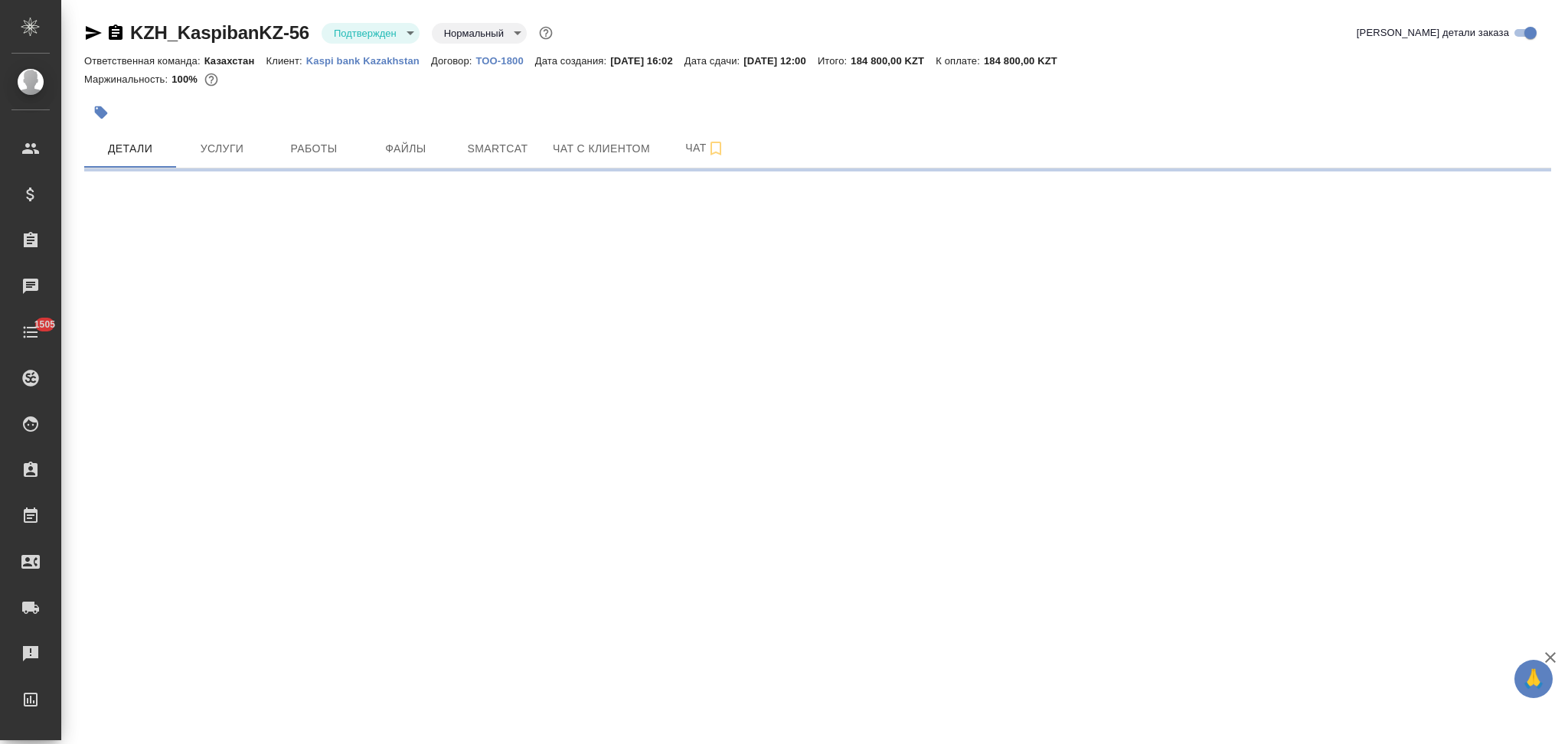
select select "RU"
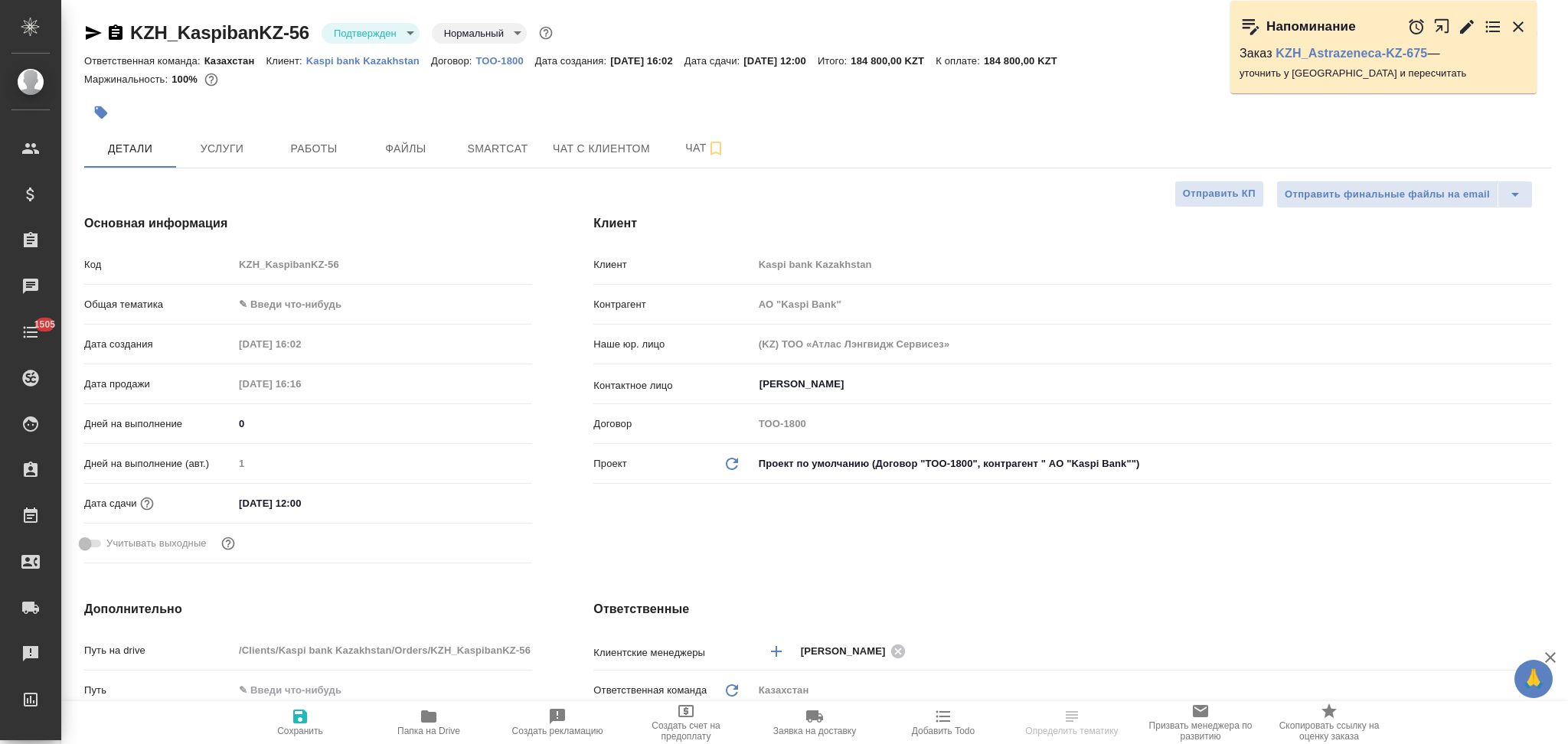
type textarea "x"
type input "АО "Kaspi Bank""
type textarea "x"
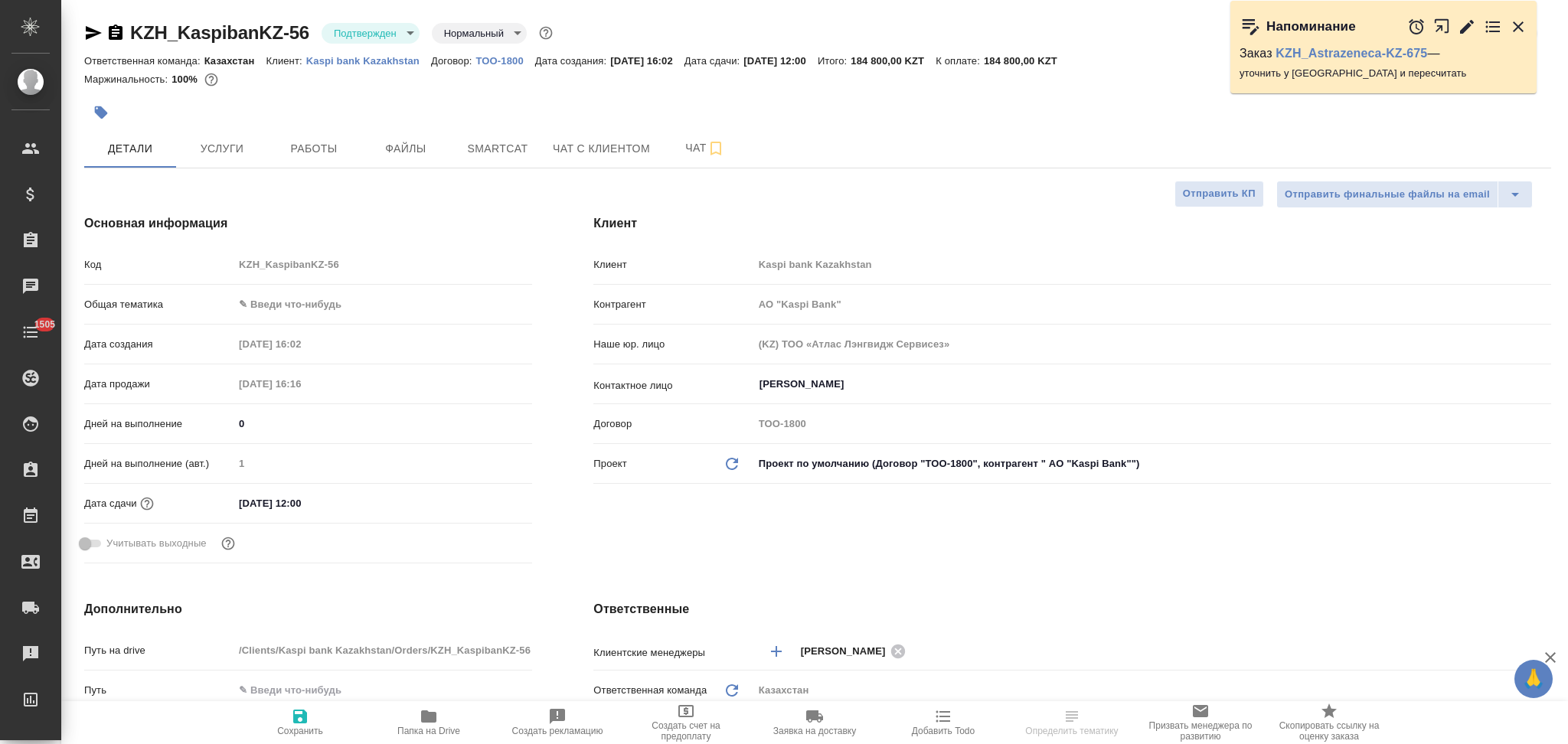
type textarea "x"
type input "АО "Kaspi Bank""
type textarea "x"
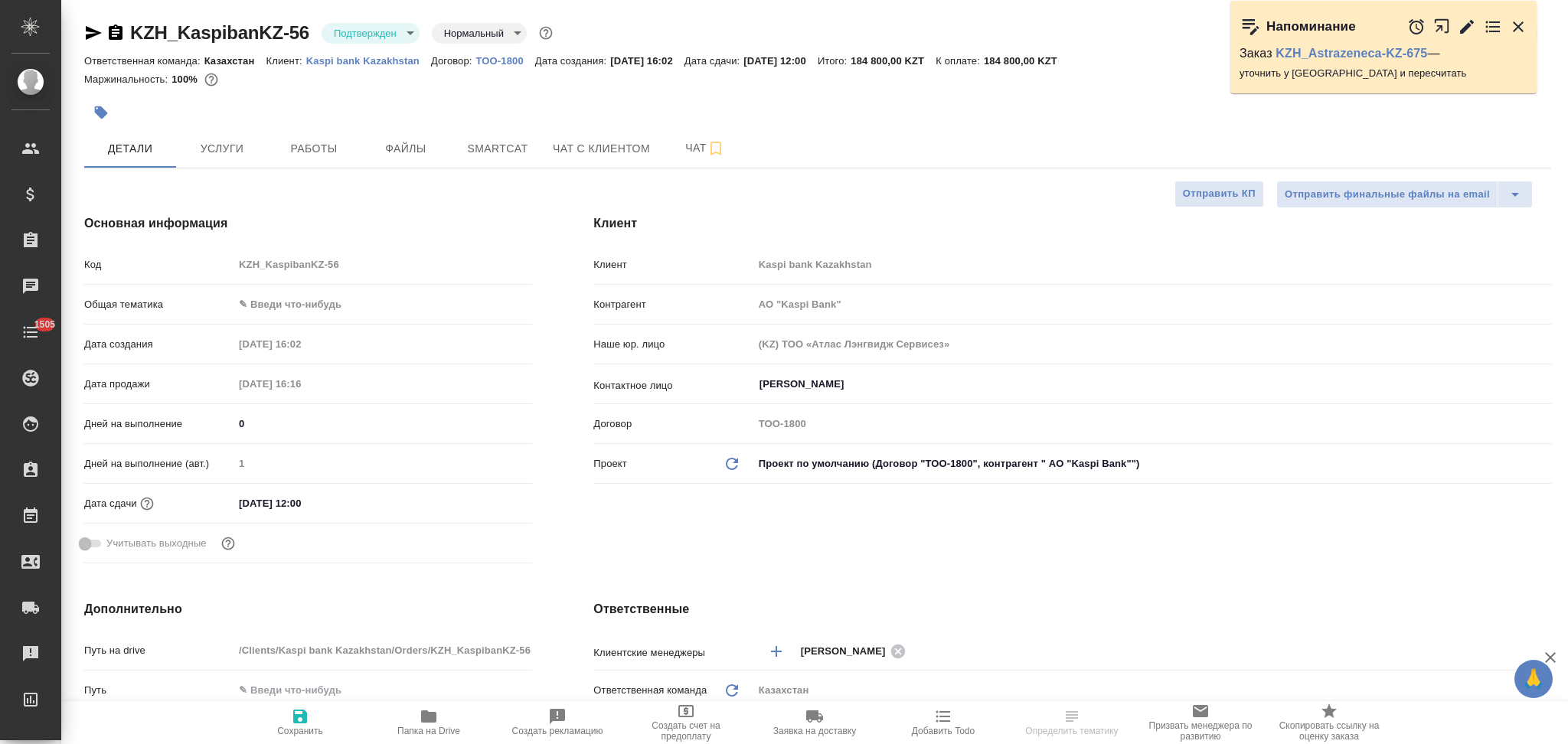
type textarea "x"
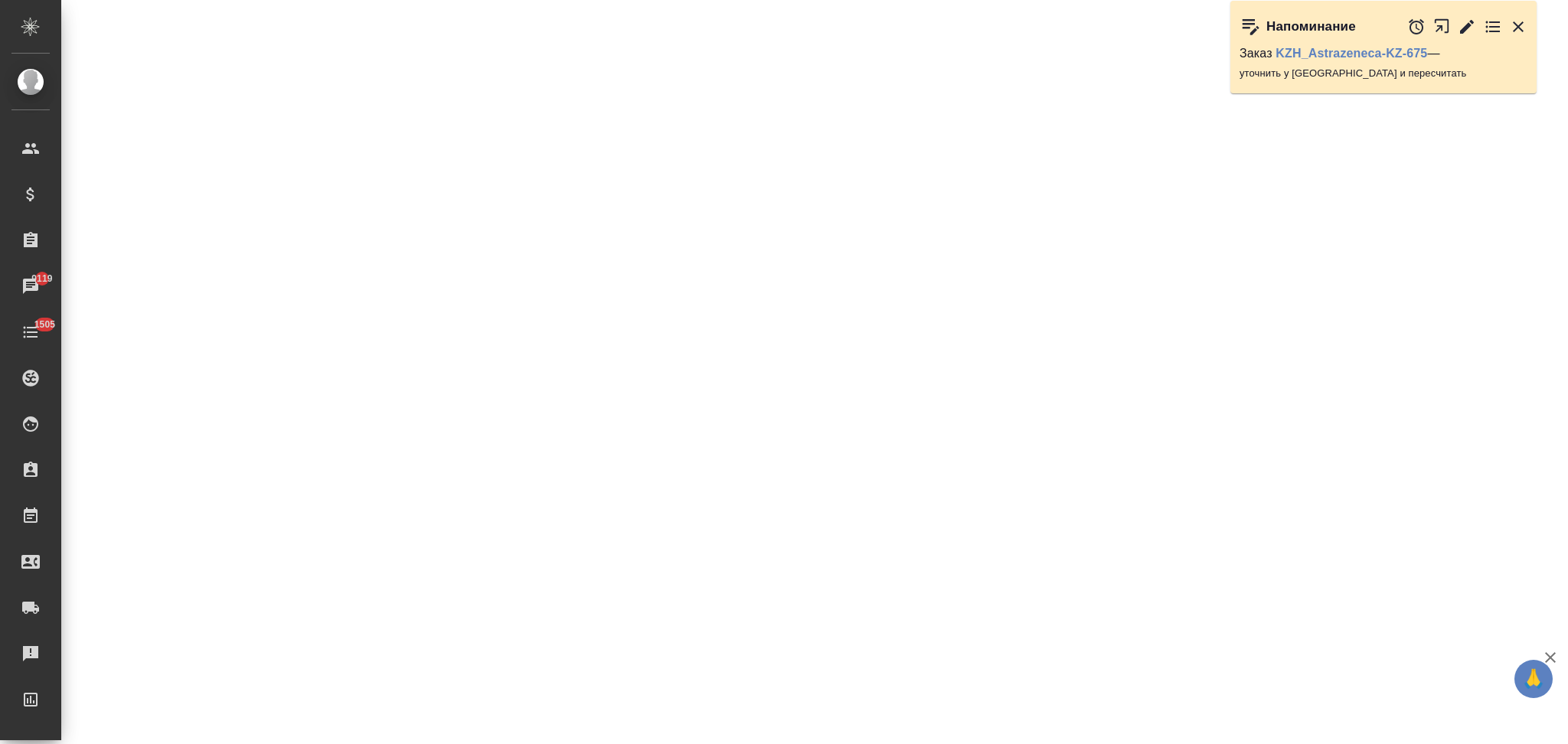
select select "RU"
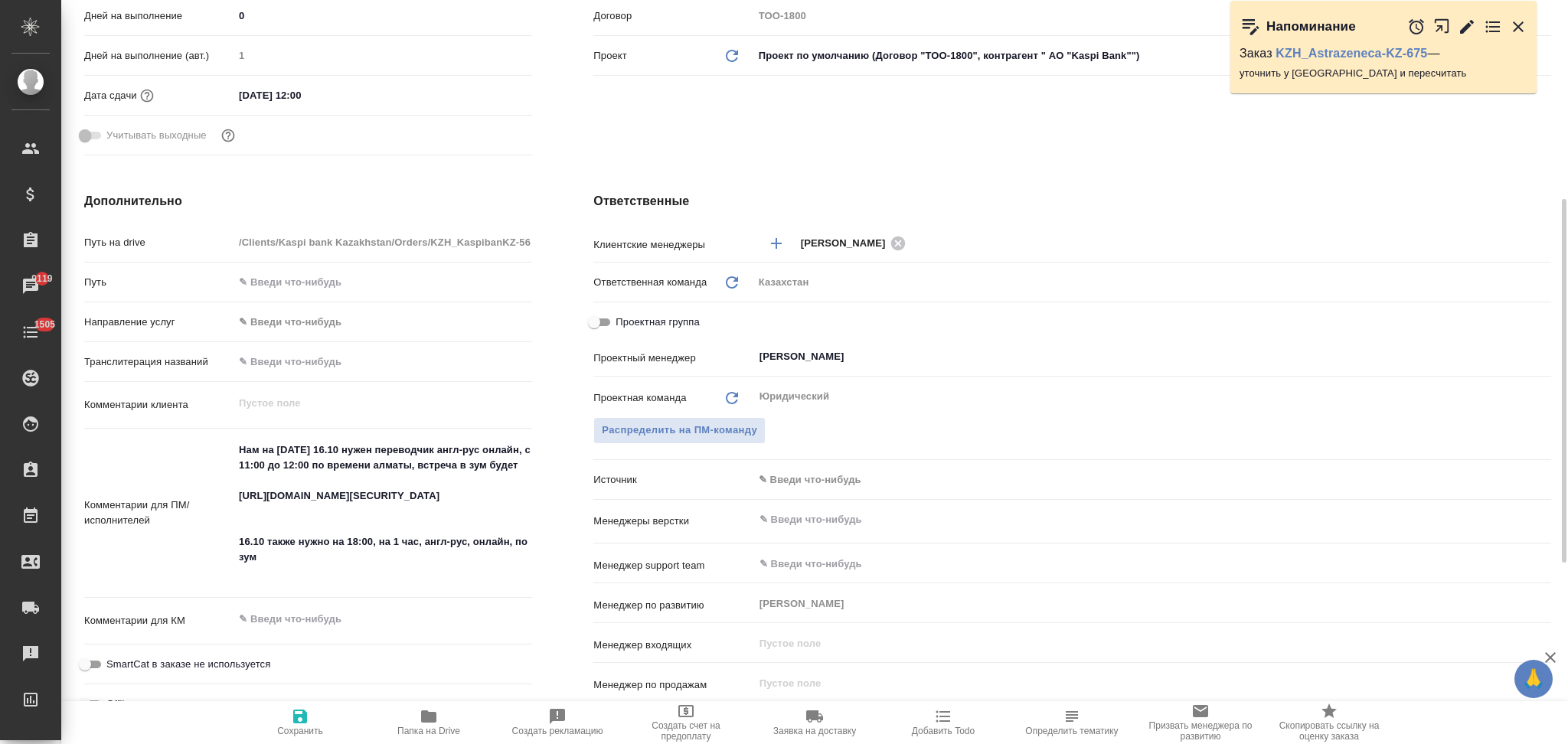
type textarea "x"
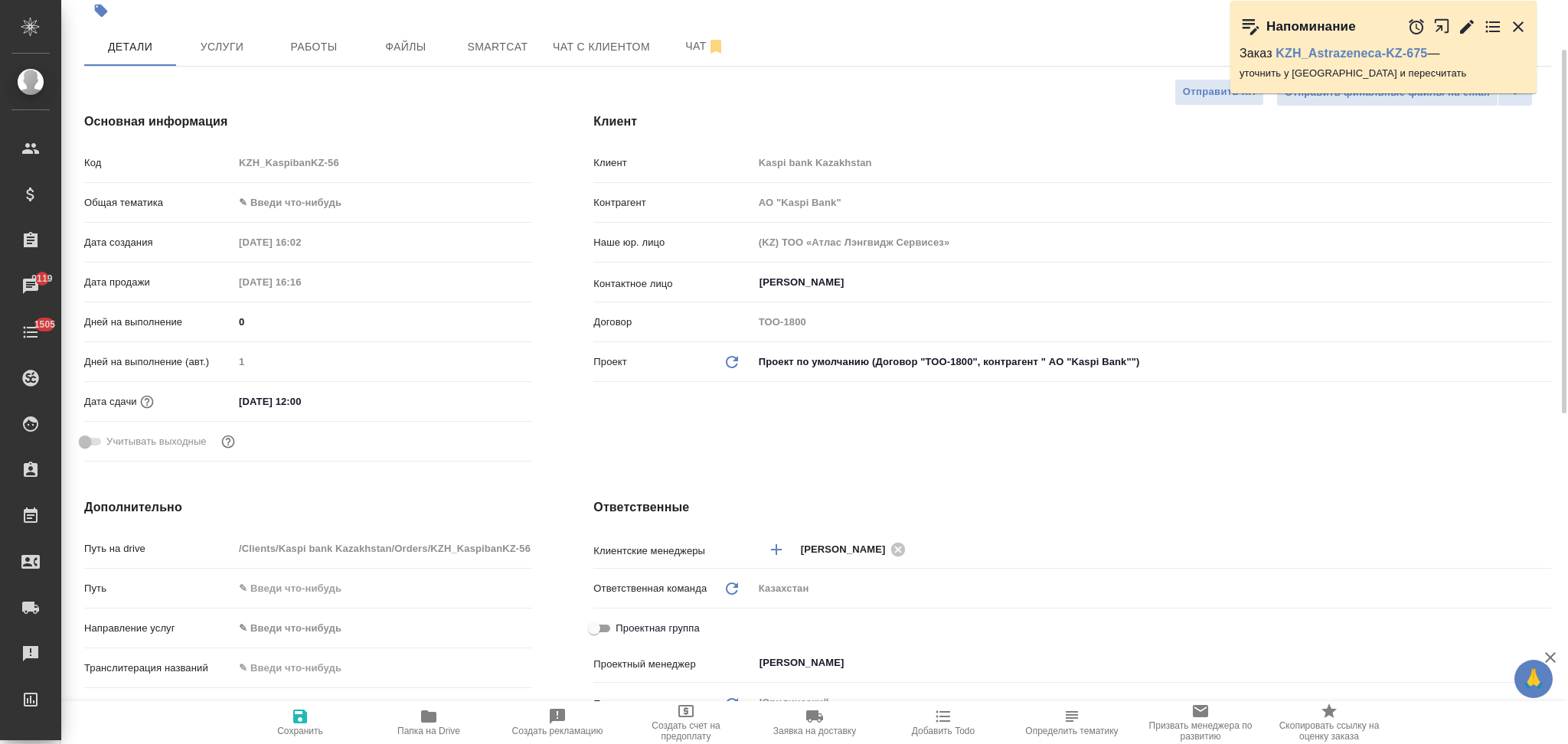
scroll to position [0, 0]
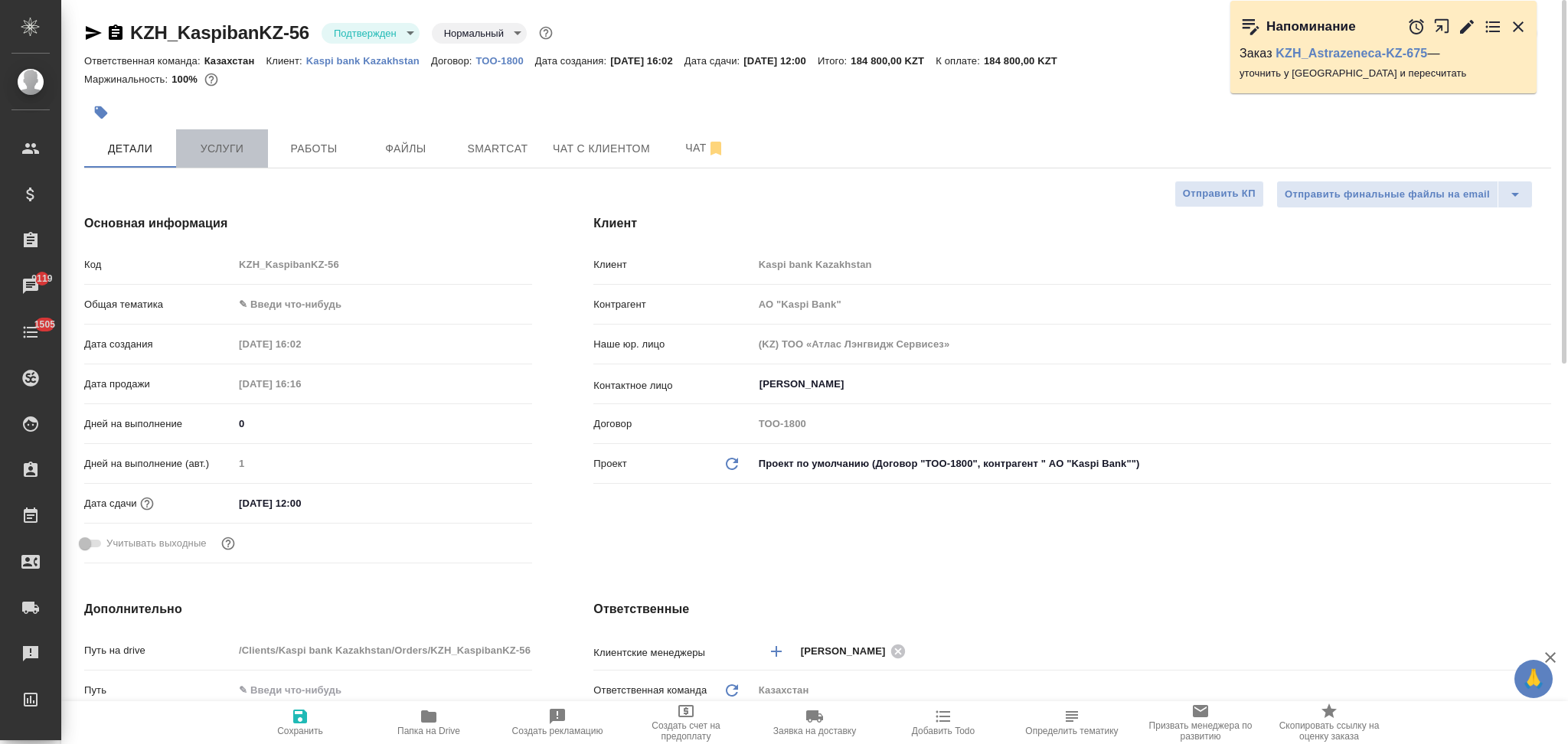
click at [212, 144] on span "Услуги" at bounding box center [222, 149] width 73 height 20
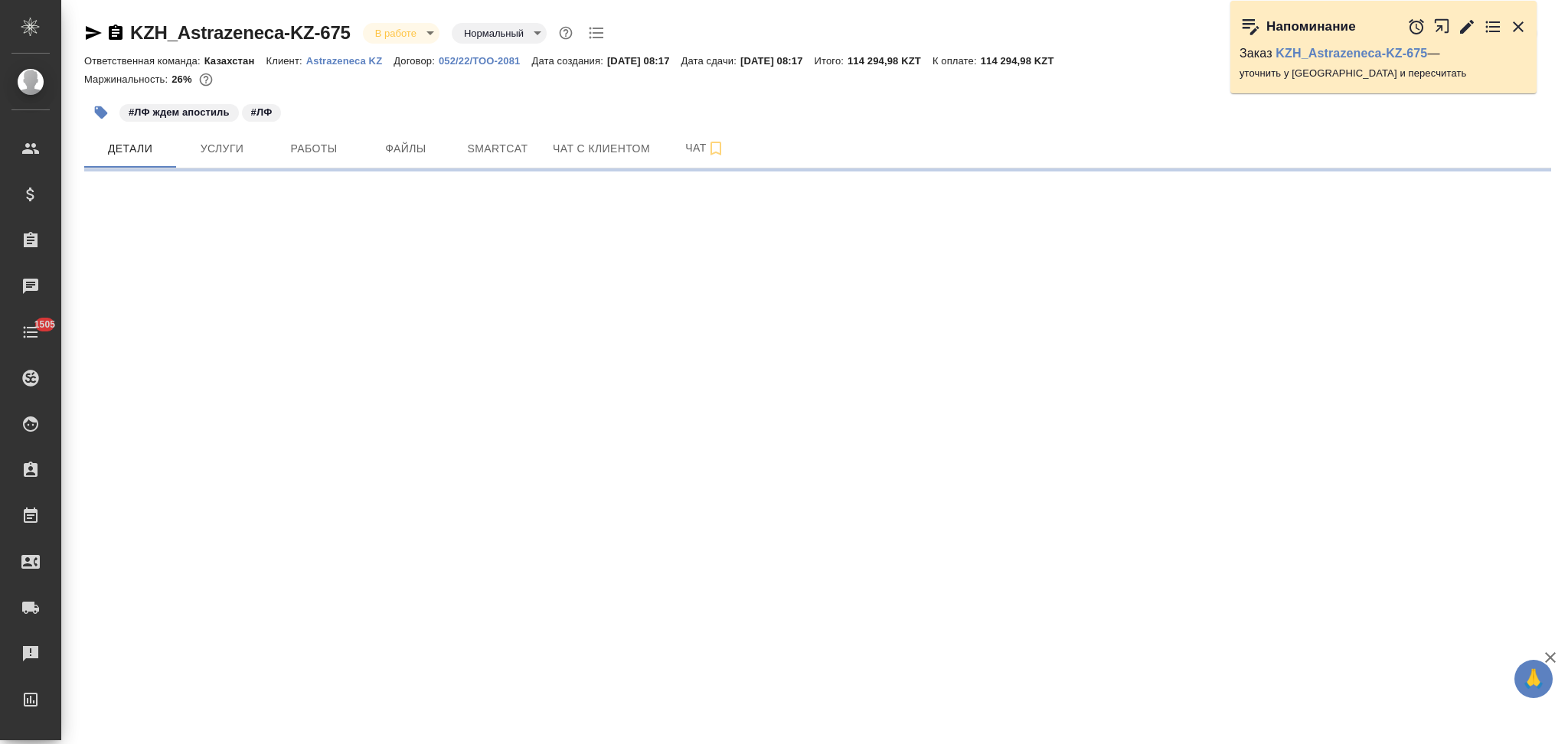
select select "RU"
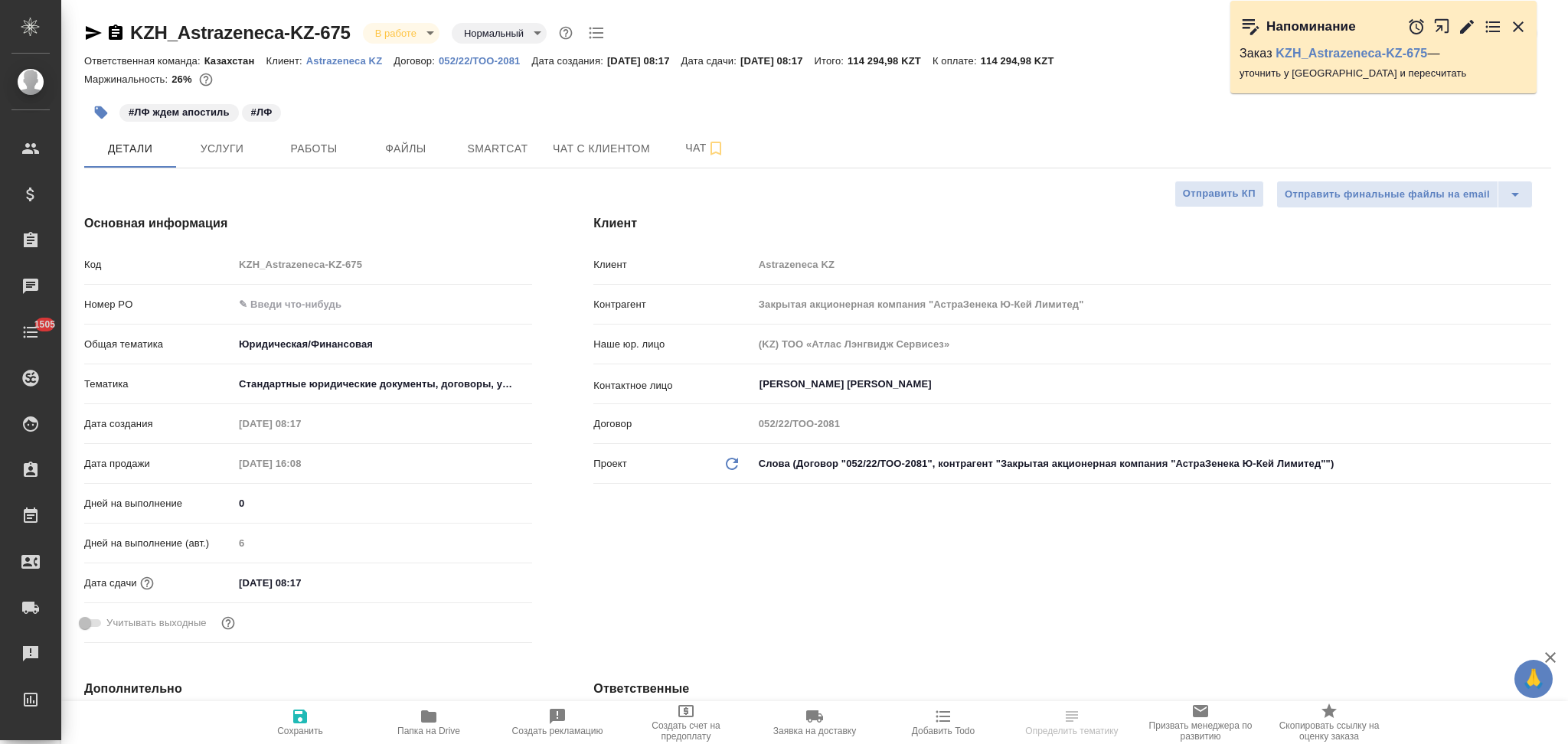
type textarea "x"
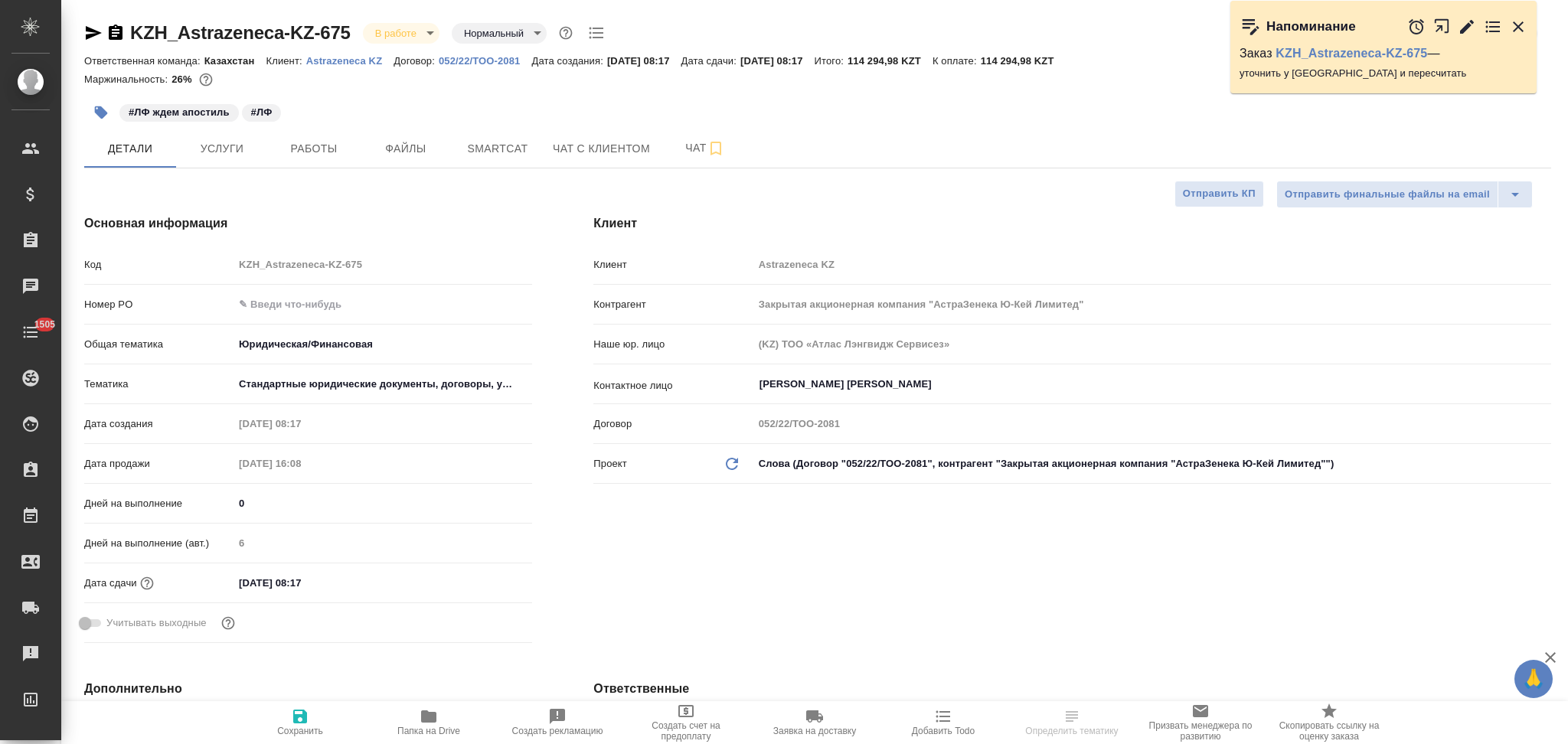
type textarea "x"
click at [111, 27] on icon "button" at bounding box center [116, 32] width 14 height 15
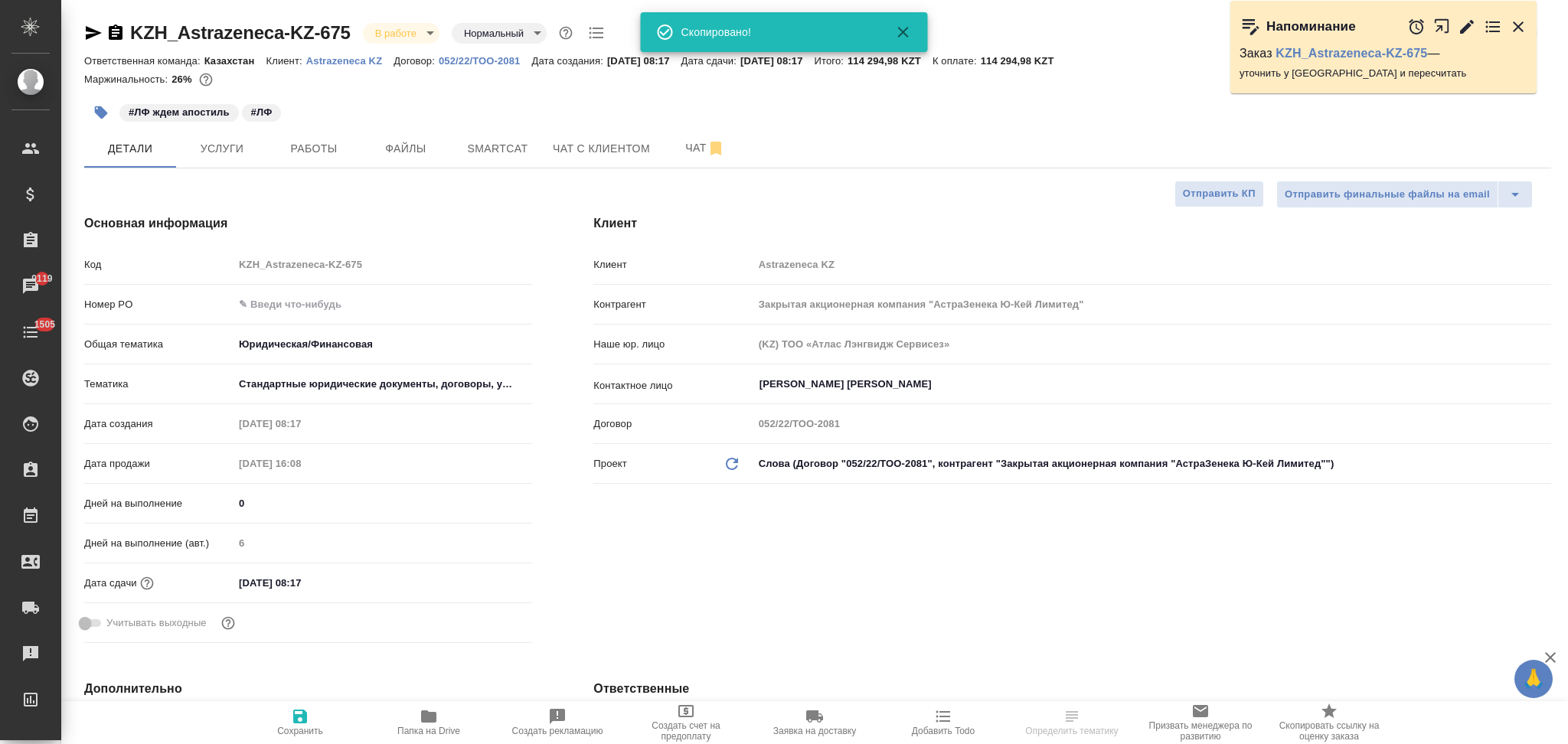
type textarea "x"
select select "RU"
type textarea "x"
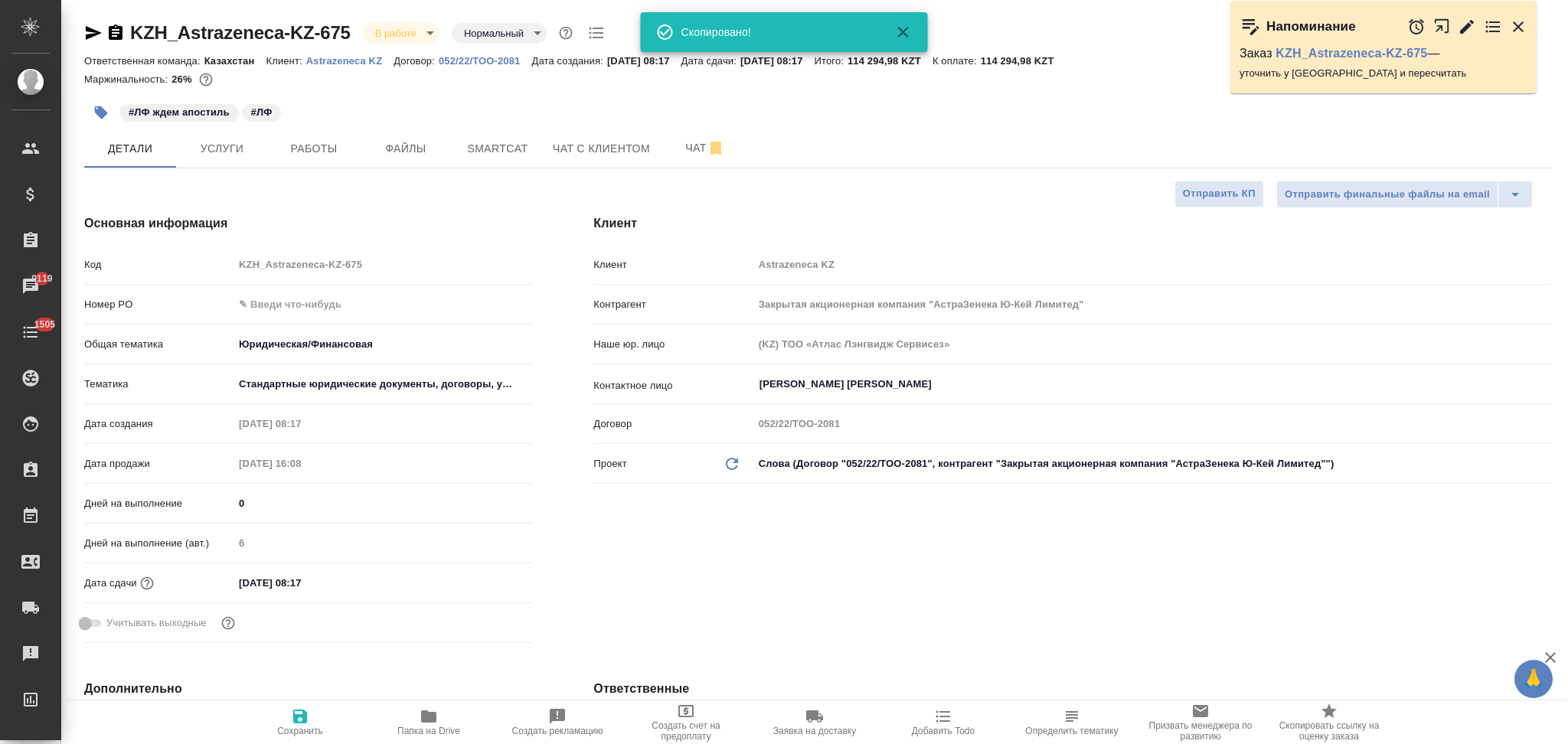
type textarea "x"
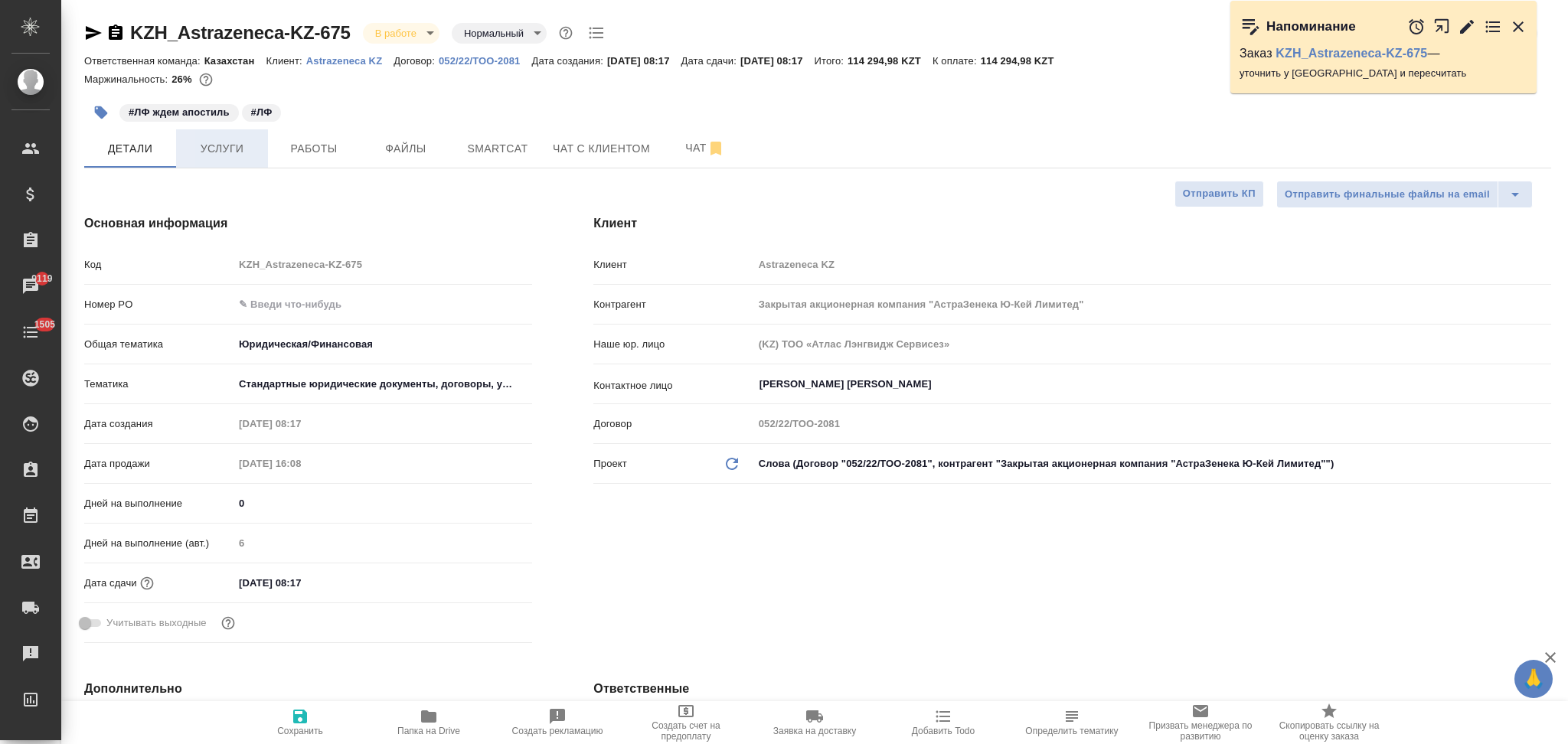
click at [231, 148] on span "Услуги" at bounding box center [222, 149] width 73 height 20
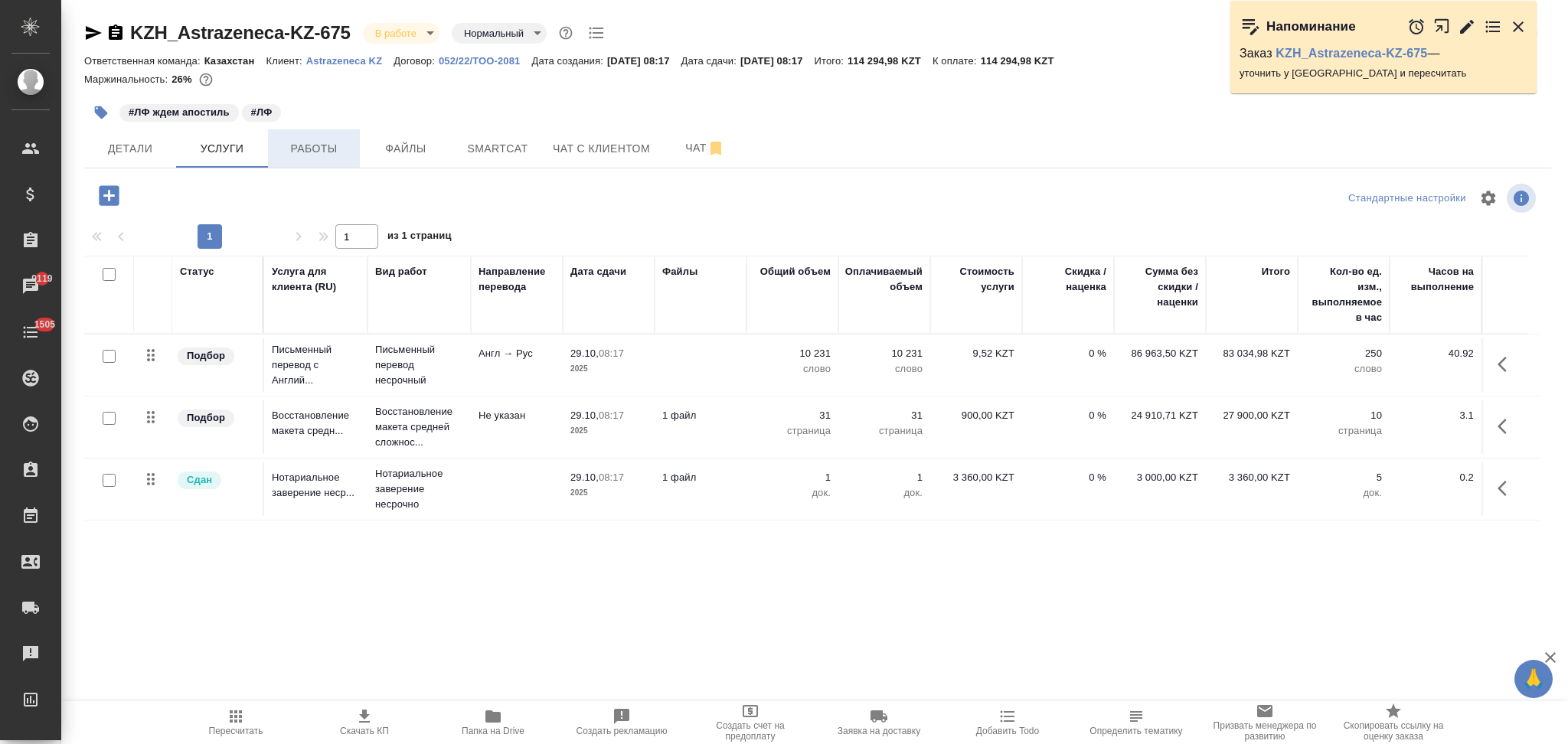
click at [321, 153] on span "Работы" at bounding box center [314, 149] width 73 height 20
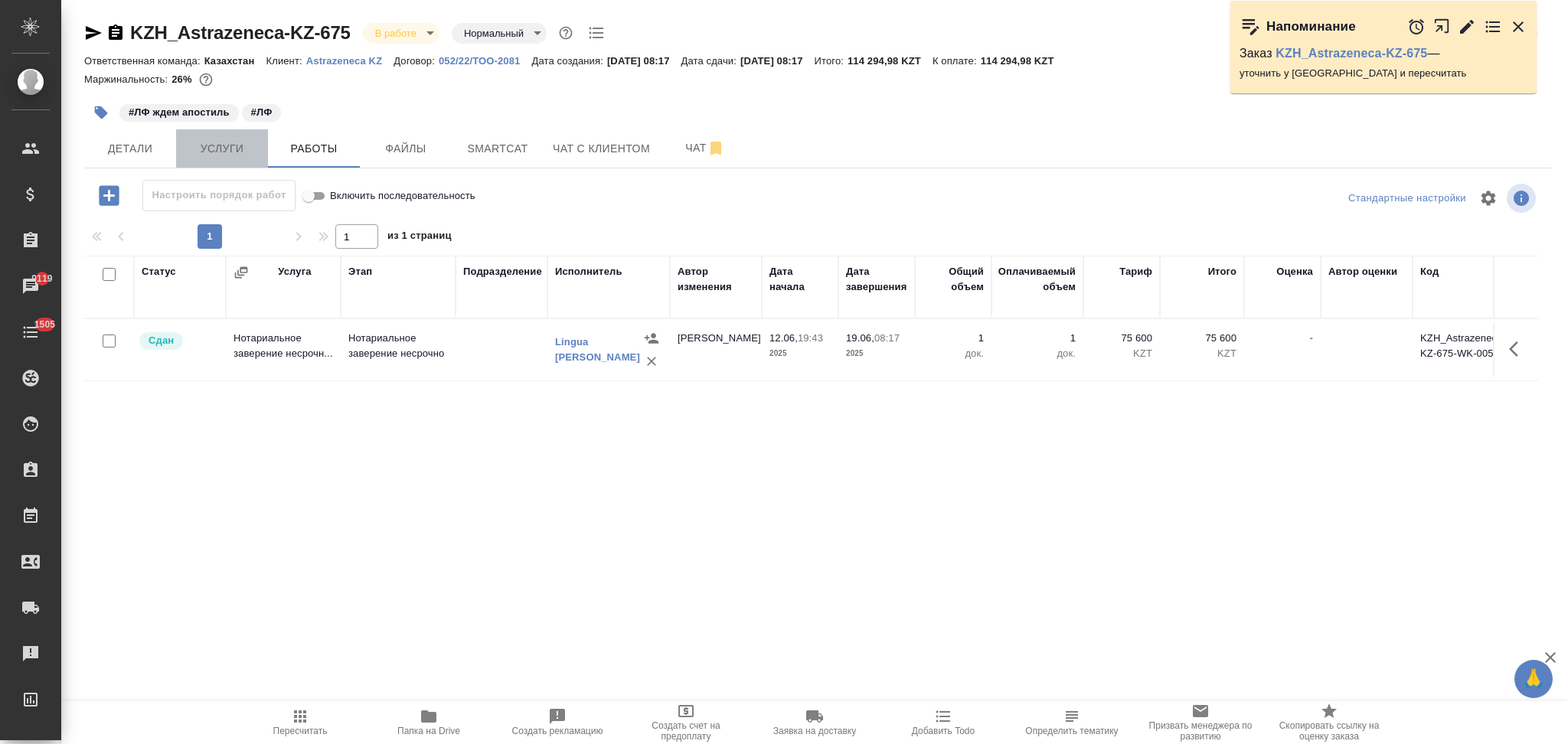
click at [215, 154] on span "Услуги" at bounding box center [222, 149] width 73 height 20
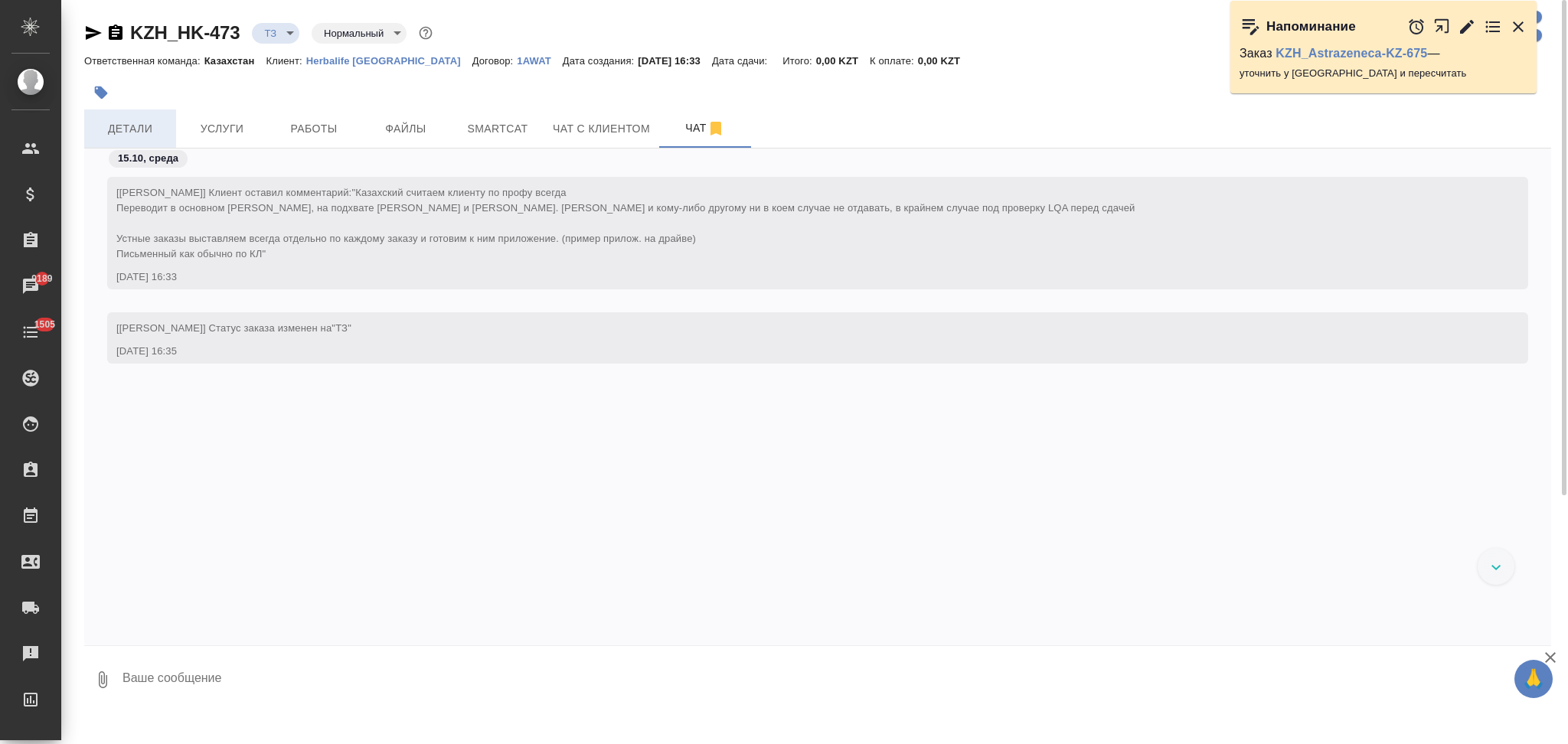
click at [165, 116] on button "Детали" at bounding box center [130, 128] width 92 height 38
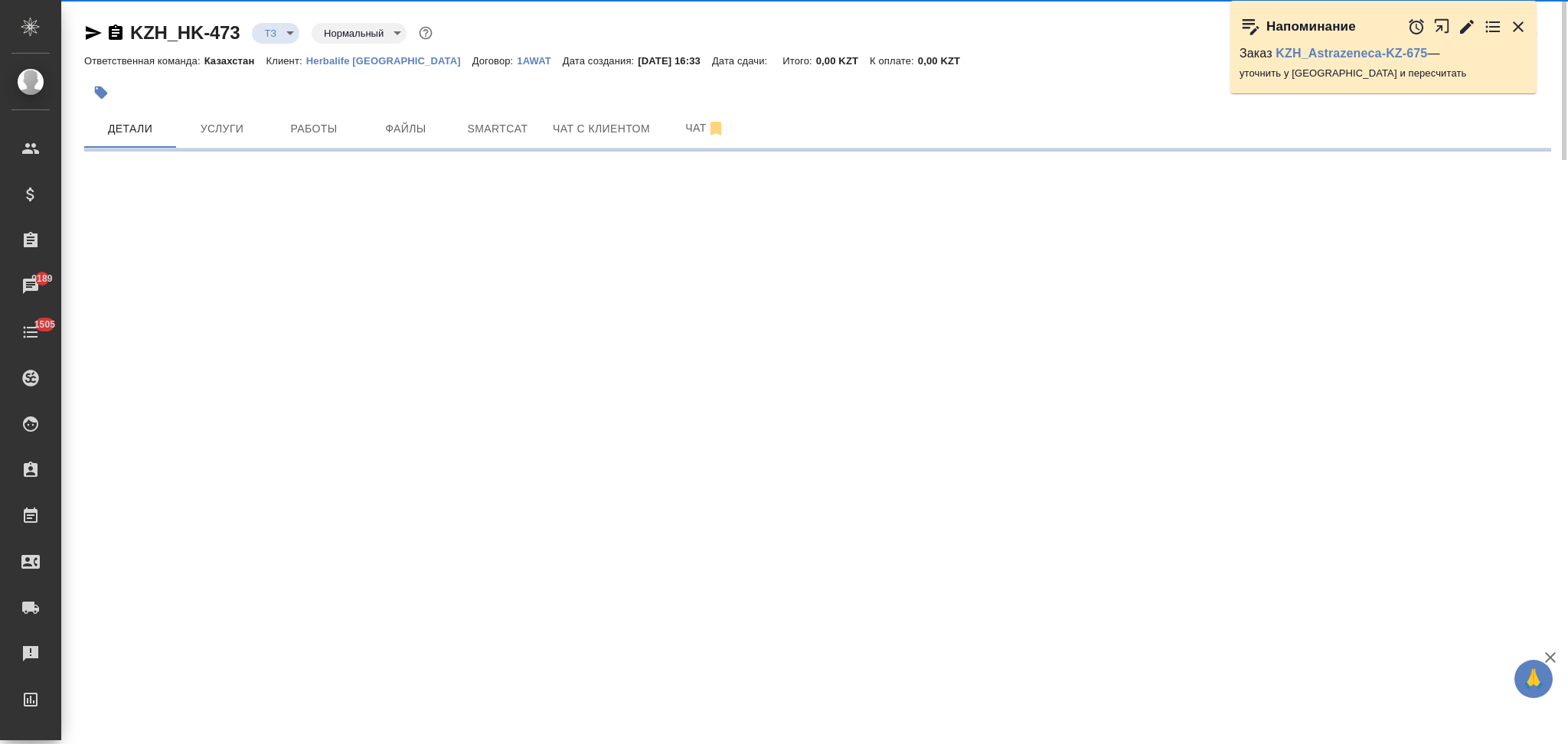
select select "RU"
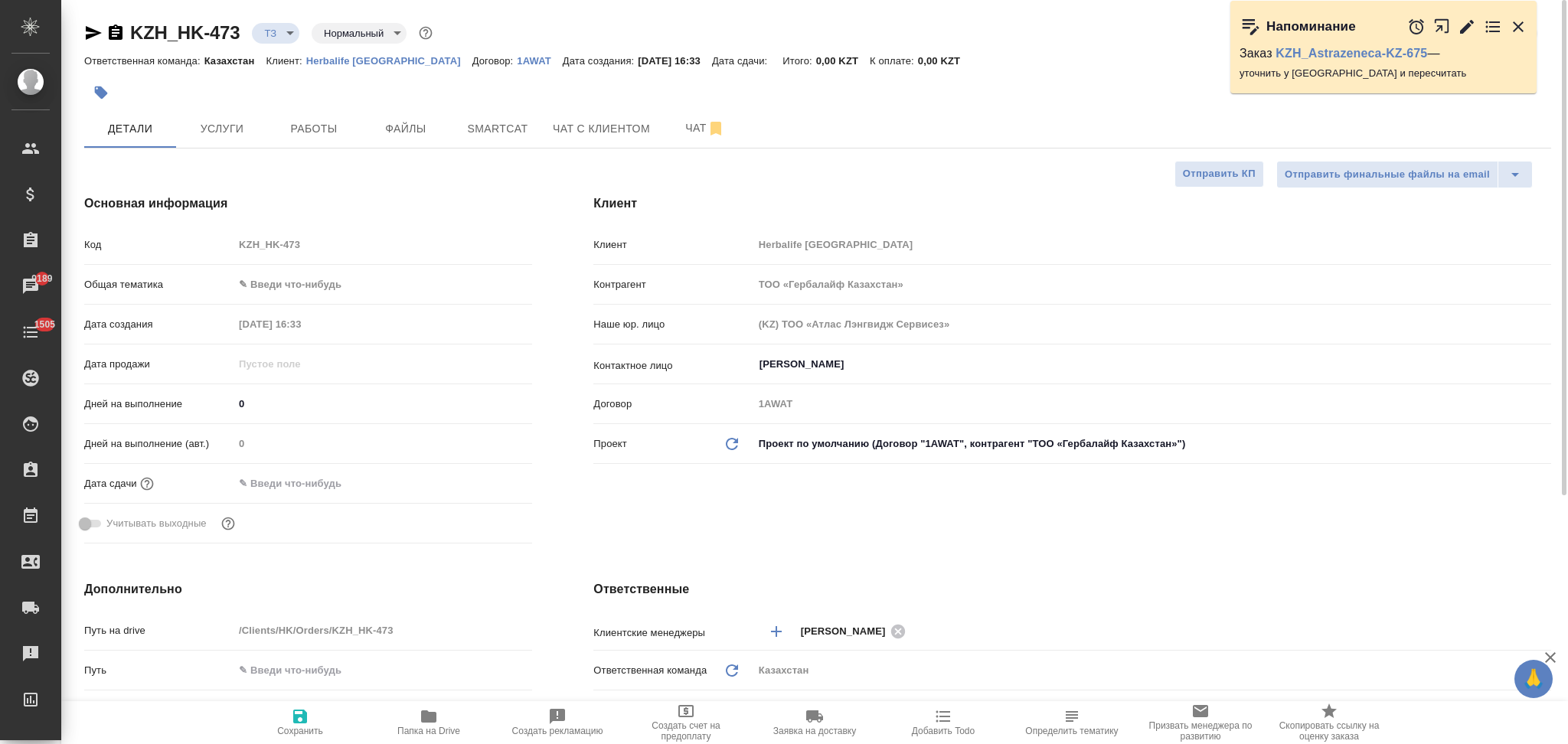
type textarea "x"
click at [237, 132] on span "Услуги" at bounding box center [222, 128] width 73 height 20
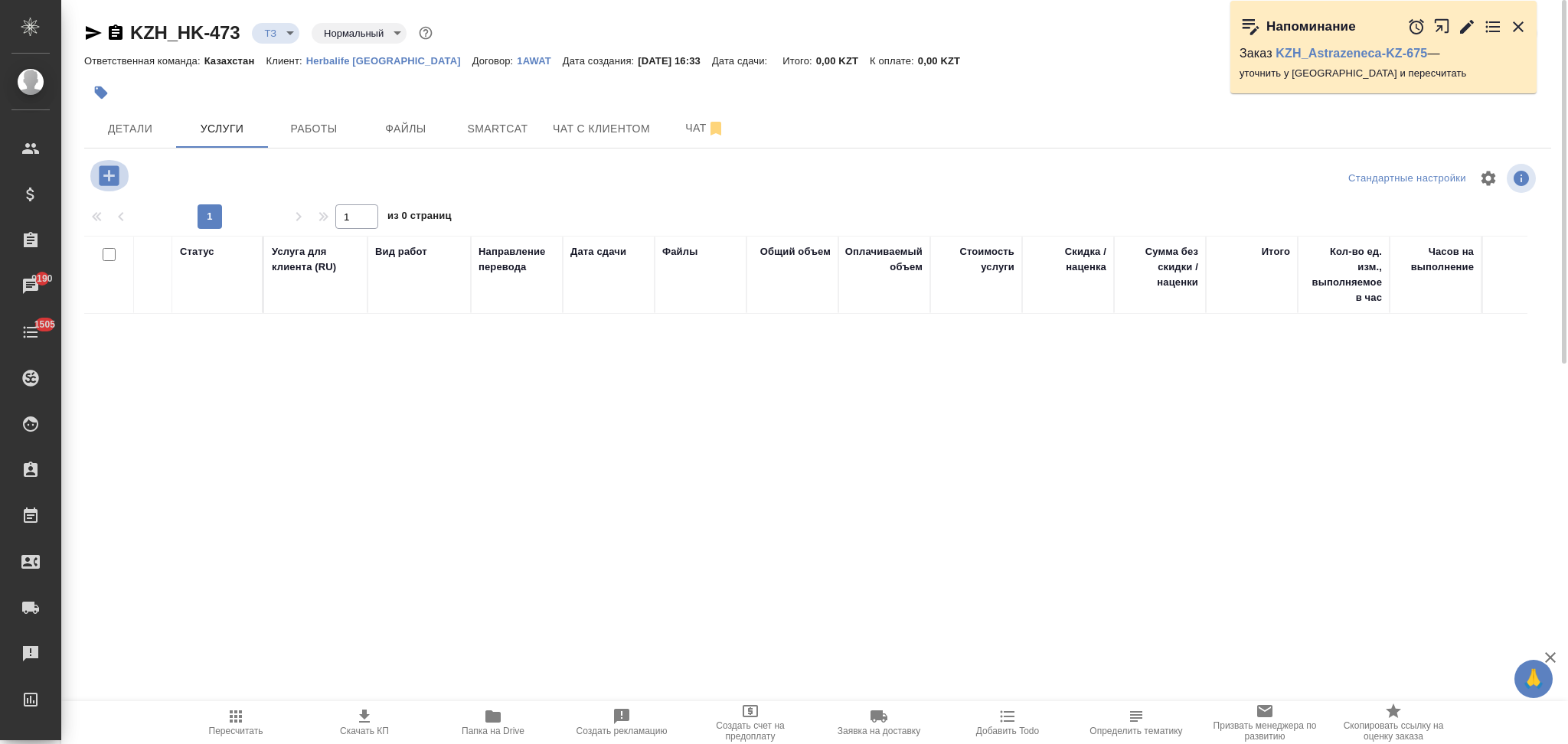
click at [111, 180] on icon "button" at bounding box center [108, 174] width 20 height 20
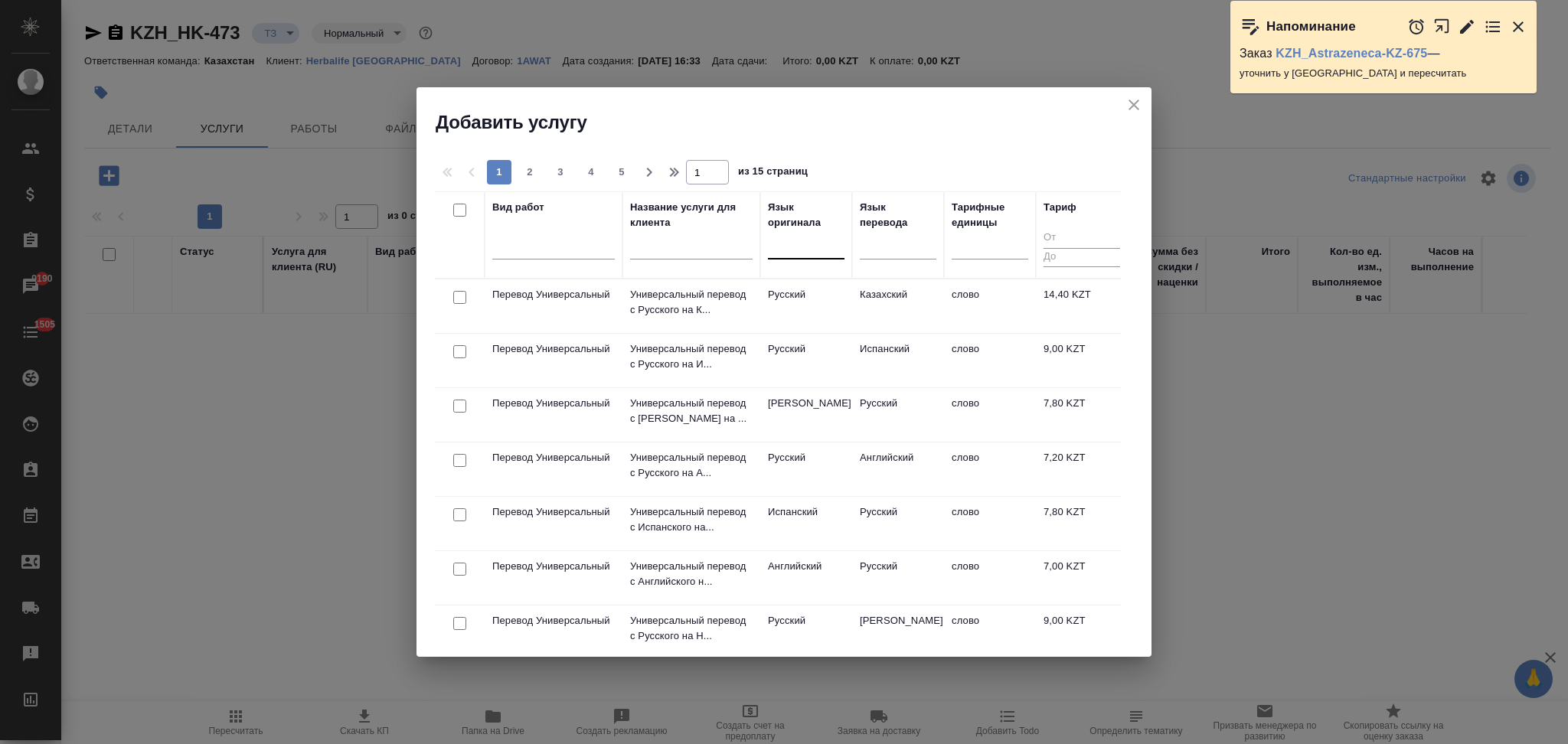
click at [793, 247] on div at bounding box center [806, 244] width 77 height 22
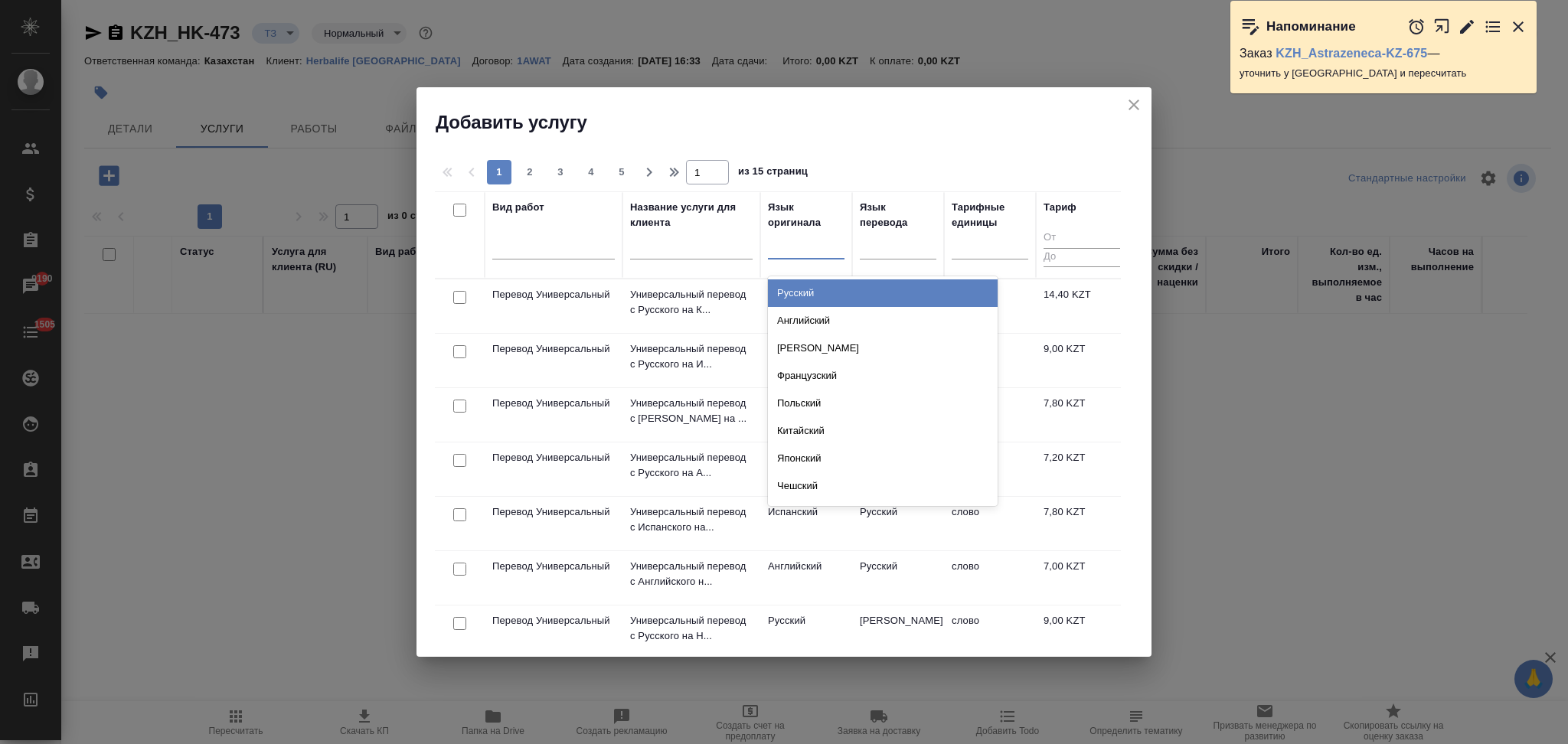
click at [795, 293] on div "Русский" at bounding box center [883, 293] width 230 height 27
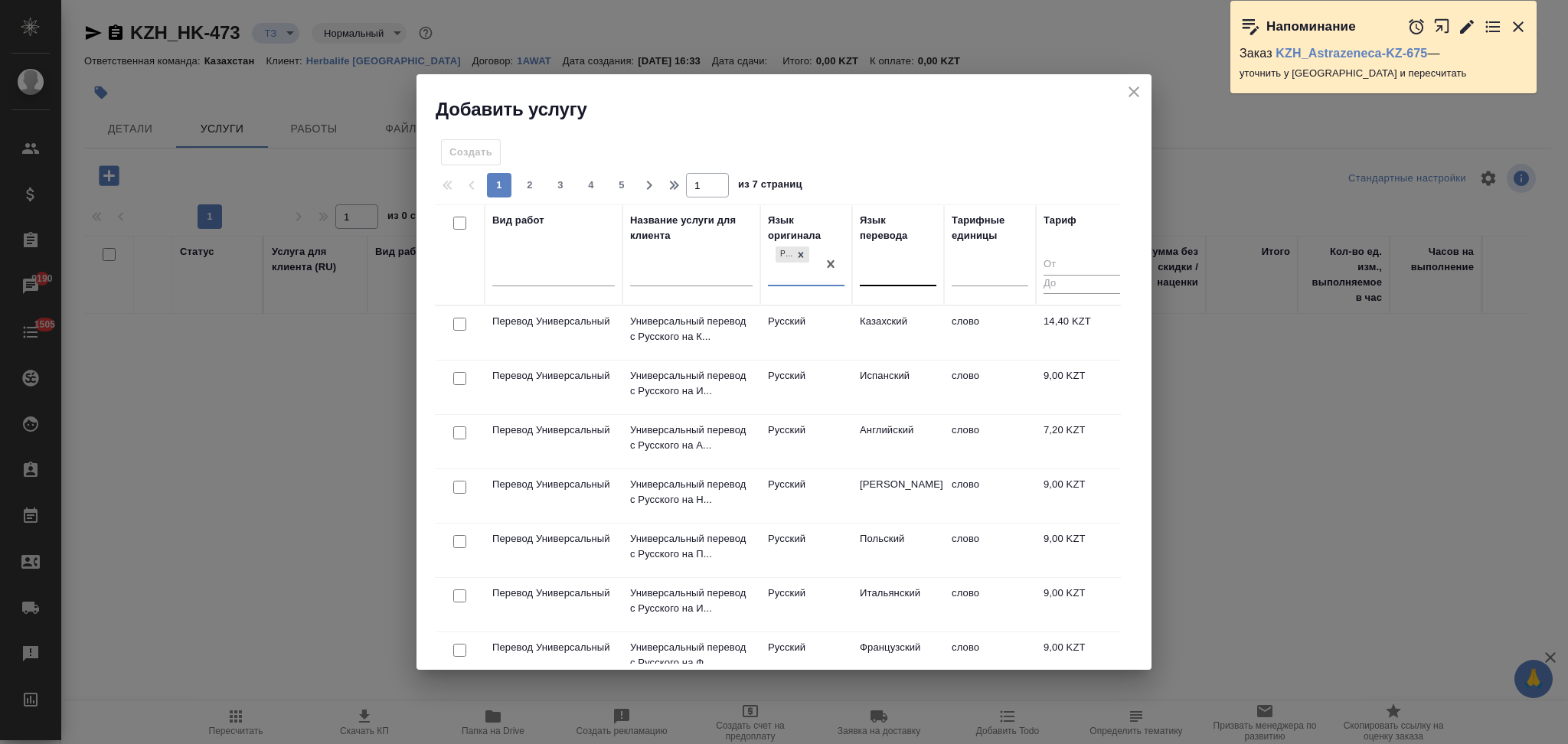
click at [884, 271] on div at bounding box center [898, 271] width 77 height 22
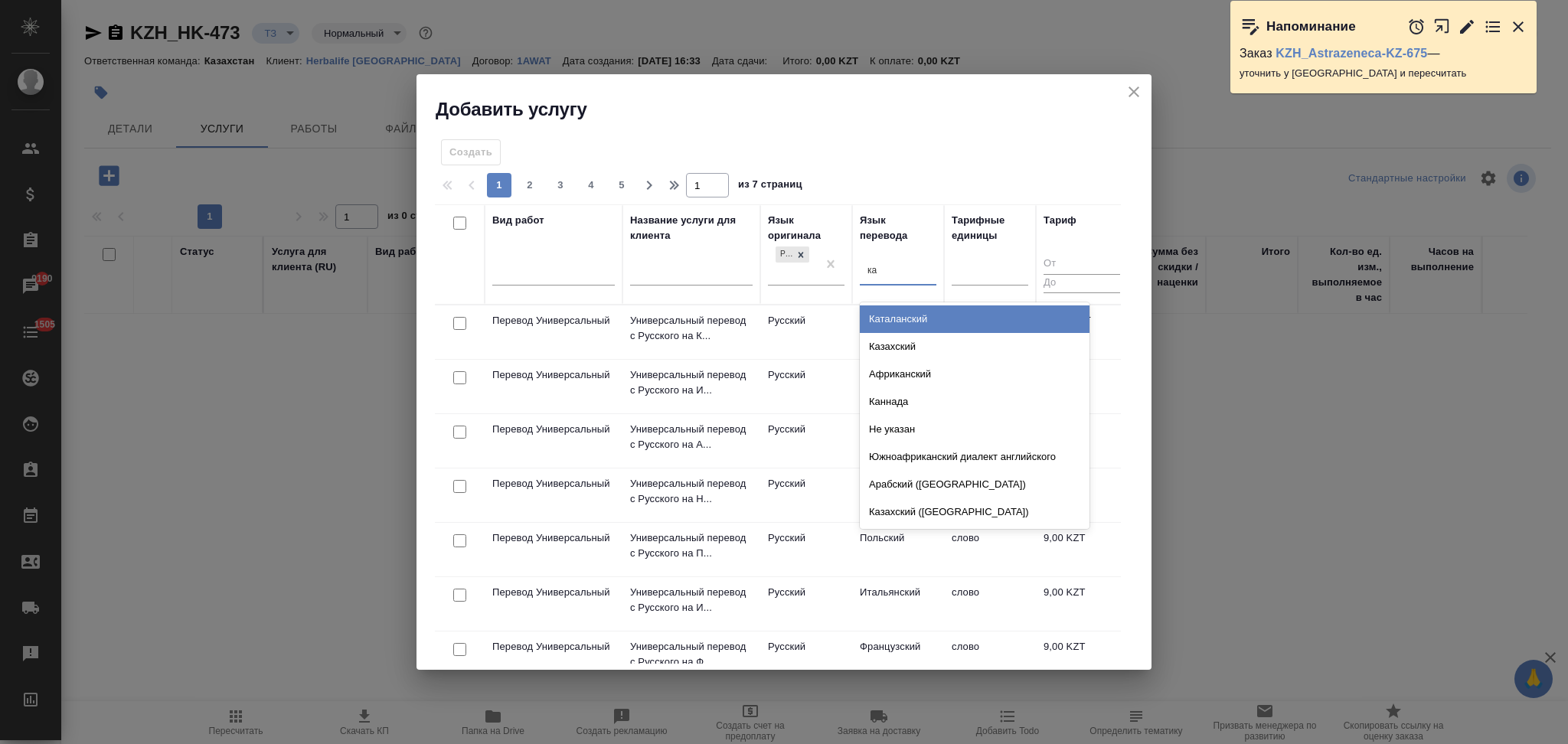
type input "каз"
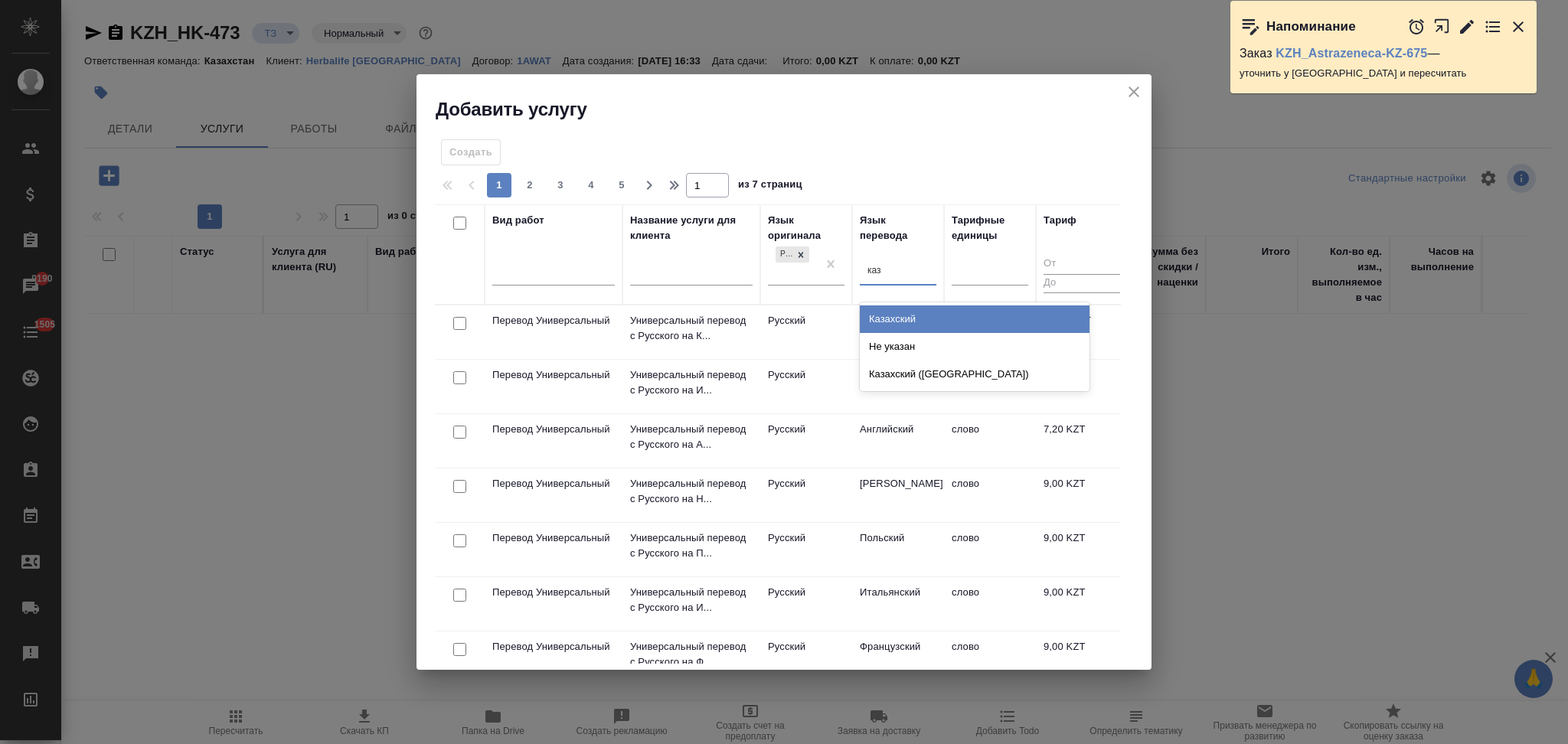
click at [872, 320] on div "Казахский" at bounding box center [974, 319] width 230 height 27
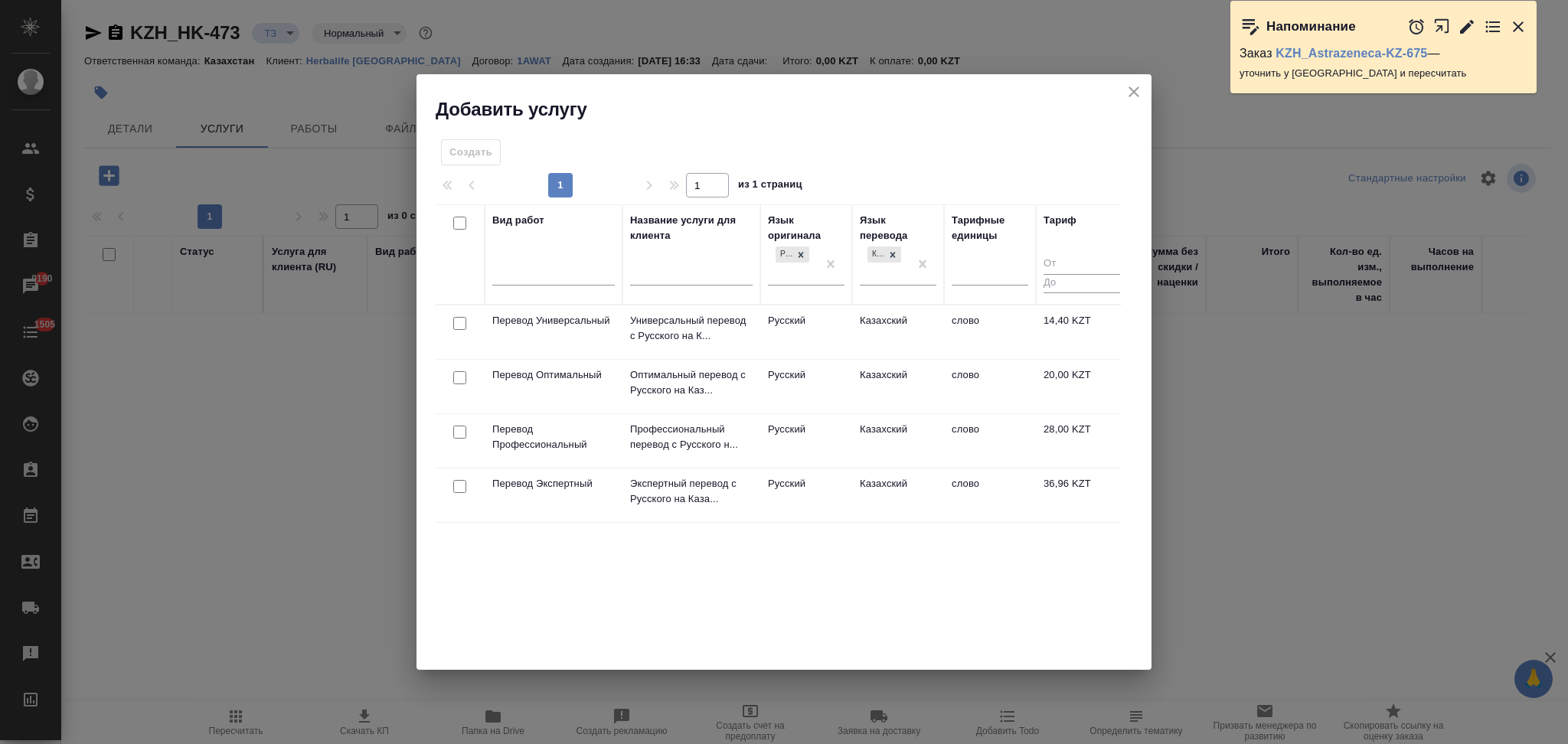
click at [821, 442] on td "Русский" at bounding box center [806, 440] width 92 height 54
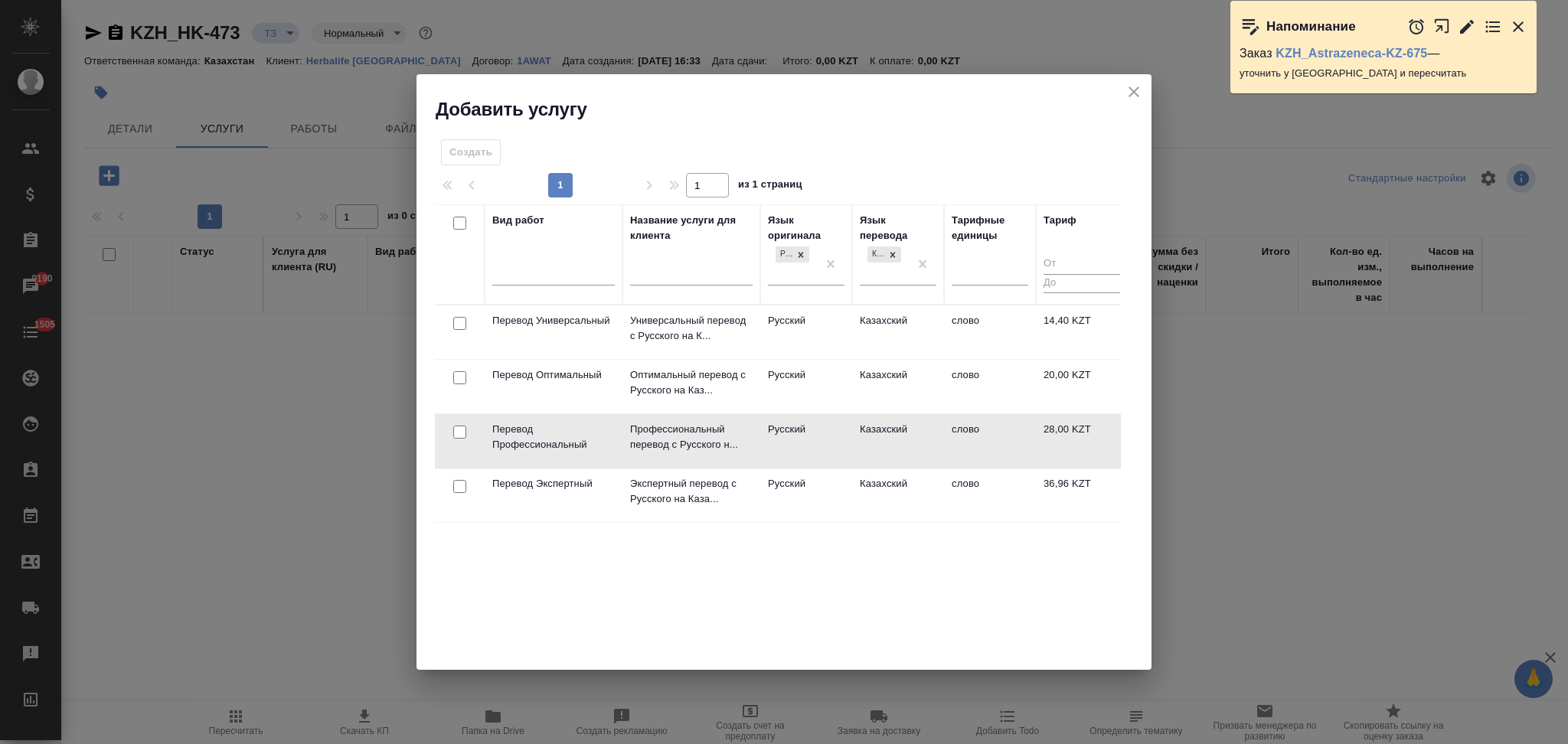
click at [821, 442] on td "Русский" at bounding box center [806, 440] width 92 height 54
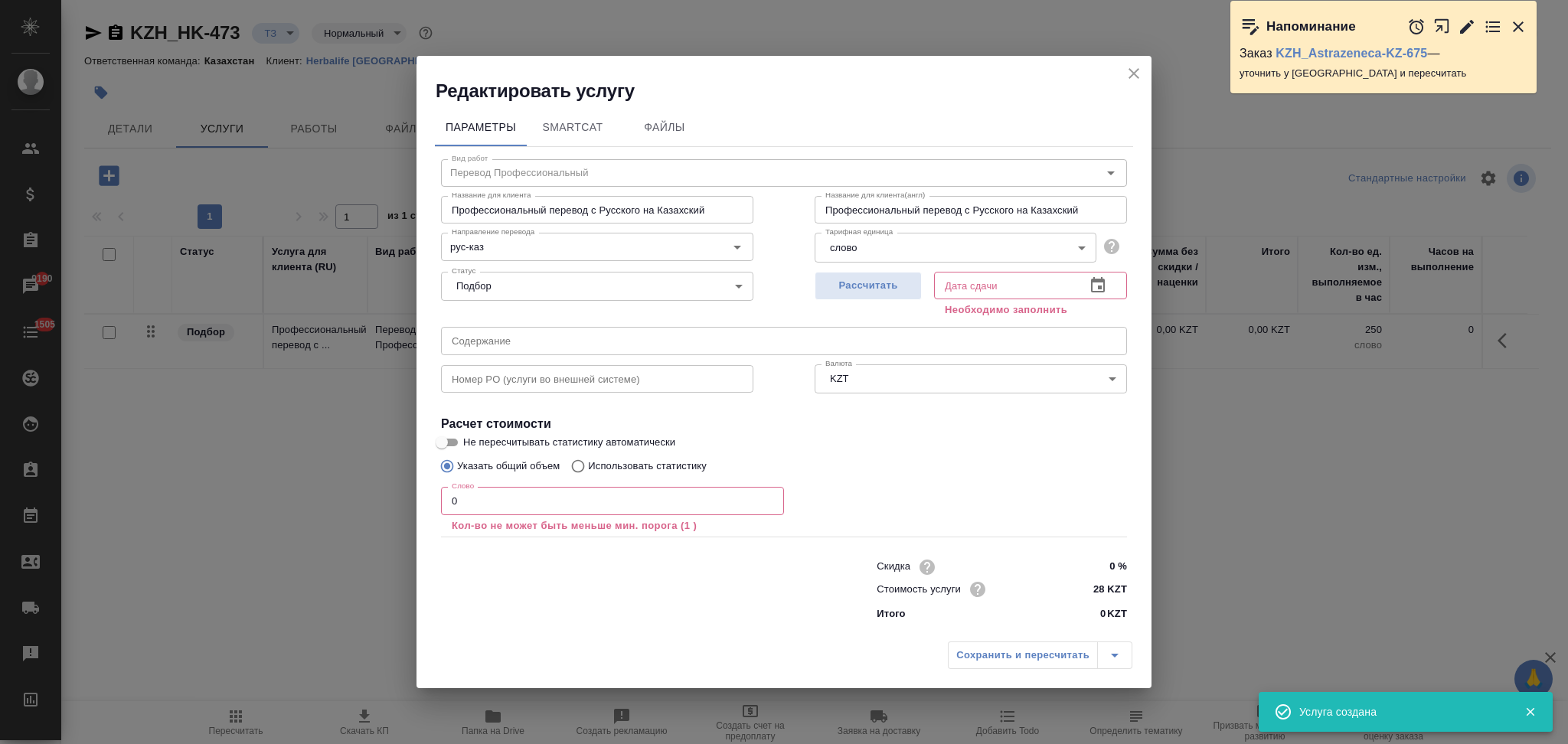
click at [1131, 73] on icon "close" at bounding box center [1134, 74] width 19 height 19
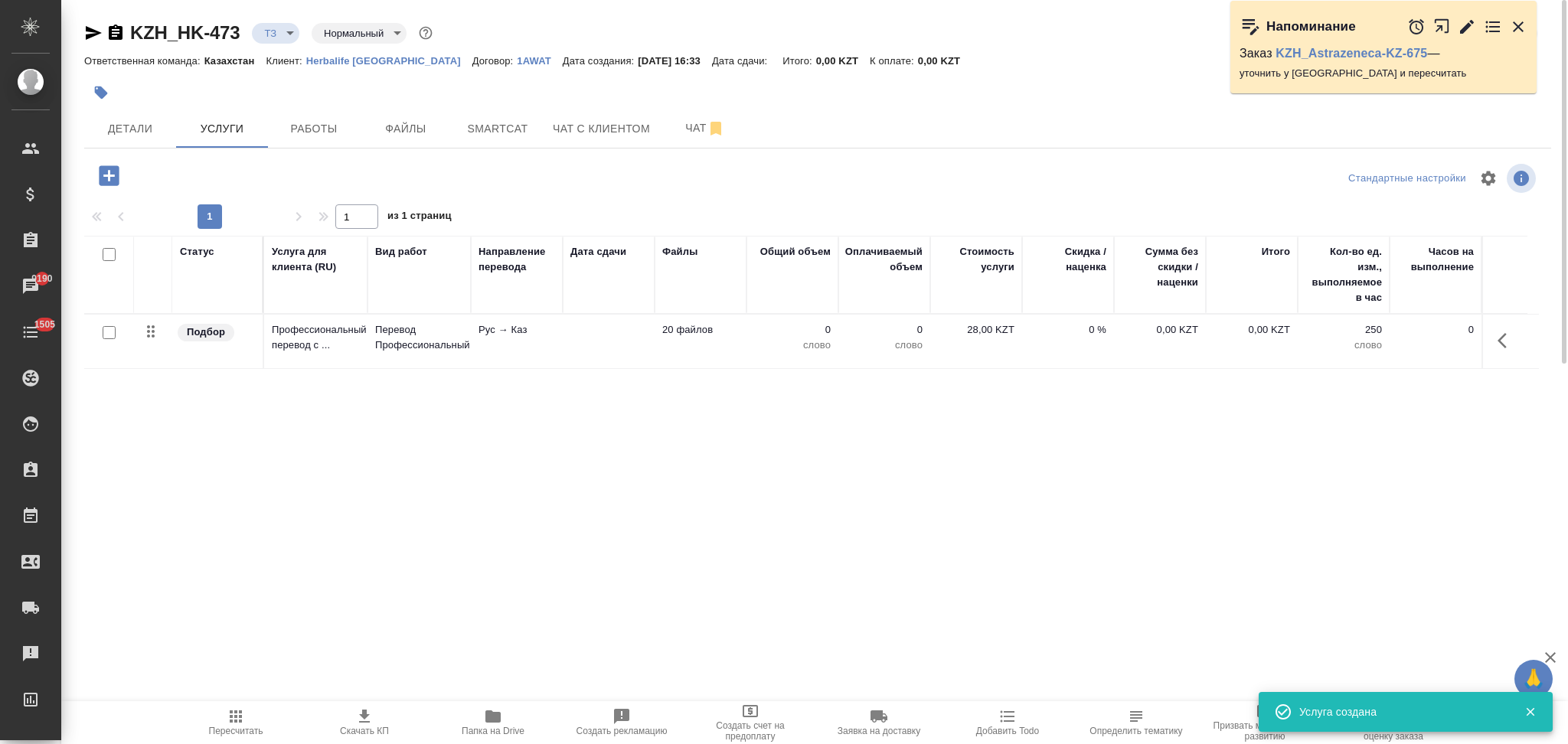
click at [109, 331] on input "checkbox" at bounding box center [109, 332] width 13 height 13
checkbox input "true"
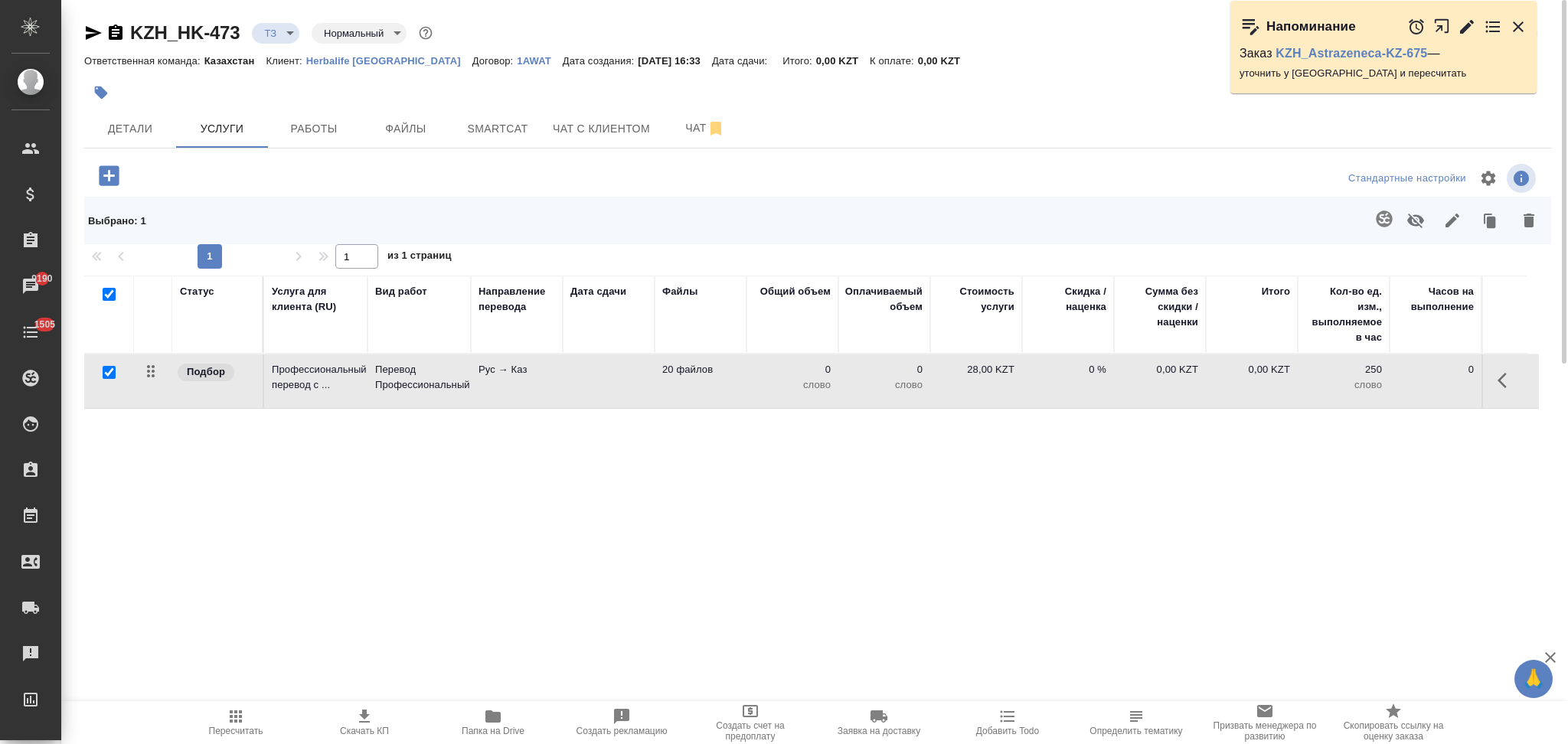
click at [1378, 219] on icon "button" at bounding box center [1383, 219] width 16 height 16
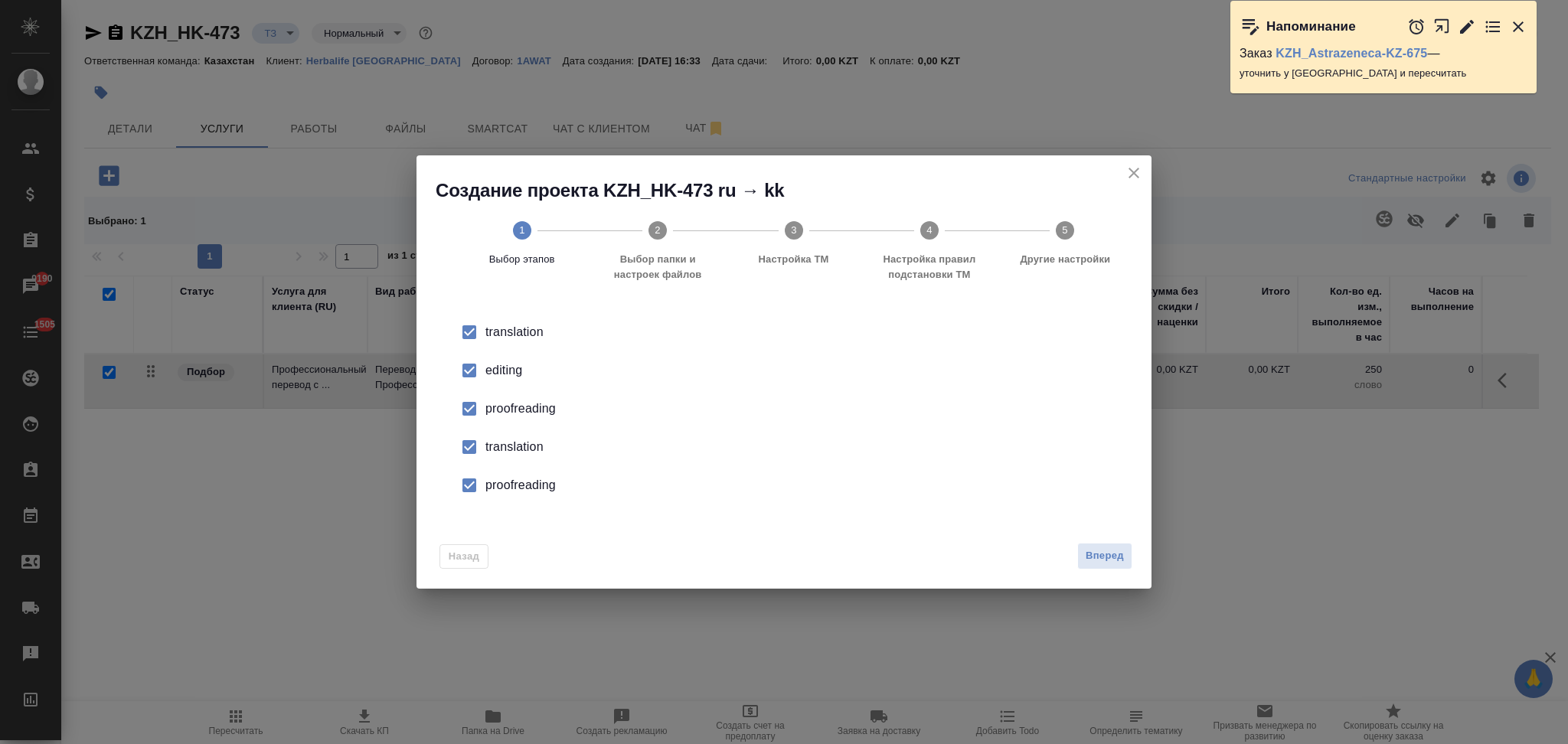
click at [491, 378] on div "editing" at bounding box center [800, 371] width 629 height 19
click at [493, 409] on div "proofreading" at bounding box center [800, 409] width 629 height 19
click at [496, 447] on div "translation" at bounding box center [800, 447] width 629 height 19
click at [494, 480] on div "proofreading" at bounding box center [800, 486] width 629 height 19
click at [1120, 551] on span "Вперед" at bounding box center [1105, 556] width 38 height 18
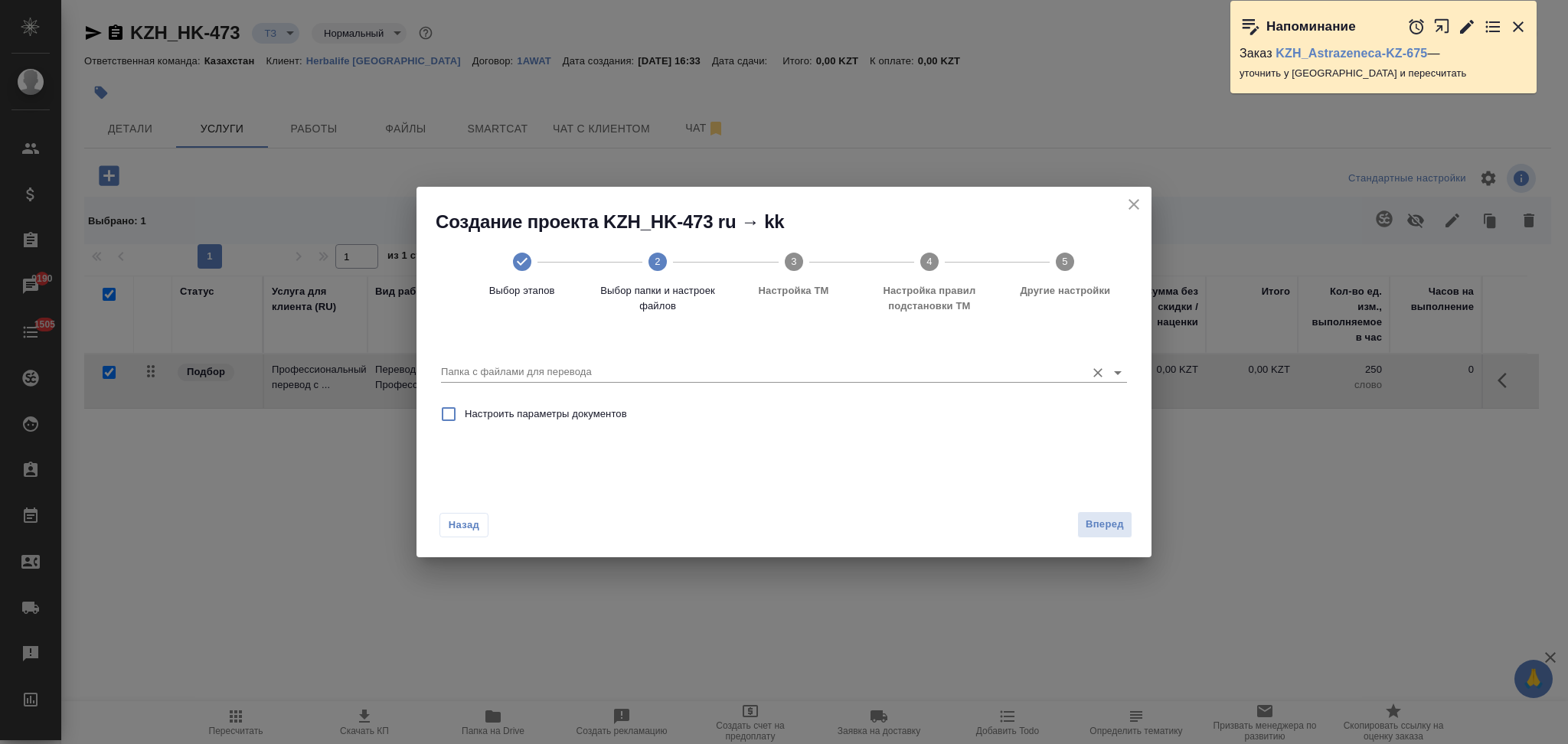
click at [552, 377] on input "Папка с файлами для перевода" at bounding box center [759, 372] width 637 height 19
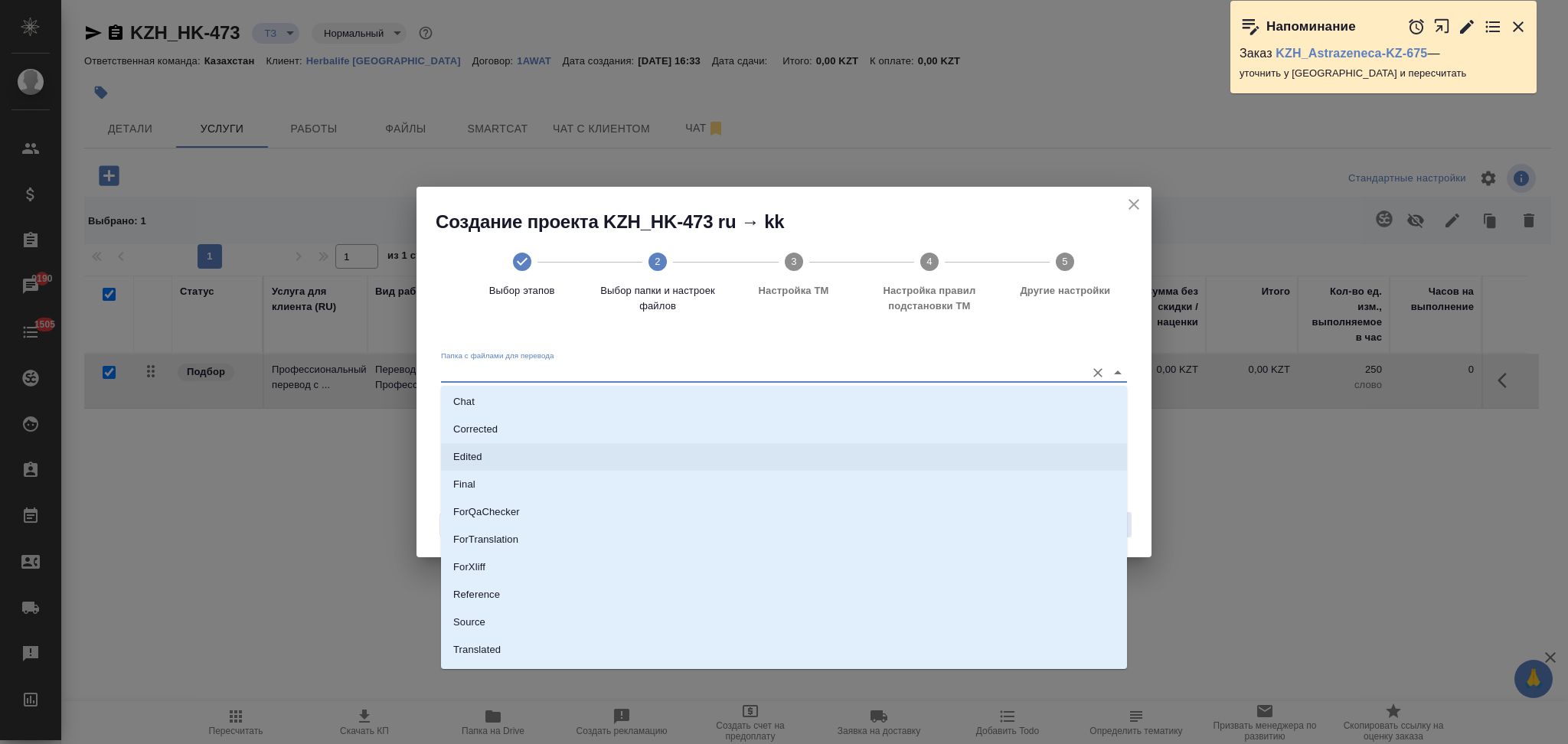
scroll to position [79, 0]
click at [529, 595] on li "Source" at bounding box center [784, 600] width 686 height 27
type input "Source"
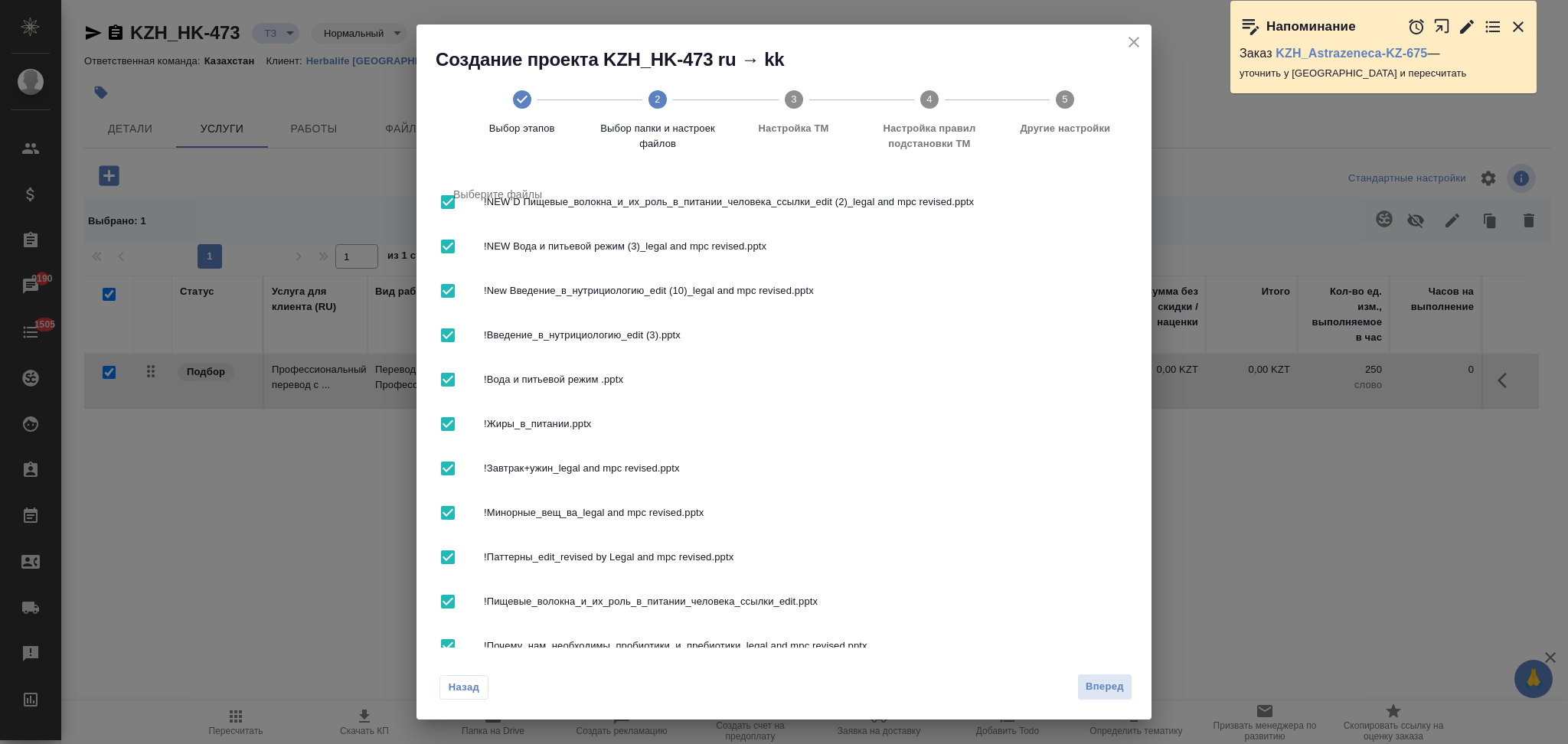
scroll to position [0, 0]
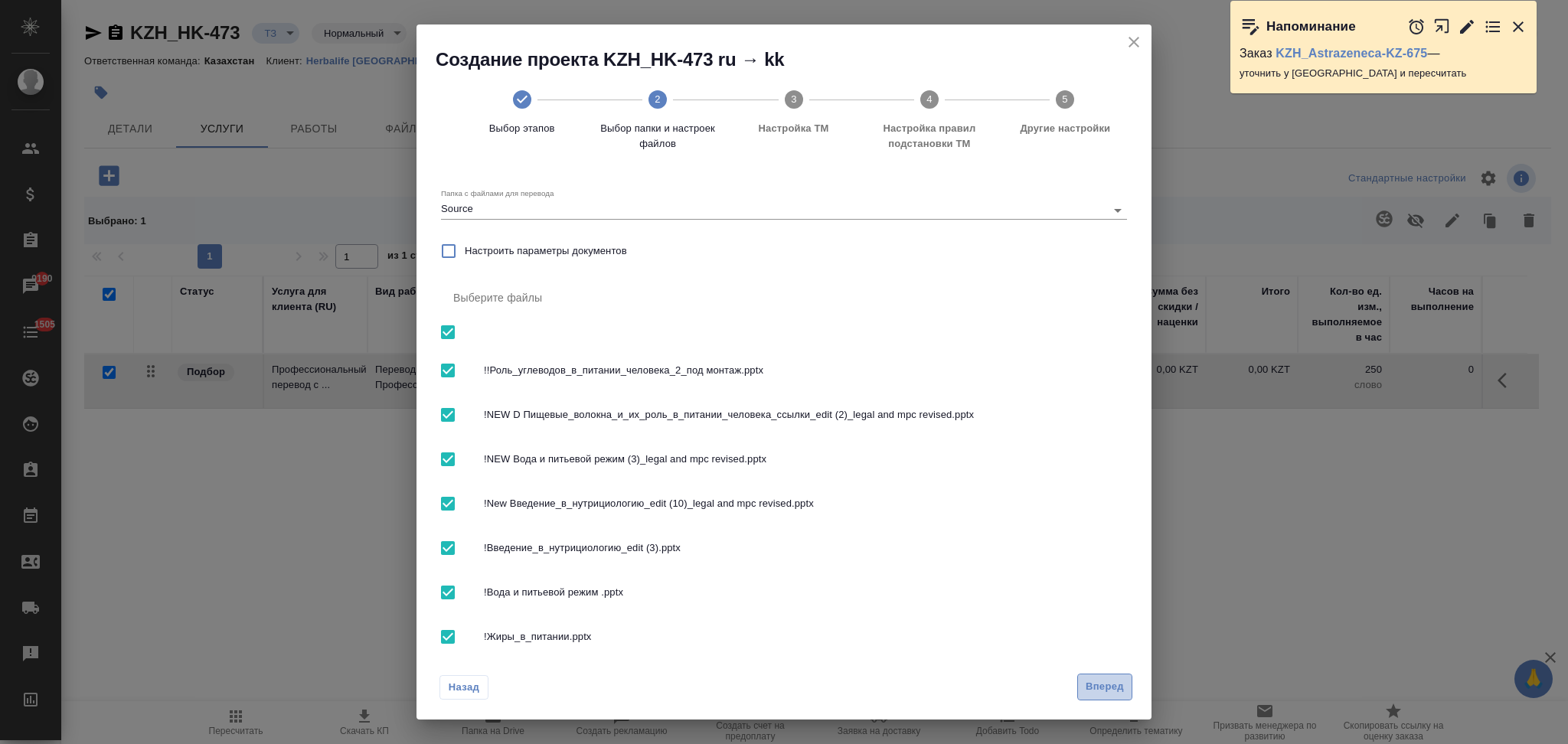
click at [1099, 684] on span "Вперед" at bounding box center [1105, 687] width 38 height 18
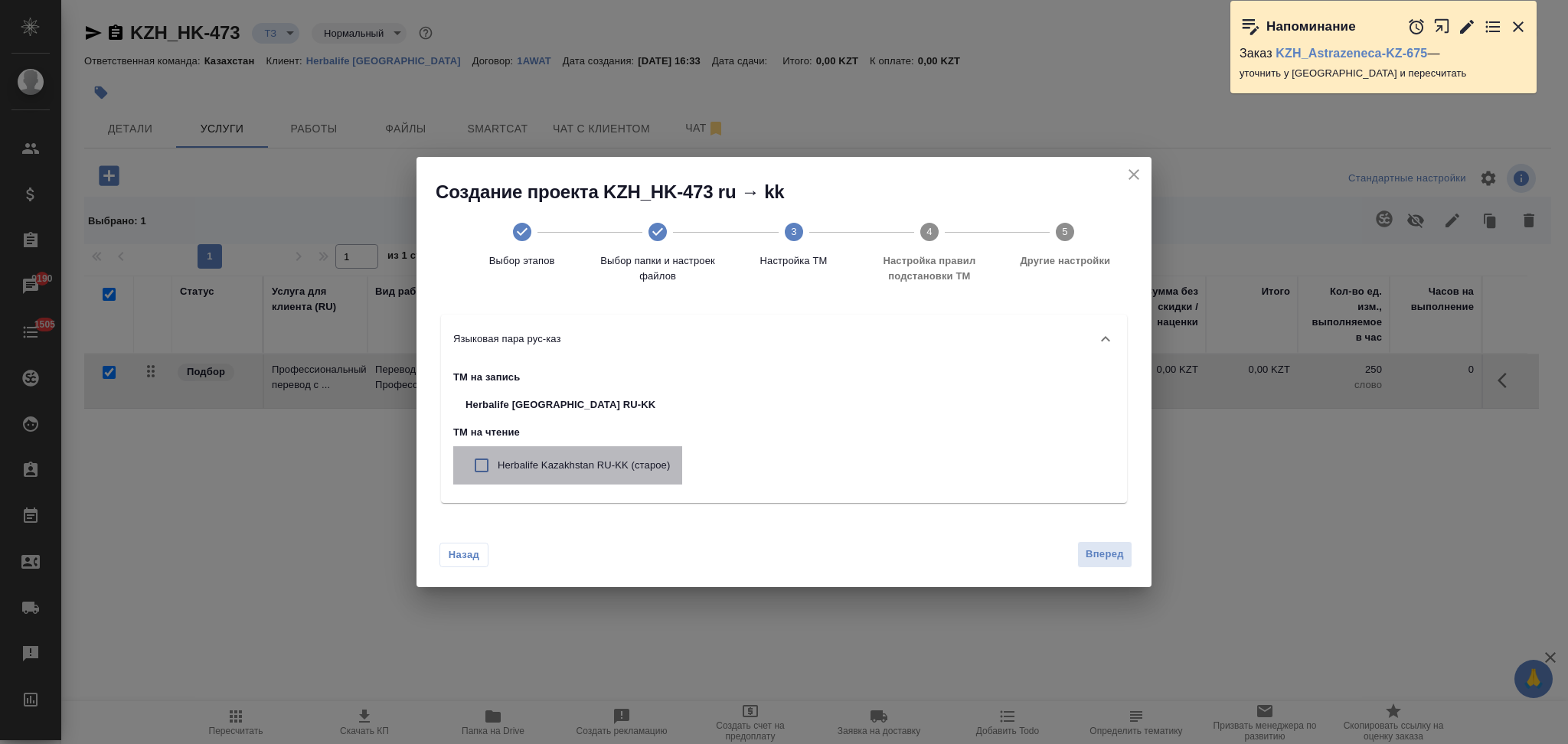
click at [648, 480] on div "Herbalife Kazakhstan RU-KK (старое)" at bounding box center [567, 465] width 229 height 38
checkbox input "true"
click at [1087, 554] on span "Вперед" at bounding box center [1105, 554] width 38 height 18
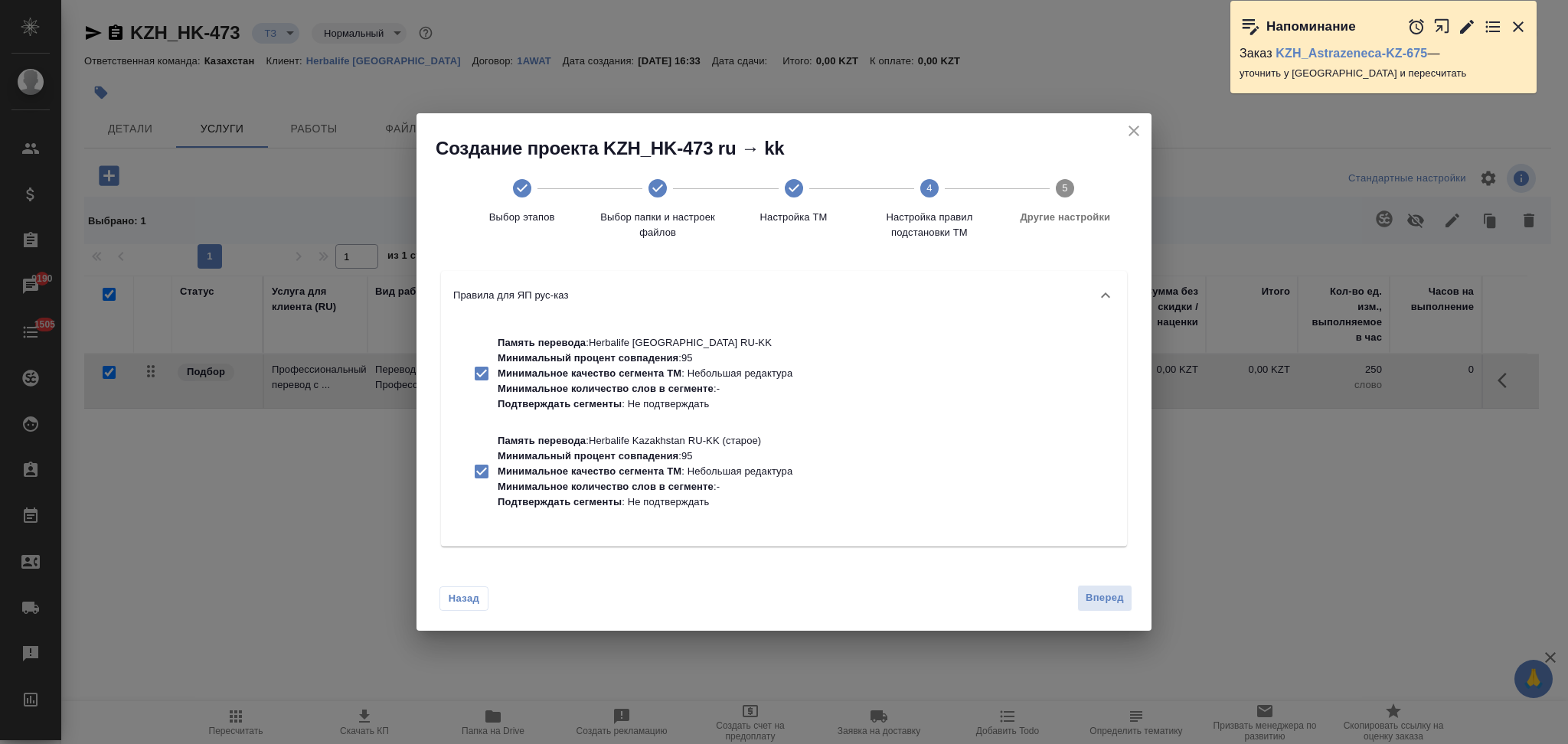
click at [641, 374] on p "Минимальное качество сегмента ТМ" at bounding box center [589, 373] width 184 height 12
checkbox input "false"
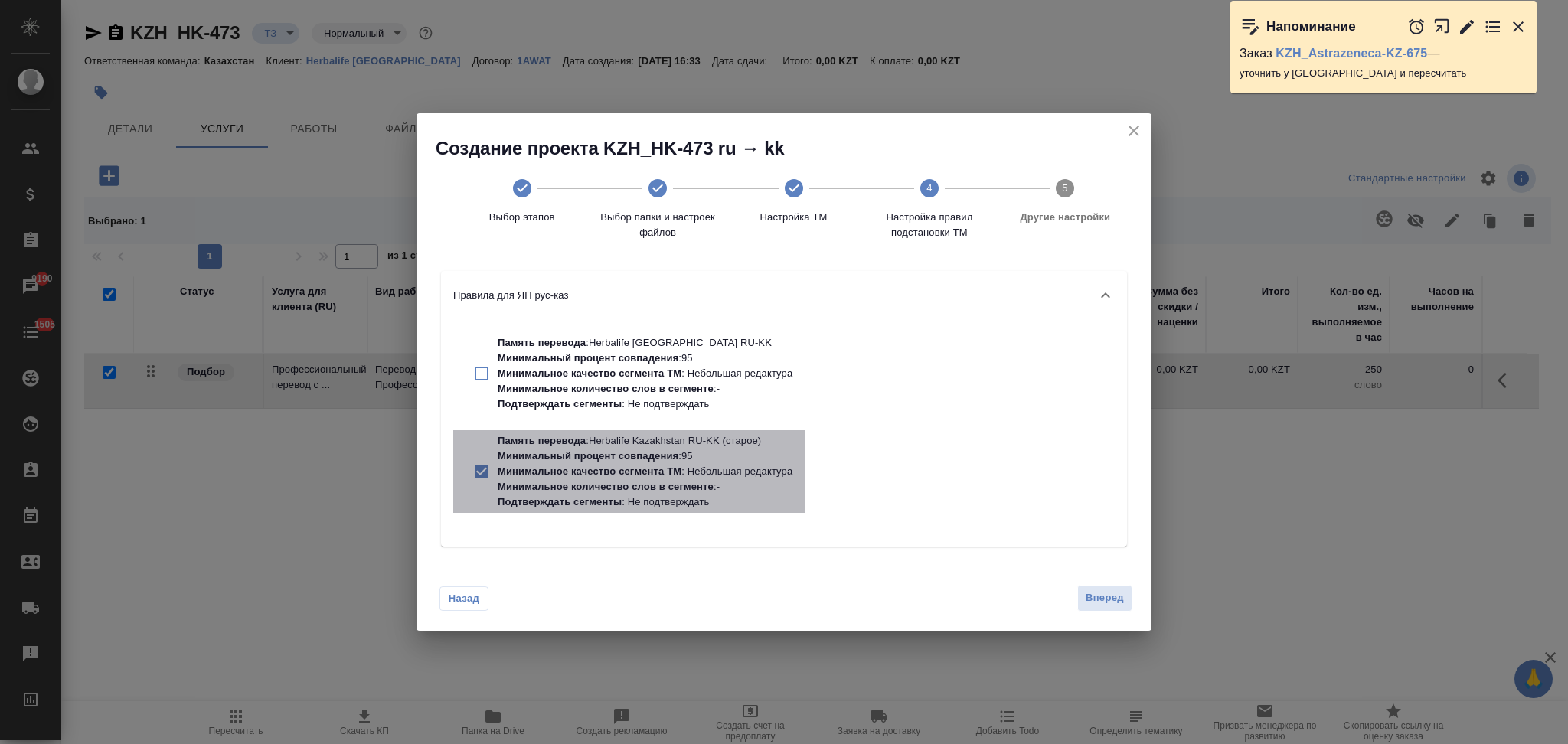
click at [641, 458] on p "Минимальный процент совпадения" at bounding box center [588, 456] width 180 height 12
checkbox input "false"
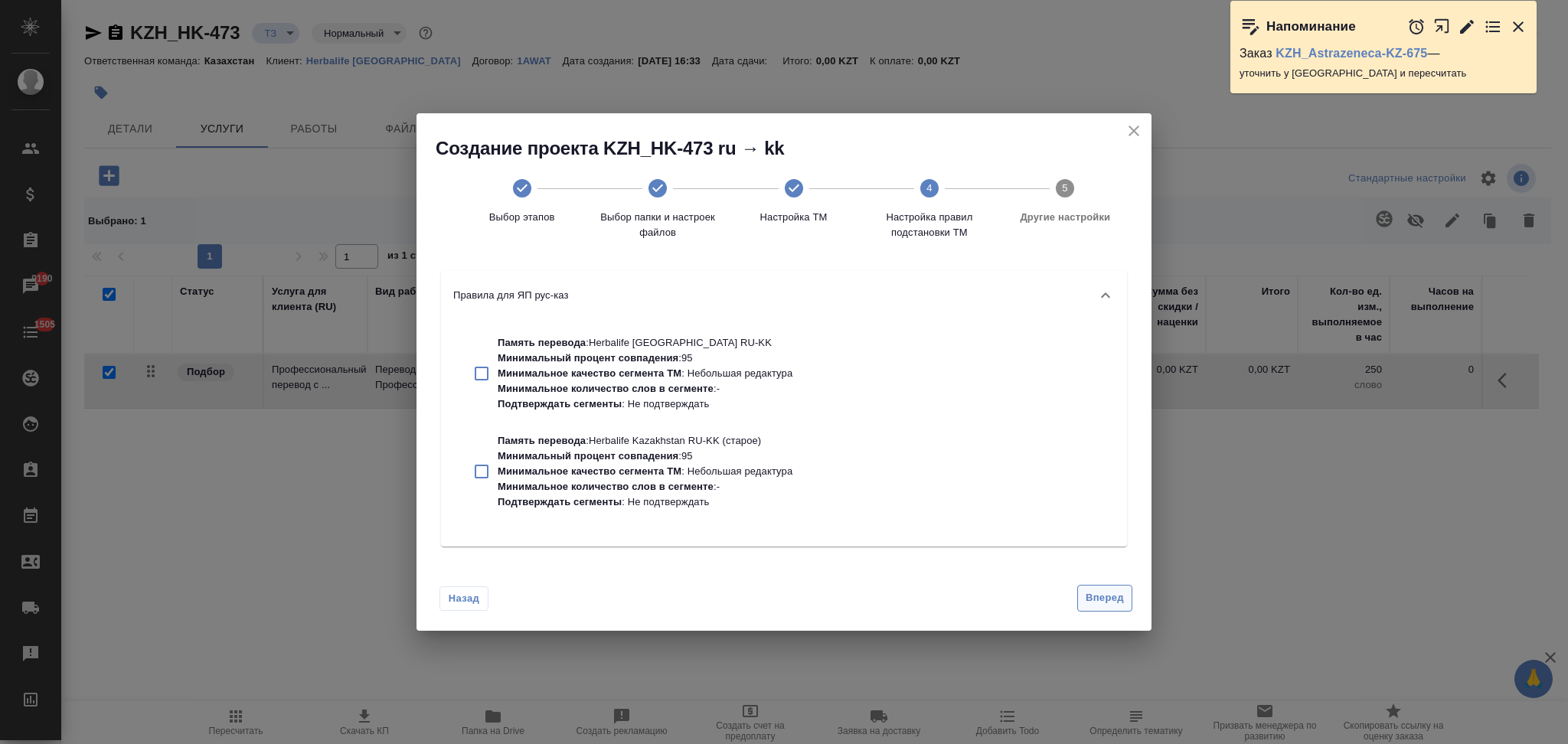
click at [1082, 587] on button "Вперед" at bounding box center [1105, 599] width 55 height 27
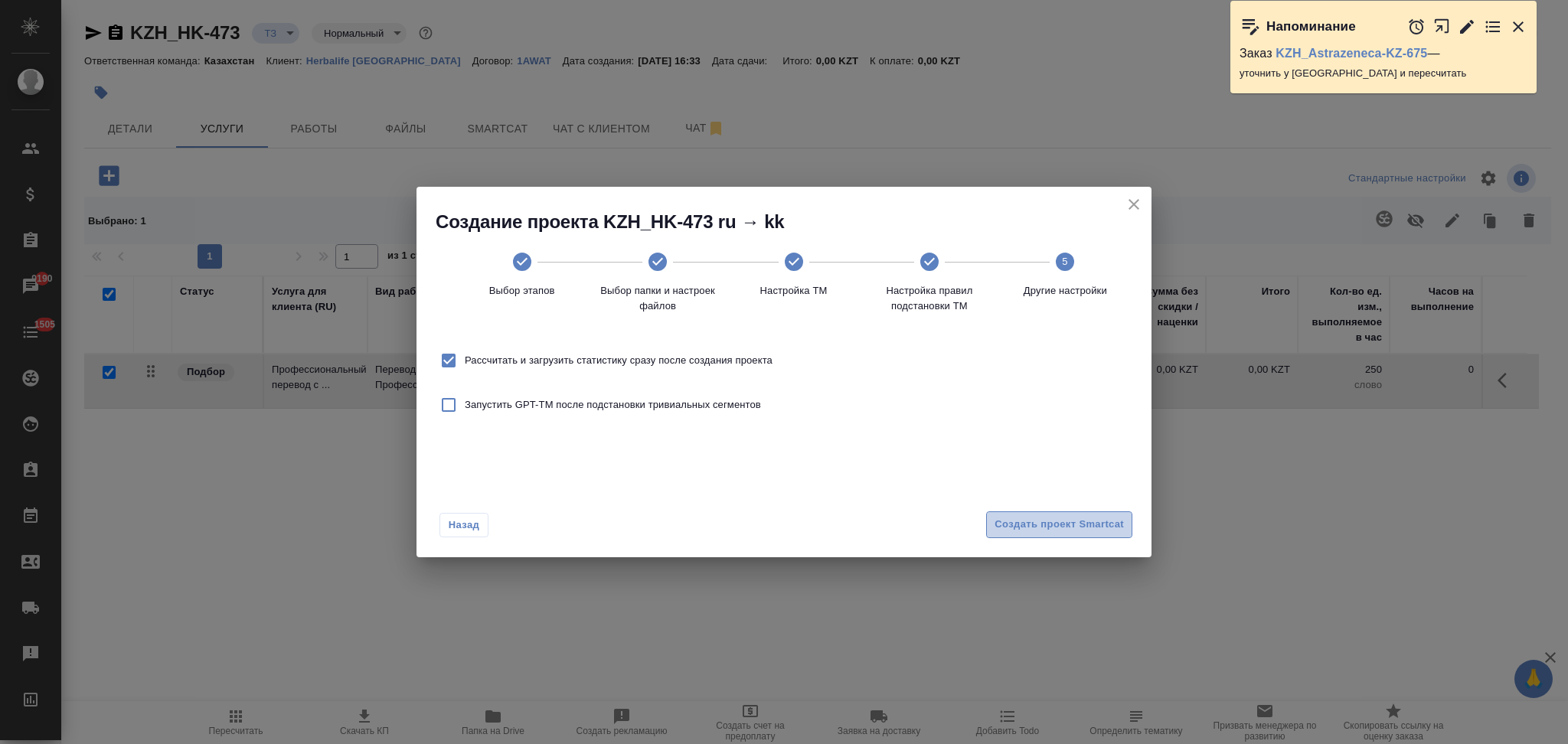
click at [1024, 526] on span "Создать проект Smartcat" at bounding box center [1060, 525] width 129 height 18
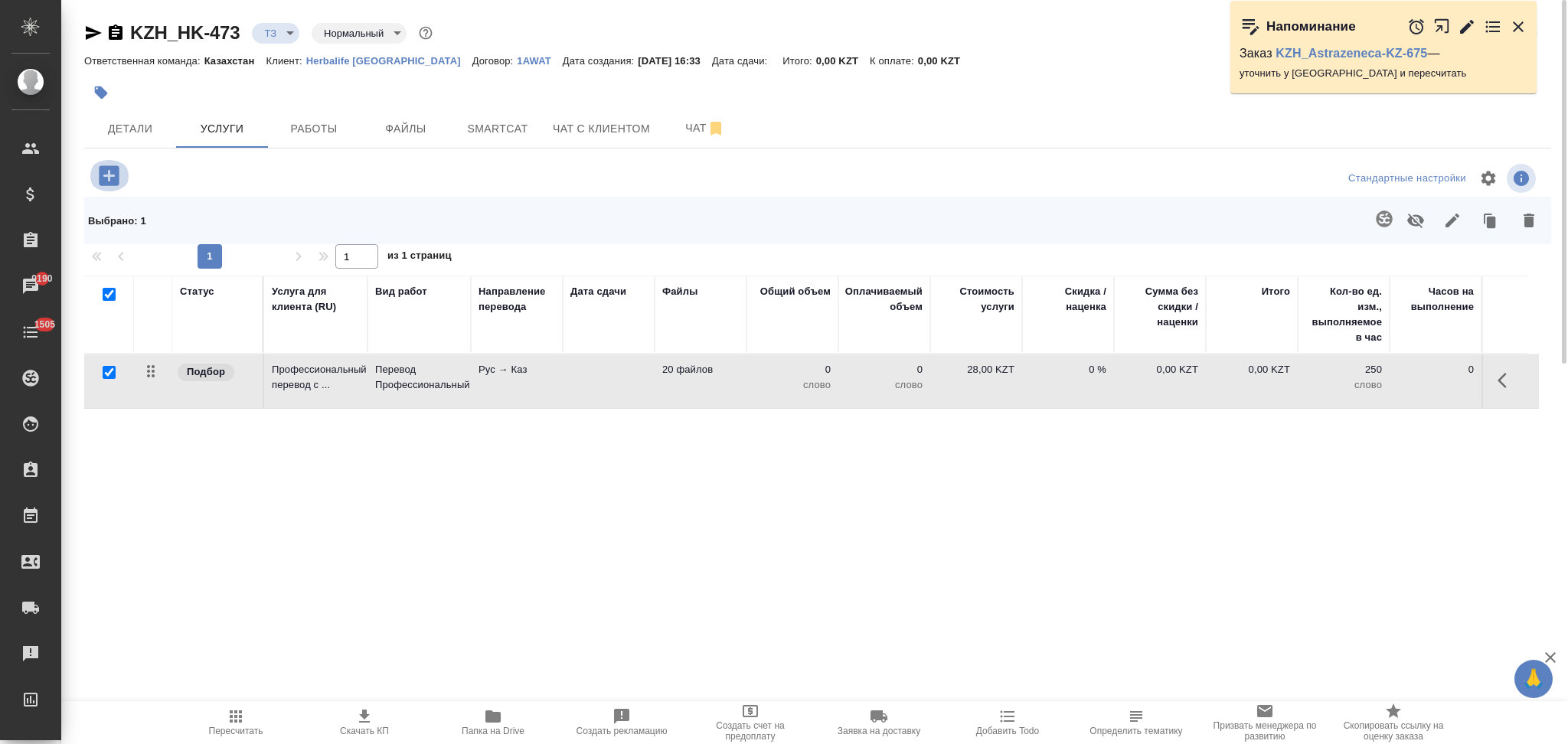
click at [118, 176] on icon "button" at bounding box center [108, 174] width 20 height 20
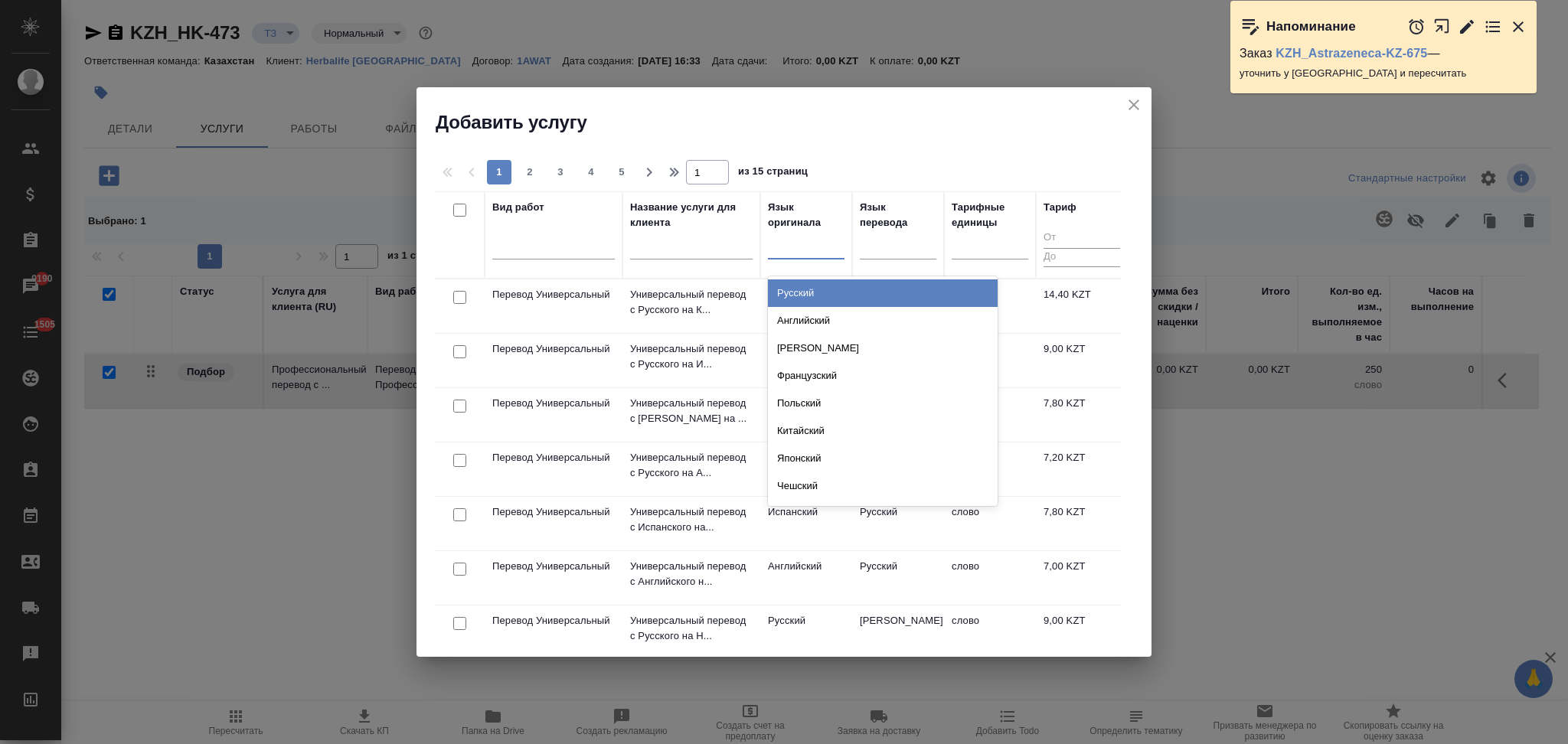
click at [797, 251] on div at bounding box center [806, 244] width 77 height 22
click at [812, 292] on div "Русский" at bounding box center [883, 293] width 230 height 27
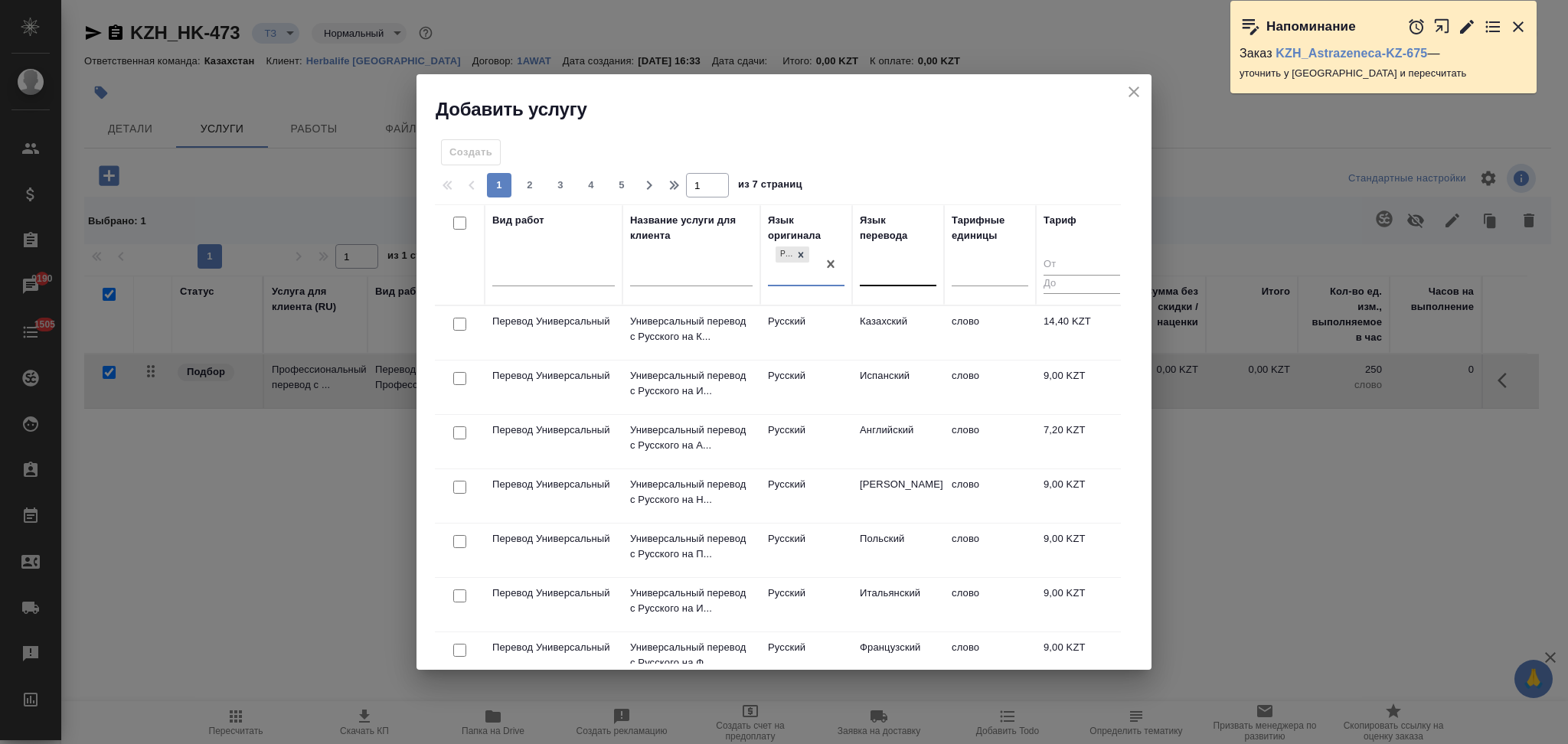
click at [884, 275] on div at bounding box center [898, 271] width 77 height 22
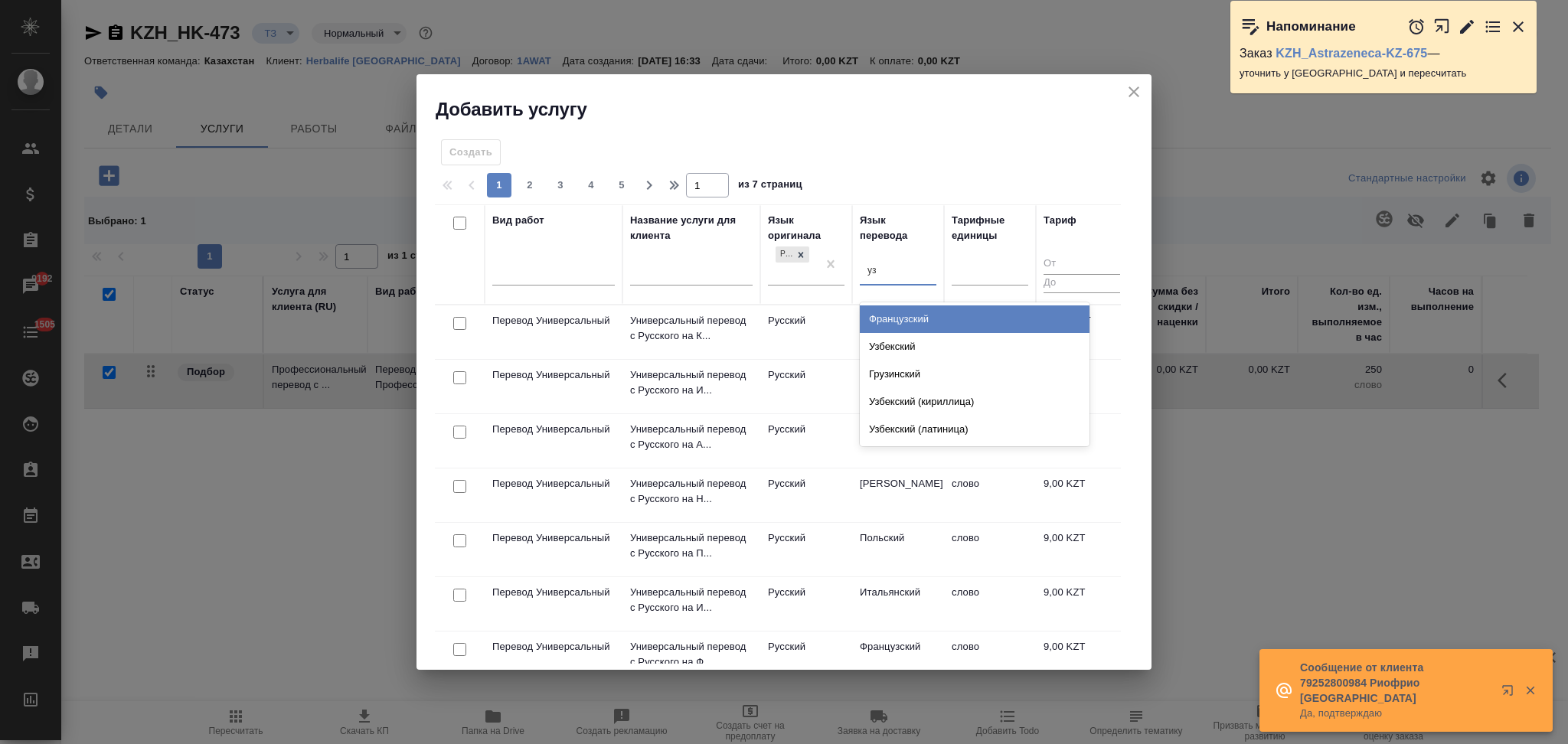
type input "узб"
click at [880, 317] on div "Узбекский" at bounding box center [974, 319] width 230 height 27
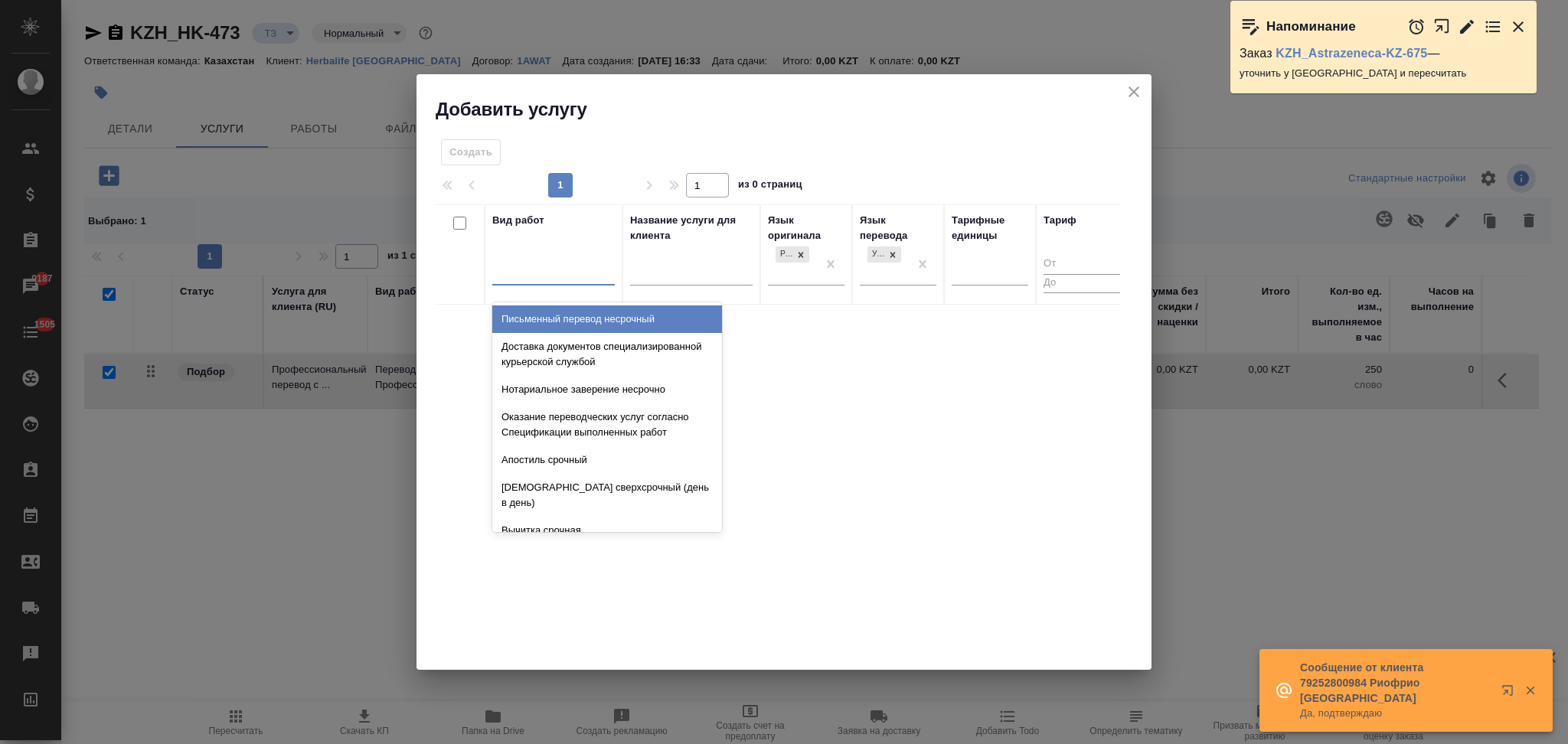
click at [537, 272] on div at bounding box center [554, 270] width 122 height 22
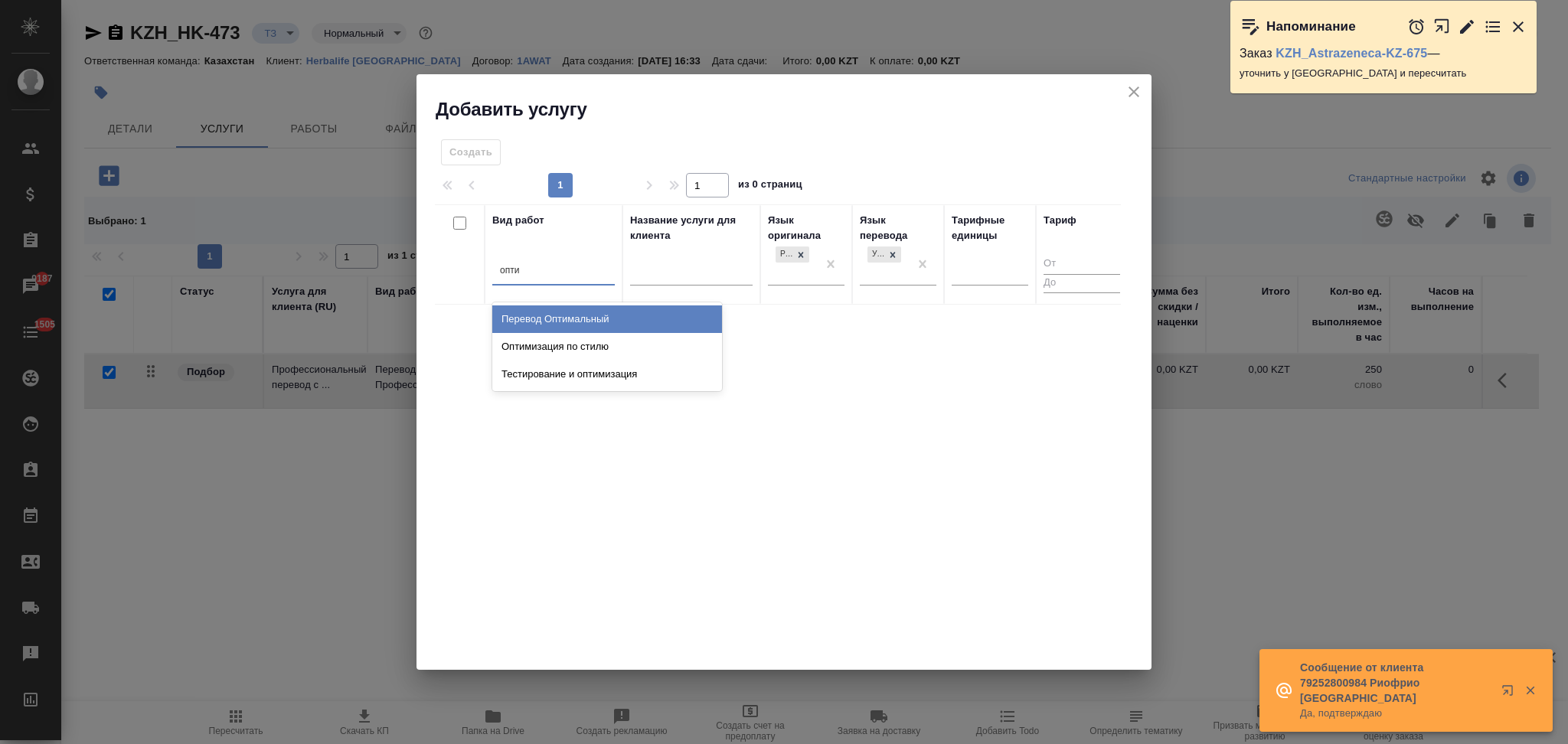
type input "оптим"
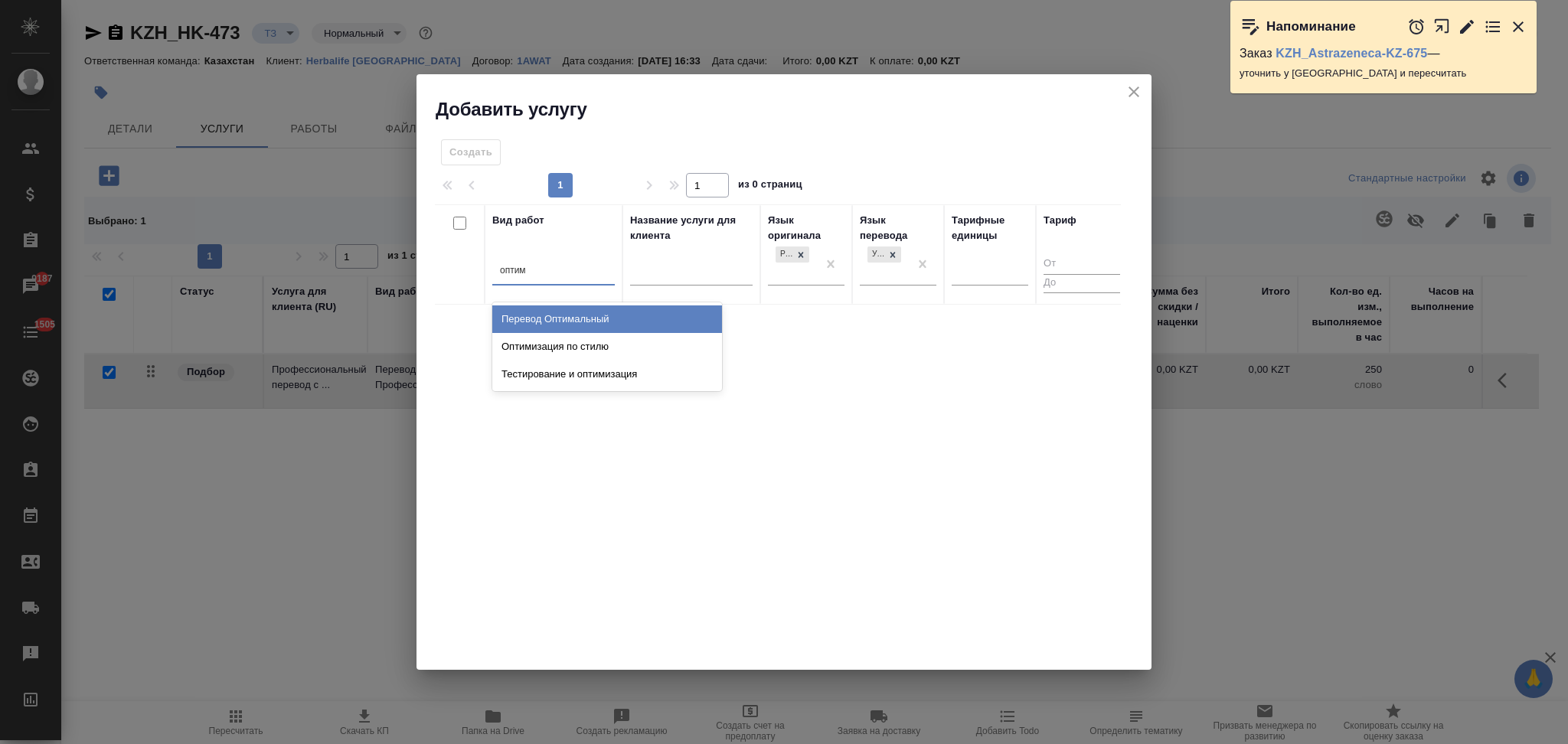
click at [556, 314] on div "Перевод Оптимальный" at bounding box center [607, 319] width 230 height 27
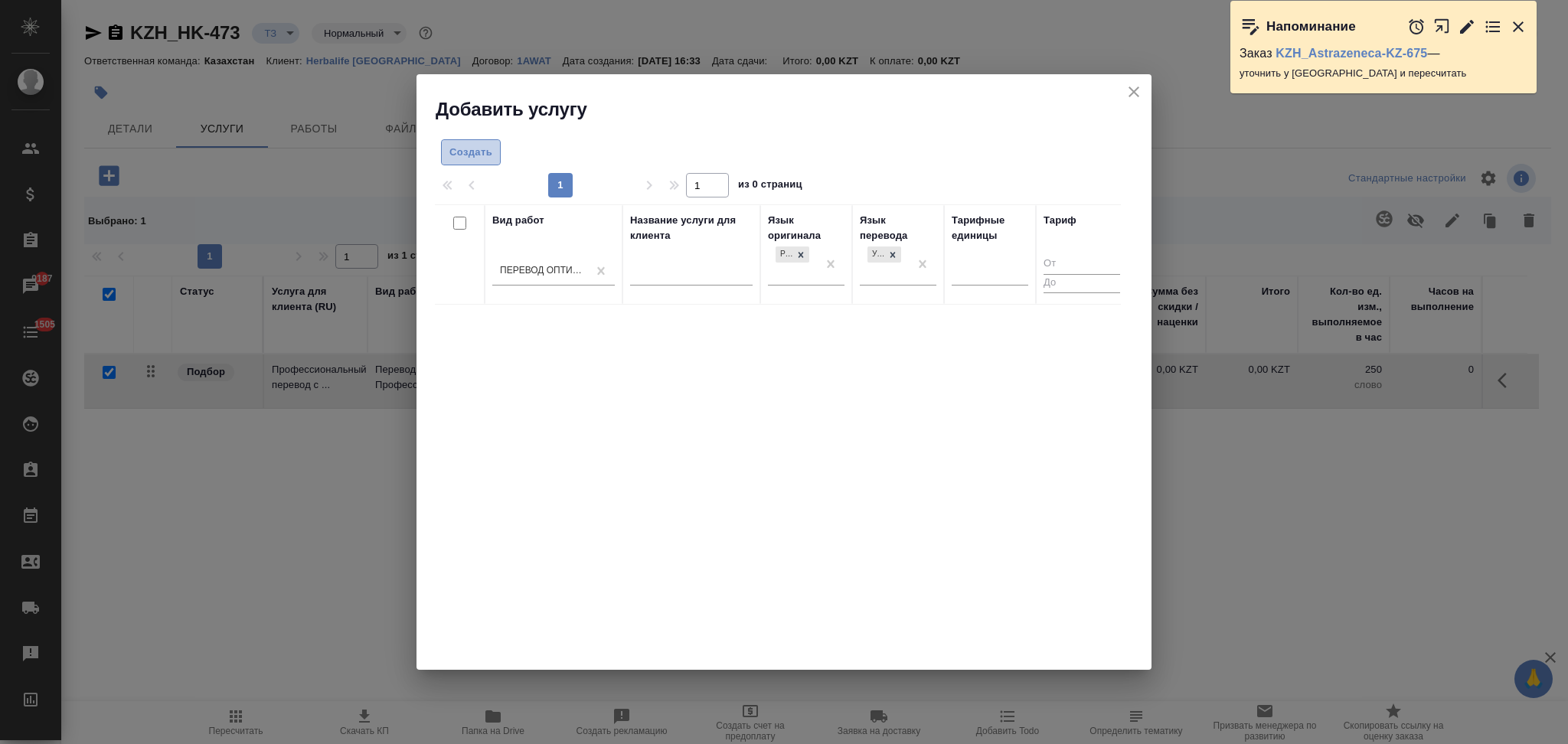
click at [457, 148] on span "Создать" at bounding box center [470, 152] width 43 height 18
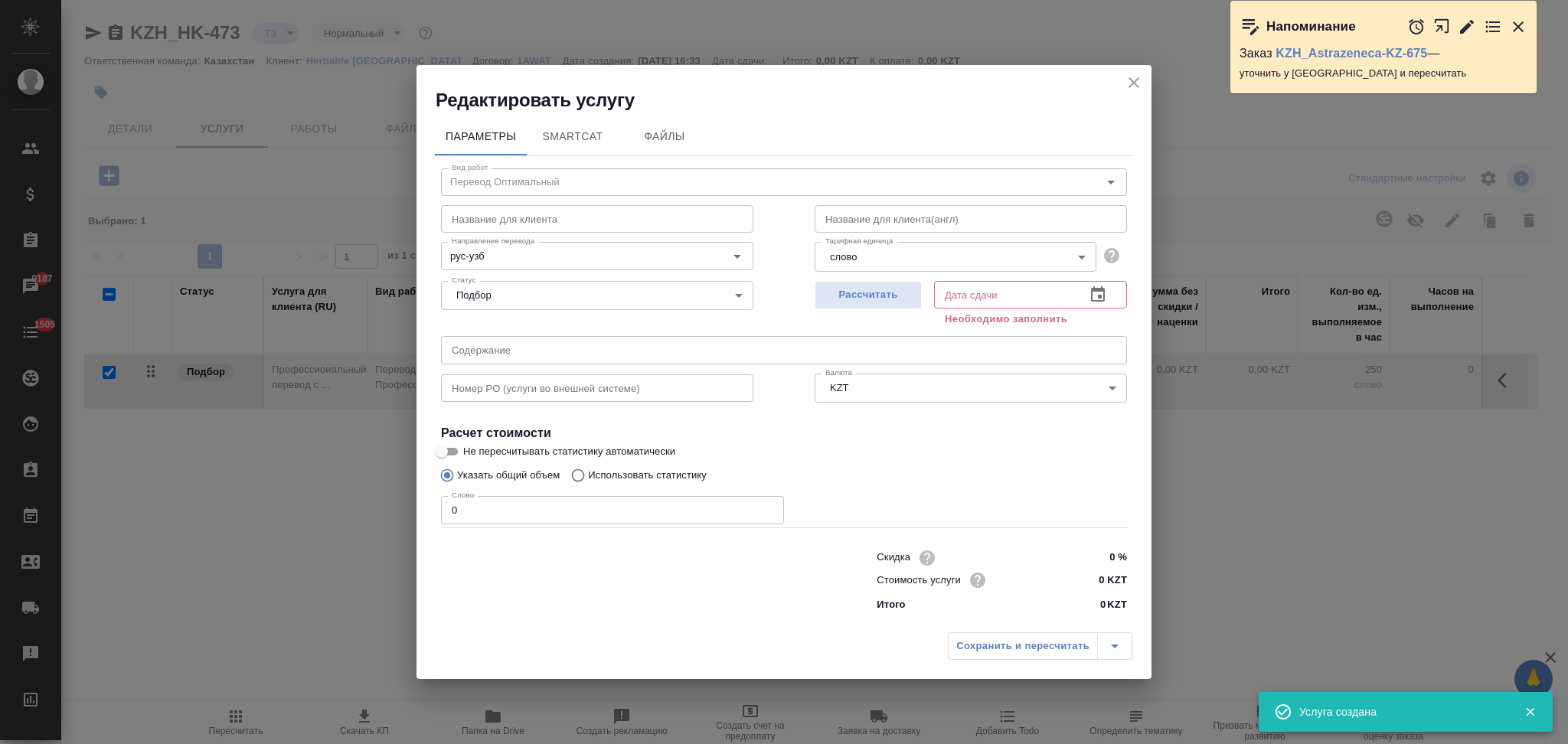
checkbox input "false"
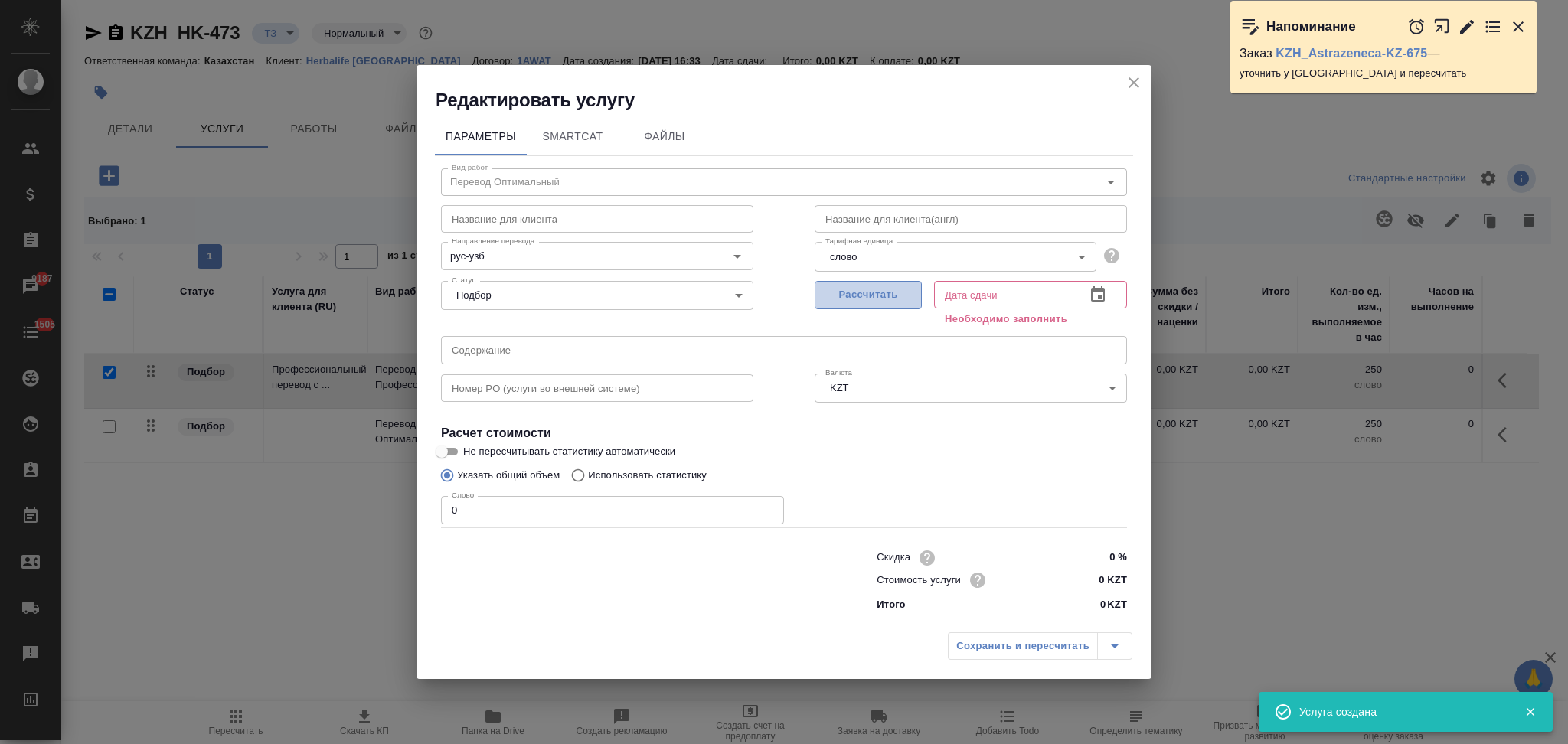
click at [873, 295] on span "Рассчитать" at bounding box center [868, 295] width 90 height 18
type input "15.10.2025 17:25"
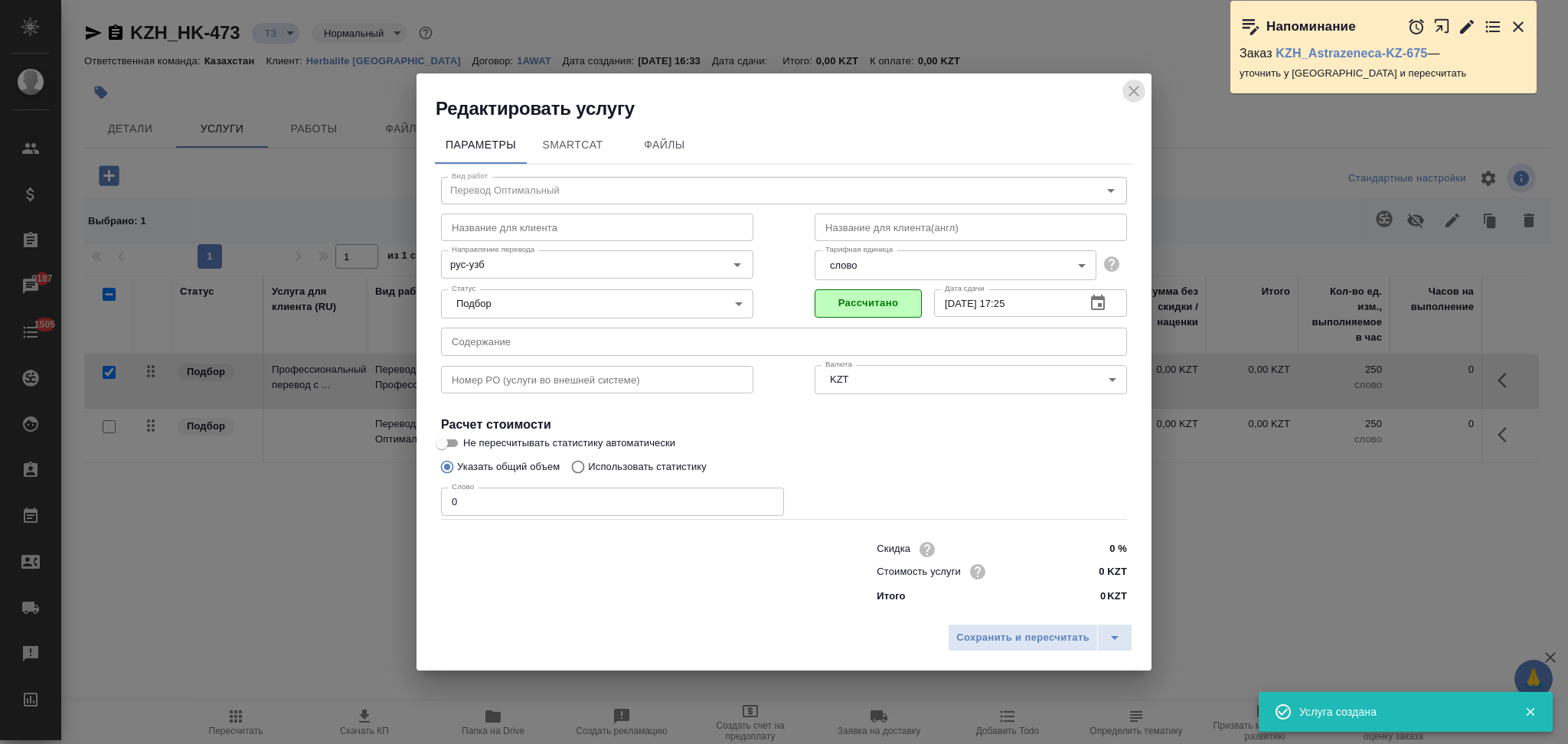
click at [1133, 88] on icon "close" at bounding box center [1134, 91] width 19 height 19
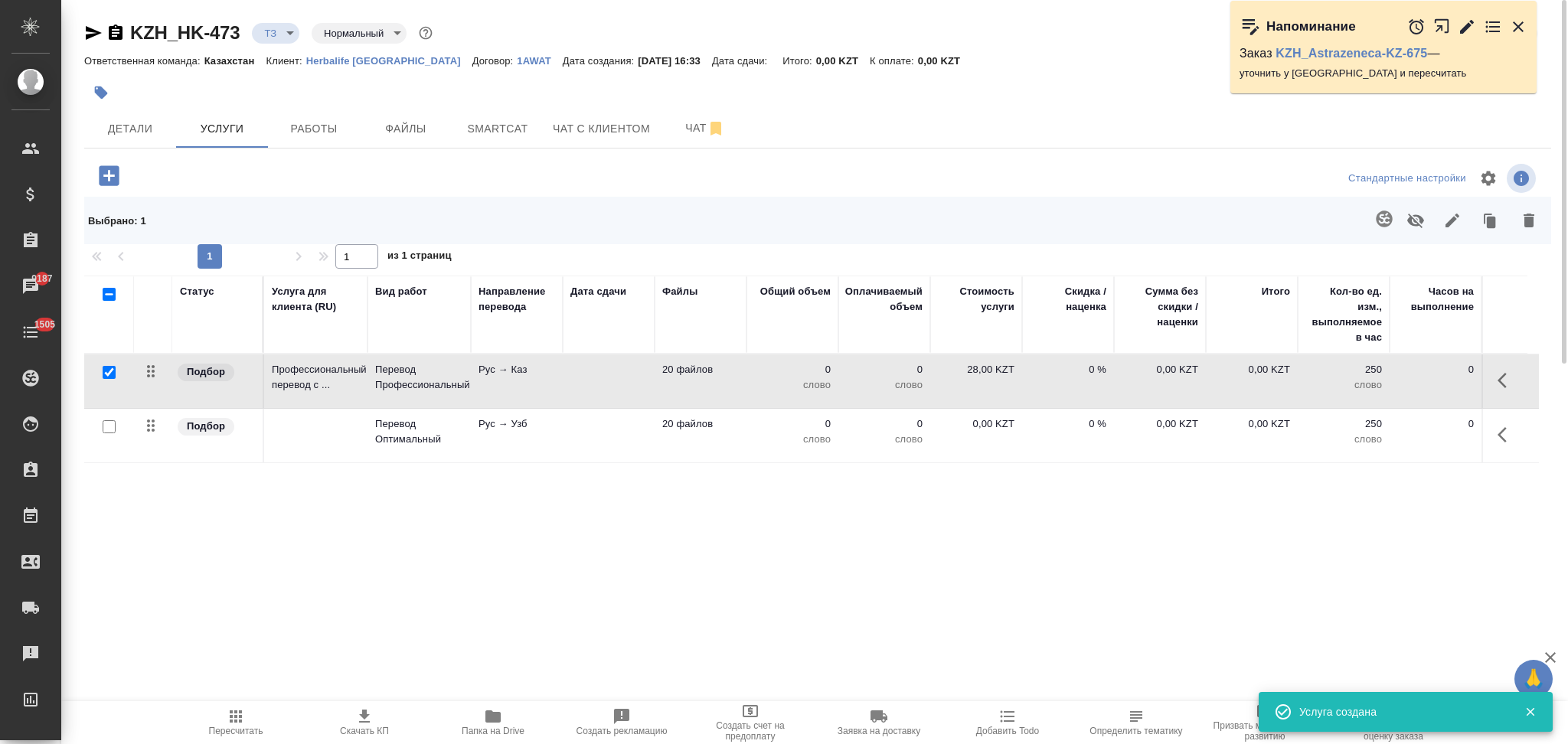
click at [111, 175] on icon "button" at bounding box center [110, 176] width 27 height 27
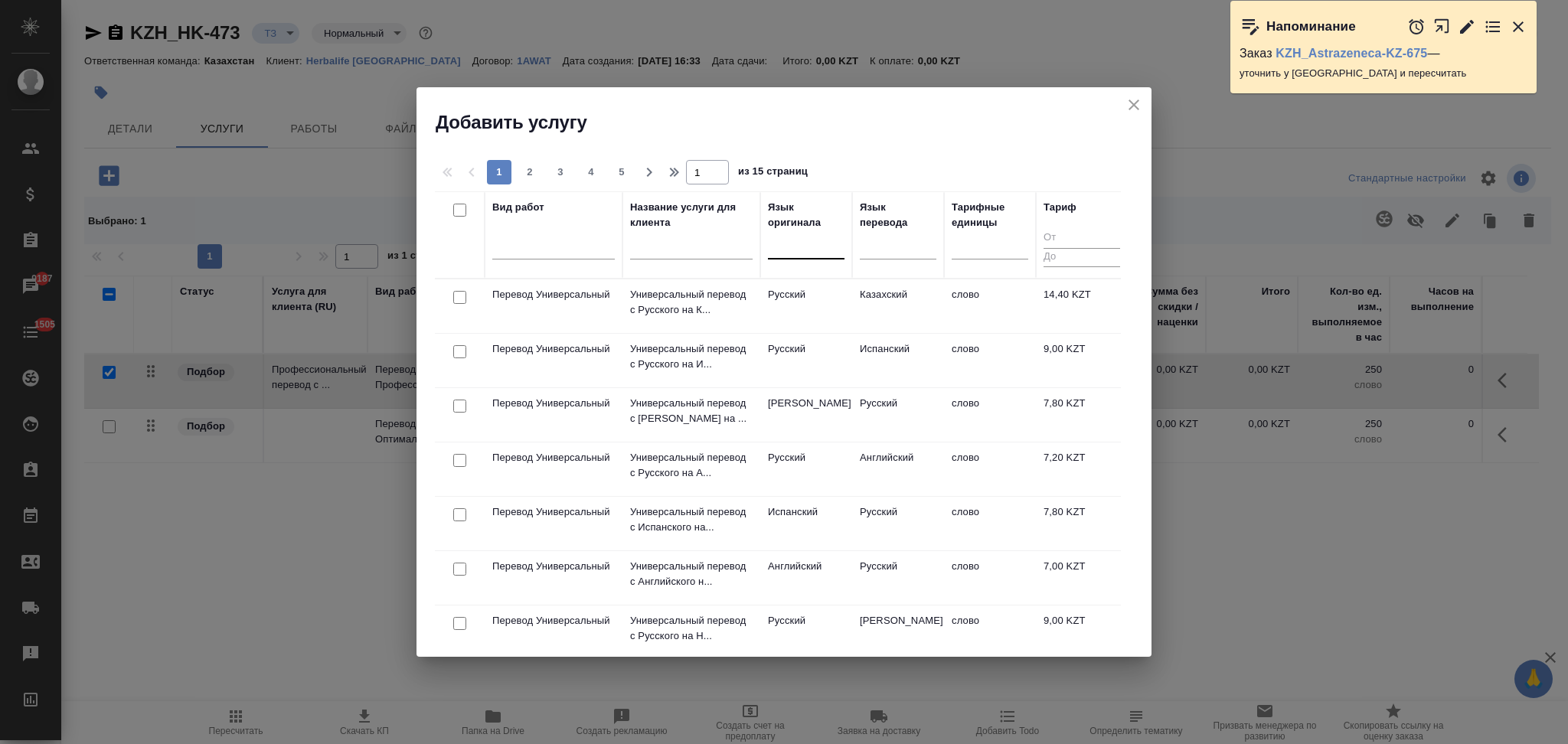
click at [780, 250] on div at bounding box center [806, 244] width 77 height 22
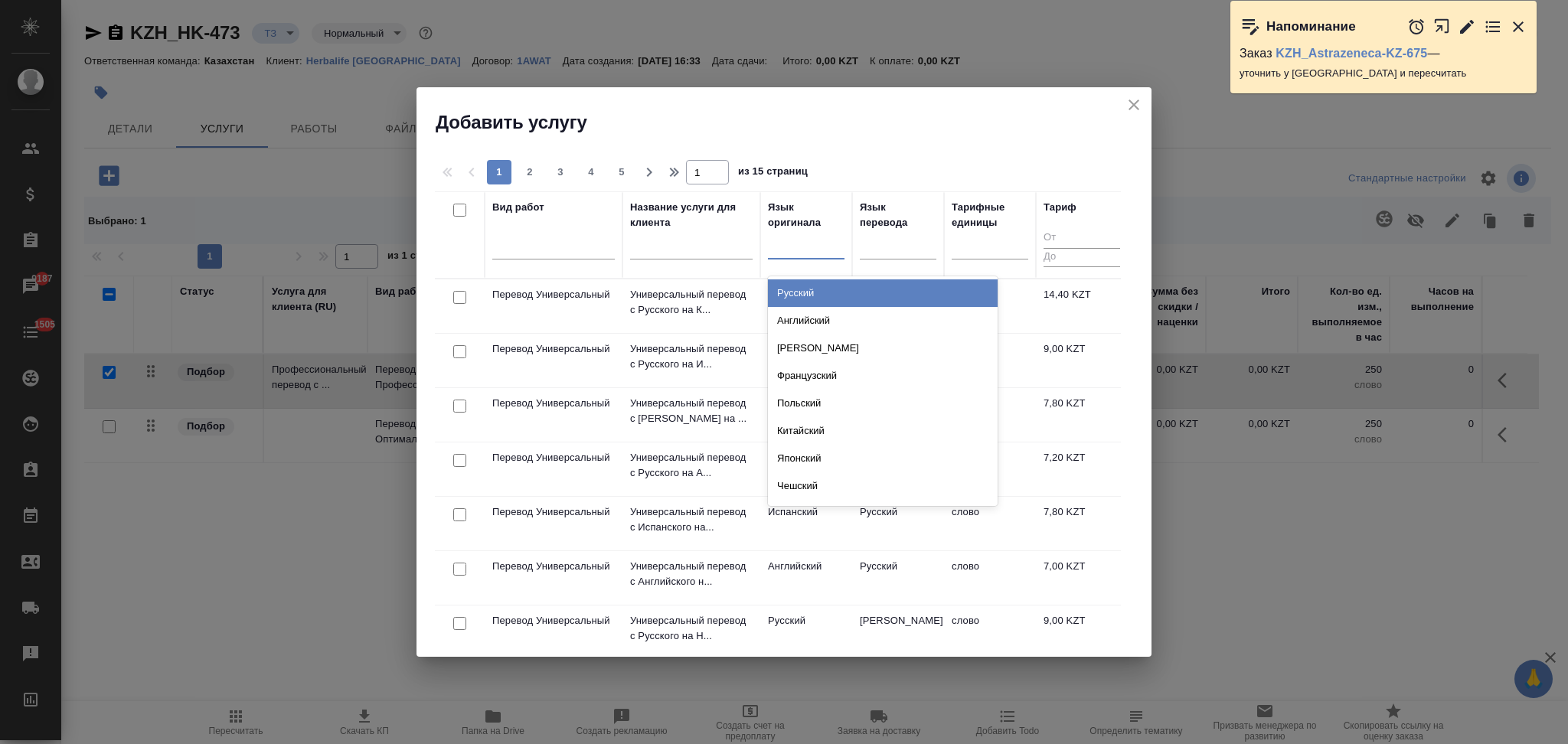
click at [804, 296] on div "Русский" at bounding box center [883, 293] width 230 height 27
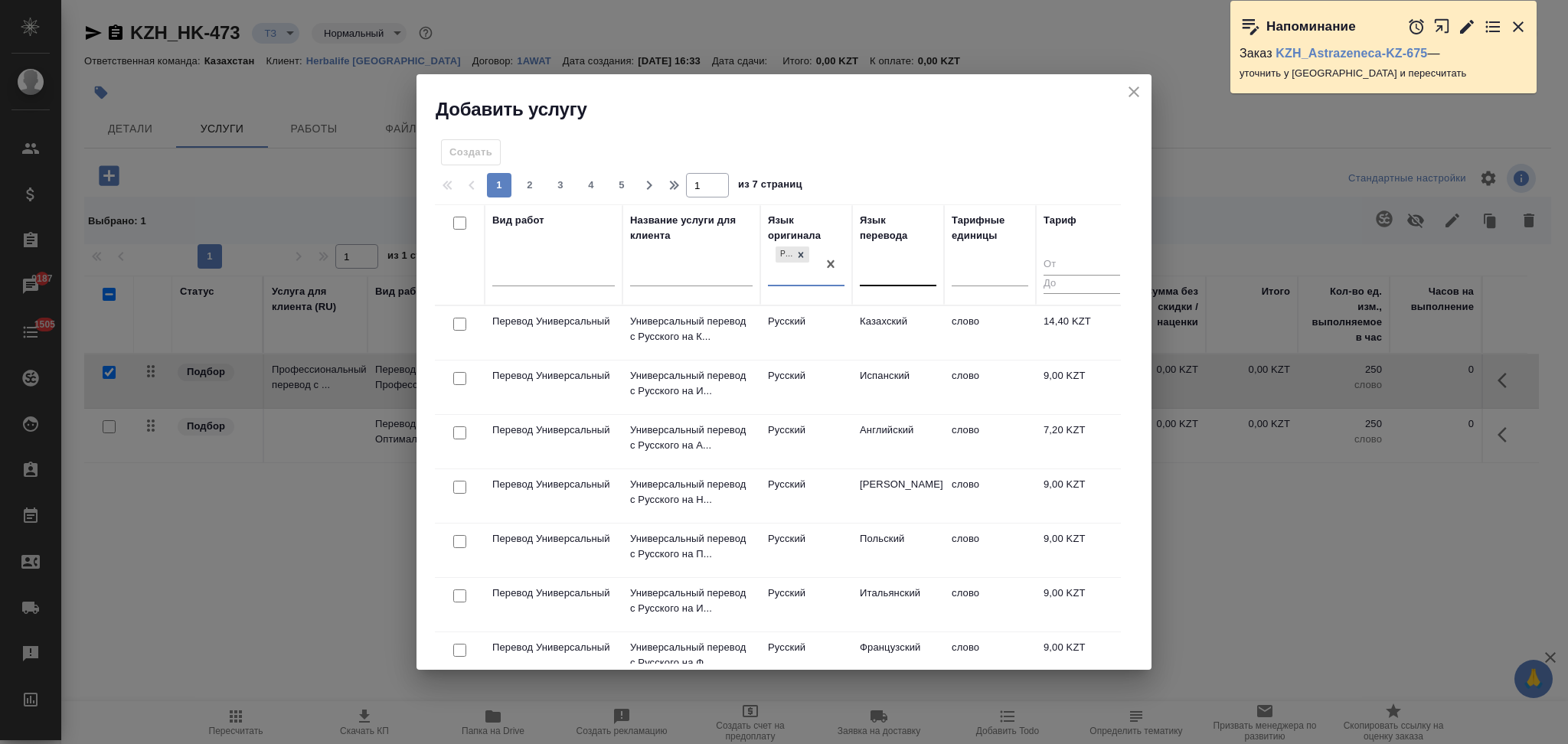
click at [878, 269] on div at bounding box center [898, 271] width 77 height 22
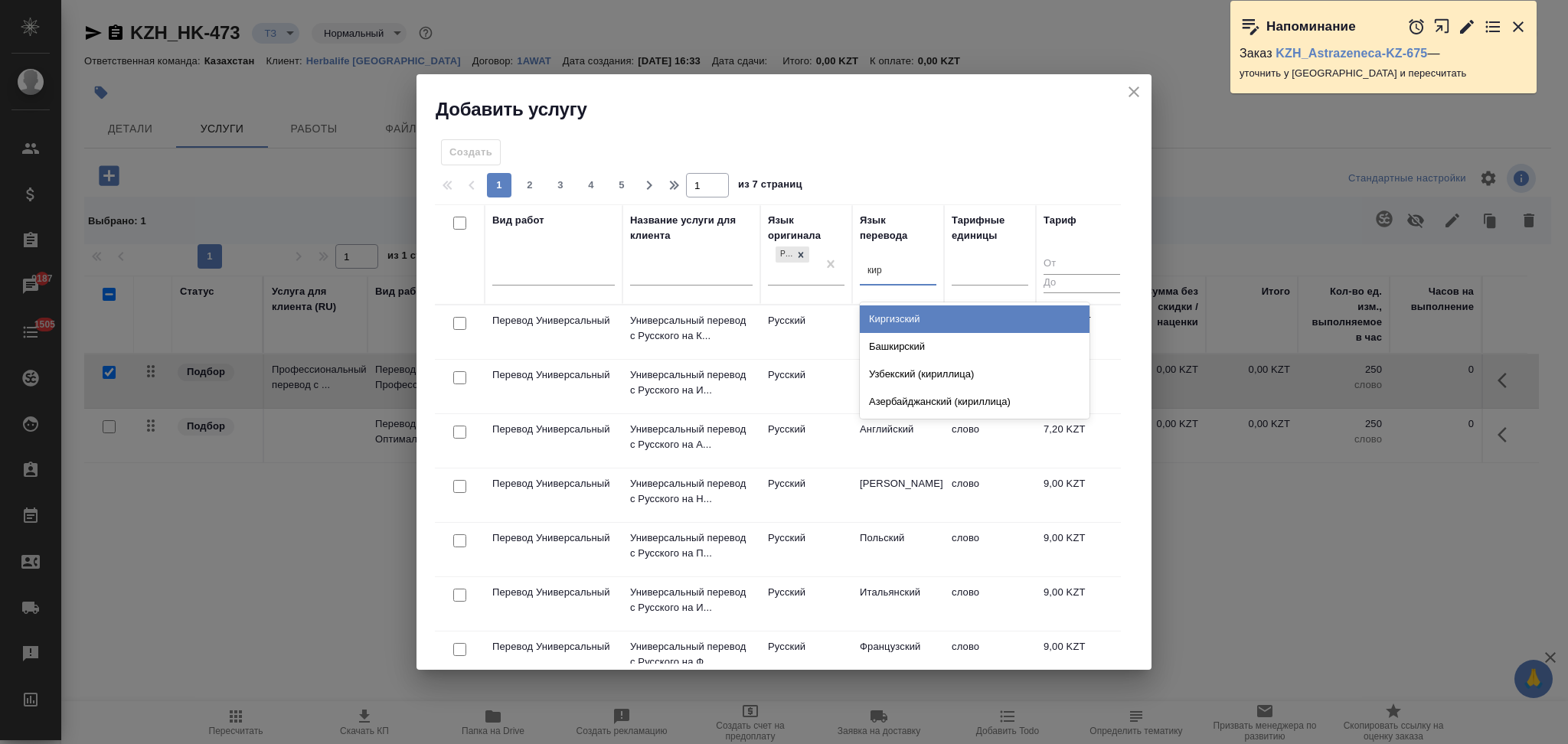
type input "кирг"
click at [912, 319] on div "Киргизский" at bounding box center [974, 319] width 230 height 27
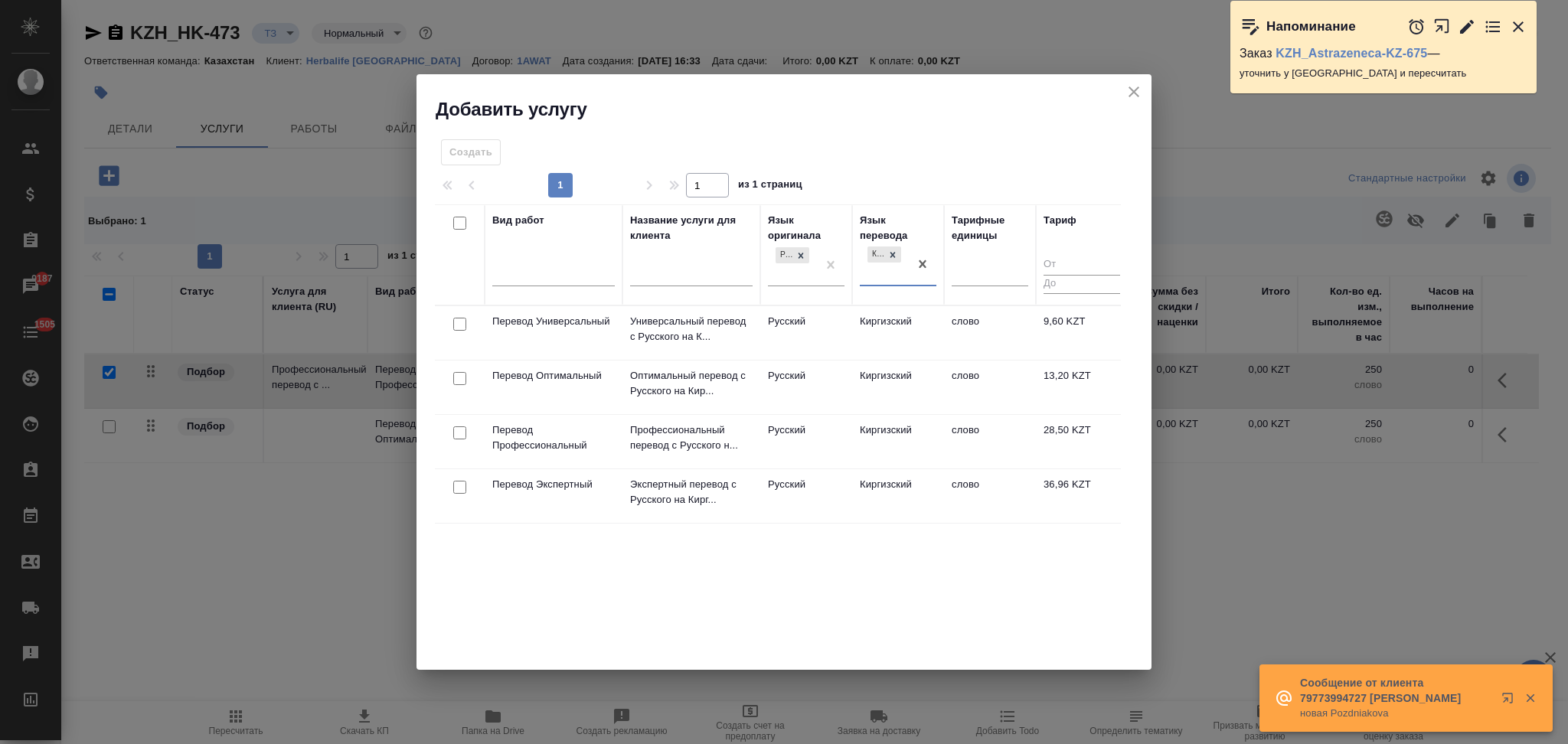
click at [827, 392] on td "Русский" at bounding box center [806, 387] width 92 height 54
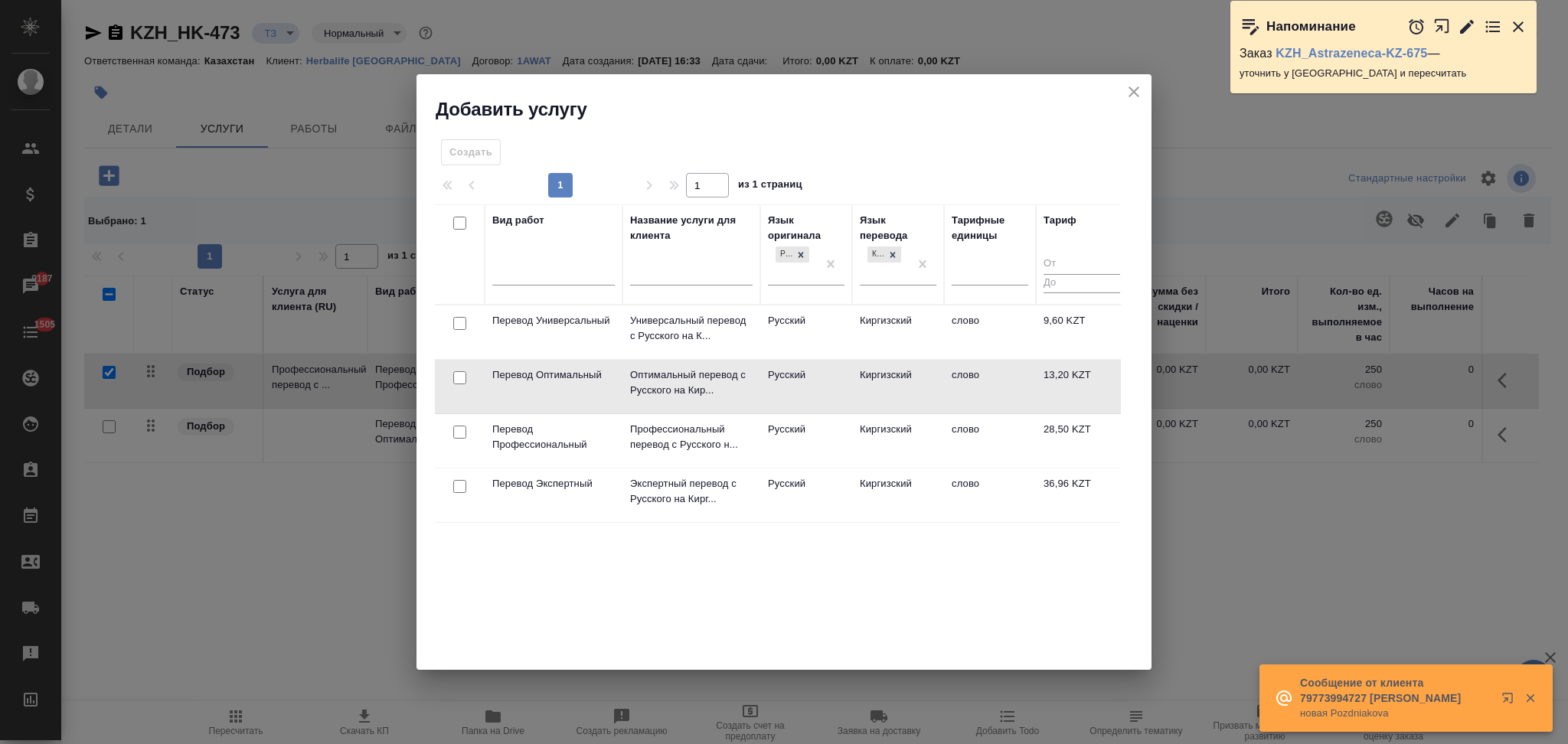
click at [827, 392] on td "Русский" at bounding box center [806, 386] width 92 height 54
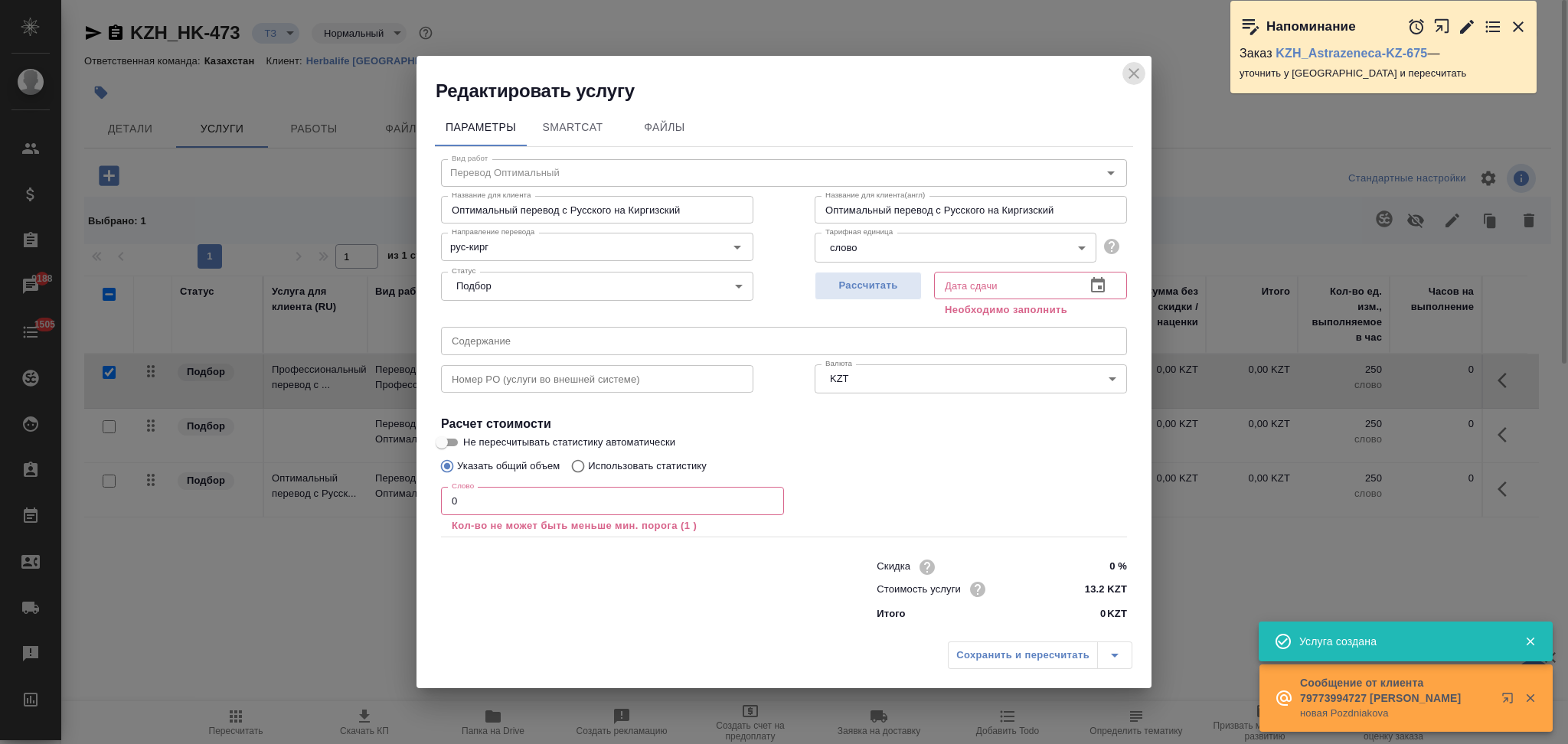
drag, startPoint x: 1131, startPoint y: 73, endPoint x: 1084, endPoint y: 103, distance: 55.8
click at [1132, 72] on icon "close" at bounding box center [1134, 74] width 19 height 19
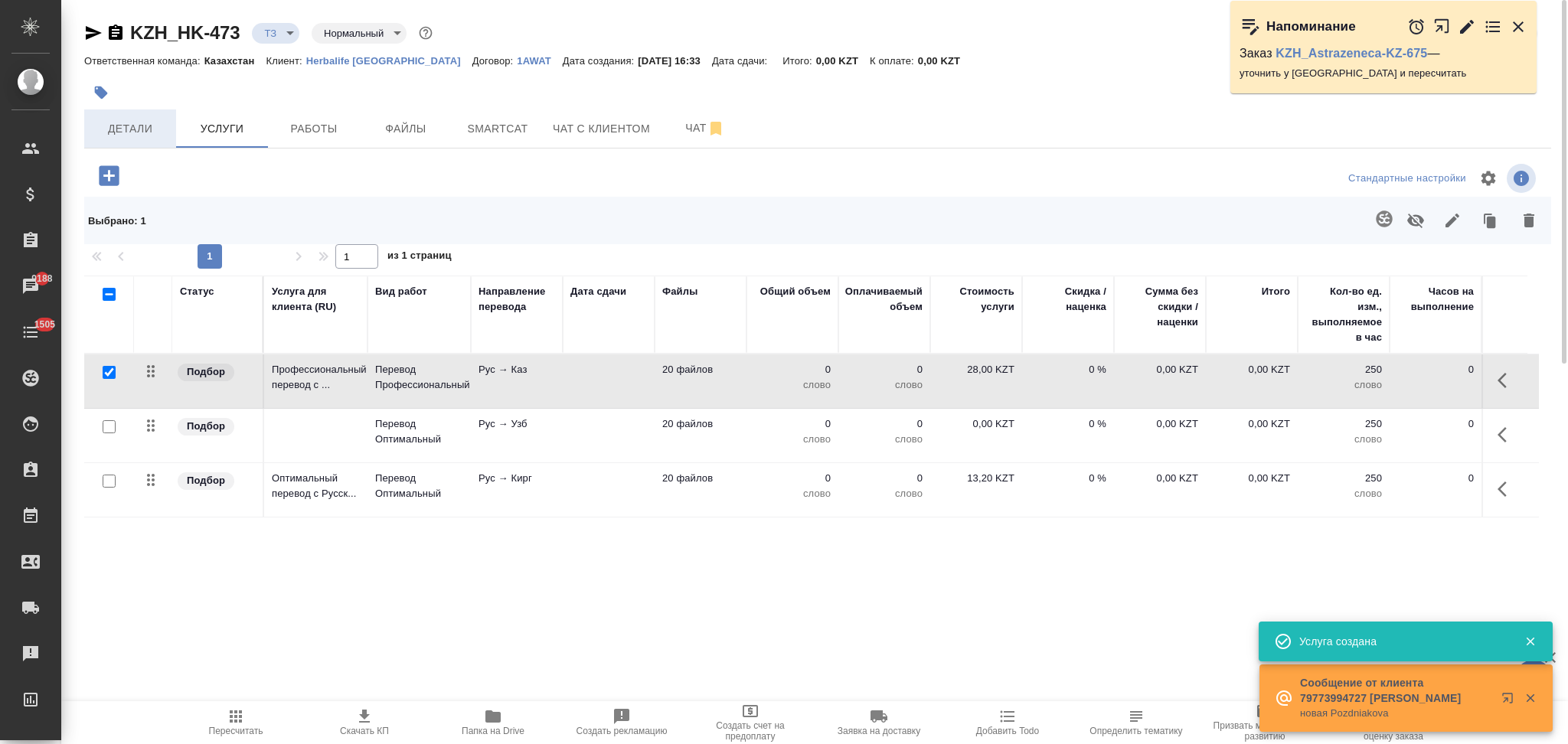
click at [142, 134] on span "Детали" at bounding box center [130, 128] width 73 height 20
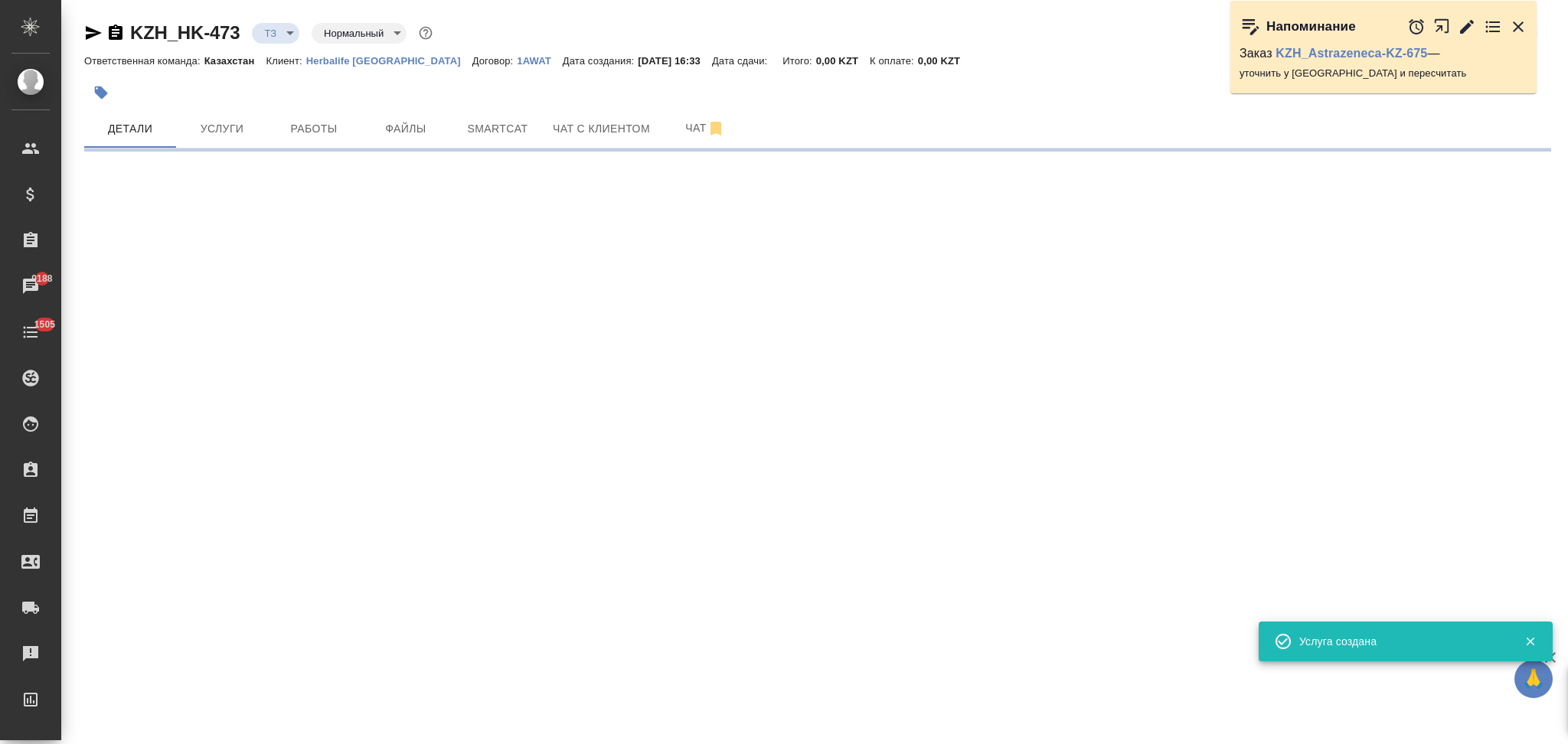
select select "RU"
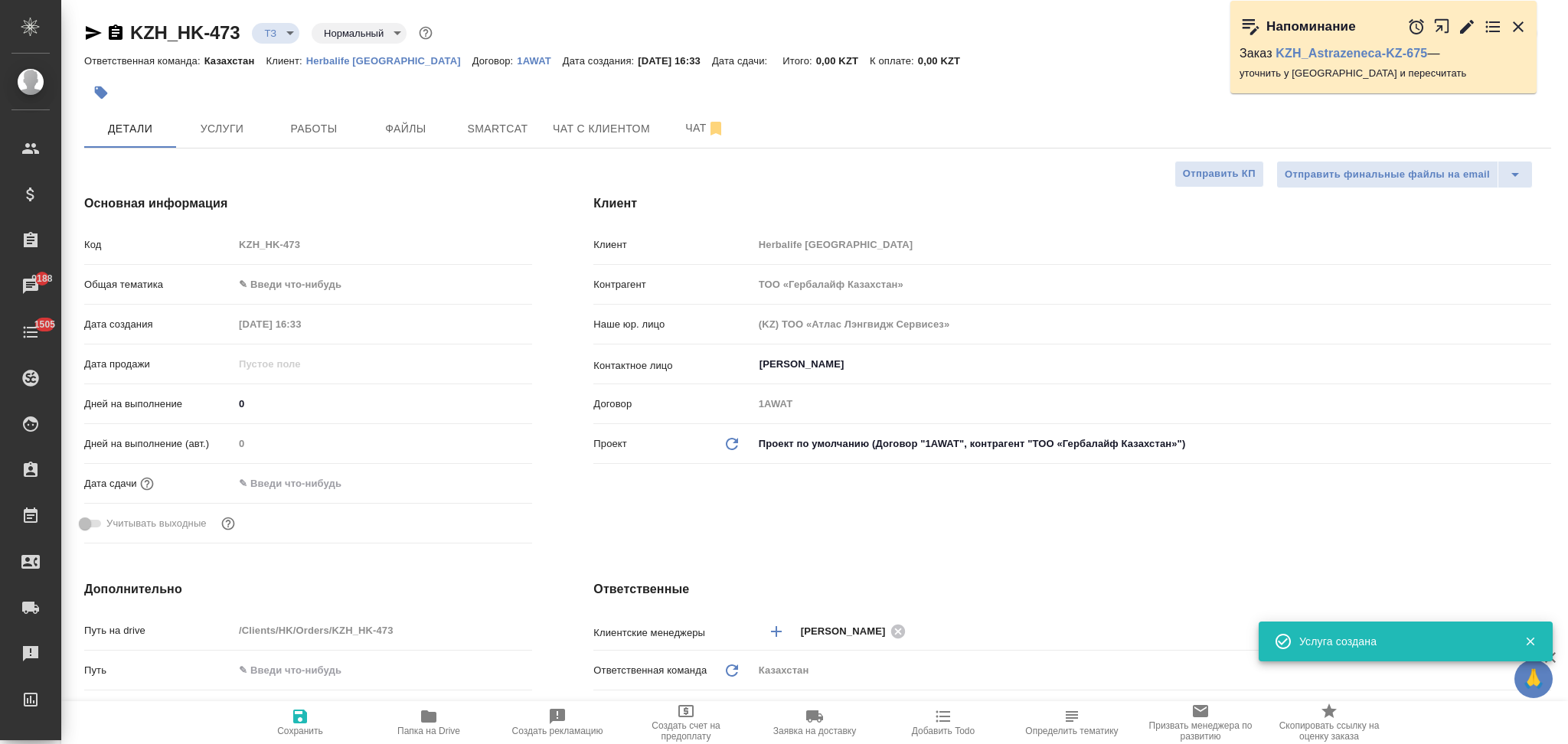
type textarea "x"
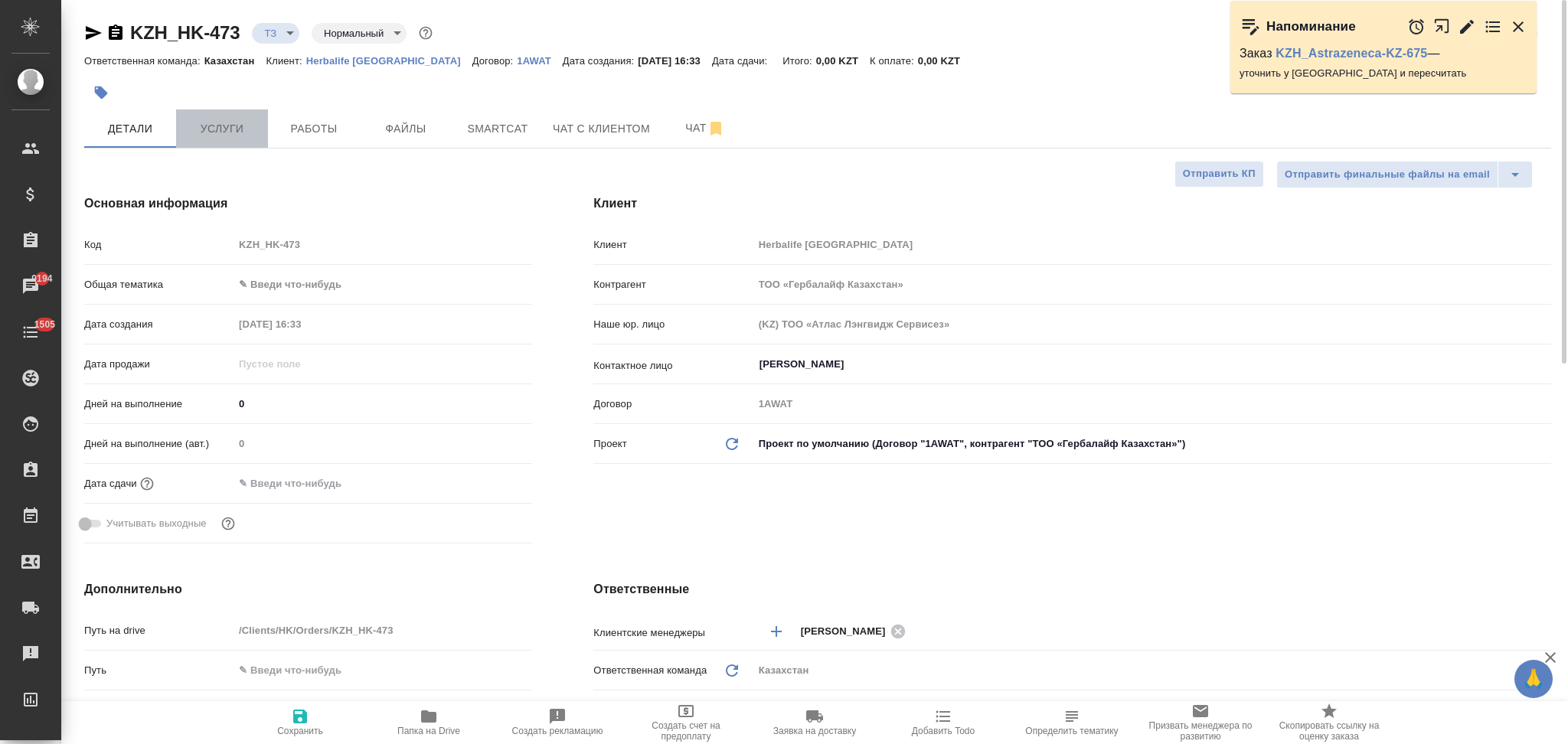
click at [245, 145] on button "Услуги" at bounding box center [222, 128] width 92 height 38
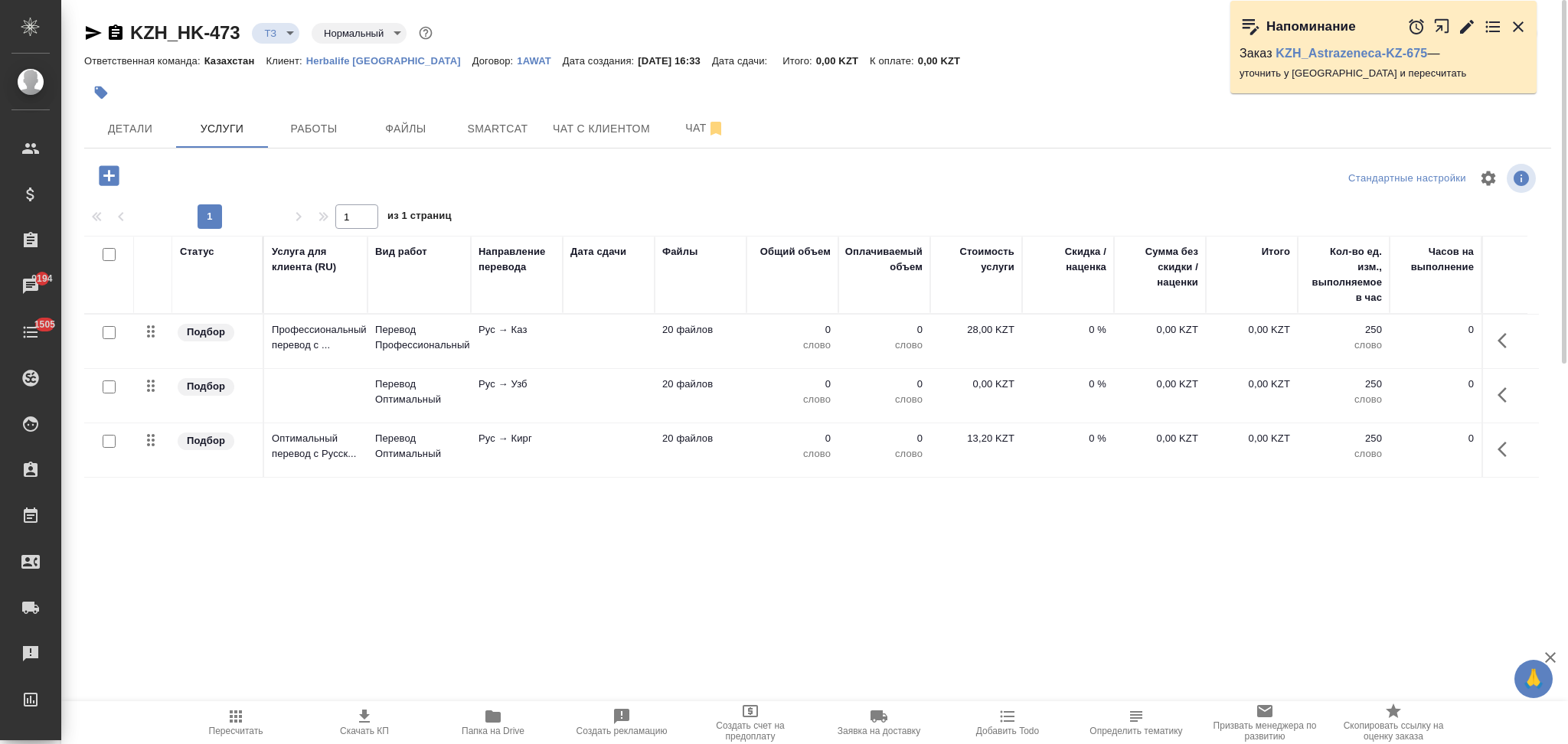
click at [114, 172] on icon "button" at bounding box center [108, 174] width 20 height 20
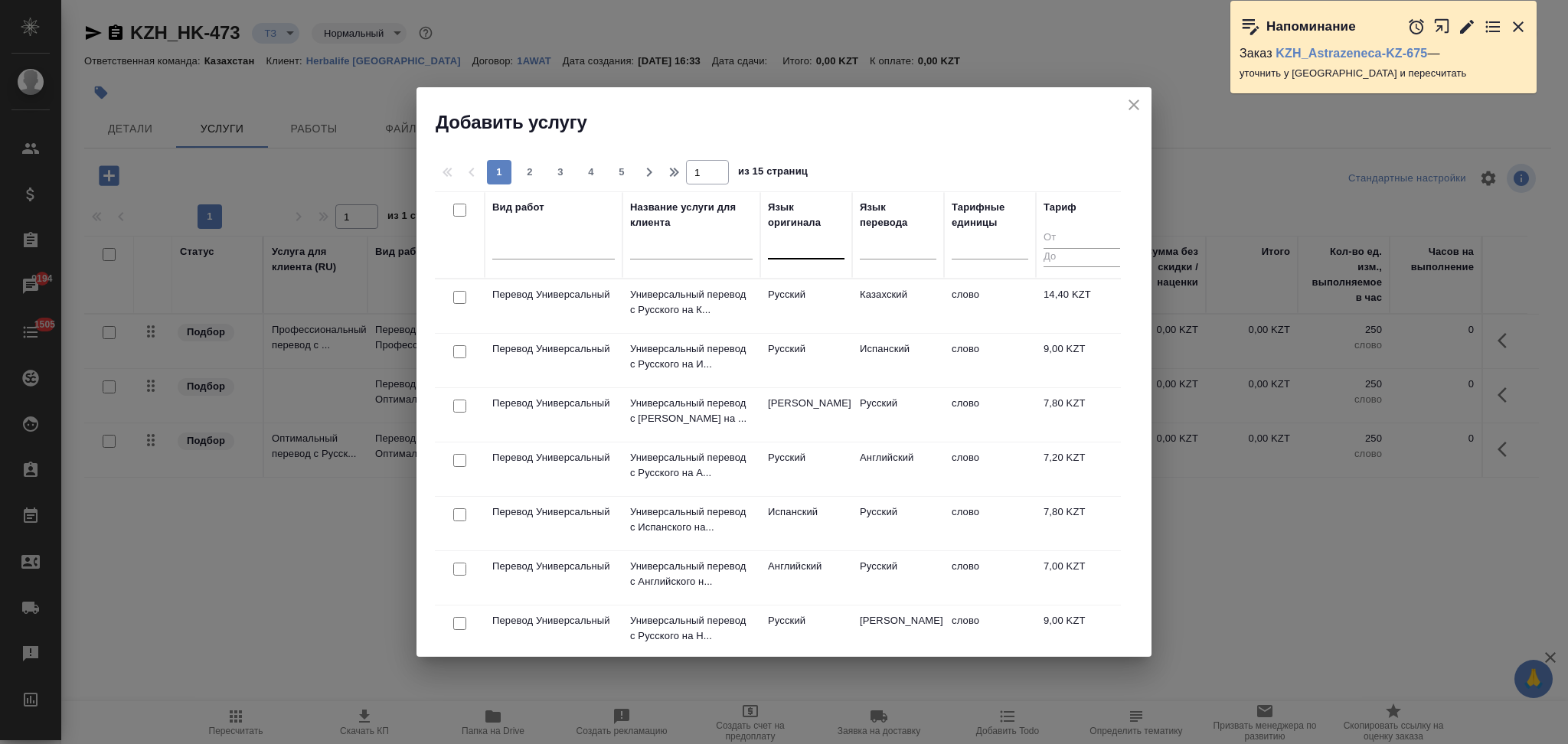
click at [786, 254] on div at bounding box center [806, 244] width 77 height 22
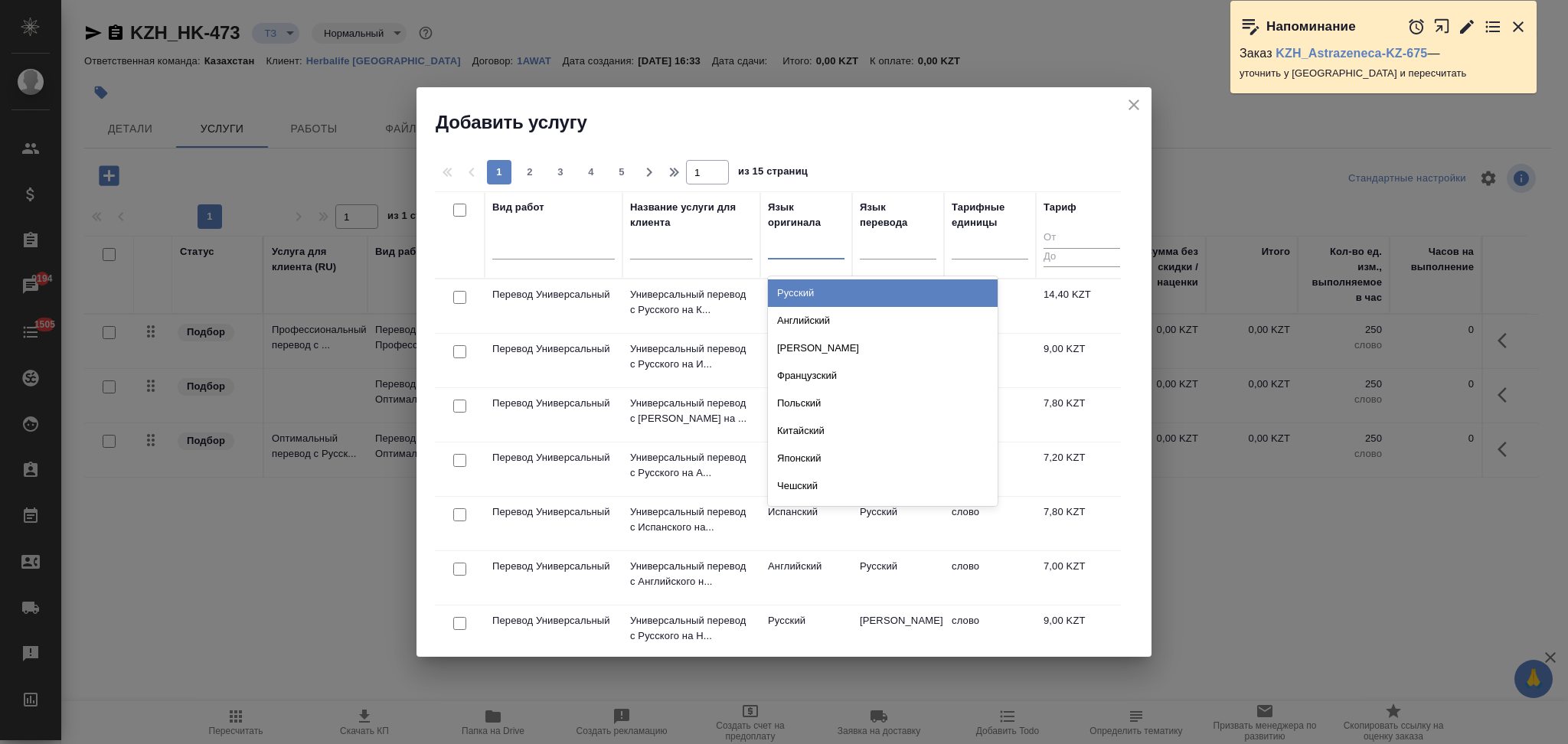
click at [793, 284] on div "Русский" at bounding box center [883, 293] width 230 height 27
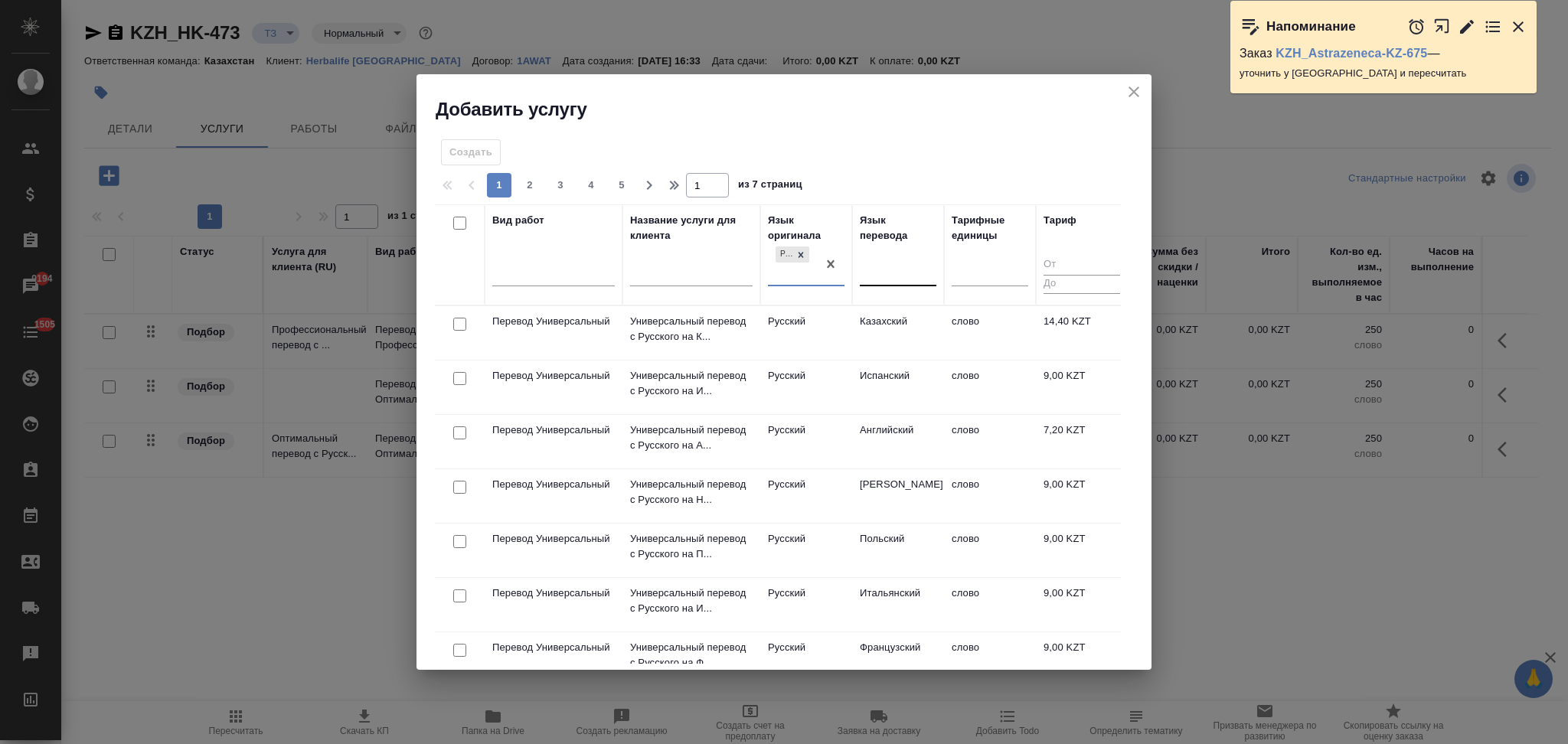
click at [884, 262] on div at bounding box center [898, 271] width 77 height 22
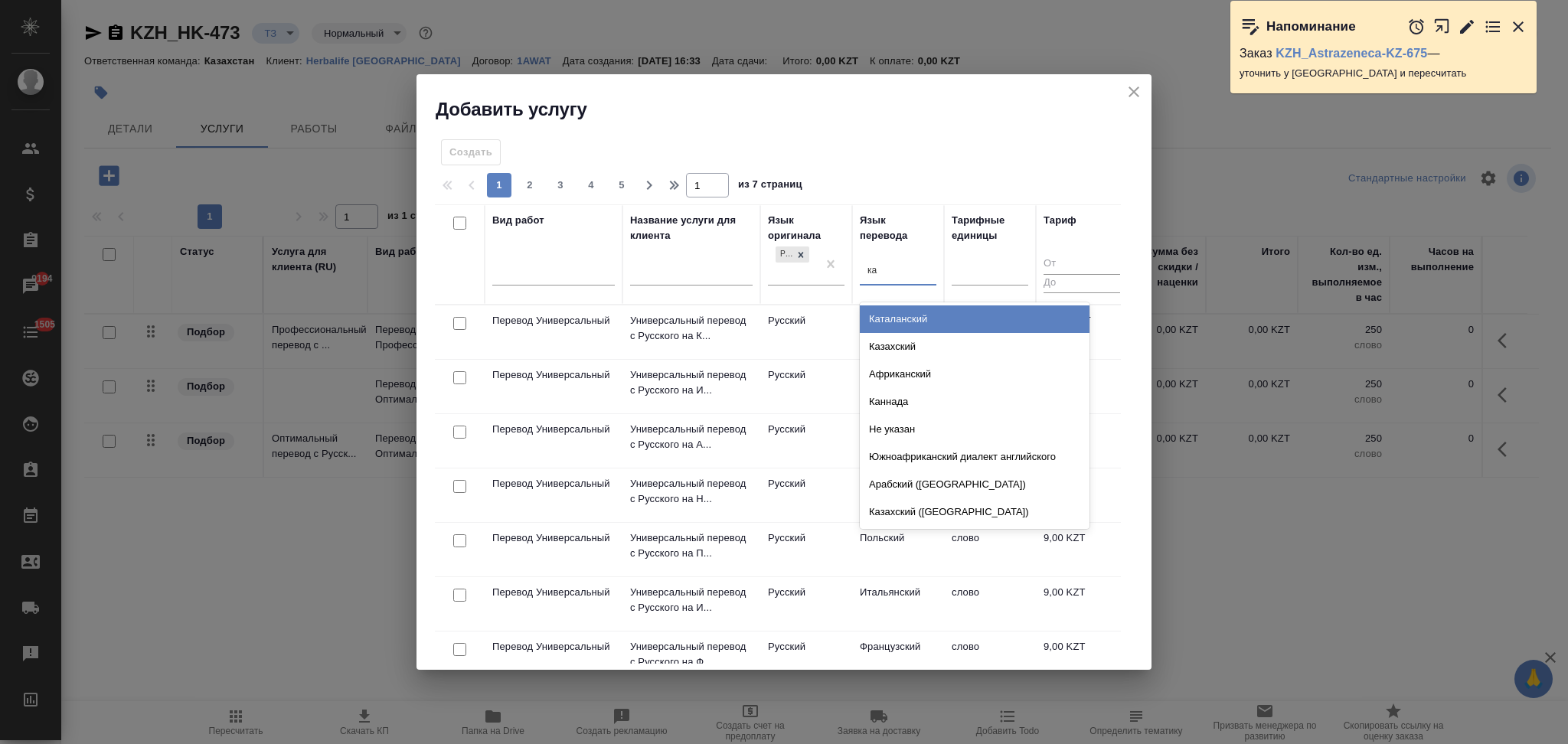
type input "каз"
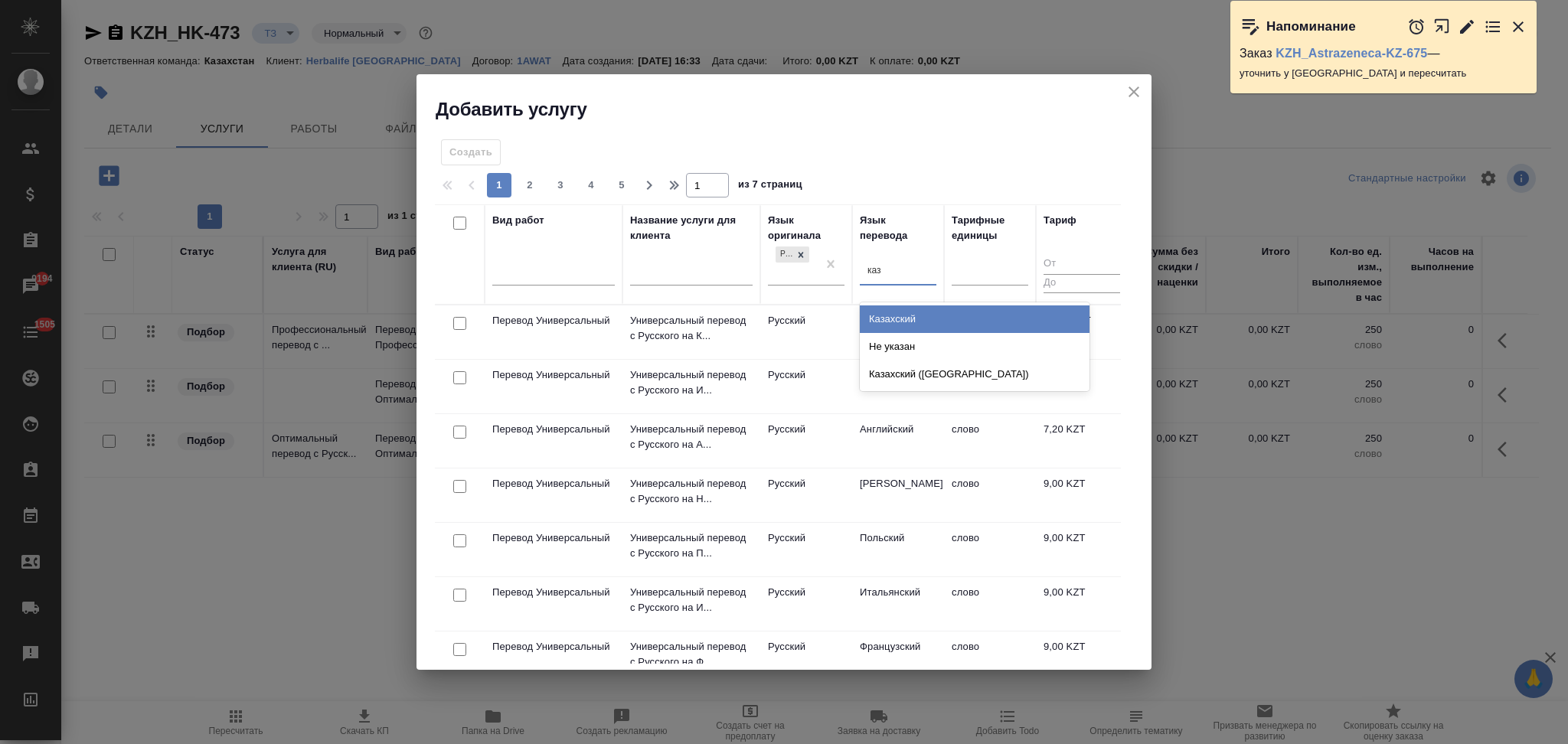
click at [896, 308] on div "Казахский" at bounding box center [974, 319] width 230 height 27
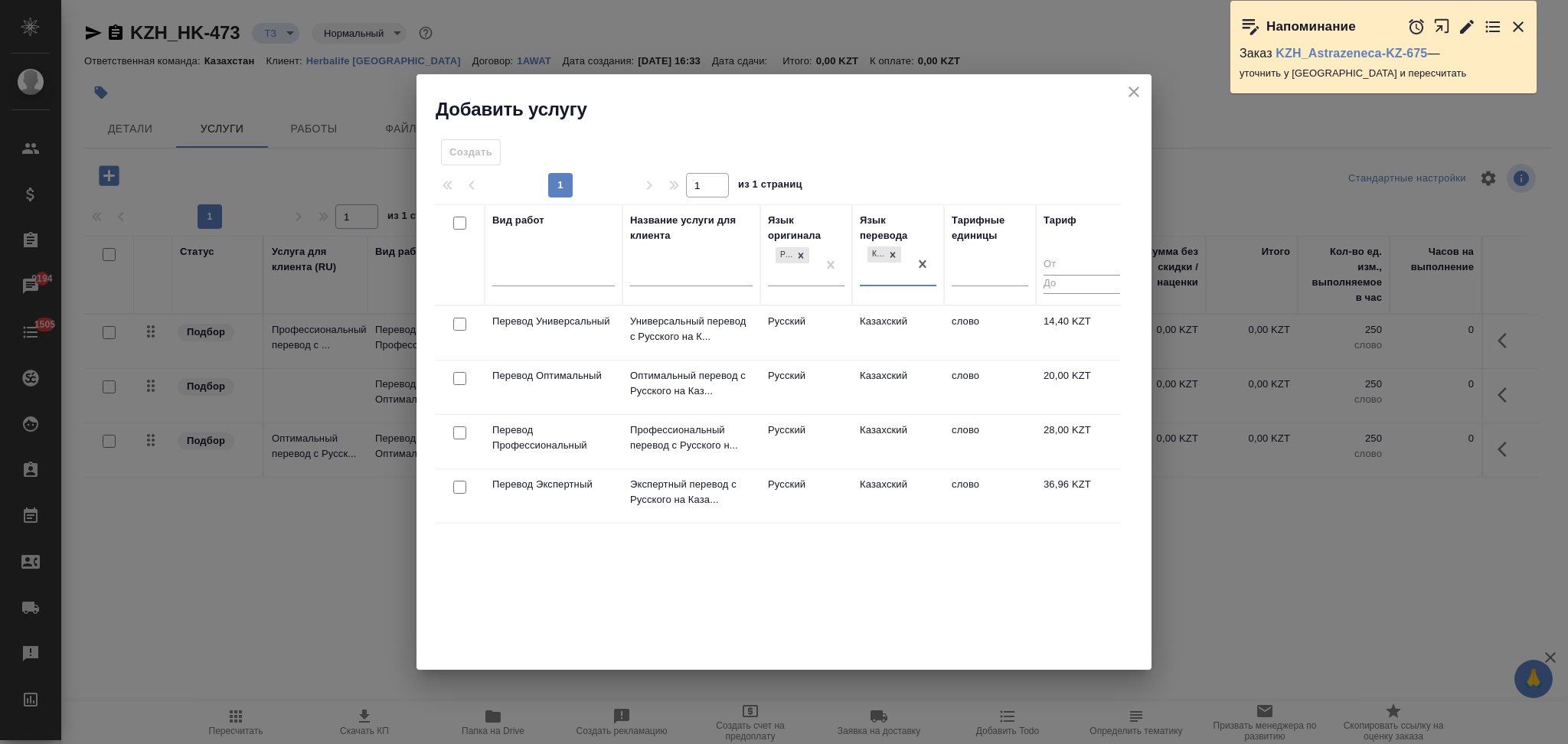
click at [829, 395] on td "Русский" at bounding box center [806, 387] width 92 height 54
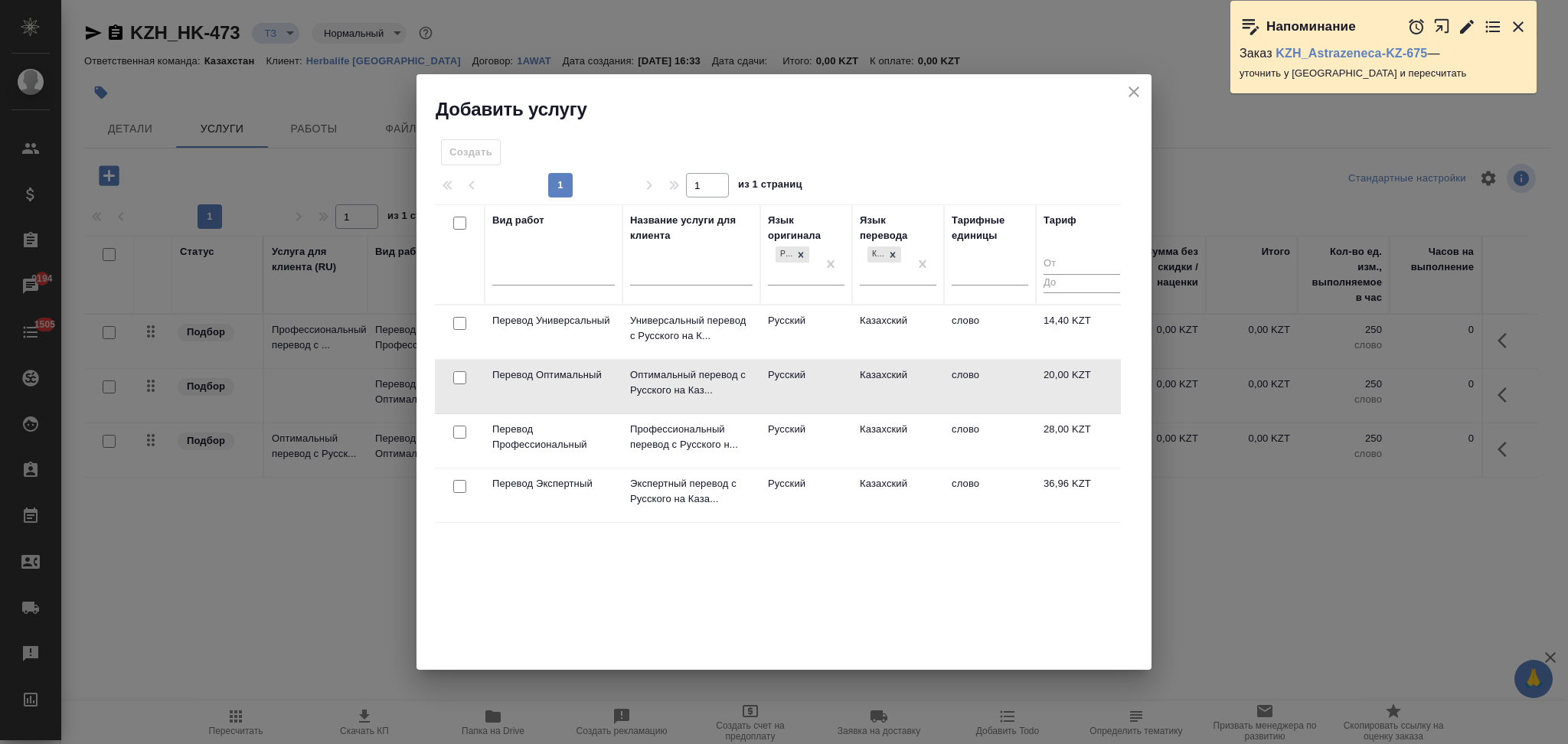
click at [829, 395] on td "Русский" at bounding box center [806, 386] width 92 height 54
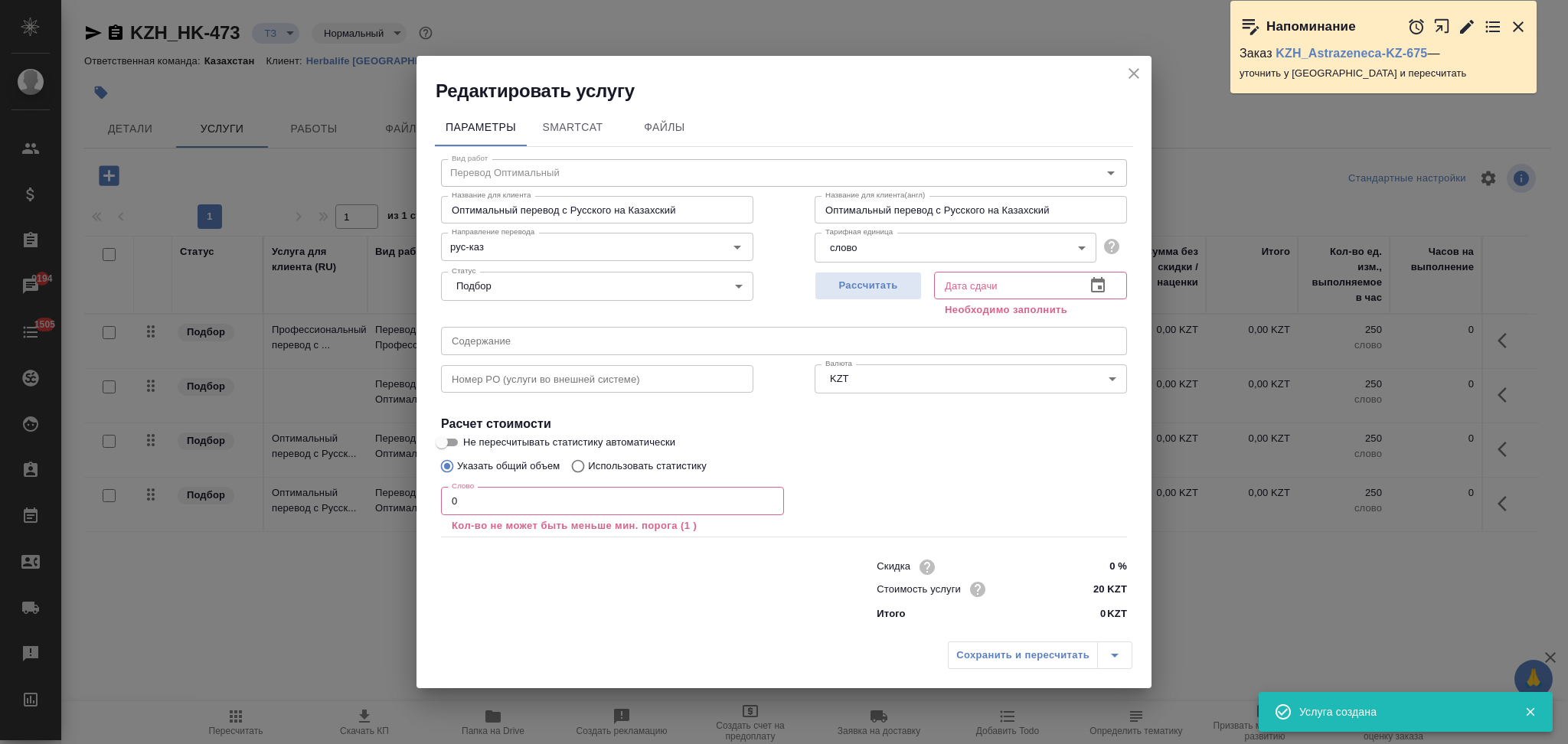
click at [1128, 75] on icon "close" at bounding box center [1134, 74] width 19 height 19
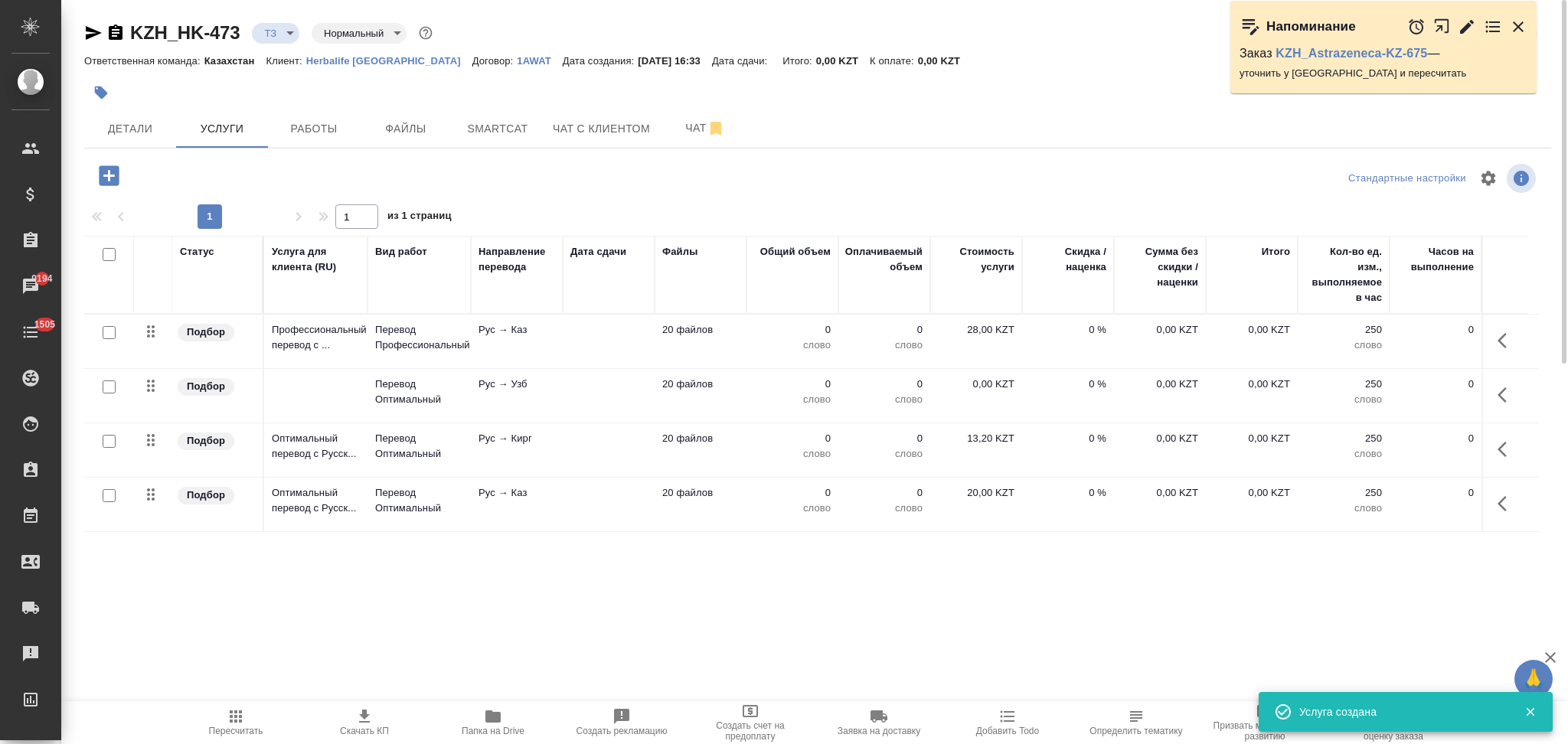
click at [109, 499] on input "checkbox" at bounding box center [109, 495] width 13 height 13
checkbox input "true"
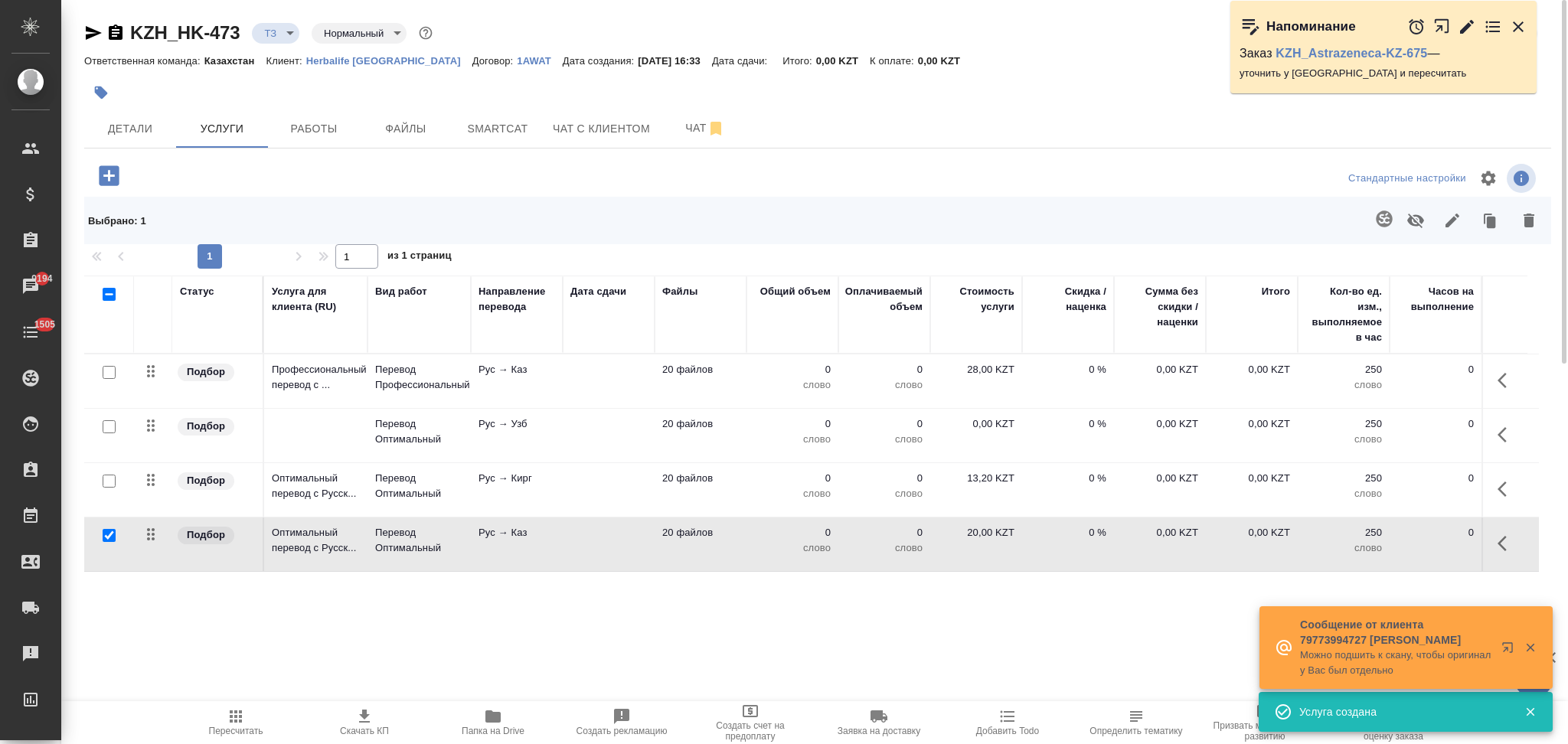
click at [104, 484] on input "checkbox" at bounding box center [109, 480] width 13 height 13
checkbox input "true"
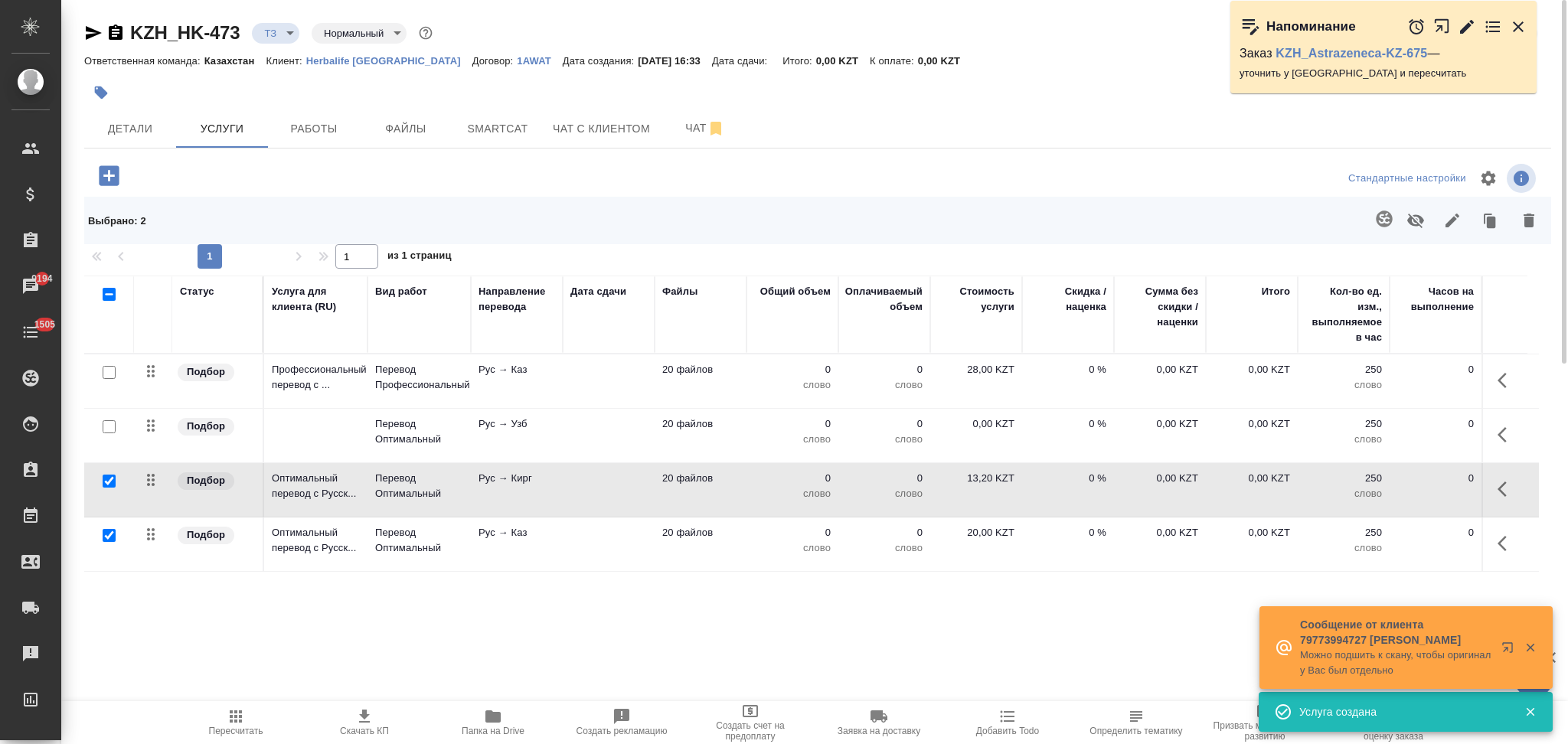
click at [106, 429] on input "checkbox" at bounding box center [109, 426] width 13 height 13
checkbox input "true"
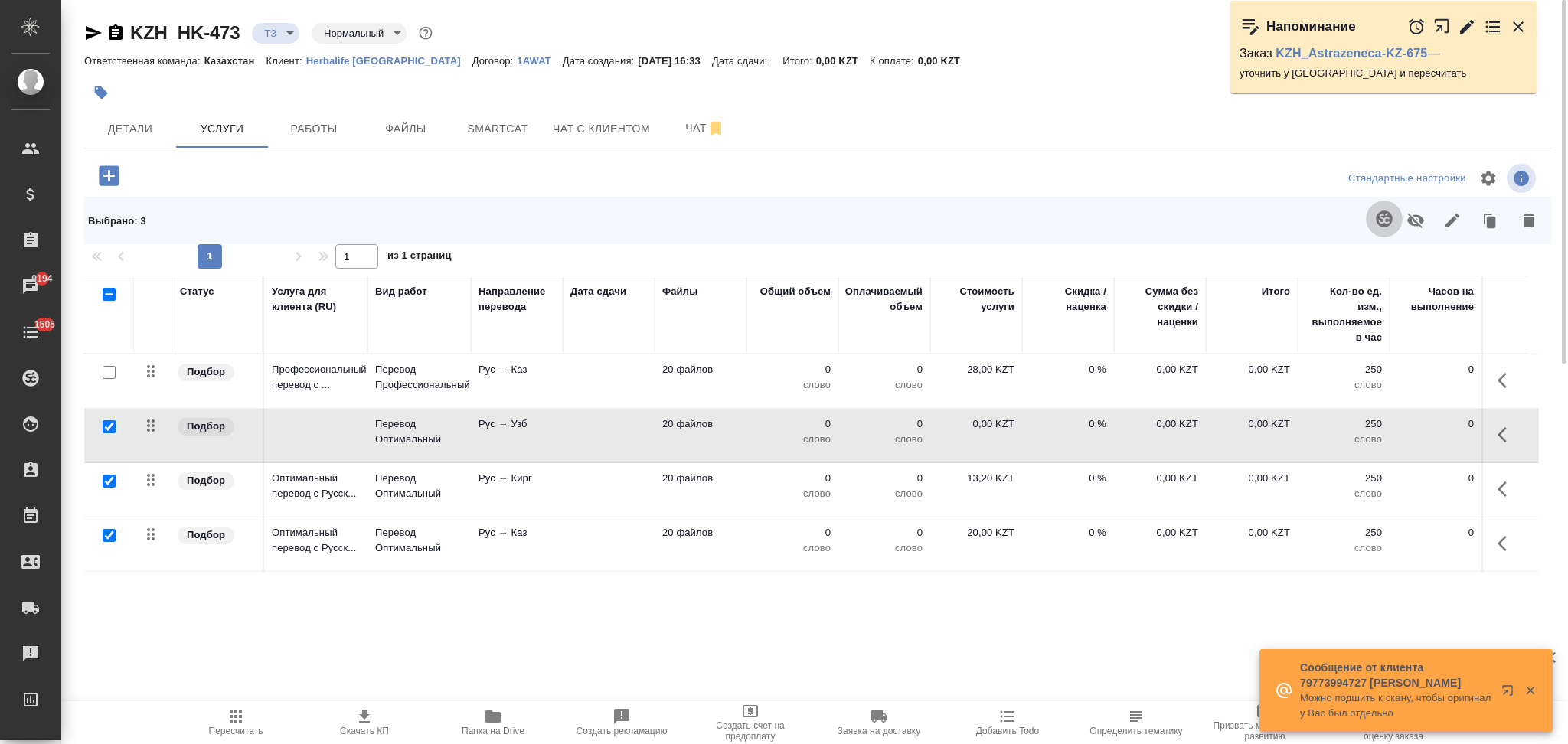
click at [1381, 219] on icon "button" at bounding box center [1383, 219] width 16 height 16
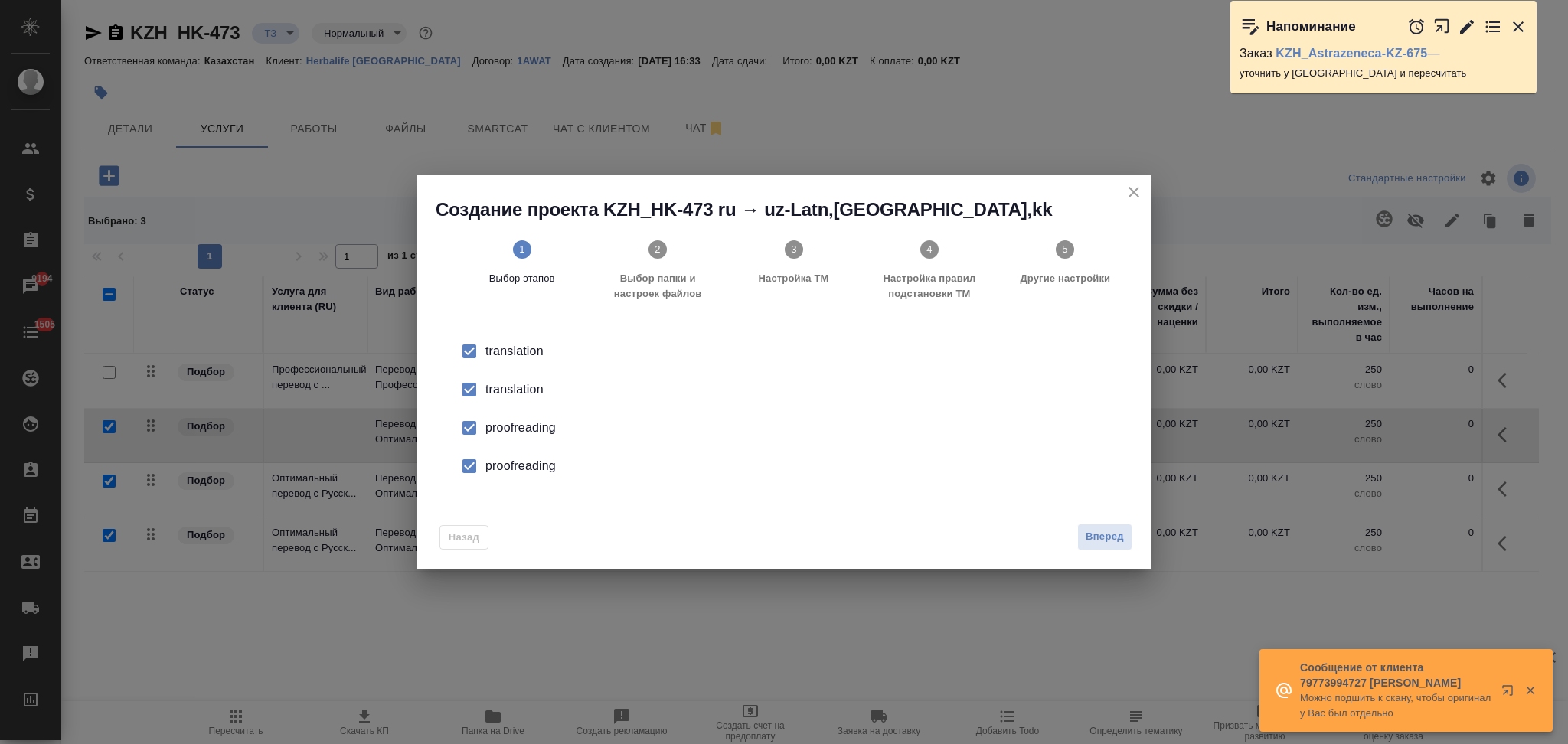
click at [523, 387] on div "translation" at bounding box center [800, 389] width 629 height 19
click at [523, 426] on div "proofreading" at bounding box center [800, 428] width 629 height 19
click at [528, 453] on li "proofreading" at bounding box center [784, 466] width 686 height 38
click at [1105, 532] on span "Вперед" at bounding box center [1105, 537] width 38 height 18
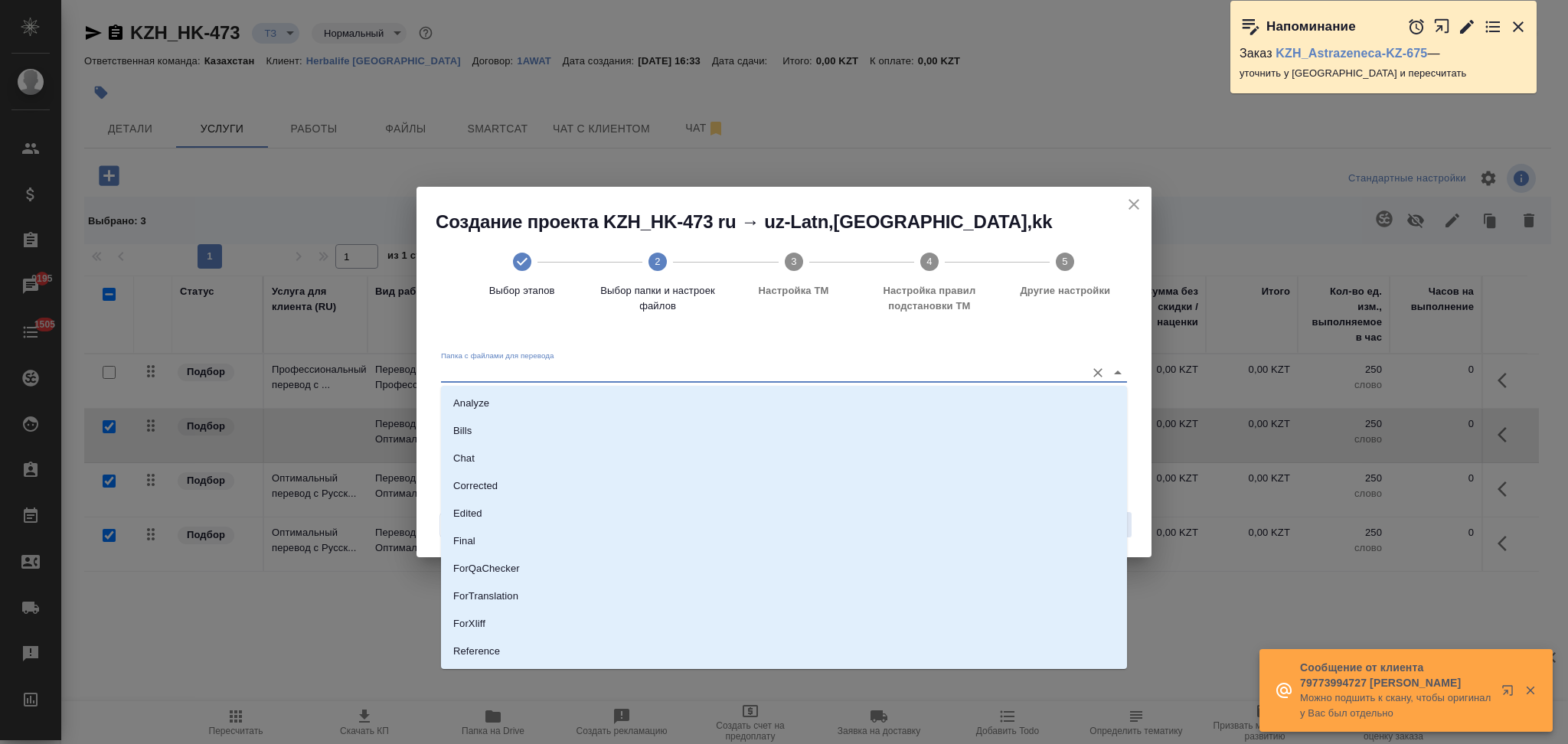
click at [560, 368] on input "Папка с файлами для перевода" at bounding box center [759, 372] width 637 height 19
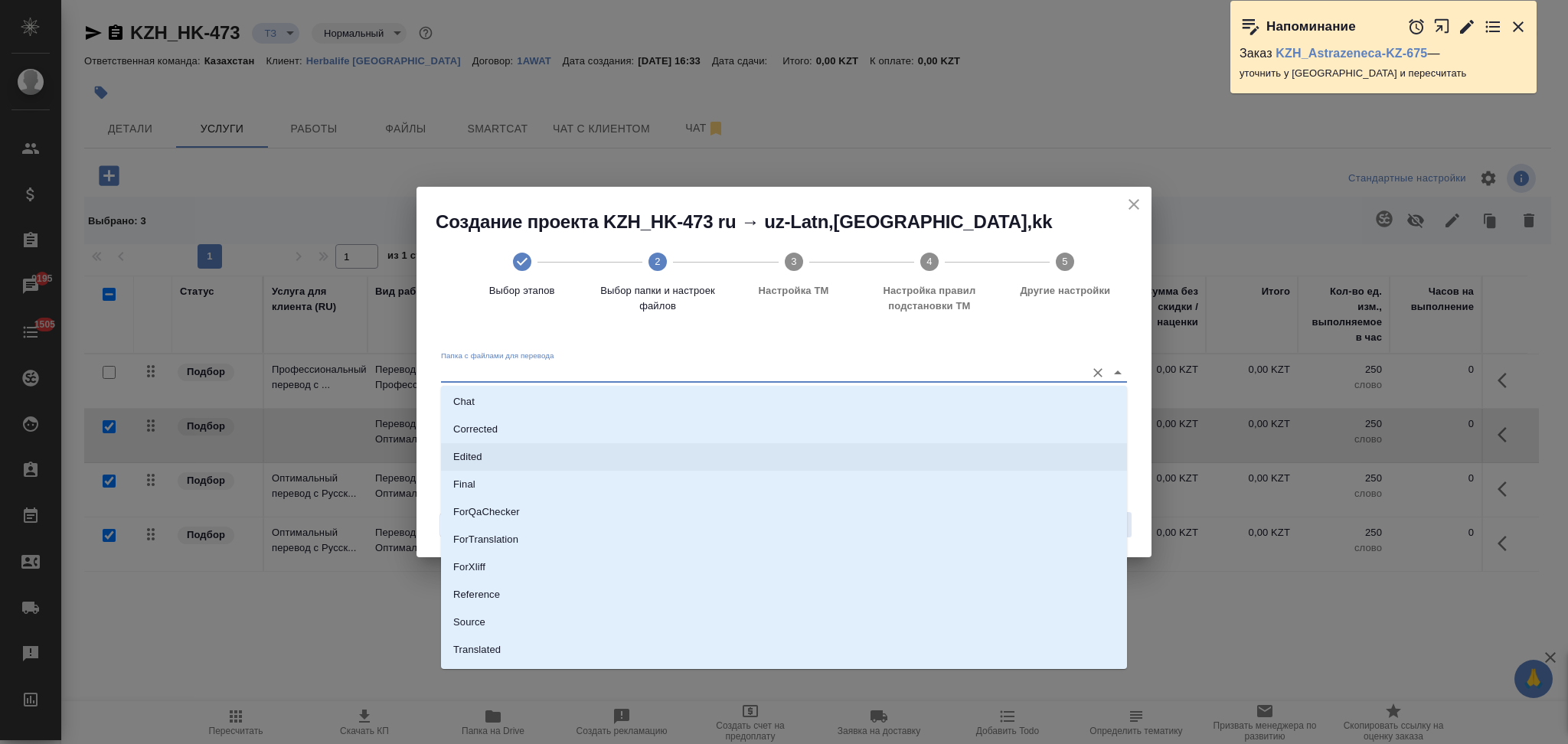
scroll to position [79, 0]
click at [531, 603] on li "Source" at bounding box center [784, 600] width 686 height 27
type input "Source"
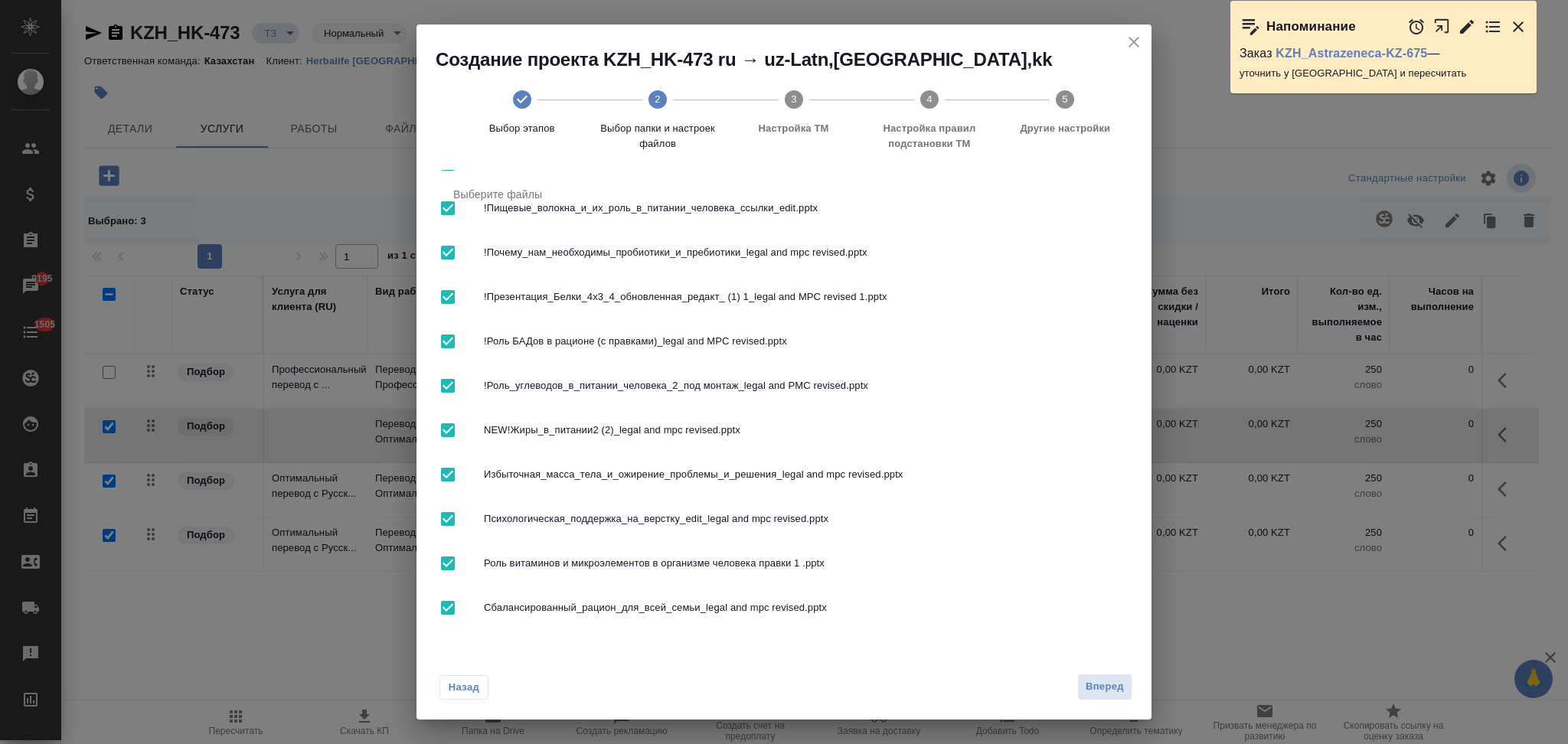
scroll to position [0, 0]
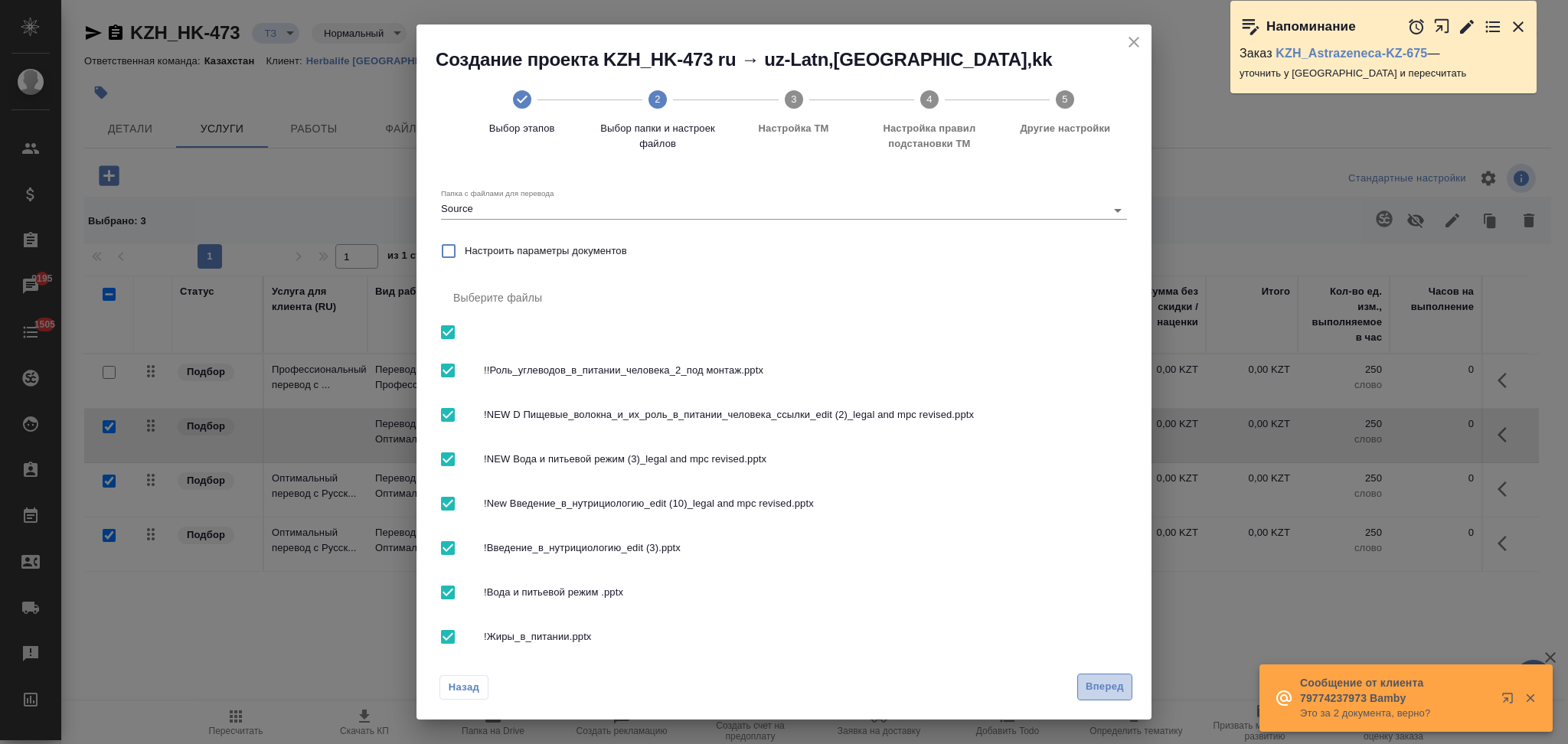
click at [1094, 679] on span "Вперед" at bounding box center [1105, 687] width 38 height 18
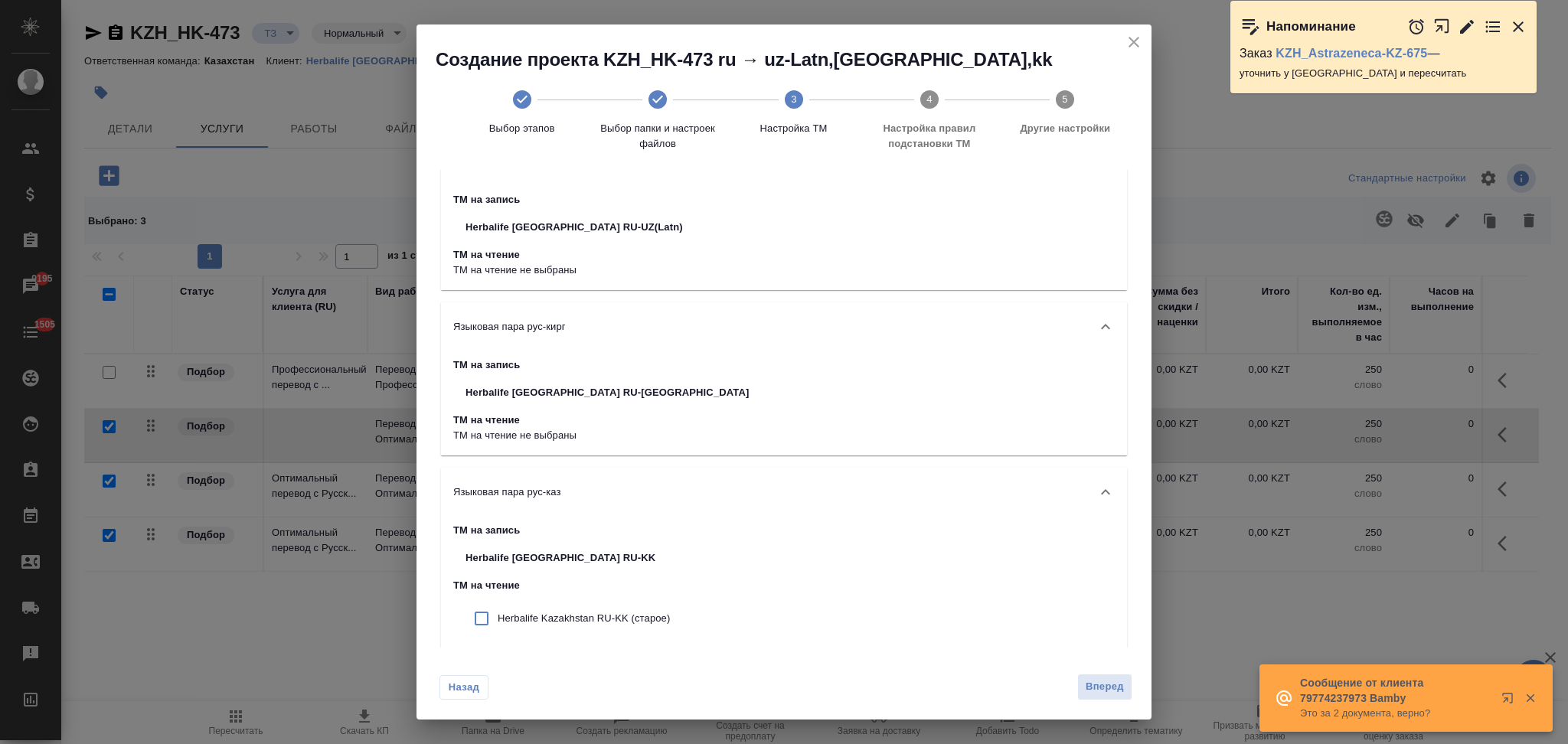
scroll to position [65, 0]
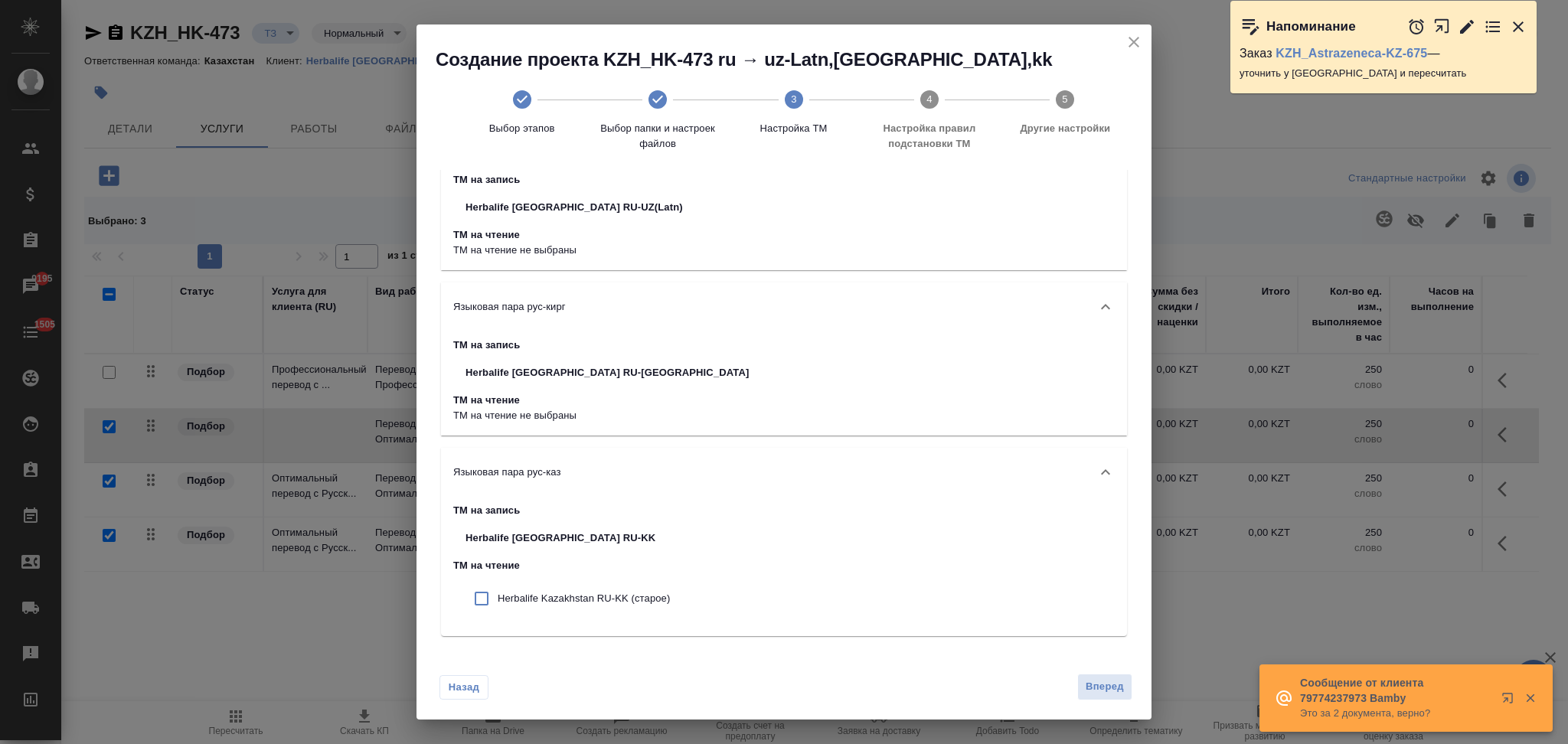
click at [480, 606] on input "checkbox" at bounding box center [481, 599] width 32 height 32
checkbox input "true"
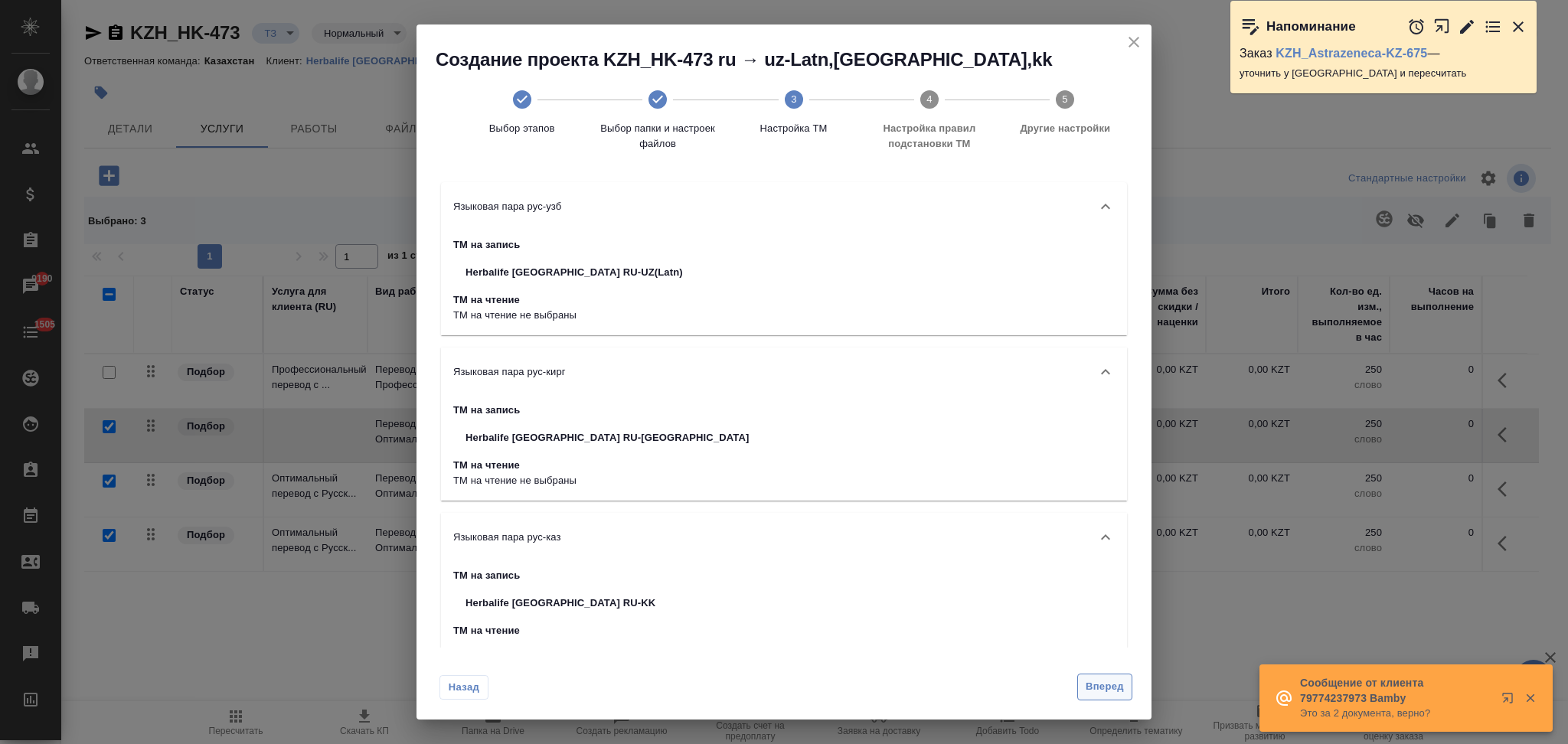
click at [1097, 676] on button "Вперед" at bounding box center [1105, 687] width 55 height 27
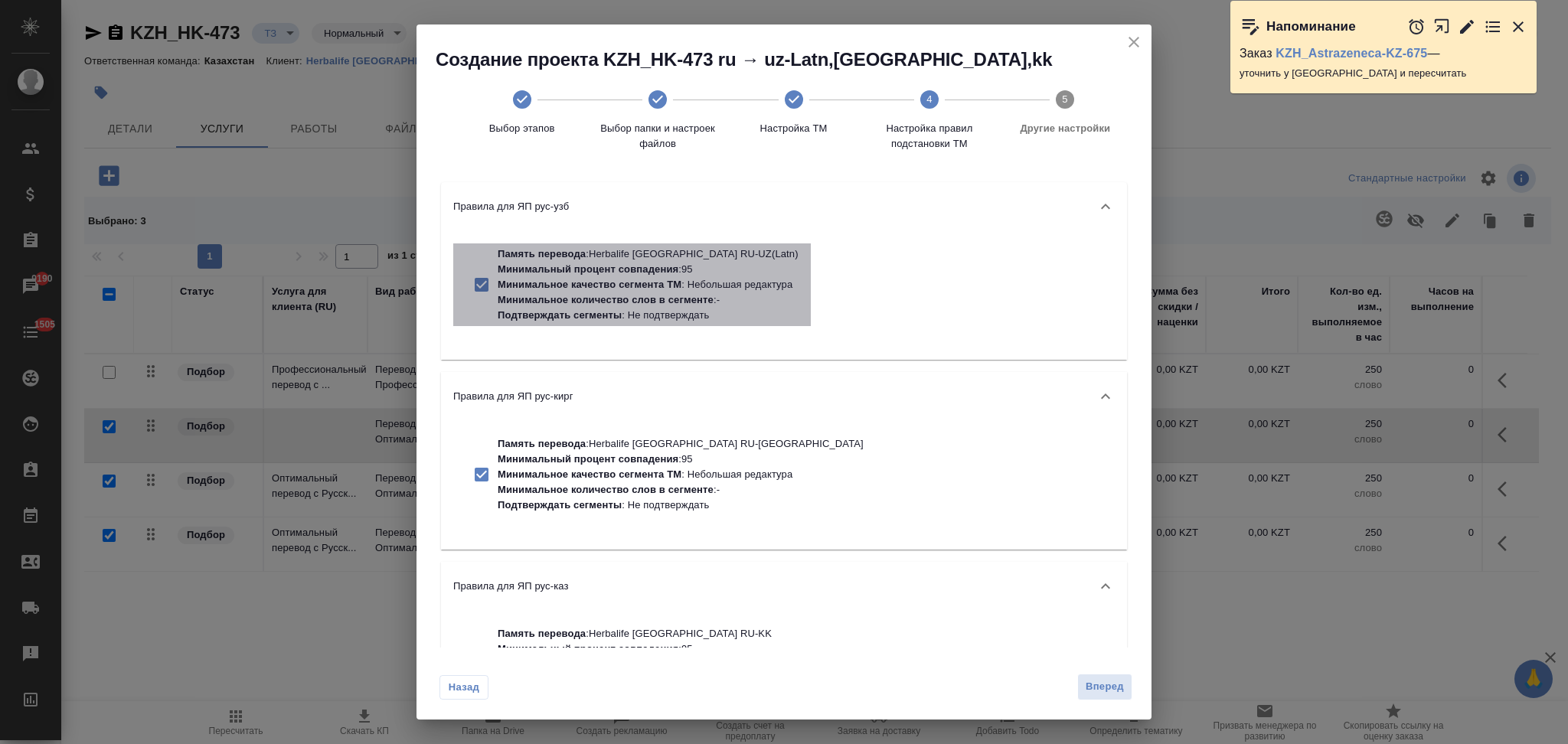
click at [667, 308] on p "Подтверждать сегменты : Не подтверждать" at bounding box center [648, 315] width 301 height 15
checkbox input "false"
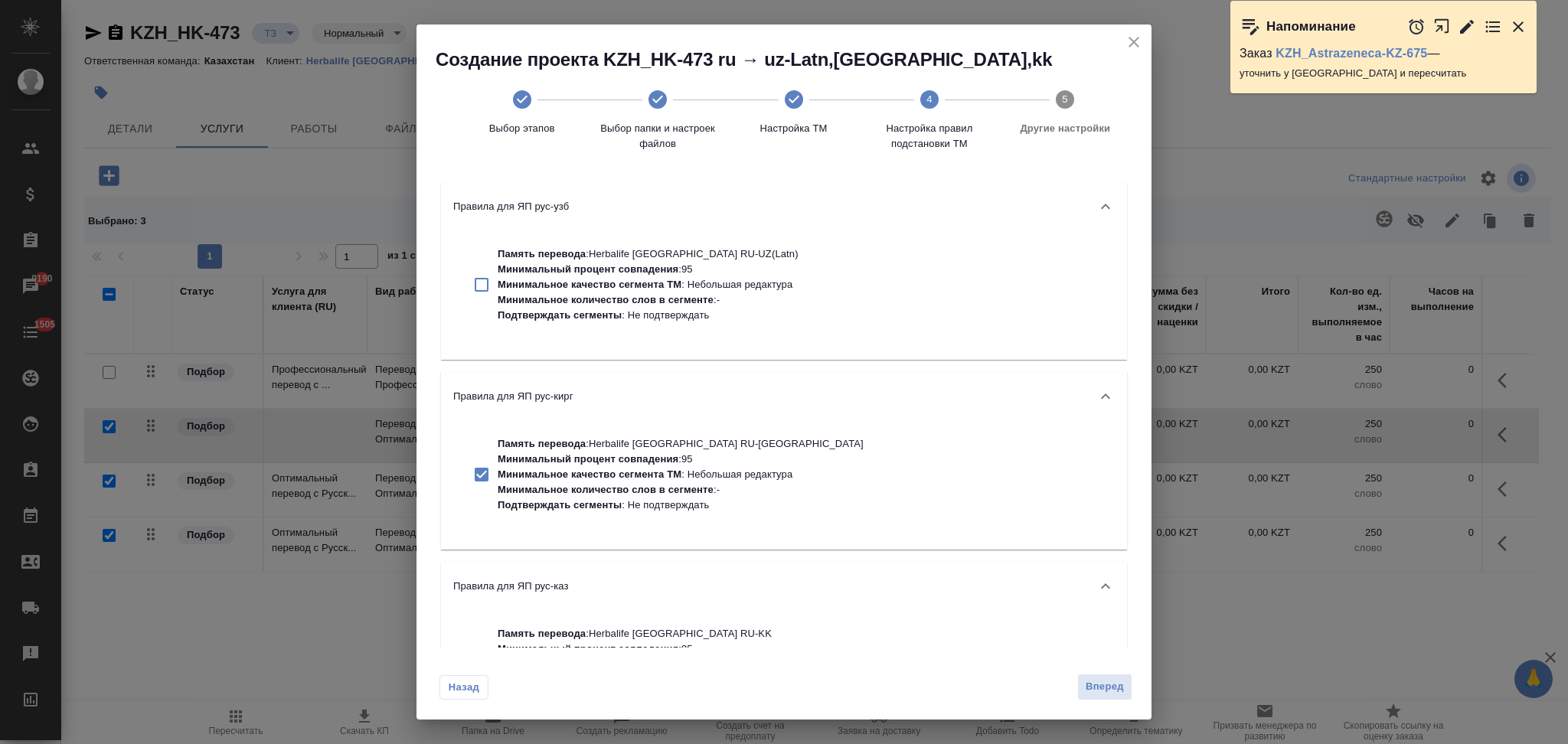
click at [628, 477] on p "Минимальное качество сегмента ТМ" at bounding box center [589, 474] width 184 height 12
checkbox input "false"
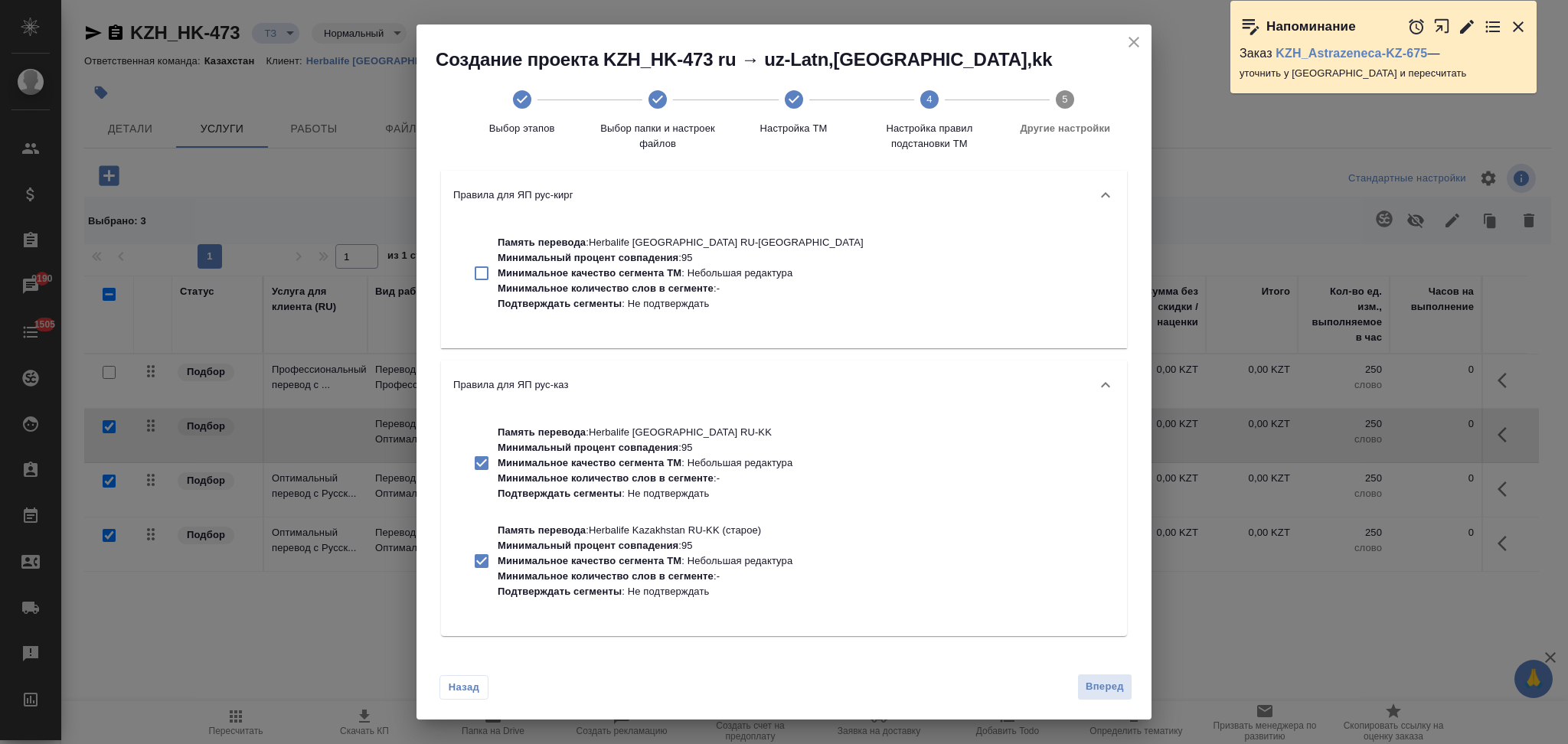
click at [632, 440] on p "Минимальный процент совпадения : 95" at bounding box center [645, 448] width 295 height 15
checkbox input "false"
click at [608, 536] on p "Память перевода : Herbalife Kazakhstan RU-KK (старое)" at bounding box center [645, 531] width 295 height 15
checkbox input "false"
click at [1091, 671] on div "Назад Вперед" at bounding box center [784, 684] width 735 height 72
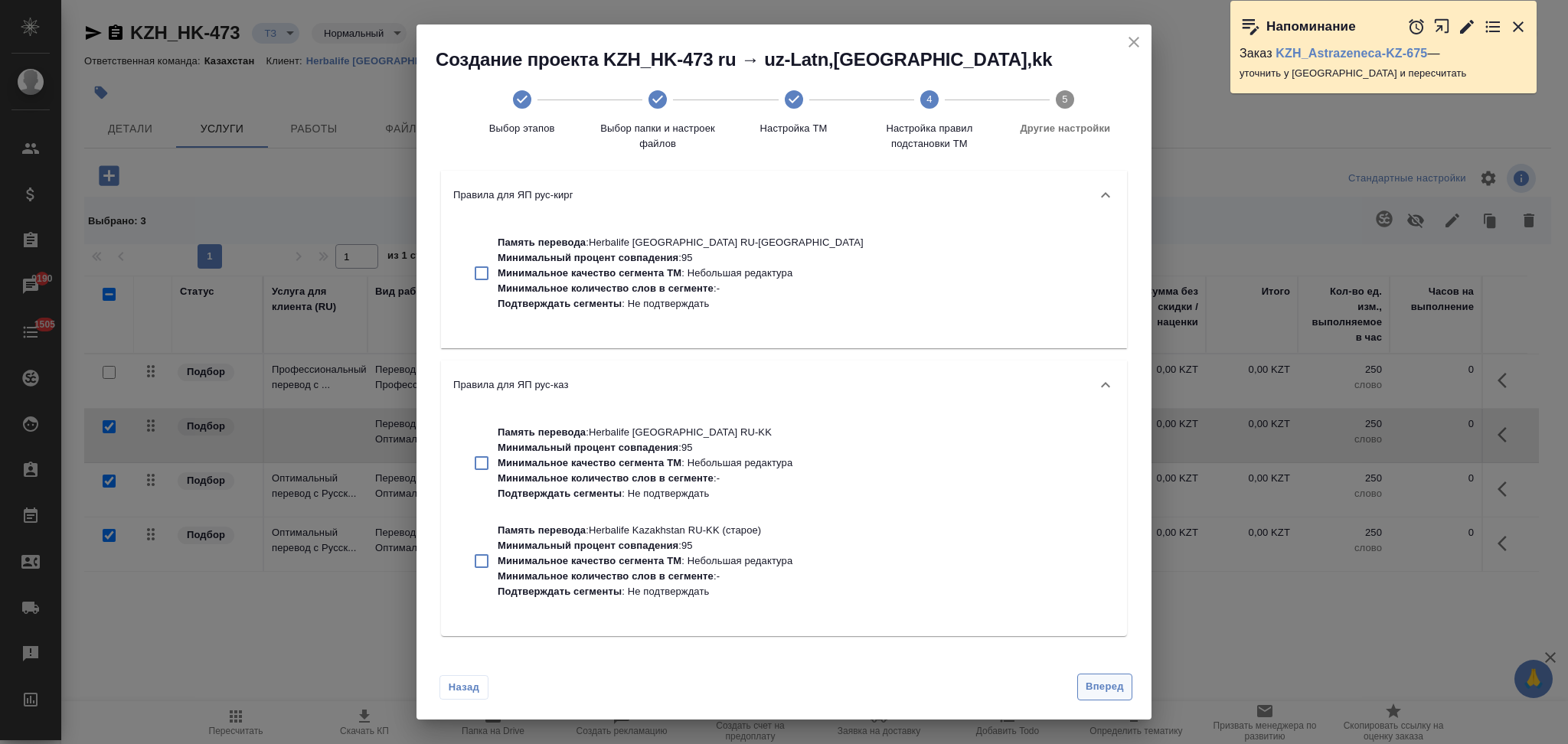
click at [1094, 685] on span "Вперед" at bounding box center [1105, 687] width 38 height 18
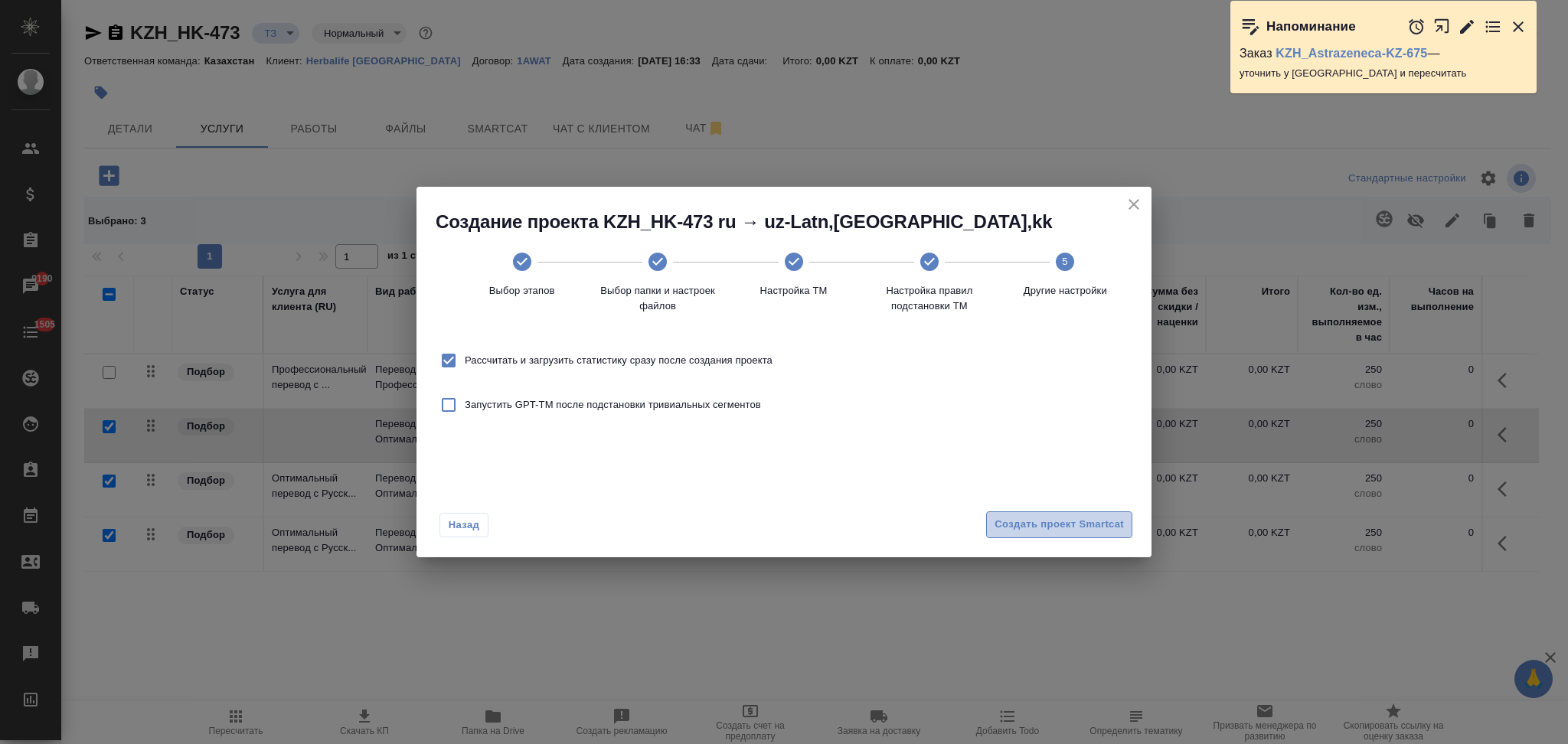
click at [1012, 524] on span "Создать проект Smartcat" at bounding box center [1060, 525] width 129 height 18
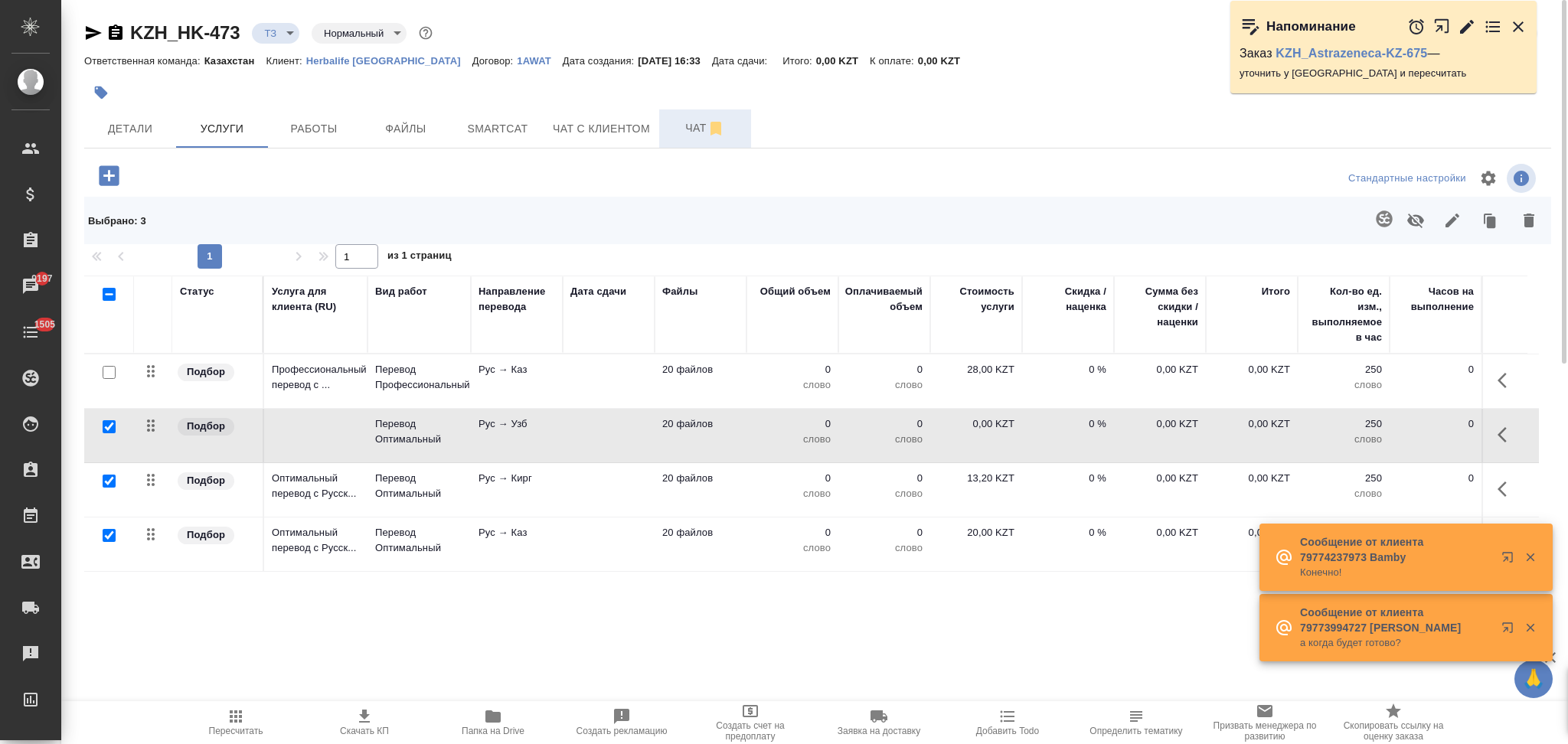
click at [685, 128] on span "Чат" at bounding box center [705, 128] width 73 height 20
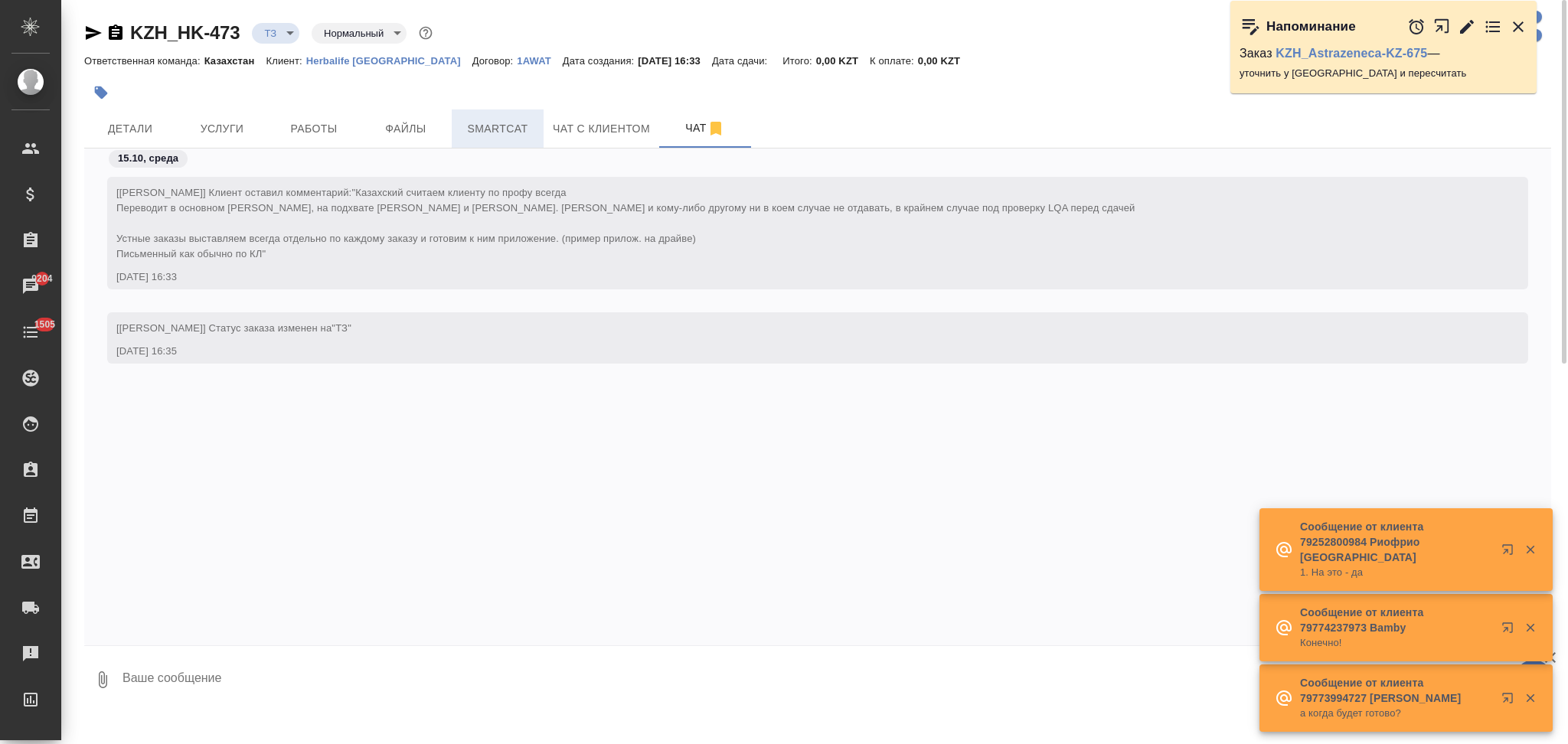
click at [487, 128] on span "Smartcat" at bounding box center [497, 128] width 73 height 20
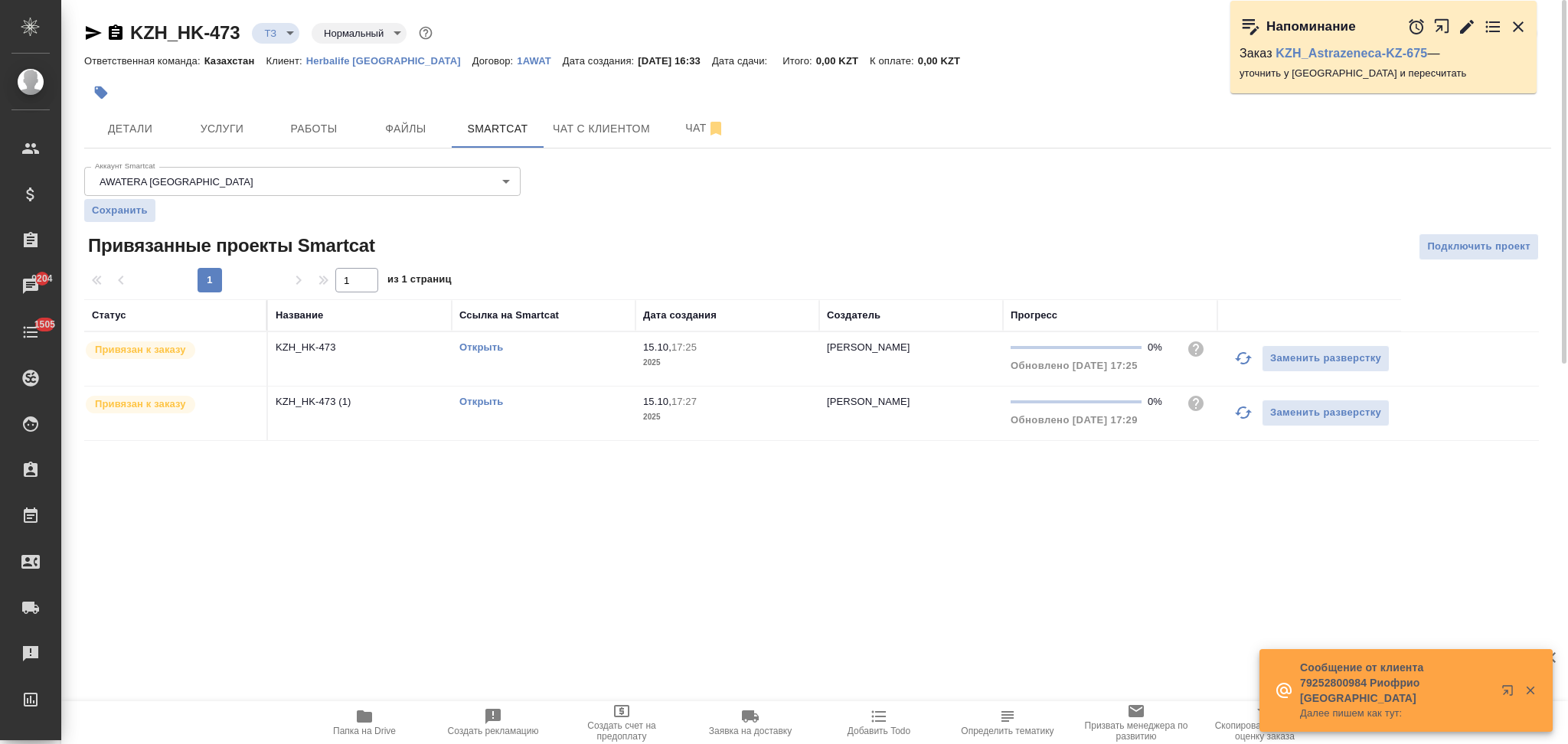
click at [487, 349] on link "Открыть" at bounding box center [480, 348] width 43 height 12
click at [685, 130] on span "Чат" at bounding box center [705, 128] width 73 height 20
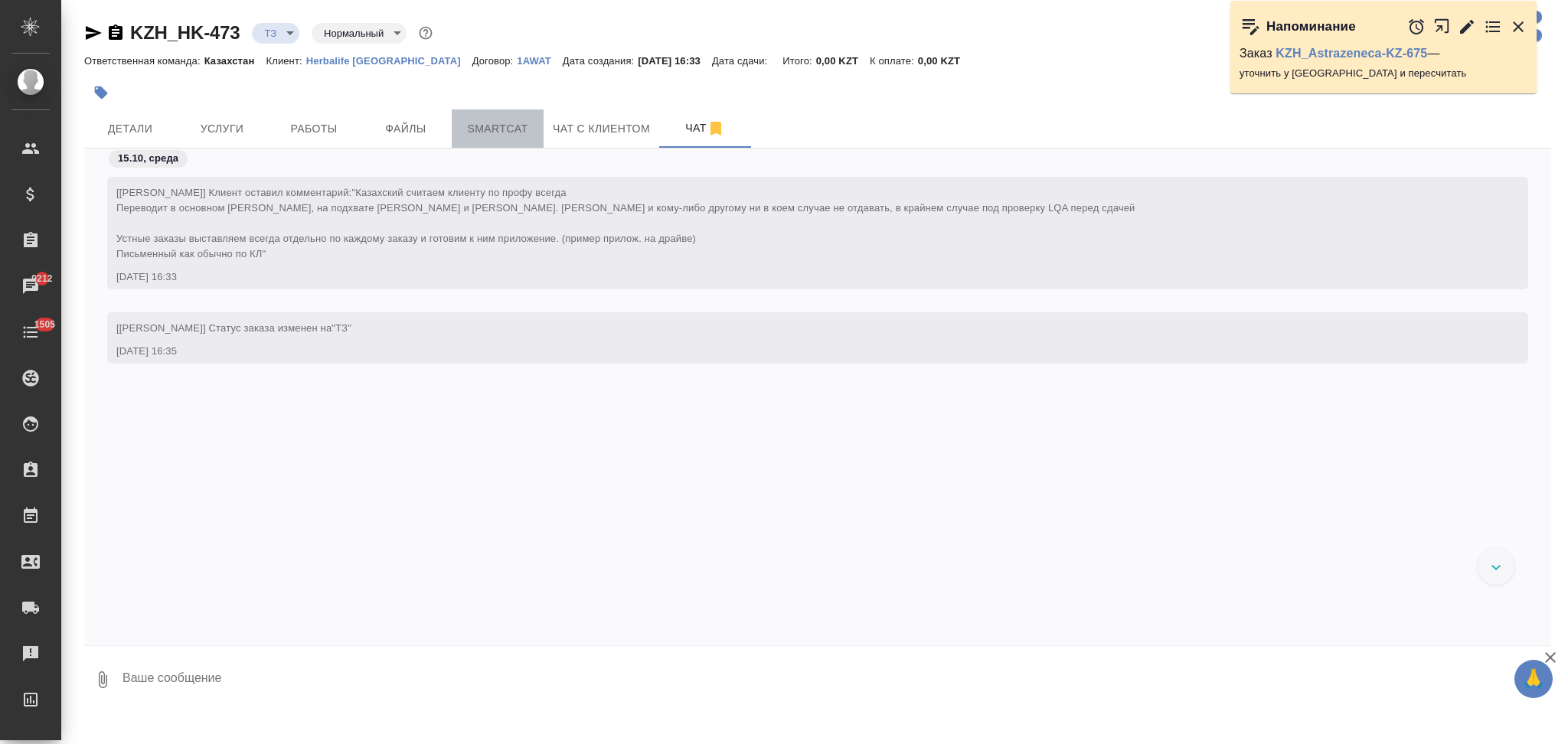
click at [495, 127] on span "Smartcat" at bounding box center [497, 128] width 73 height 20
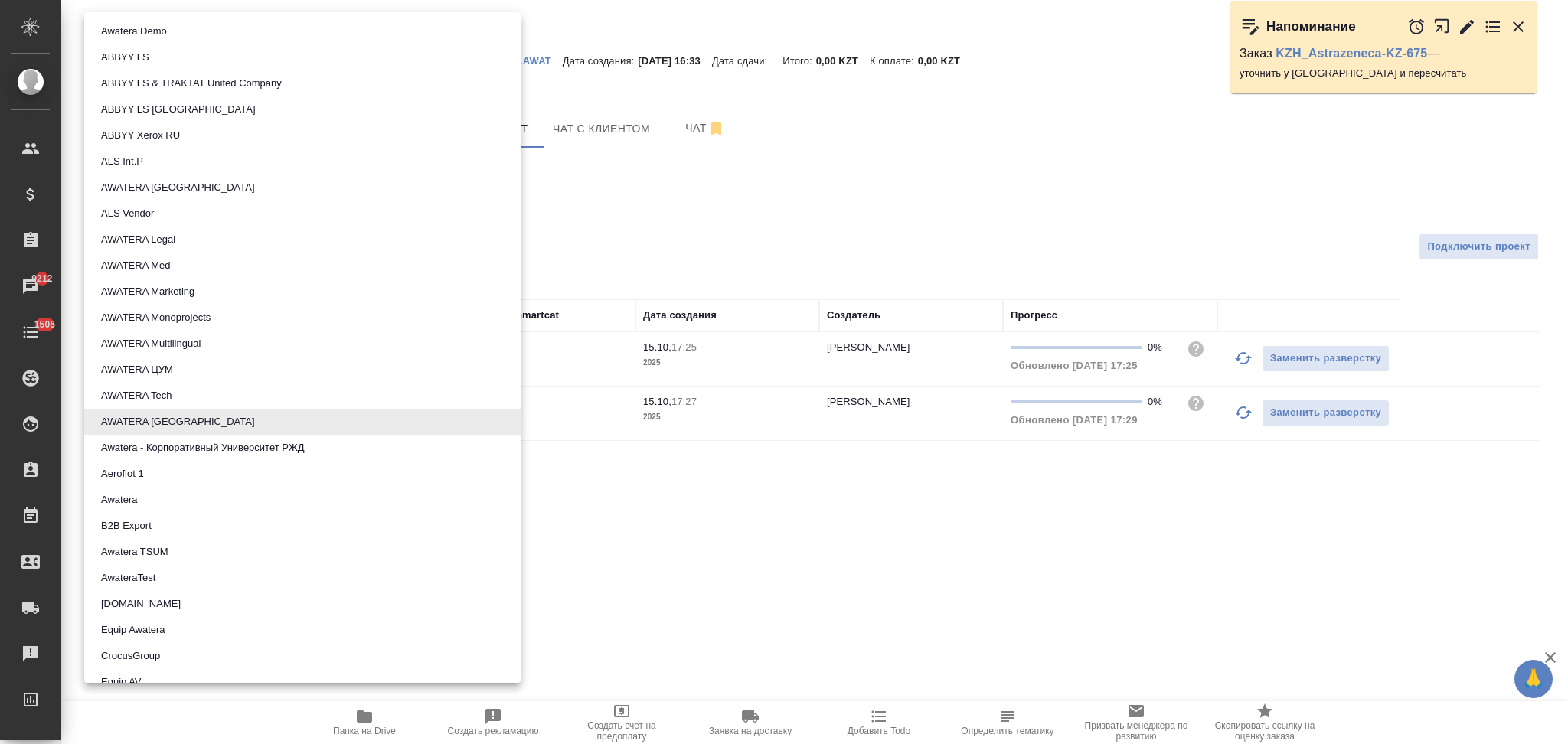
drag, startPoint x: 220, startPoint y: 179, endPoint x: 134, endPoint y: 175, distance: 86.1
click at [134, 175] on body "🙏 .cls-1 fill:#fff; AWATERA Aslanukova Sati Клиенты Спецификации Заказы 9212 Ча…" at bounding box center [784, 372] width 1568 height 744
drag, startPoint x: 202, startPoint y: 421, endPoint x: 144, endPoint y: 418, distance: 58.1
click at [144, 418] on li "AWATERA Ukraine" at bounding box center [302, 422] width 436 height 26
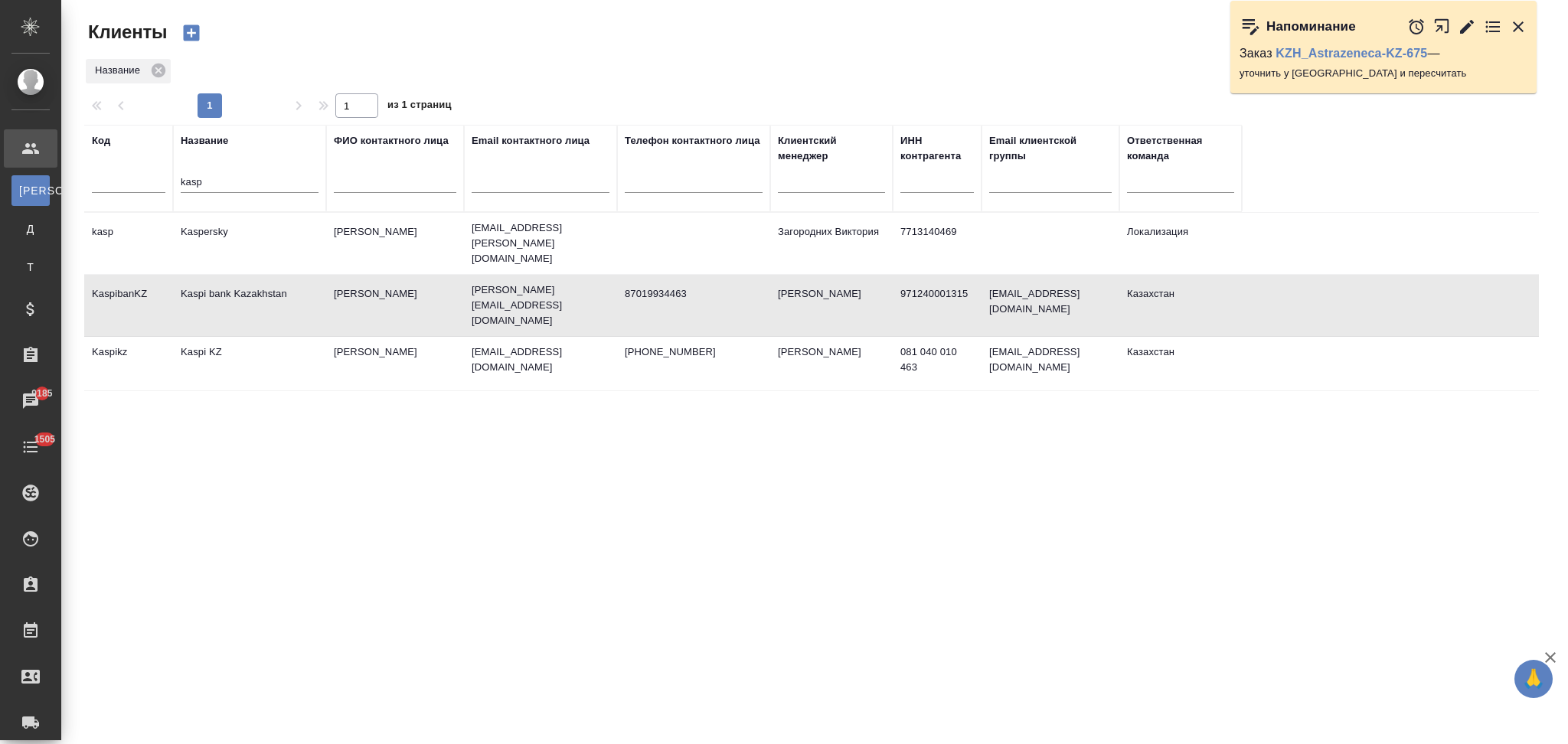
select select "RU"
click at [296, 294] on td "Kaspi bank Kazakhstan" at bounding box center [249, 305] width 153 height 54
click at [273, 289] on td "Kaspi bank Kazakhstan" at bounding box center [249, 305] width 153 height 54
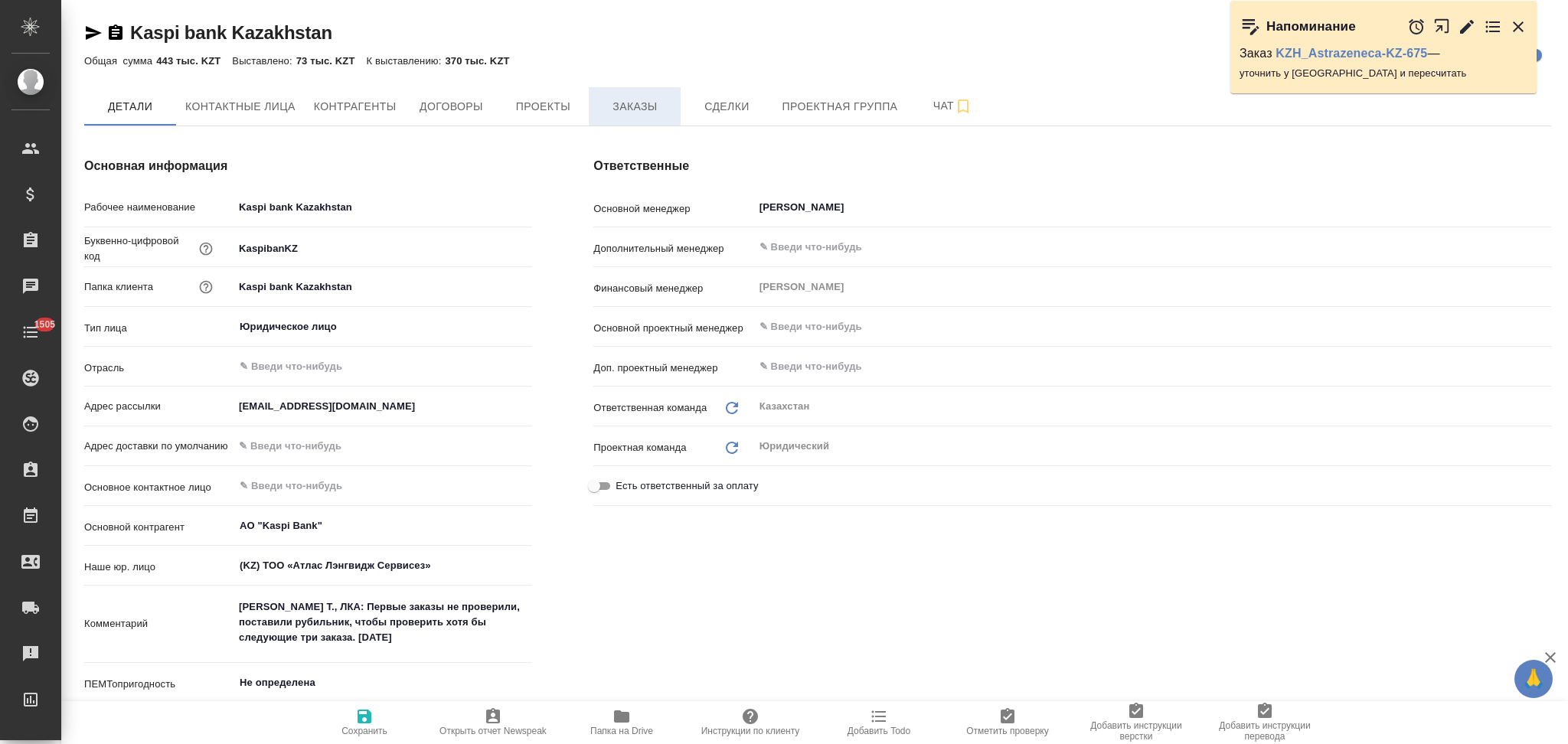
click at [618, 104] on span "Заказы" at bounding box center [634, 106] width 73 height 20
type input "АО "Kaspi Bank""
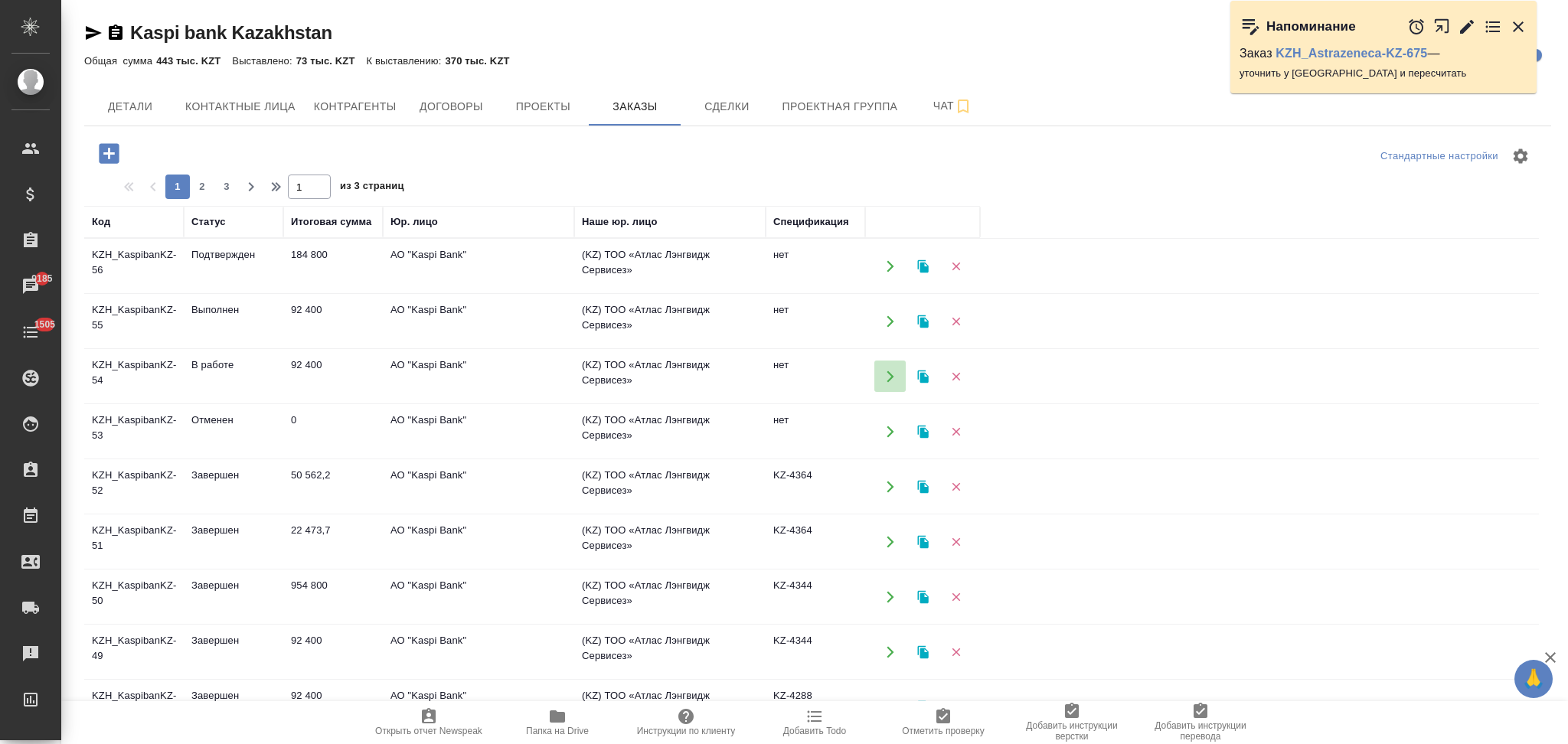
click at [883, 377] on icon "button" at bounding box center [890, 377] width 14 height 14
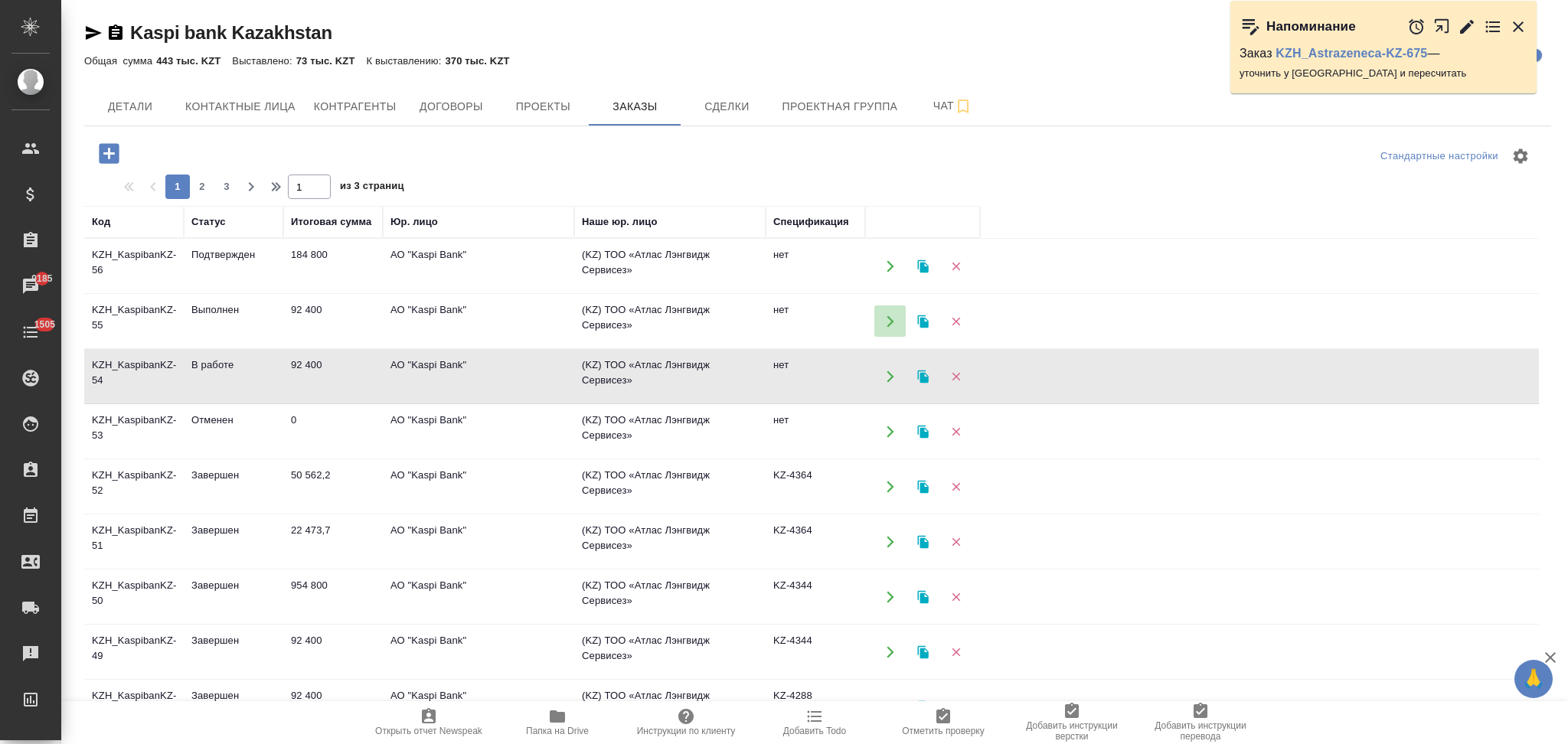
click at [889, 315] on icon "button" at bounding box center [890, 321] width 14 height 14
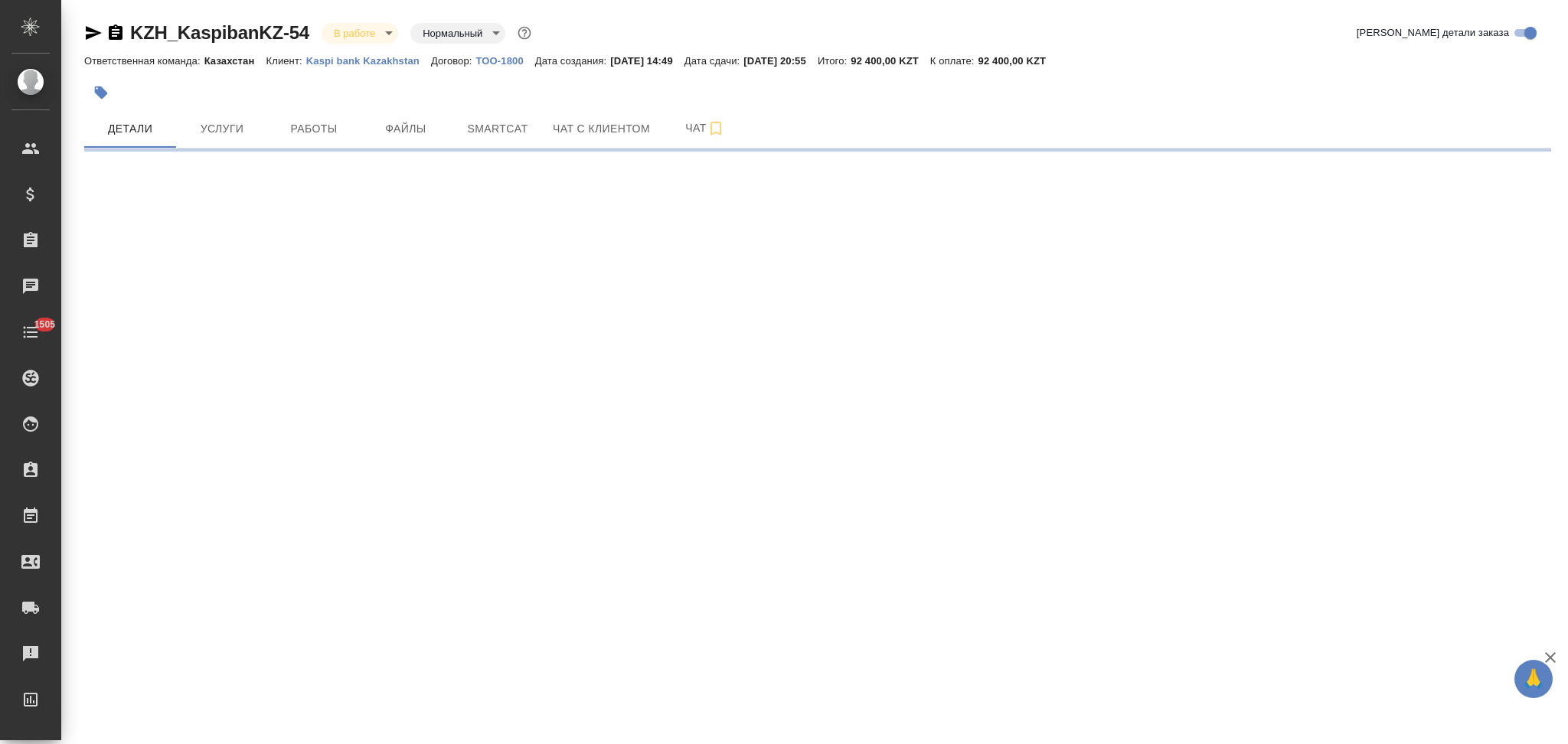
select select "RU"
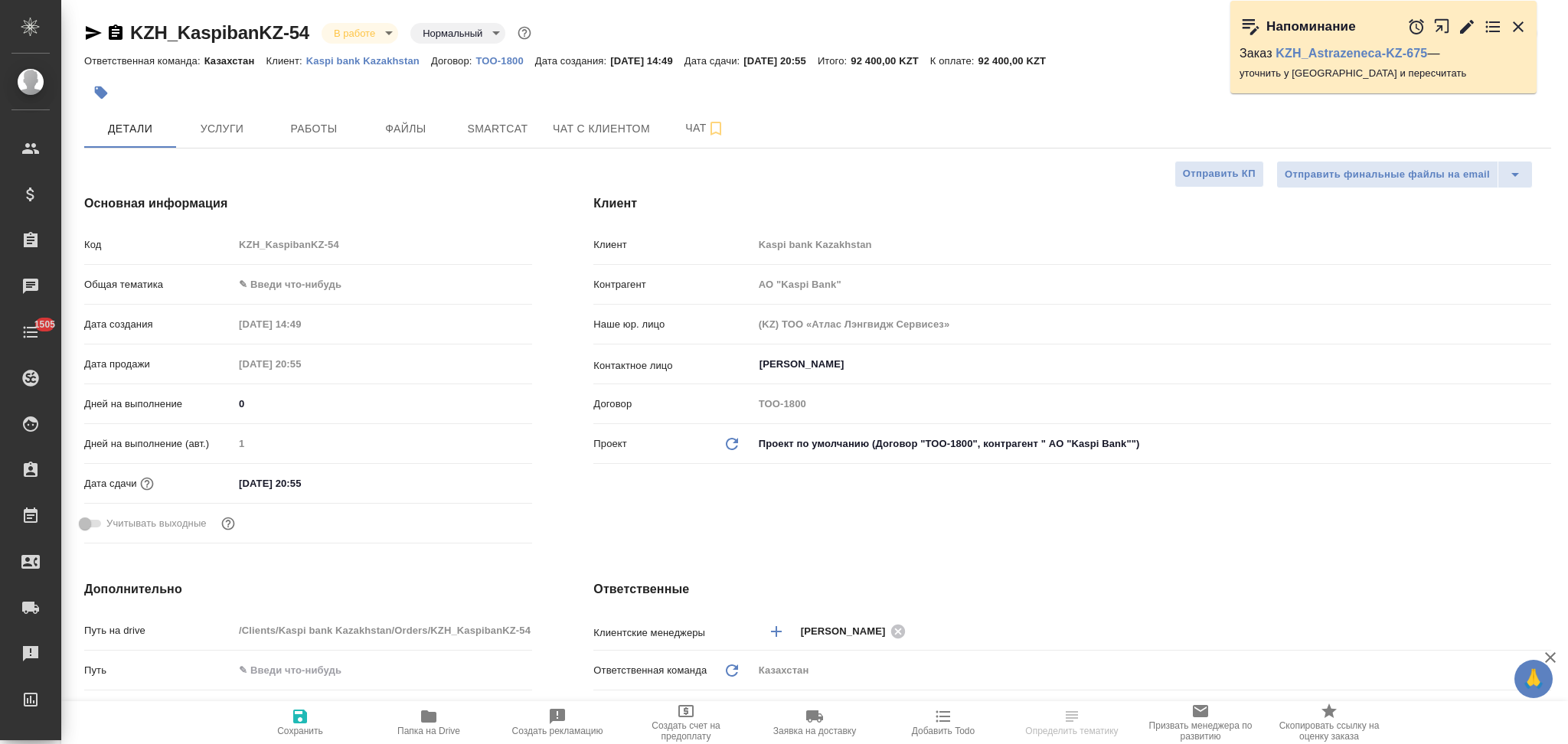
type textarea "x"
type input "АО "Kaspi Bank""
type textarea "x"
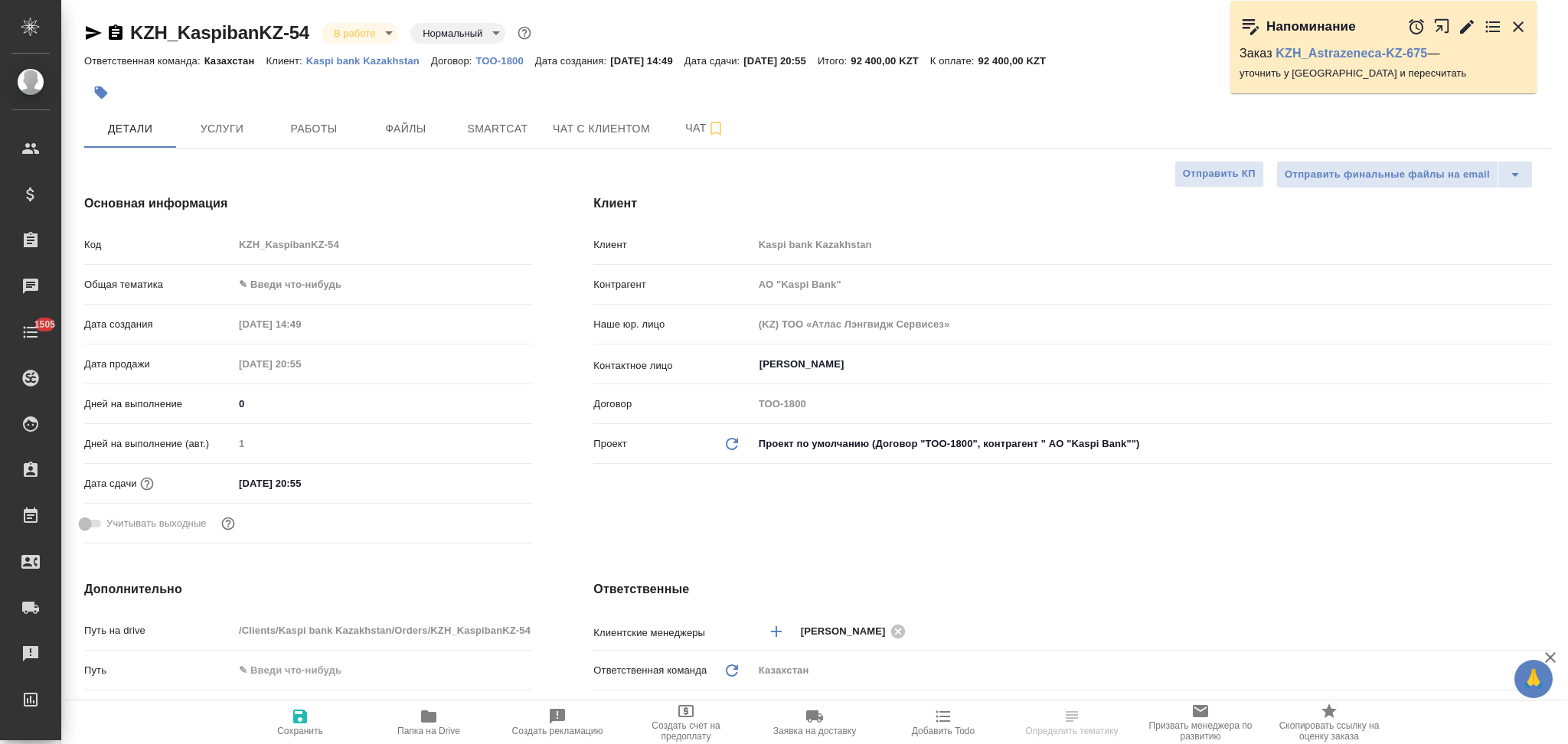
type textarea "x"
type input "АО "Kaspi Bank""
type textarea "x"
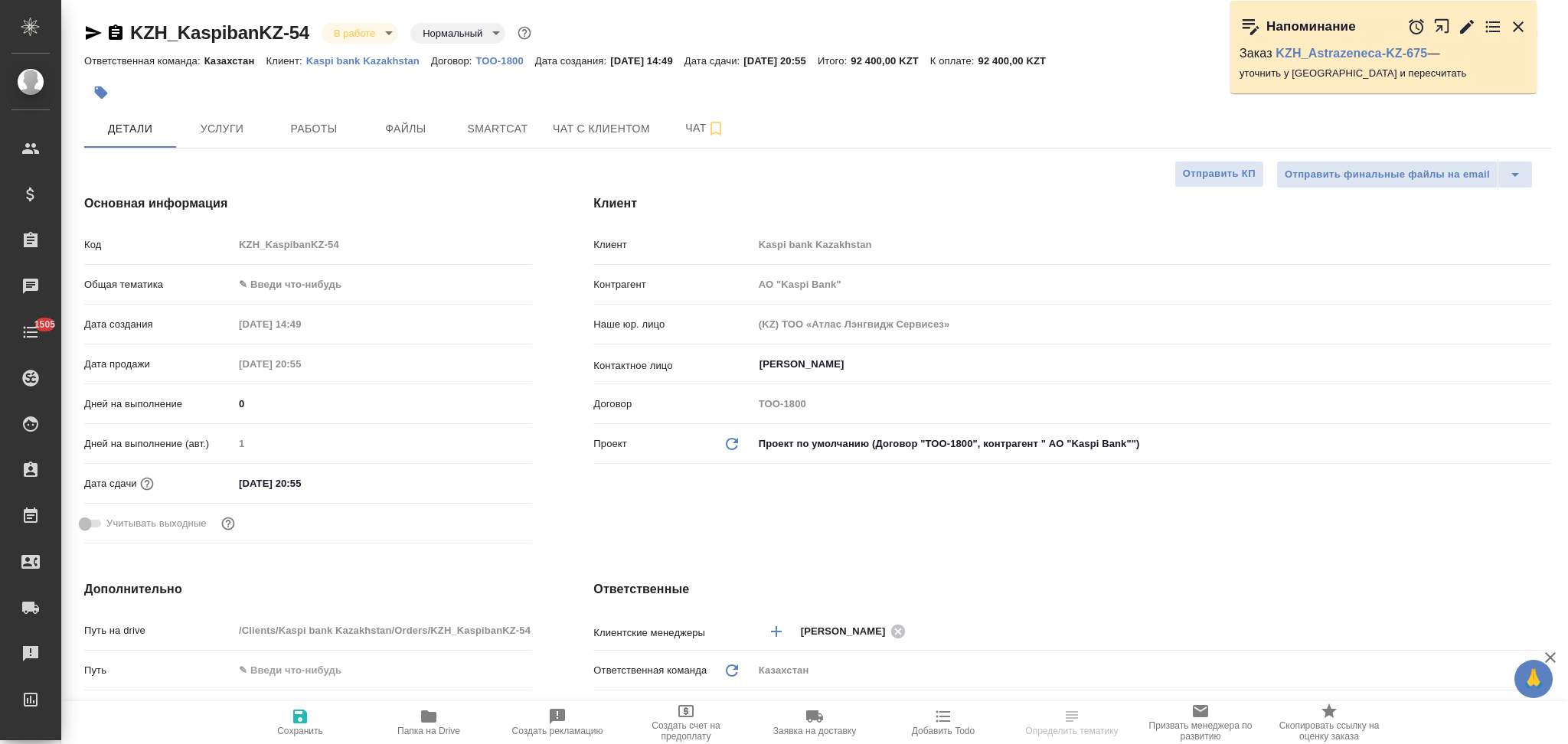
type textarea "x"
click at [368, 479] on input "[DATE] 20:55" at bounding box center [301, 483] width 134 height 22
click at [490, 480] on icon "button" at bounding box center [488, 482] width 19 height 19
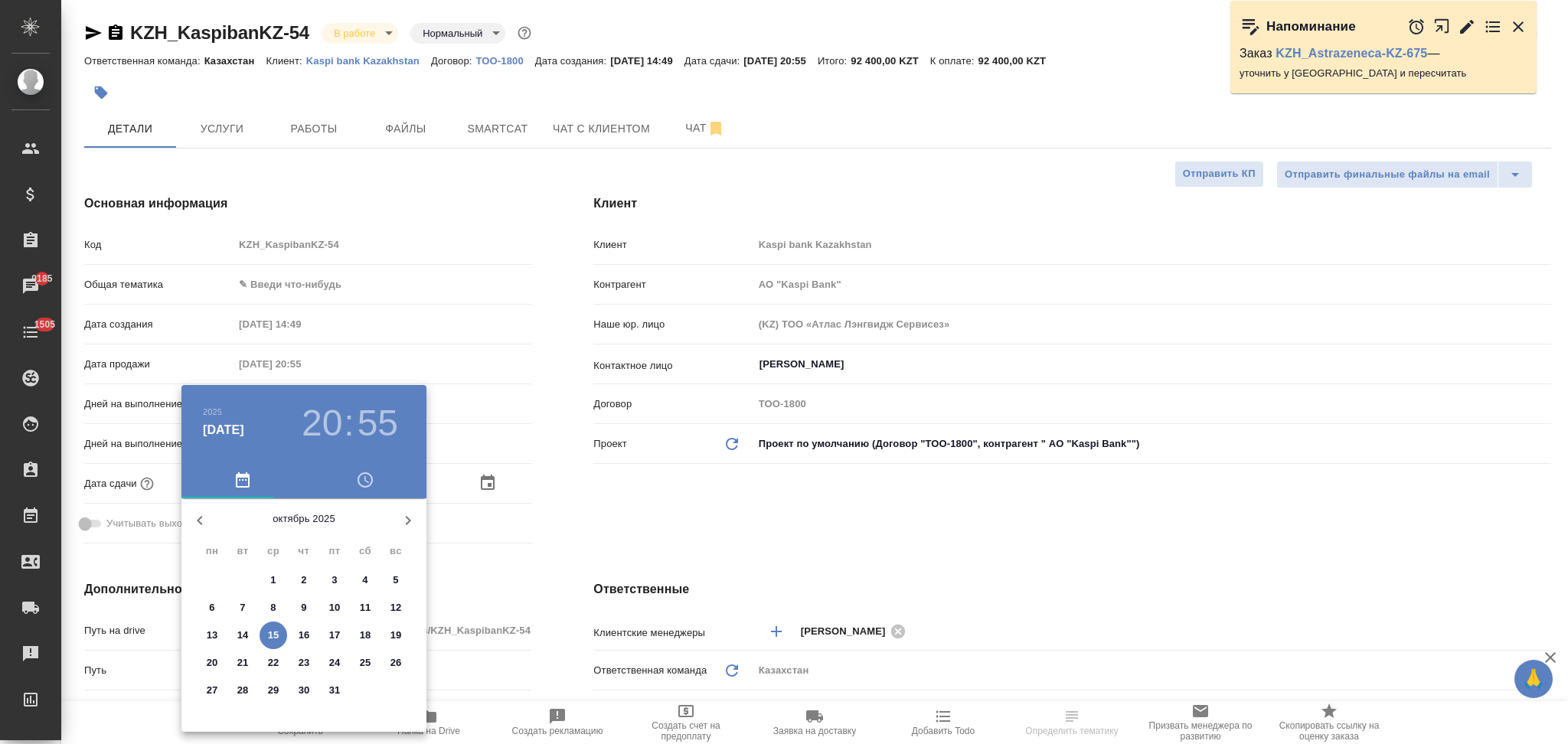
click at [556, 497] on div at bounding box center [784, 372] width 1568 height 744
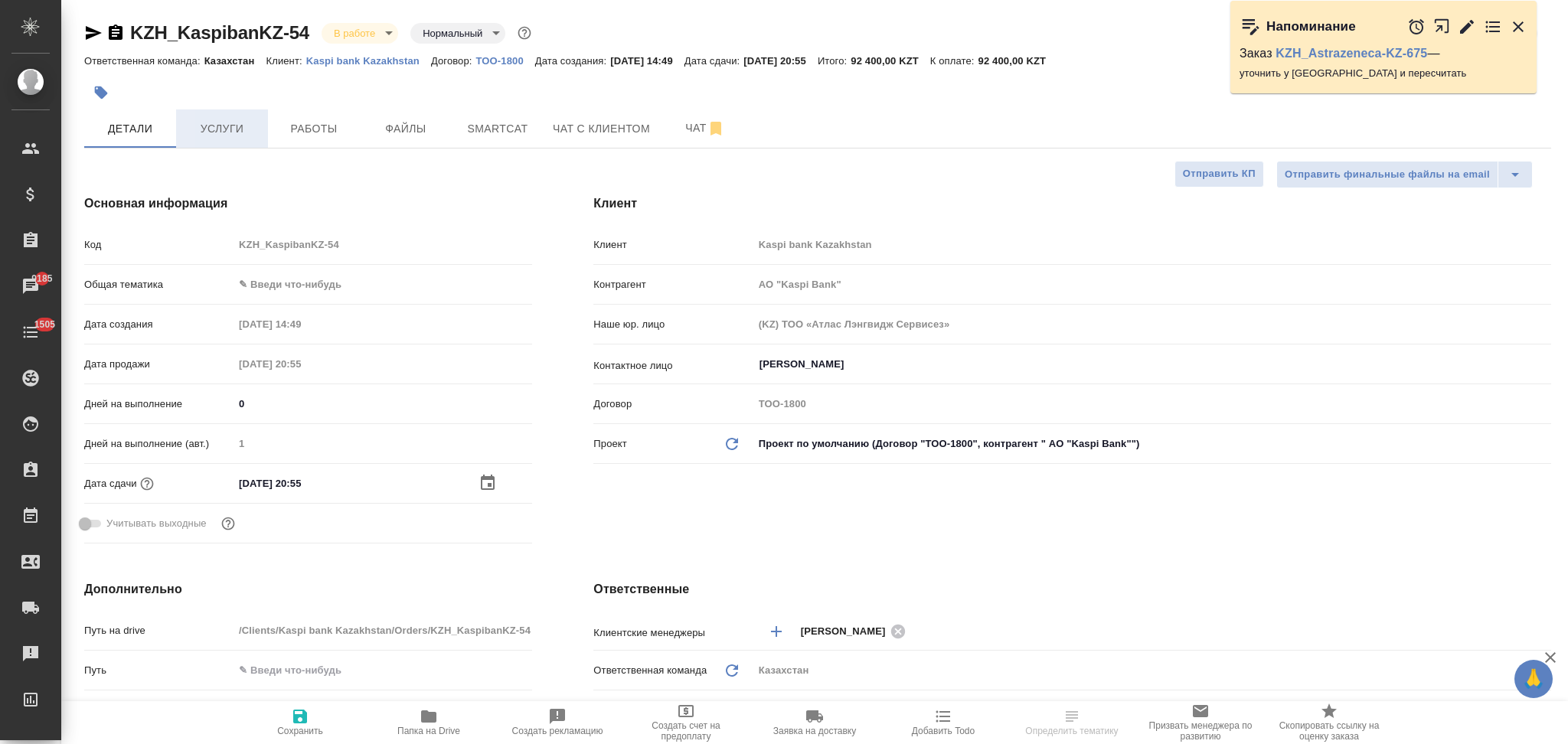
click at [214, 133] on span "Услуги" at bounding box center [222, 128] width 73 height 20
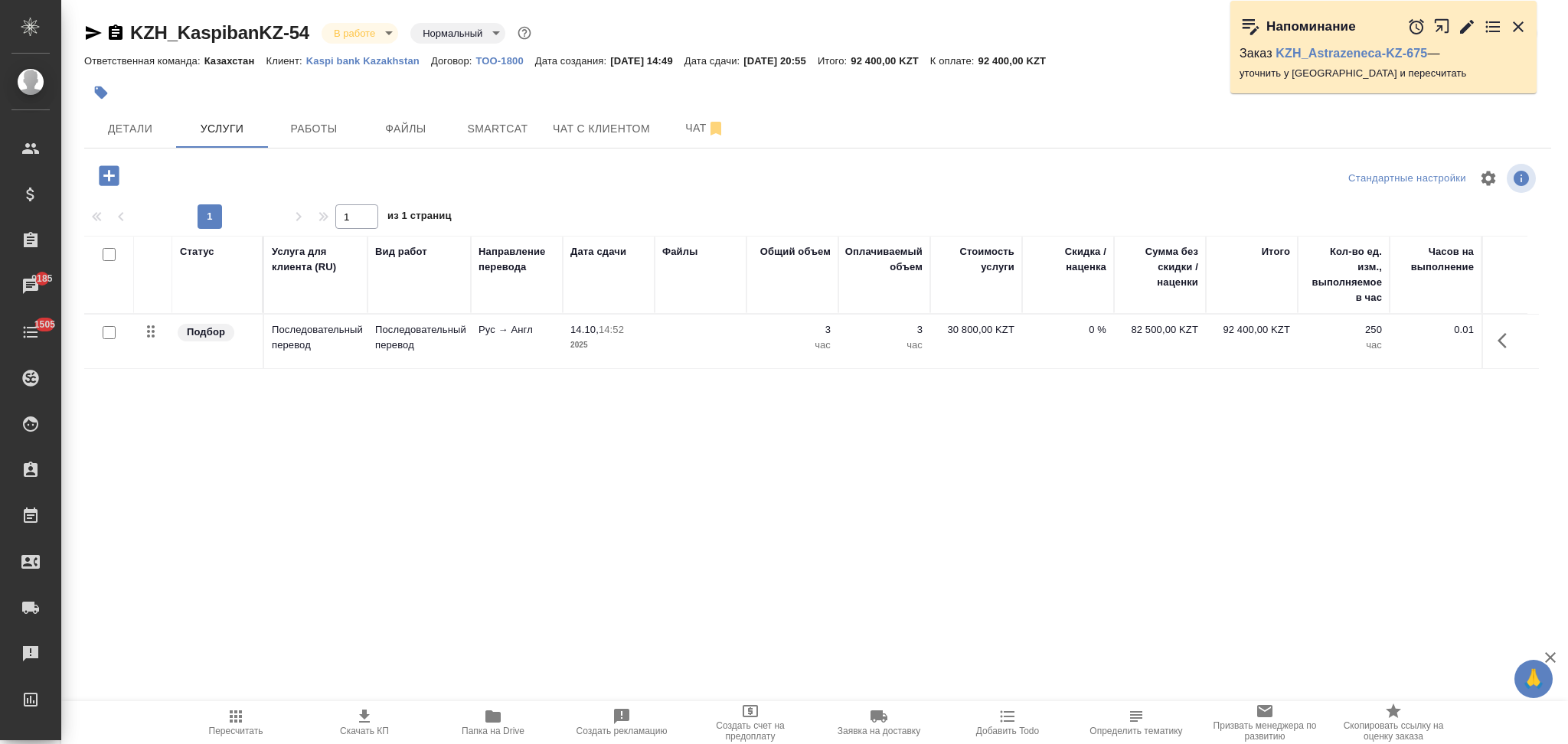
click at [706, 338] on td at bounding box center [701, 341] width 92 height 54
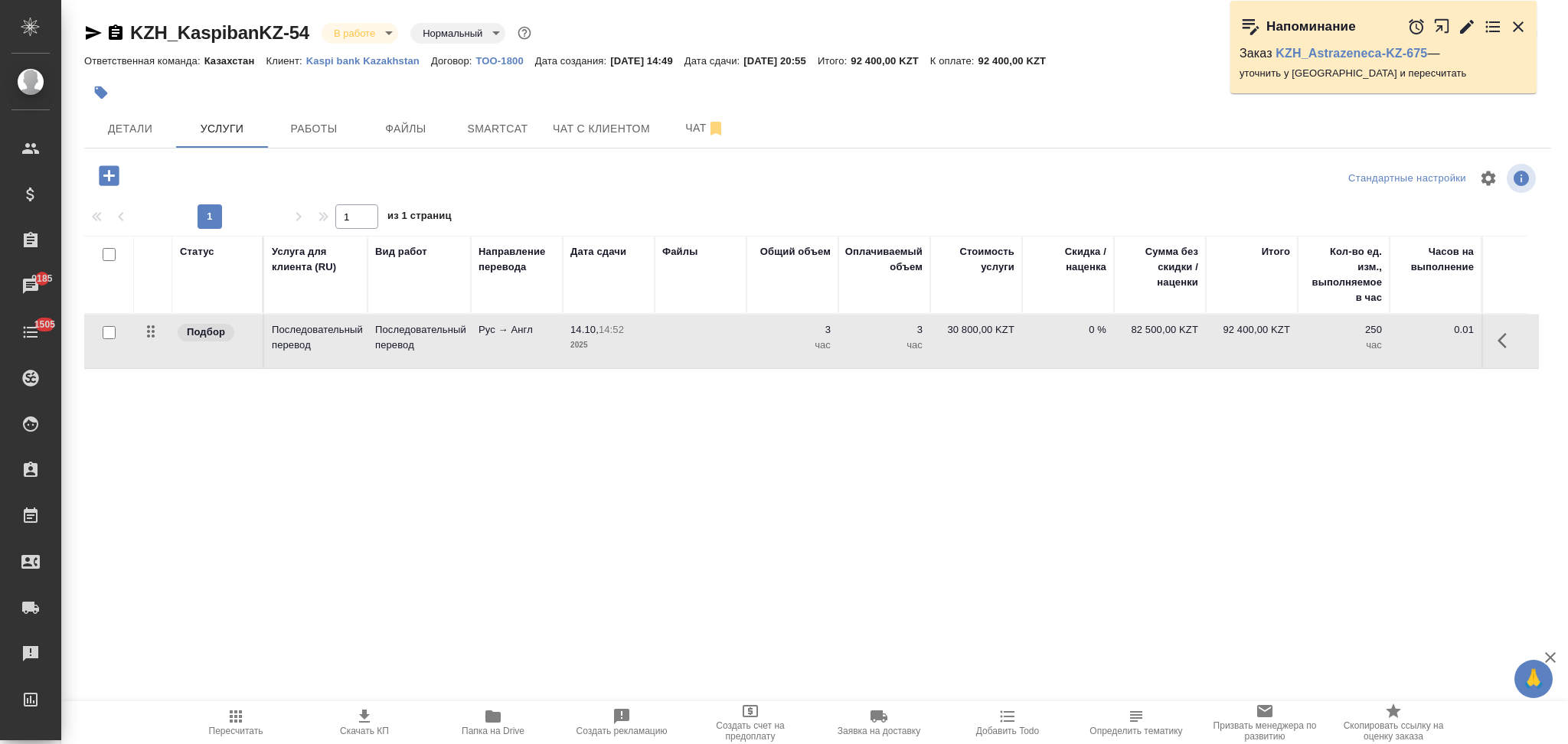
click at [706, 338] on td at bounding box center [701, 341] width 92 height 54
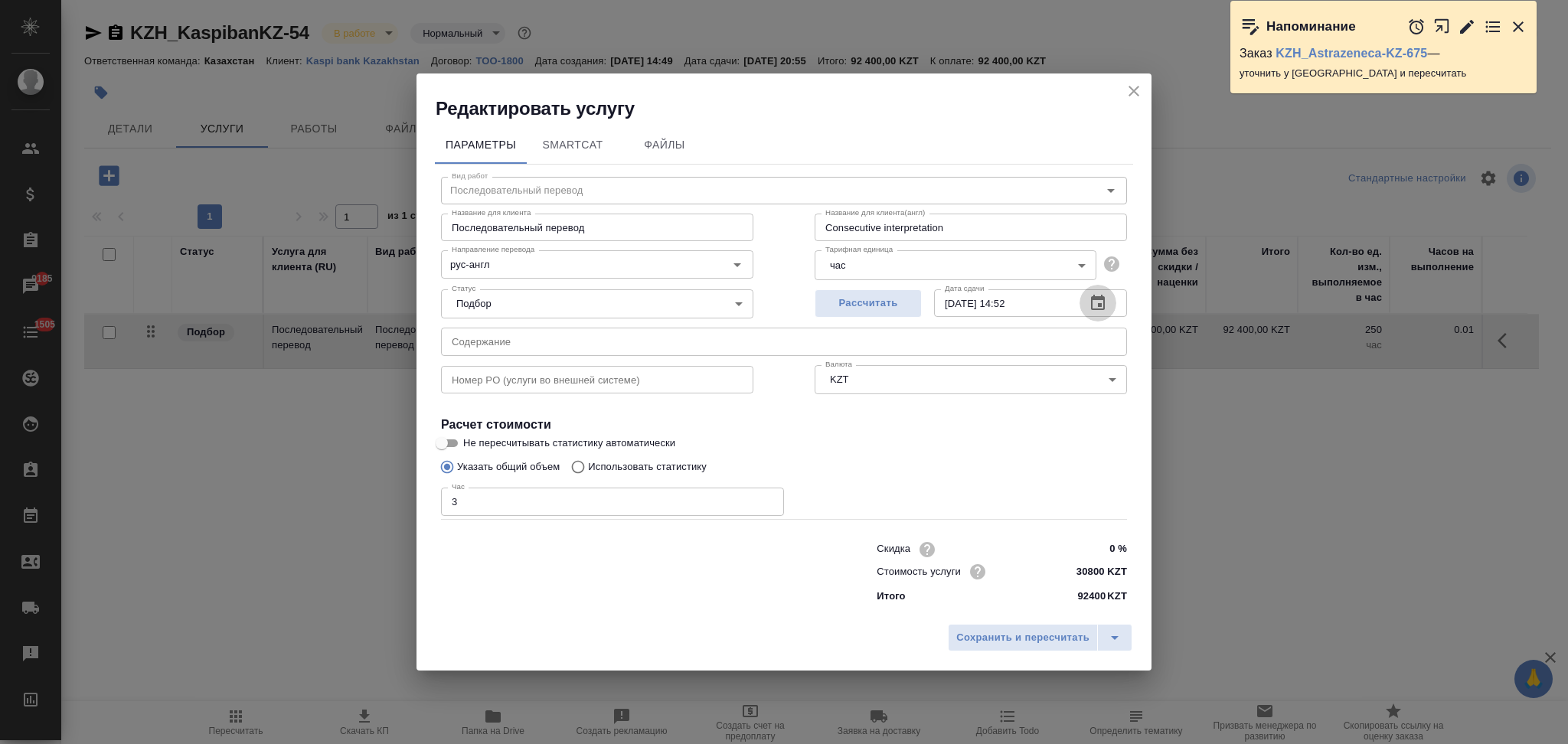
click at [1101, 305] on icon "button" at bounding box center [1098, 303] width 14 height 15
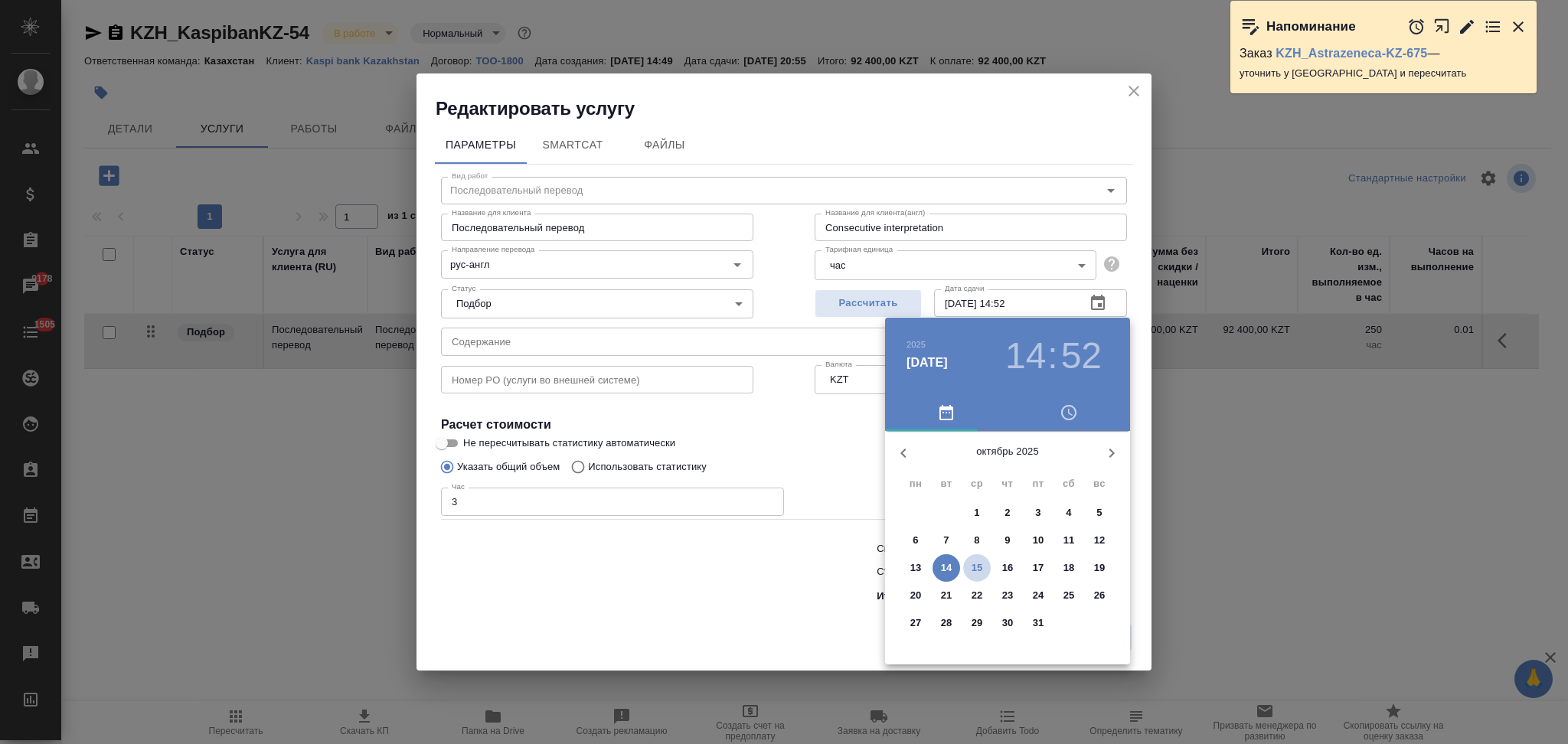
click at [972, 570] on p "15" at bounding box center [977, 568] width 12 height 15
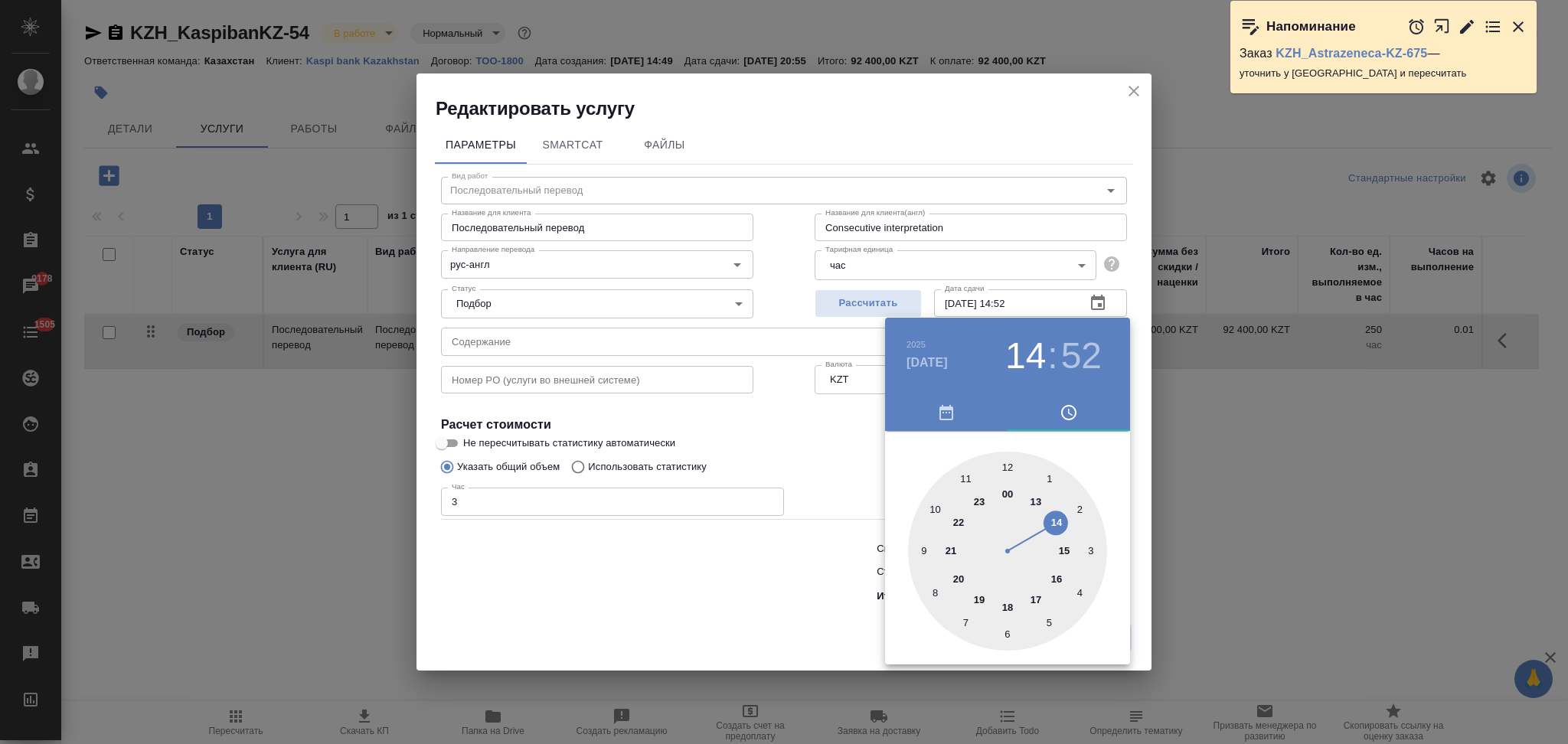
click at [982, 597] on div at bounding box center [1008, 551] width 199 height 199
click at [1010, 464] on div at bounding box center [1008, 551] width 199 height 199
type input "15.10.2025 19:00"
click at [838, 431] on div at bounding box center [784, 372] width 1568 height 744
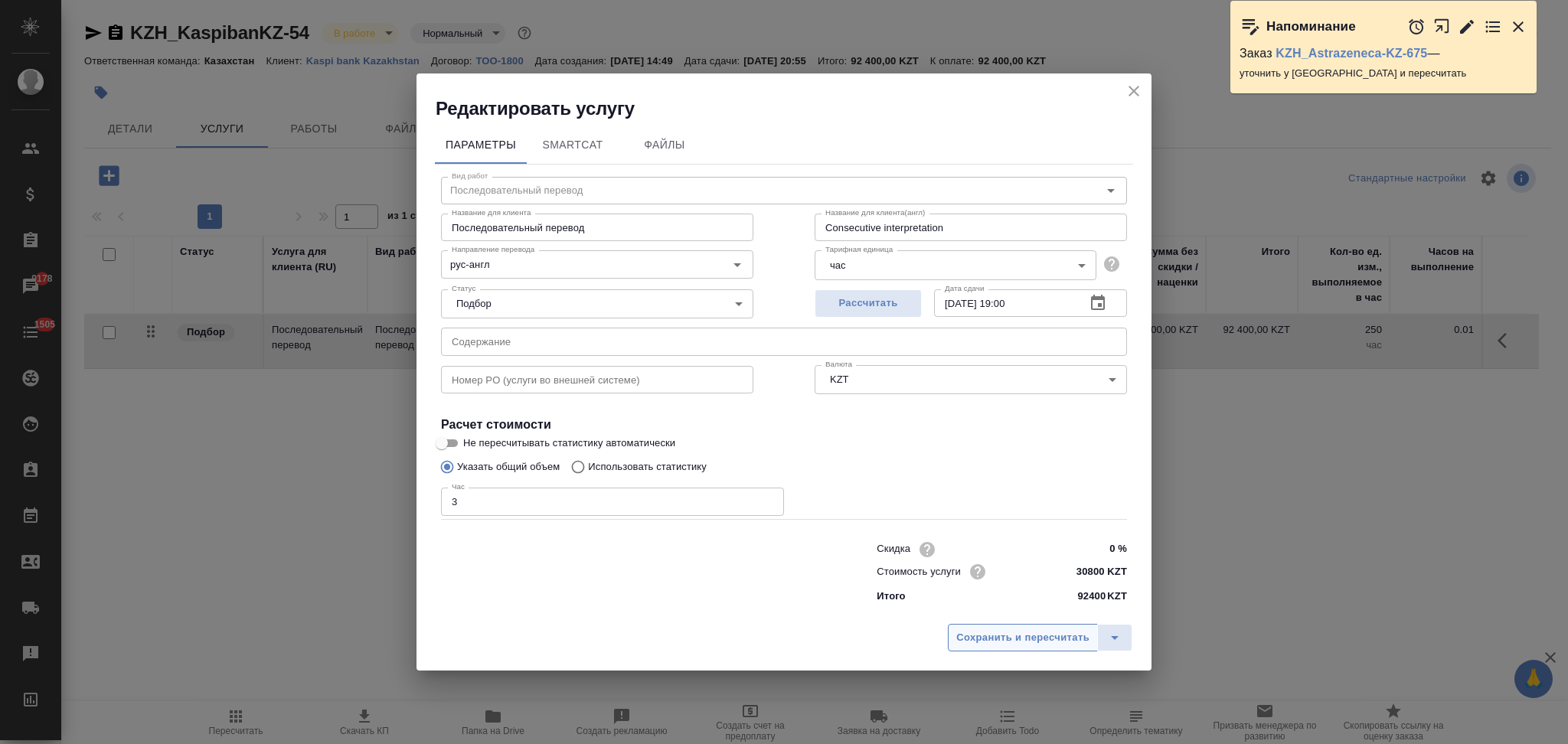
click at [987, 637] on span "Сохранить и пересчитать" at bounding box center [1022, 638] width 134 height 18
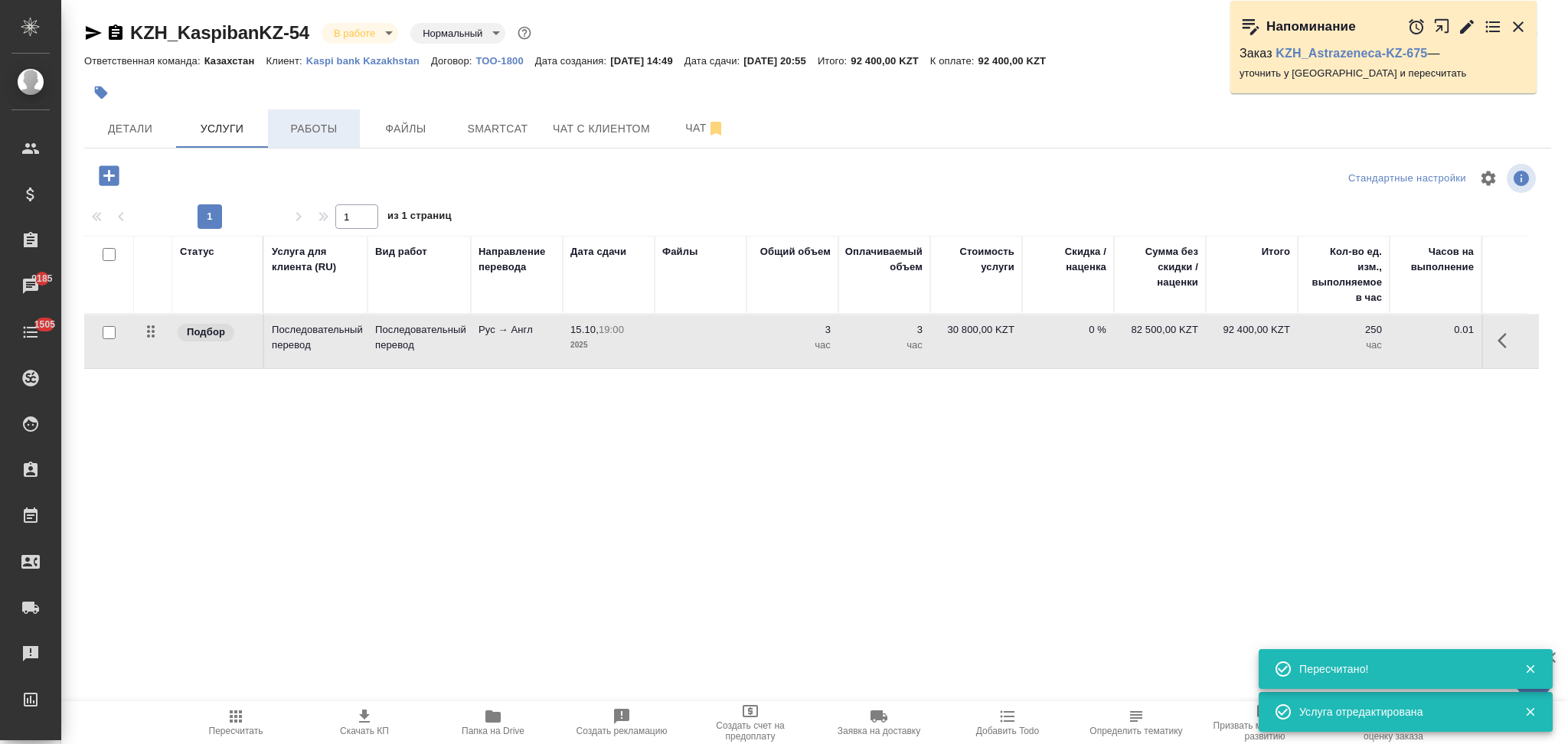
click at [327, 128] on span "Работы" at bounding box center [314, 128] width 73 height 20
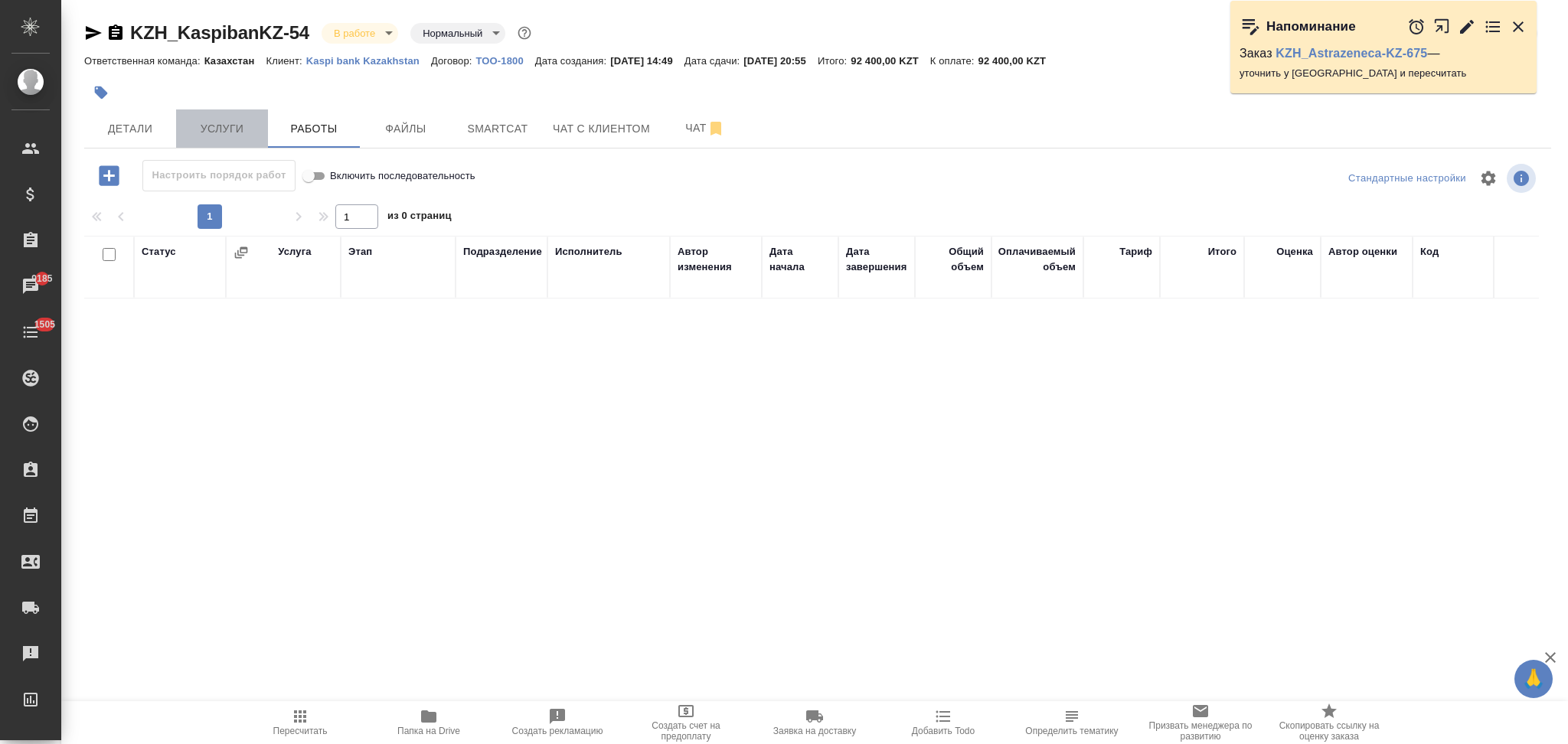
click at [226, 134] on span "Услуги" at bounding box center [222, 128] width 73 height 20
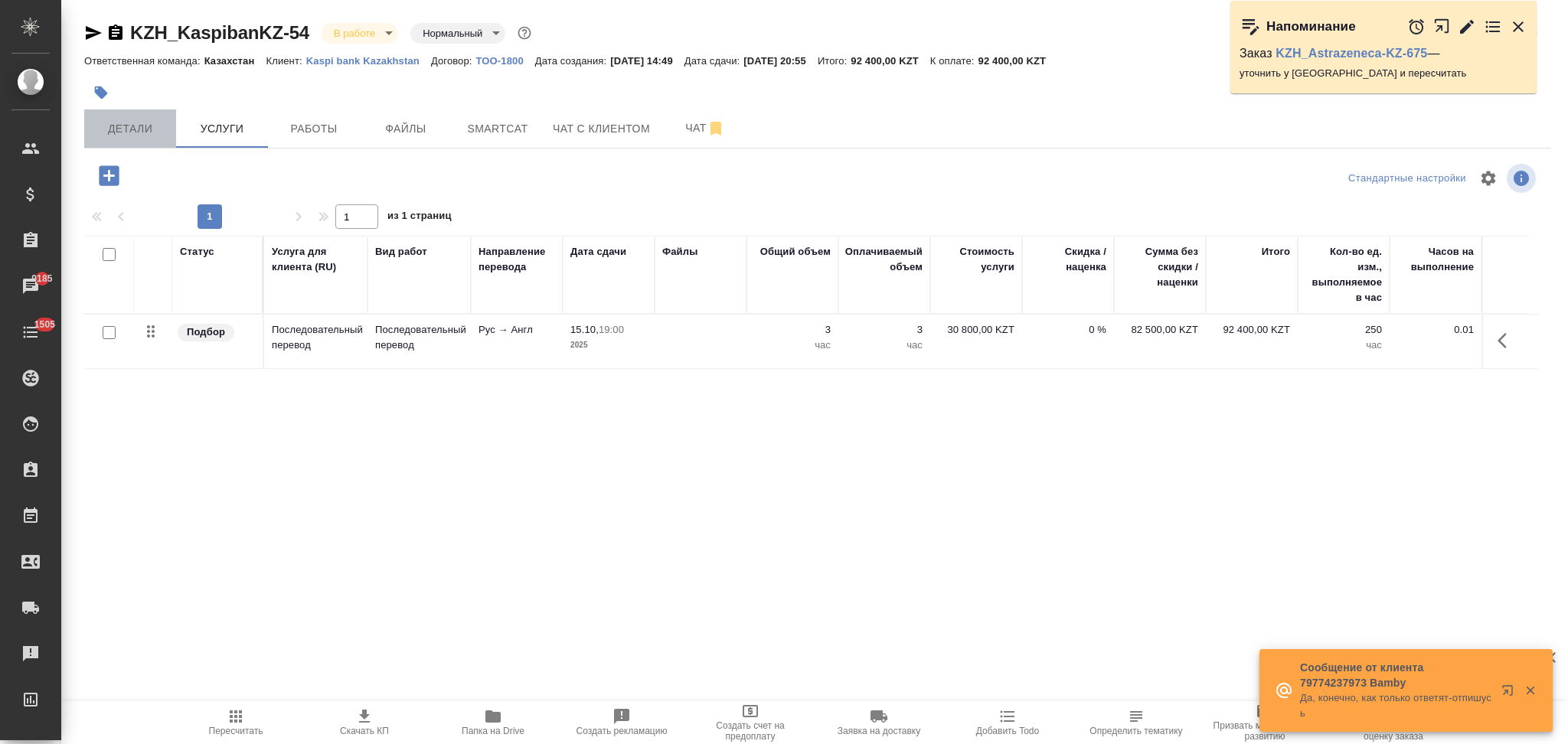
click at [132, 133] on span "Детали" at bounding box center [130, 128] width 73 height 20
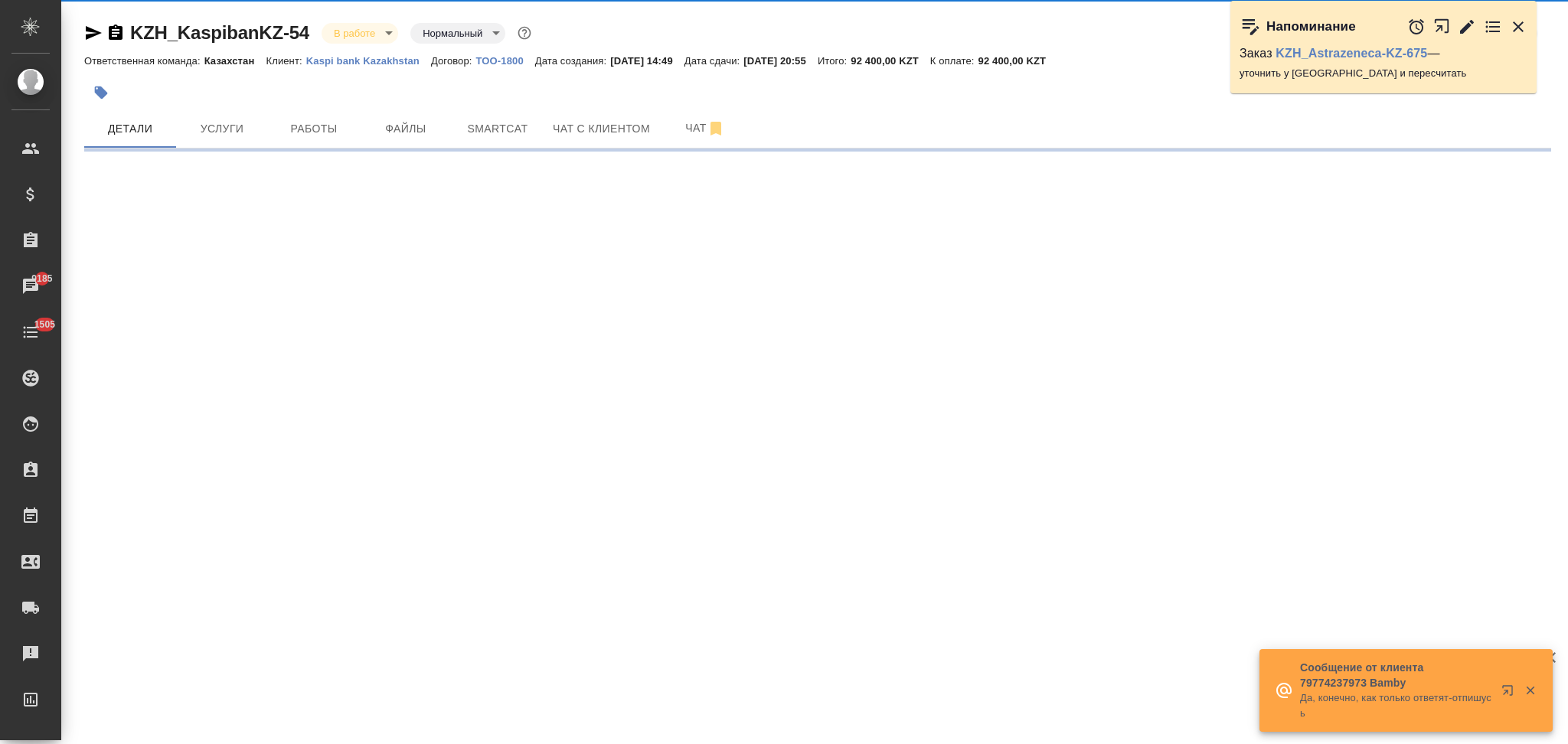
select select "RU"
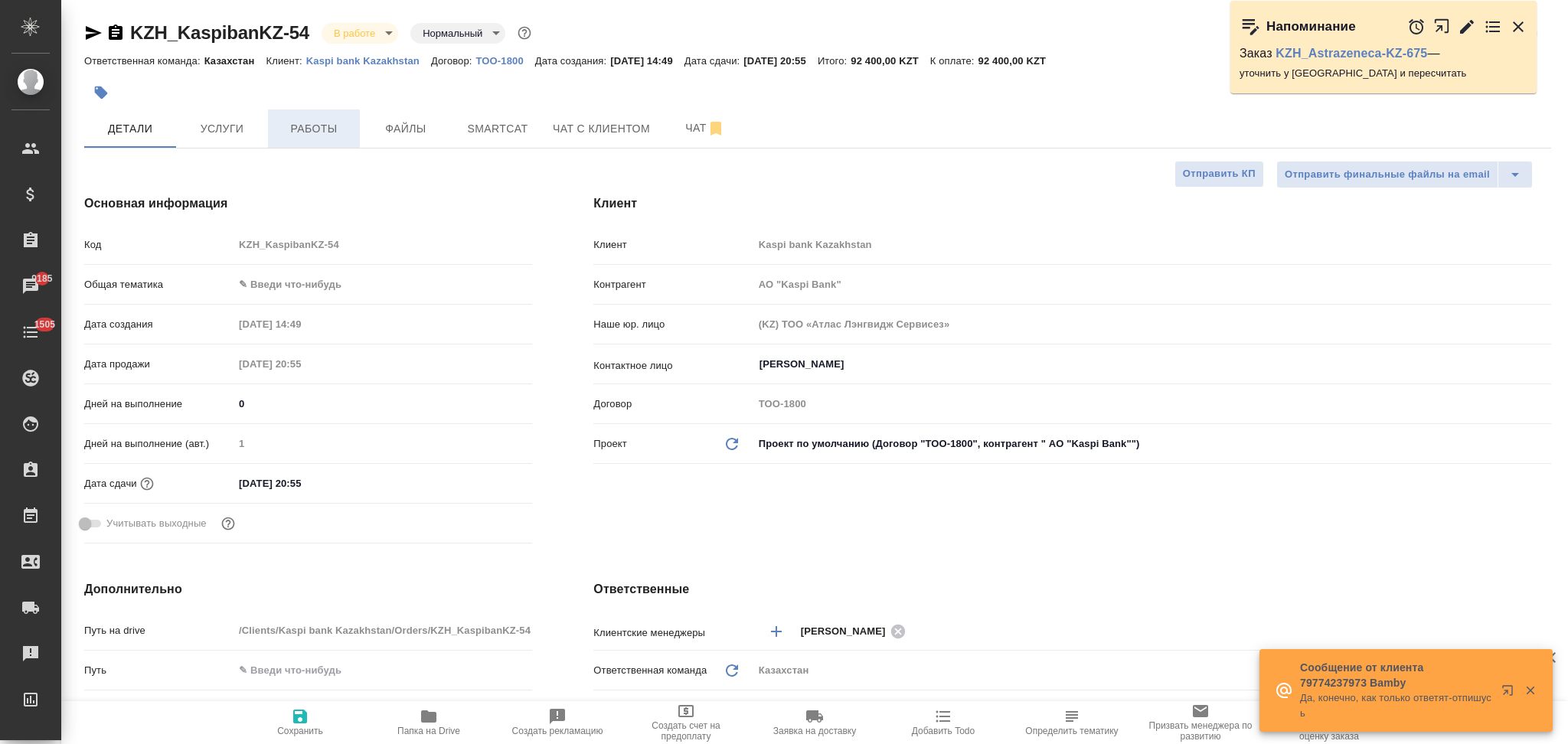
type textarea "x"
click at [314, 134] on span "Работы" at bounding box center [314, 128] width 73 height 20
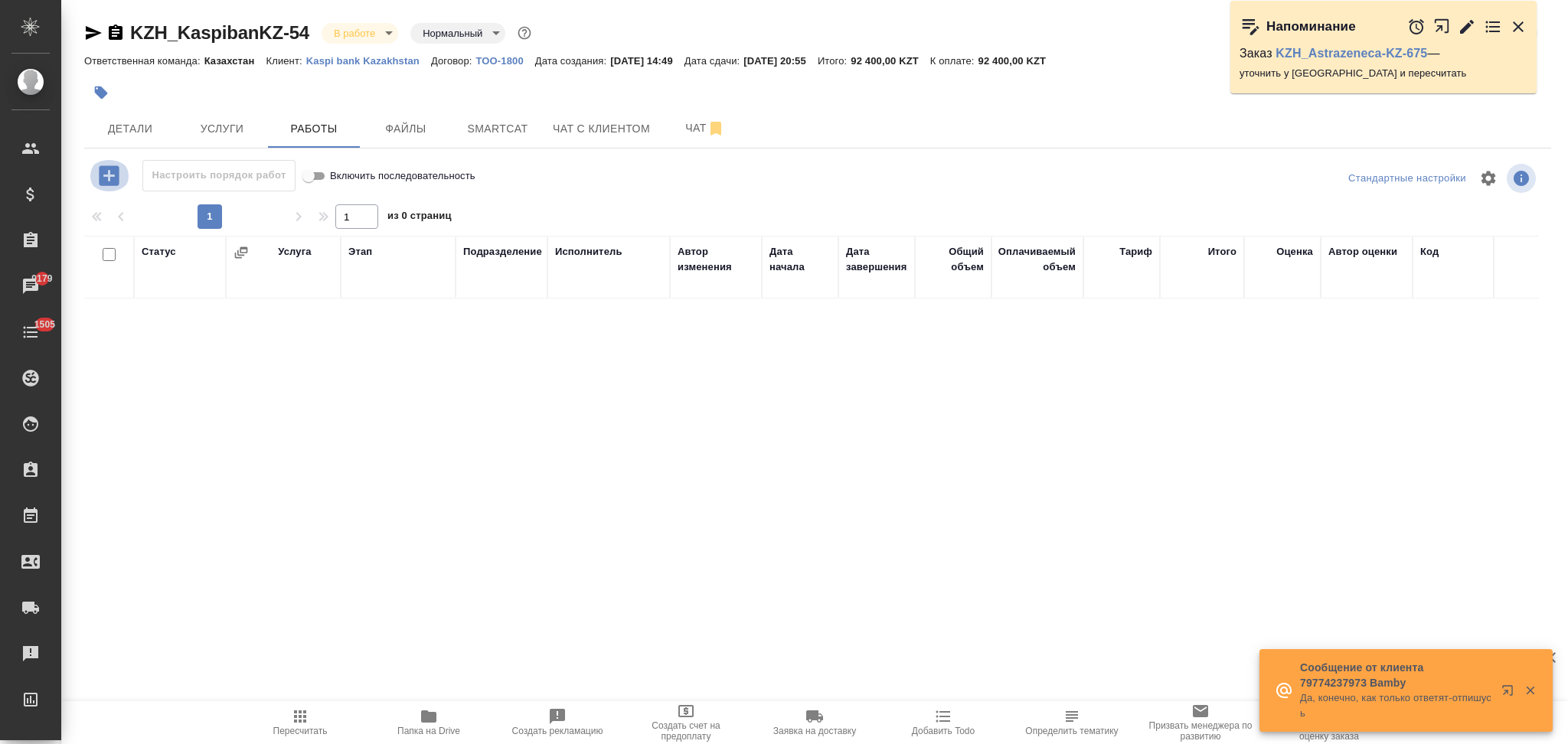
click at [109, 175] on icon "button" at bounding box center [110, 176] width 27 height 27
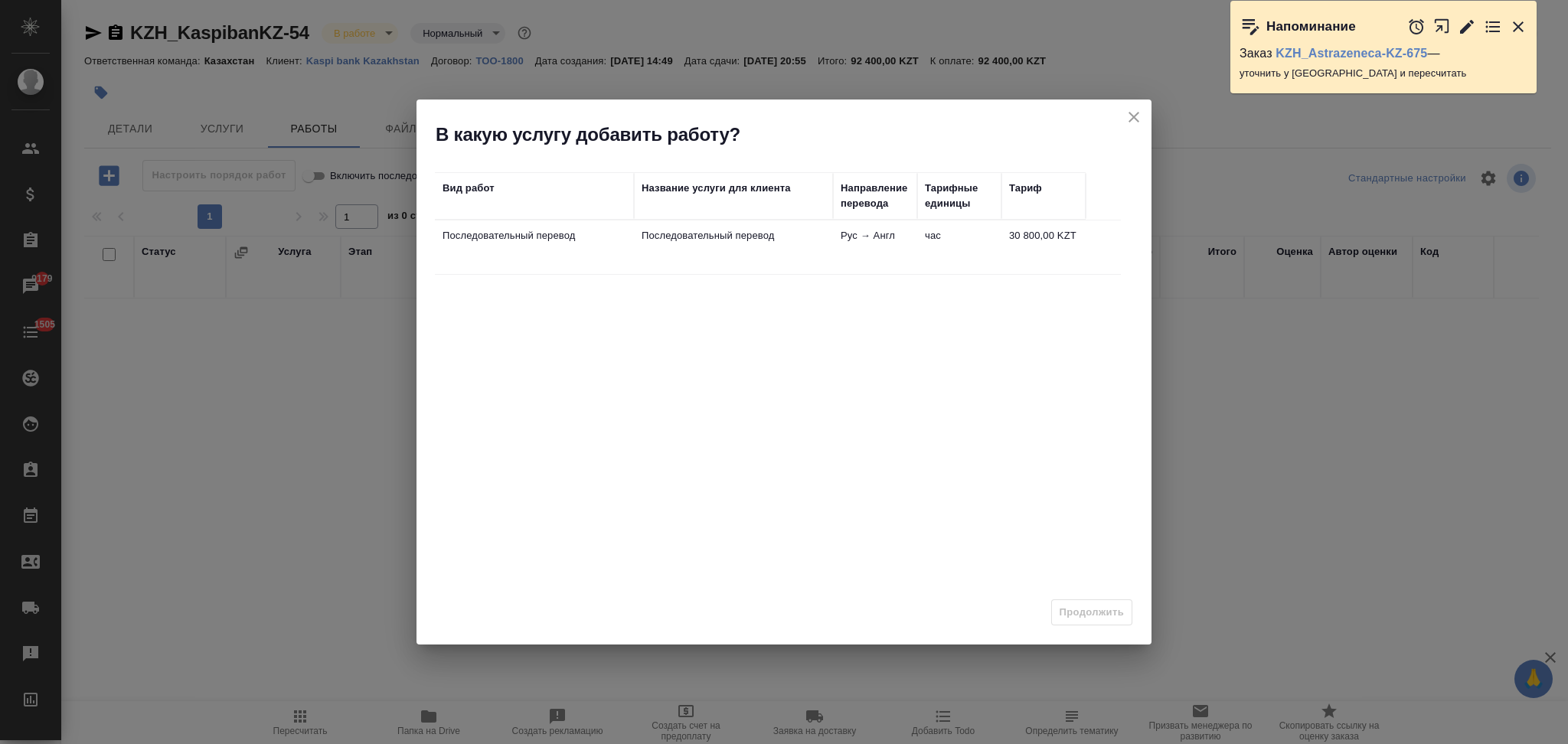
click at [789, 246] on td "Последовательный перевод" at bounding box center [733, 247] width 199 height 54
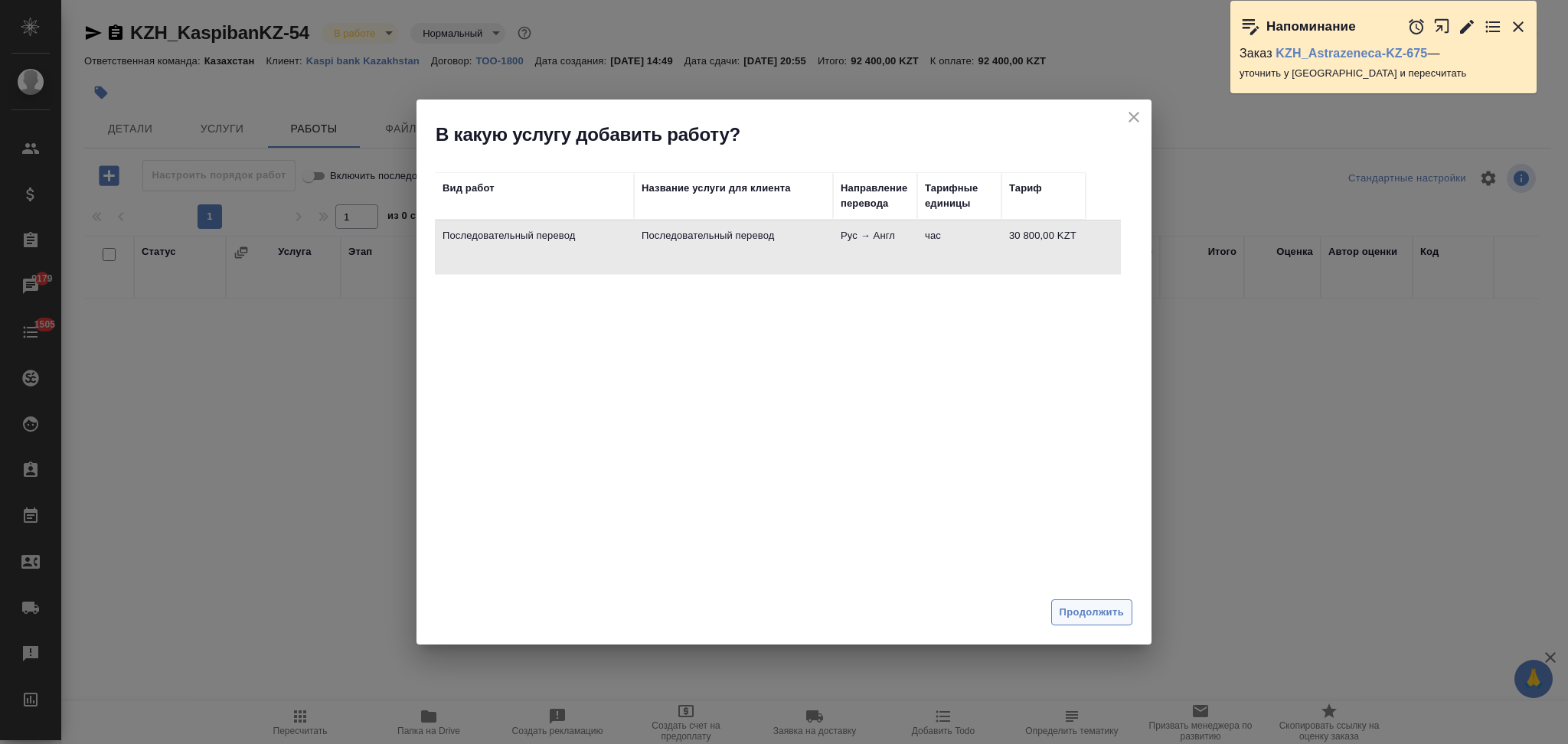
click at [1094, 607] on span "Продолжить" at bounding box center [1092, 612] width 65 height 18
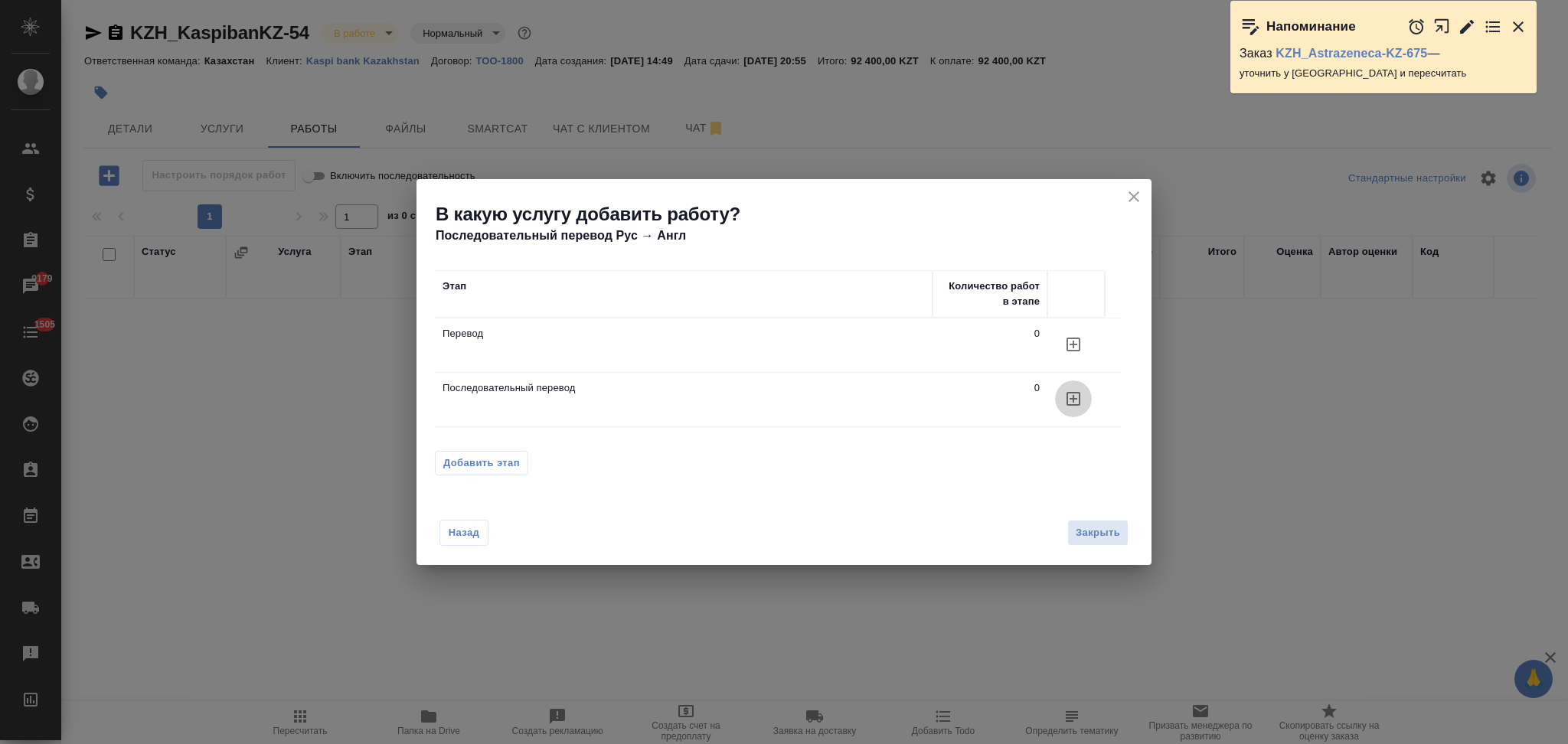
click at [1073, 398] on icon "button" at bounding box center [1073, 399] width 14 height 14
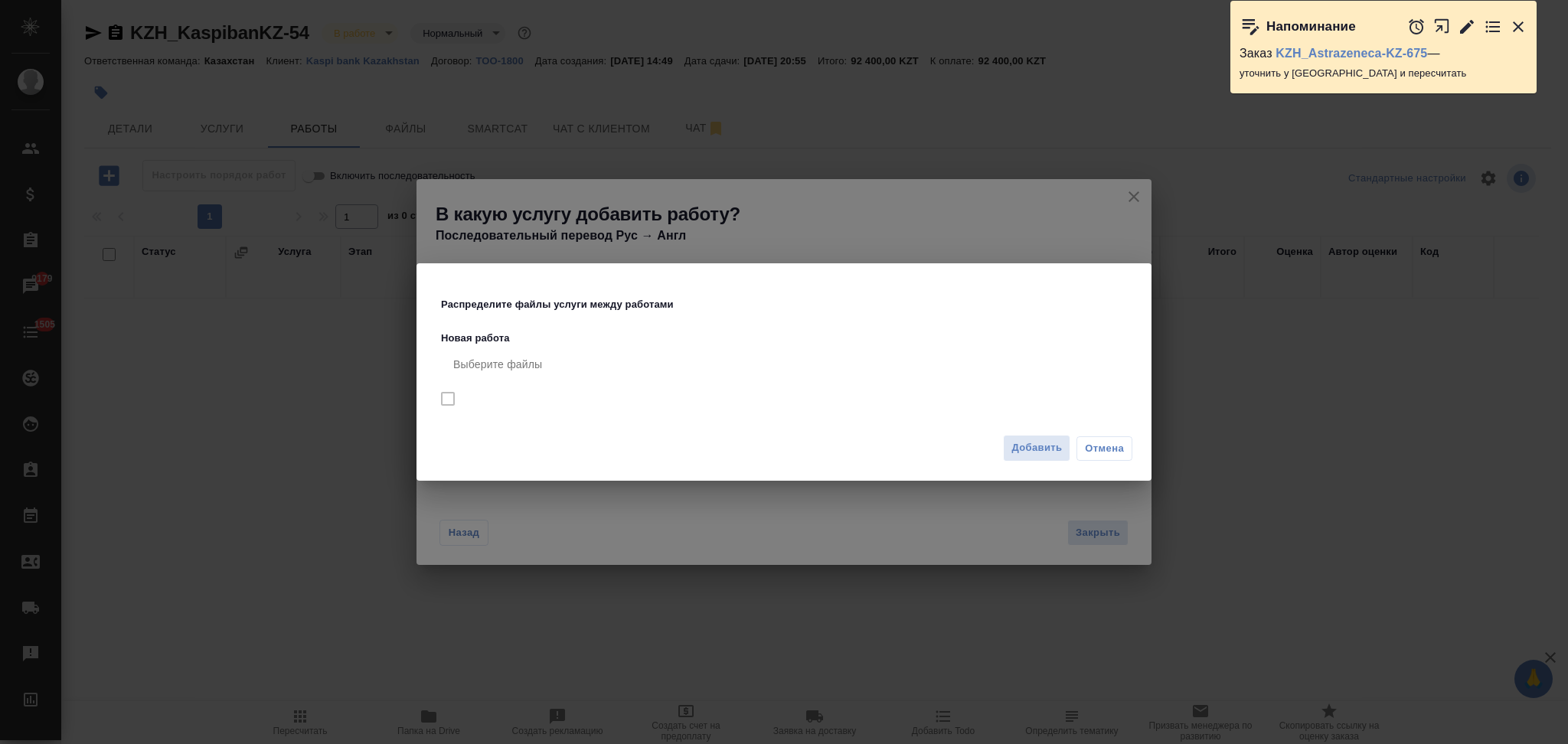
click at [1096, 449] on span "Отмена" at bounding box center [1105, 449] width 39 height 15
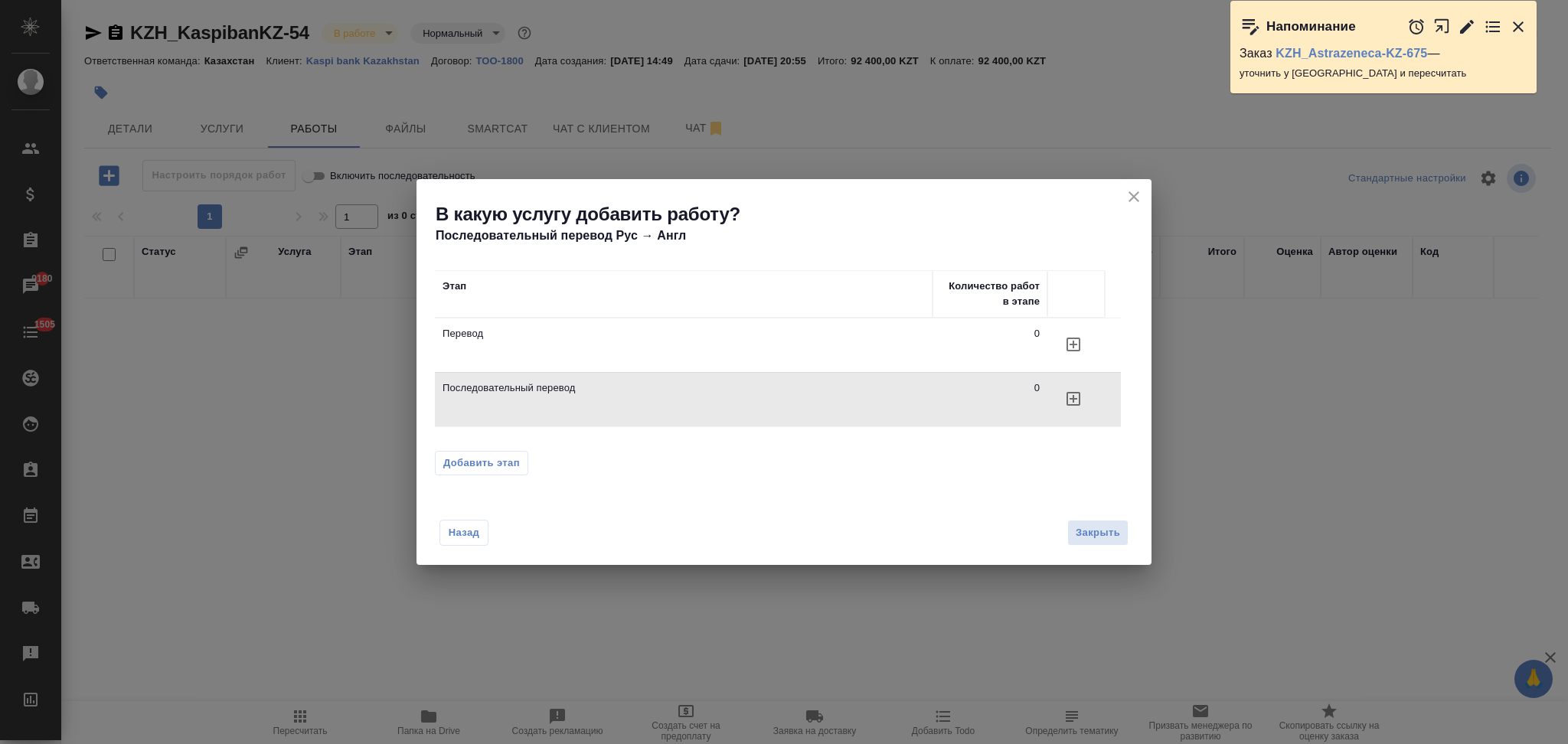
click at [1131, 196] on icon "close" at bounding box center [1134, 197] width 19 height 19
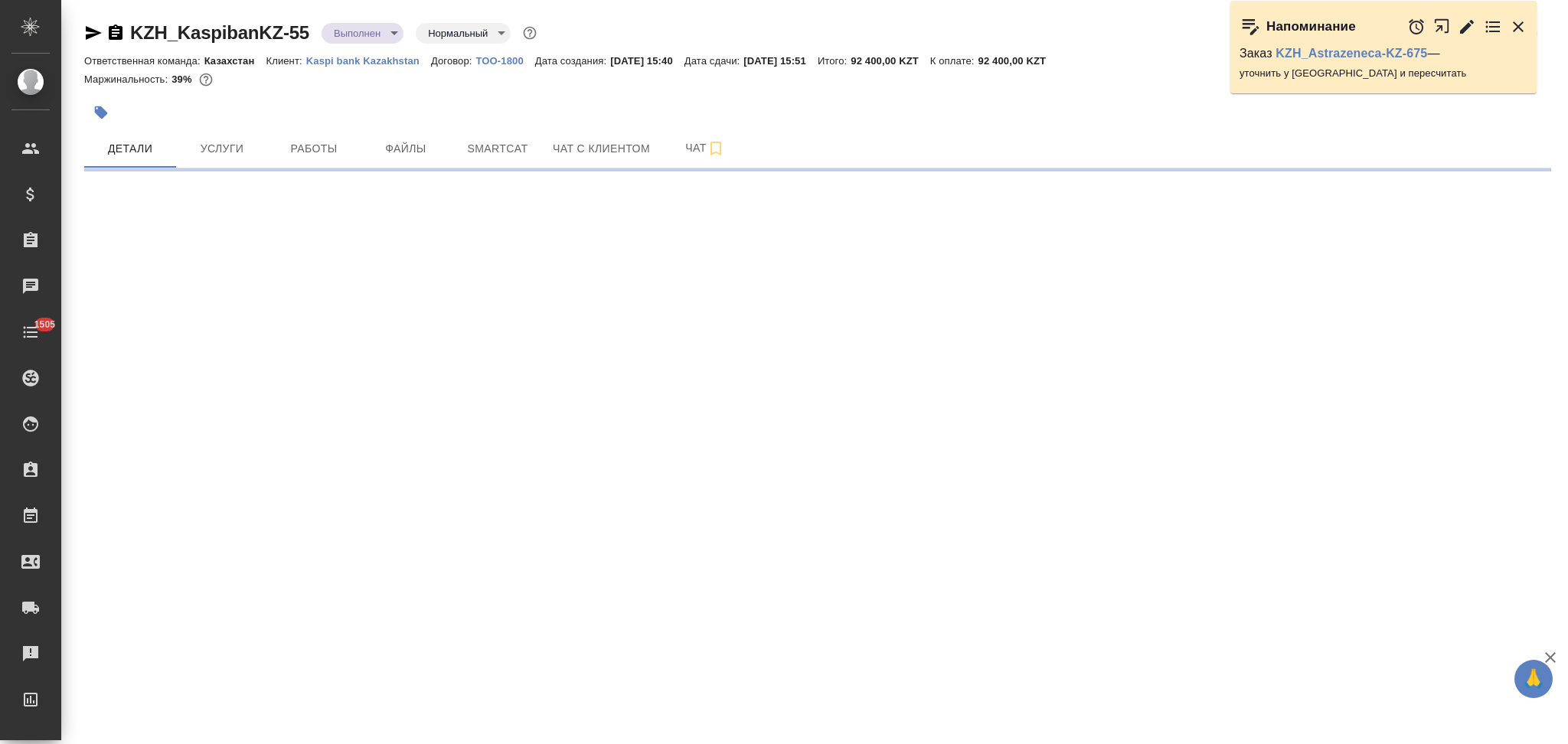
select select "RU"
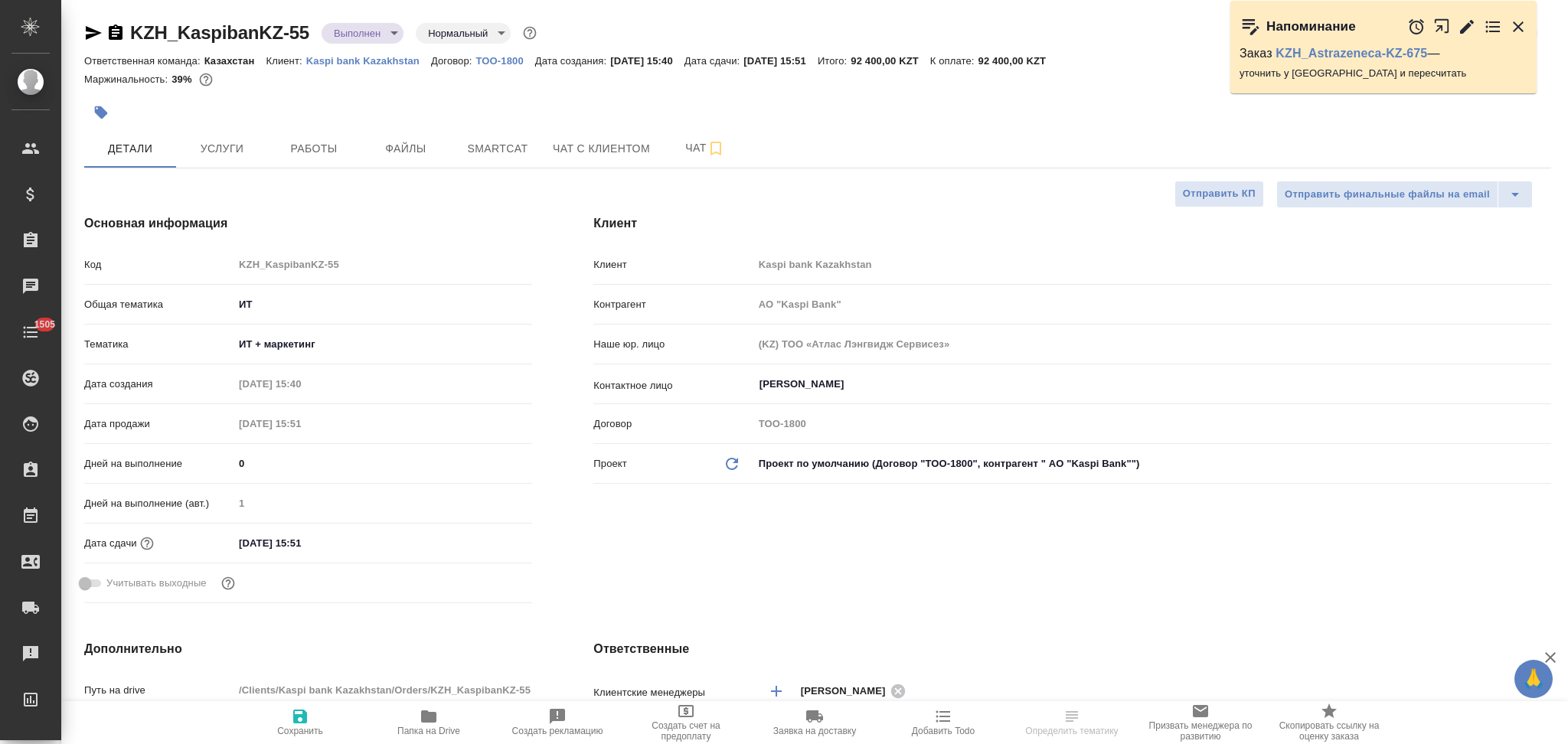
type textarea "x"
type input "АО "Kaspi Bank""
type textarea "x"
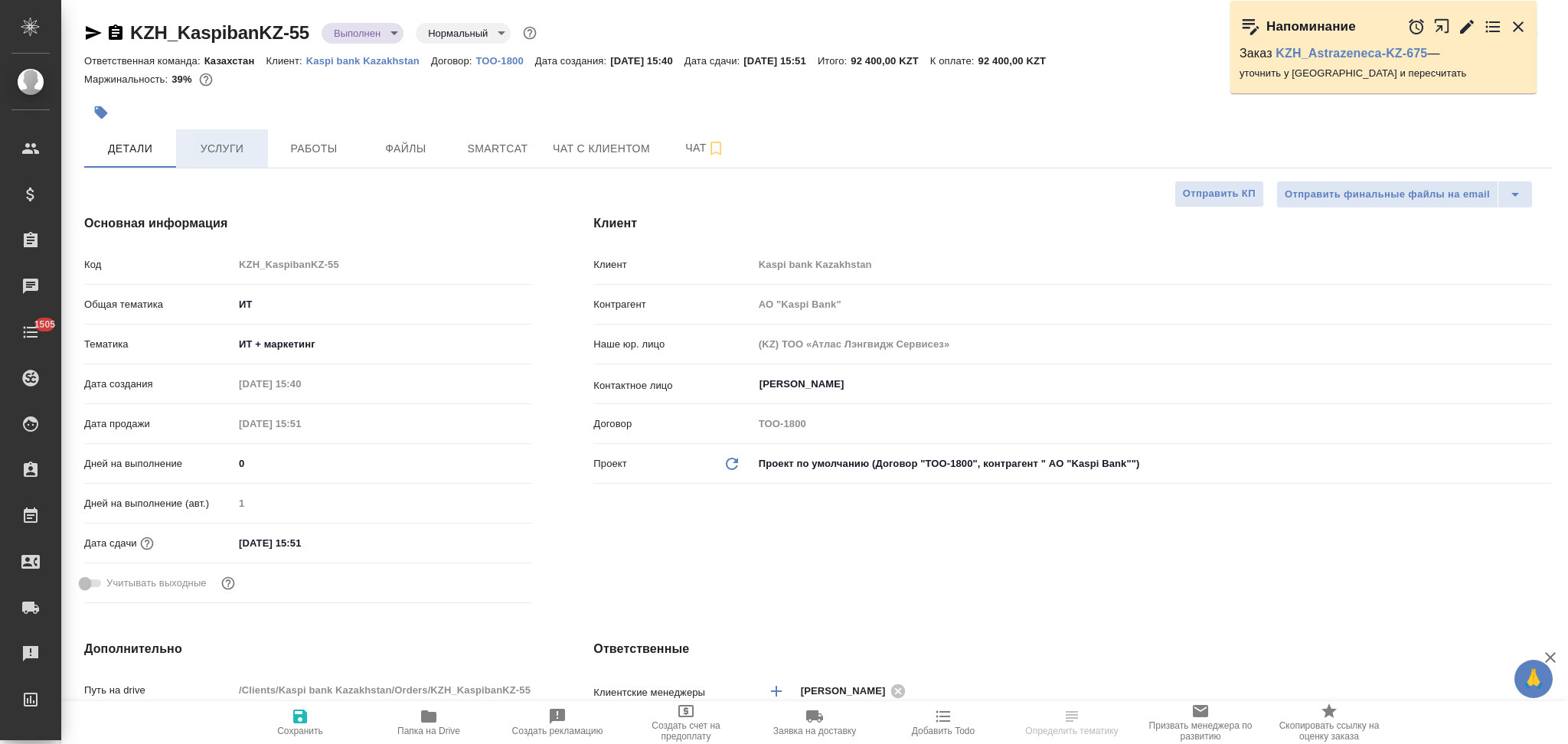
type textarea "x"
click at [234, 165] on button "Услуги" at bounding box center [222, 148] width 92 height 38
type input "АО "Kaspi Bank""
type textarea "x"
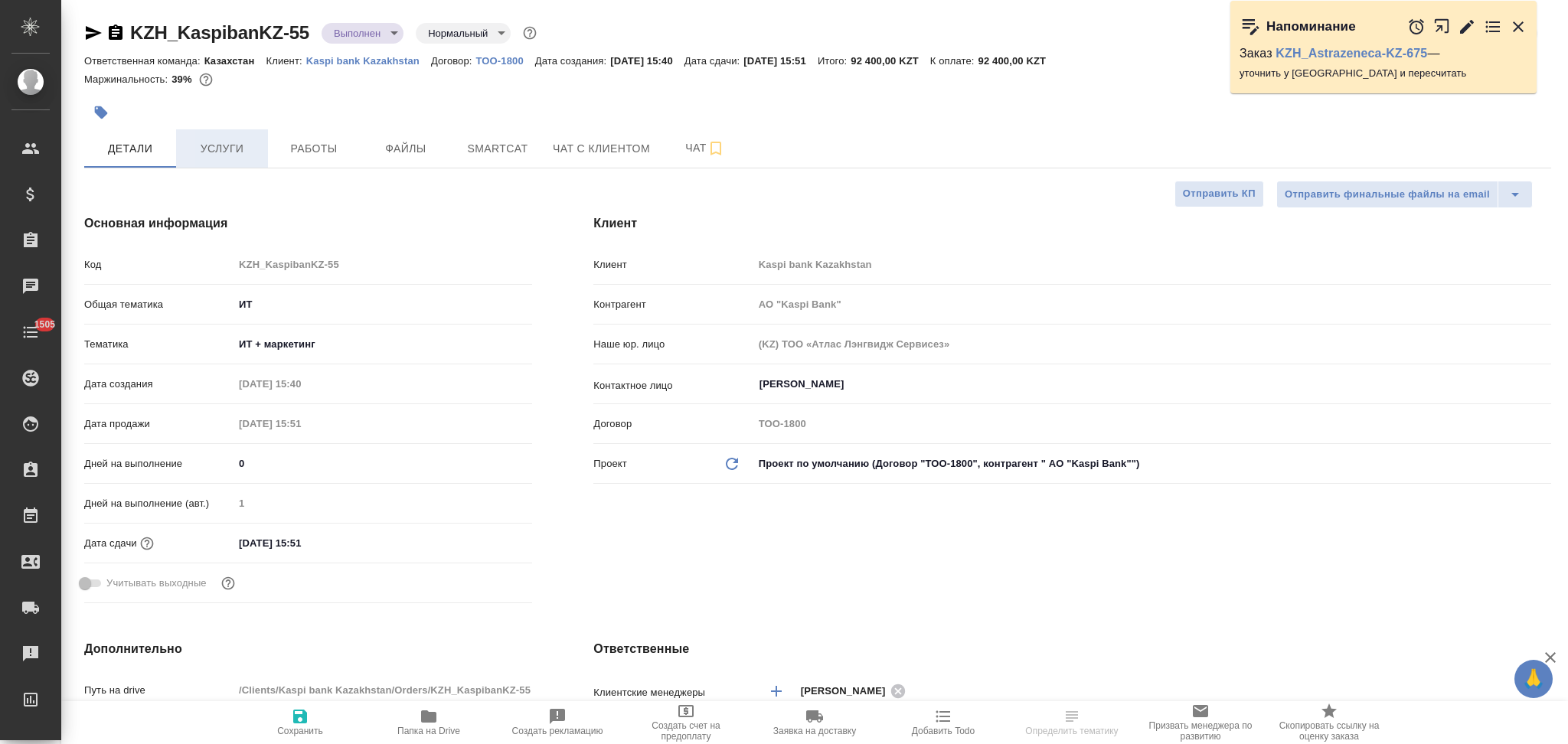
type textarea "x"
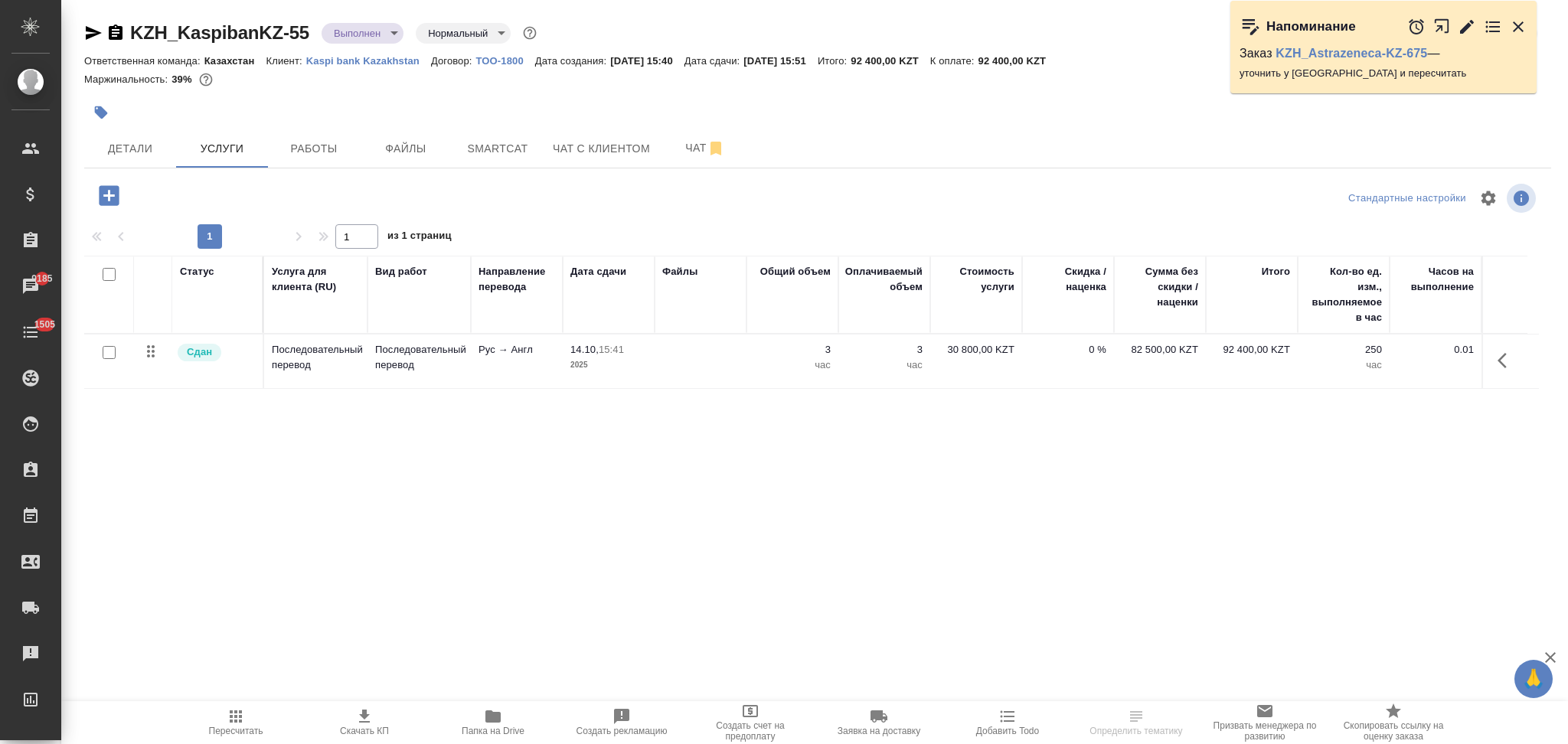
click at [1500, 363] on icon "button" at bounding box center [1507, 361] width 19 height 19
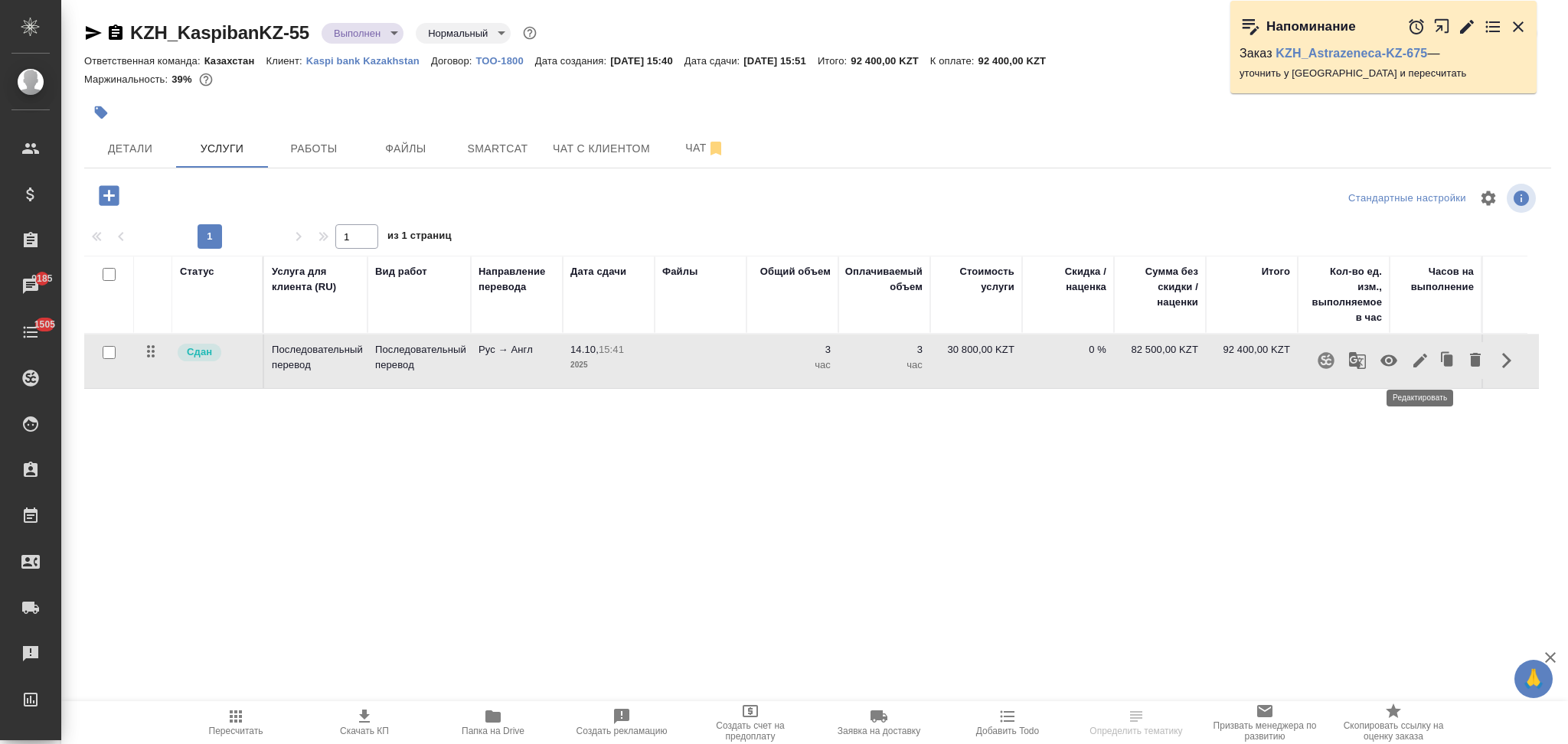
click at [1416, 363] on icon "button" at bounding box center [1420, 361] width 14 height 14
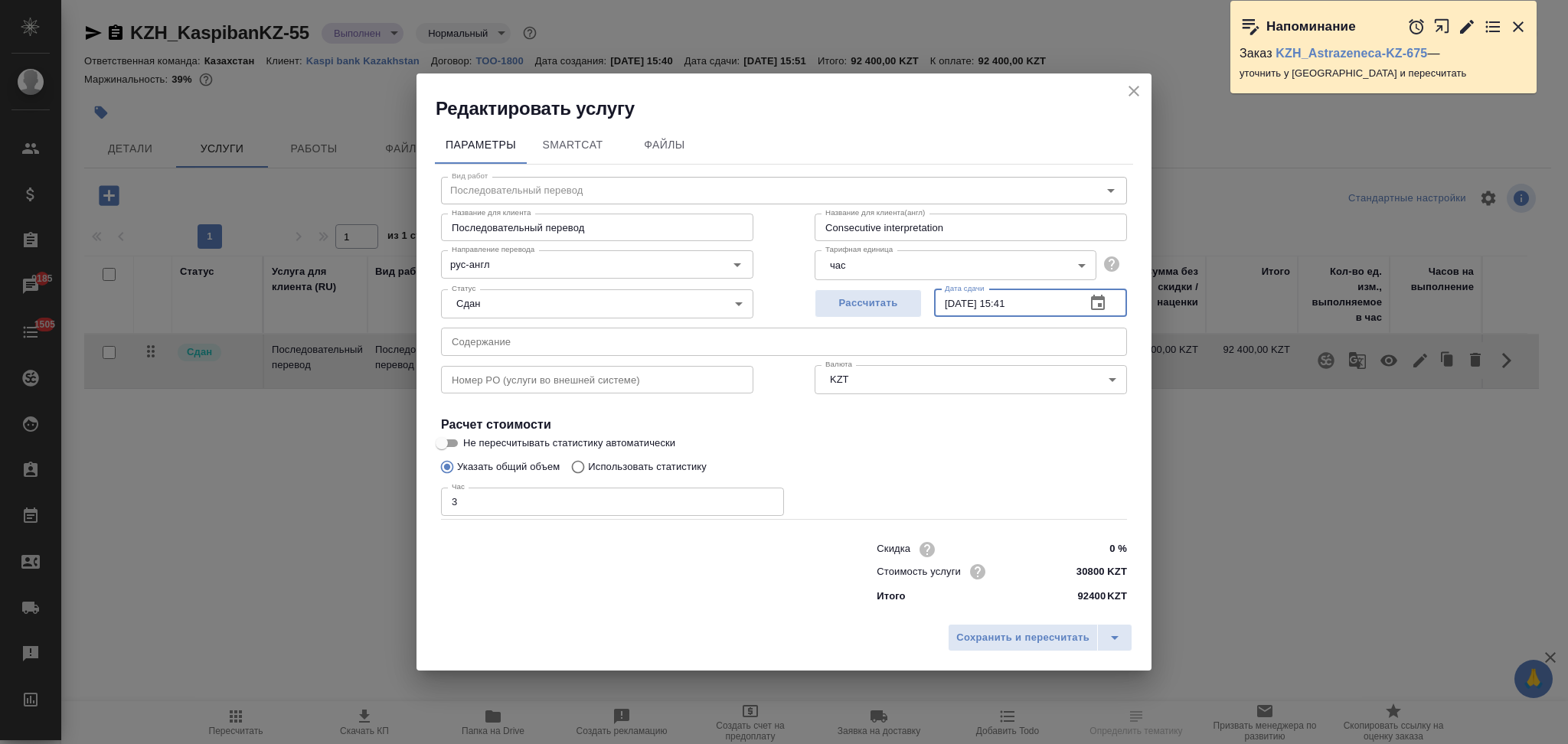
click at [962, 301] on input "14.10.2025 15:41" at bounding box center [1003, 303] width 139 height 27
type input "15.10.2025 15:41"
click at [995, 628] on button "Сохранить и пересчитать" at bounding box center [1023, 638] width 150 height 27
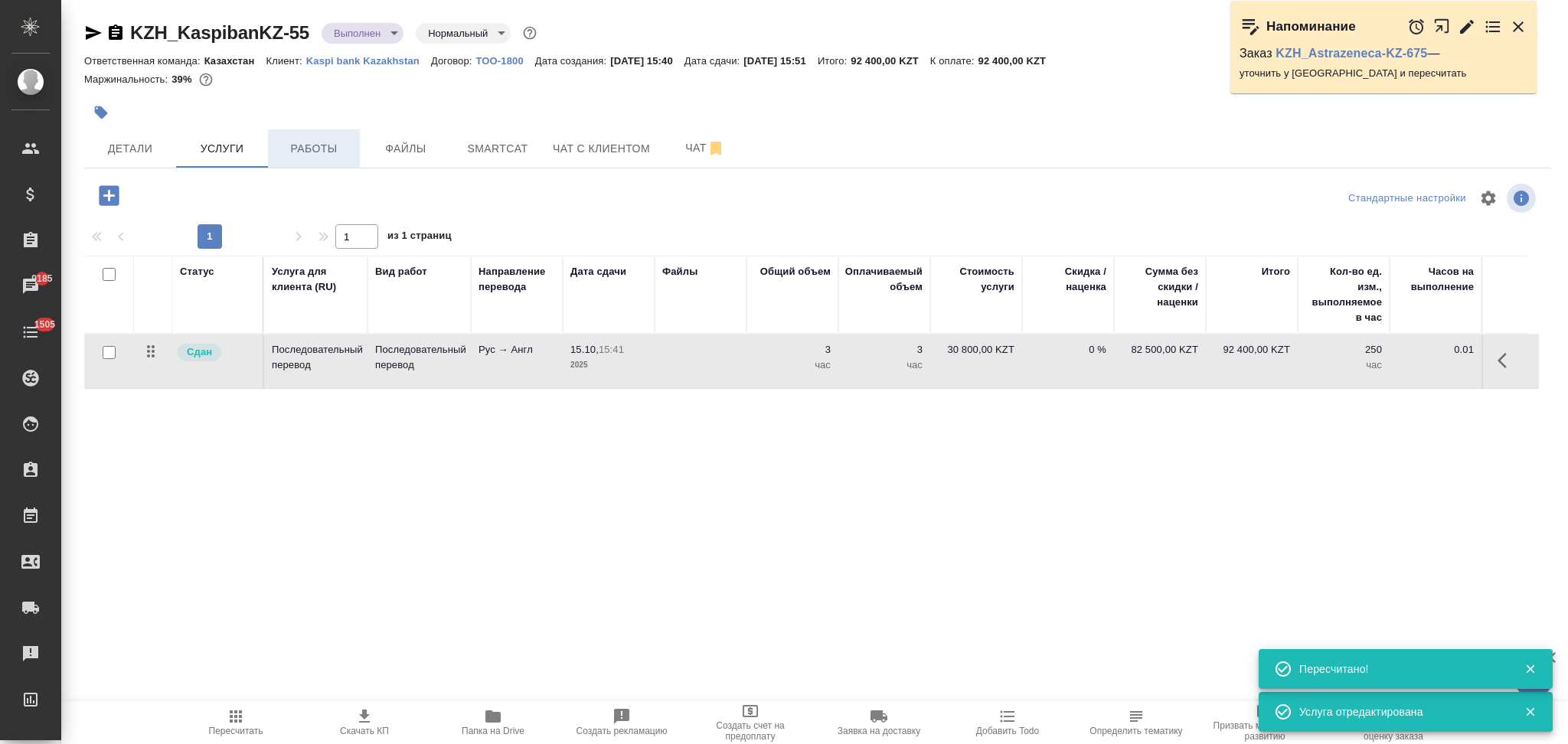
click at [329, 146] on span "Работы" at bounding box center [314, 149] width 73 height 20
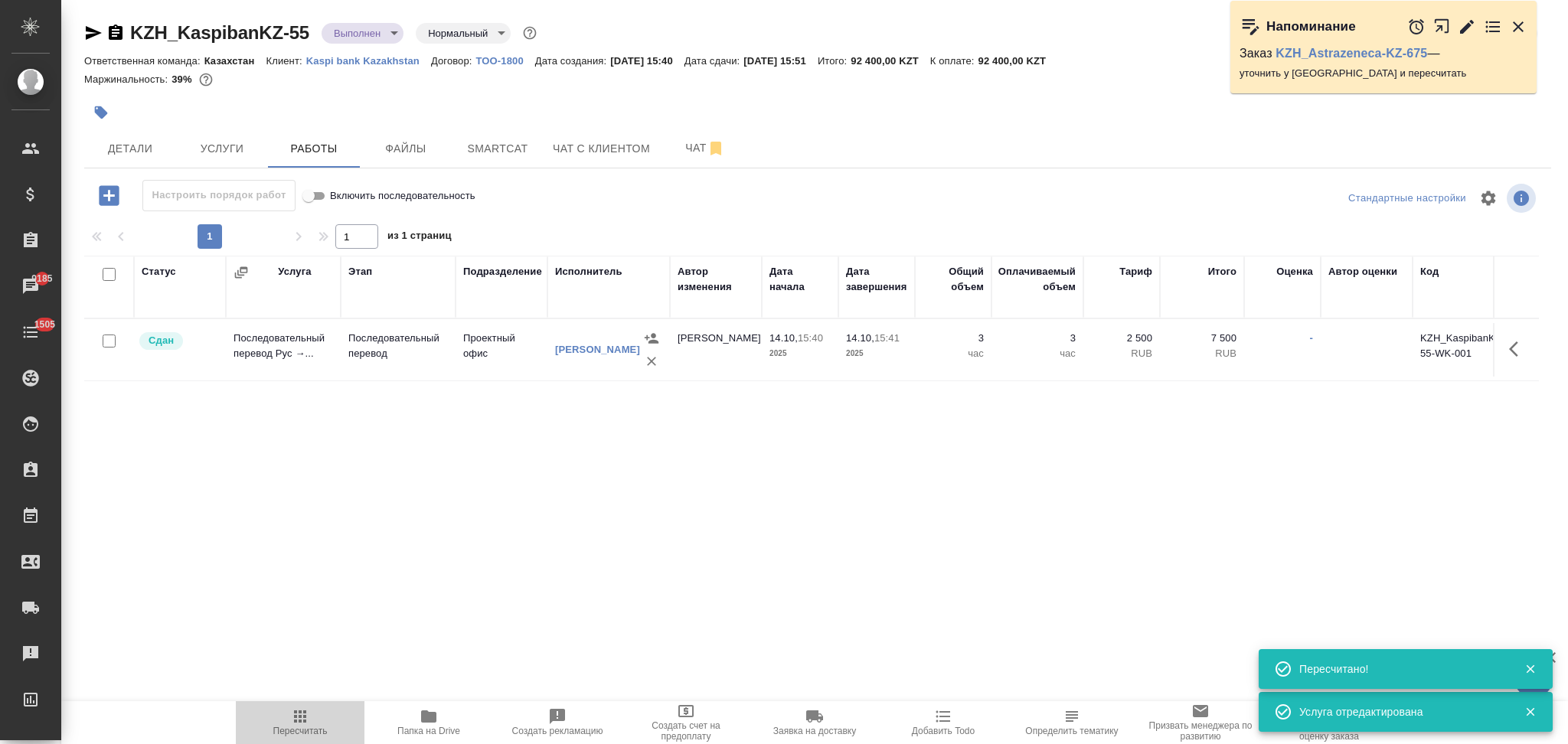
click at [296, 719] on icon "button" at bounding box center [300, 717] width 19 height 19
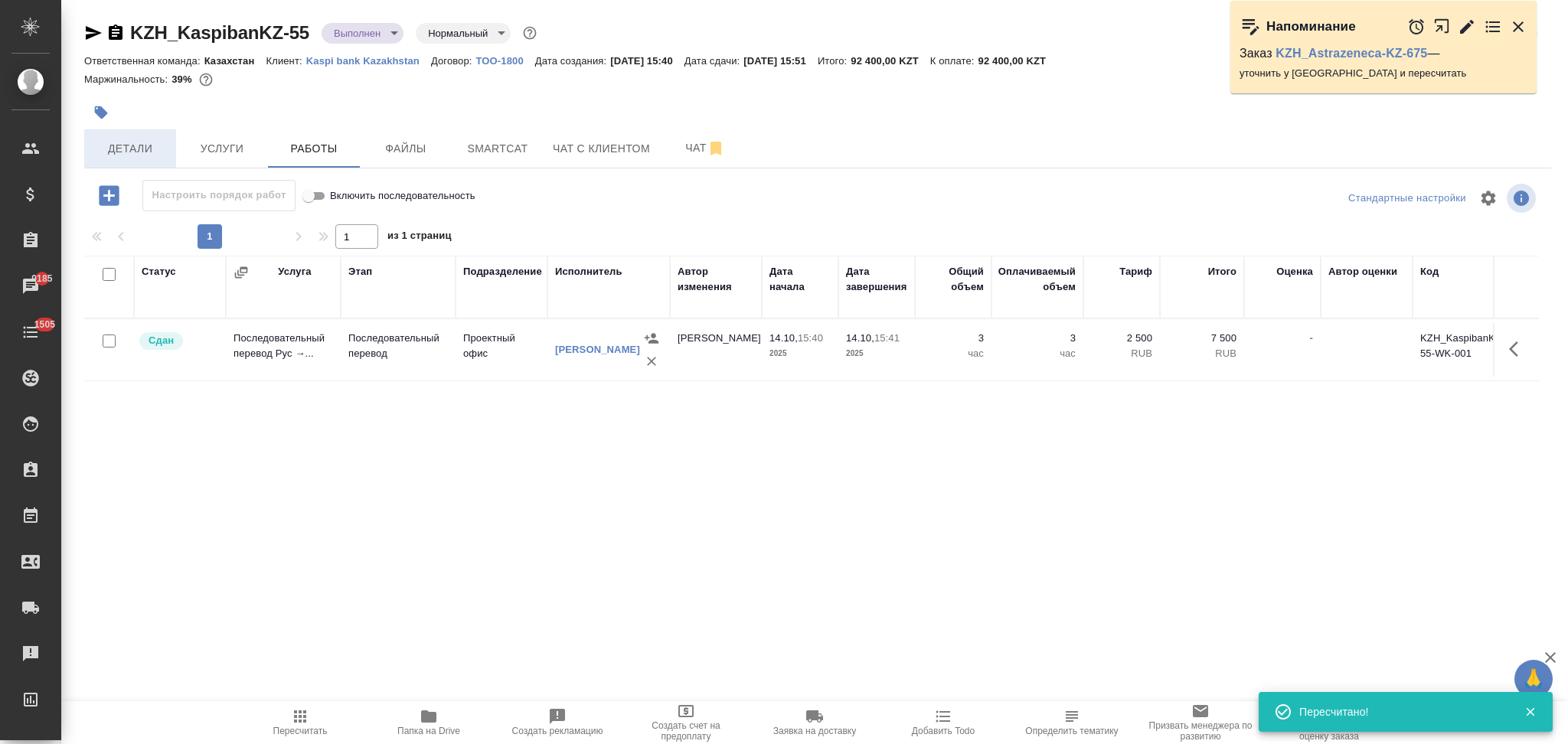
click at [150, 146] on span "Детали" at bounding box center [130, 149] width 73 height 20
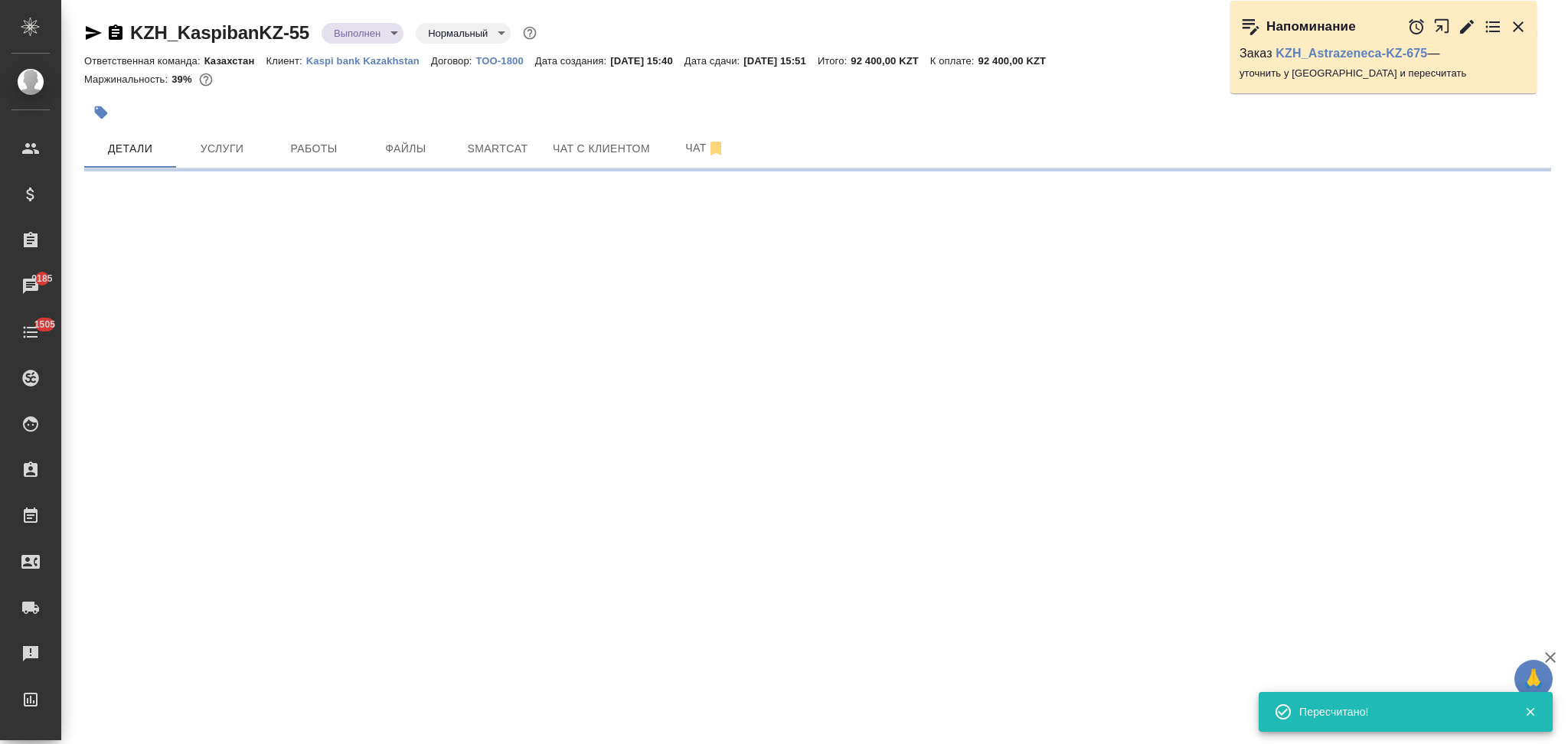
select select "RU"
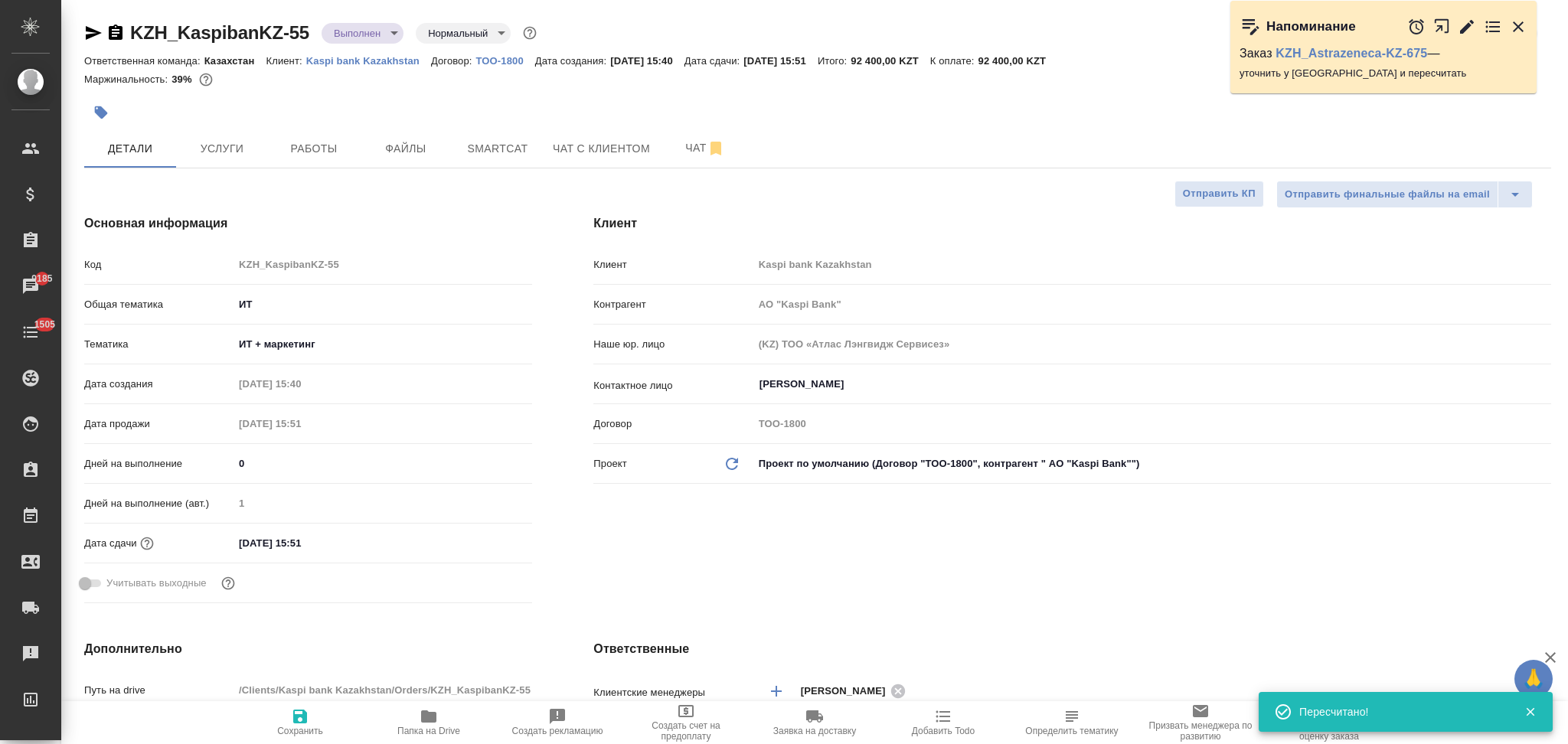
type textarea "x"
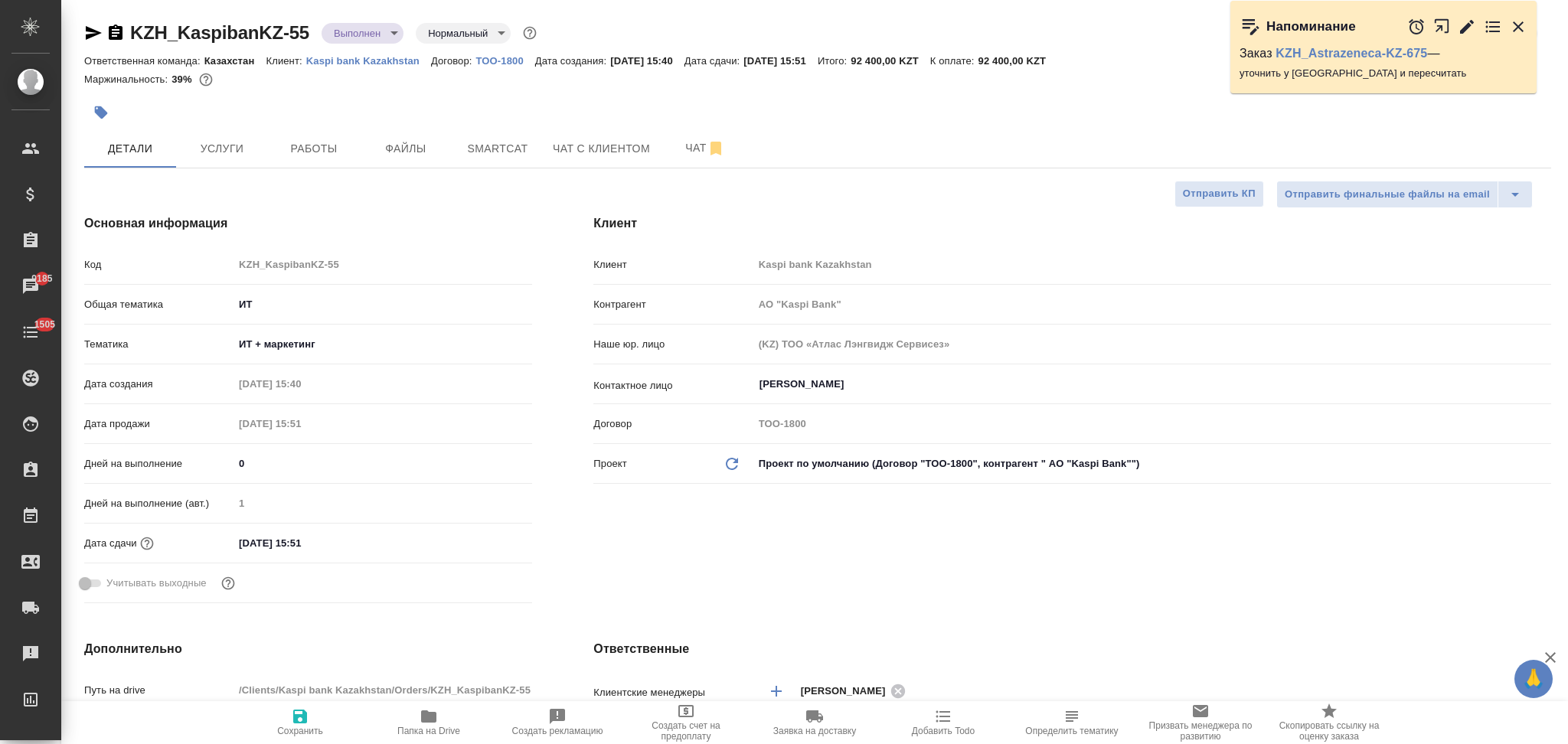
type input "АО "Kaspi Bank""
type textarea "x"
type input "АО "Kaspi Bank""
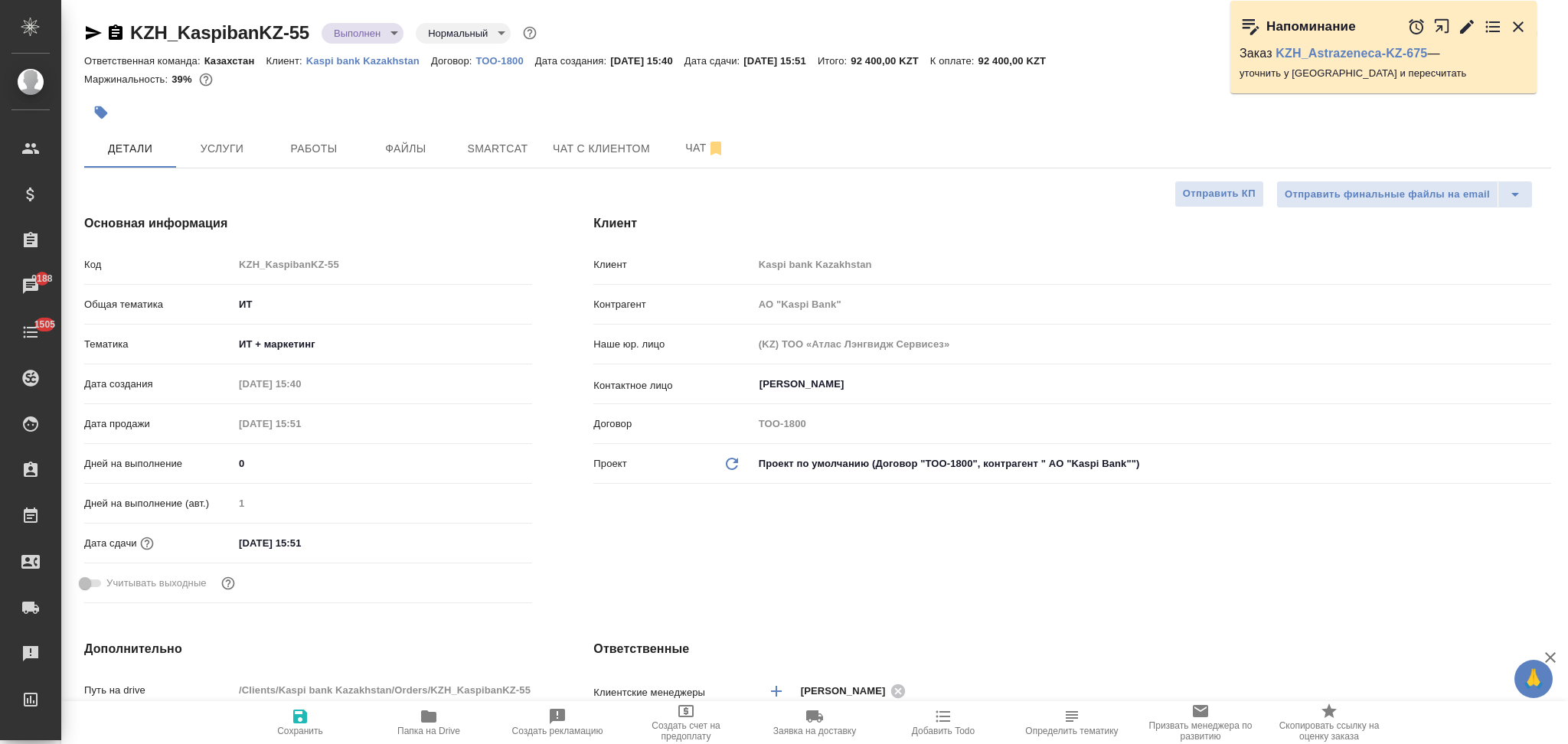
type textarea "x"
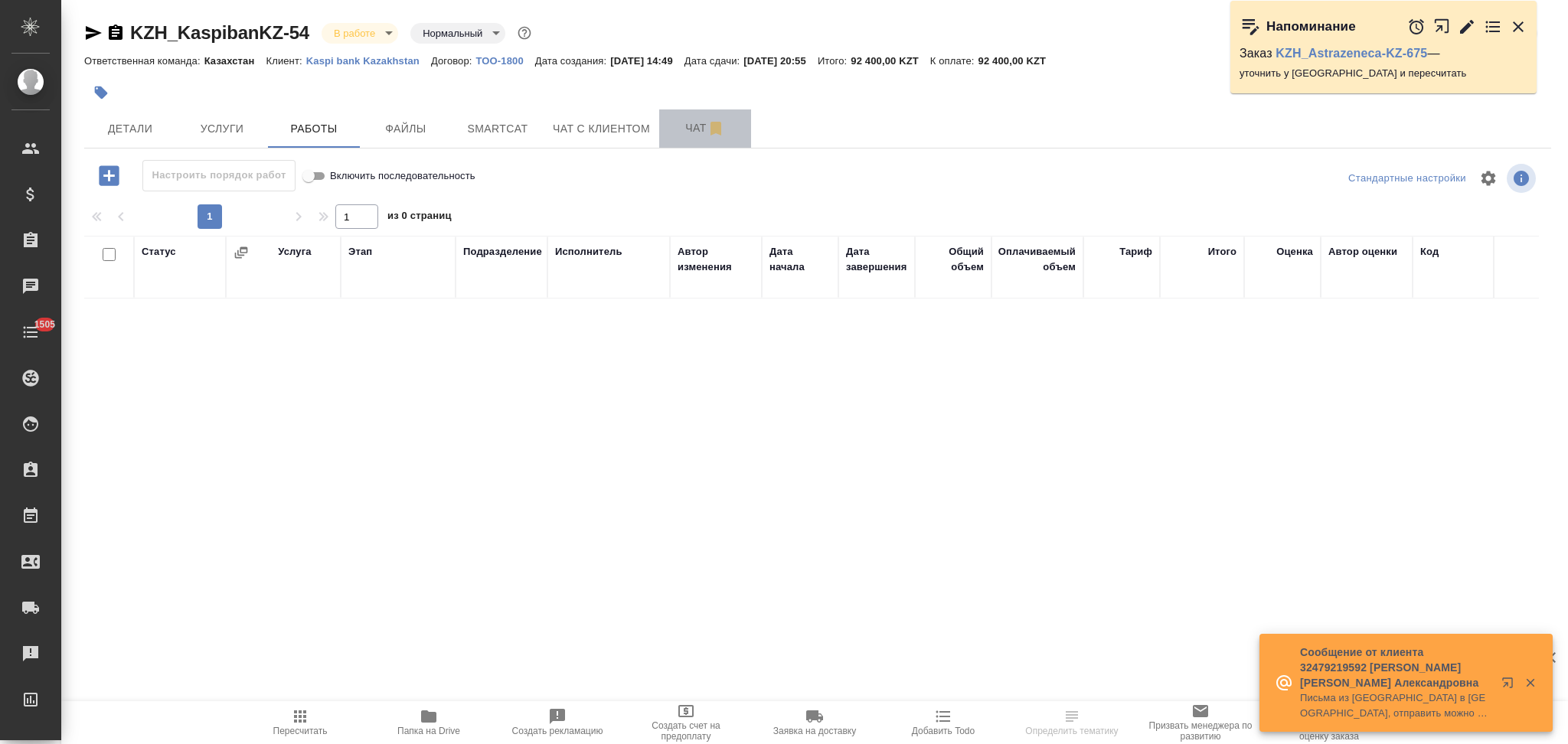
click at [674, 129] on span "Чат" at bounding box center [705, 128] width 73 height 20
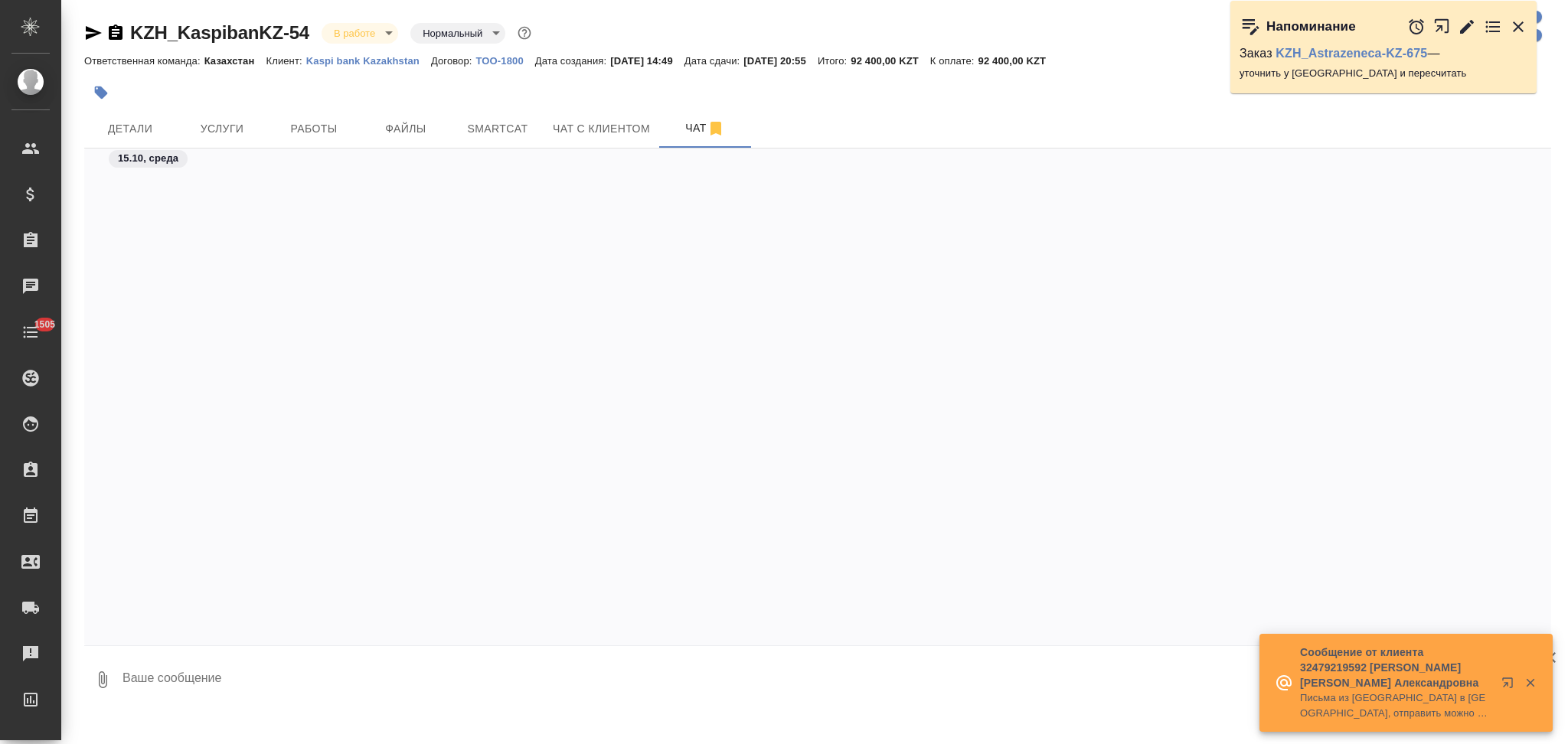
scroll to position [934, 0]
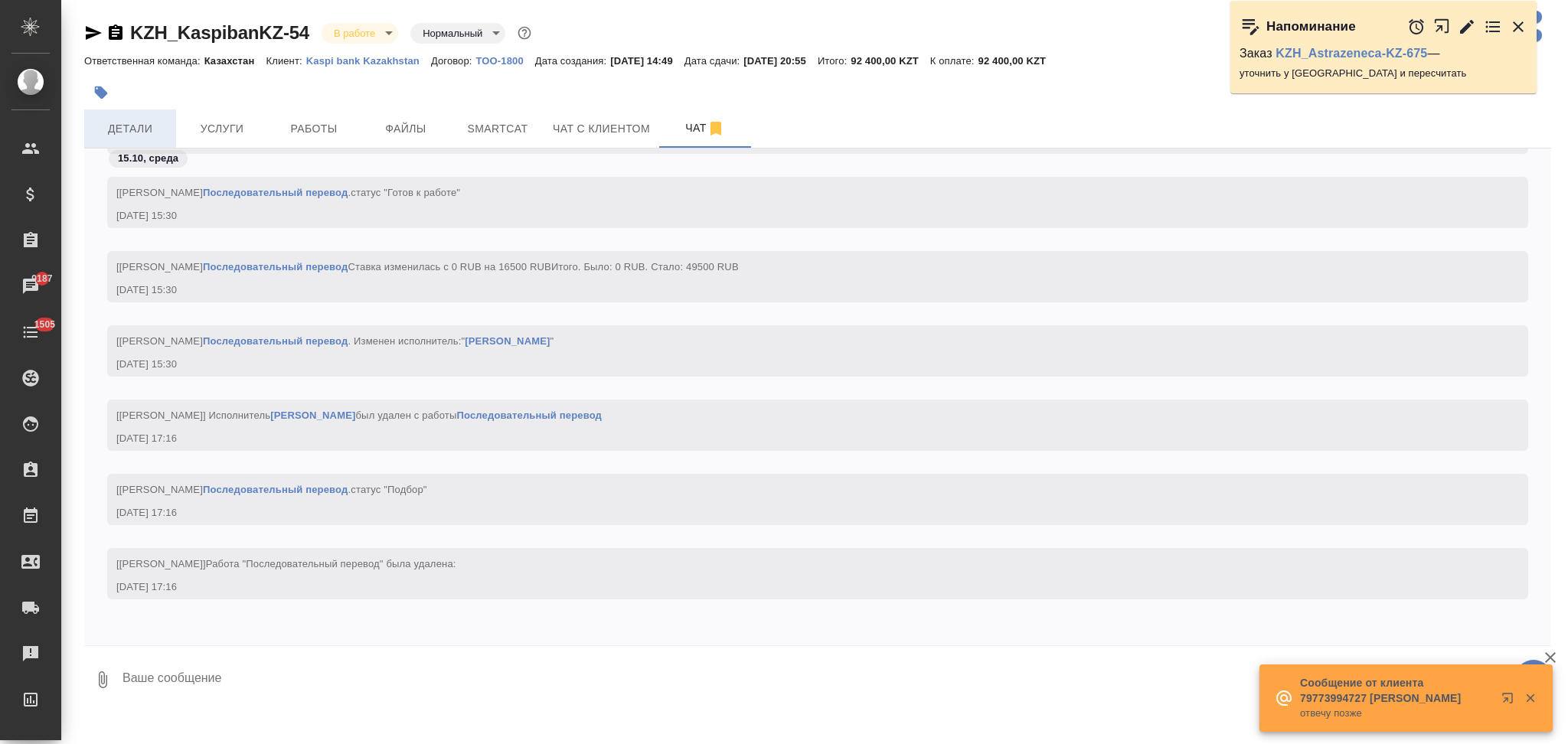
click at [152, 127] on span "Детали" at bounding box center [130, 128] width 73 height 20
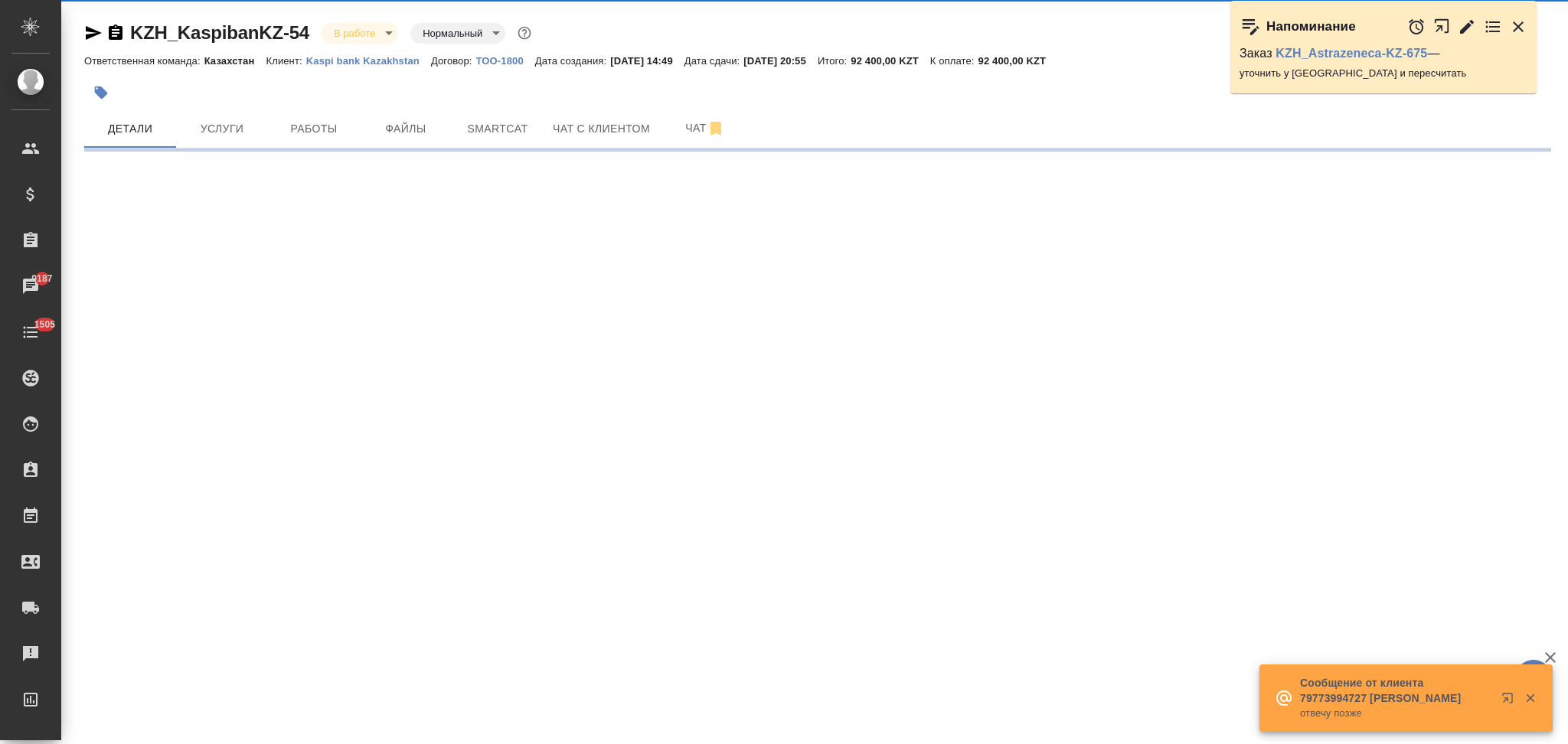
select select "RU"
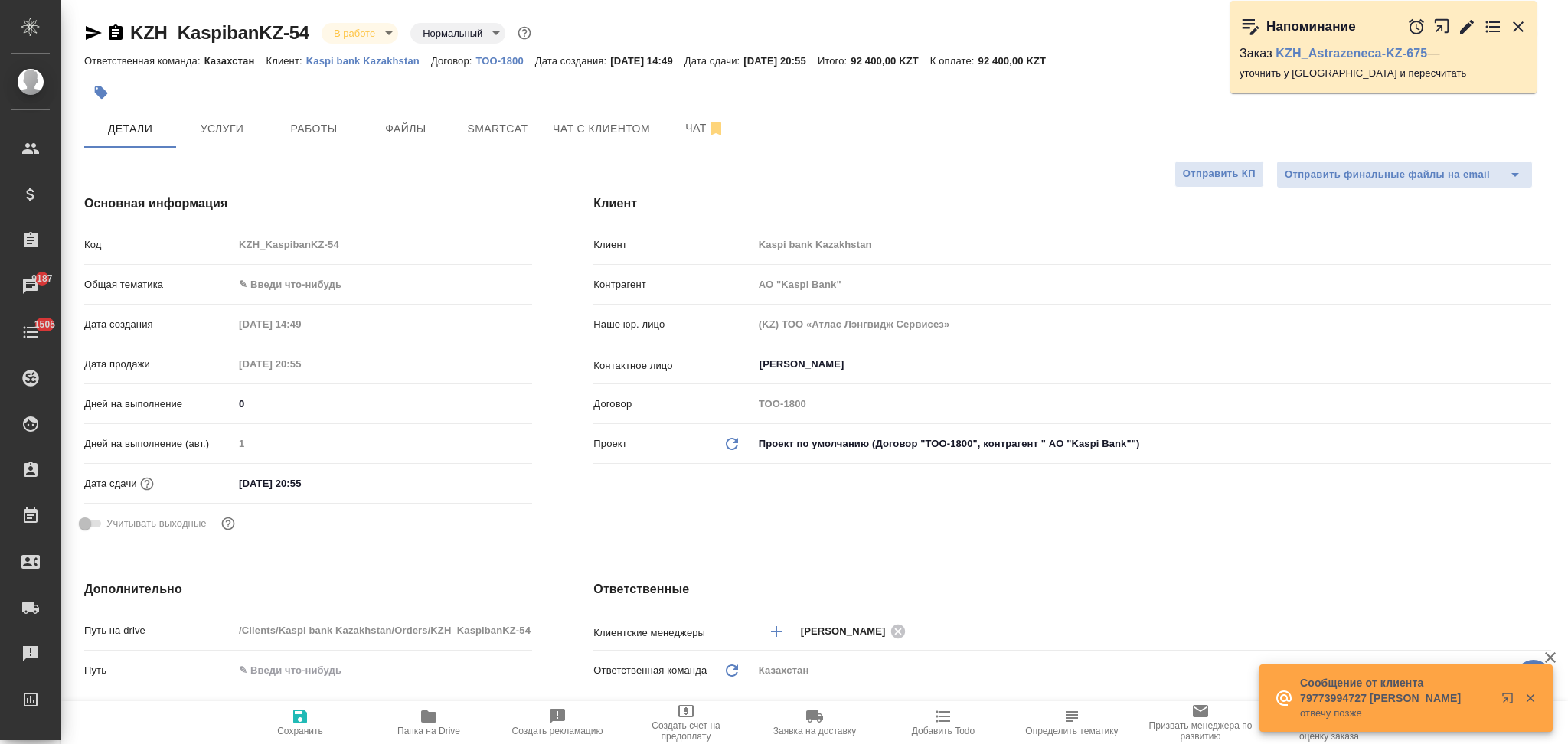
type textarea "x"
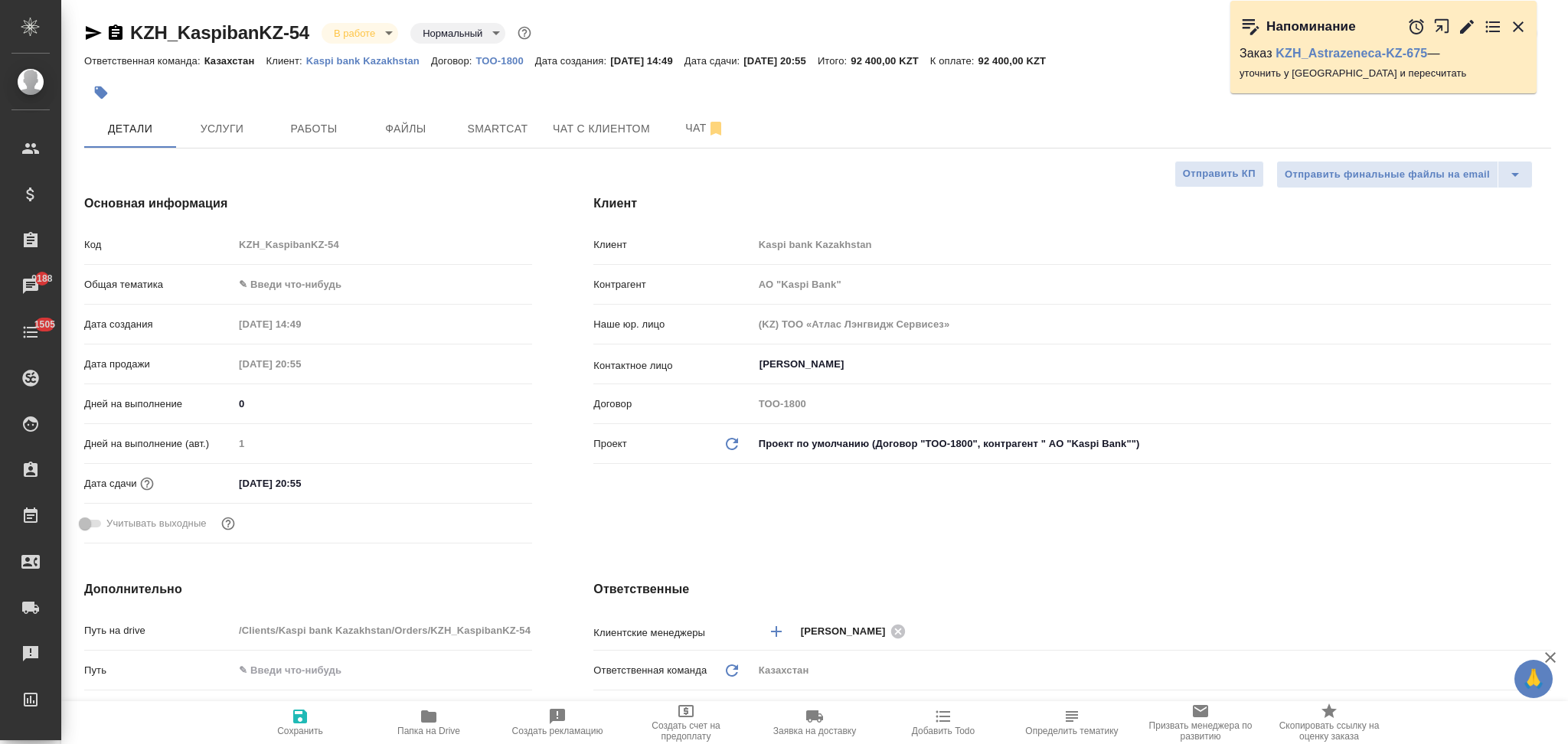
type input "АО "Kaspi Bank""
type textarea "x"
type input "АО "Kaspi Bank""
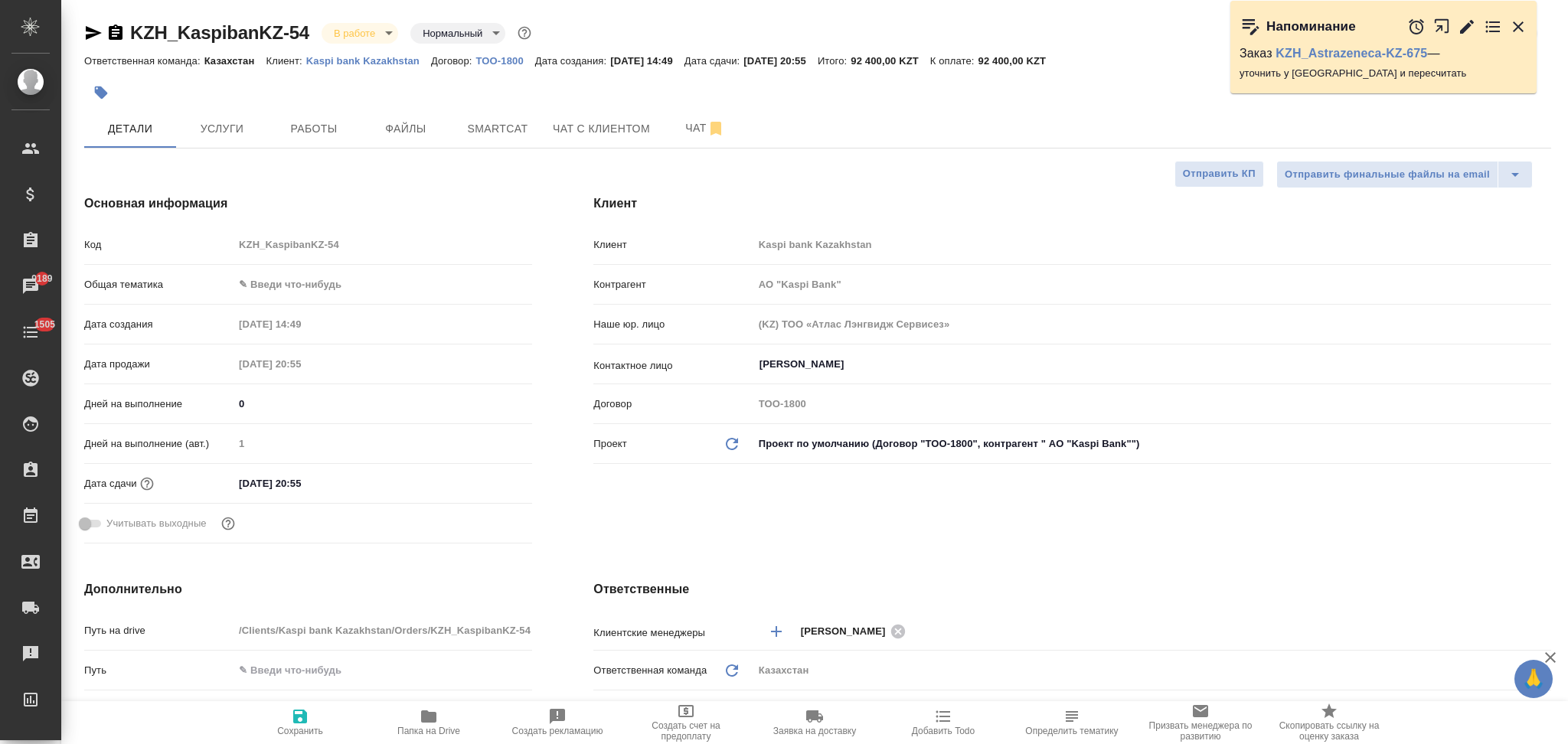
type textarea "x"
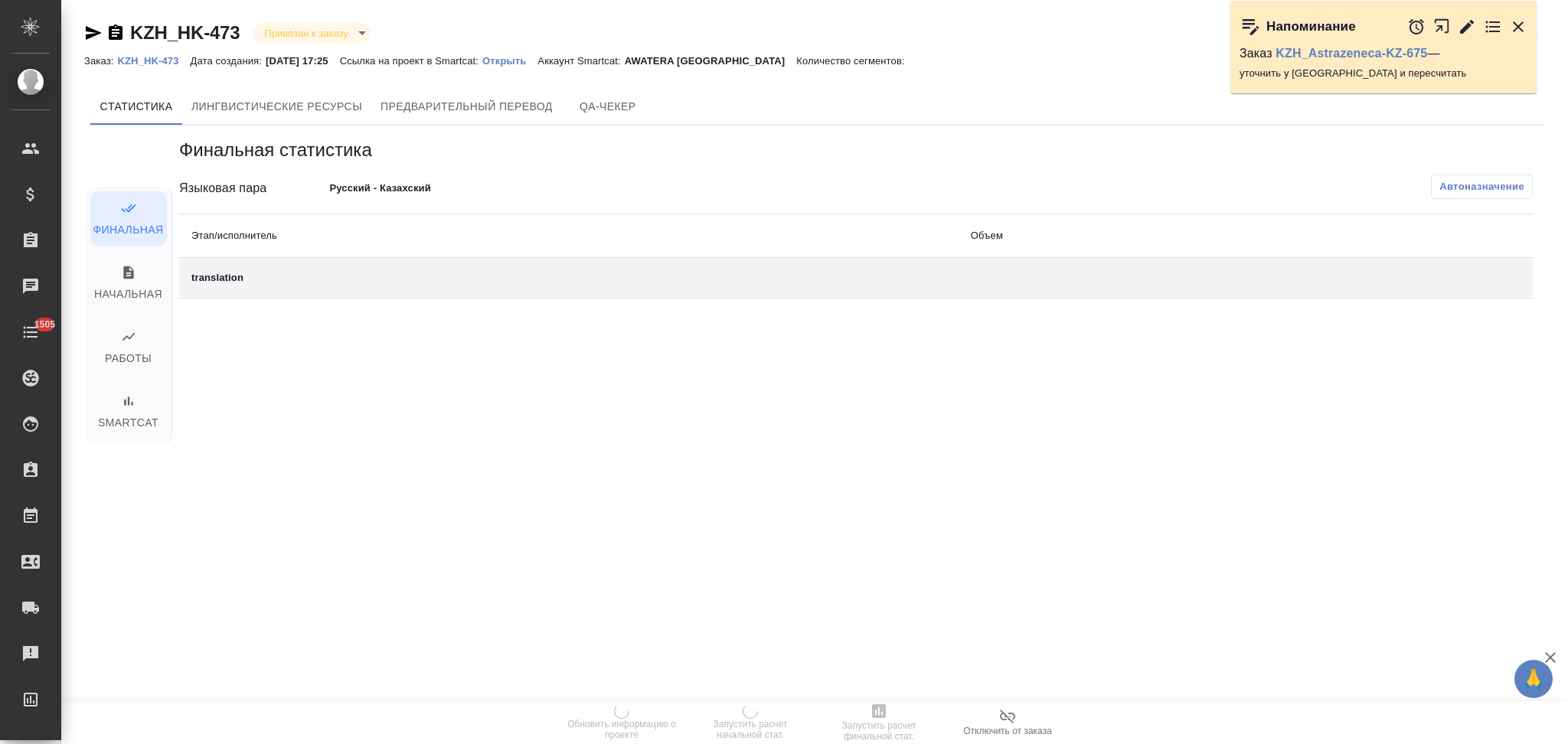
click at [531, 63] on p "Открыть" at bounding box center [509, 61] width 55 height 12
click at [526, 62] on p "Открыть" at bounding box center [509, 61] width 55 height 12
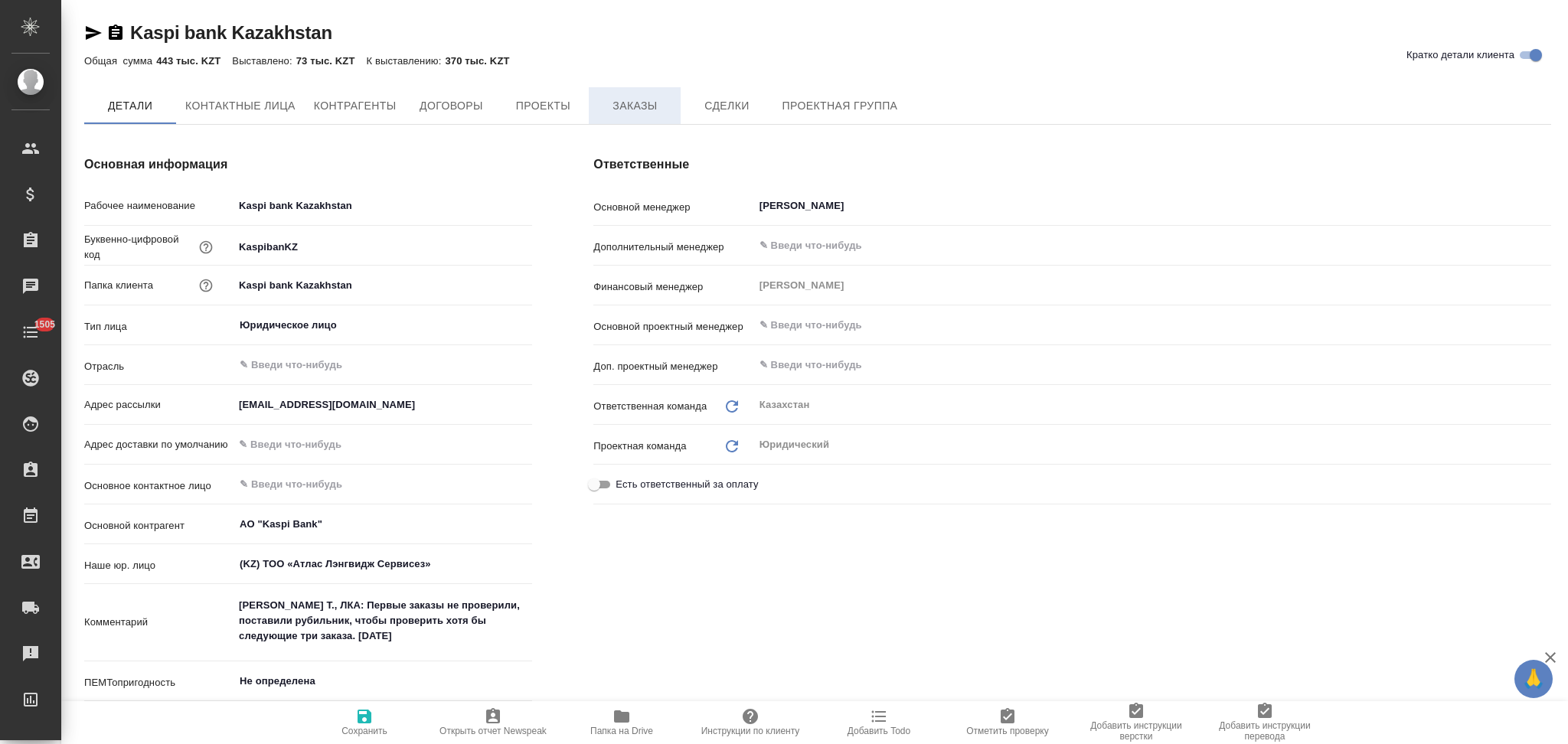
type input "АО "Kaspi Bank""
type textarea "x"
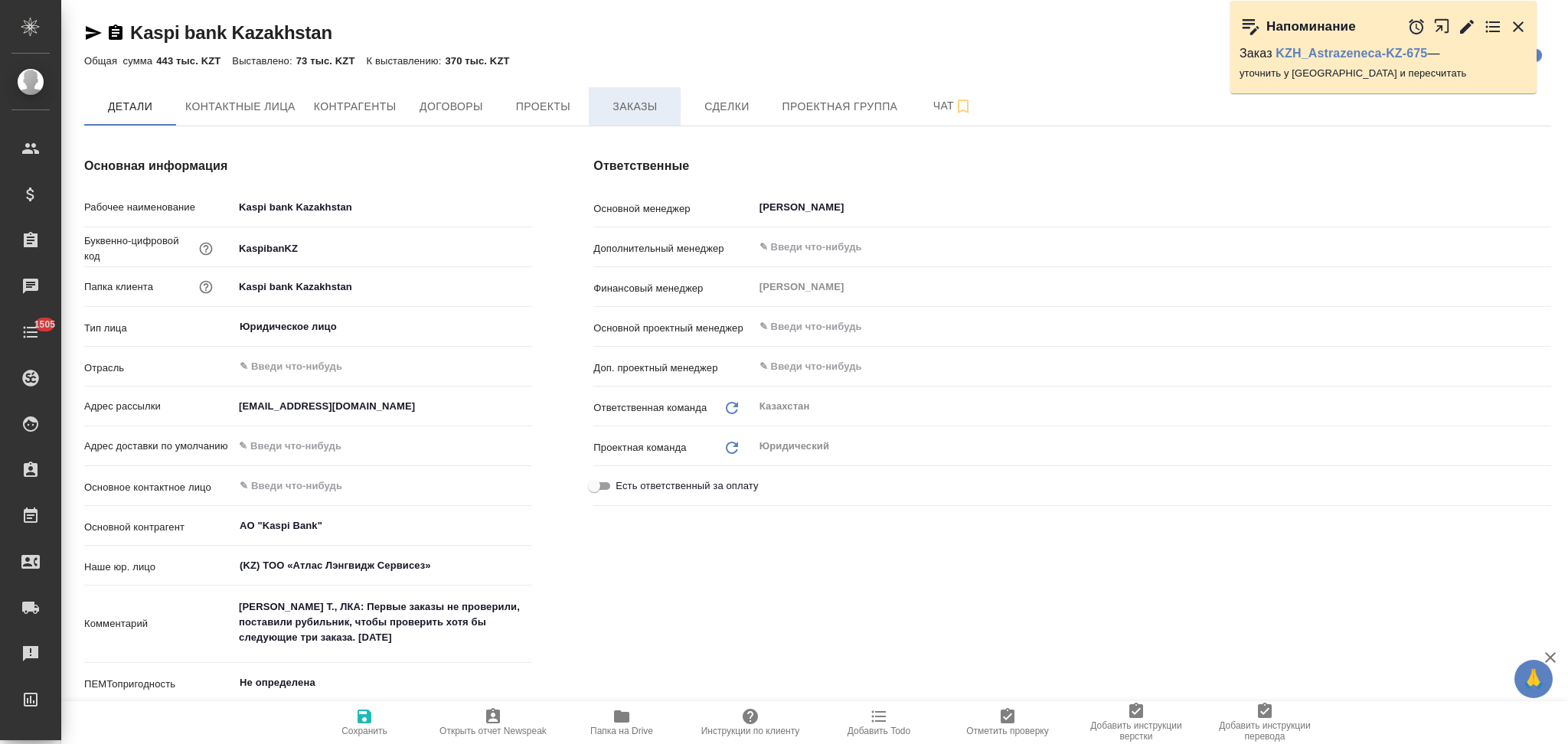
click at [621, 116] on button "Заказы" at bounding box center [634, 106] width 92 height 38
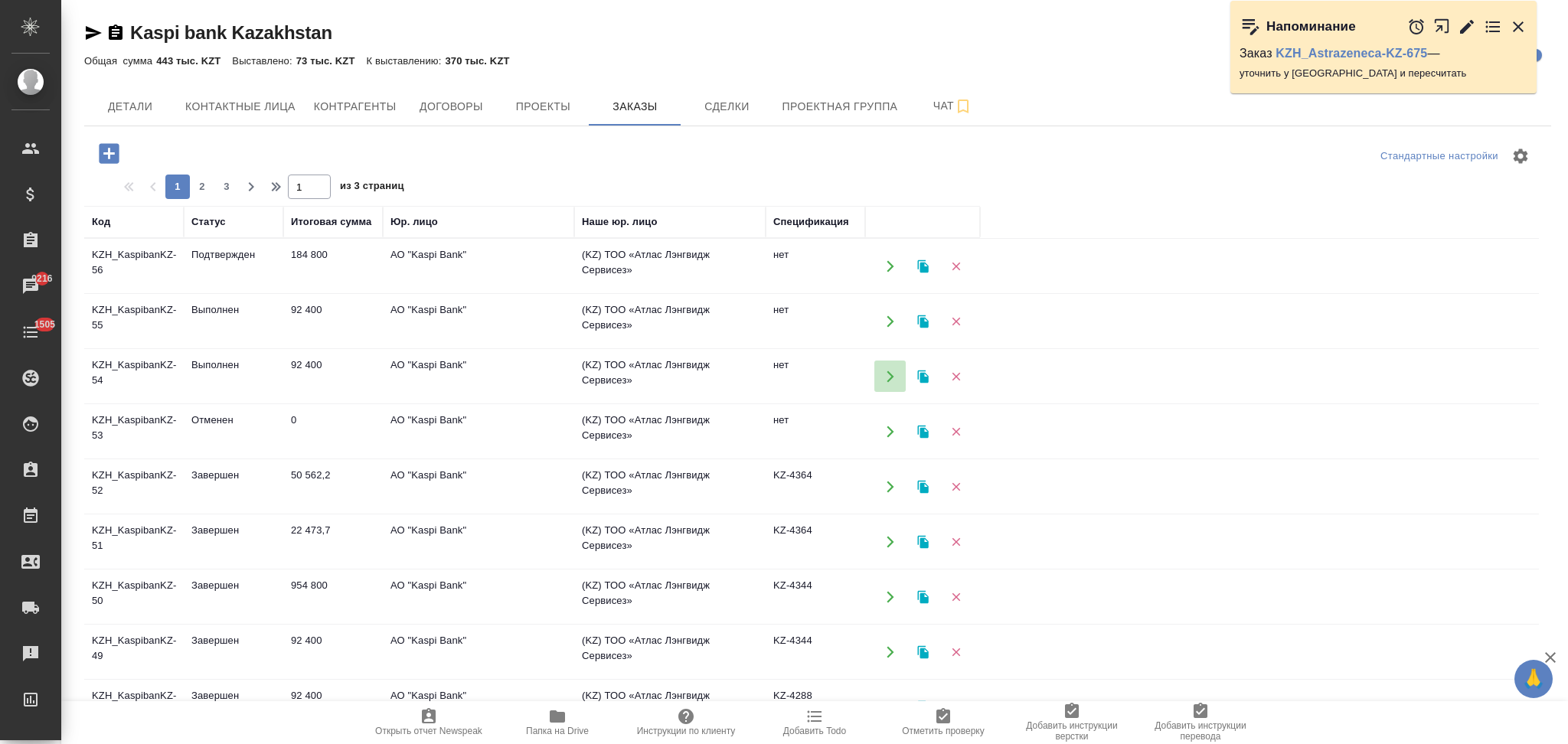
click at [880, 373] on button "button" at bounding box center [889, 376] width 31 height 31
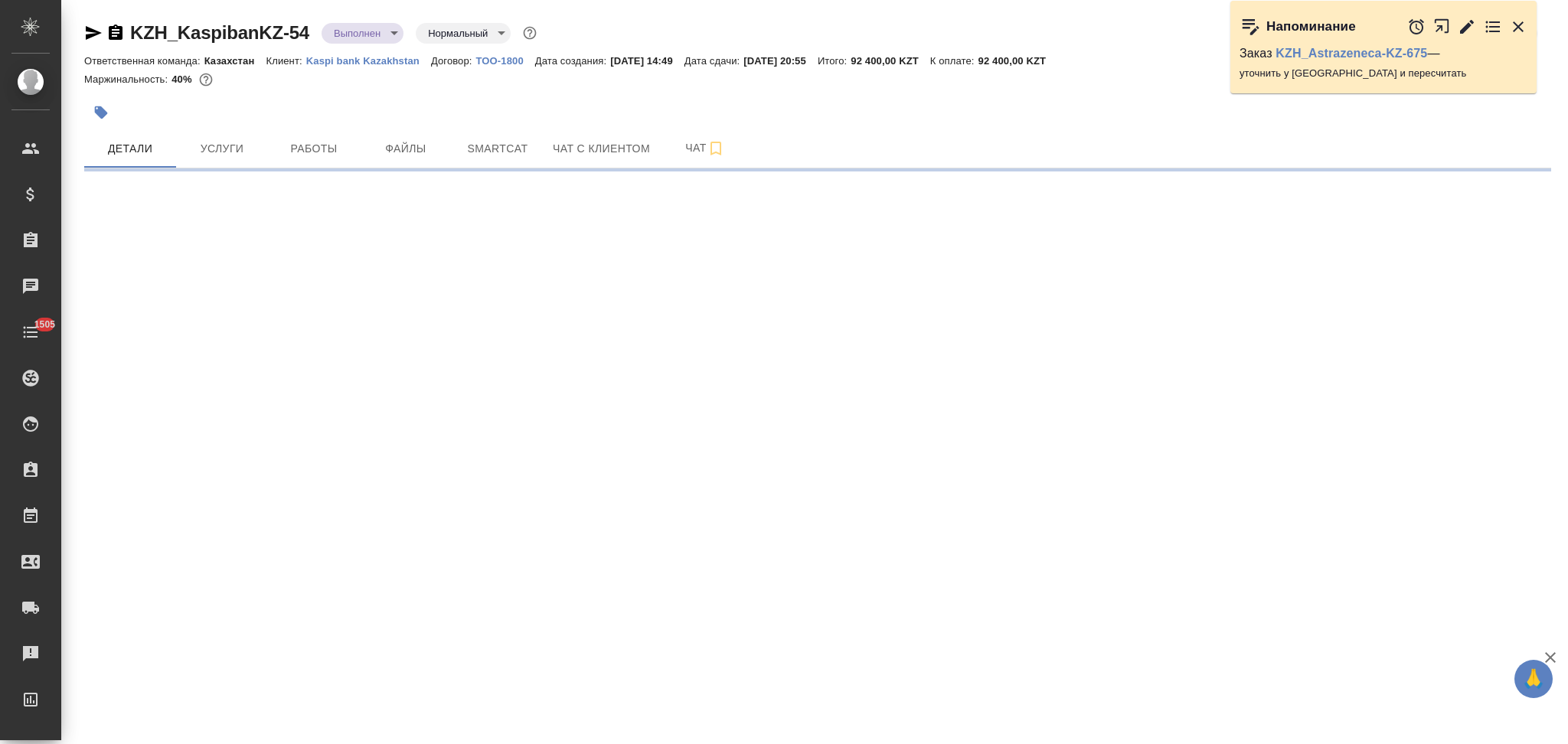
select select "RU"
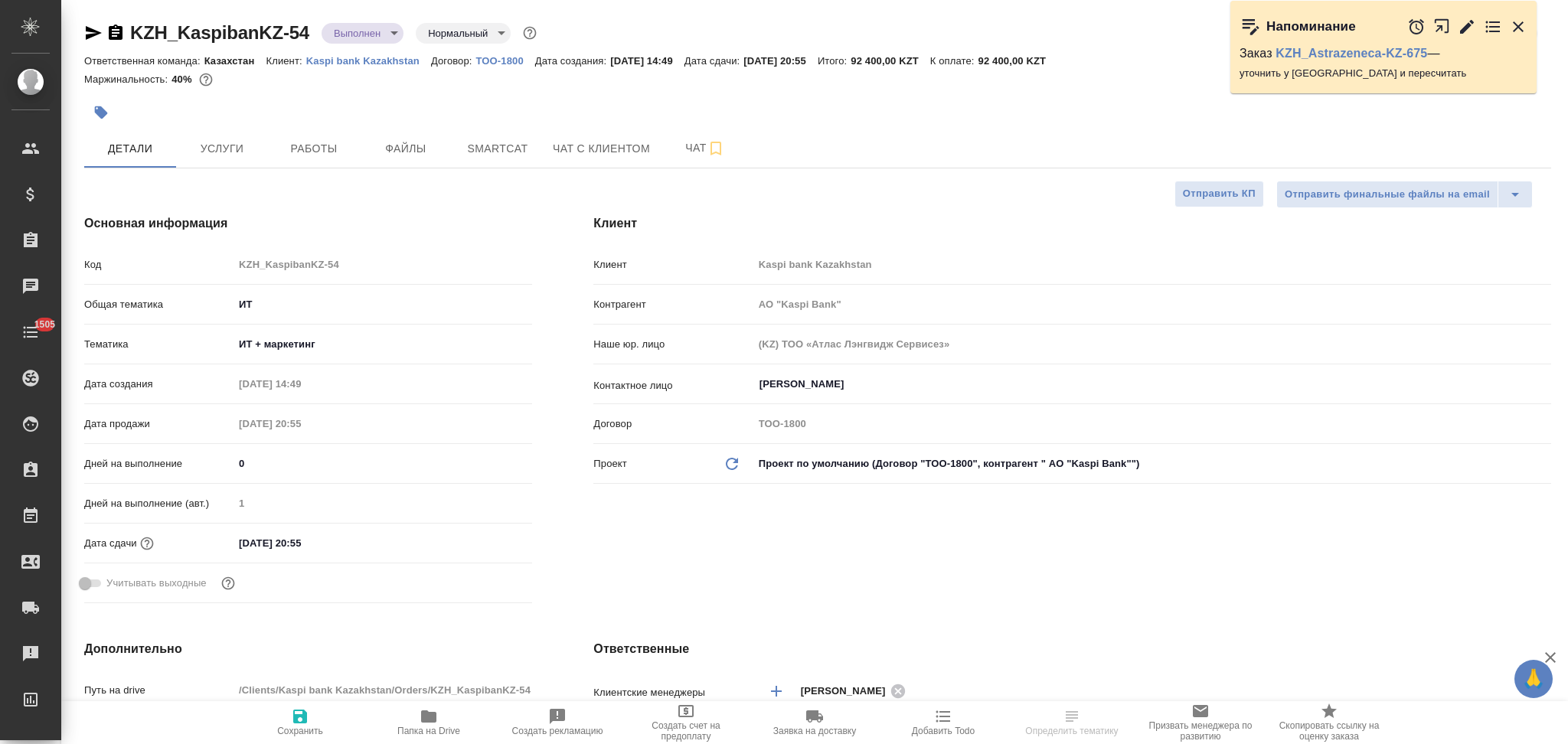
type textarea "x"
type input "АО "Kaspi Bank""
type textarea "x"
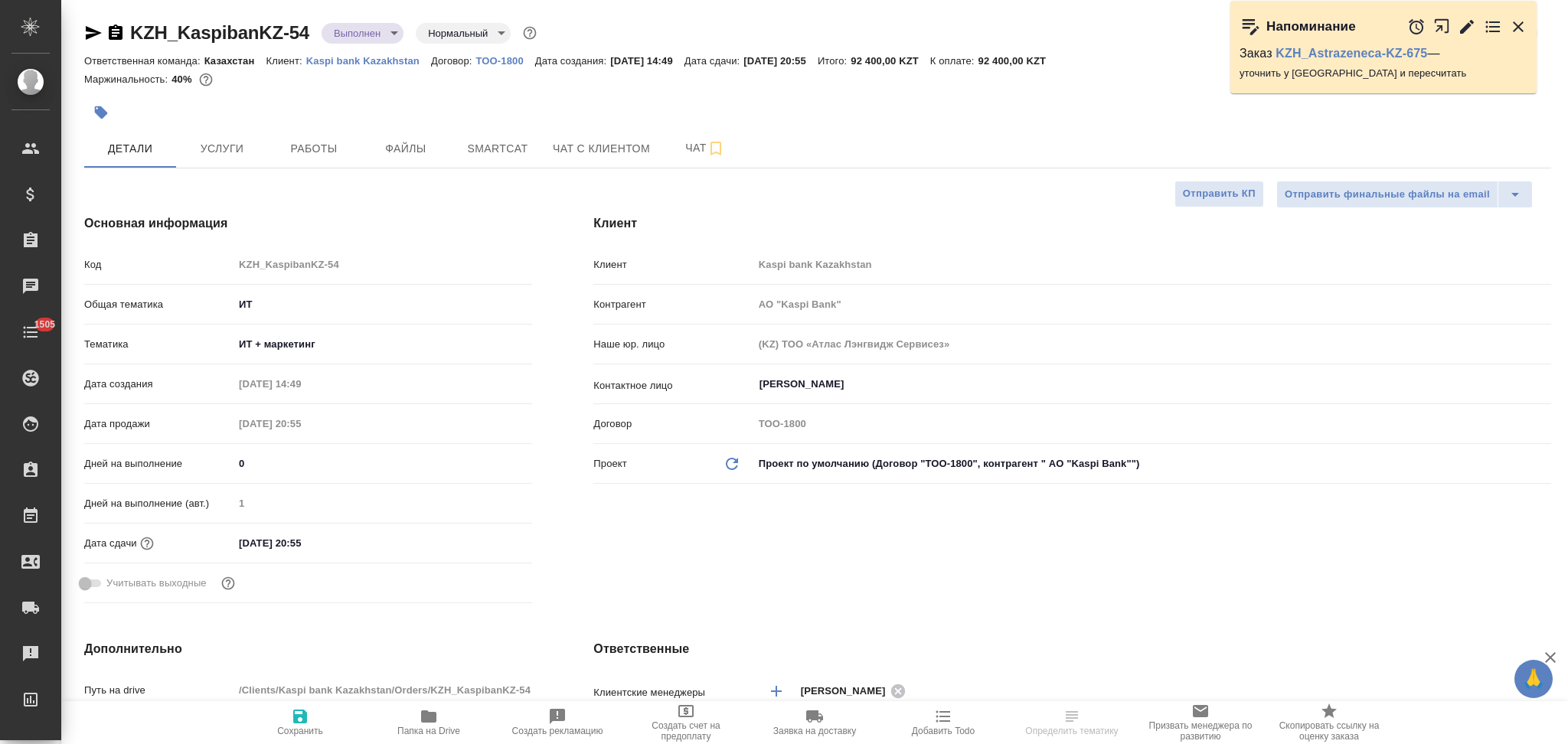
type textarea "x"
type input "АО "Kaspi Bank""
type textarea "x"
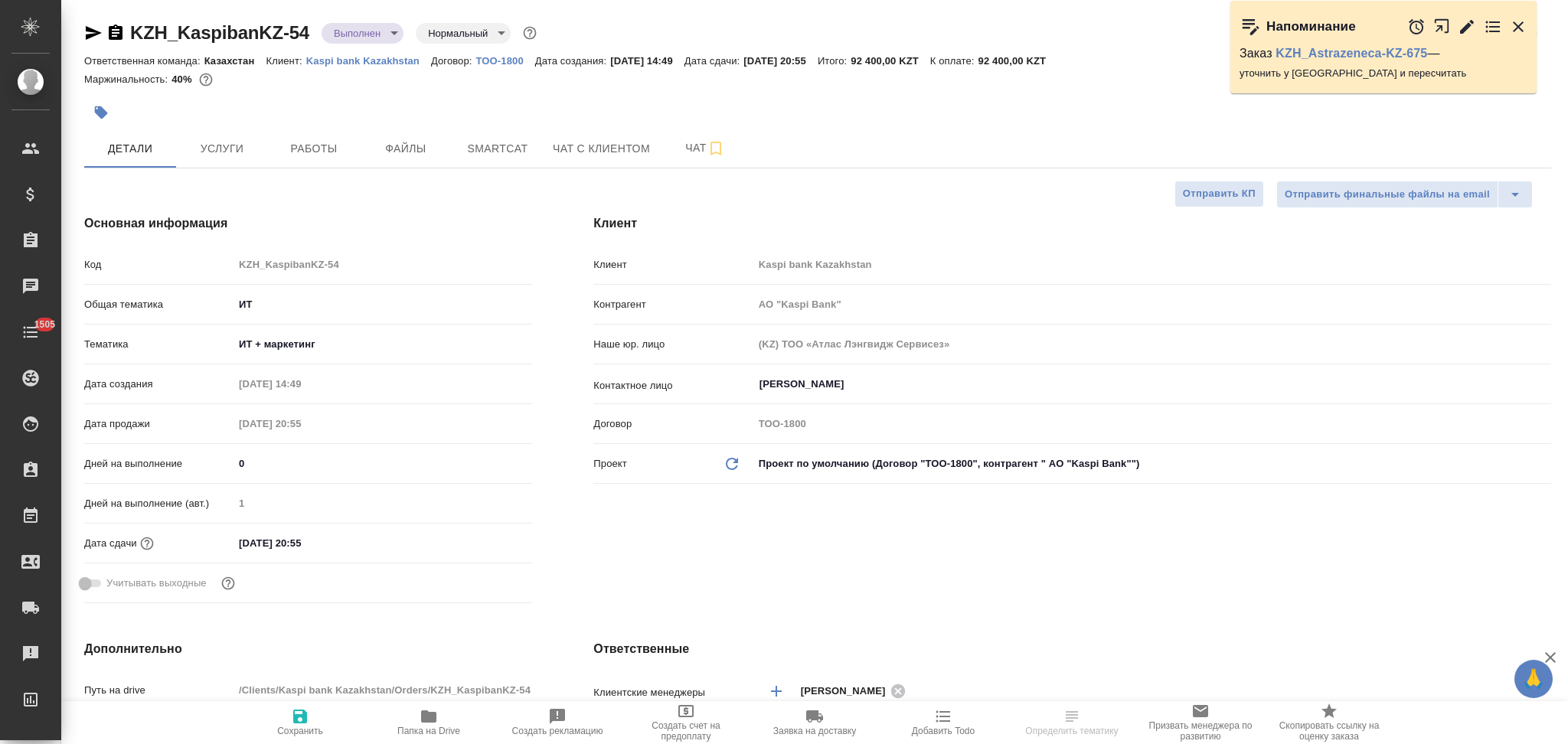
type textarea "x"
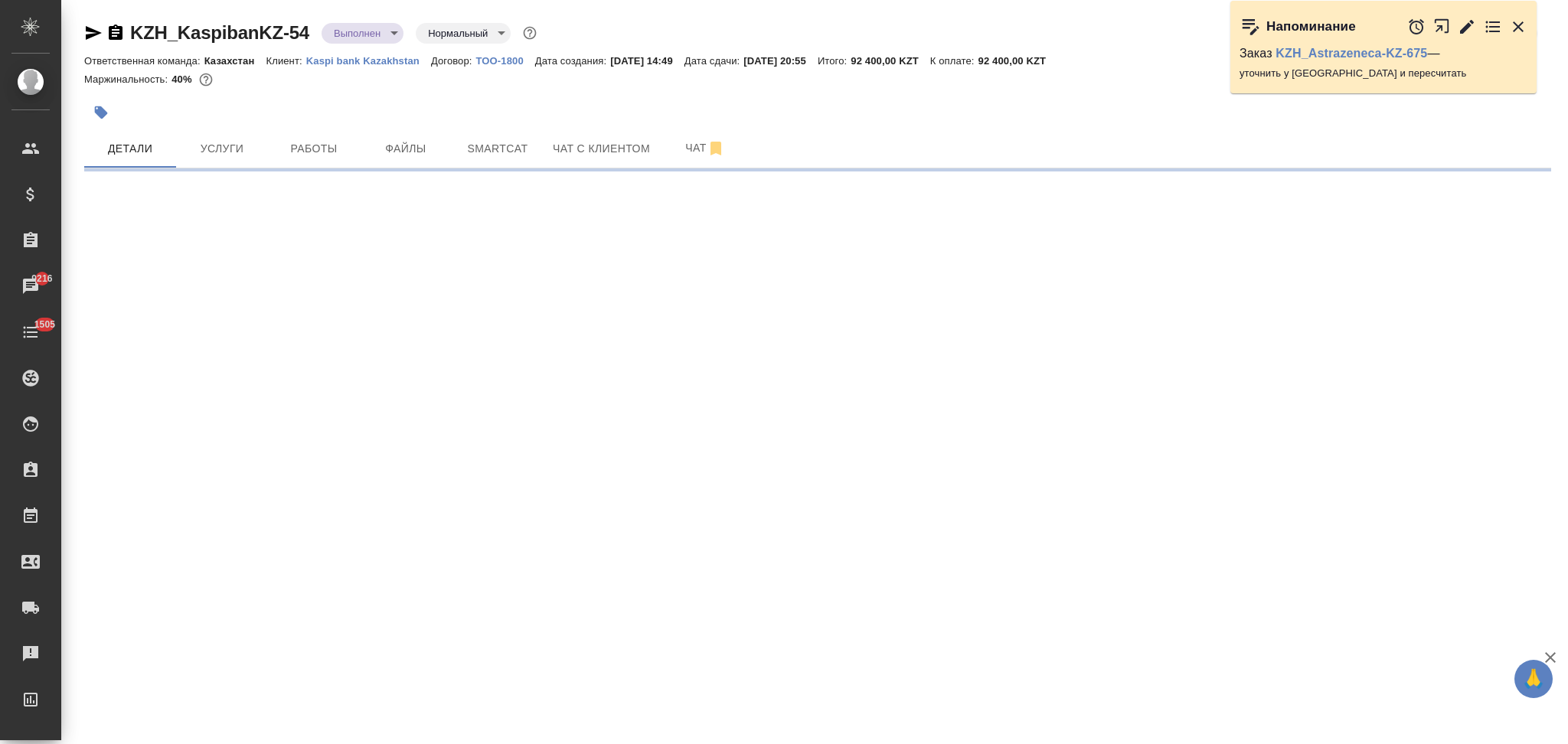
select select "RU"
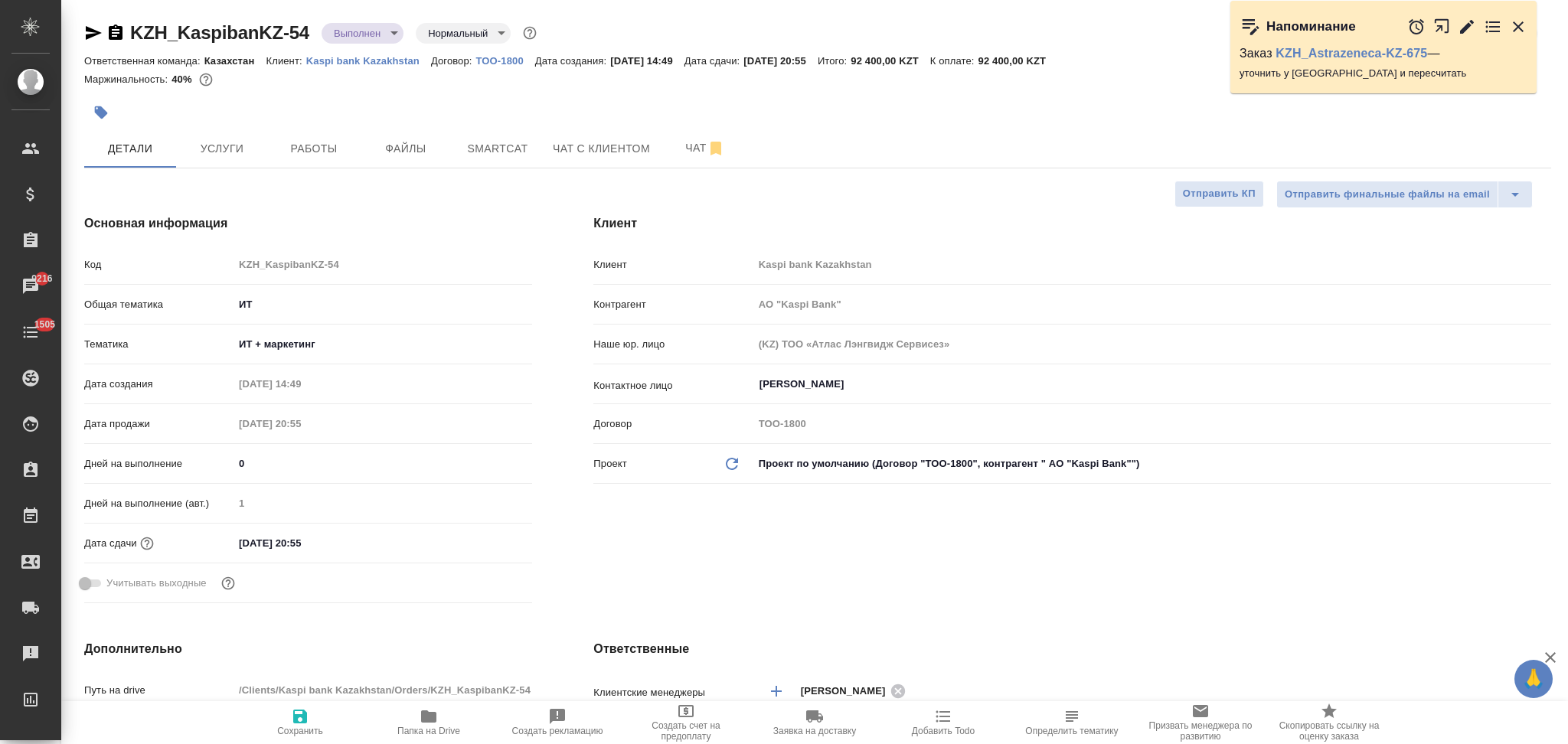
type textarea "x"
type input "АО "Kaspi Bank""
type textarea "x"
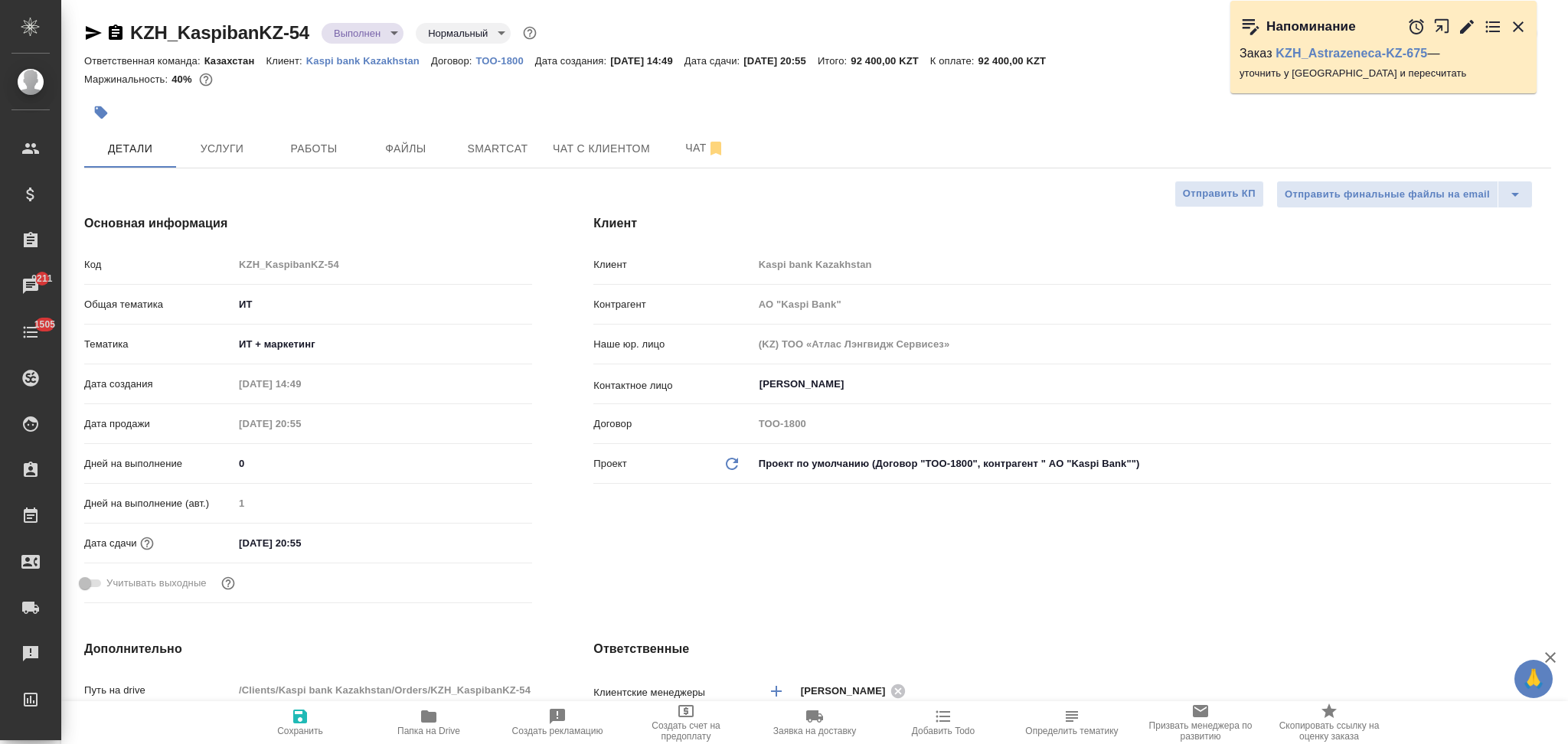
type textarea "x"
